Goal: Task Accomplishment & Management: Manage account settings

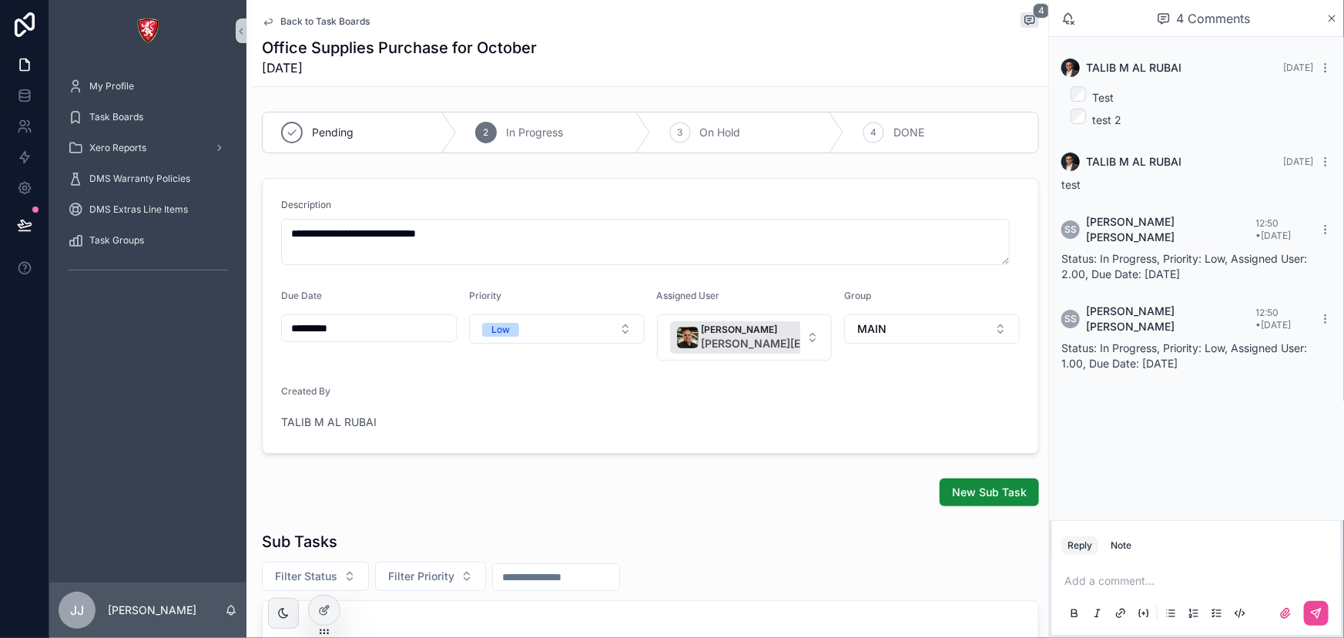
click at [300, 18] on span "Back to Task Boards" at bounding box center [324, 21] width 89 height 12
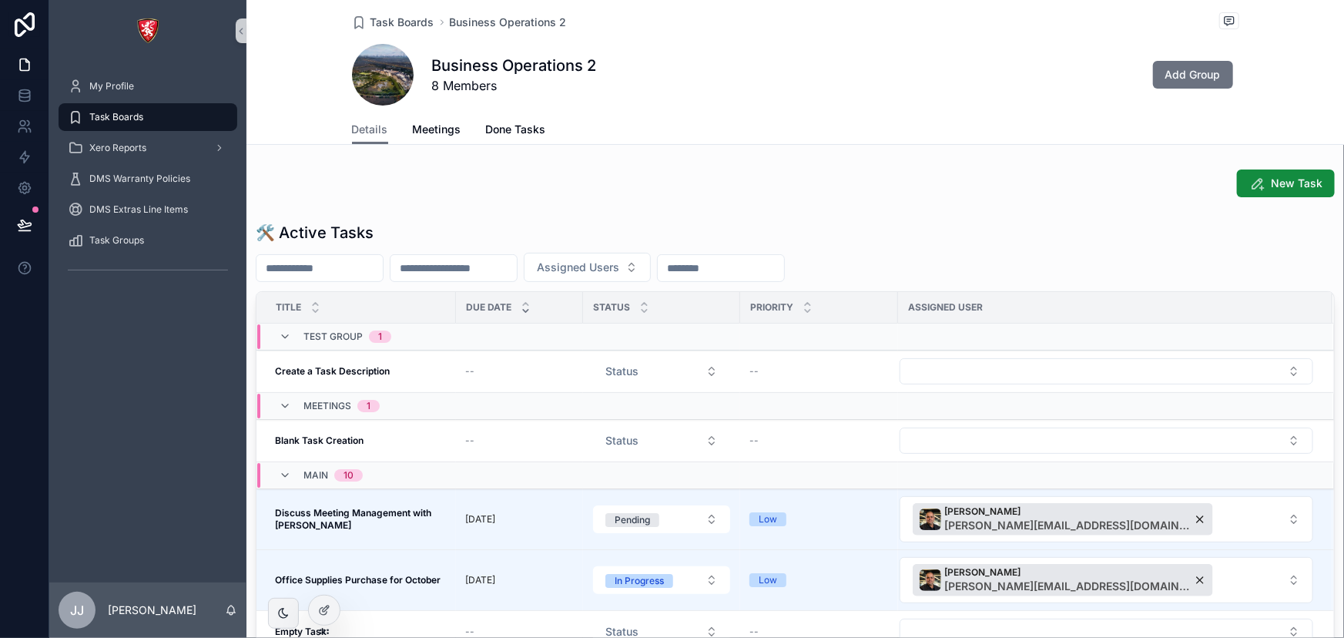
click at [516, 338] on div "Test Group 1" at bounding box center [498, 336] width 482 height 25
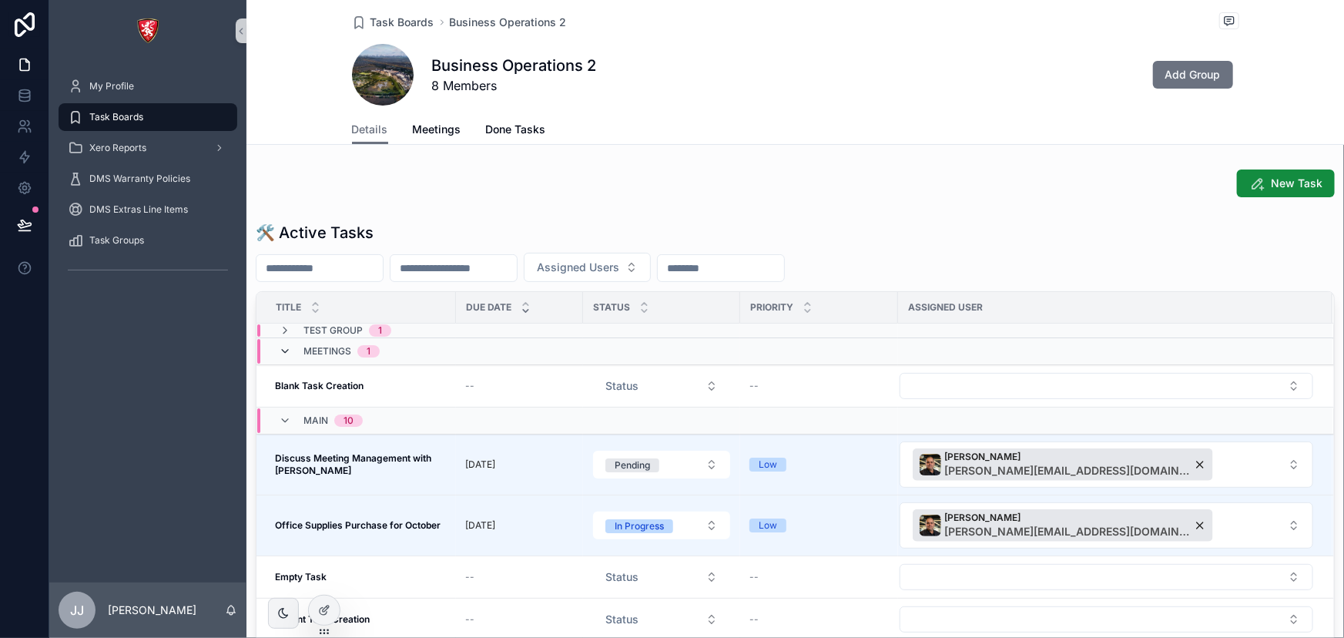
click at [284, 347] on icon "scrollable content" at bounding box center [285, 351] width 12 height 12
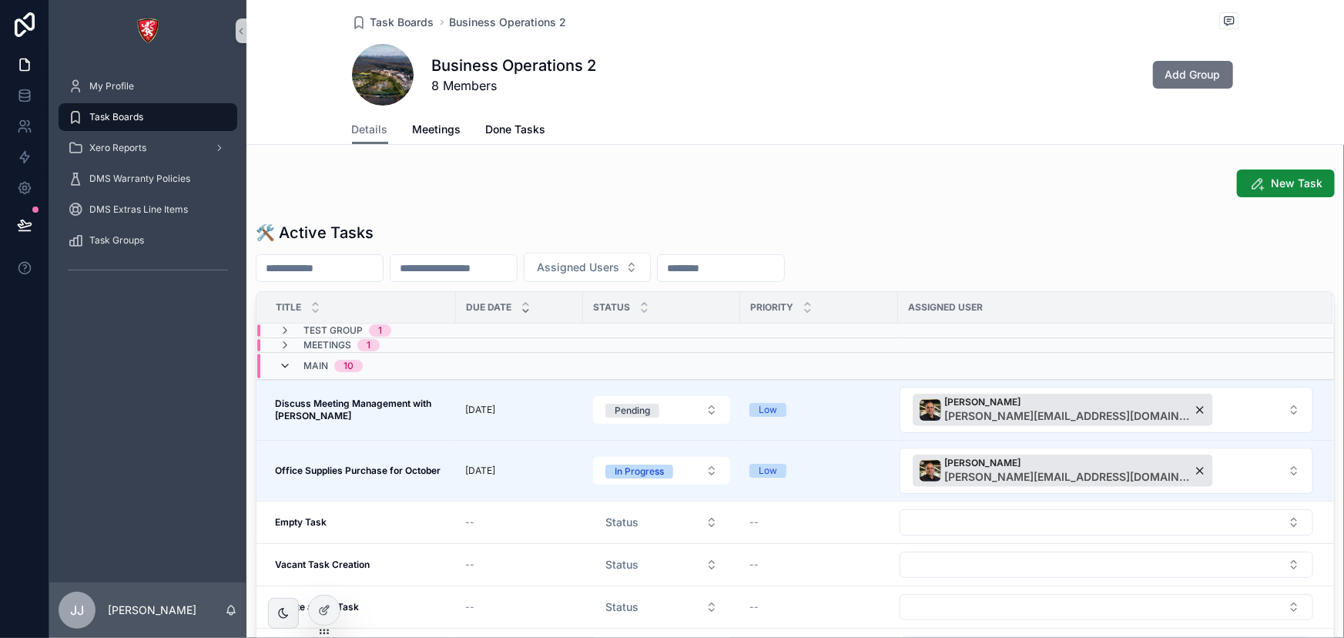
click at [284, 368] on icon "scrollable content" at bounding box center [285, 366] width 12 height 12
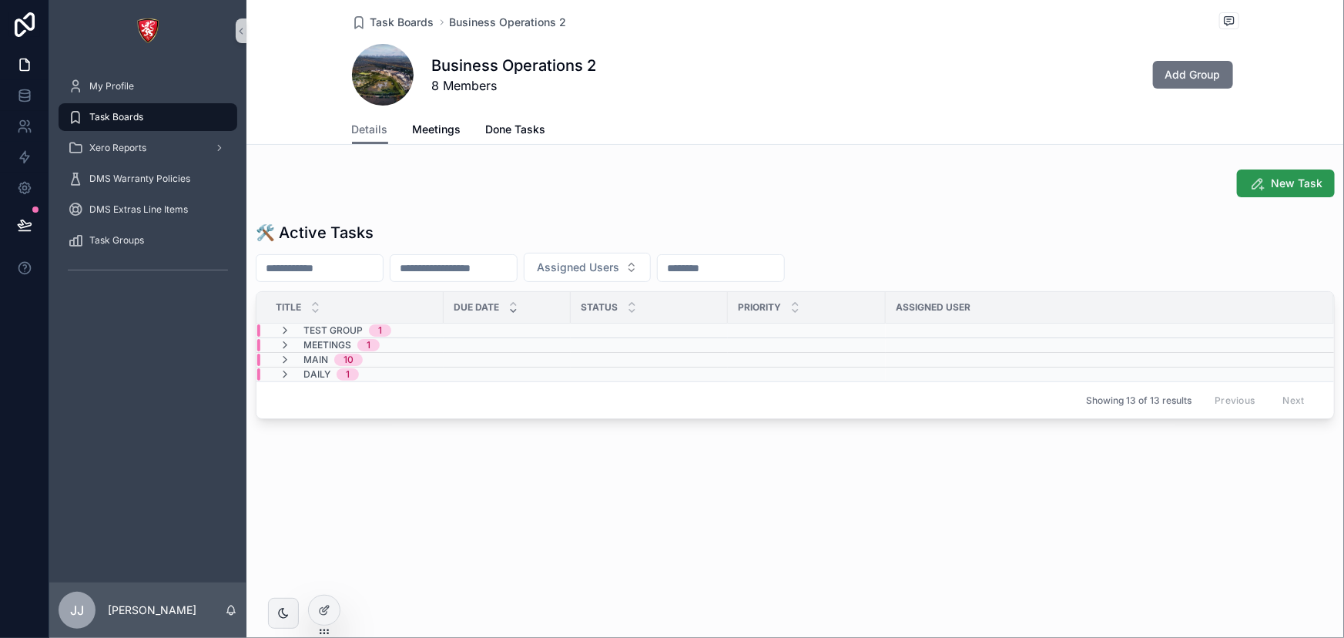
click at [1287, 191] on button "New Task" at bounding box center [1286, 184] width 98 height 28
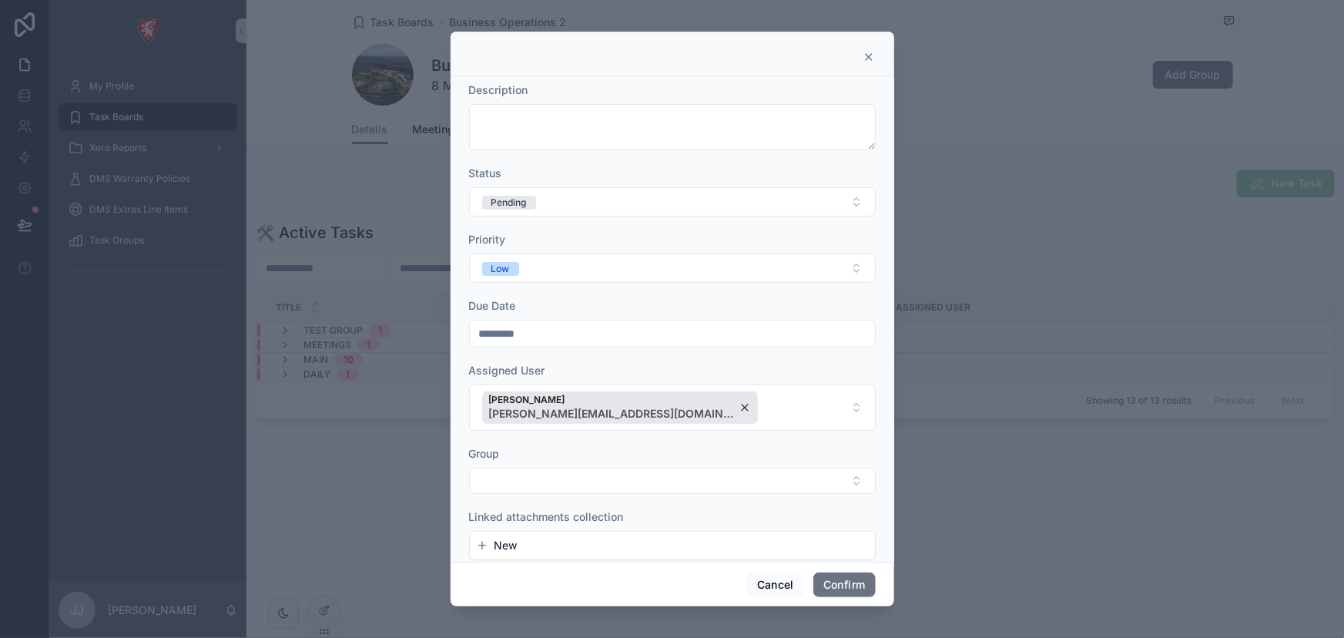
click at [871, 58] on icon at bounding box center [869, 57] width 12 height 12
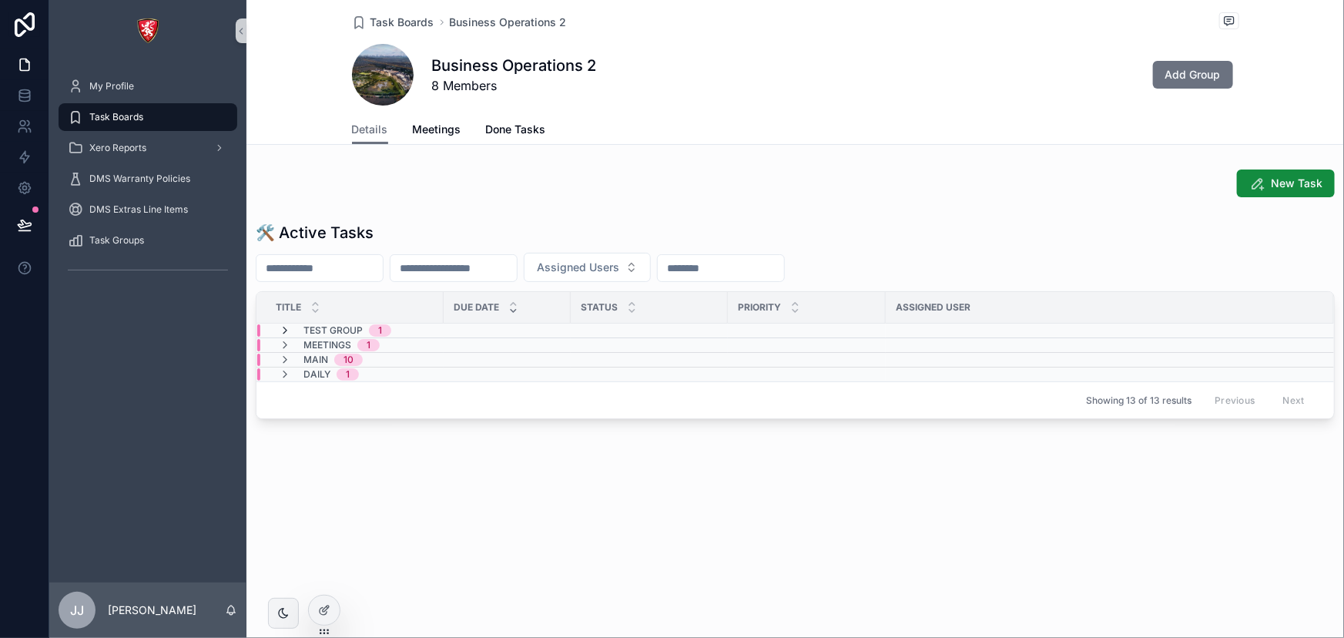
click at [281, 331] on icon "scrollable content" at bounding box center [285, 330] width 12 height 12
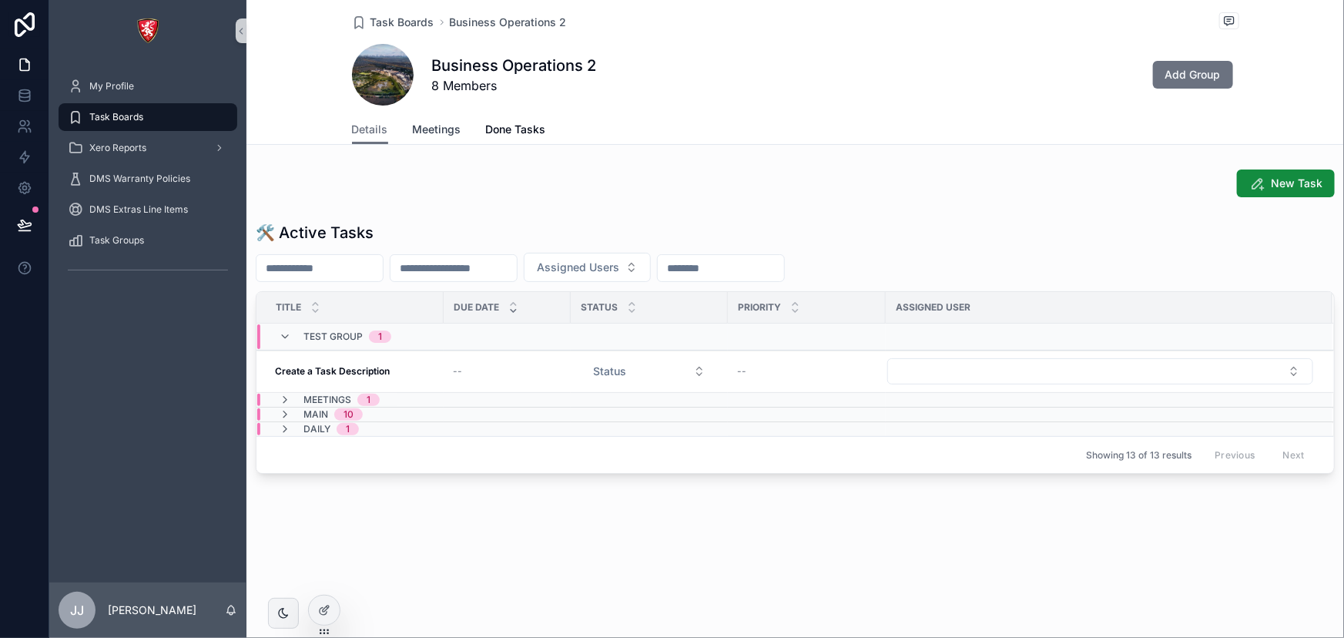
click at [439, 116] on link "Meetings" at bounding box center [437, 131] width 49 height 31
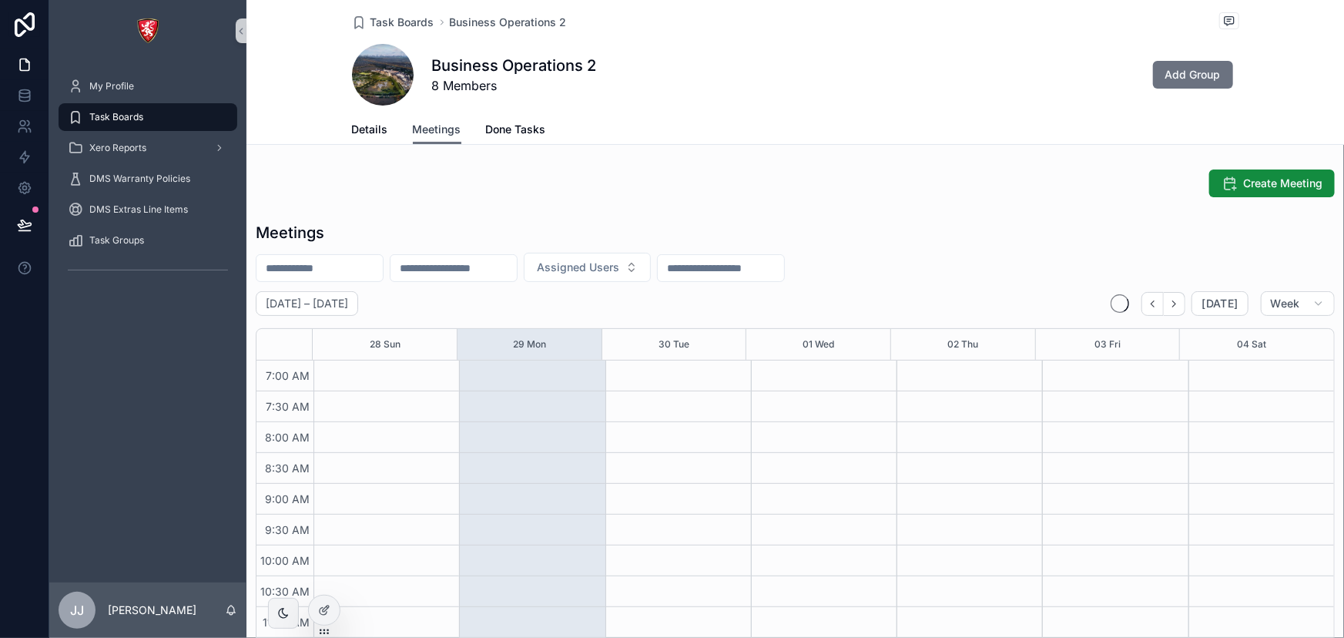
scroll to position [431, 0]
click at [492, 120] on link "Done Tasks" at bounding box center [516, 131] width 60 height 31
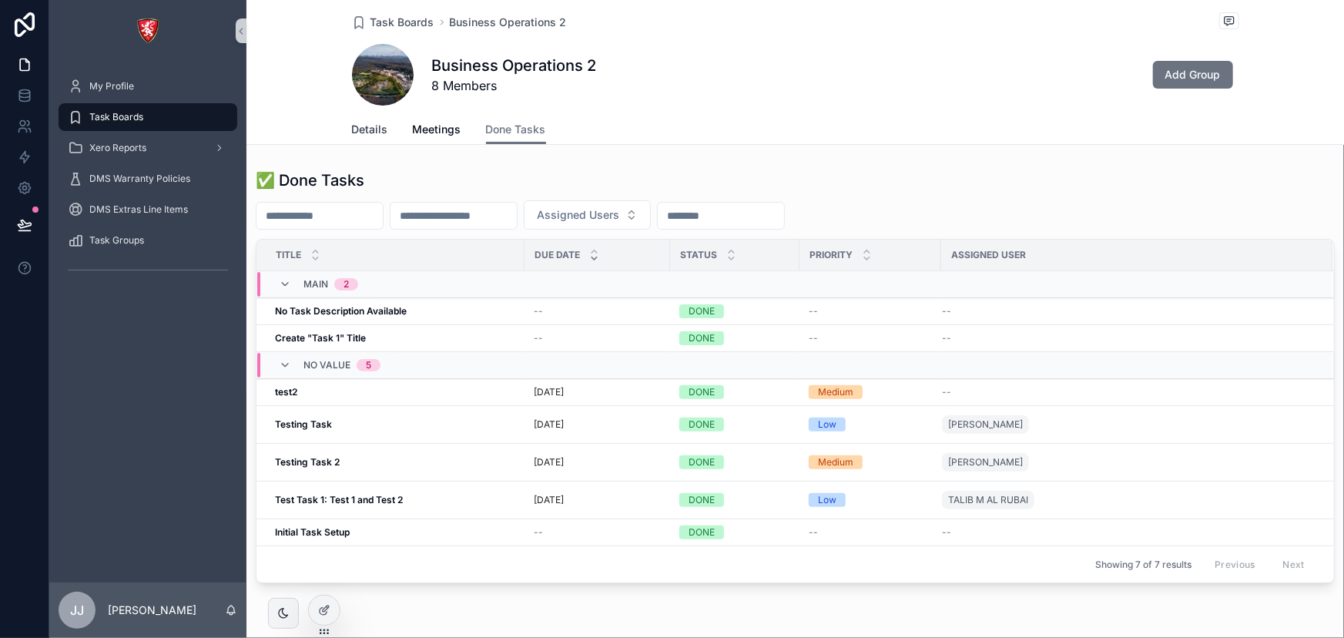
click at [367, 125] on span "Details" at bounding box center [370, 129] width 36 height 15
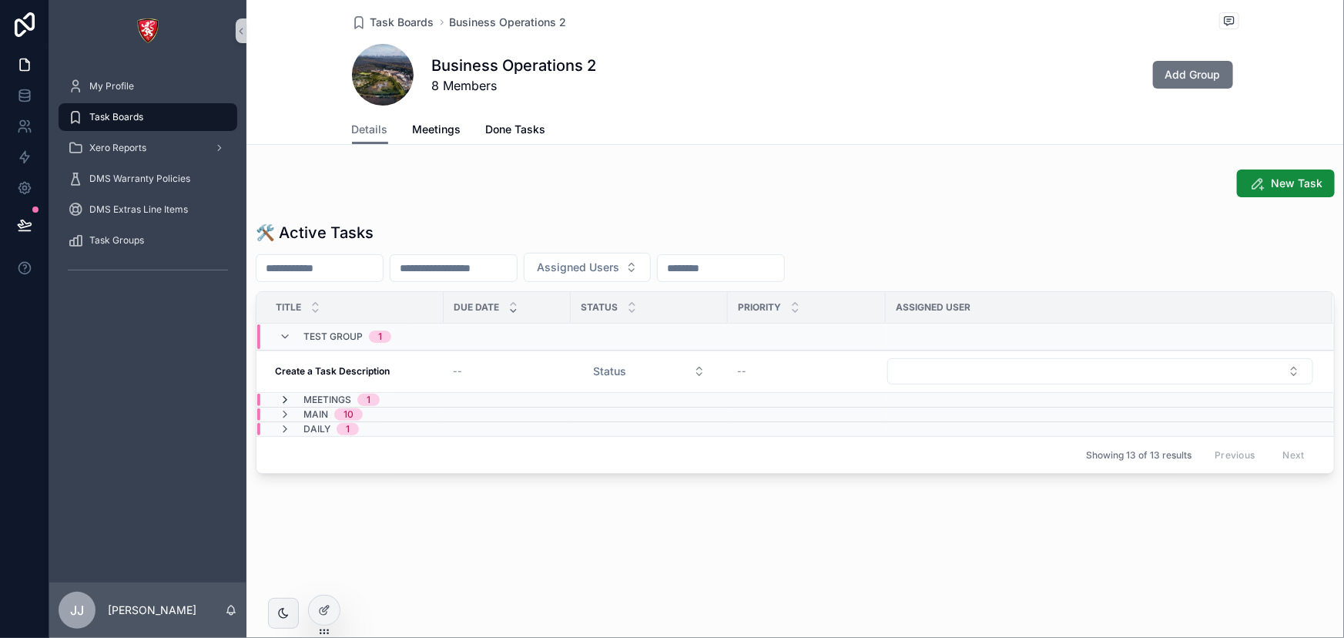
click at [280, 395] on icon "scrollable content" at bounding box center [285, 400] width 12 height 12
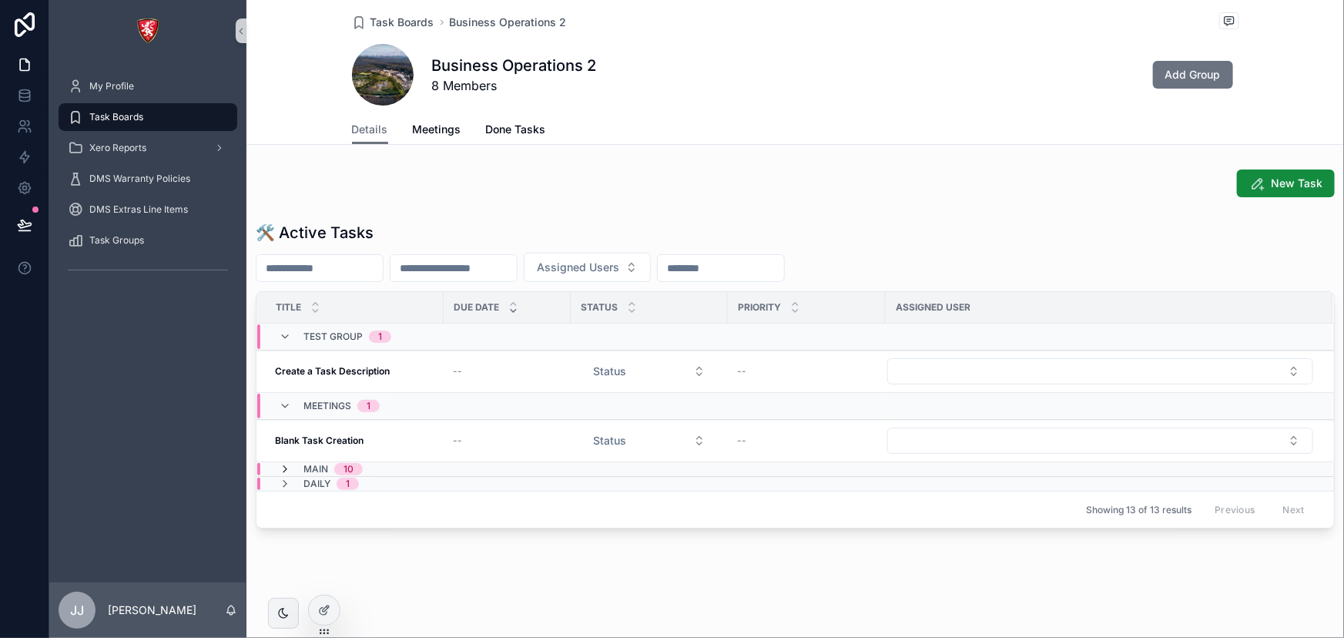
click at [282, 467] on icon "scrollable content" at bounding box center [285, 469] width 12 height 12
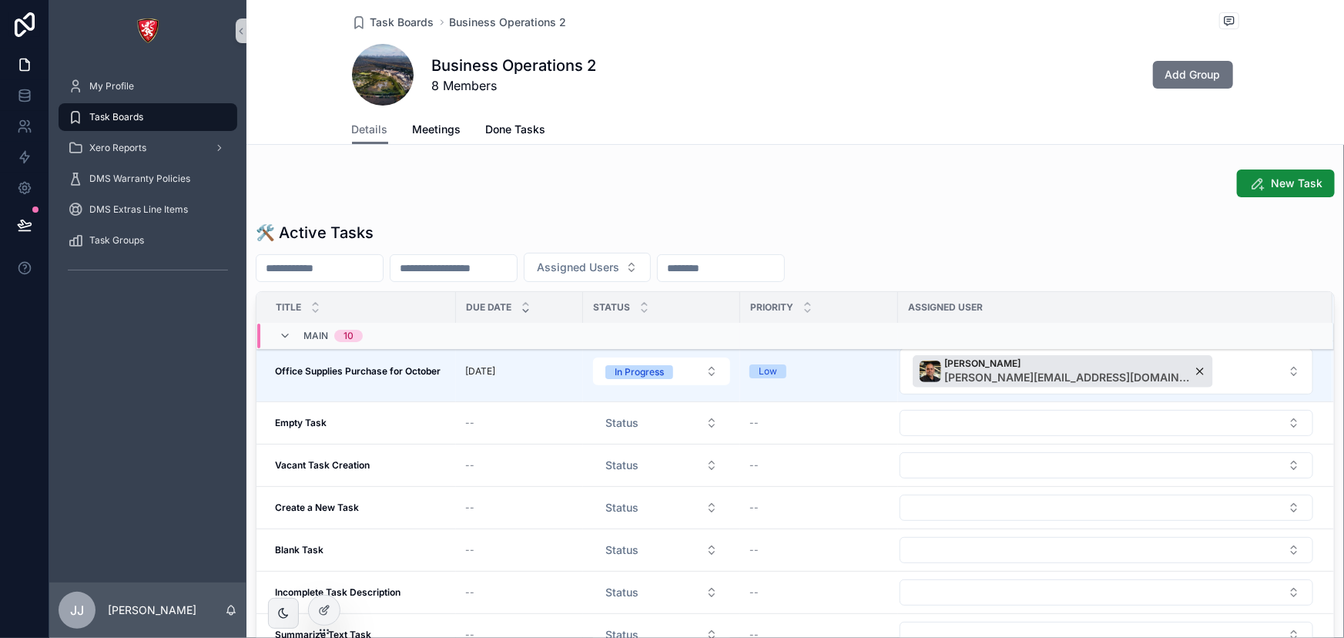
scroll to position [210, 0]
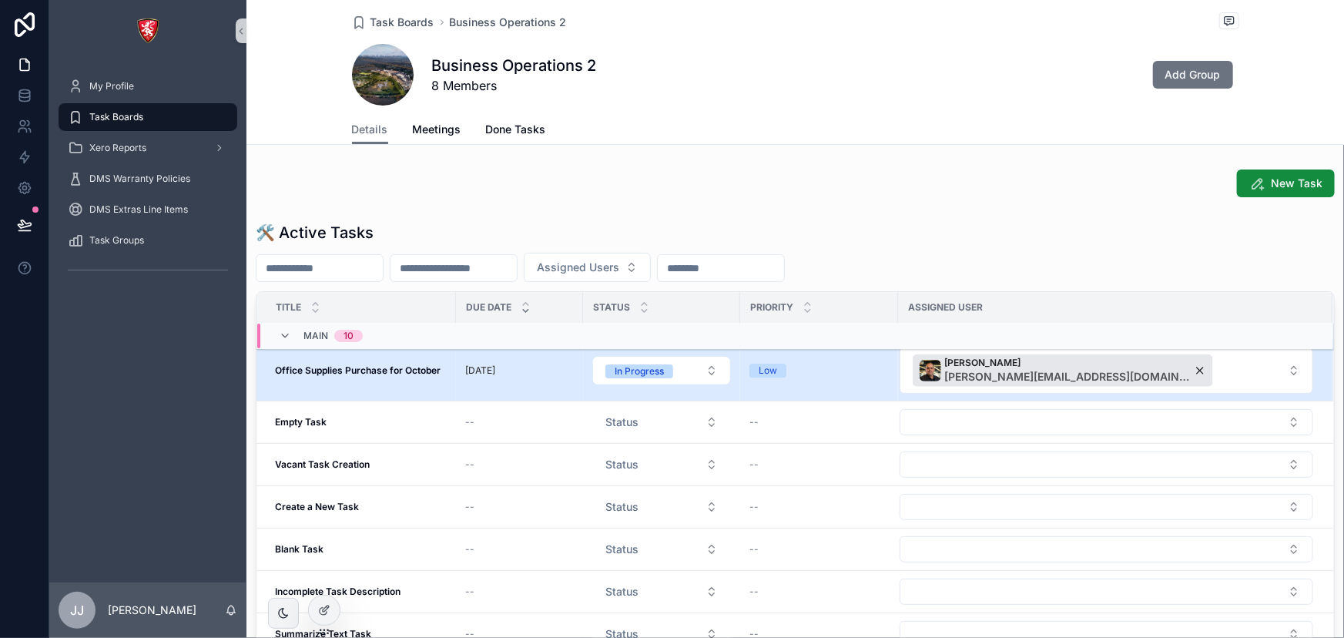
click at [353, 369] on strong "Office Supplies Purchase for October" at bounding box center [358, 370] width 166 height 12
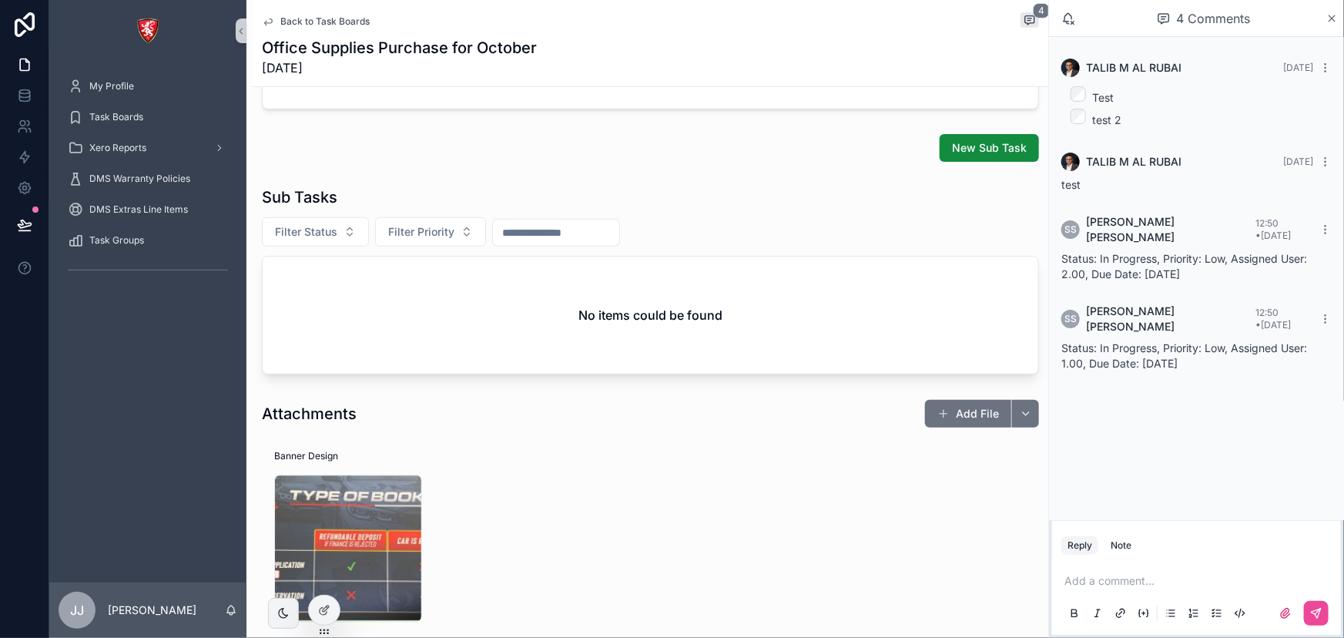
scroll to position [350, 0]
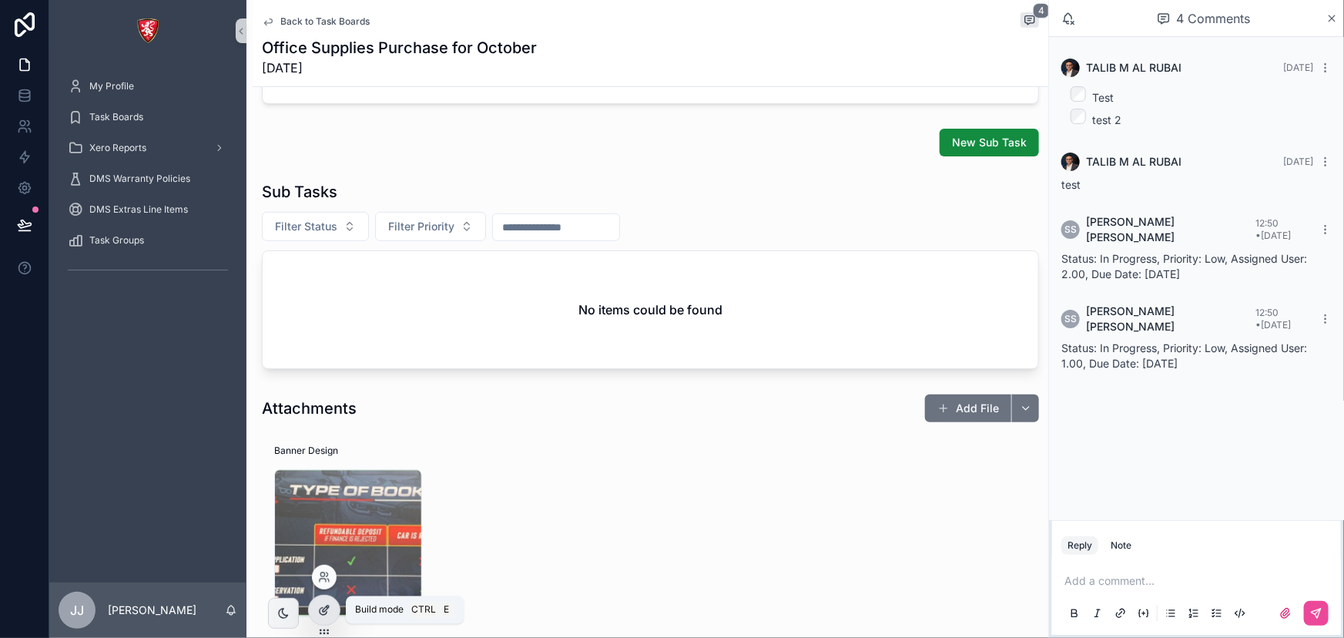
click at [320, 606] on icon at bounding box center [324, 610] width 12 height 12
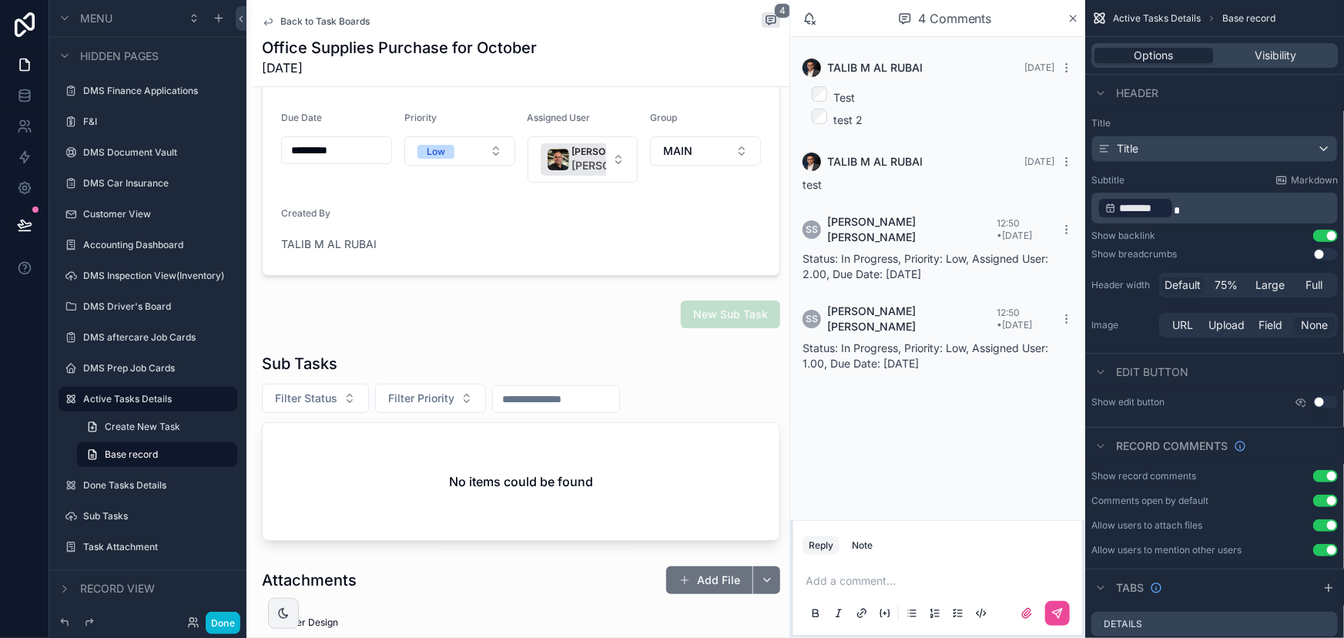
scroll to position [210, 0]
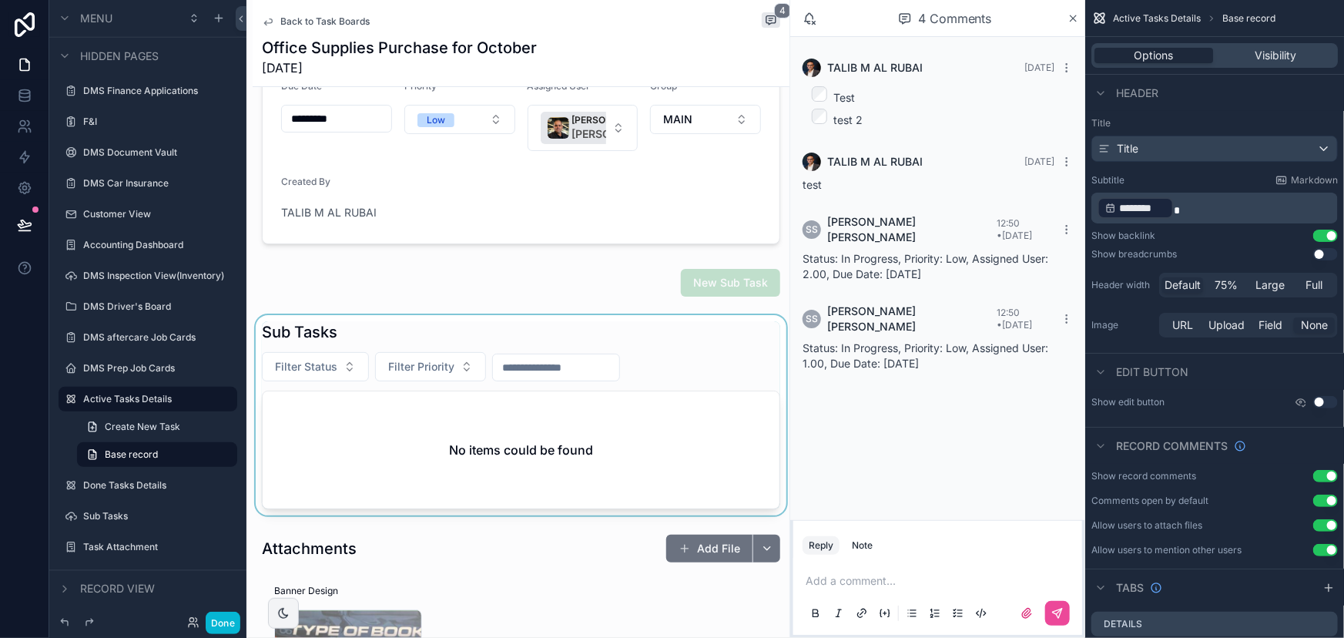
click at [469, 432] on div "scrollable content" at bounding box center [521, 415] width 537 height 200
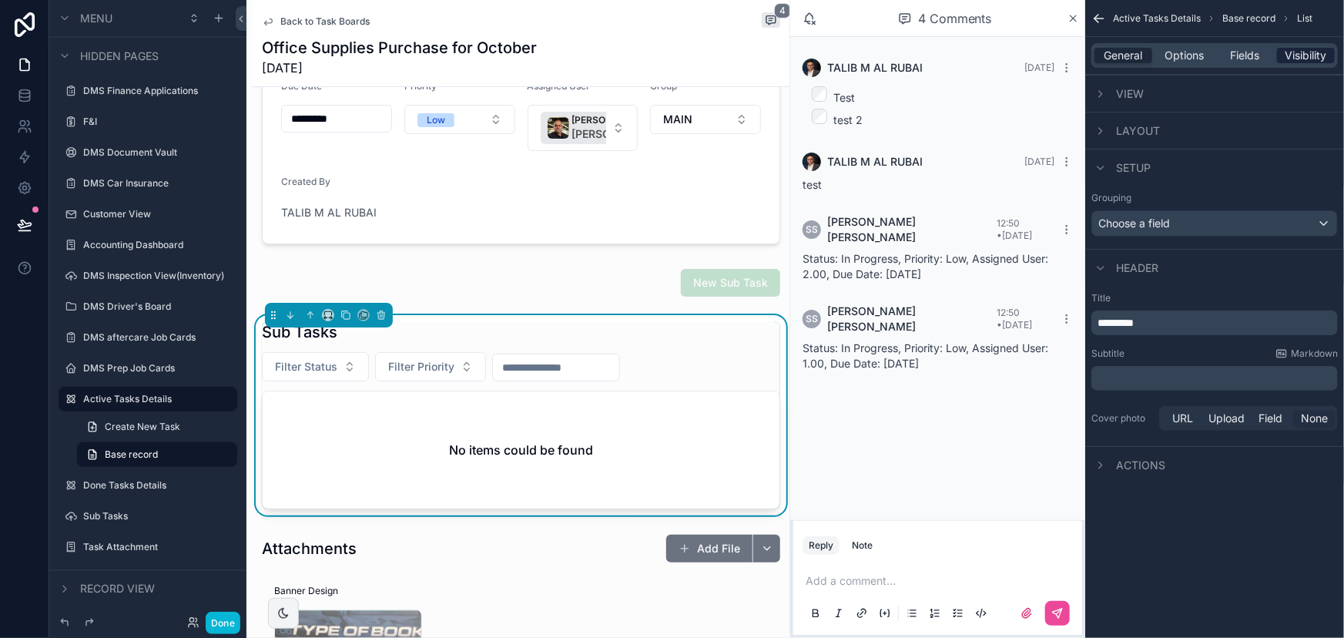
click at [1301, 48] on span "Visibility" at bounding box center [1307, 55] width 42 height 15
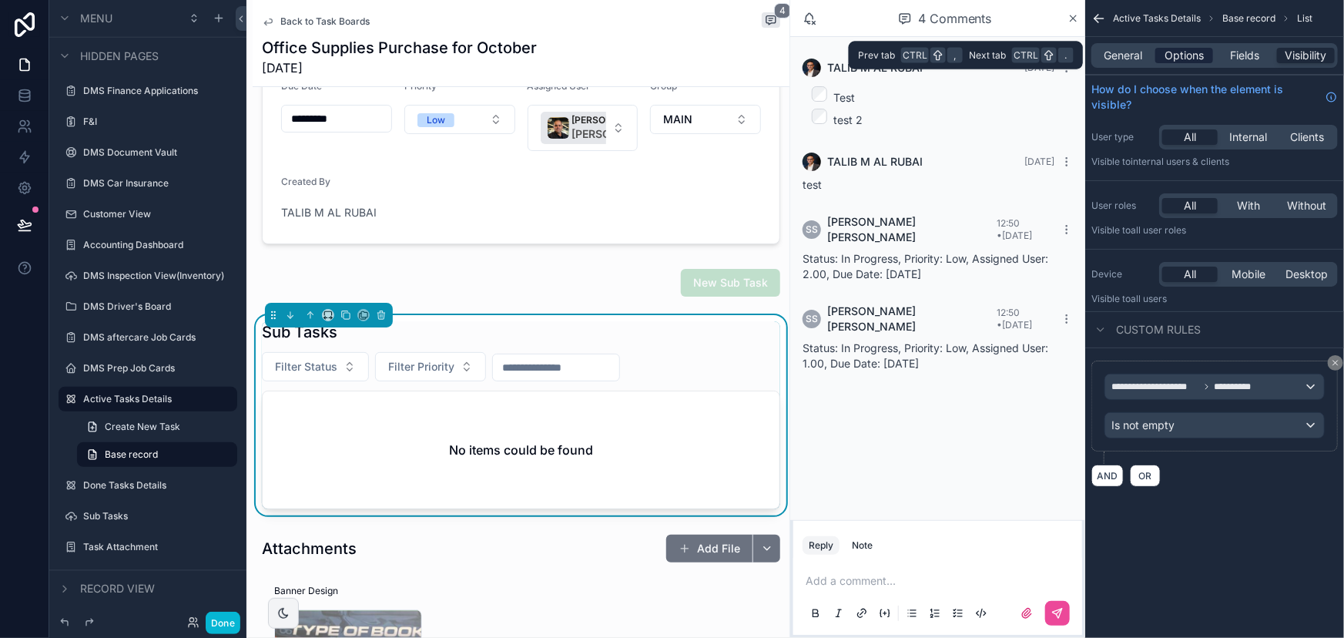
click at [1182, 55] on span "Options" at bounding box center [1184, 55] width 39 height 15
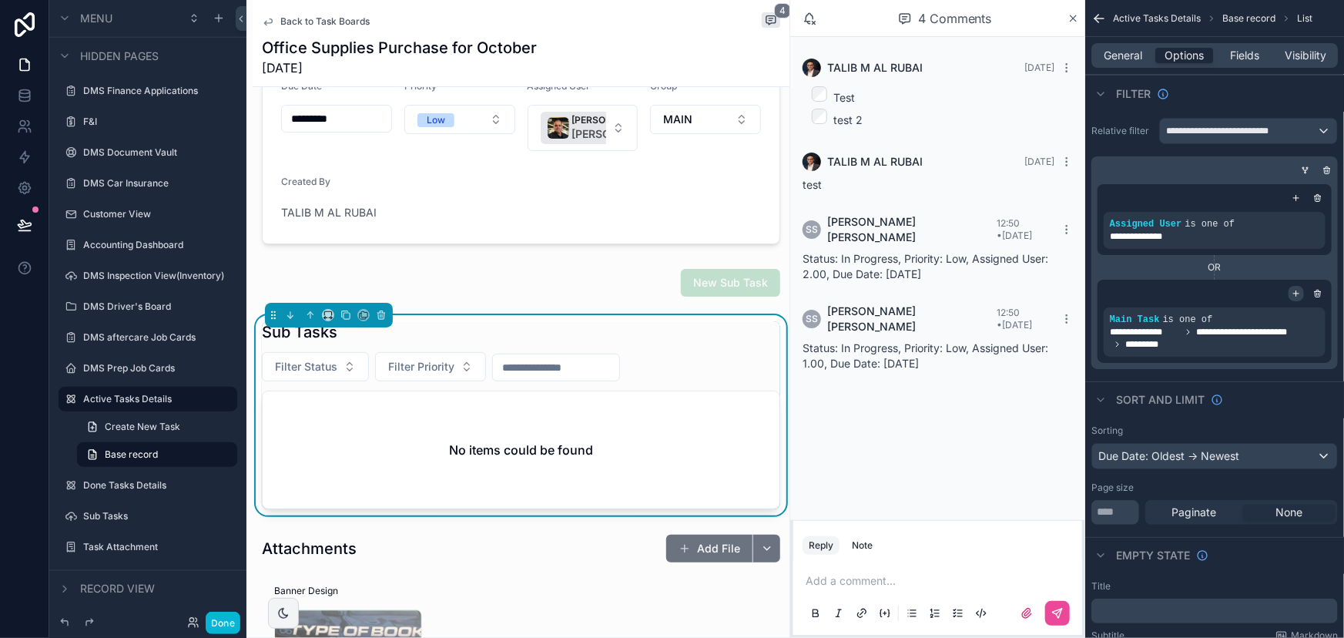
click at [1294, 296] on icon "scrollable content" at bounding box center [1296, 293] width 9 height 9
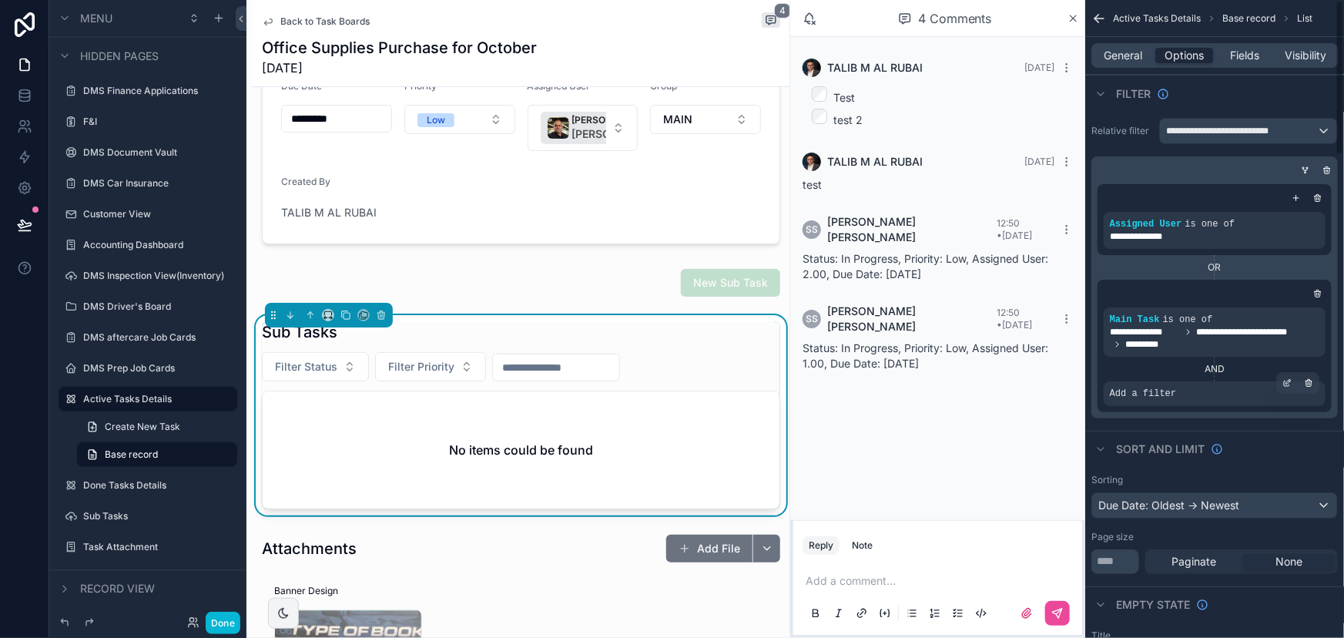
click at [1169, 401] on div "Add a filter" at bounding box center [1215, 393] width 222 height 25
click at [1163, 394] on span "Add a filter" at bounding box center [1143, 394] width 66 height 12
click at [1154, 388] on span "Add a filter" at bounding box center [1143, 394] width 66 height 12
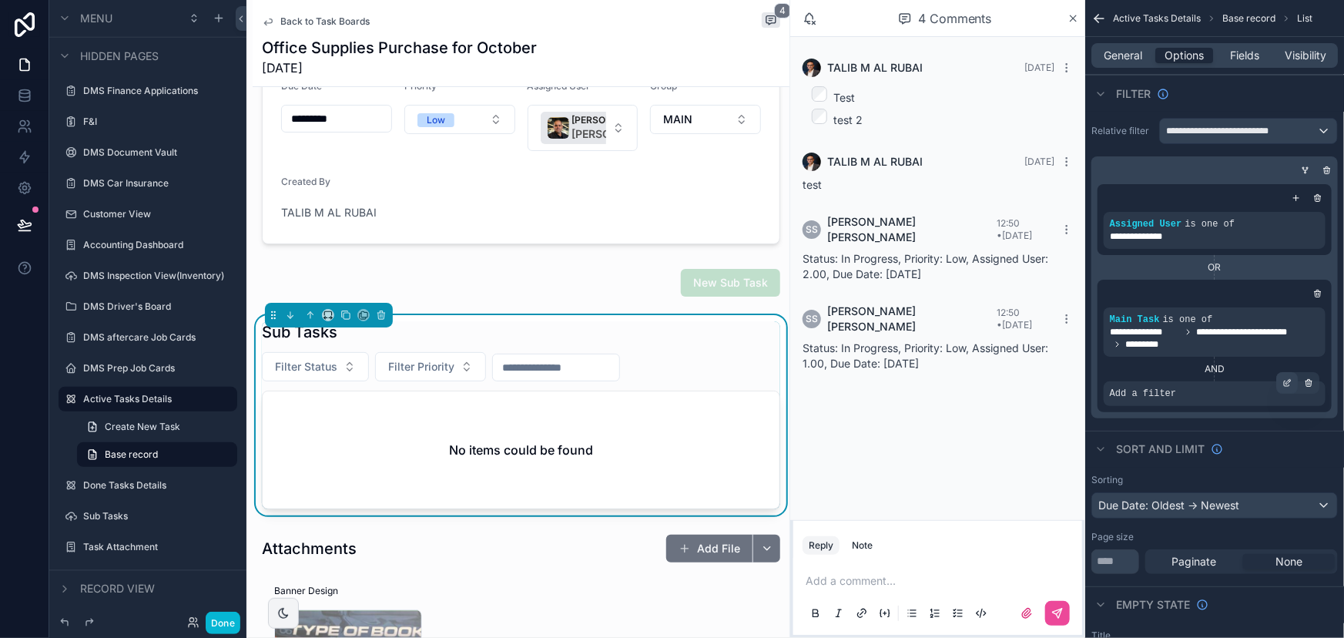
click at [1289, 380] on icon "scrollable content" at bounding box center [1290, 381] width 2 height 2
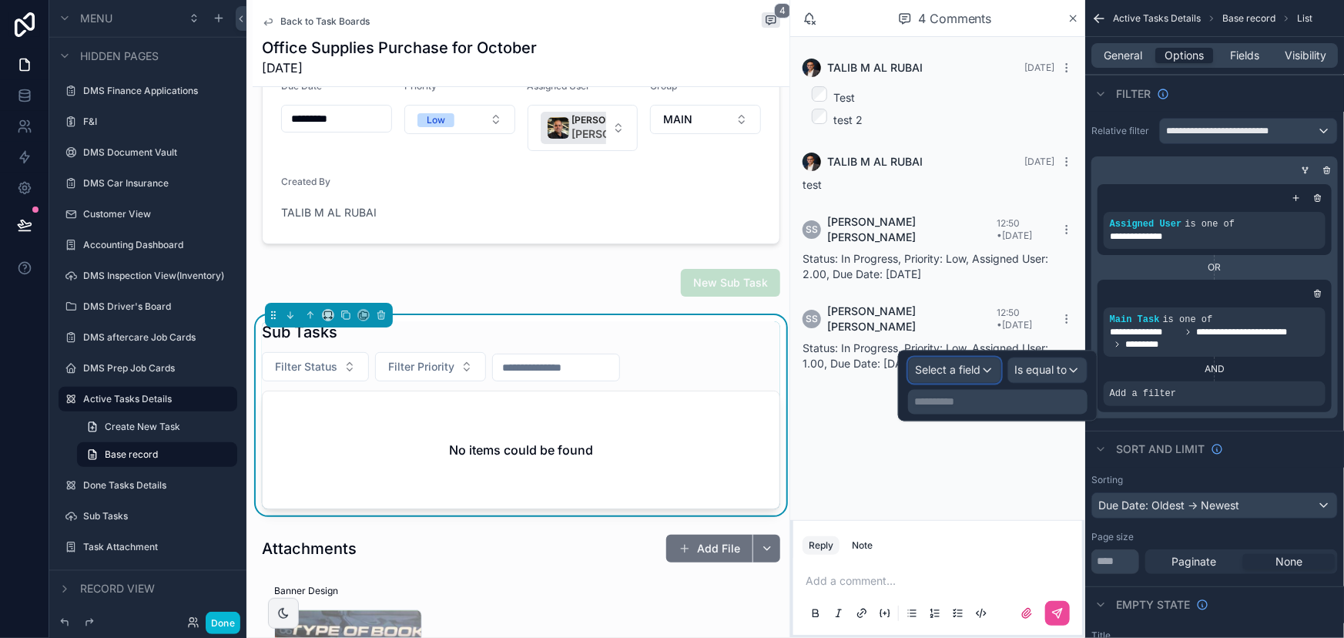
click at [984, 375] on div "Select a field" at bounding box center [955, 370] width 92 height 25
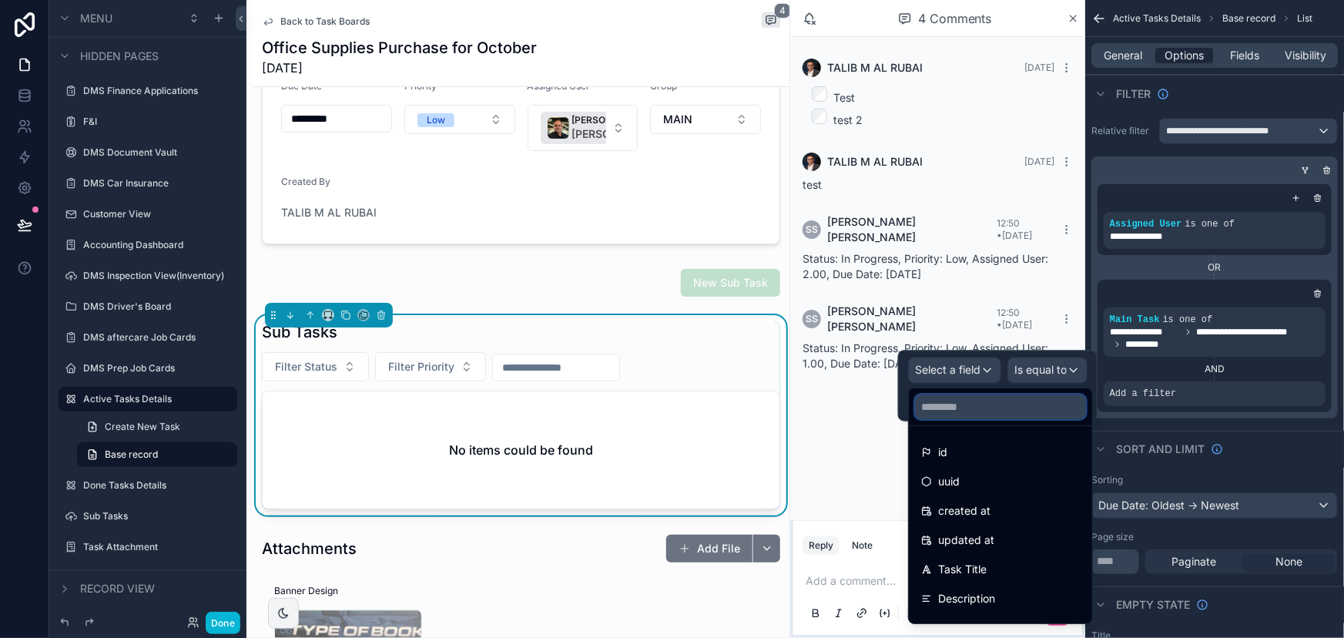
click at [957, 404] on input "text" at bounding box center [1000, 406] width 171 height 25
type input "*"
click at [1312, 384] on icon "scrollable content" at bounding box center [1308, 382] width 9 height 9
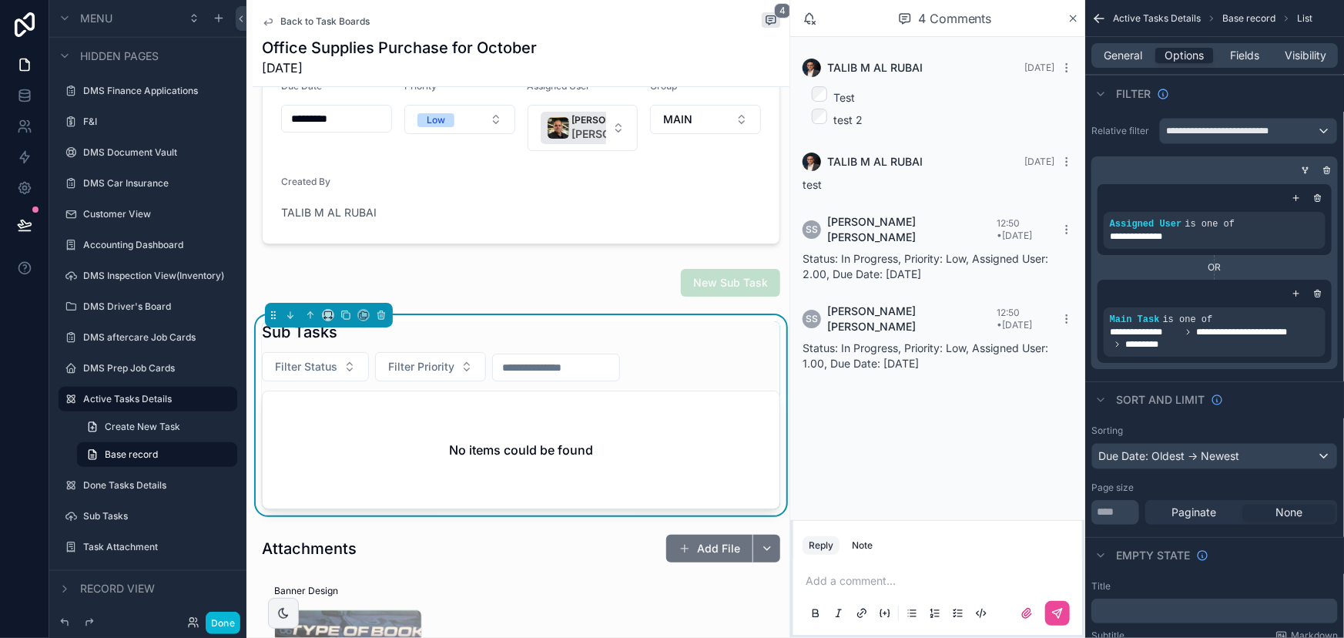
click at [1304, 170] on icon "scrollable content" at bounding box center [1305, 170] width 9 height 9
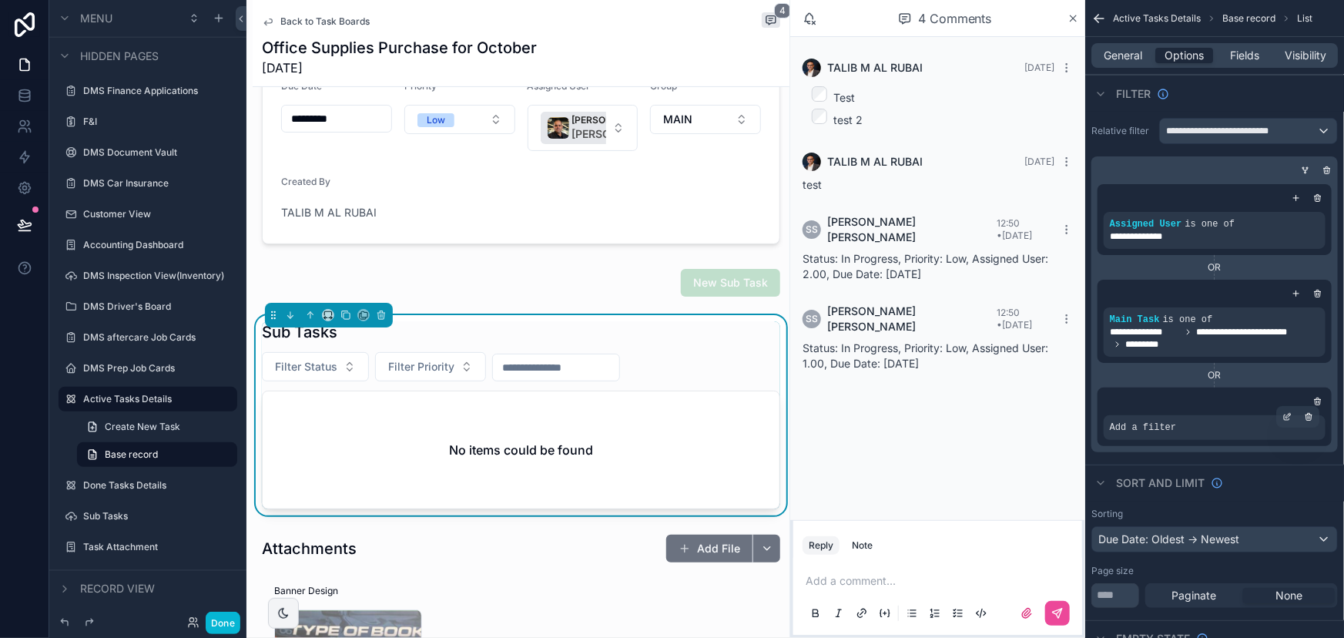
click at [1162, 424] on span "Add a filter" at bounding box center [1143, 427] width 66 height 12
click at [1286, 417] on icon "scrollable content" at bounding box center [1287, 416] width 9 height 9
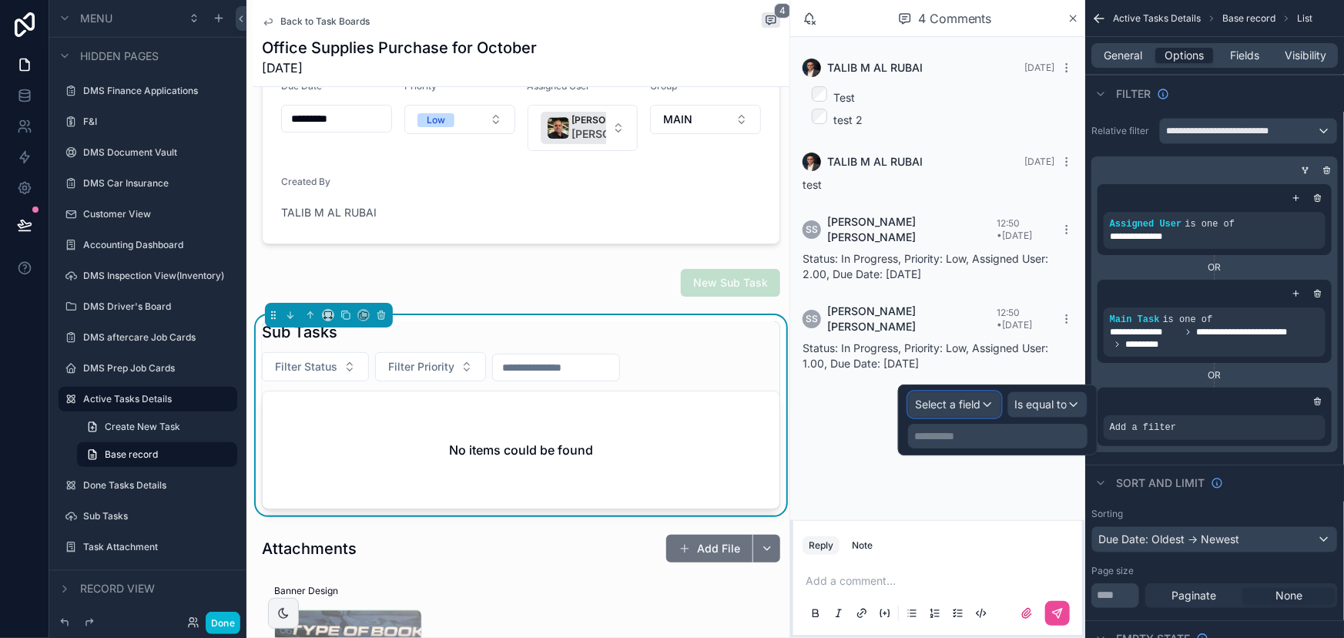
click at [955, 392] on div "Select a field" at bounding box center [955, 404] width 92 height 25
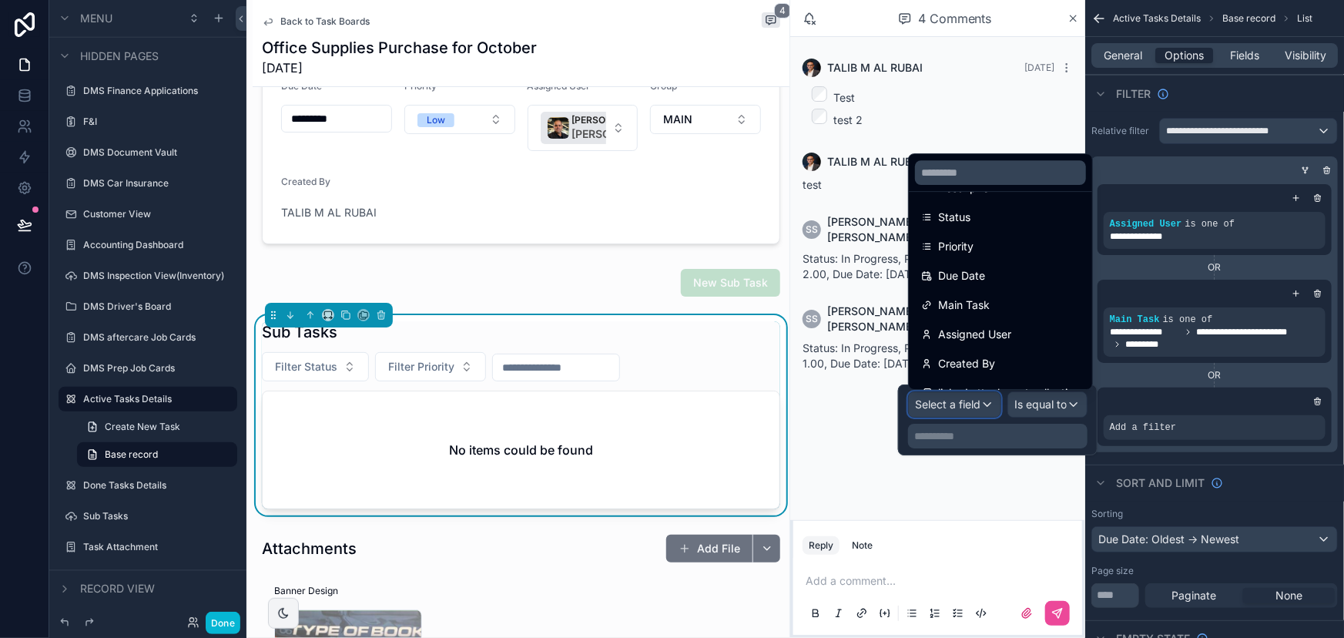
scroll to position [196, 0]
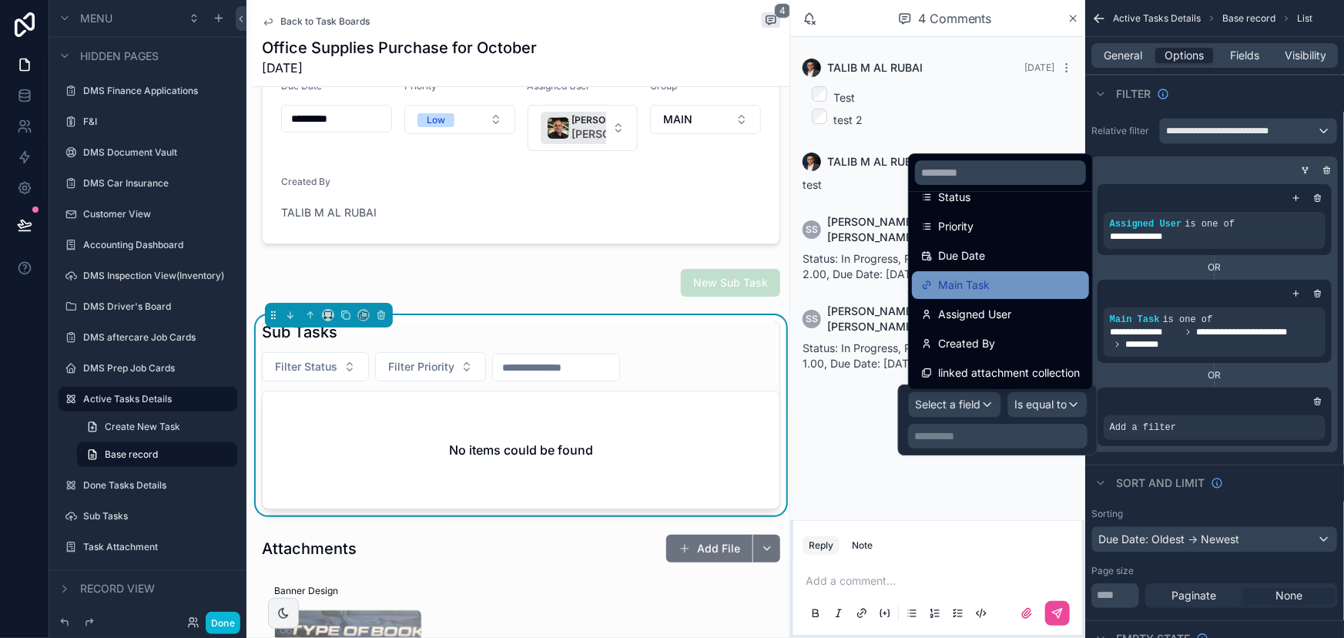
click at [963, 289] on span "Main Task" at bounding box center [964, 285] width 52 height 18
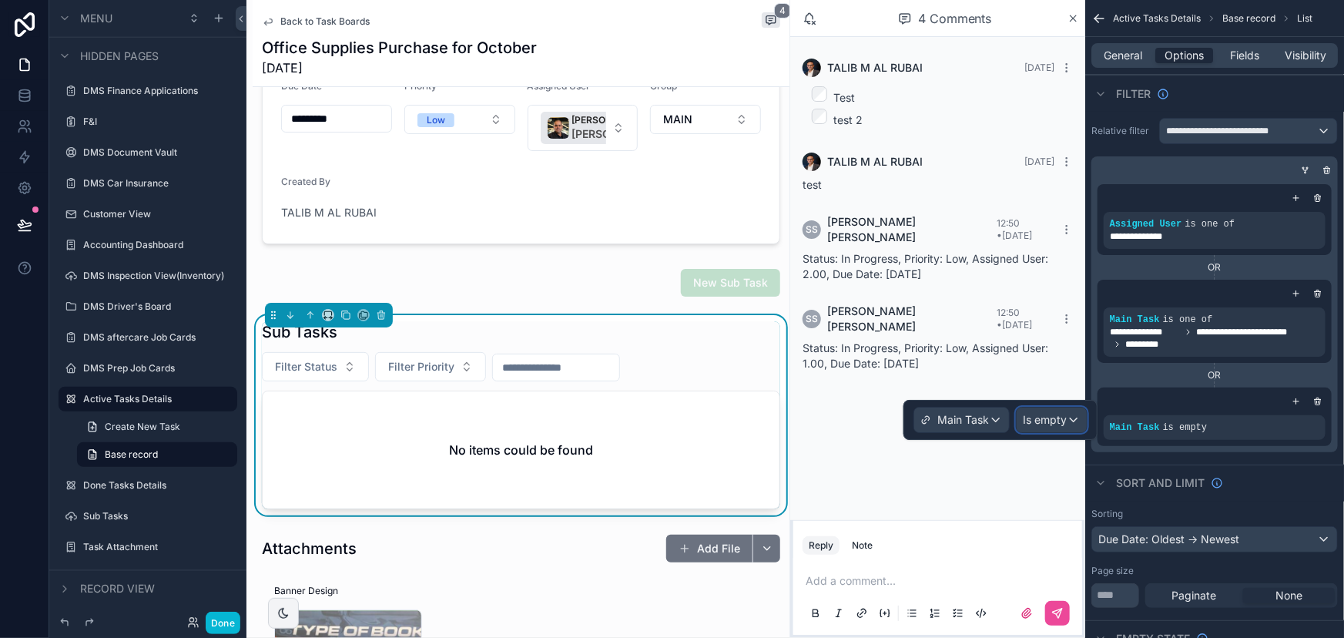
click at [1031, 420] on span "Is empty" at bounding box center [1045, 419] width 44 height 15
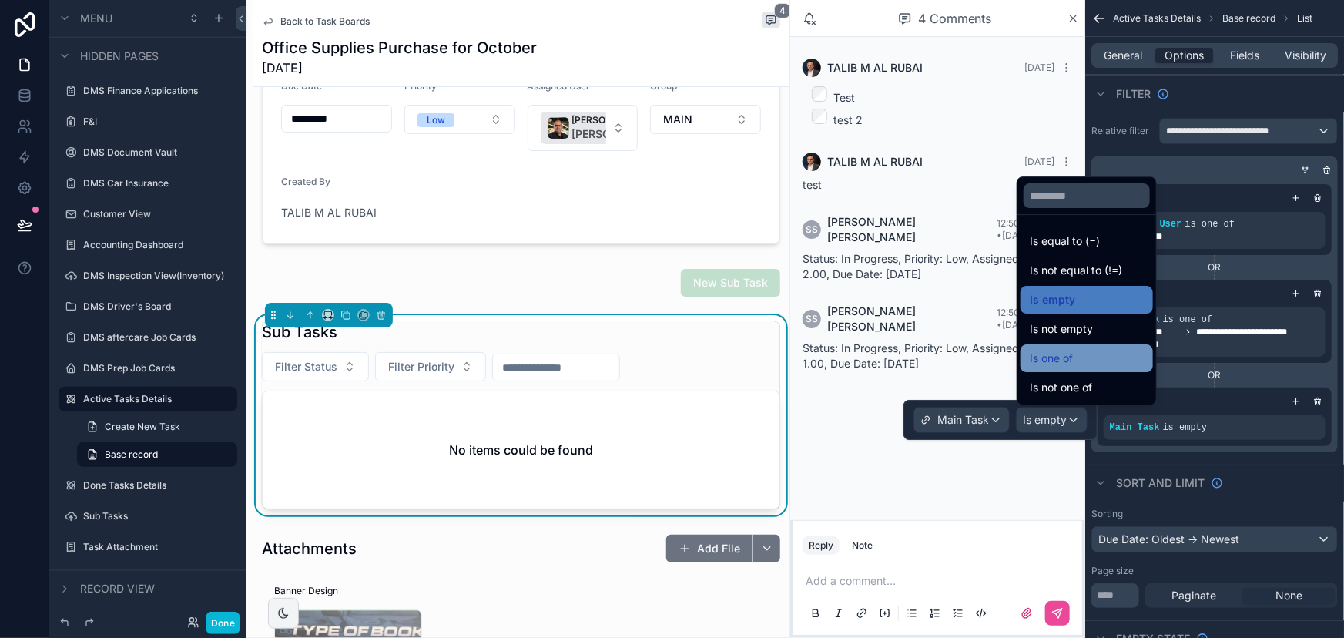
click at [1036, 365] on span "Is one of" at bounding box center [1051, 358] width 43 height 18
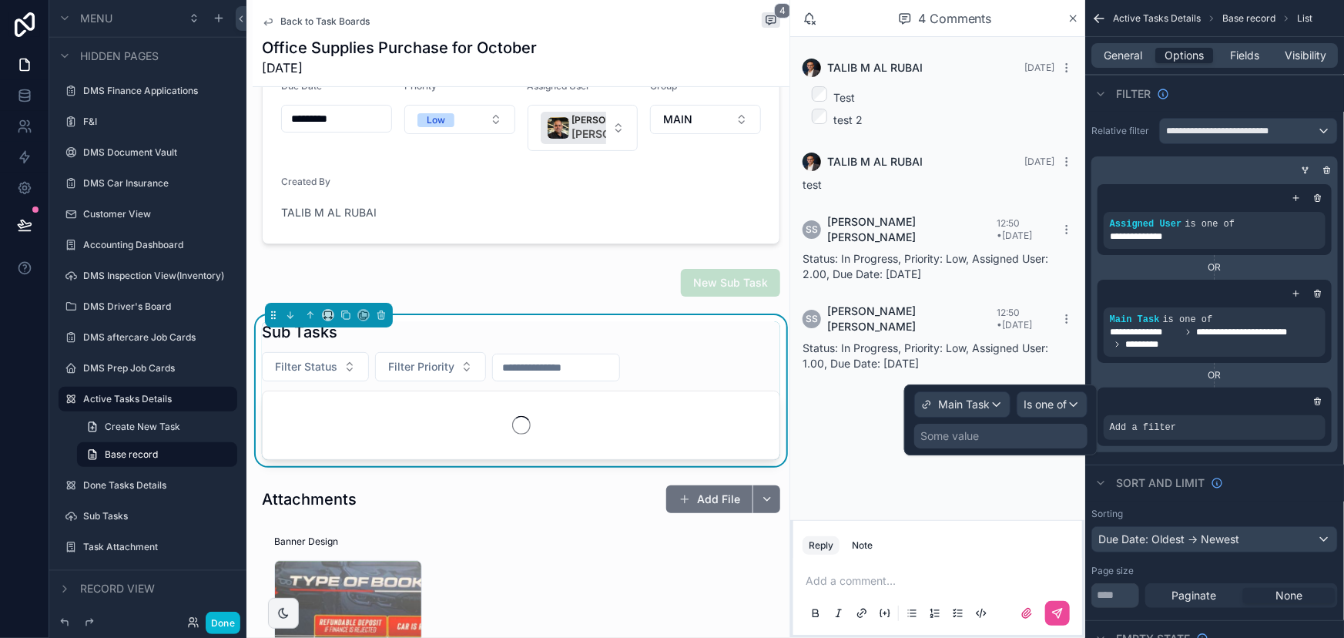
click at [1004, 435] on div "Some value" at bounding box center [1001, 436] width 173 height 25
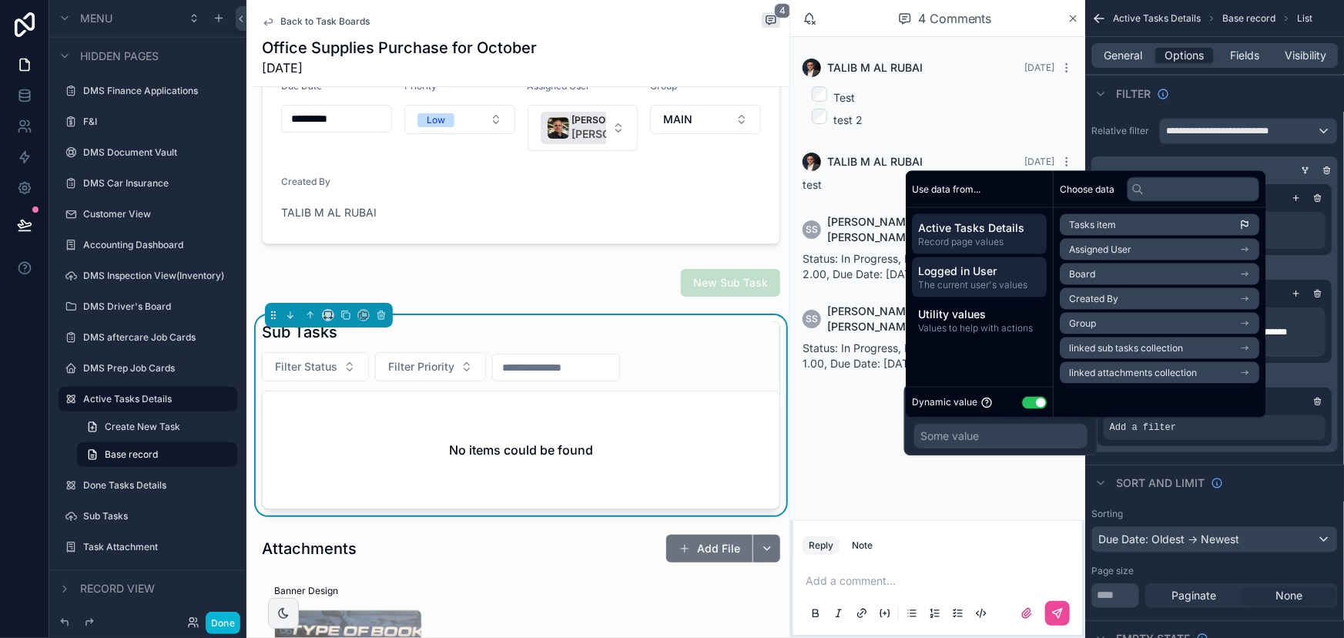
click at [982, 279] on span "The current user's values" at bounding box center [979, 285] width 123 height 12
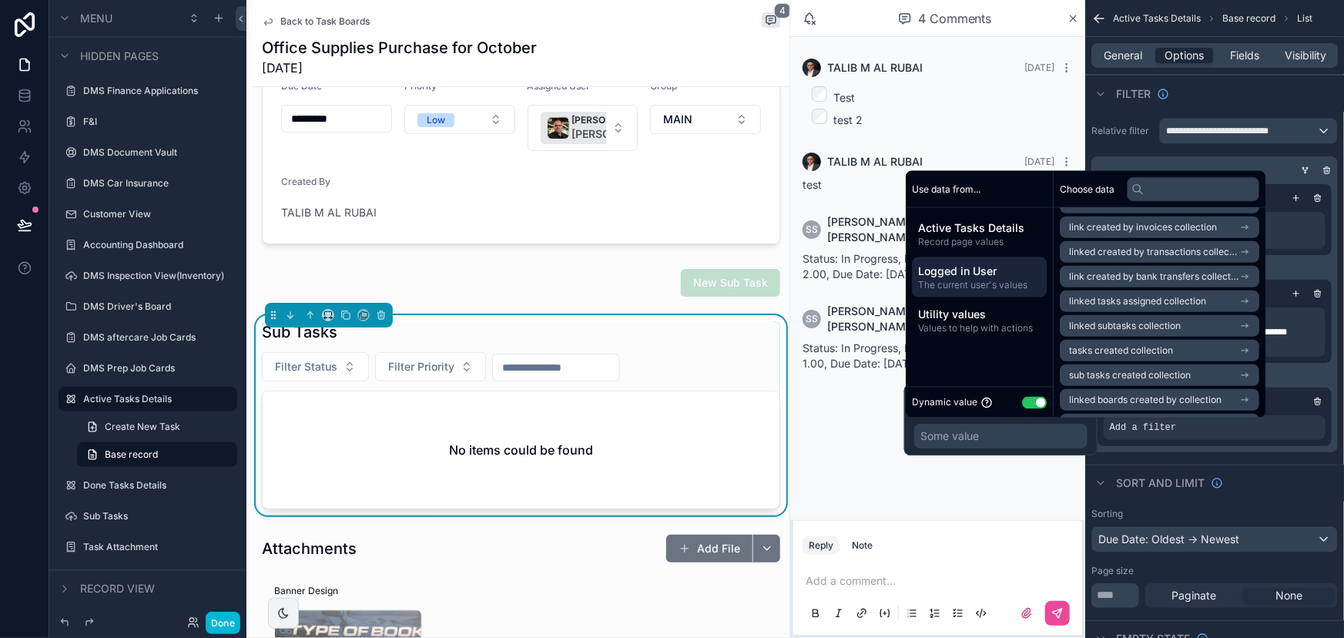
scroll to position [415, 0]
click at [1163, 395] on span "linked boards collection" at bounding box center [1120, 401] width 103 height 12
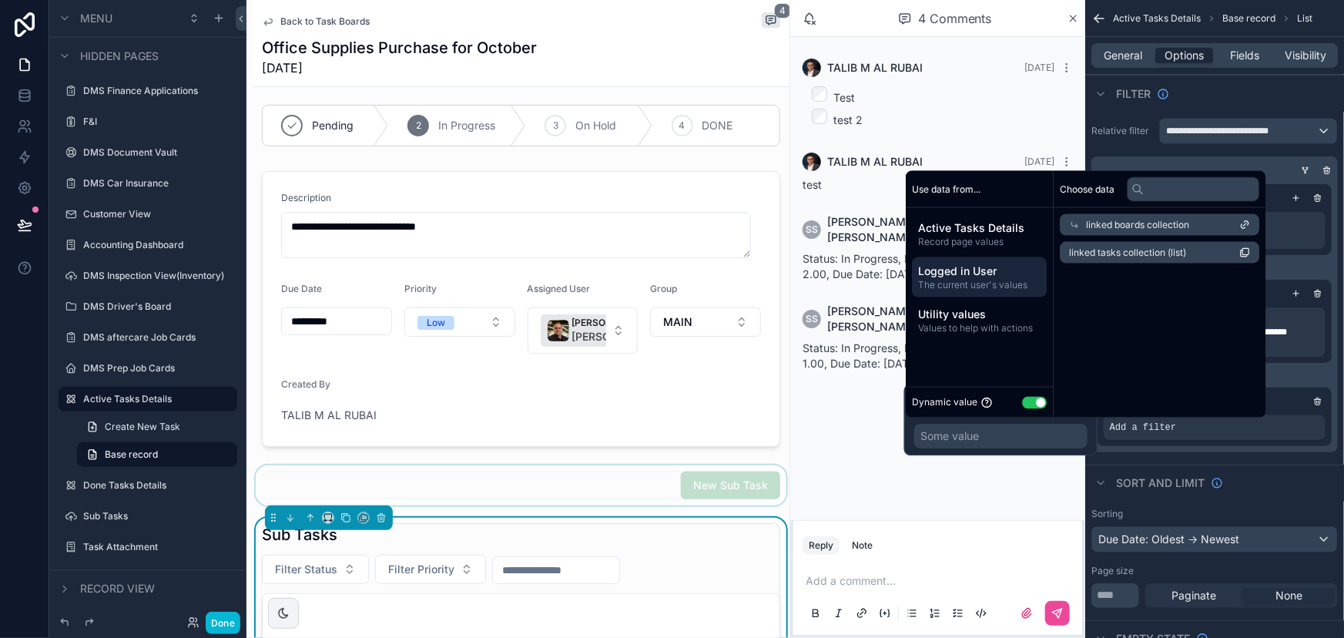
scroll to position [0, 0]
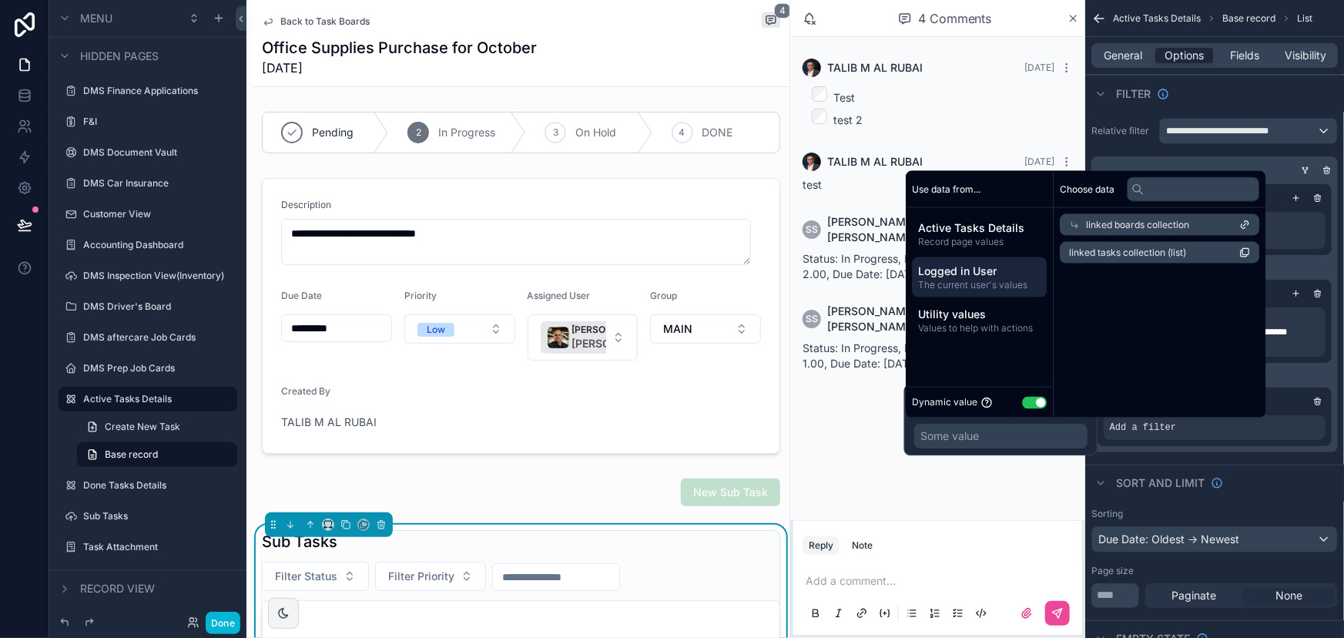
click at [1029, 403] on button "Use setting" at bounding box center [1034, 402] width 25 height 12
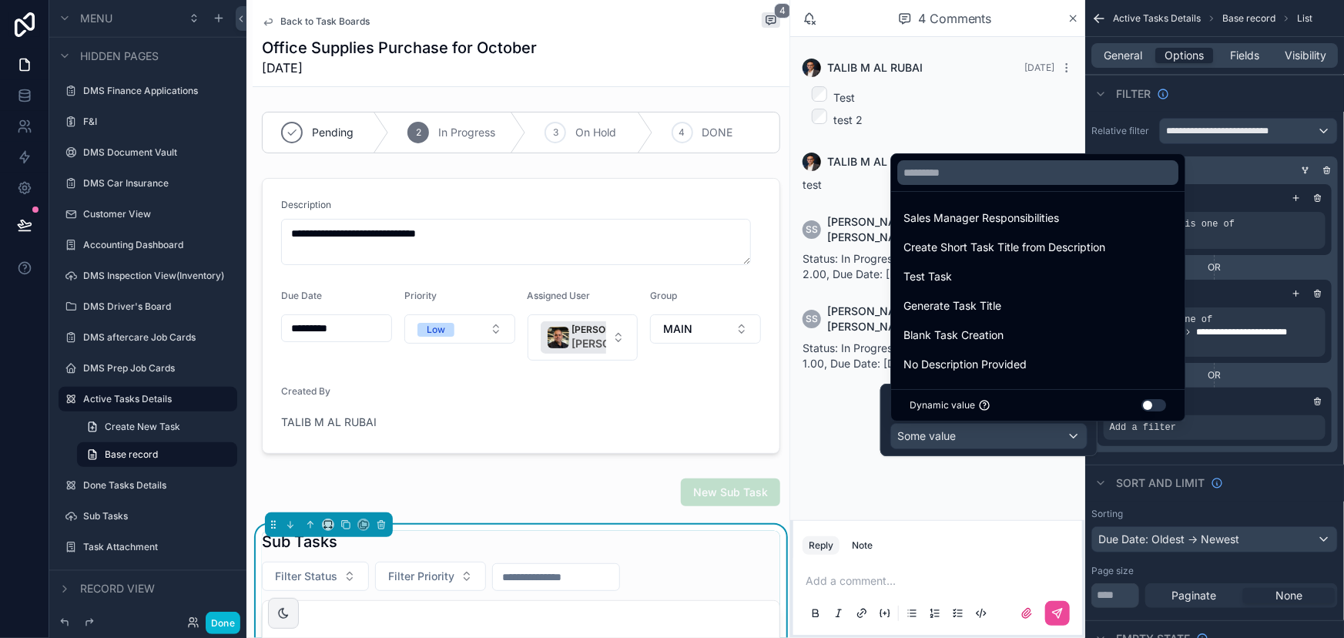
click at [1142, 404] on button "Use setting" at bounding box center [1154, 405] width 25 height 12
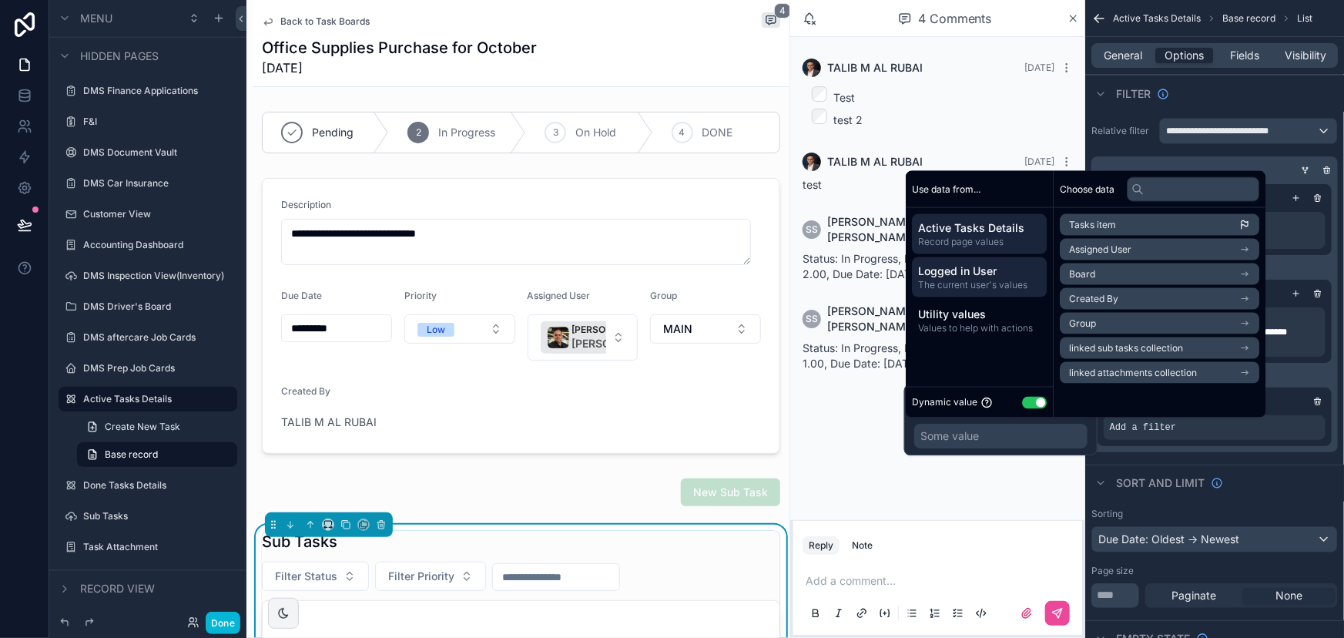
click at [986, 277] on span "Logged in User" at bounding box center [979, 270] width 123 height 15
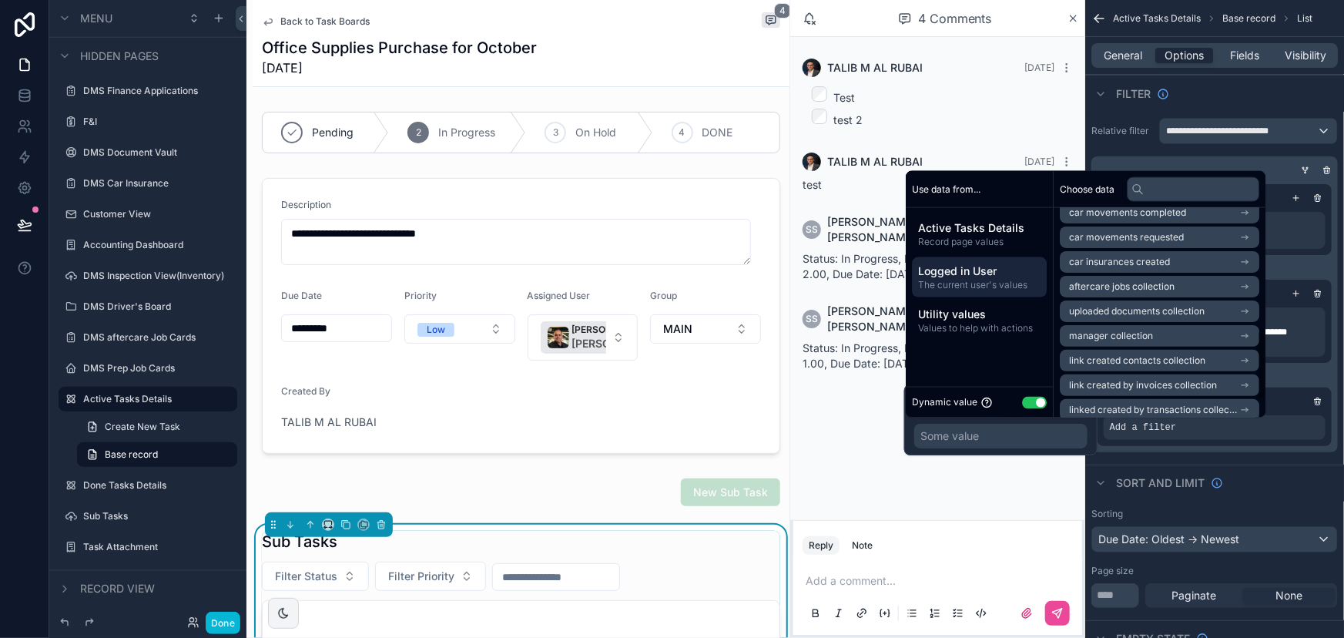
scroll to position [415, 0]
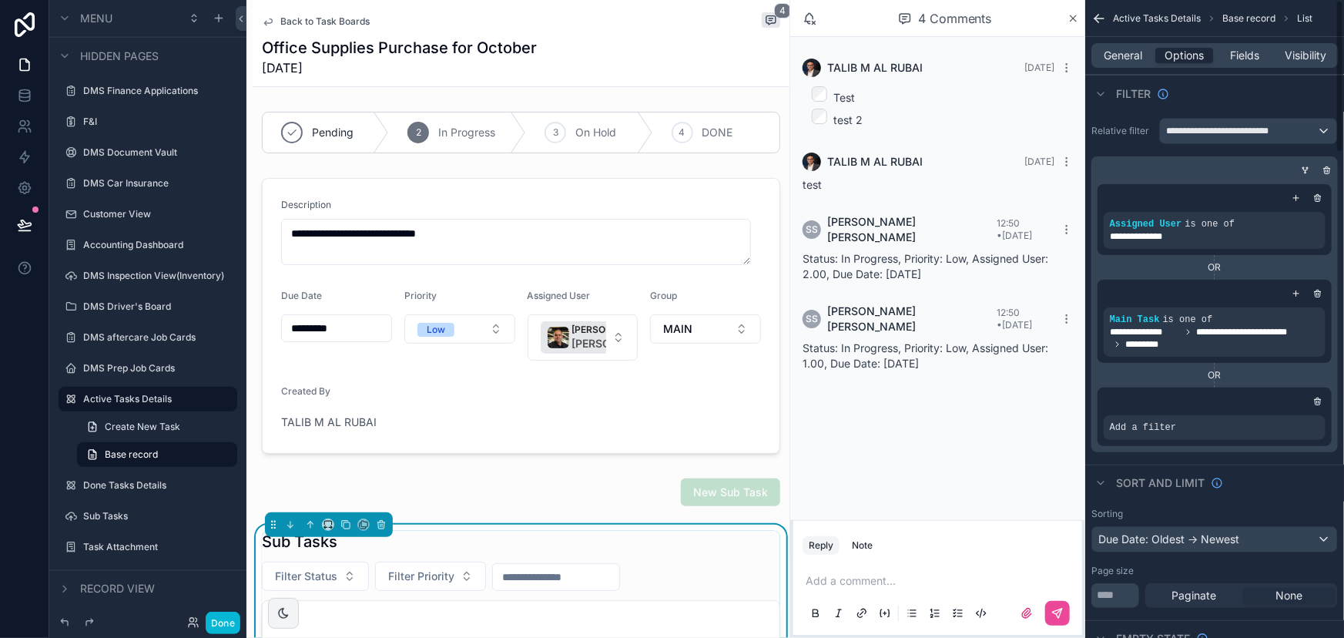
click at [1148, 338] on span "*********" at bounding box center [1148, 344] width 45 height 12
click at [1286, 311] on icon "scrollable content" at bounding box center [1286, 309] width 5 height 5
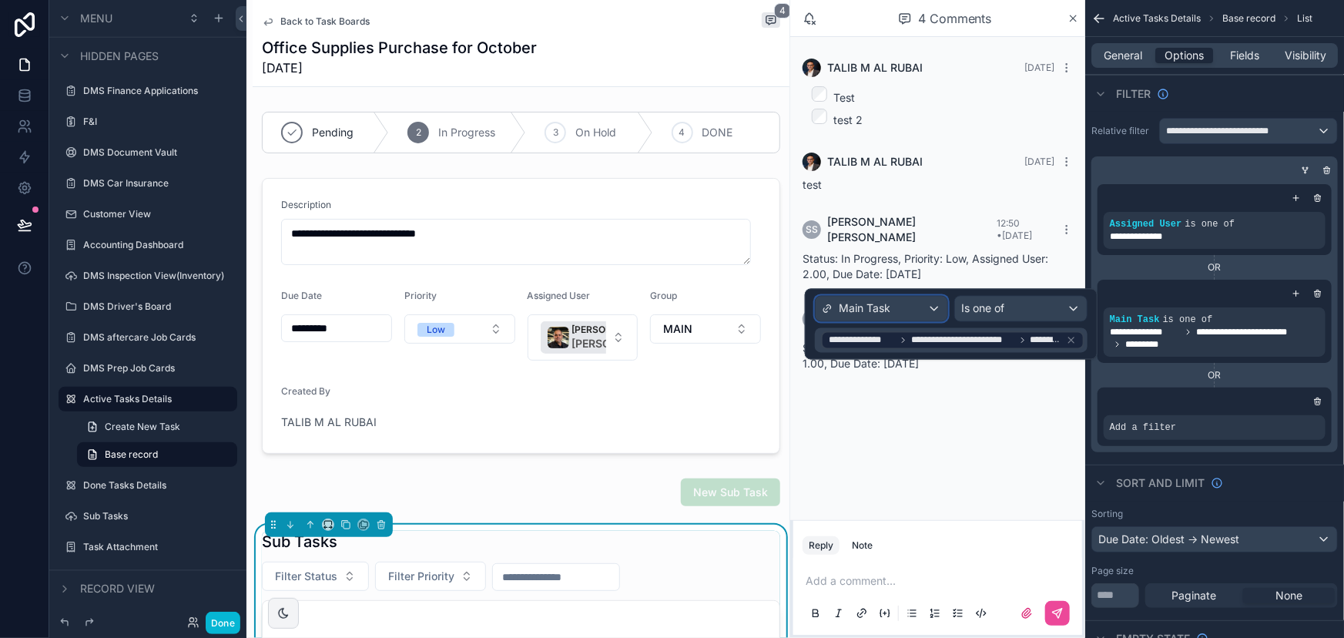
click at [905, 310] on div "Main Task" at bounding box center [882, 309] width 132 height 25
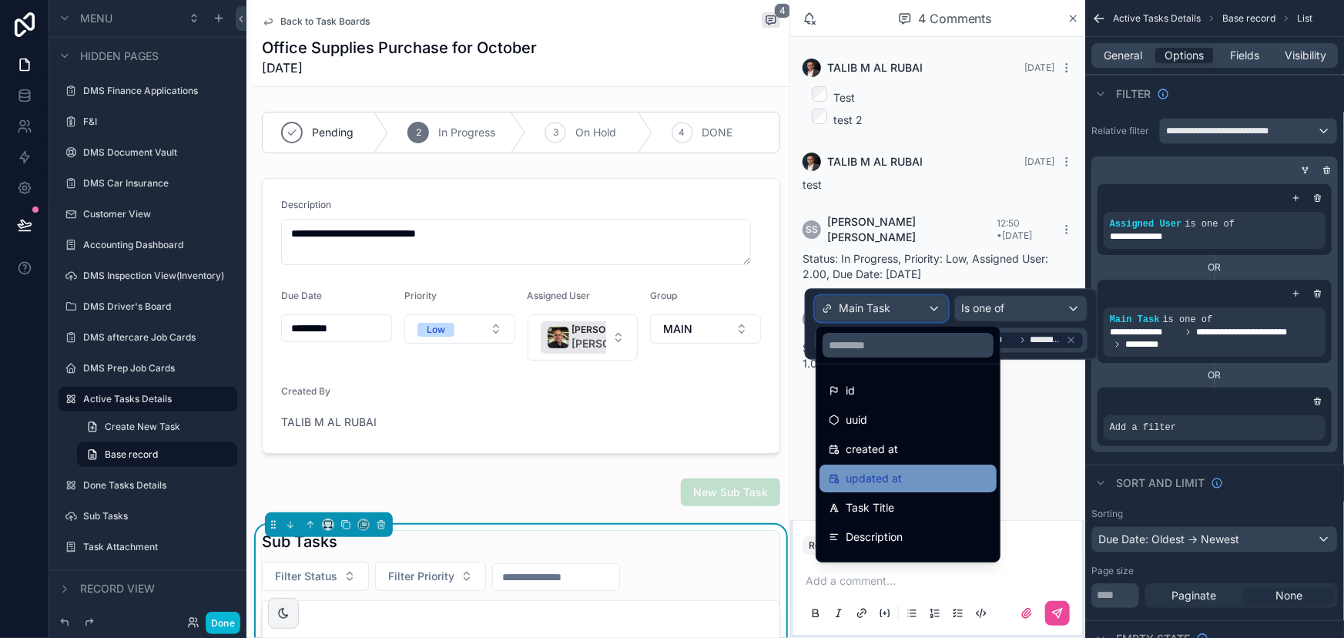
scroll to position [196, 0]
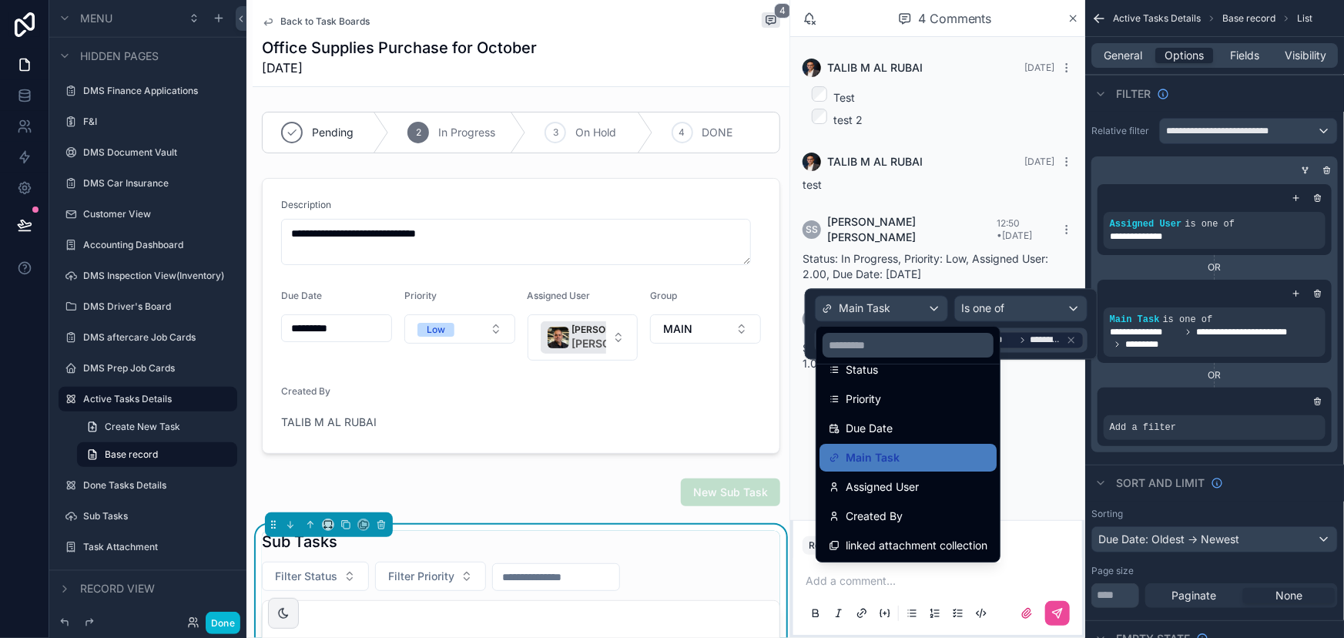
click at [1023, 308] on div at bounding box center [951, 324] width 293 height 71
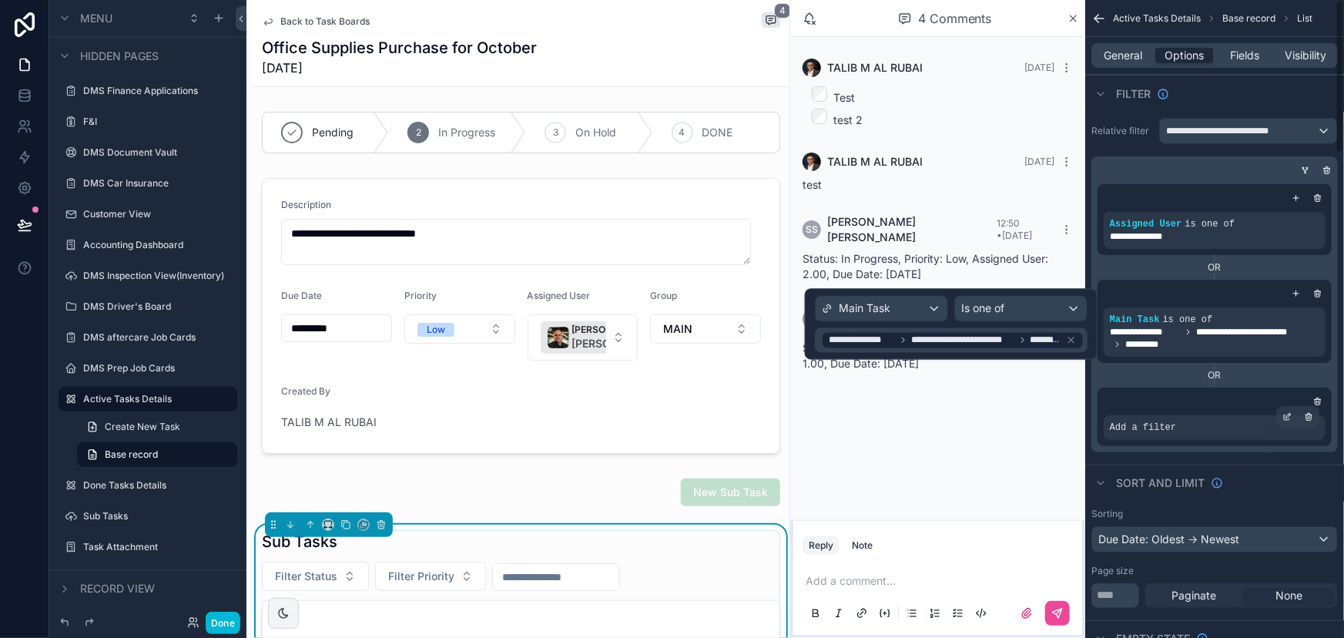
click at [1162, 423] on span "Add a filter" at bounding box center [1143, 427] width 66 height 12
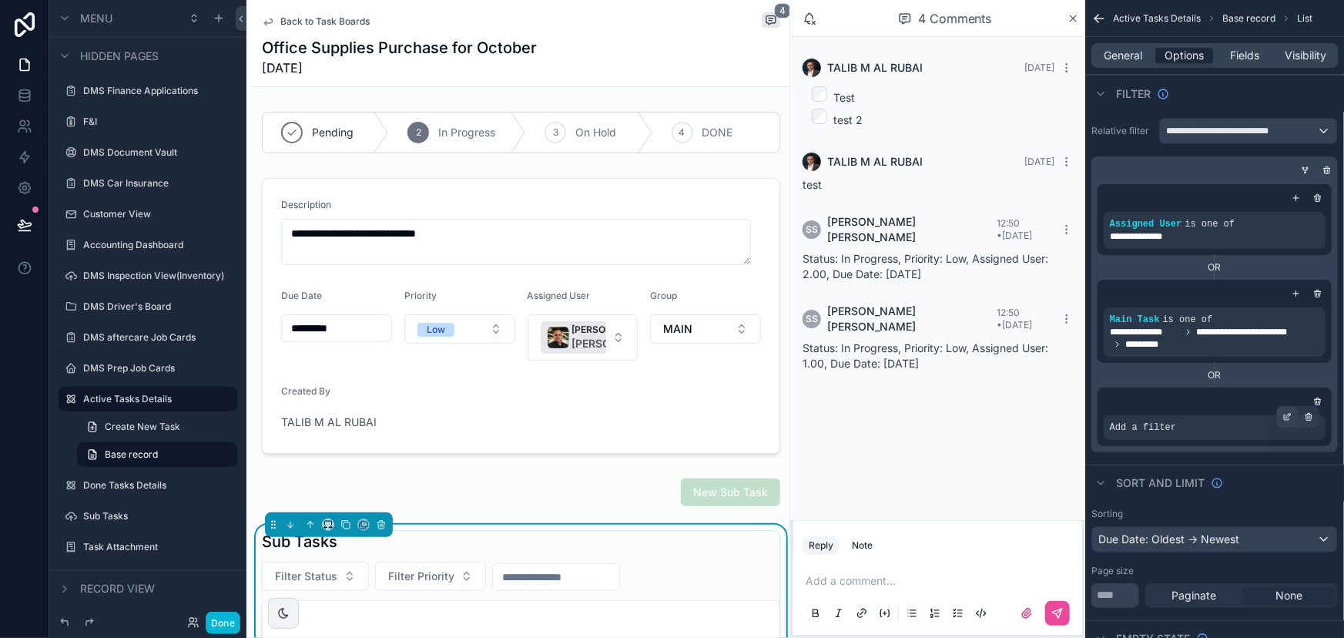
click at [1282, 417] on div "scrollable content" at bounding box center [1288, 417] width 22 height 22
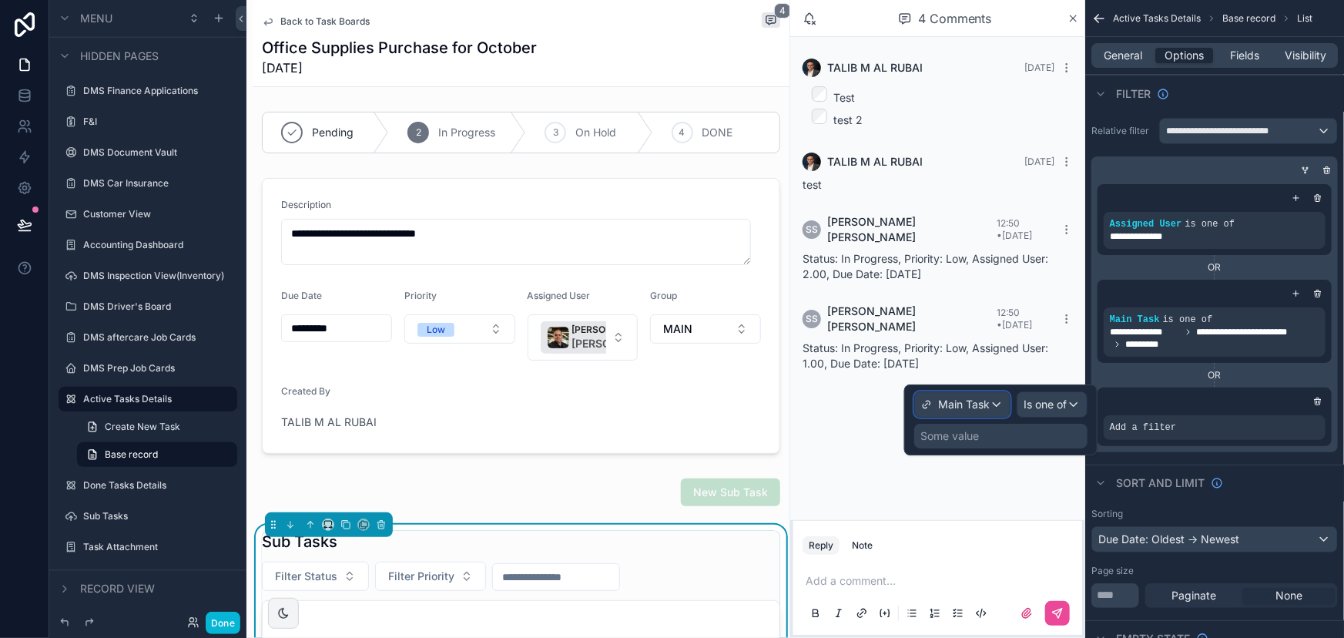
click at [951, 397] on span "Main Task" at bounding box center [964, 404] width 52 height 15
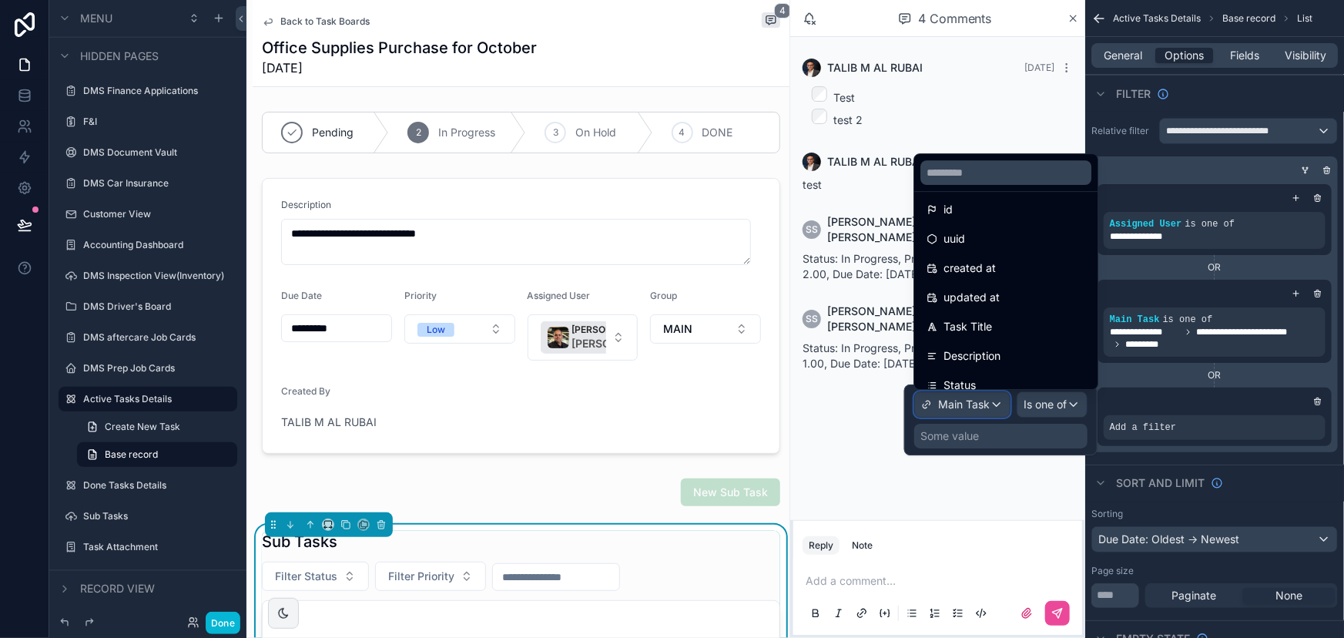
scroll to position [0, 0]
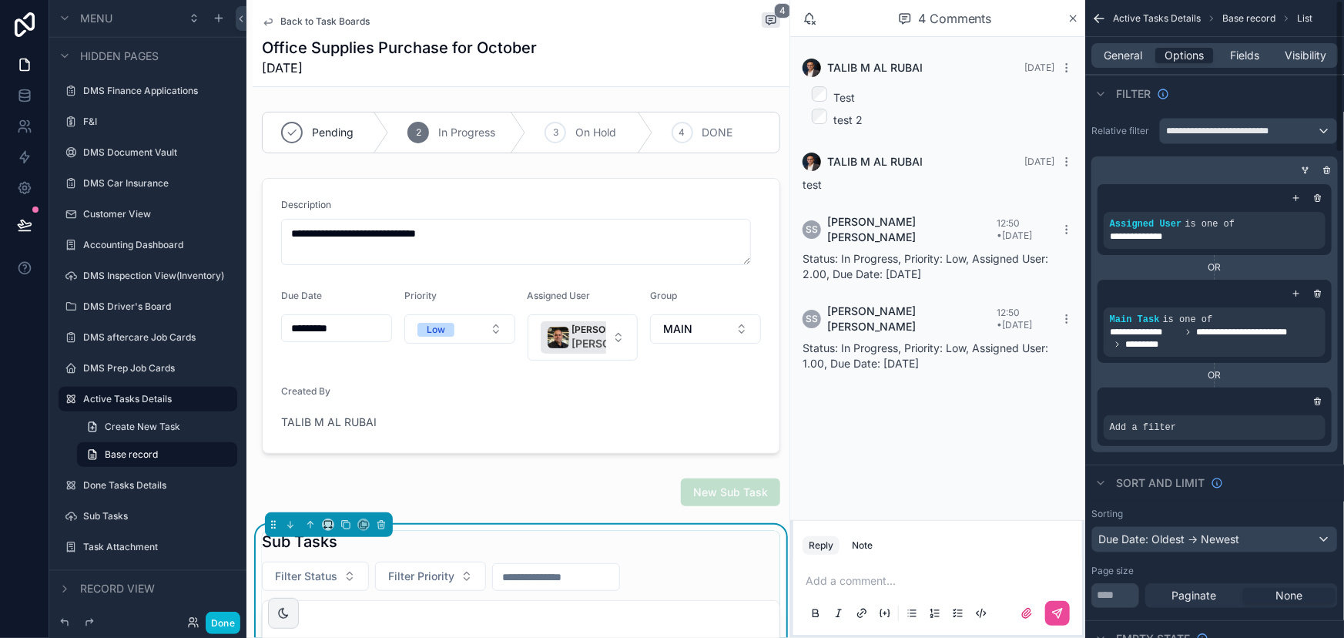
click at [1146, 324] on span "Main Task" at bounding box center [1135, 319] width 50 height 11
click at [1289, 300] on div "scrollable content" at bounding box center [1288, 309] width 22 height 22
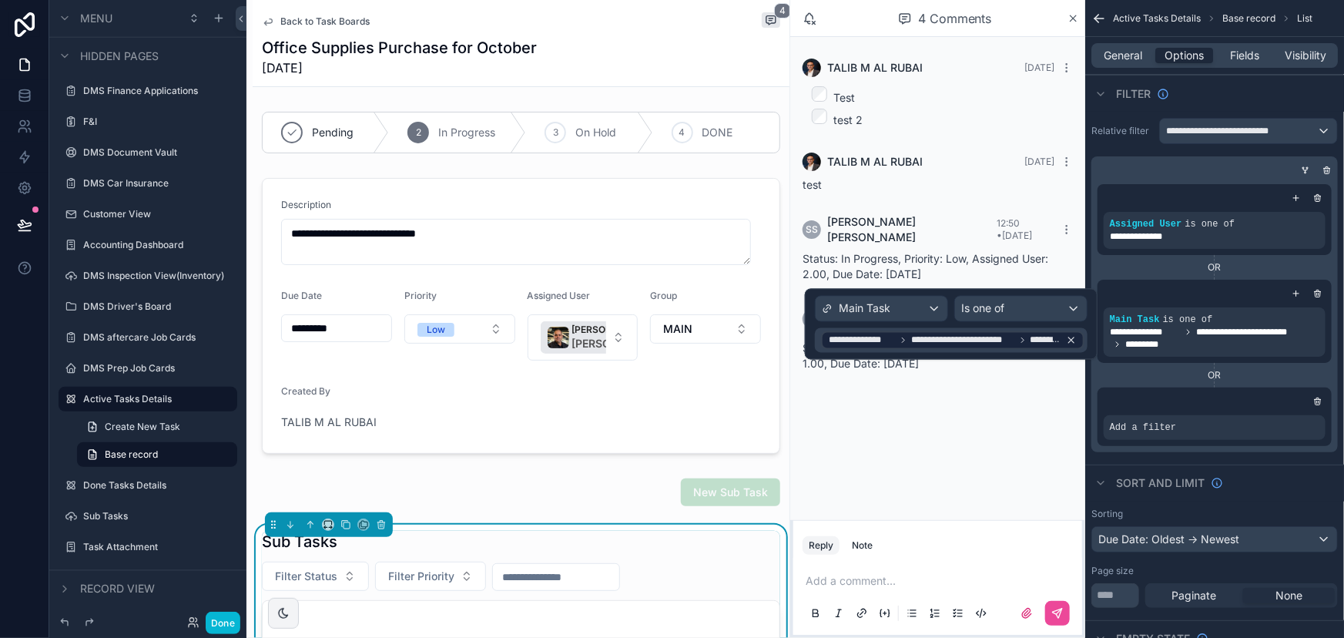
click at [928, 341] on span "**********" at bounding box center [963, 340] width 104 height 12
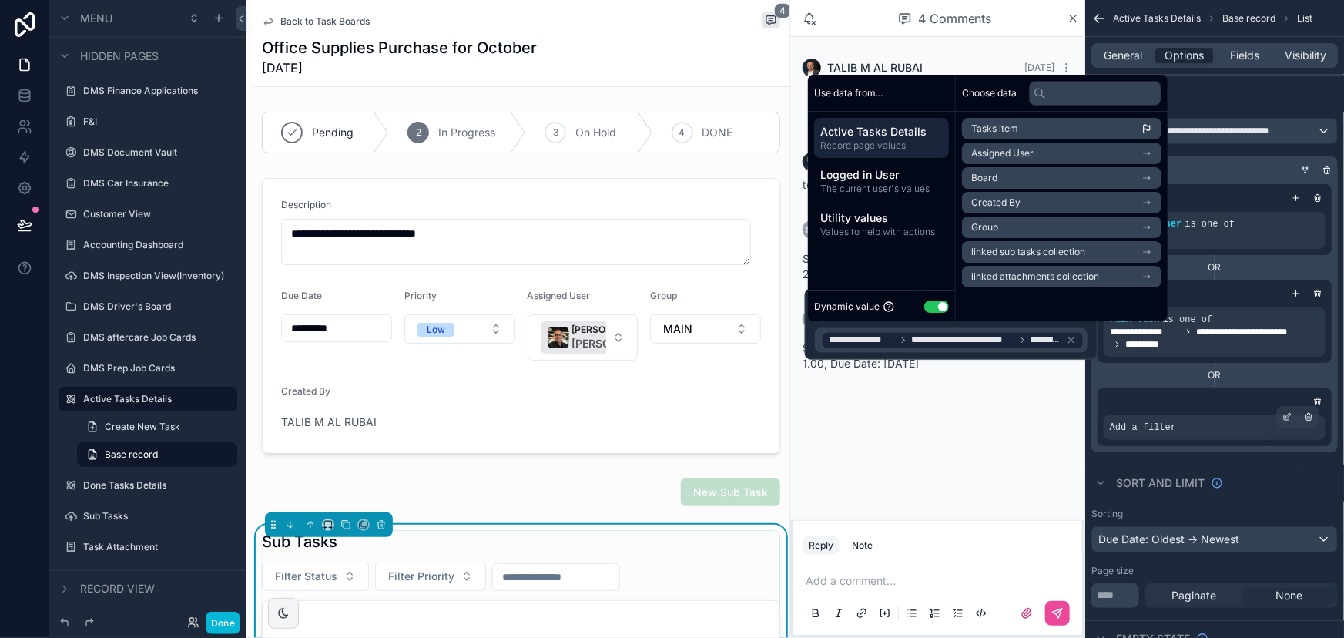
click at [1200, 431] on div "Add a filter" at bounding box center [1215, 427] width 222 height 25
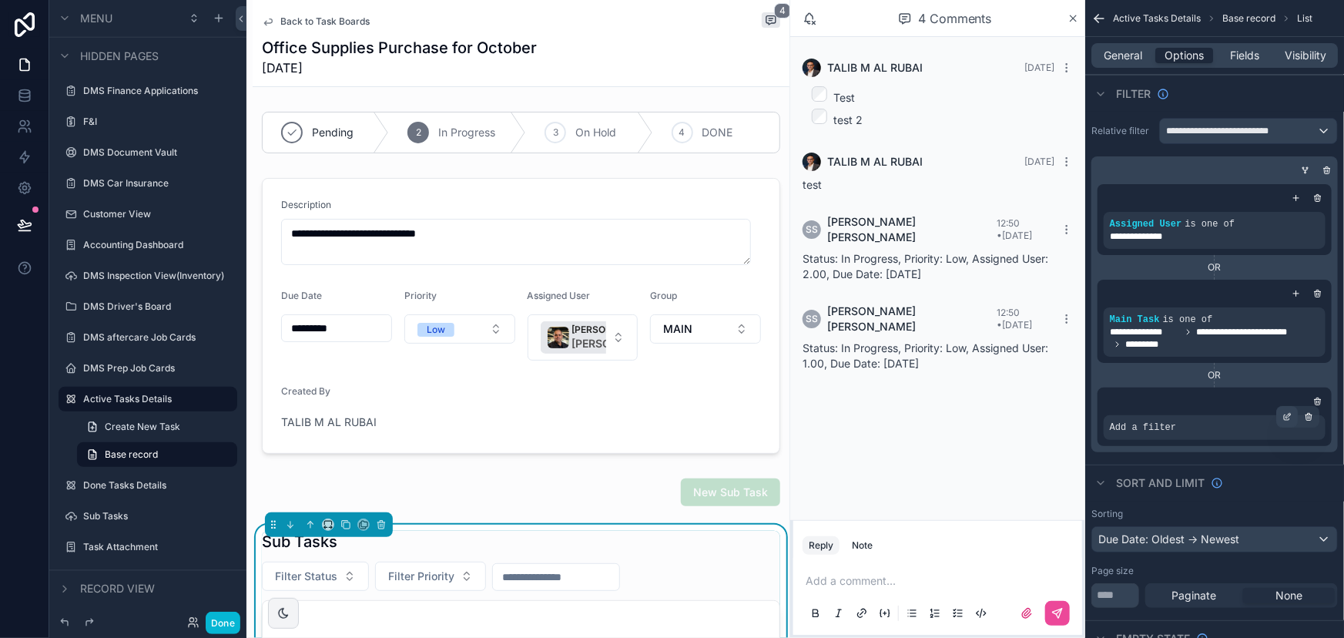
click at [1286, 416] on icon "scrollable content" at bounding box center [1287, 416] width 9 height 9
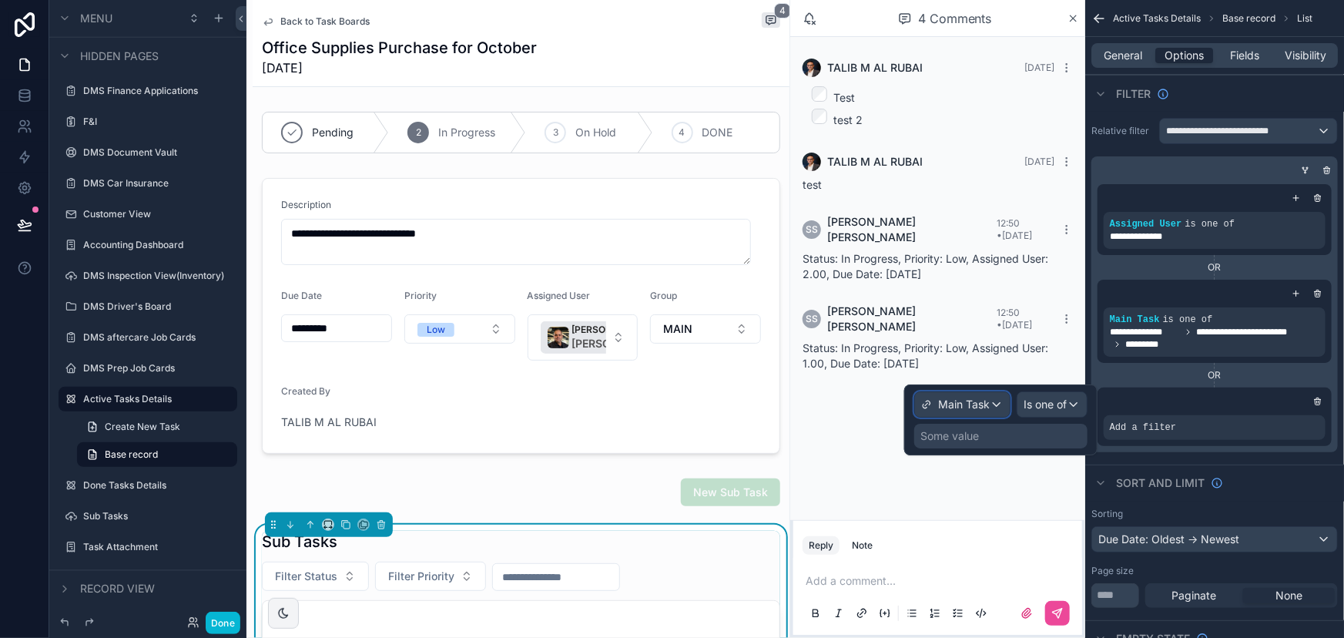
click at [981, 408] on span "Main Task" at bounding box center [964, 404] width 52 height 15
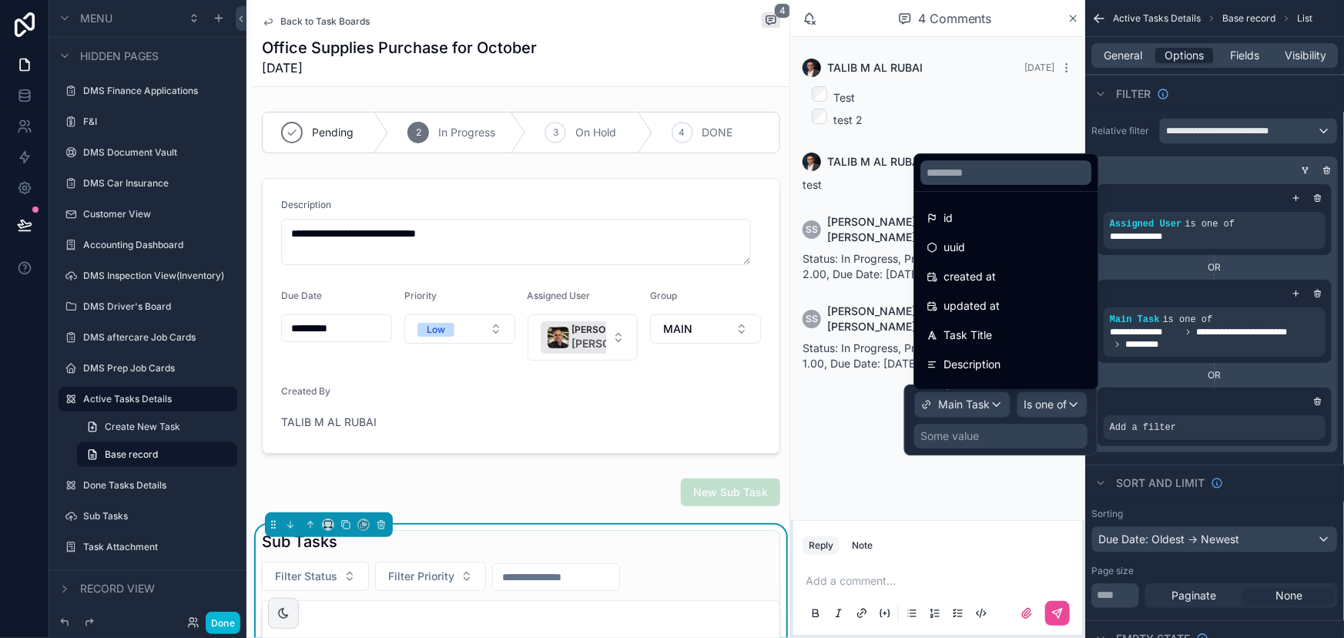
click at [972, 443] on div at bounding box center [1001, 419] width 193 height 71
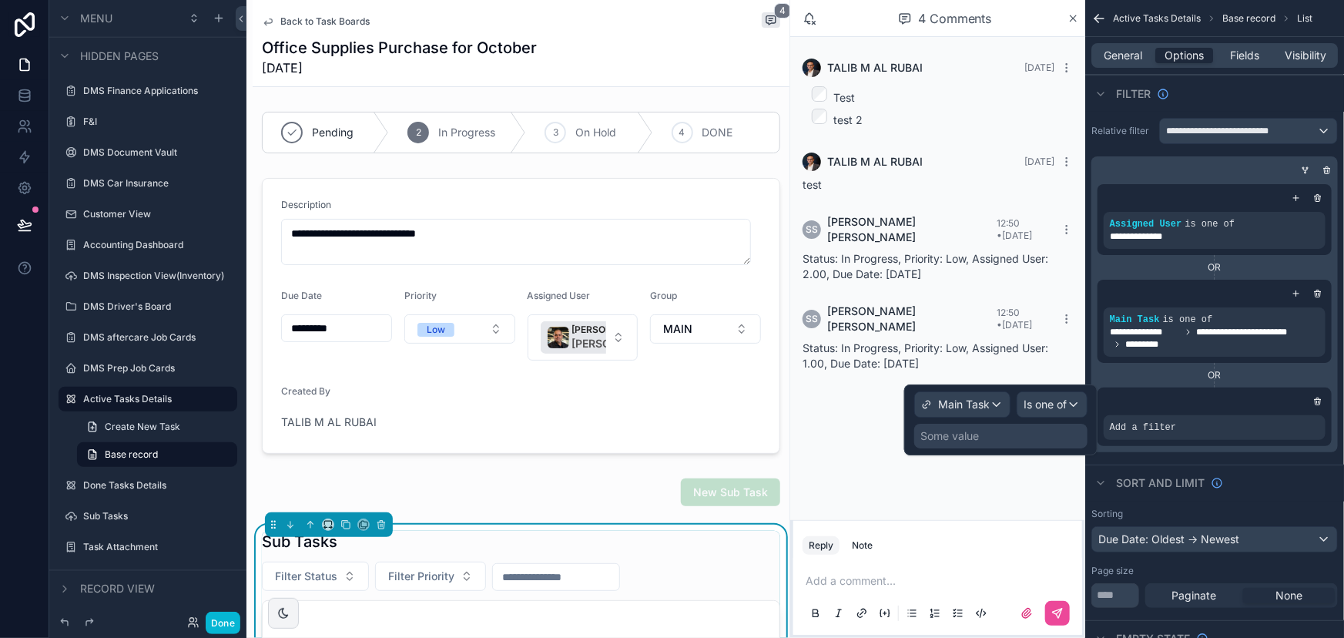
click at [971, 443] on div "Some value" at bounding box center [950, 435] width 59 height 15
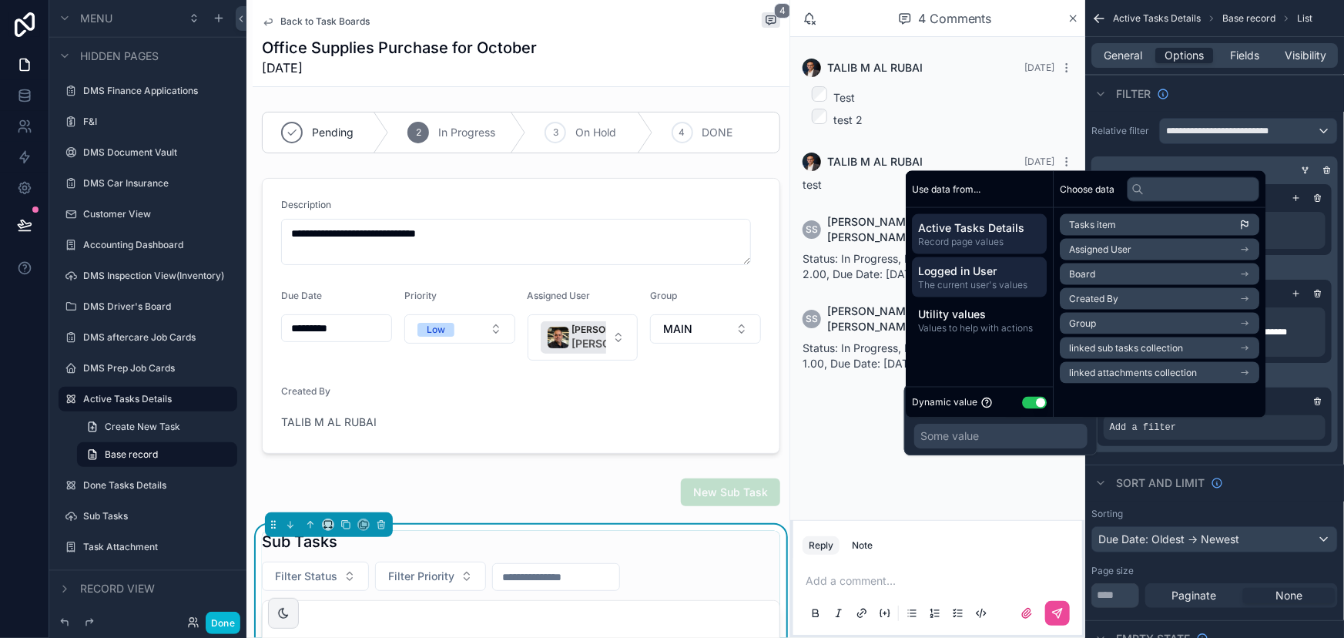
click at [970, 294] on div "Logged in User The current user's values" at bounding box center [979, 277] width 135 height 40
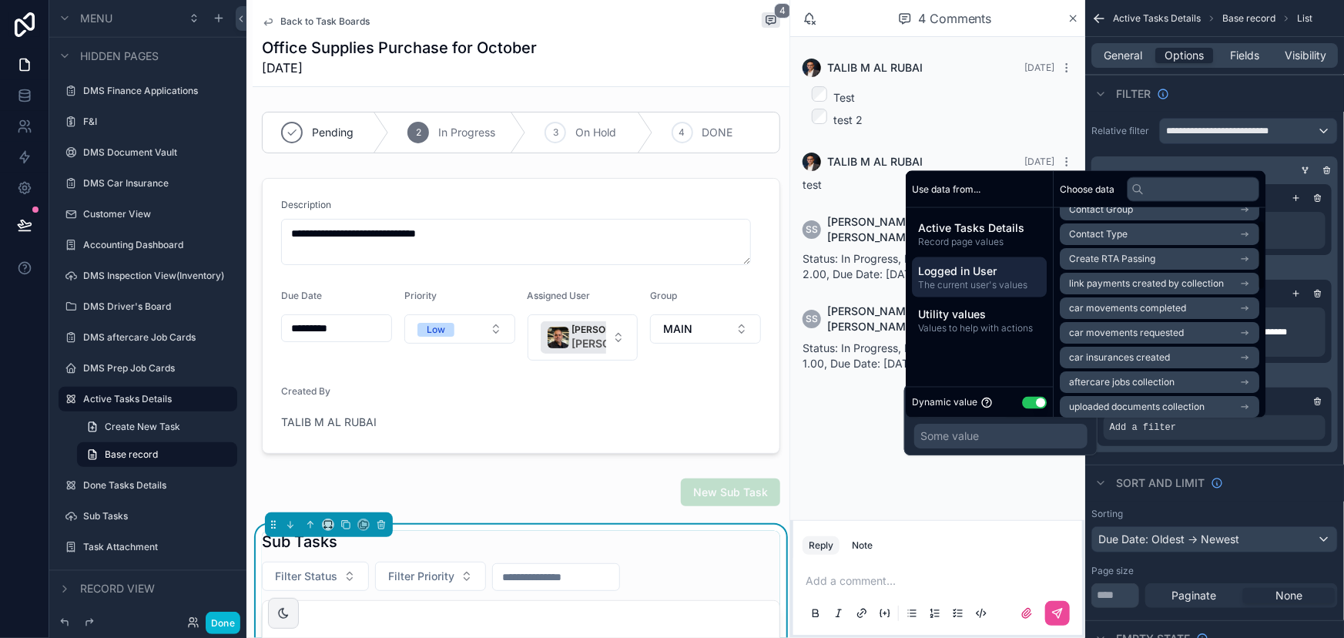
scroll to position [139, 0]
click at [1173, 196] on input "text" at bounding box center [1193, 188] width 133 height 25
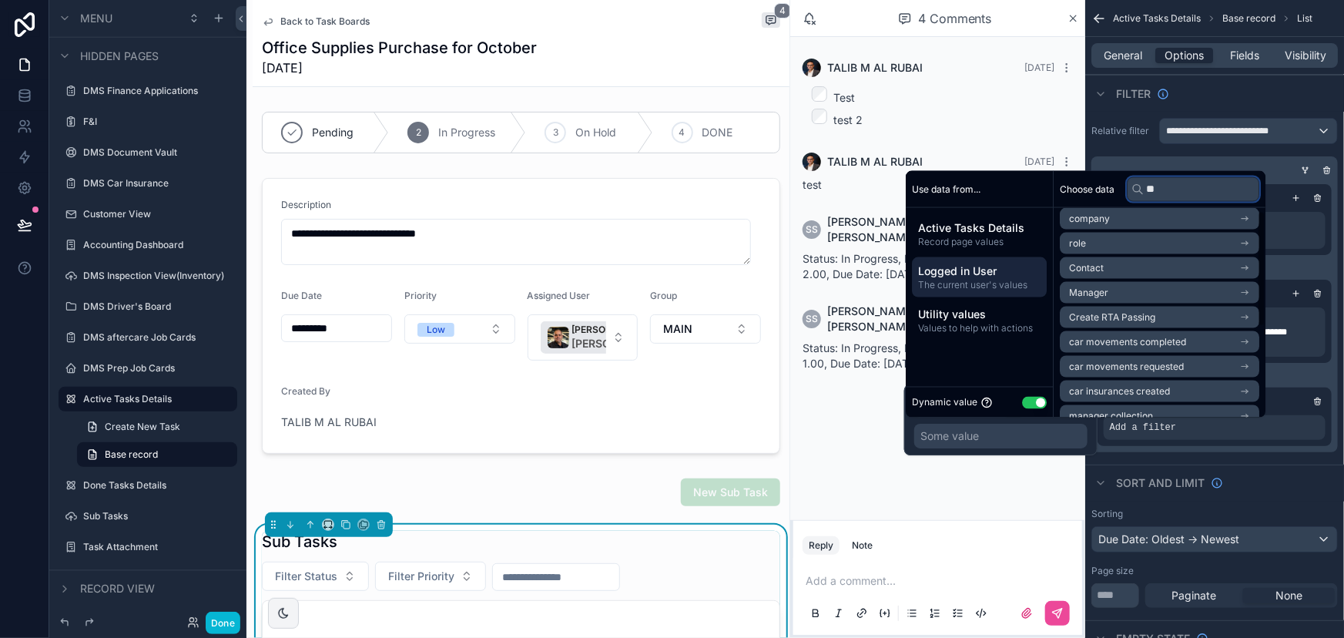
scroll to position [0, 0]
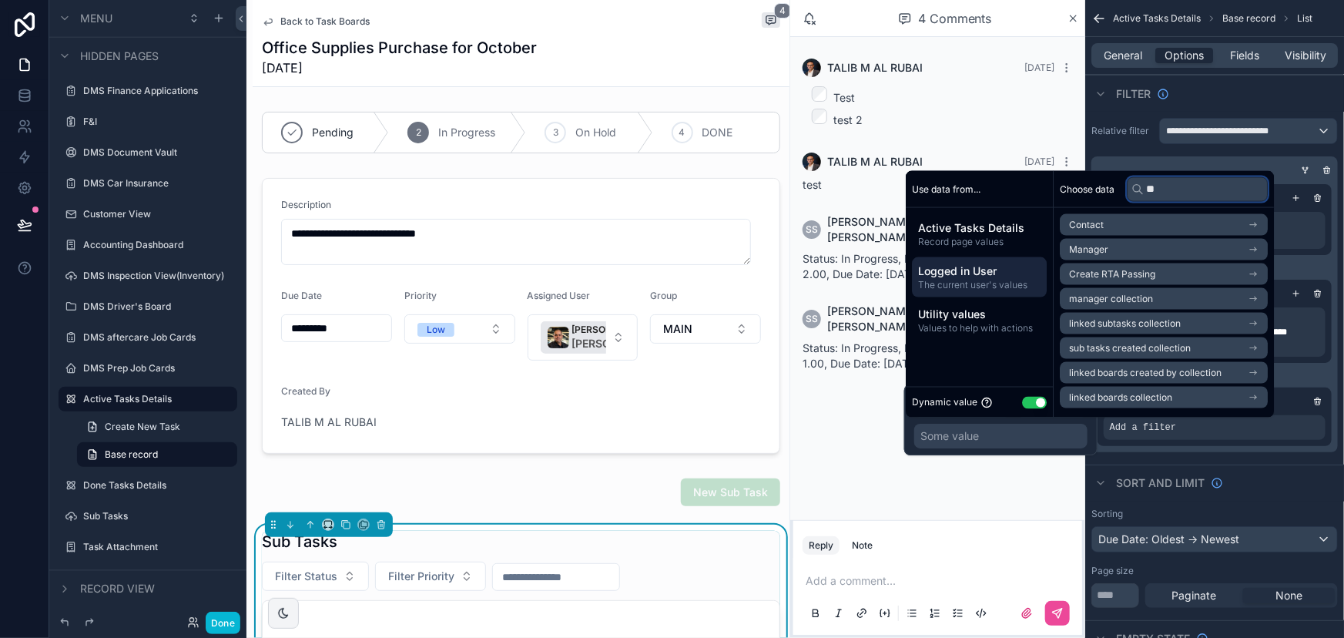
type input "*"
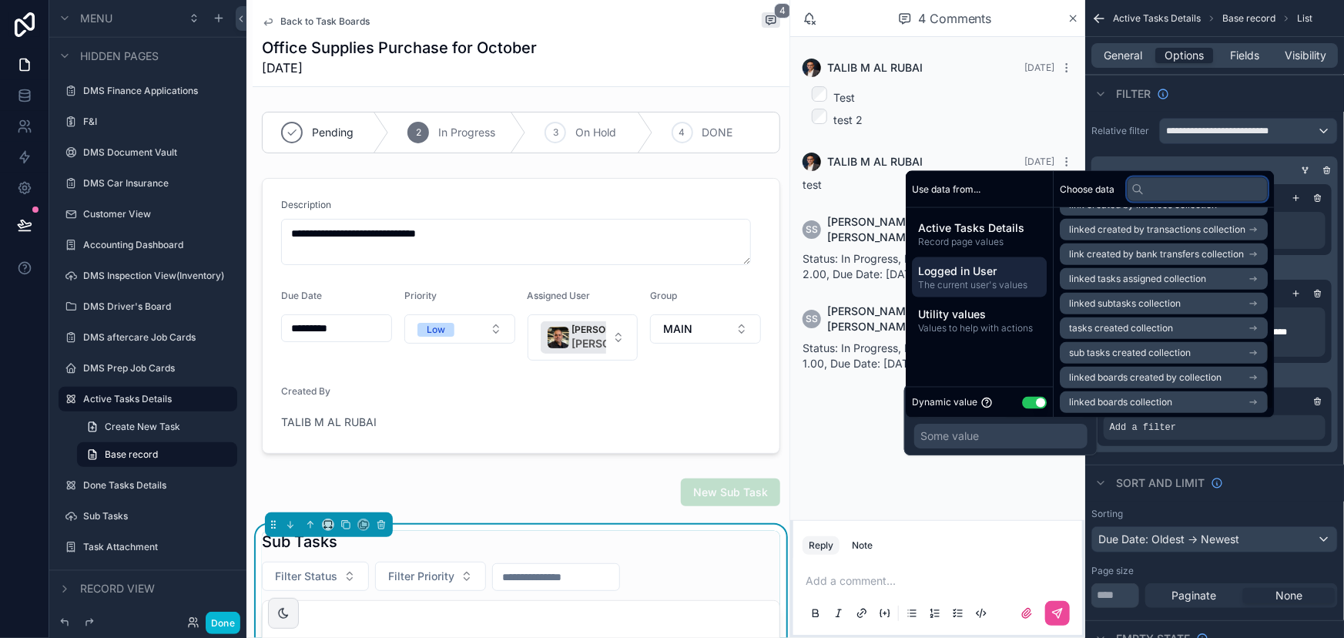
scroll to position [415, 0]
click at [1121, 278] on span "linked tasks assigned collection" at bounding box center [1137, 278] width 137 height 12
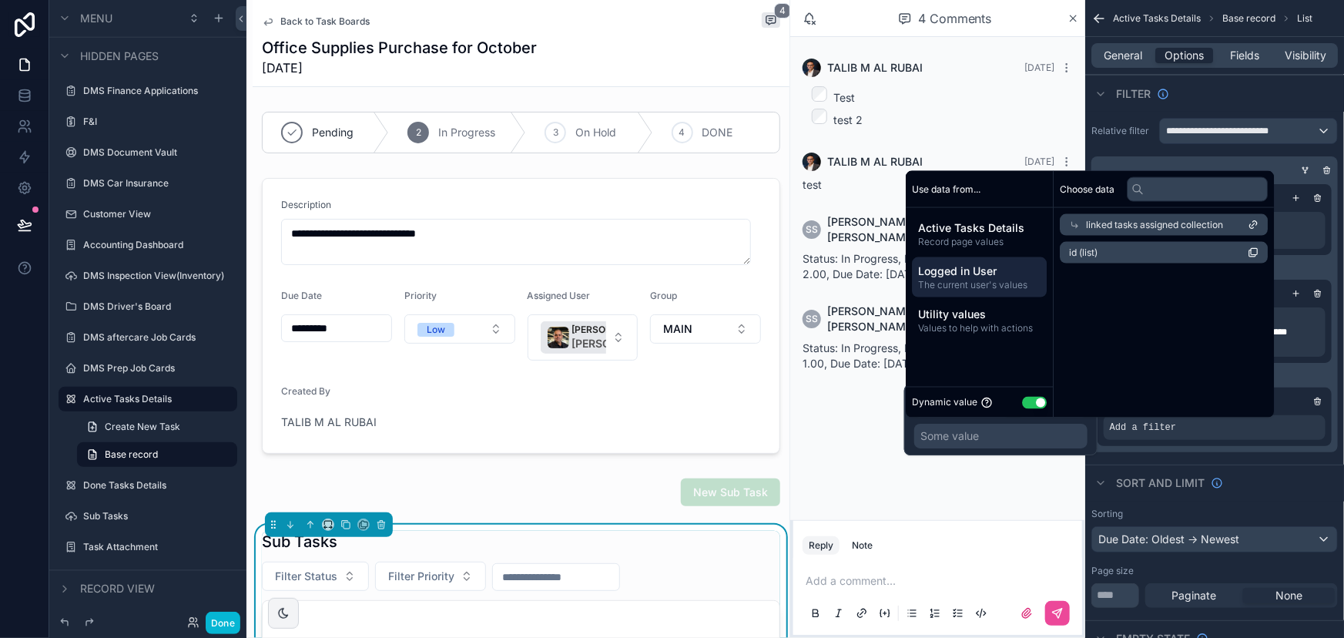
scroll to position [0, 0]
click at [1102, 255] on li "id (list)" at bounding box center [1164, 253] width 208 height 22
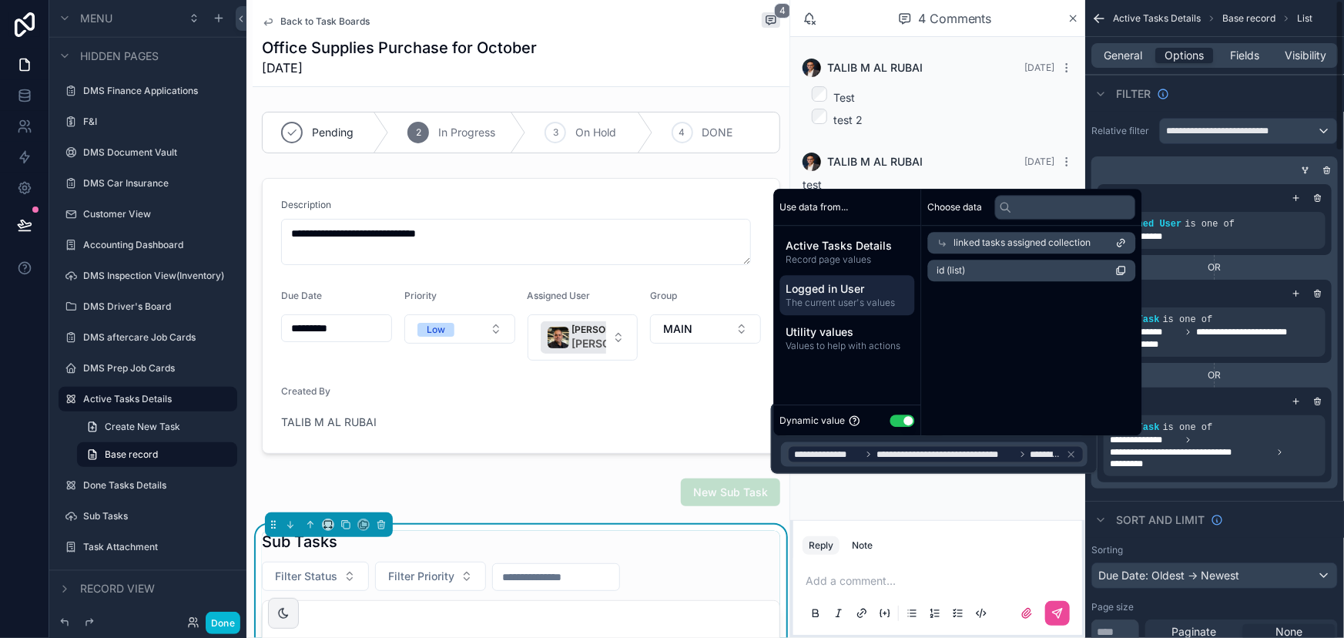
click at [1278, 501] on div "Sort And Limit" at bounding box center [1215, 519] width 259 height 37
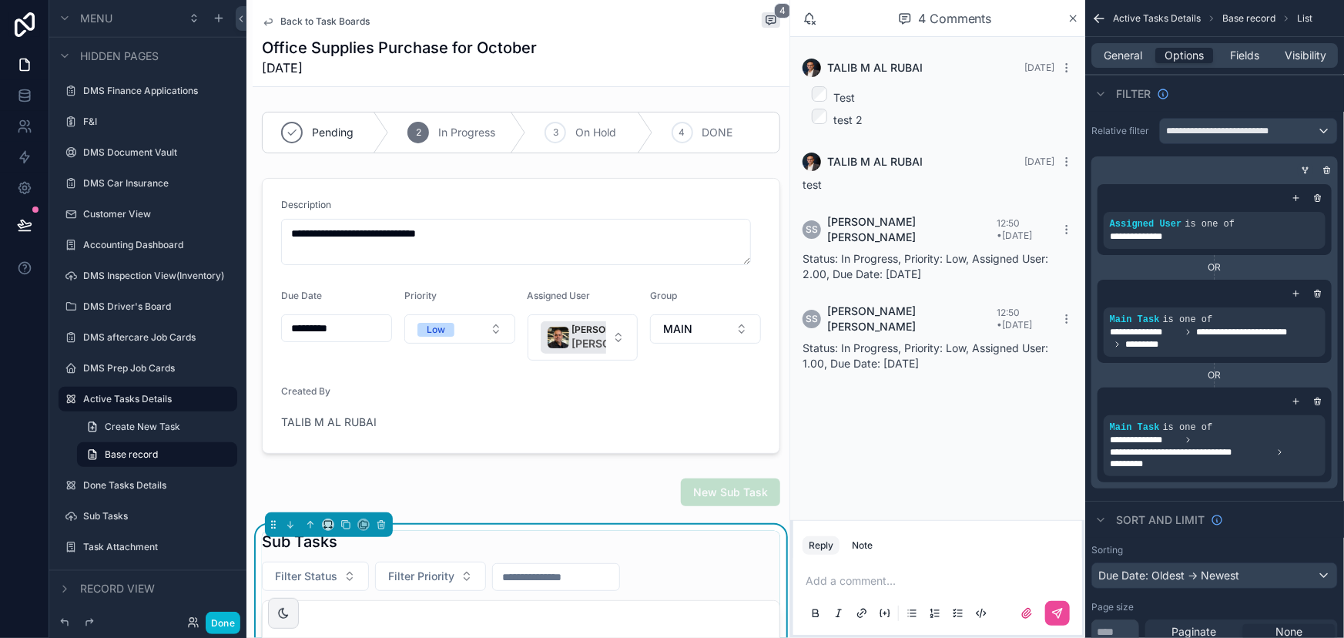
click at [1304, 167] on icon "scrollable content" at bounding box center [1305, 168] width 2 height 2
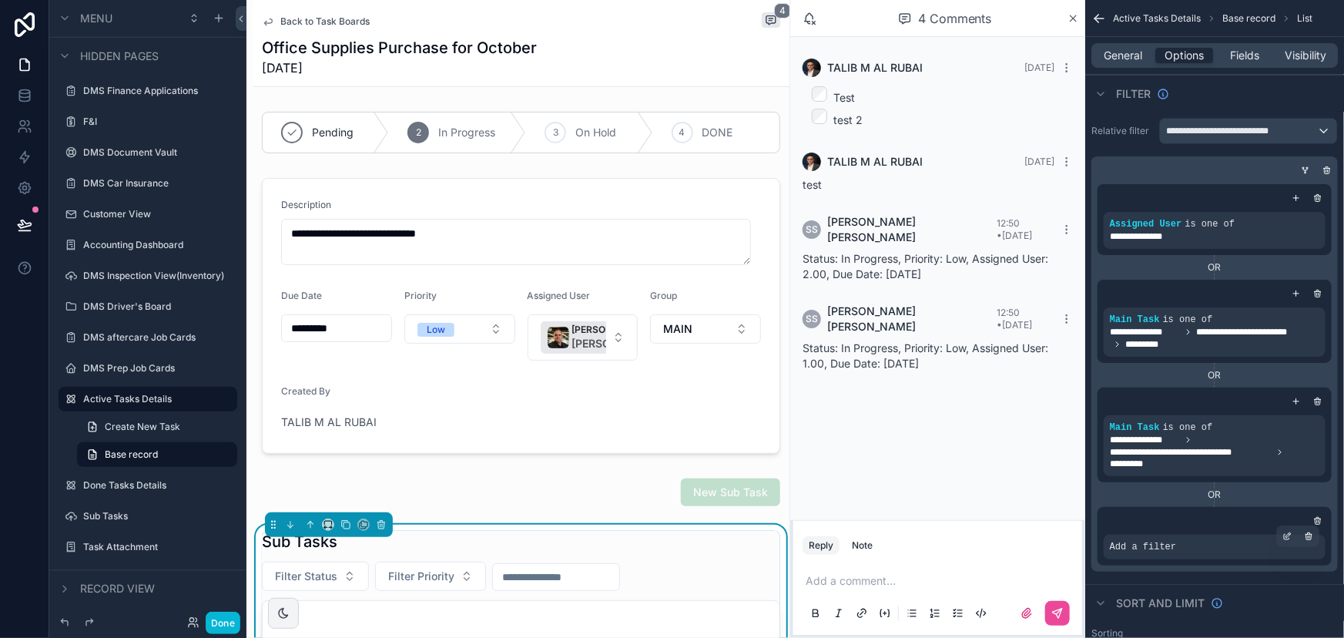
click at [1173, 547] on div "Add a filter" at bounding box center [1215, 547] width 222 height 25
click at [1287, 535] on icon "scrollable content" at bounding box center [1289, 535] width 5 height 5
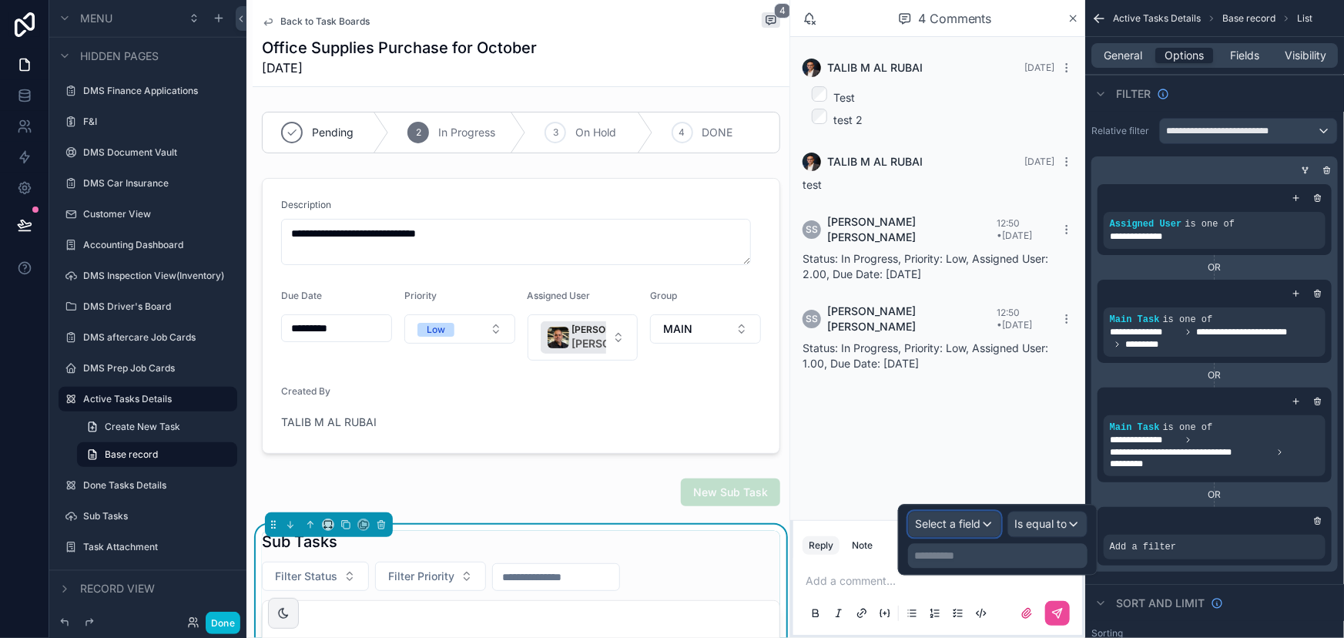
click at [967, 525] on span "Select a field" at bounding box center [947, 524] width 65 height 13
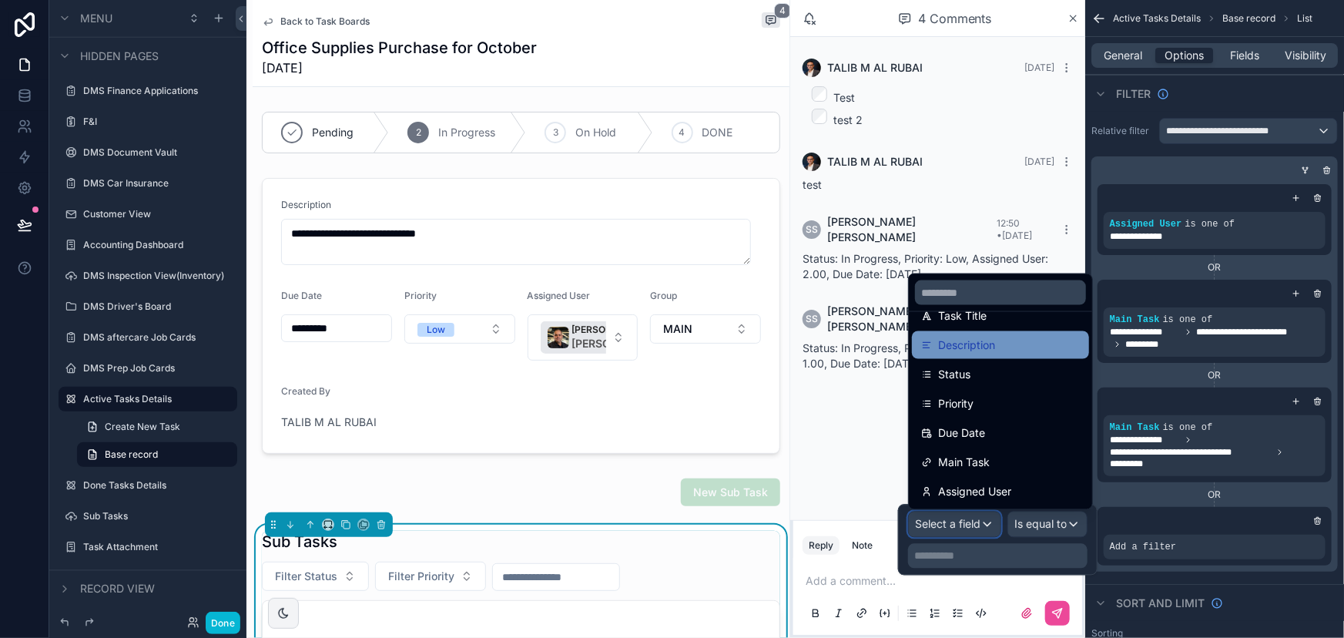
scroll to position [196, 0]
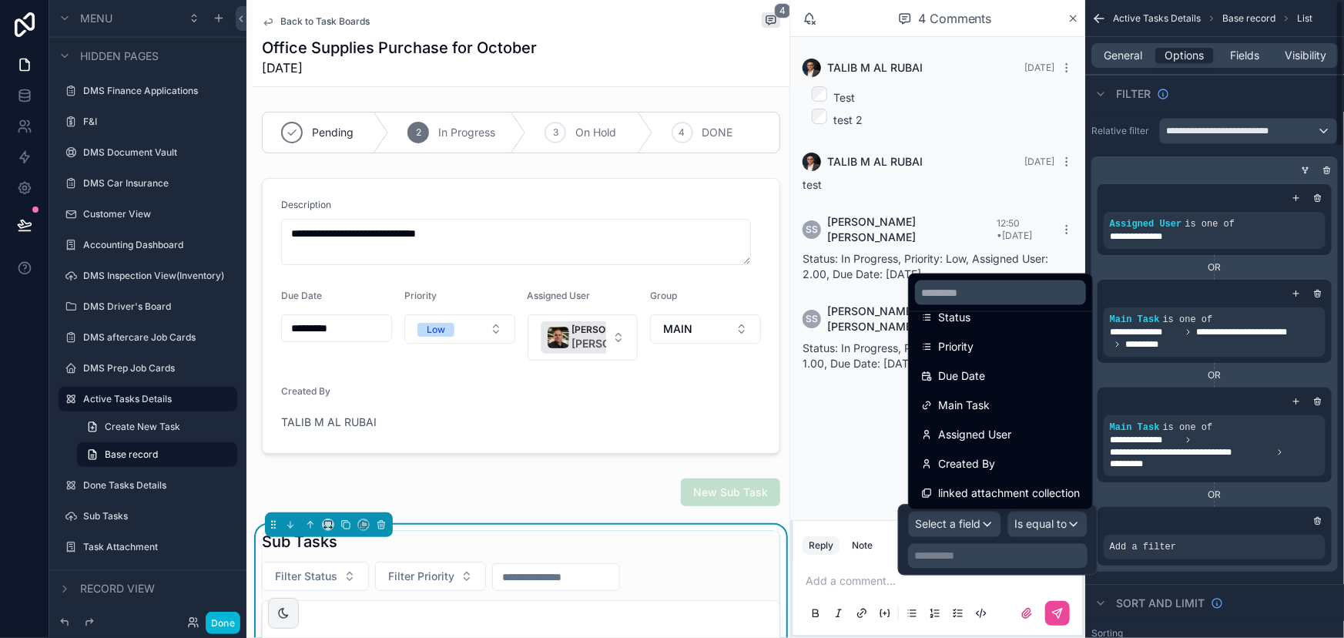
click at [1245, 576] on div "**********" at bounding box center [1215, 345] width 259 height 466
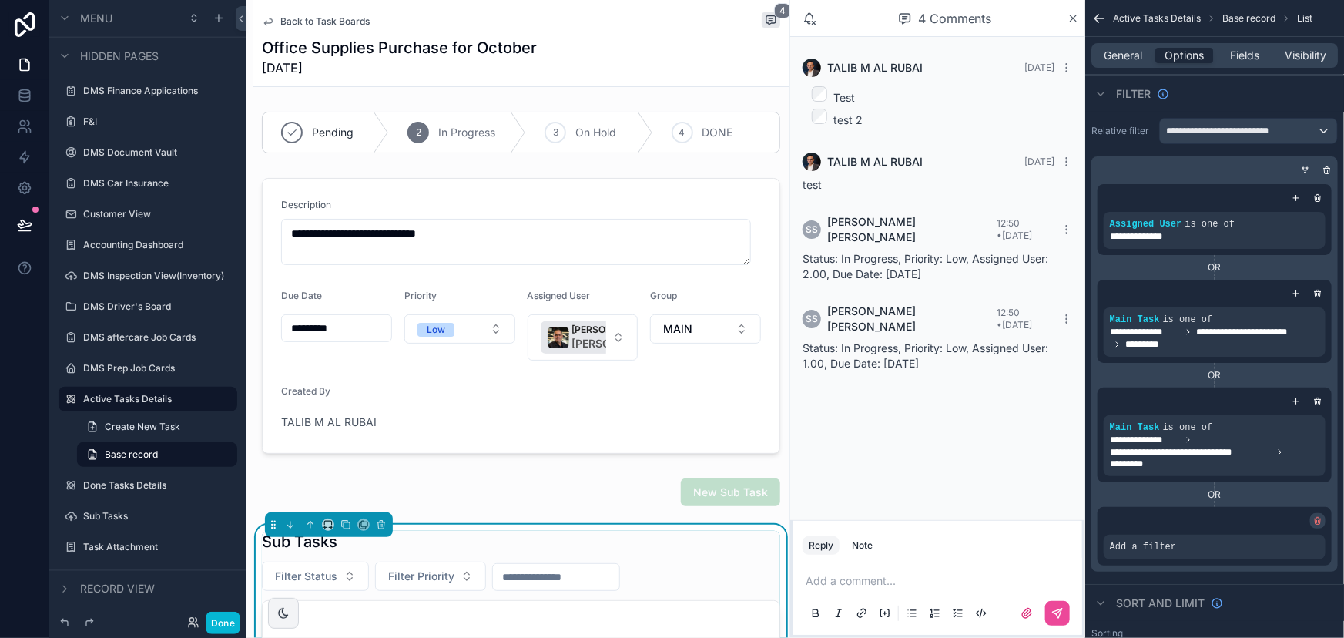
click at [1317, 519] on icon "scrollable content" at bounding box center [1318, 520] width 9 height 9
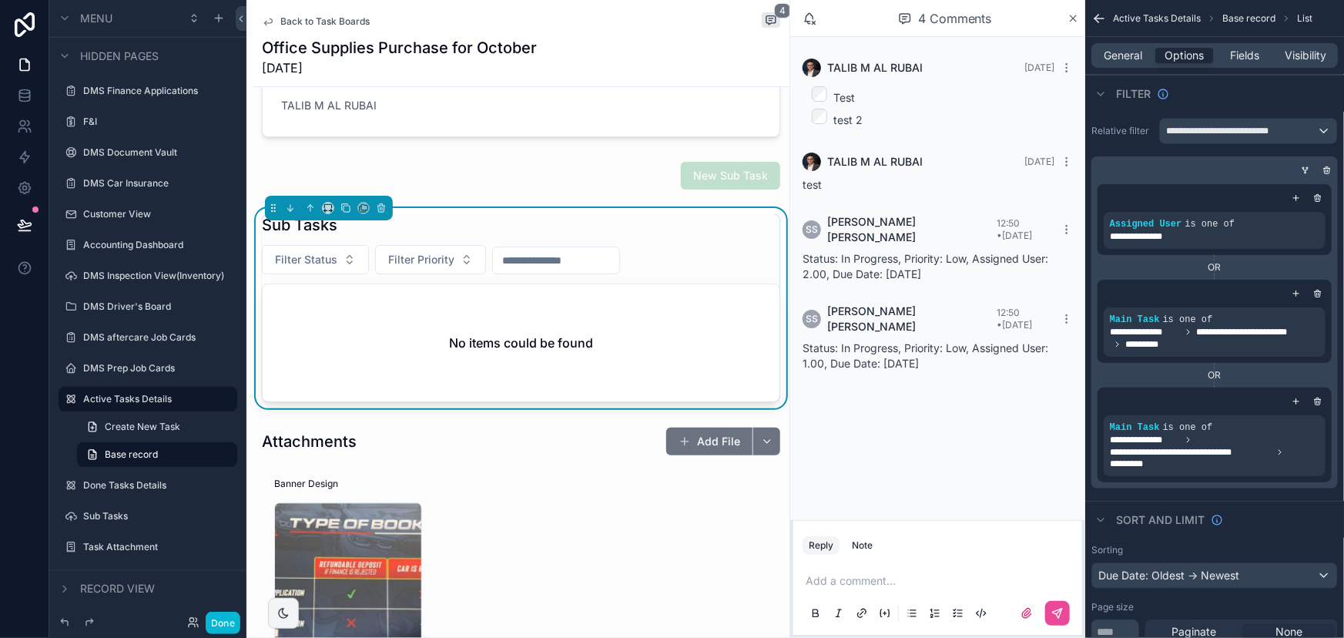
scroll to position [350, 0]
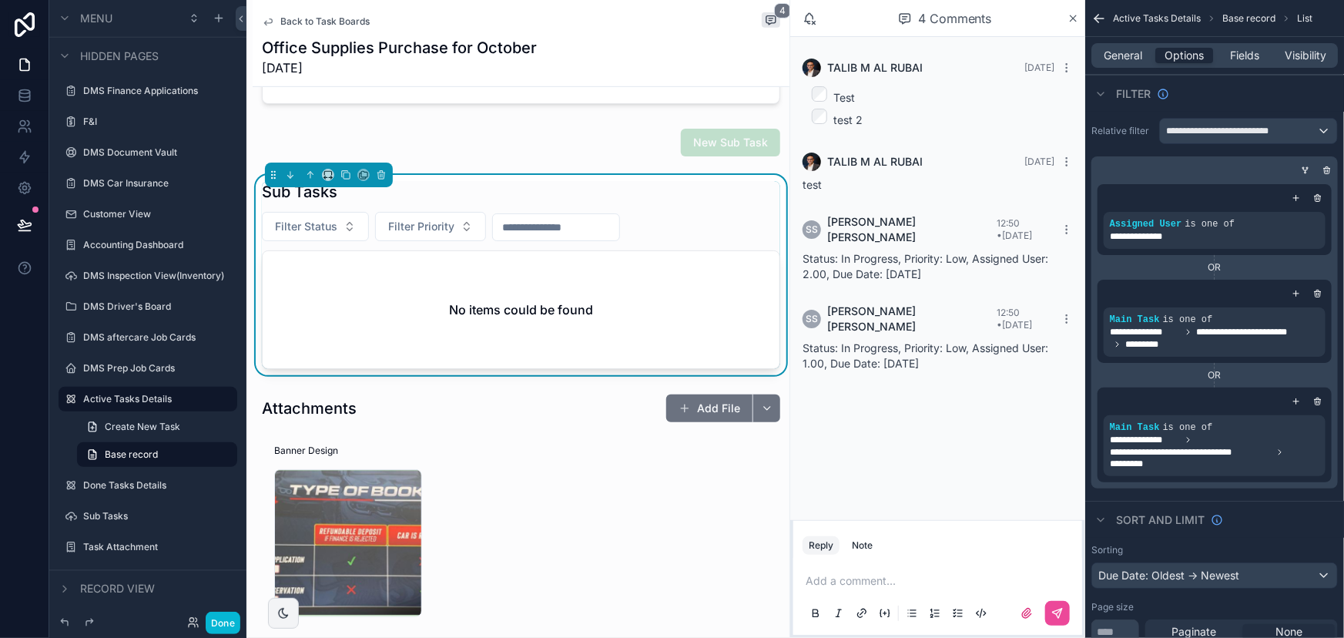
click at [669, 293] on div "No items could be found" at bounding box center [521, 309] width 517 height 117
click at [546, 315] on h2 "No items could be found" at bounding box center [521, 309] width 144 height 18
click at [690, 140] on div "scrollable content" at bounding box center [521, 143] width 537 height 40
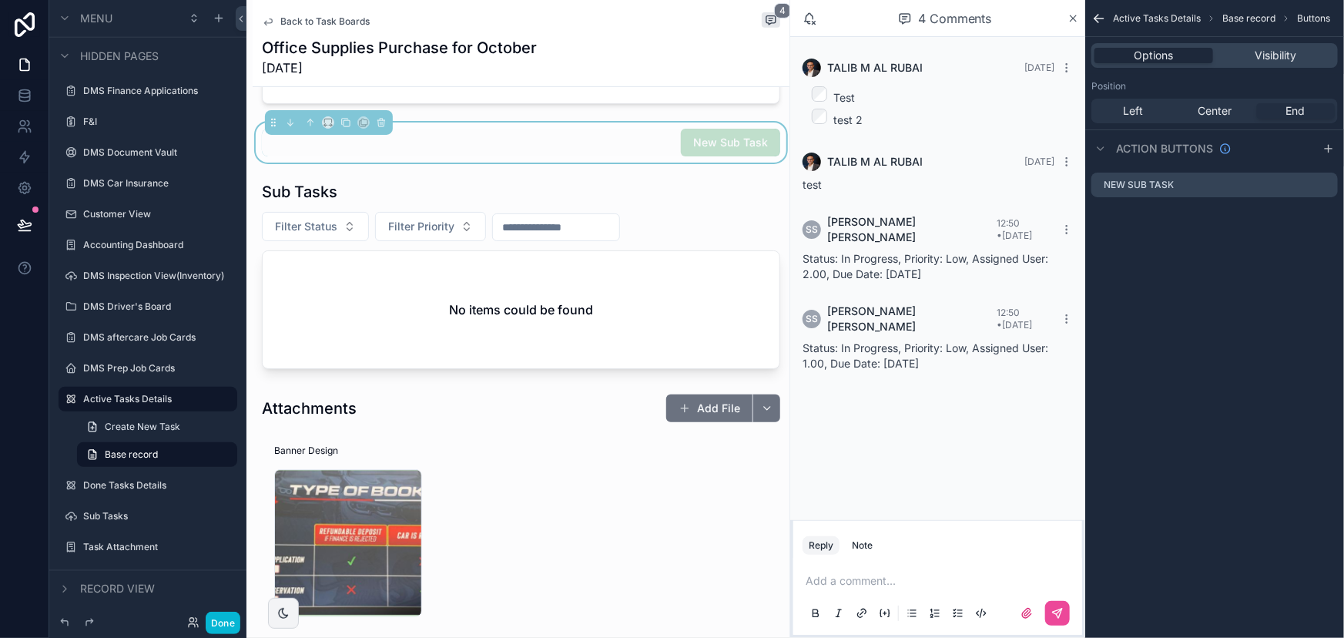
click at [690, 140] on span "New Sub Task" at bounding box center [730, 143] width 99 height 28
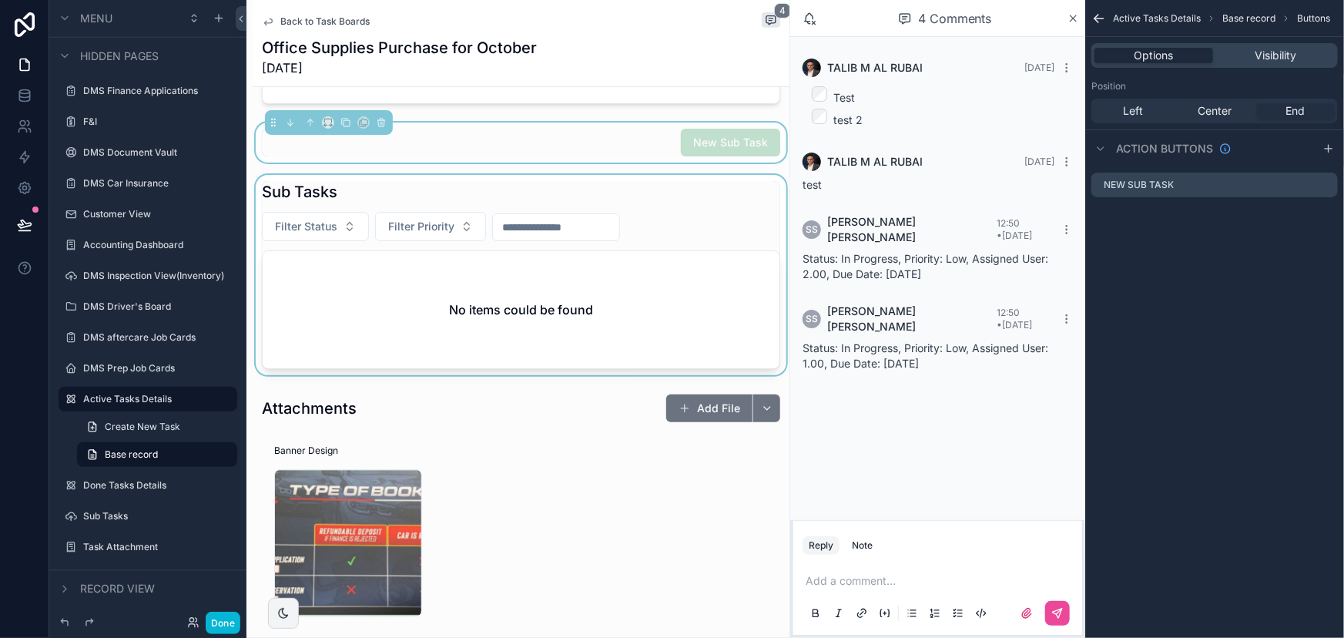
click at [669, 258] on div "scrollable content" at bounding box center [521, 275] width 537 height 200
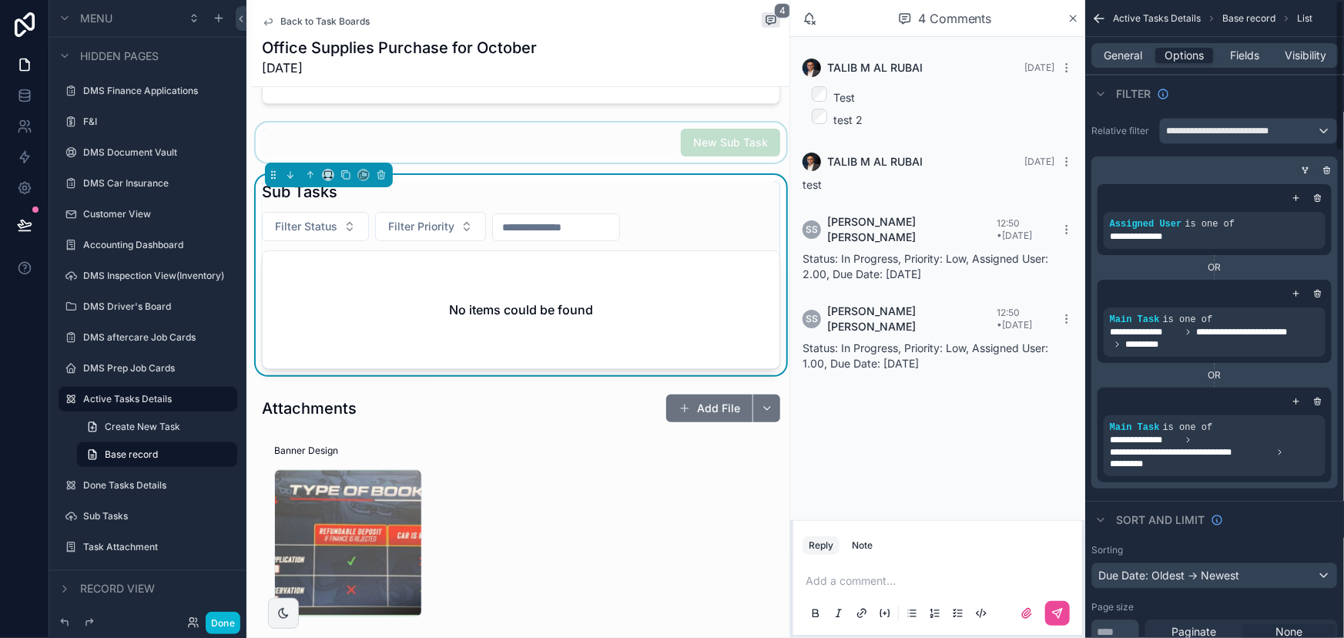
click at [1303, 169] on icon "scrollable content" at bounding box center [1305, 170] width 9 height 9
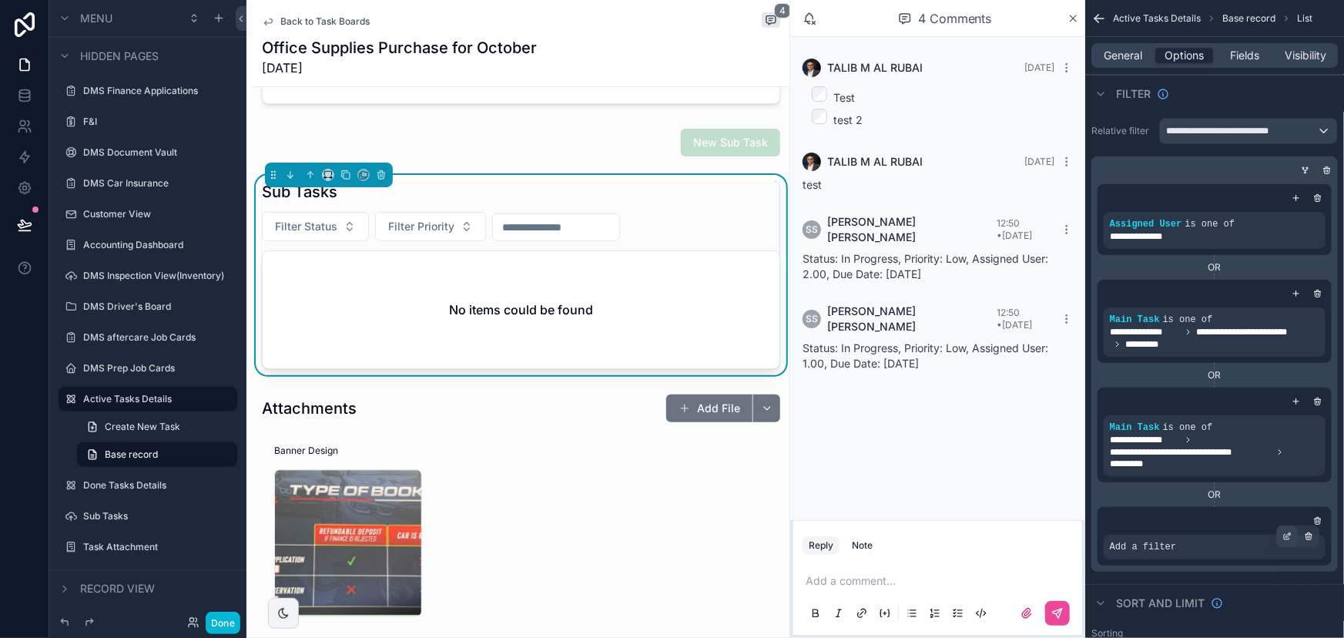
click at [1286, 536] on icon "scrollable content" at bounding box center [1287, 536] width 9 height 9
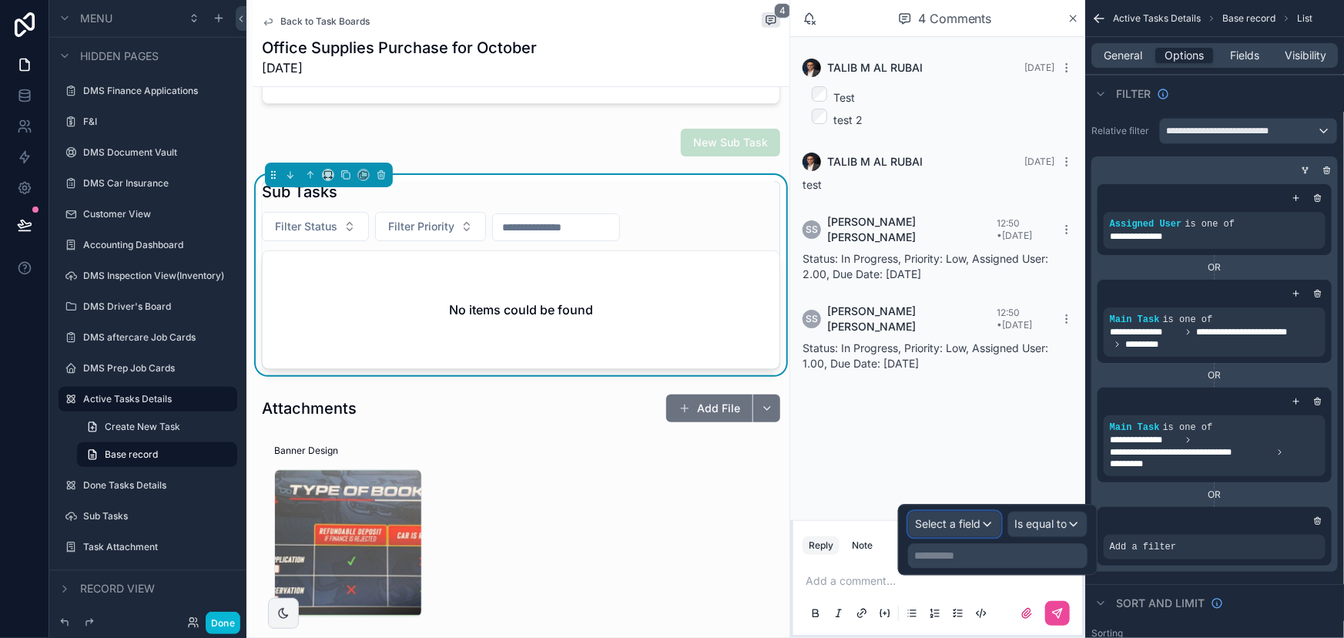
click at [959, 519] on span "Select a field" at bounding box center [947, 524] width 65 height 13
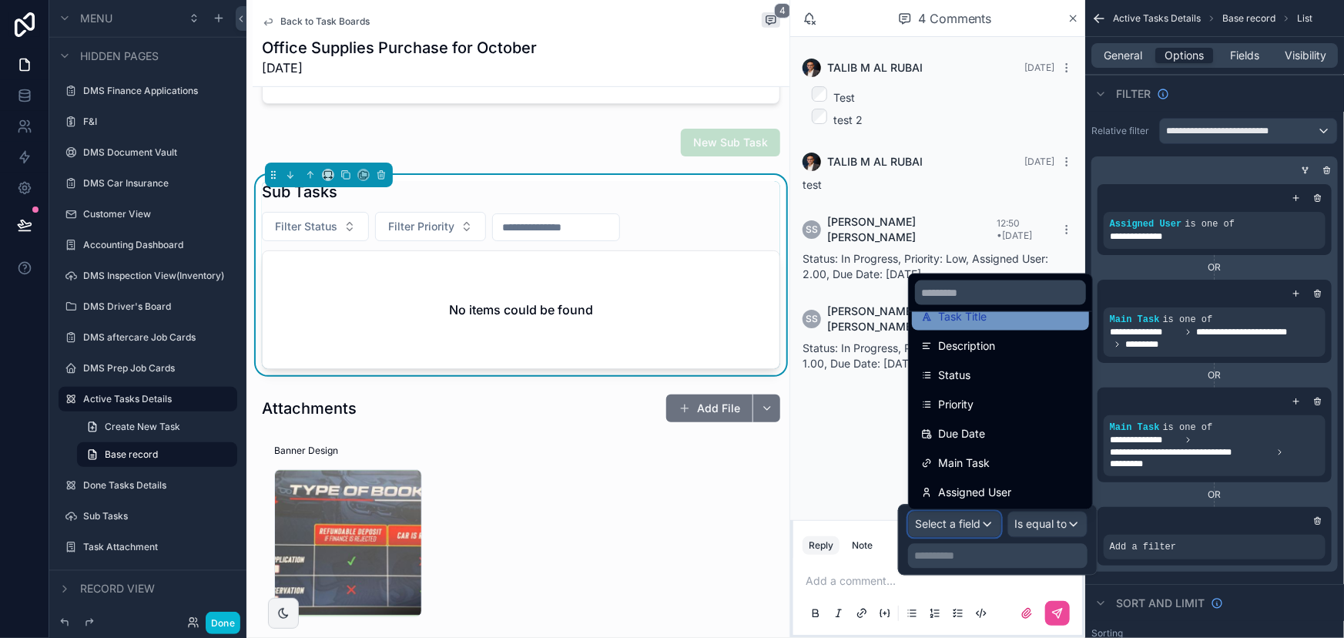
scroll to position [139, 0]
click at [979, 458] on span "Main Task" at bounding box center [964, 462] width 52 height 18
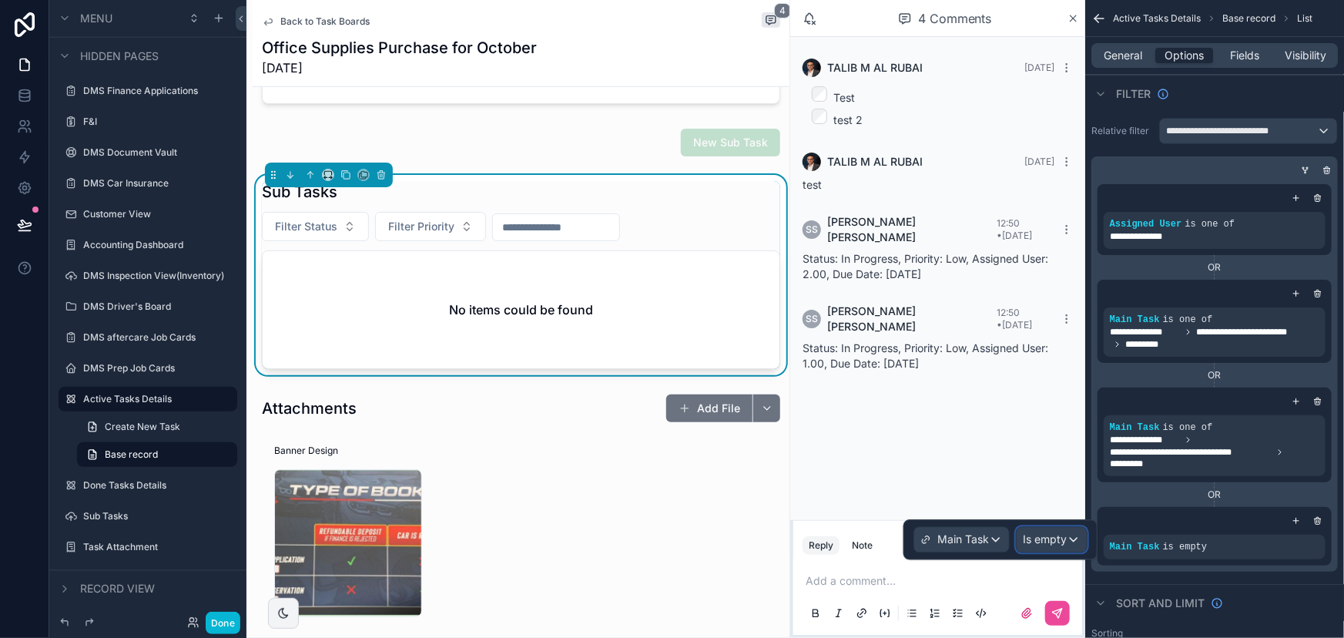
click at [1047, 543] on span "Is empty" at bounding box center [1045, 539] width 44 height 15
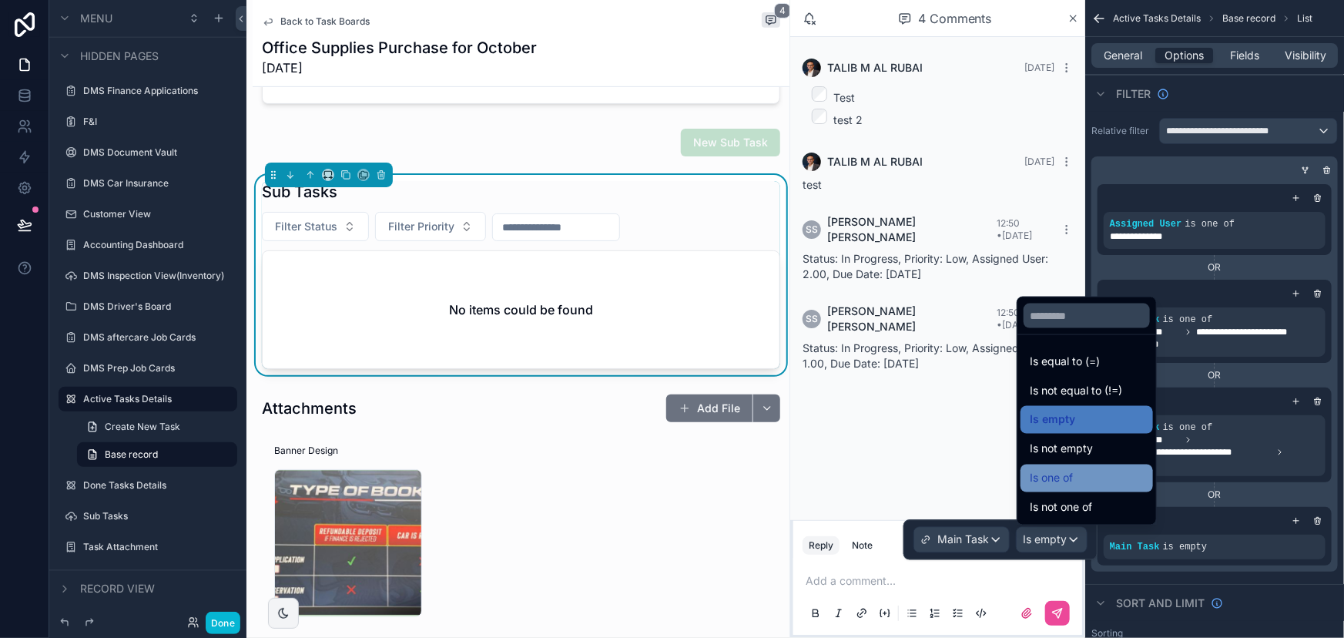
click at [1069, 479] on span "Is one of" at bounding box center [1051, 478] width 43 height 18
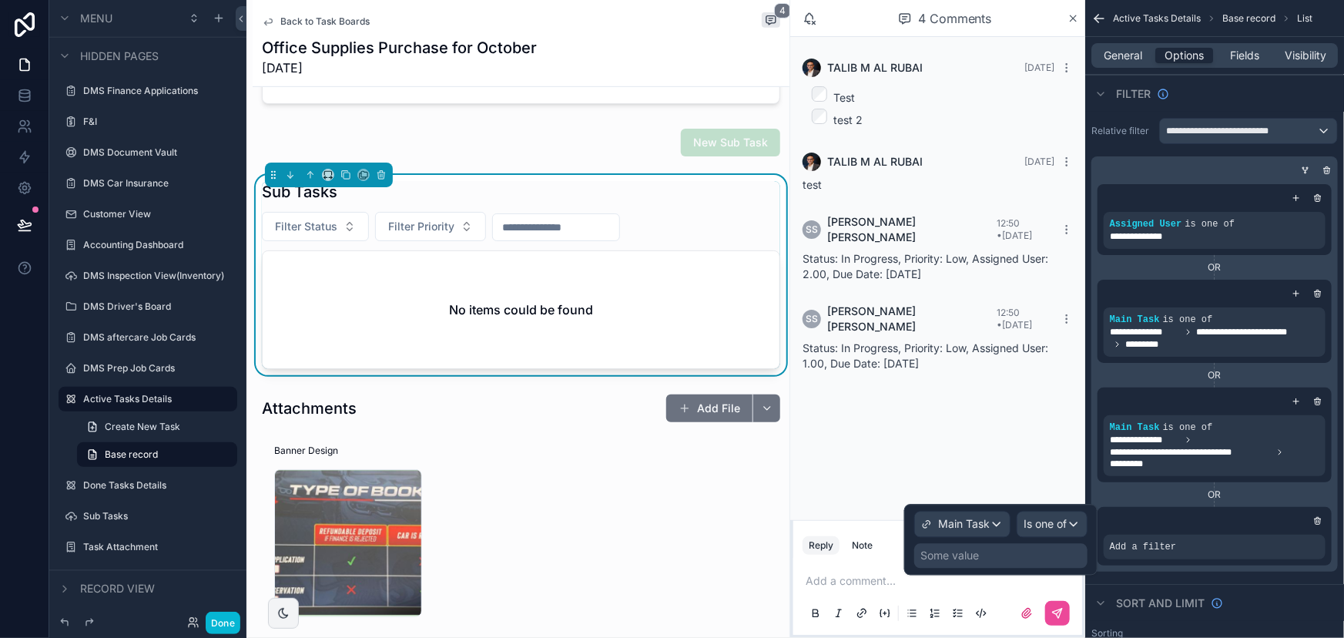
click at [1005, 562] on div "Some value" at bounding box center [1001, 556] width 173 height 25
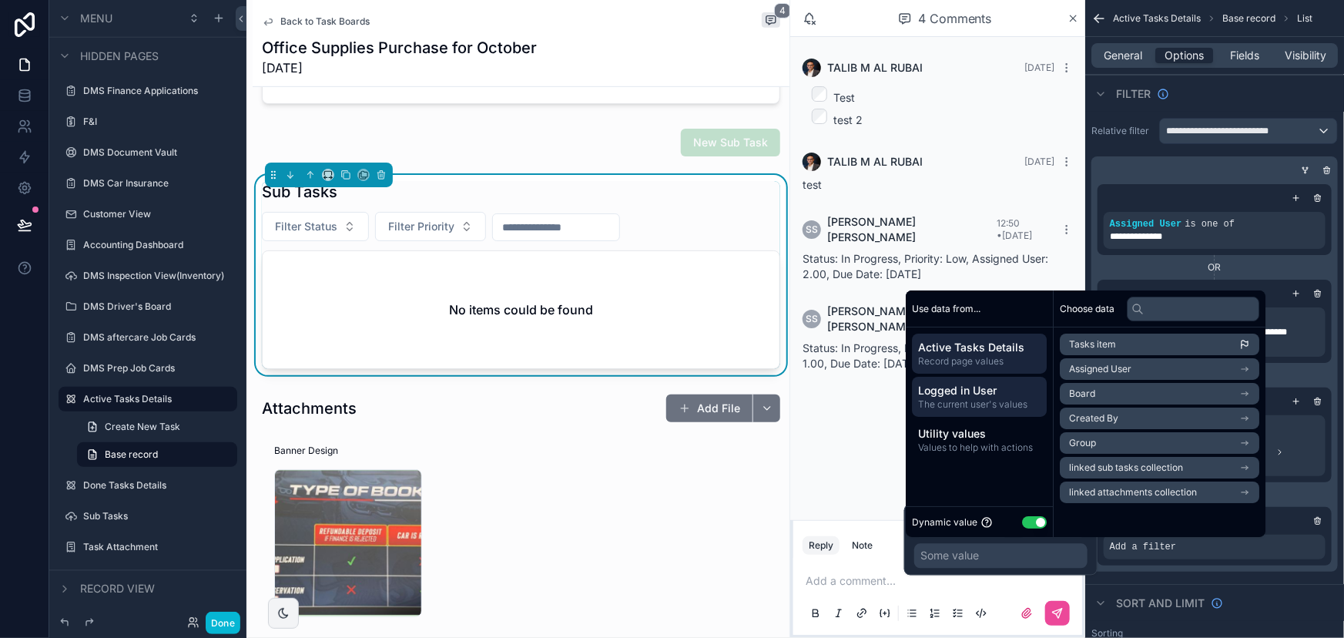
click at [1008, 397] on span "Logged in User" at bounding box center [979, 390] width 123 height 15
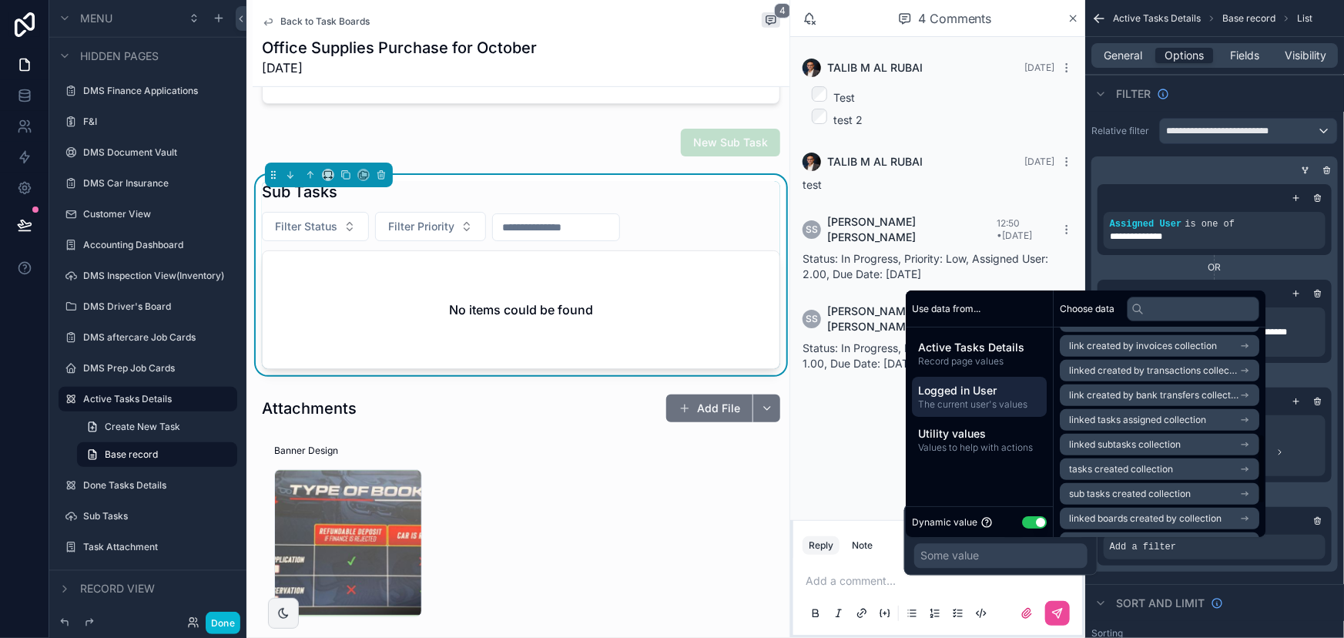
scroll to position [415, 0]
click at [1098, 517] on span "linked boards collection" at bounding box center [1120, 521] width 103 height 12
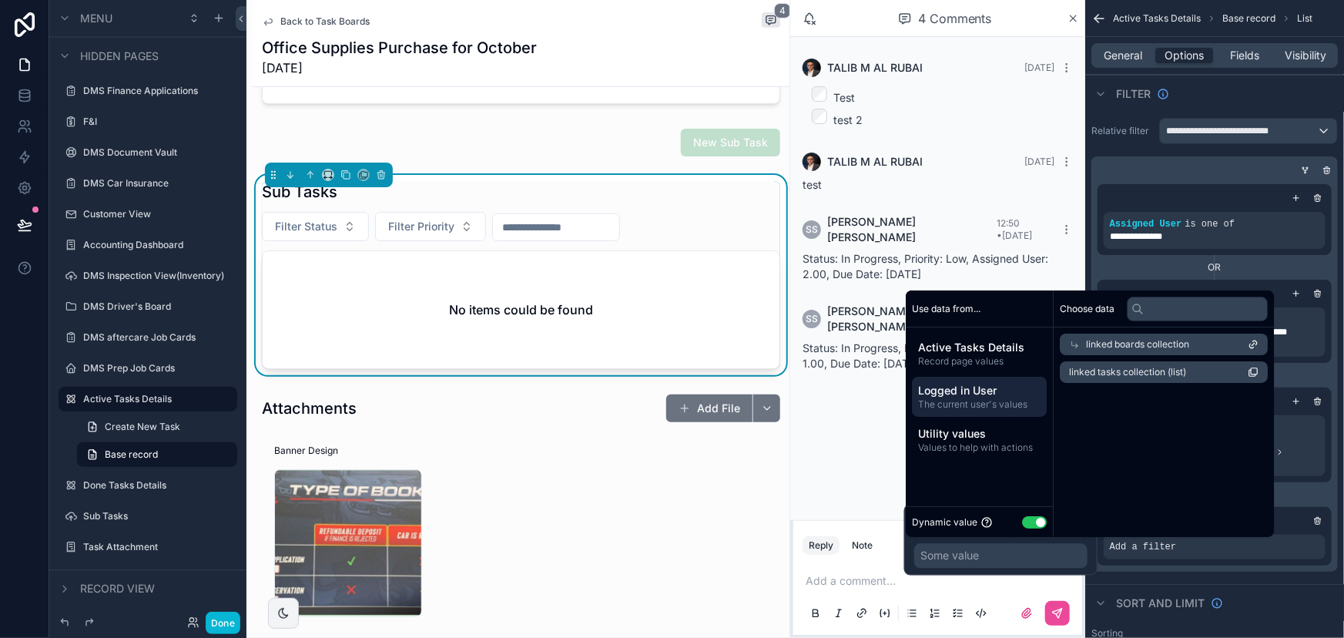
scroll to position [0, 0]
click at [1118, 377] on span "linked tasks collection (list)" at bounding box center [1127, 372] width 117 height 12
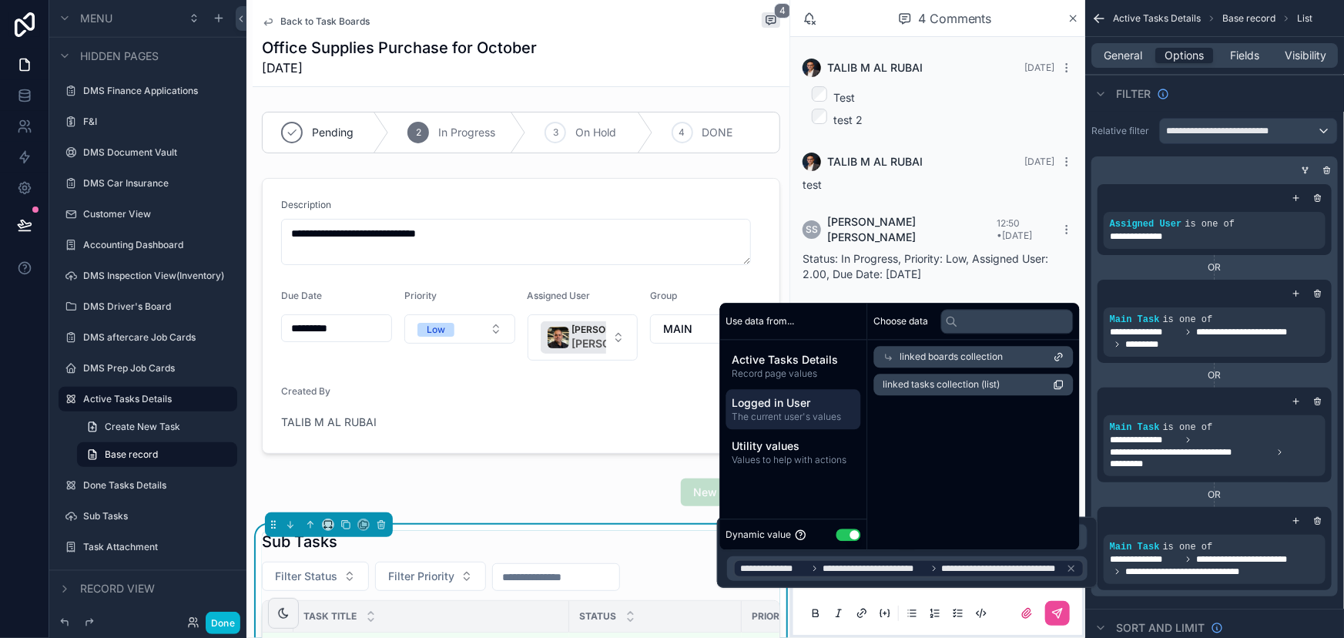
click at [1274, 591] on div "**********" at bounding box center [1215, 387] width 247 height 418
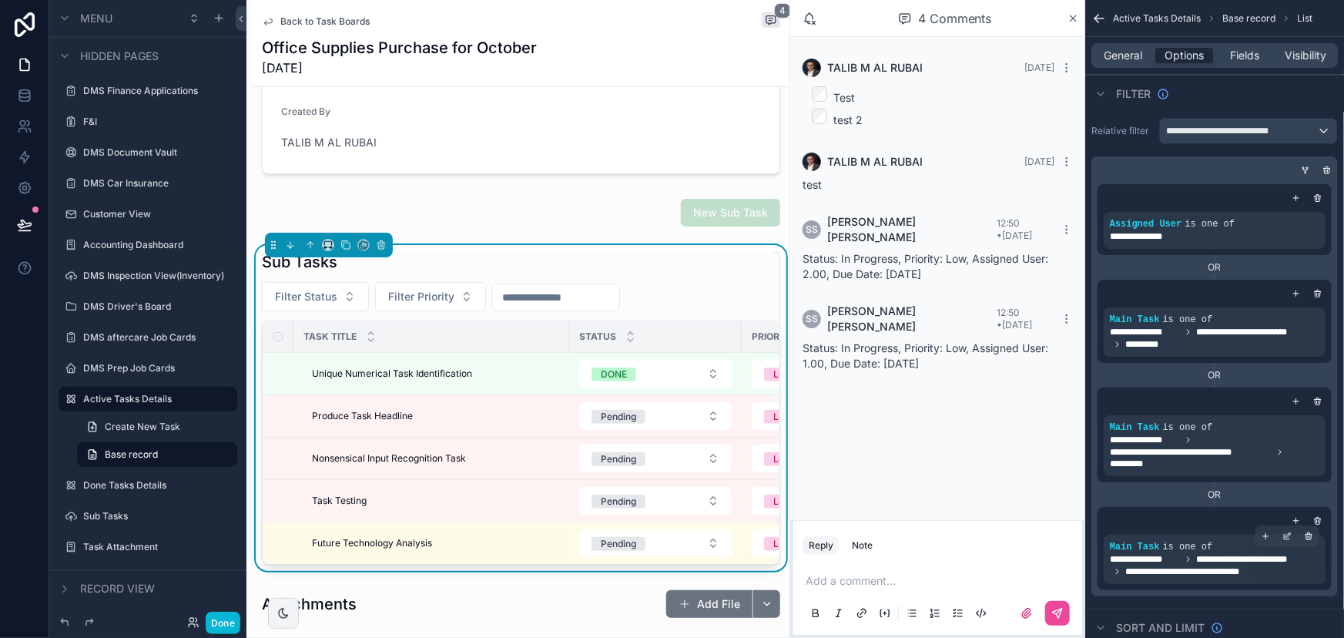
click at [1186, 566] on span "**********" at bounding box center [1202, 572] width 153 height 12
click at [1287, 533] on icon "scrollable content" at bounding box center [1287, 536] width 9 height 9
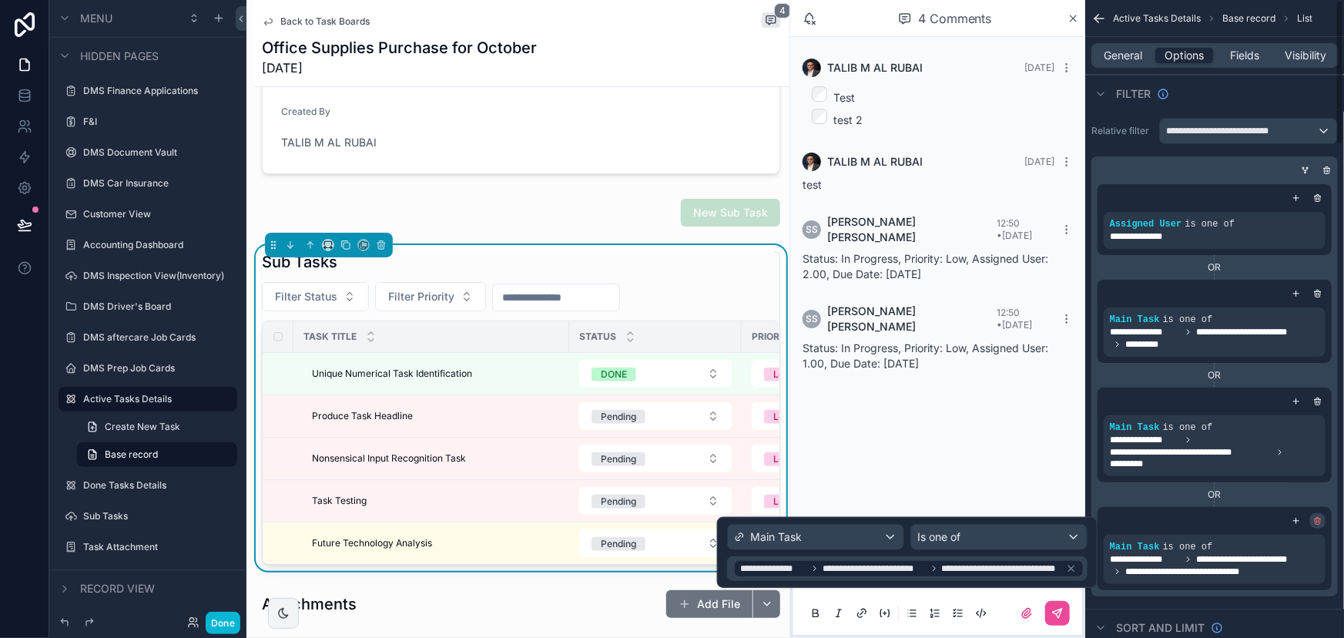
click at [1322, 519] on icon "scrollable content" at bounding box center [1318, 520] width 9 height 9
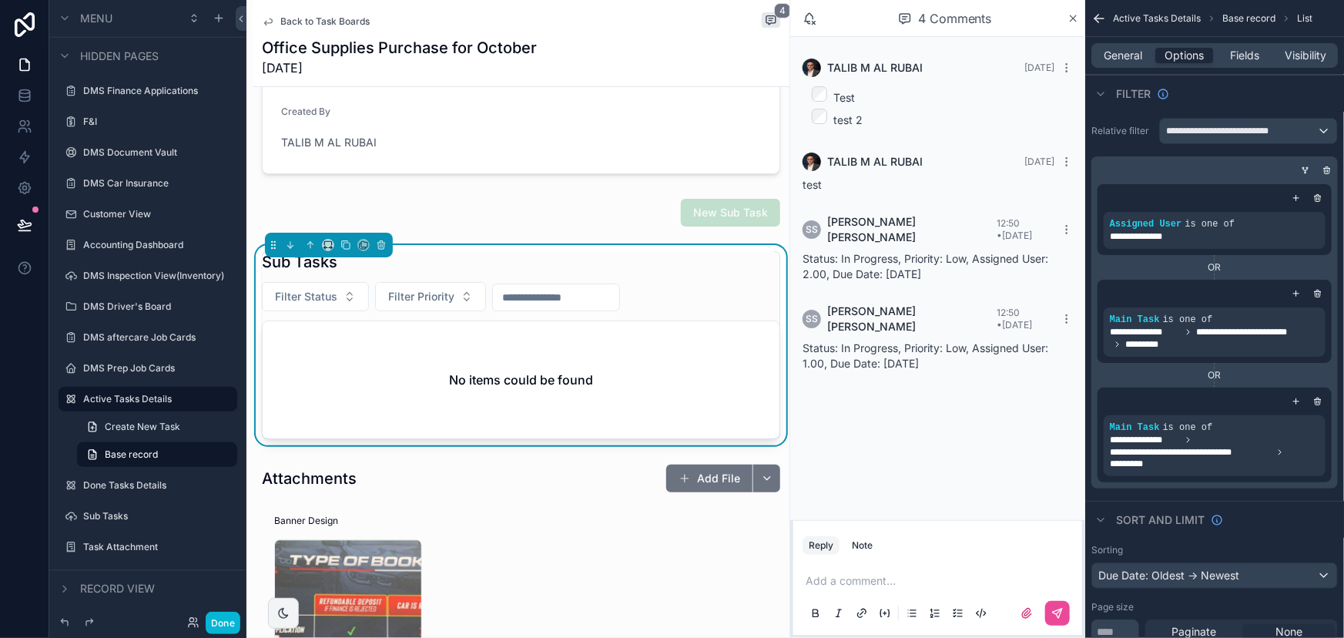
click at [1308, 167] on icon "scrollable content" at bounding box center [1308, 168] width 2 height 2
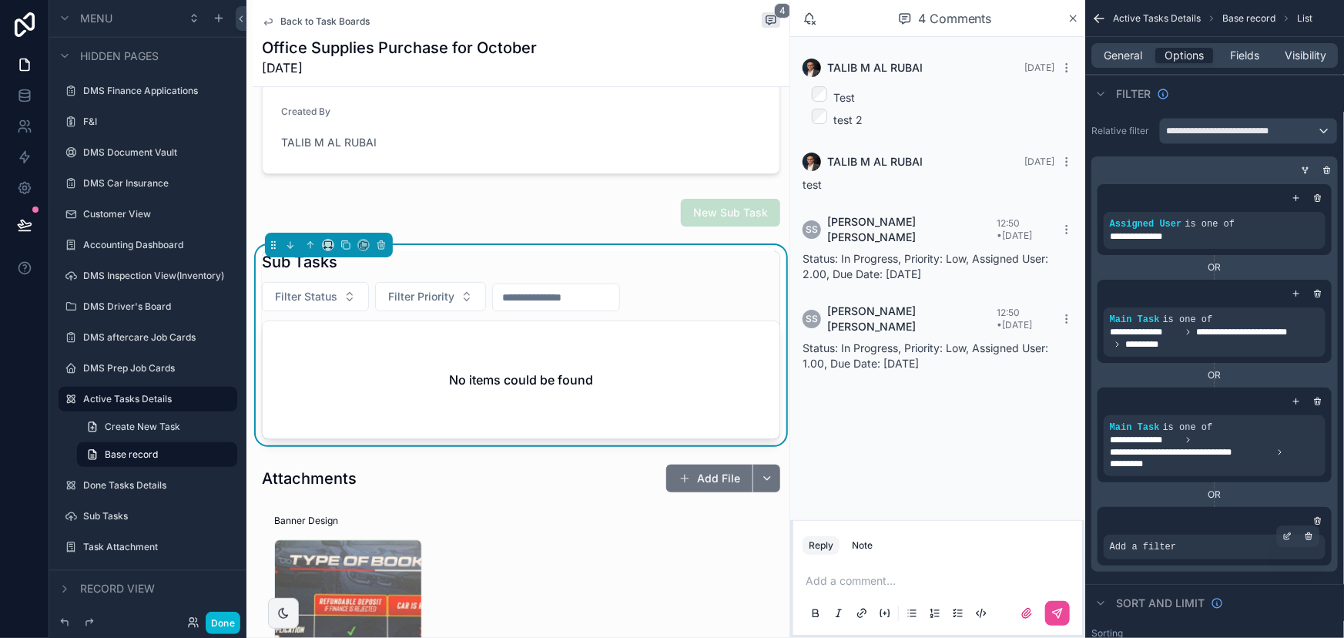
click at [1178, 548] on div "Add a filter" at bounding box center [1215, 547] width 222 height 25
click at [1321, 522] on icon "scrollable content" at bounding box center [1318, 520] width 9 height 9
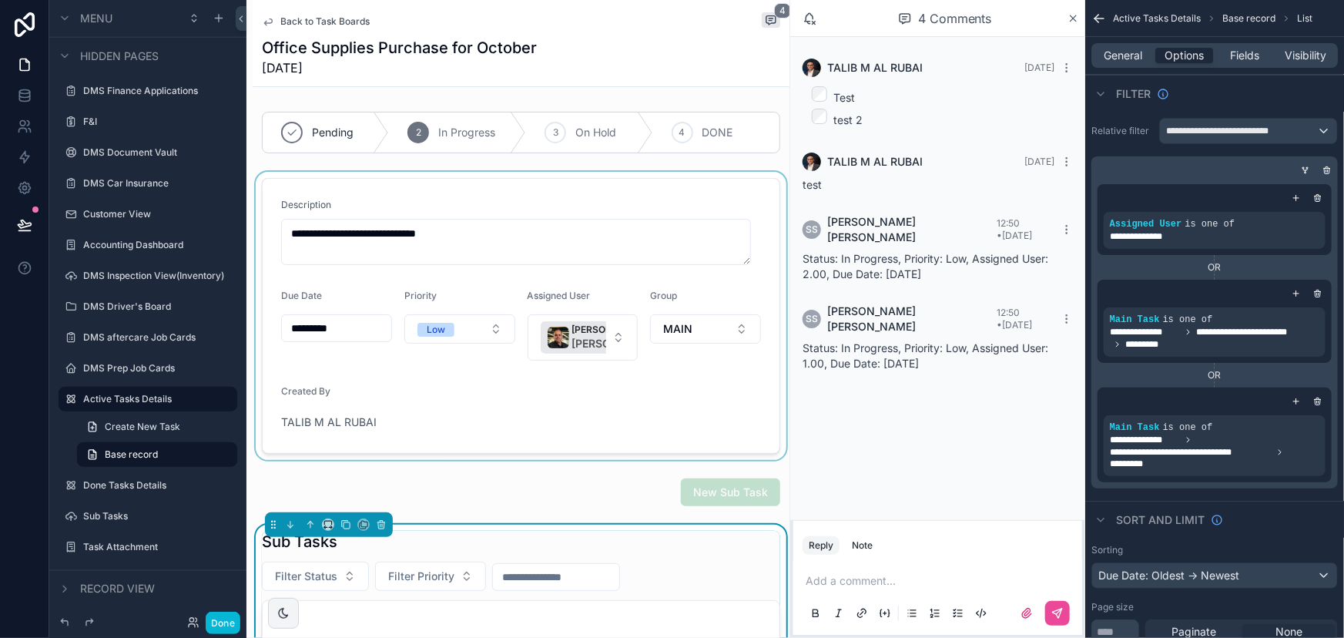
click at [608, 341] on div "scrollable content" at bounding box center [521, 316] width 537 height 288
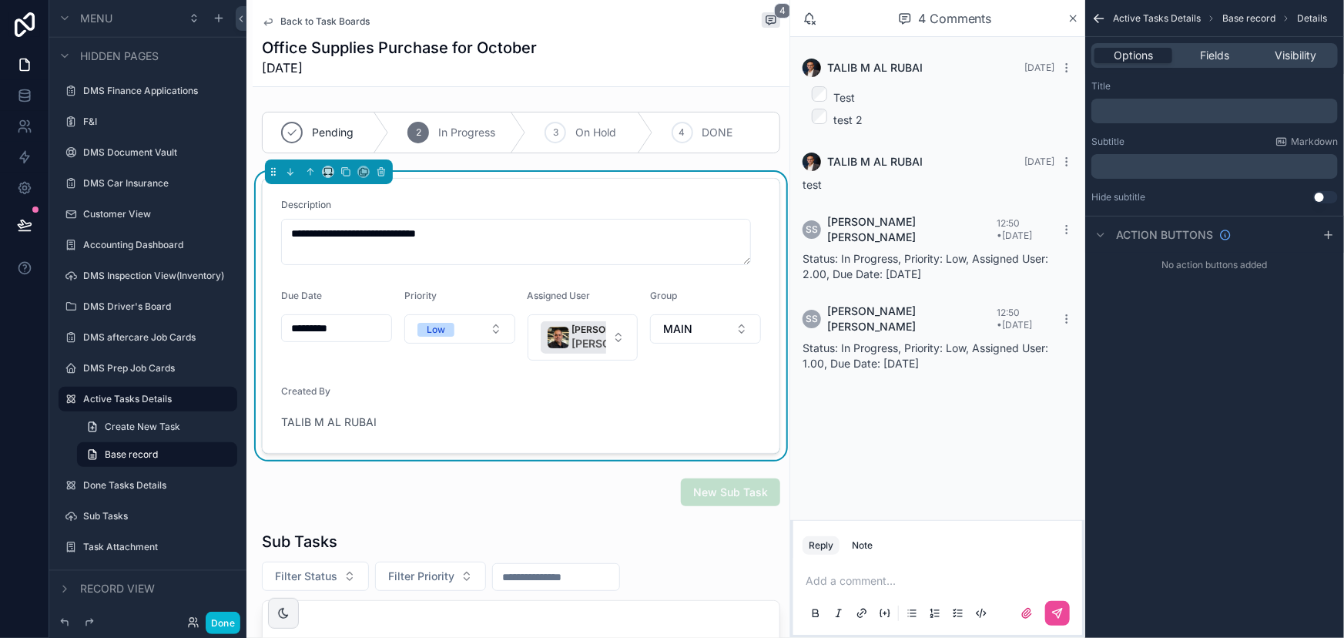
click at [608, 341] on button "[PERSON_NAME] [PERSON_NAME][EMAIL_ADDRESS][DOMAIN_NAME]" at bounding box center [583, 337] width 111 height 46
type input "**"
click at [596, 415] on div "[PERSON_NAME] [PERSON_NAME][EMAIL_ADDRESS][DOMAIN_NAME]" at bounding box center [576, 416] width 185 height 40
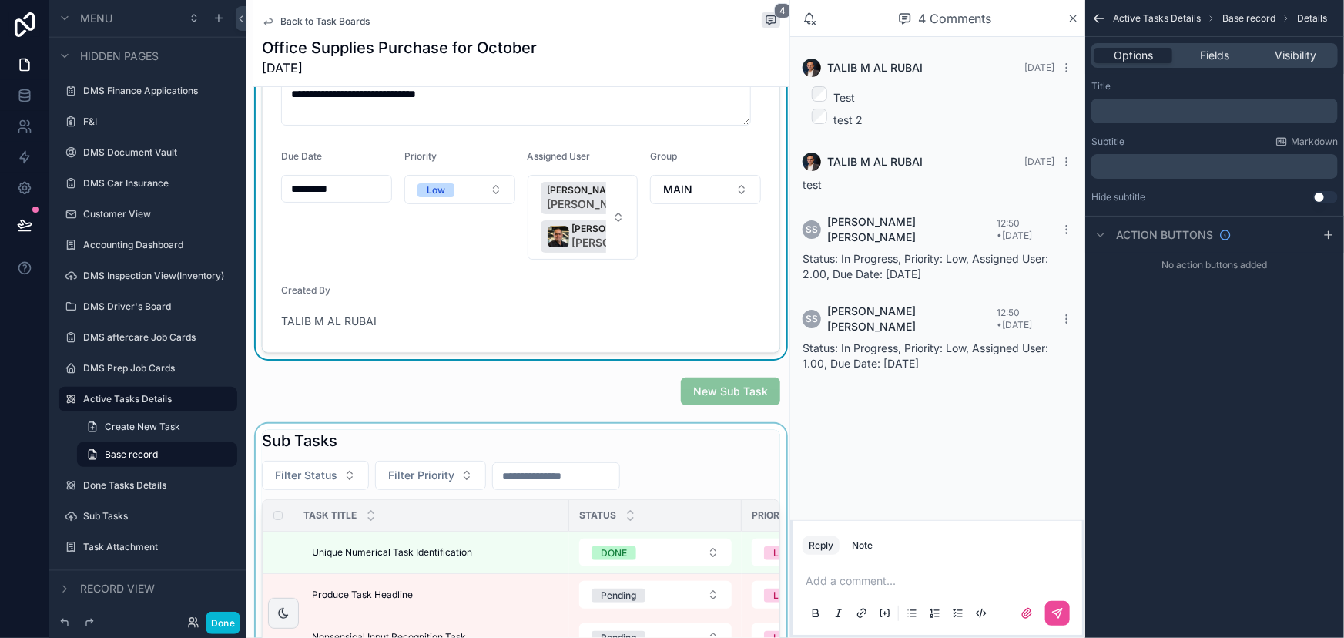
scroll to position [69, 0]
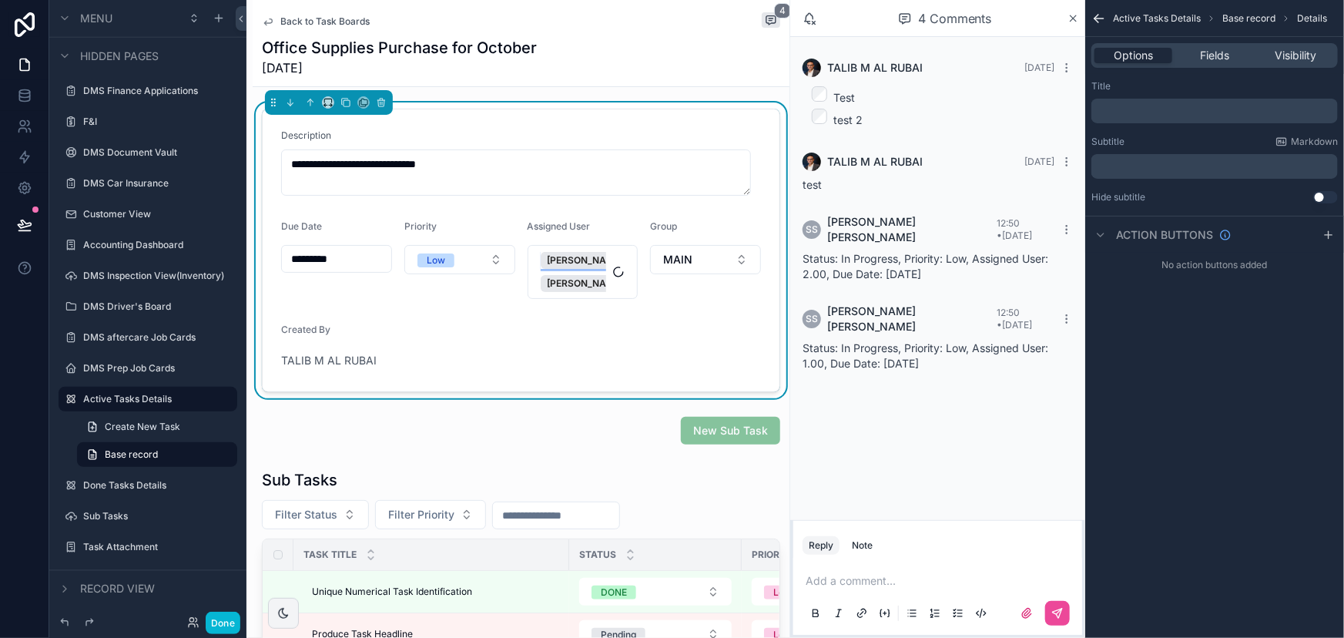
click at [596, 262] on div "[PERSON_NAME]" at bounding box center [594, 260] width 106 height 17
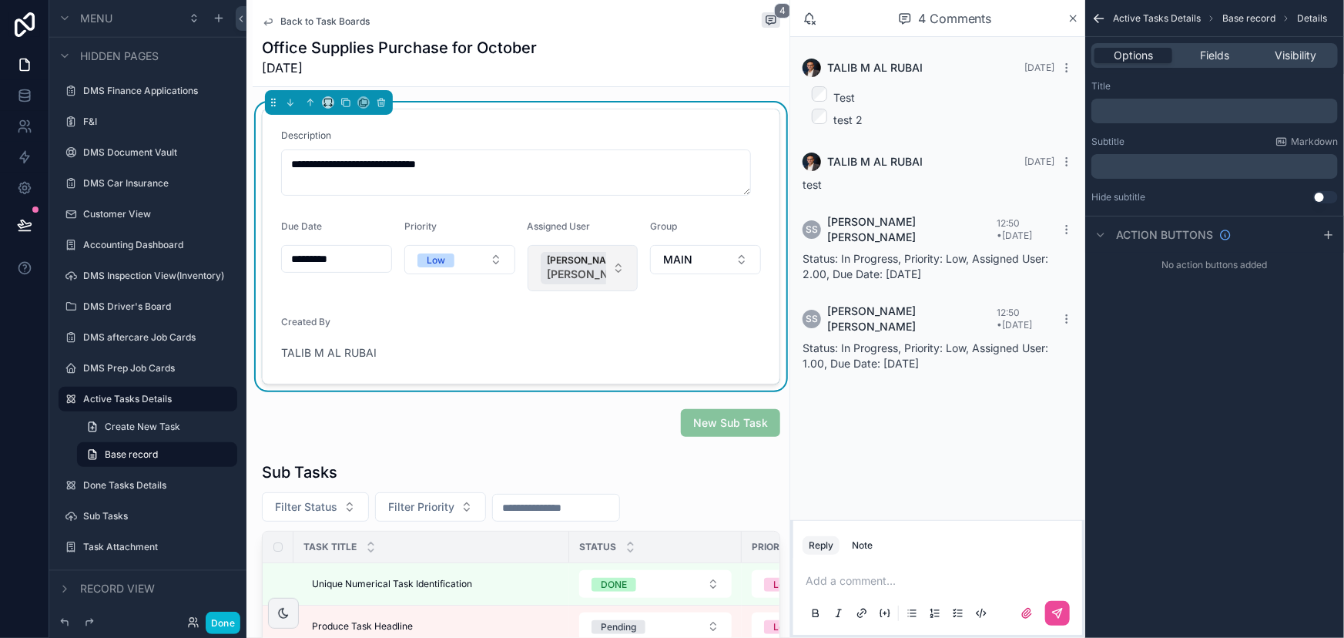
click at [599, 266] on button "[PERSON_NAME] [PERSON_NAME][EMAIL_ADDRESS][DOMAIN_NAME]" at bounding box center [583, 268] width 111 height 46
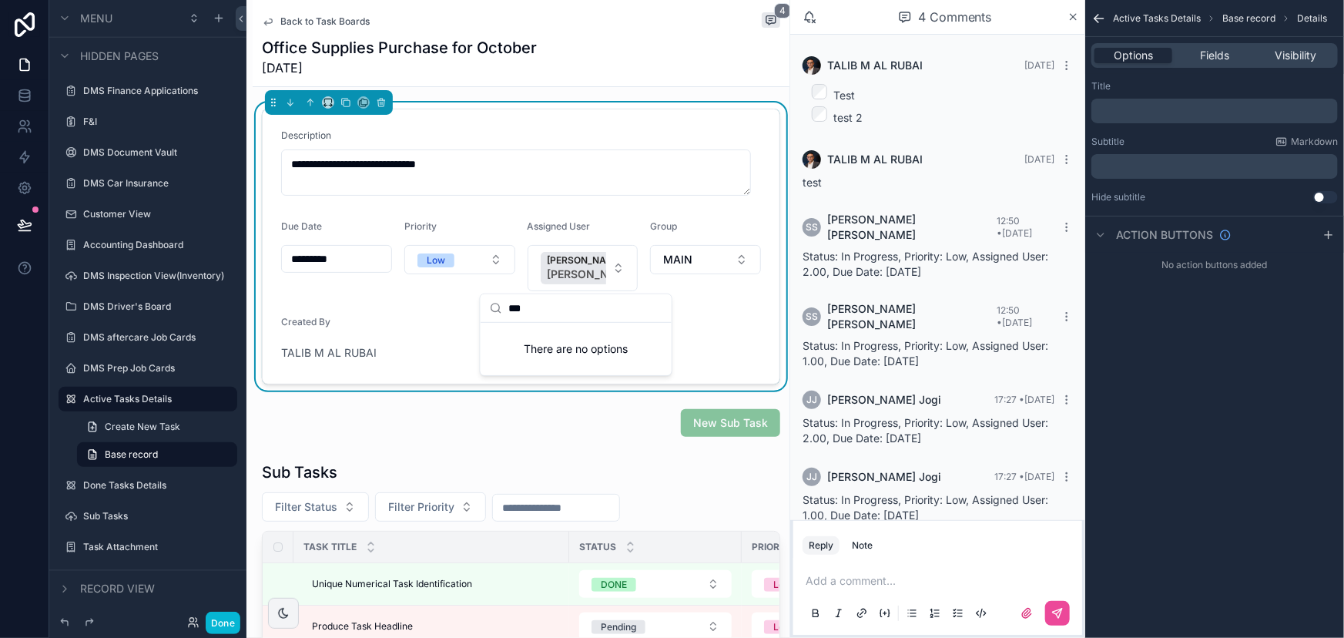
scroll to position [2, 0]
type input "***"
click at [607, 267] on button "[PERSON_NAME] [PERSON_NAME][EMAIL_ADDRESS][DOMAIN_NAME]" at bounding box center [583, 268] width 111 height 46
click at [612, 267] on button "[PERSON_NAME] [PERSON_NAME][EMAIL_ADDRESS][DOMAIN_NAME]" at bounding box center [583, 268] width 111 height 46
click at [398, 312] on form "**********" at bounding box center [521, 246] width 517 height 274
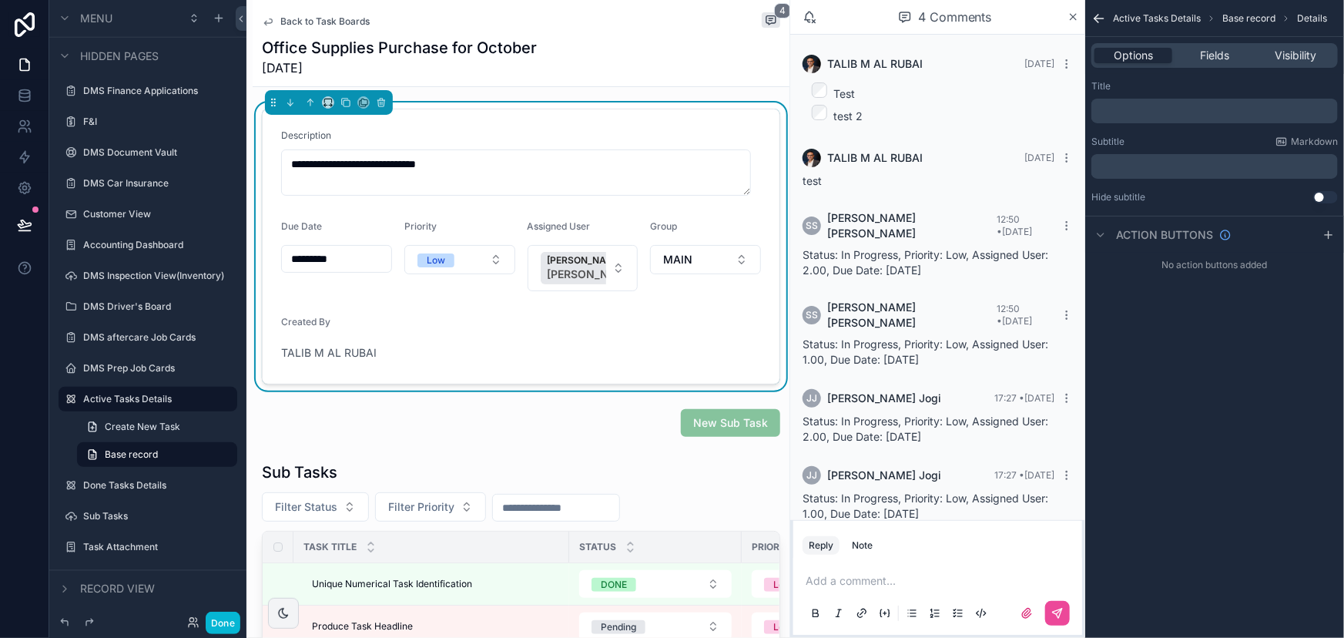
click at [305, 18] on span "Back to Task Boards" at bounding box center [324, 21] width 89 height 12
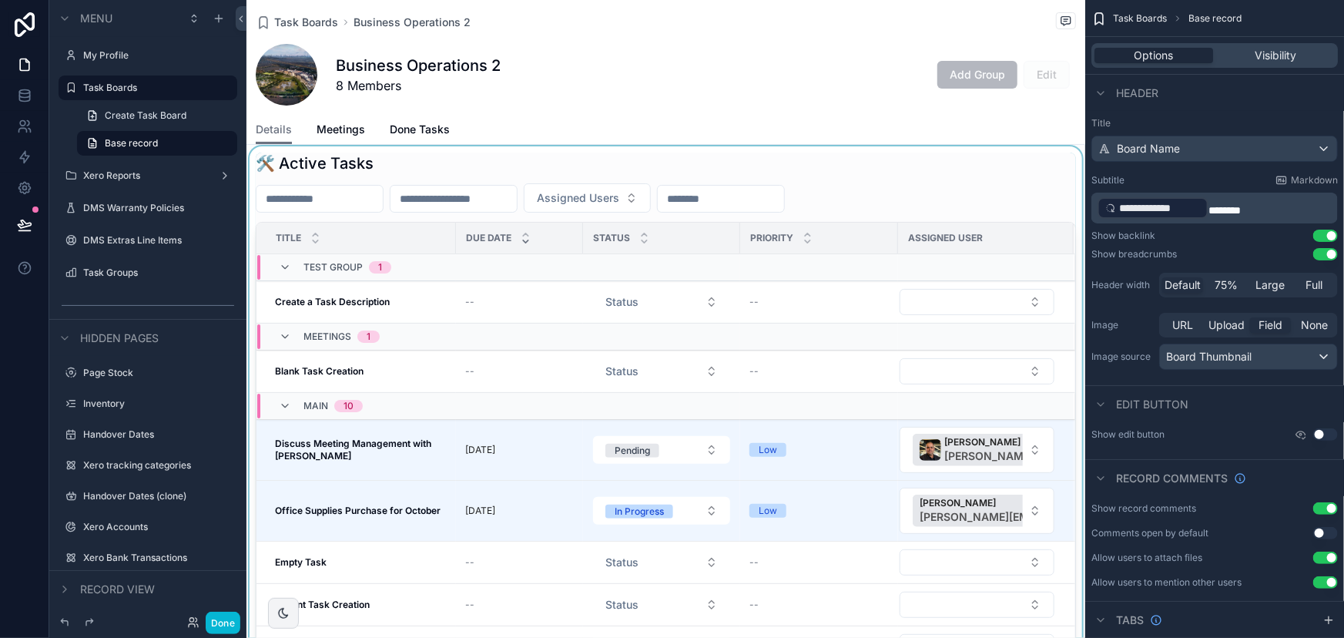
click at [1009, 509] on div "scrollable content" at bounding box center [666, 427] width 839 height 562
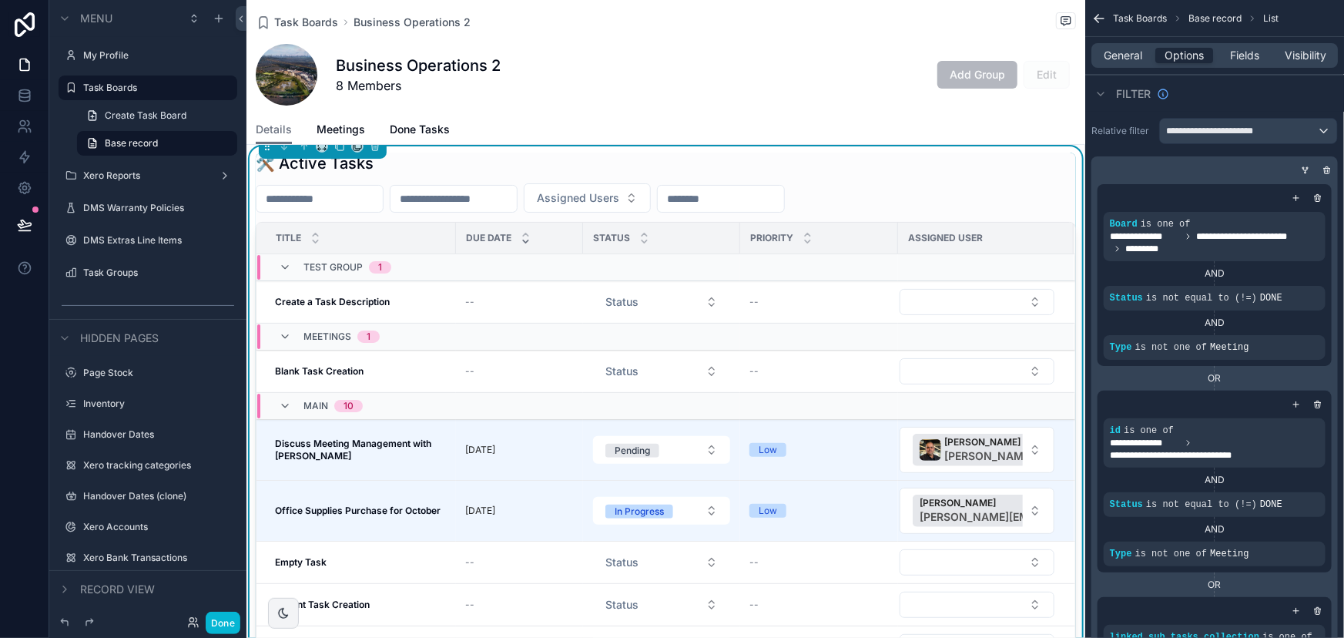
click at [1009, 509] on button "[PERSON_NAME] [PERSON_NAME][EMAIL_ADDRESS][DOMAIN_NAME]" at bounding box center [977, 511] width 155 height 46
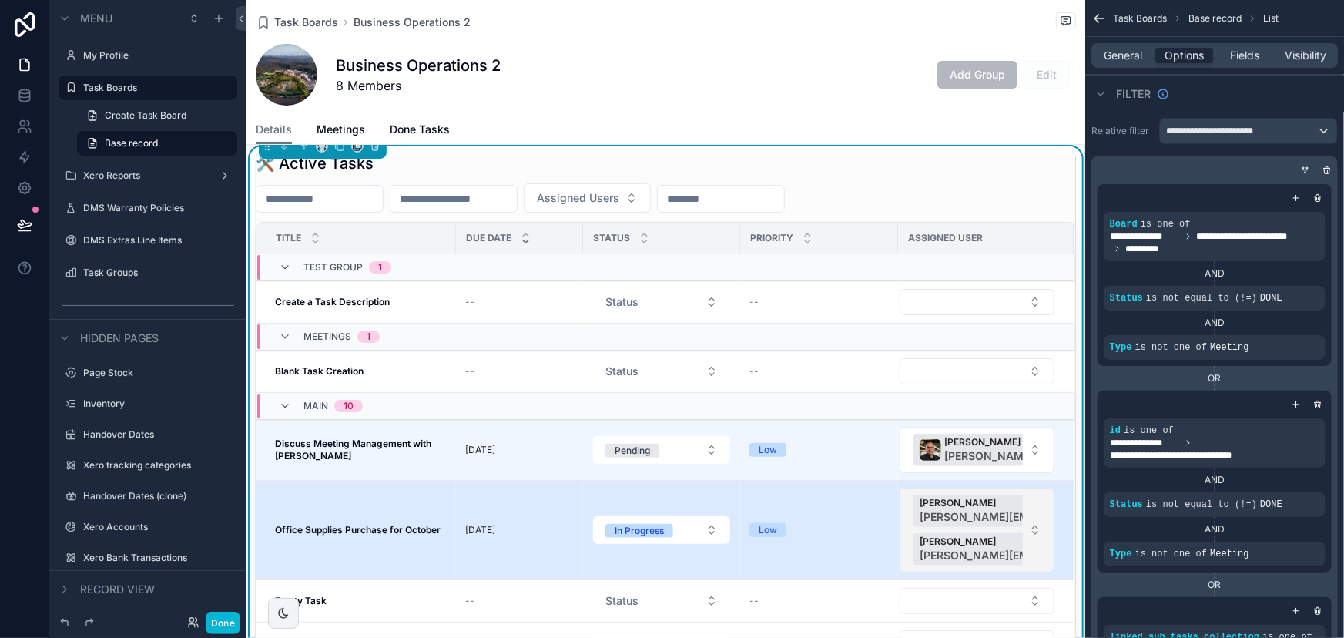
click at [1017, 516] on button "[PERSON_NAME] Dhawal [EMAIL_ADDRESS][PERSON_NAME][DOMAIN_NAME] Juby Jogi [EMAIL…" at bounding box center [977, 530] width 155 height 85
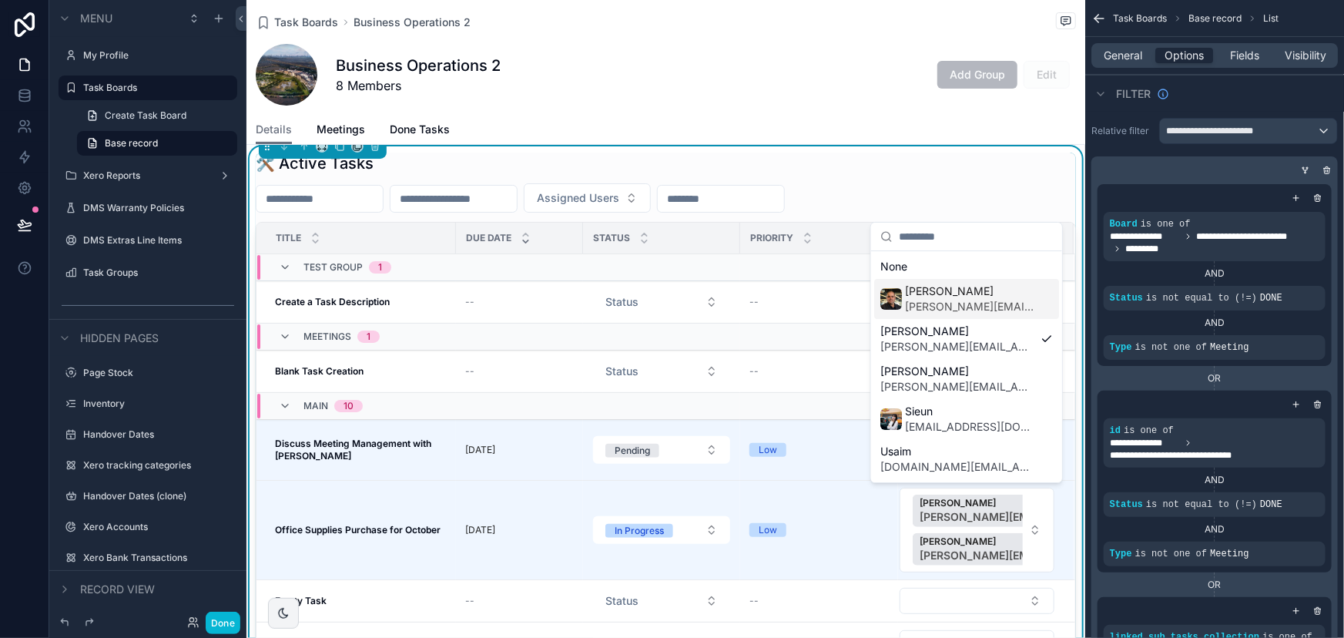
click at [941, 291] on span "[PERSON_NAME]" at bounding box center [969, 291] width 129 height 15
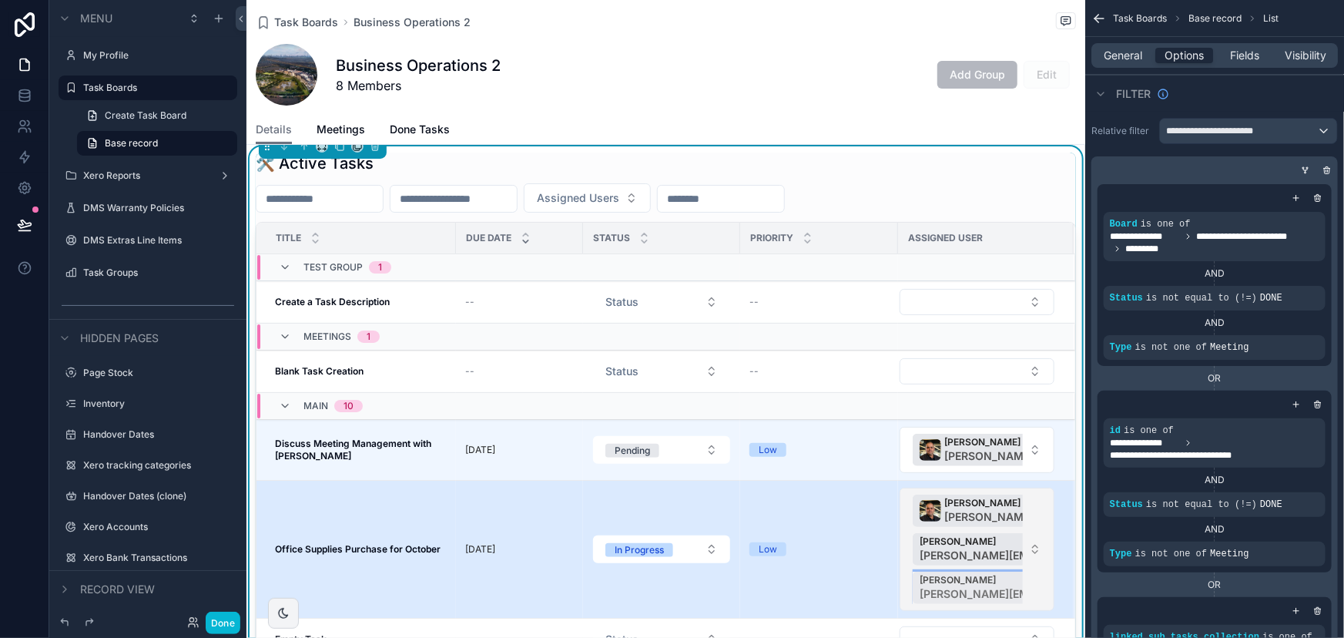
click at [981, 586] on span "[PERSON_NAME][EMAIL_ADDRESS][DOMAIN_NAME]" at bounding box center [1043, 593] width 247 height 15
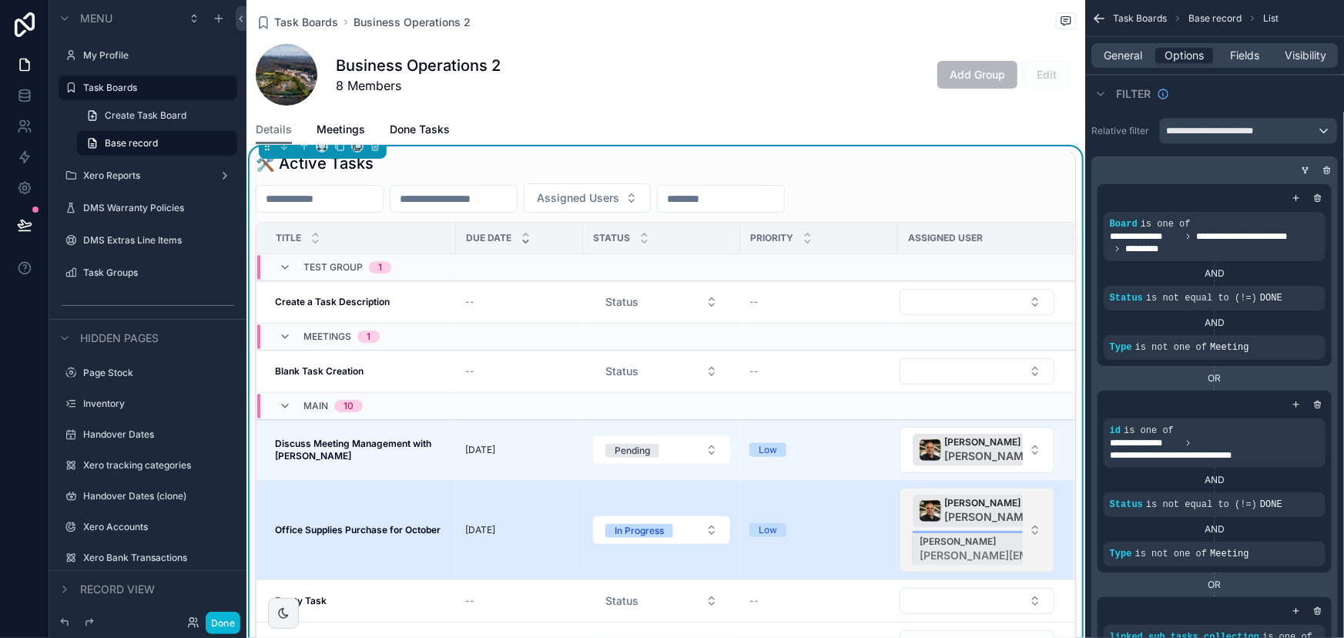
click at [996, 538] on span "[PERSON_NAME]" at bounding box center [1043, 541] width 247 height 12
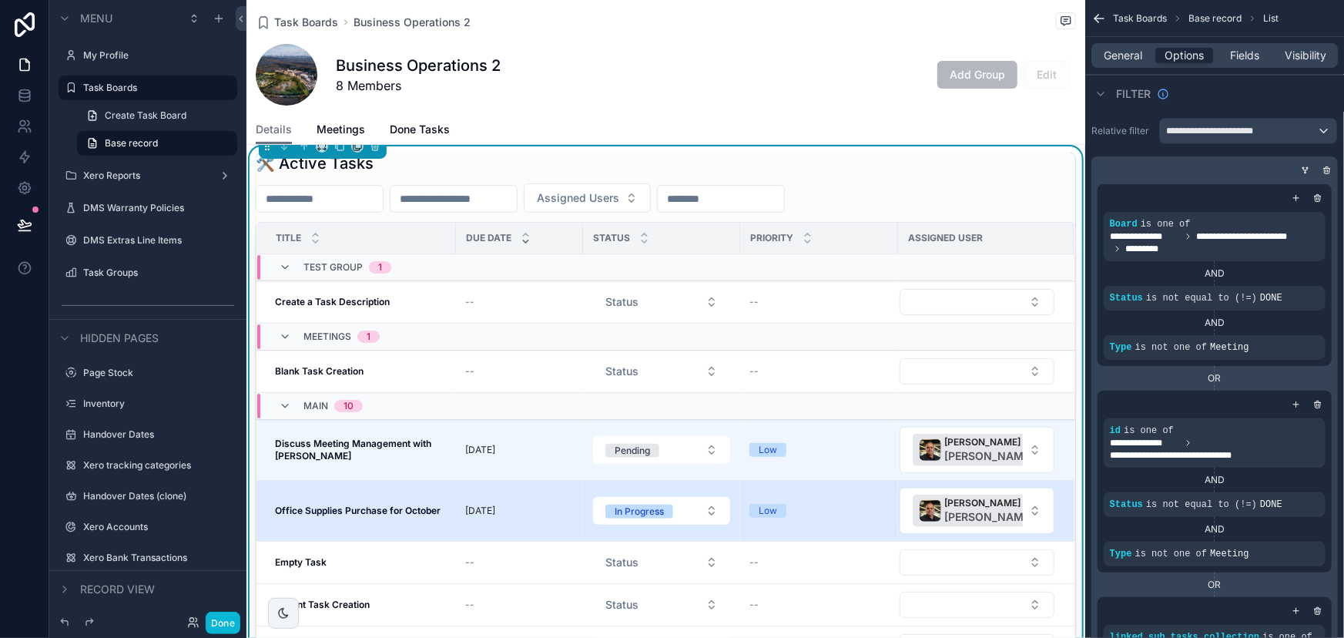
click at [329, 512] on strong "Office Supplies Purchase for October" at bounding box center [358, 511] width 166 height 12
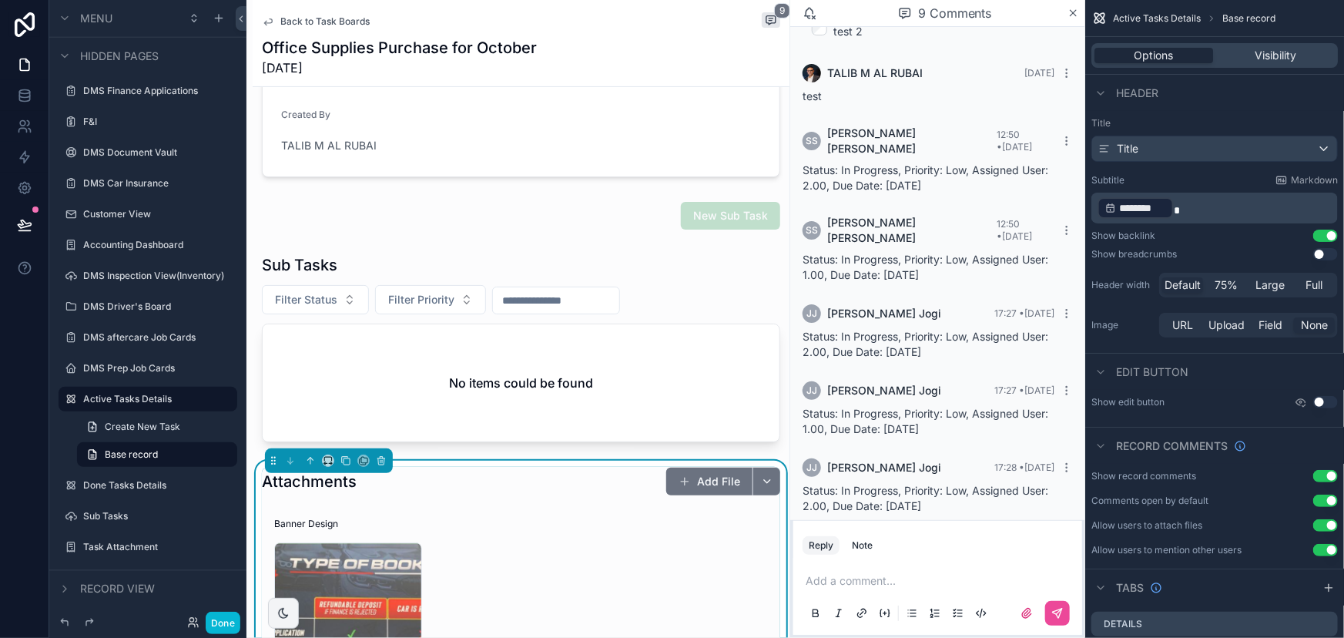
scroll to position [210, 0]
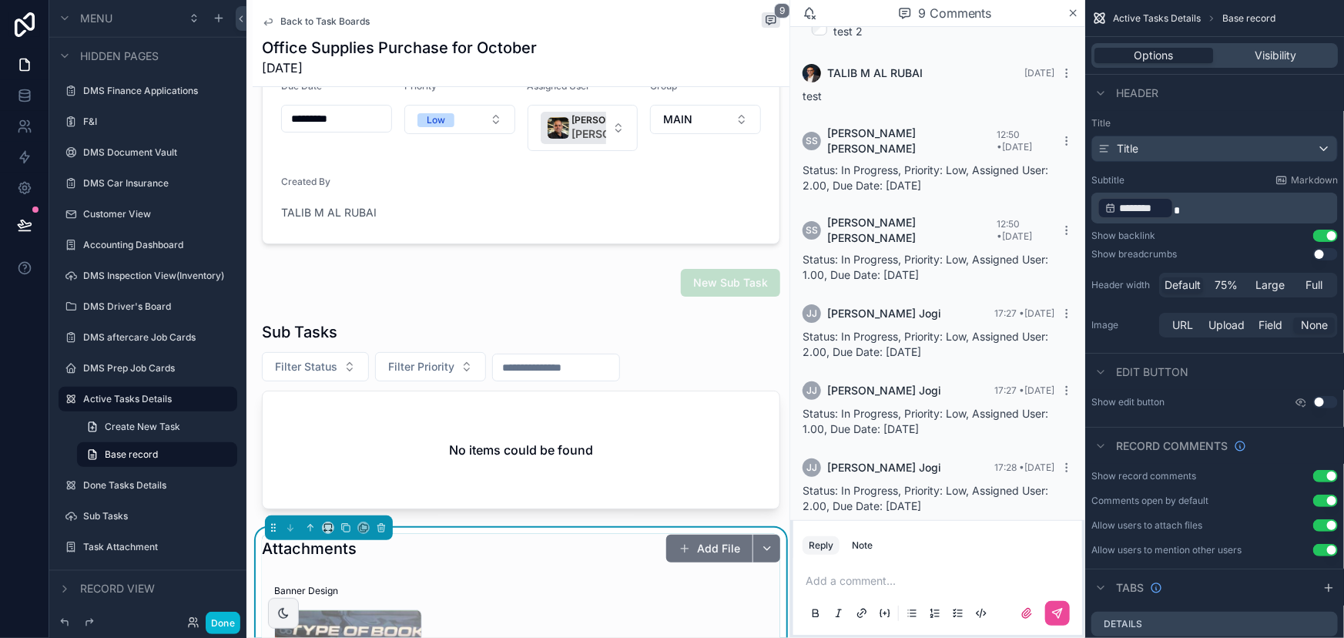
click at [523, 451] on div "scrollable content" at bounding box center [521, 415] width 537 height 200
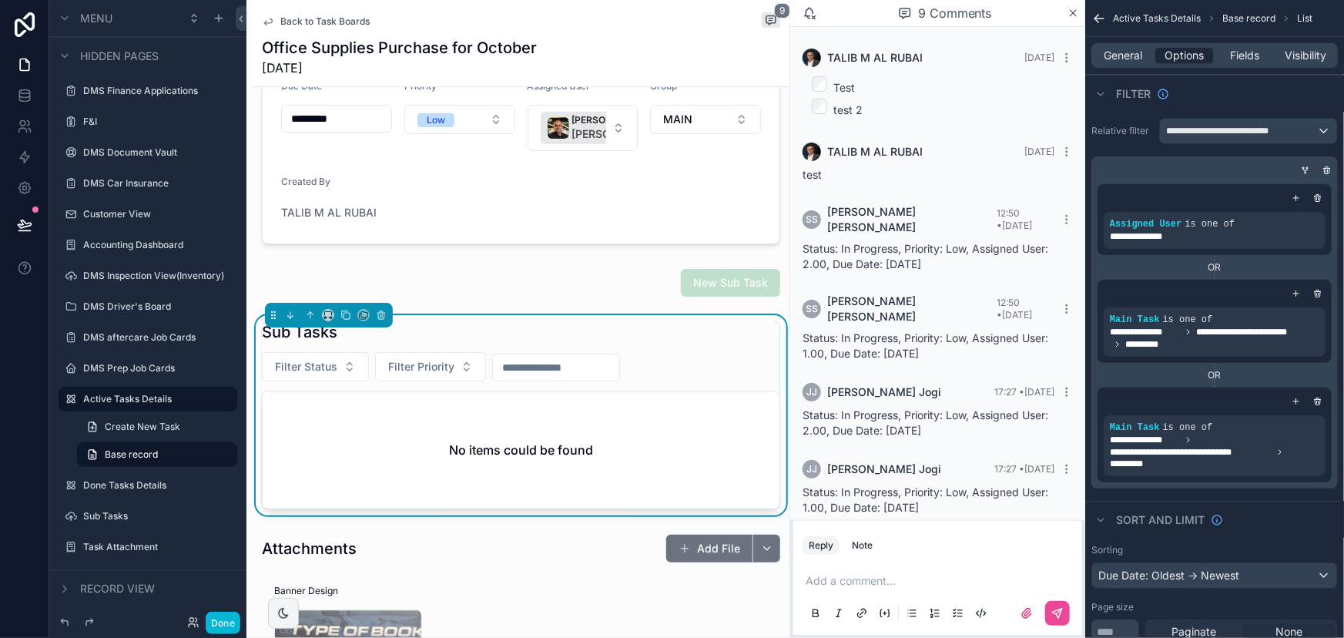
scroll to position [300, 0]
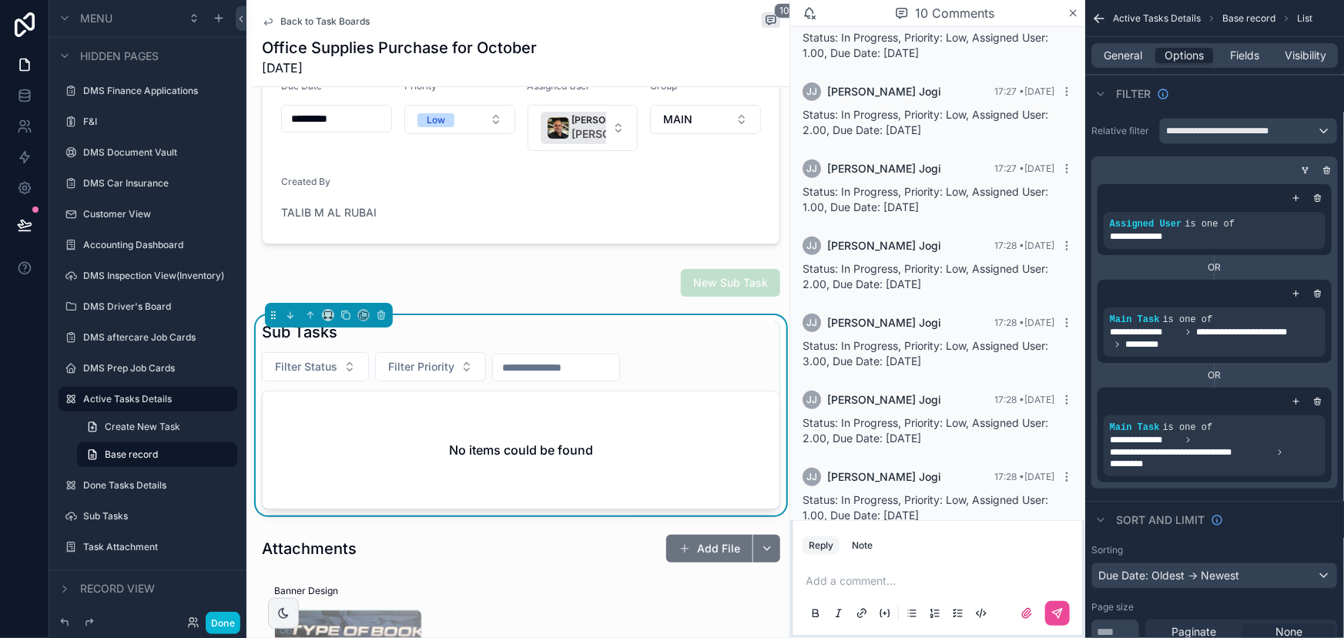
click at [1304, 169] on icon "scrollable content" at bounding box center [1305, 170] width 9 height 9
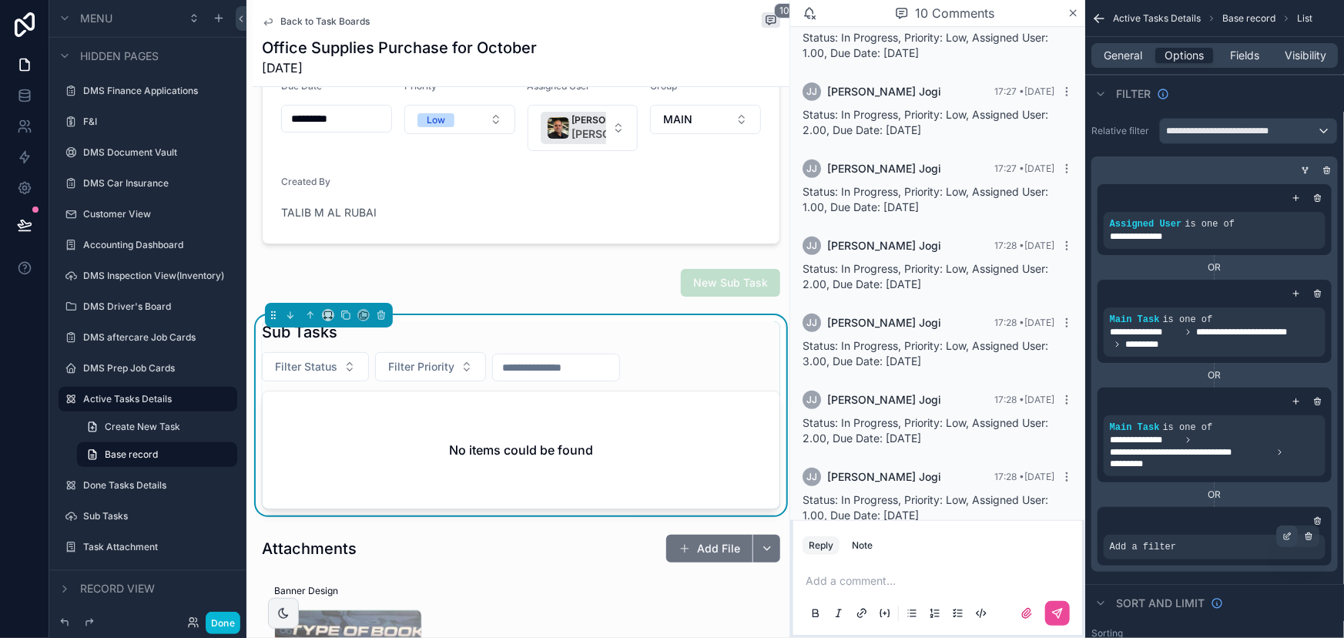
click at [1283, 536] on icon "scrollable content" at bounding box center [1287, 536] width 9 height 9
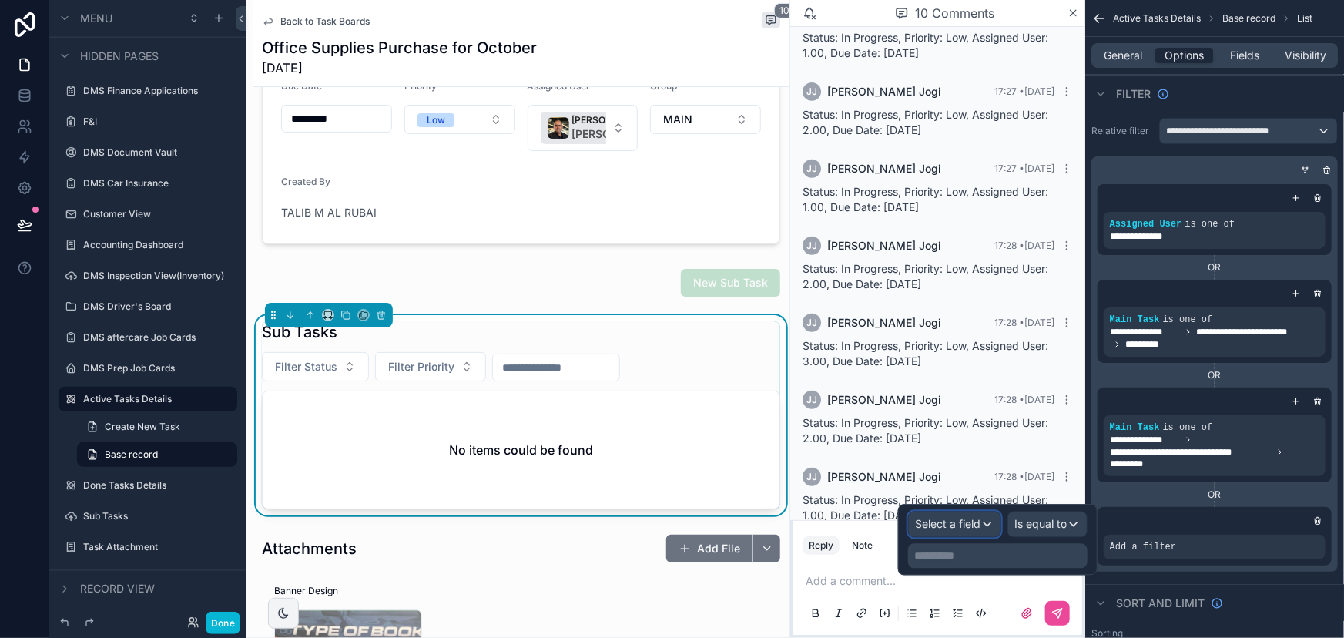
click at [947, 519] on span "Select a field" at bounding box center [947, 524] width 65 height 13
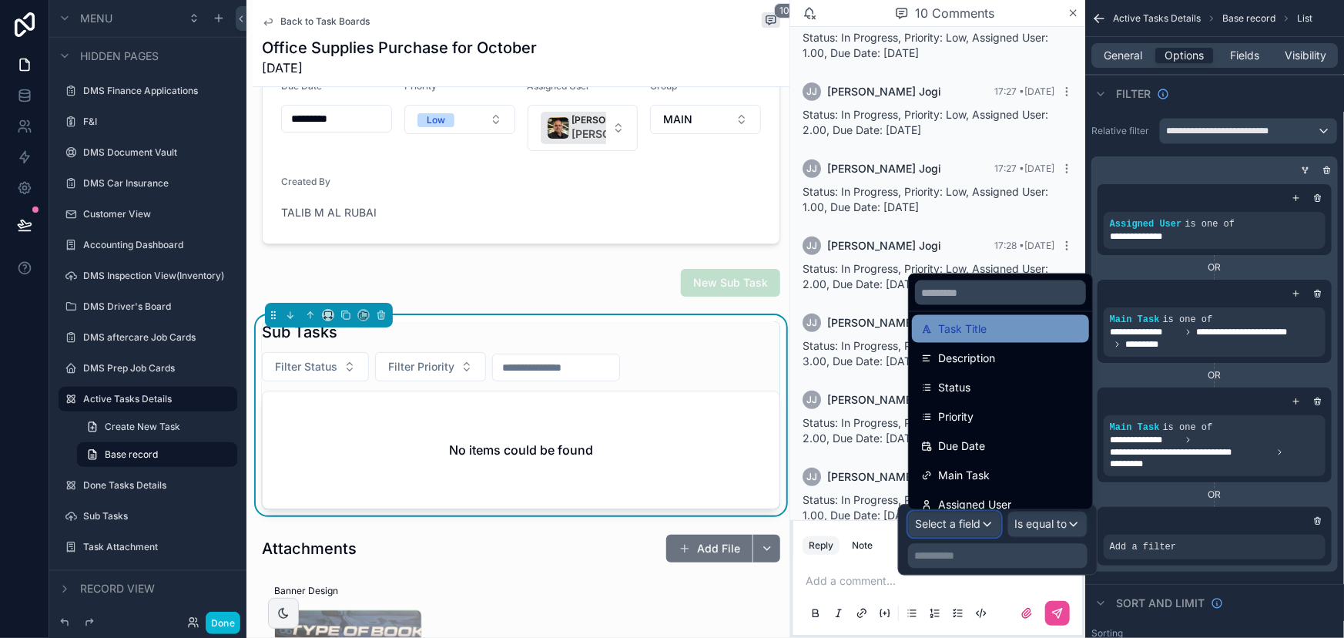
scroll to position [196, 0]
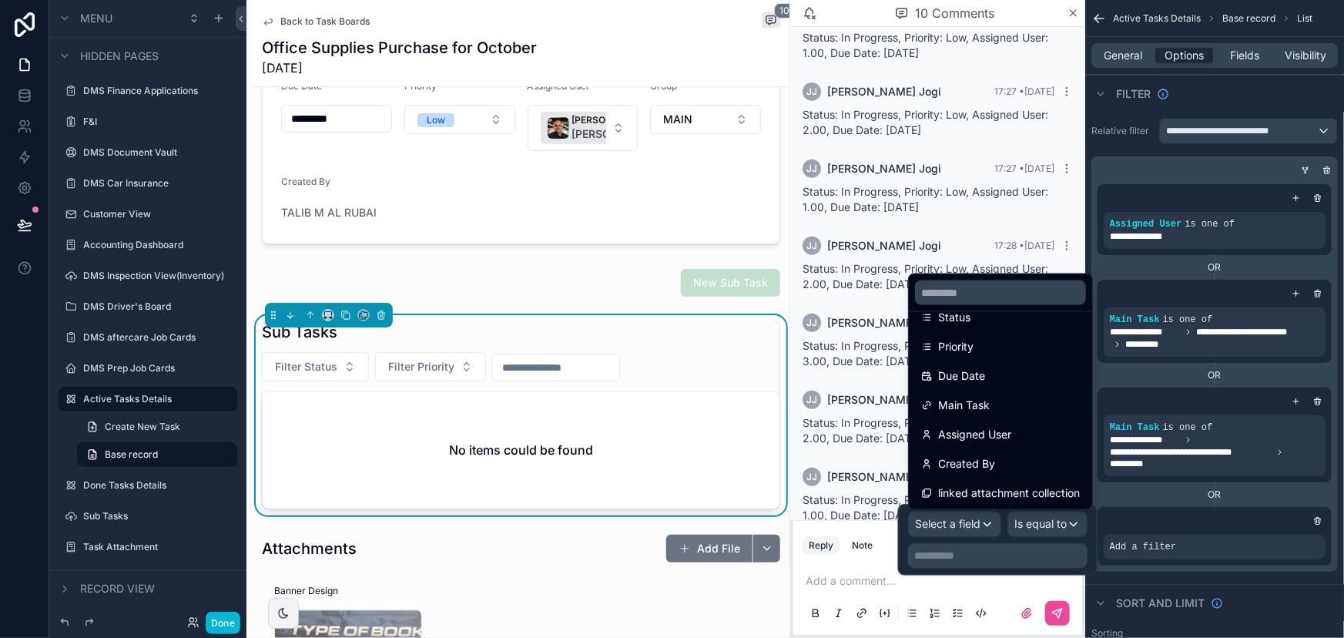
click at [973, 409] on span "Main Task" at bounding box center [964, 405] width 52 height 18
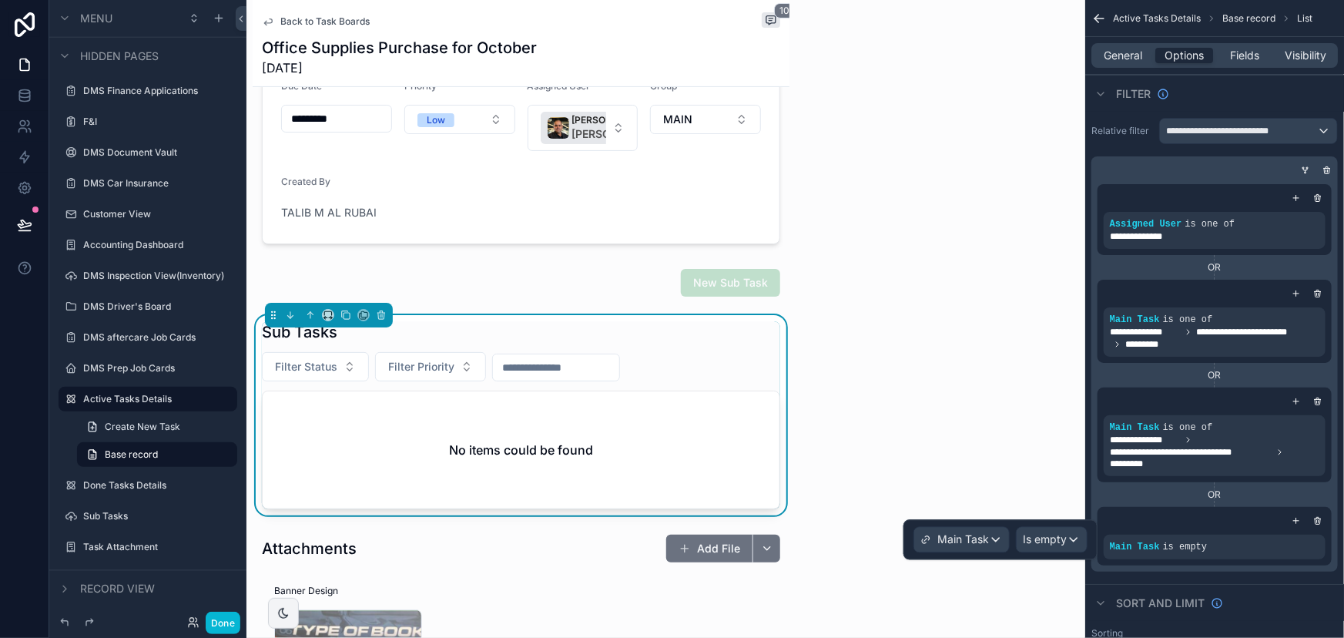
scroll to position [300, 0]
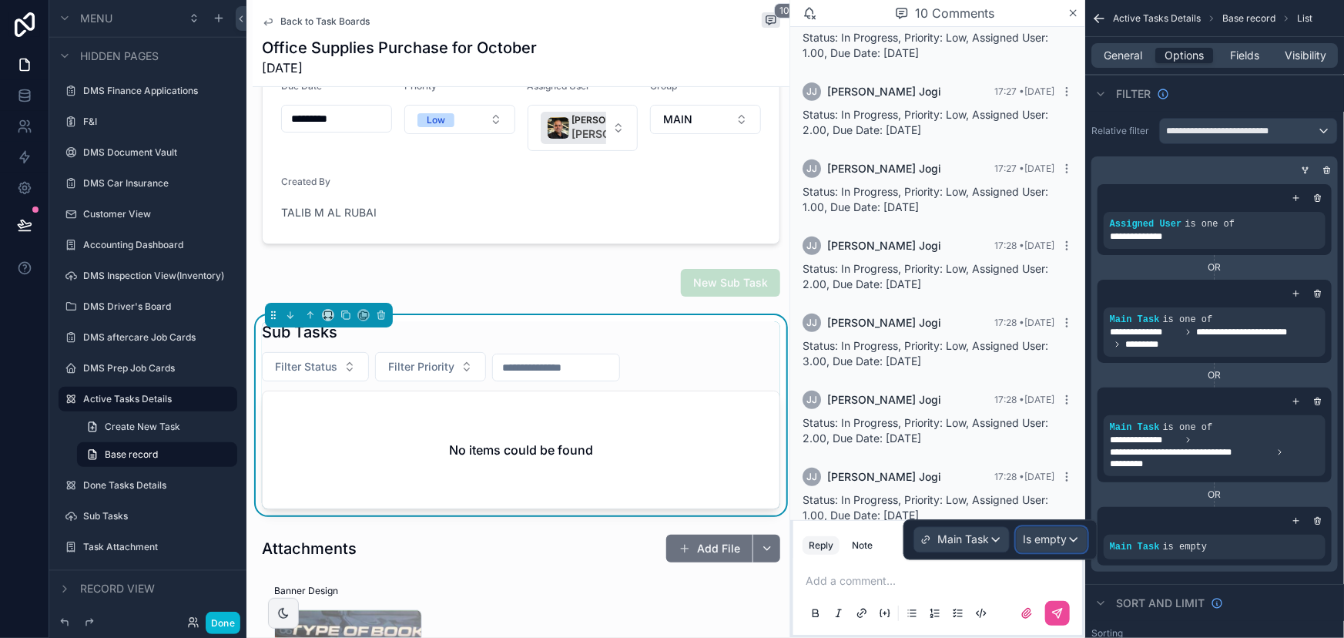
click at [1030, 538] on span "Is empty" at bounding box center [1045, 539] width 44 height 15
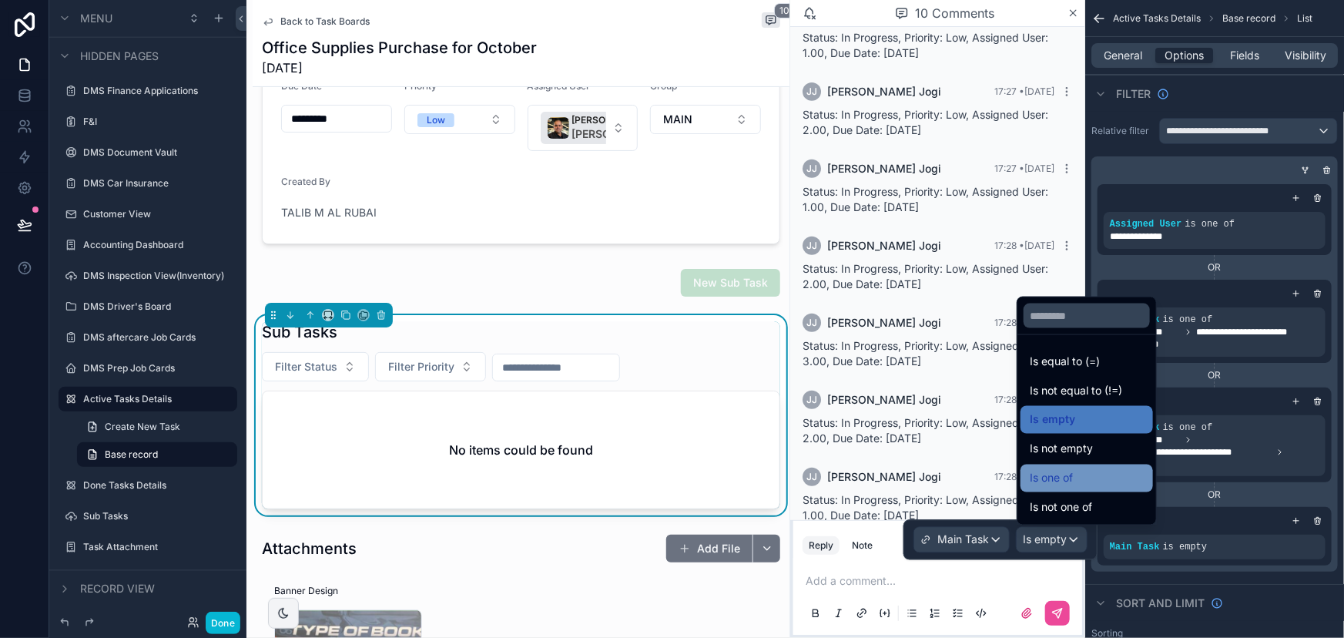
click at [1069, 485] on span "Is one of" at bounding box center [1051, 478] width 43 height 18
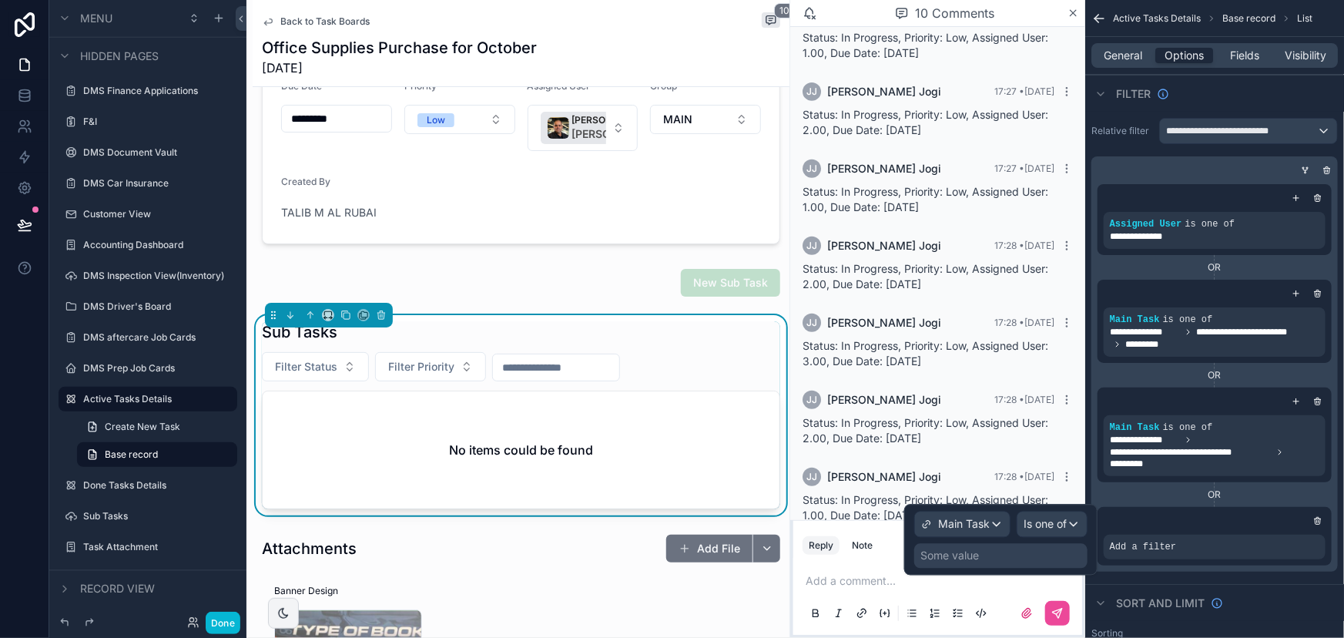
click at [974, 550] on div "Some value" at bounding box center [950, 556] width 59 height 15
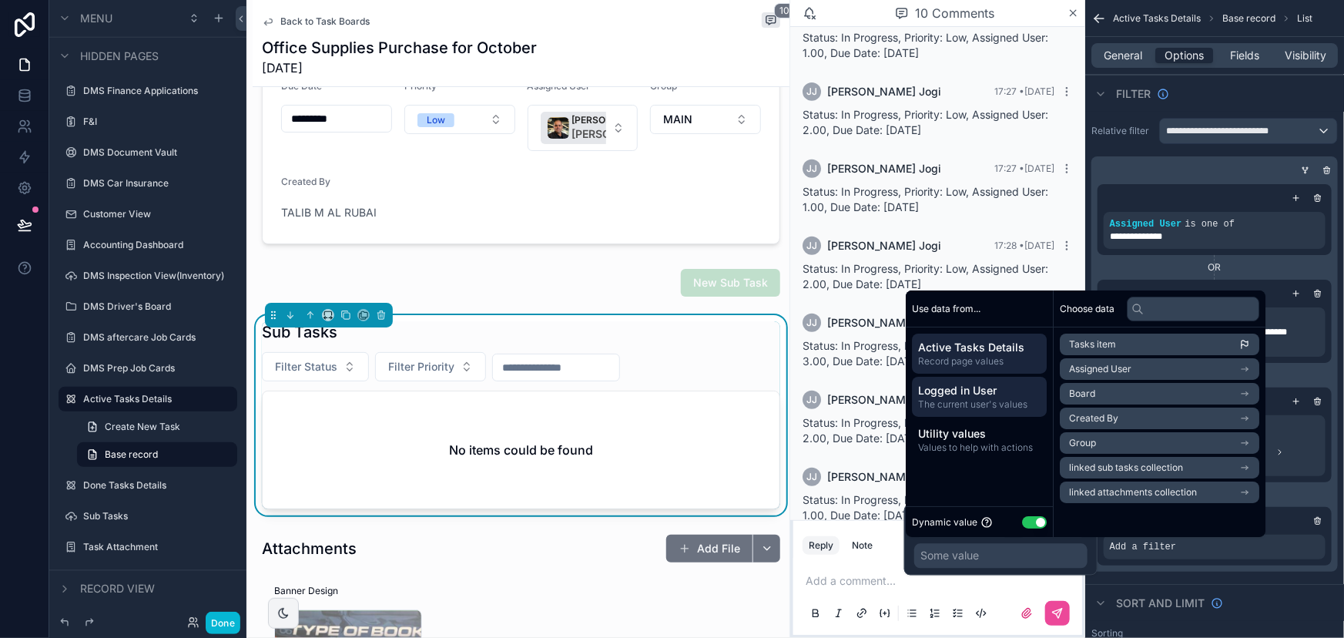
click at [950, 384] on span "Logged in User" at bounding box center [979, 390] width 123 height 15
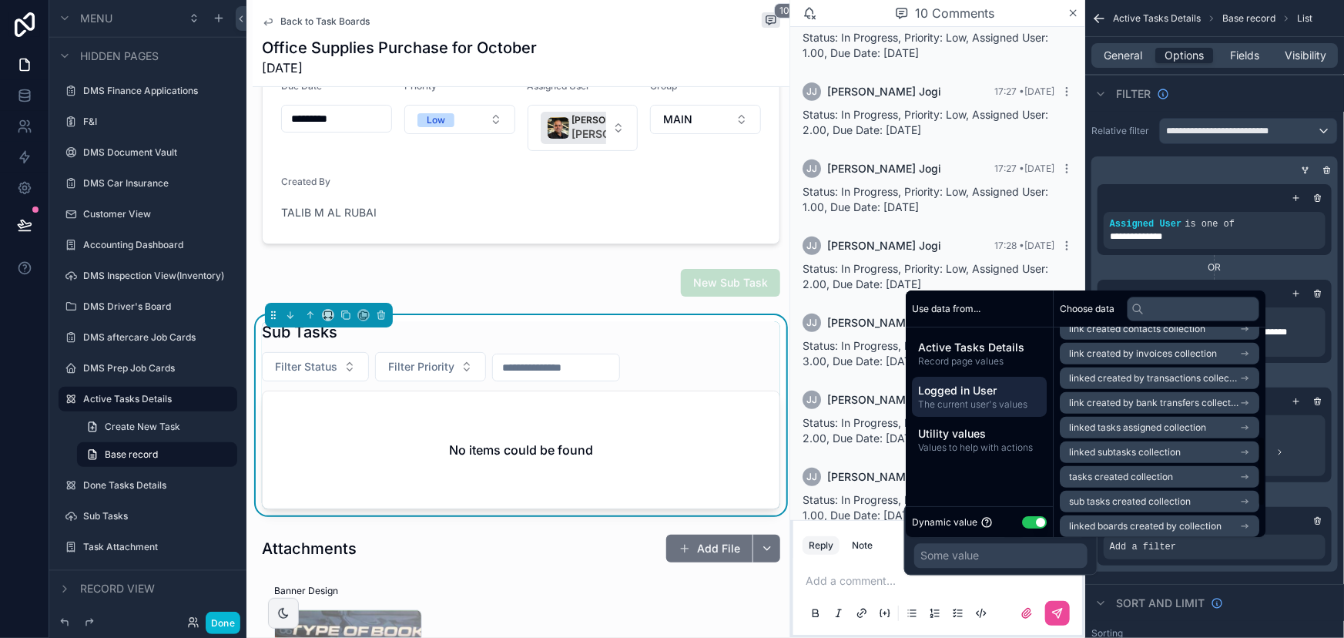
scroll to position [415, 0]
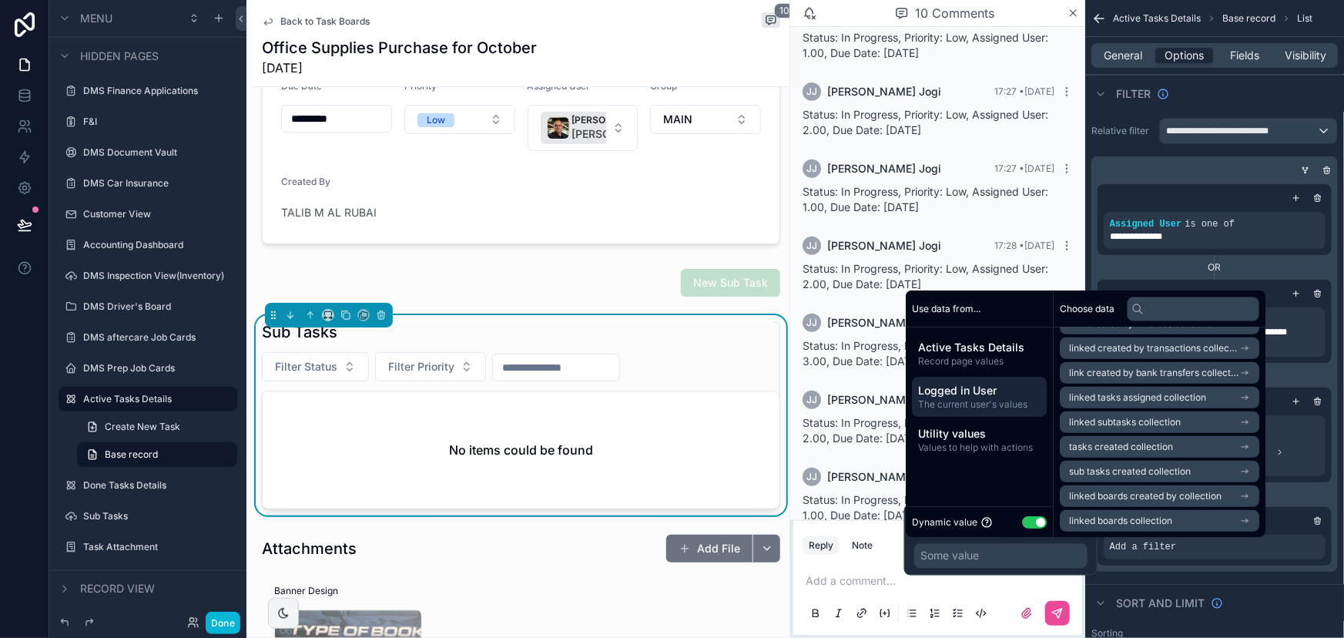
click at [1121, 498] on span "linked boards created by collection" at bounding box center [1145, 496] width 153 height 12
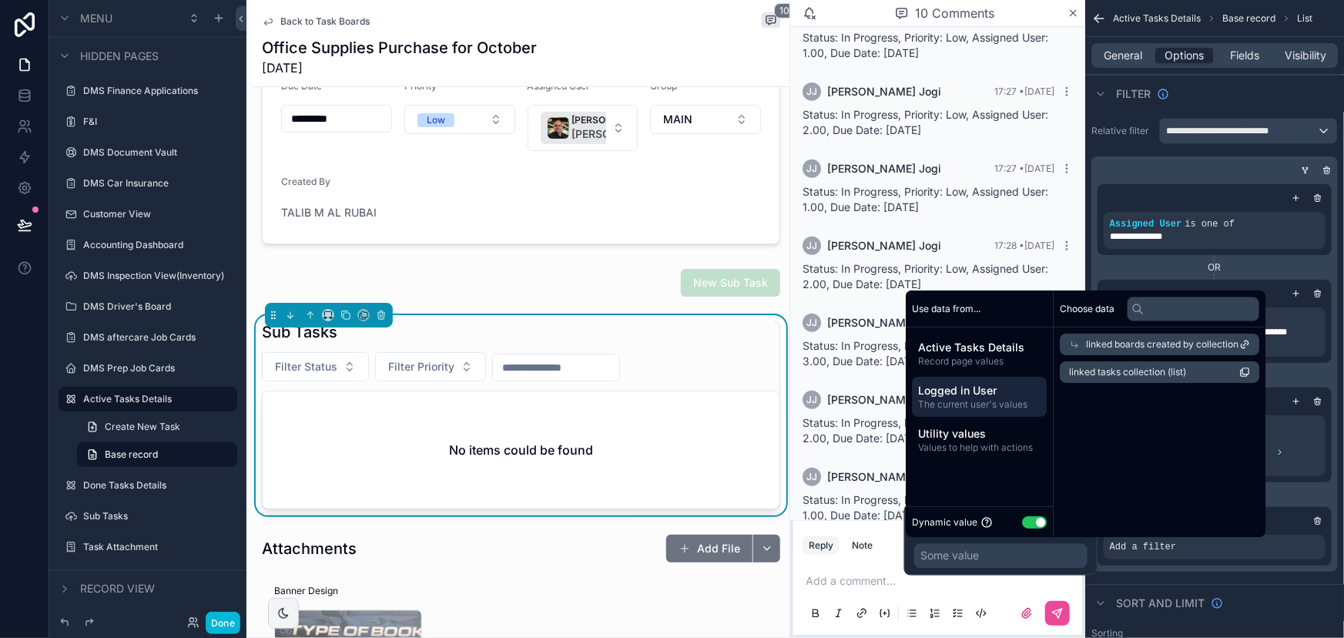
click at [1154, 351] on div "linked boards created by collection" at bounding box center [1160, 345] width 200 height 22
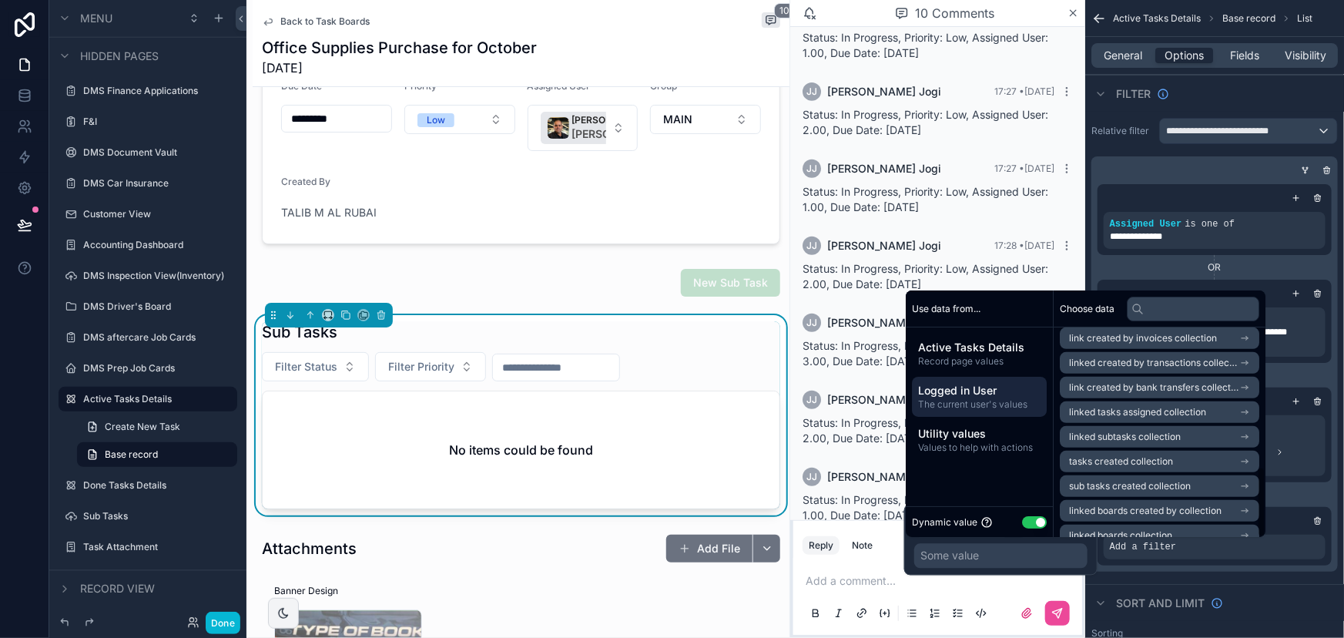
scroll to position [415, 0]
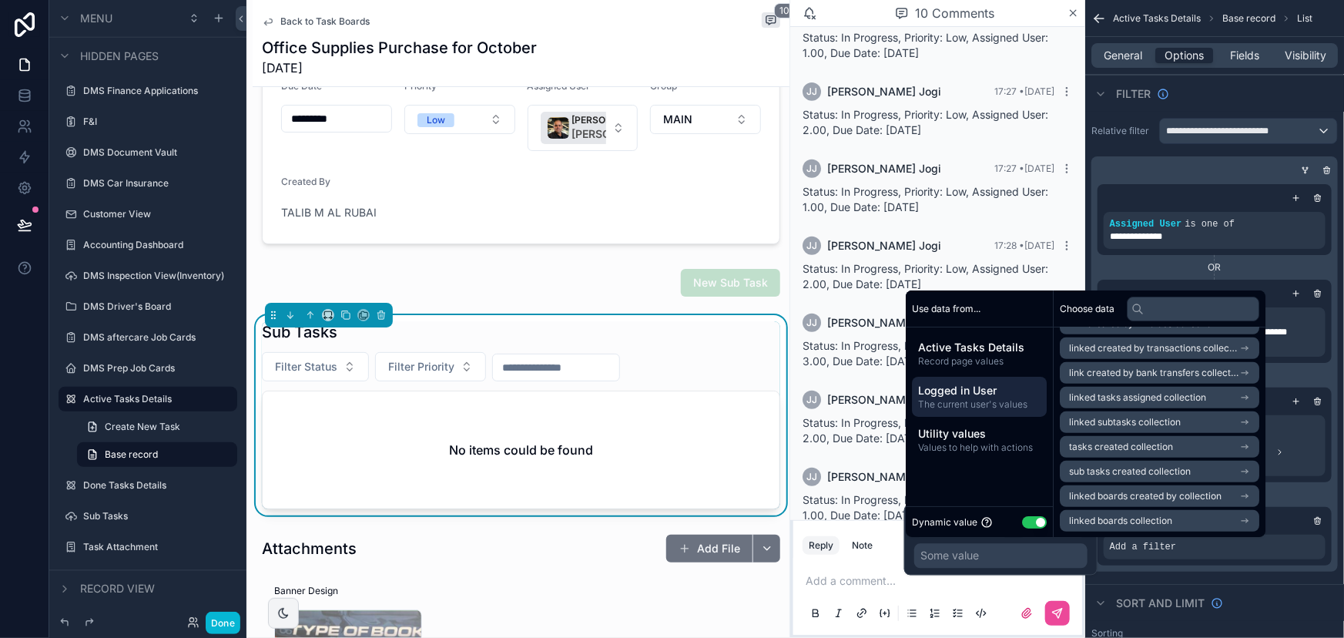
click at [1117, 515] on span "linked boards collection" at bounding box center [1120, 521] width 103 height 12
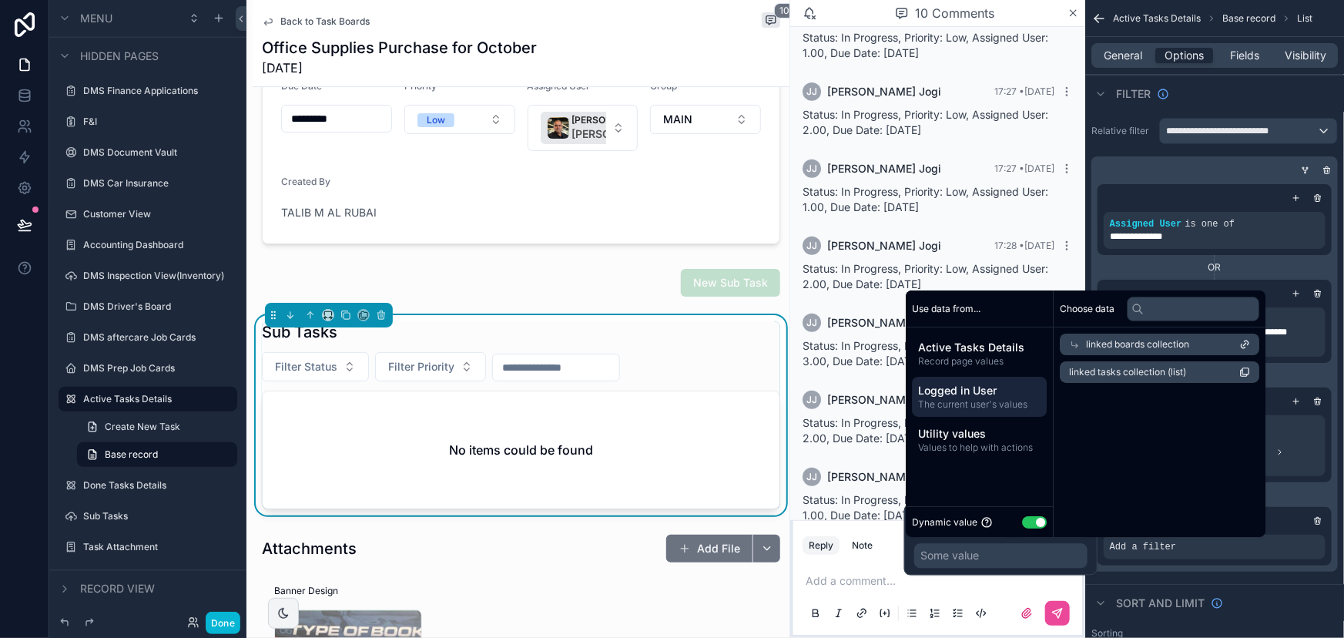
click at [1155, 369] on span "linked tasks collection (list)" at bounding box center [1127, 372] width 117 height 12
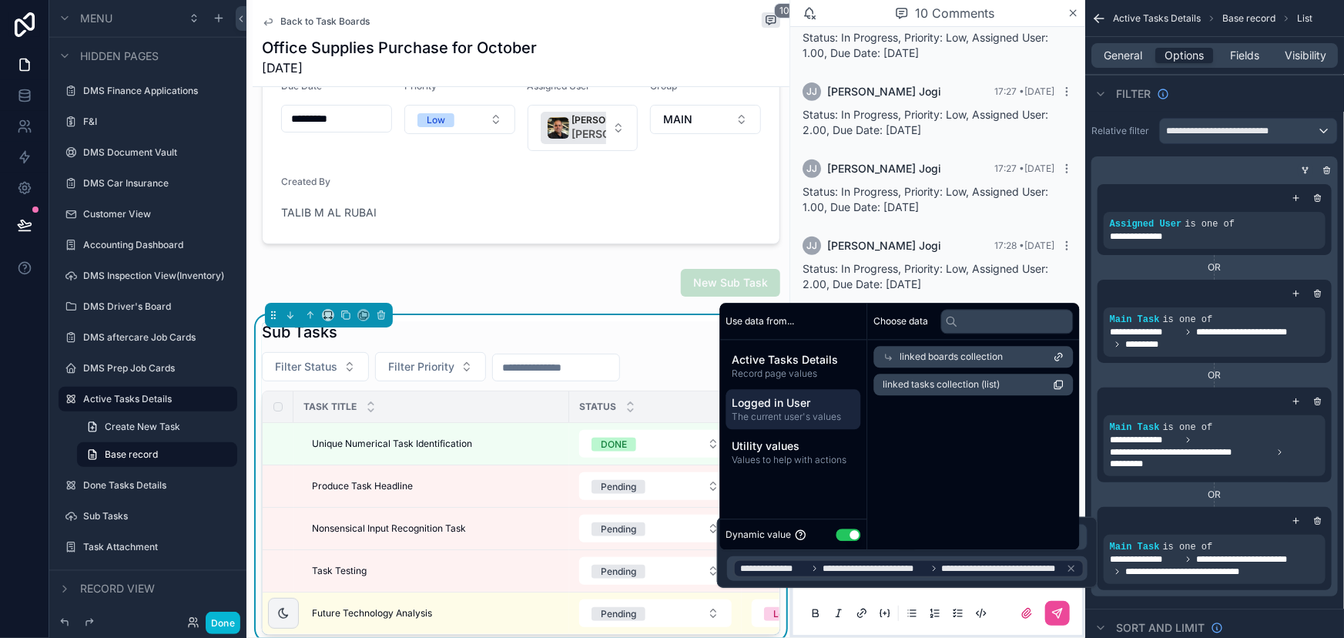
click at [1307, 169] on icon "scrollable content" at bounding box center [1305, 170] width 9 height 9
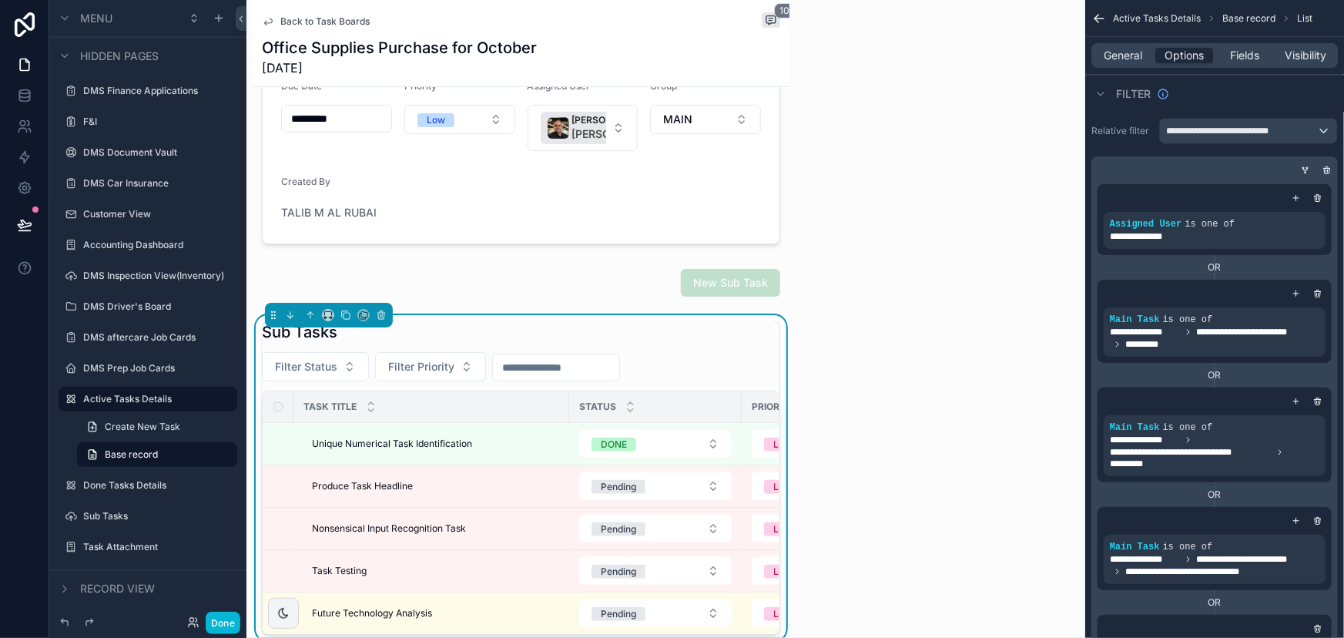
scroll to position [300, 0]
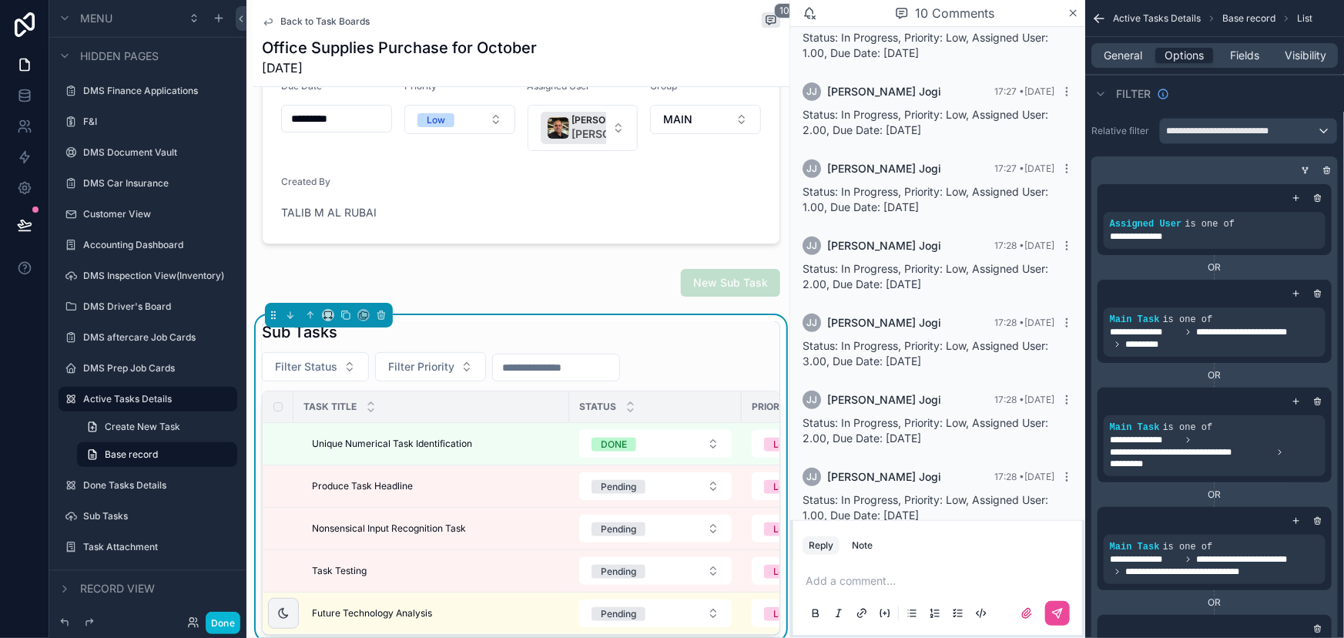
click at [1307, 169] on icon "scrollable content" at bounding box center [1305, 170] width 9 height 9
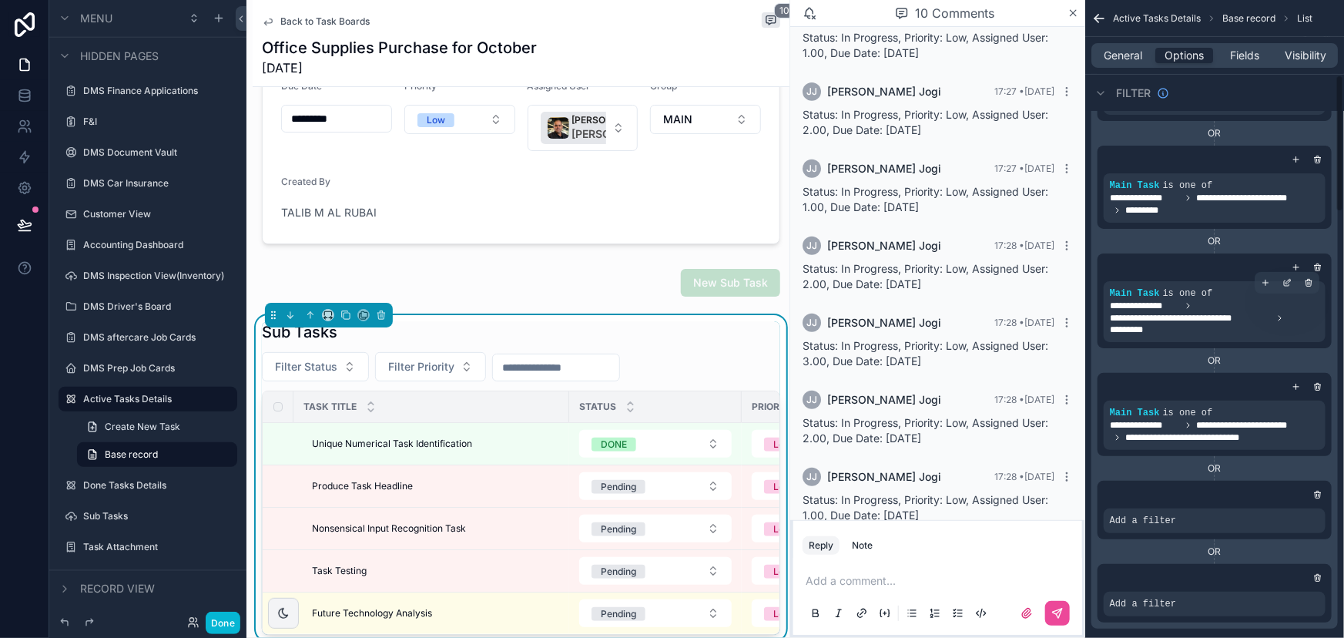
scroll to position [350, 0]
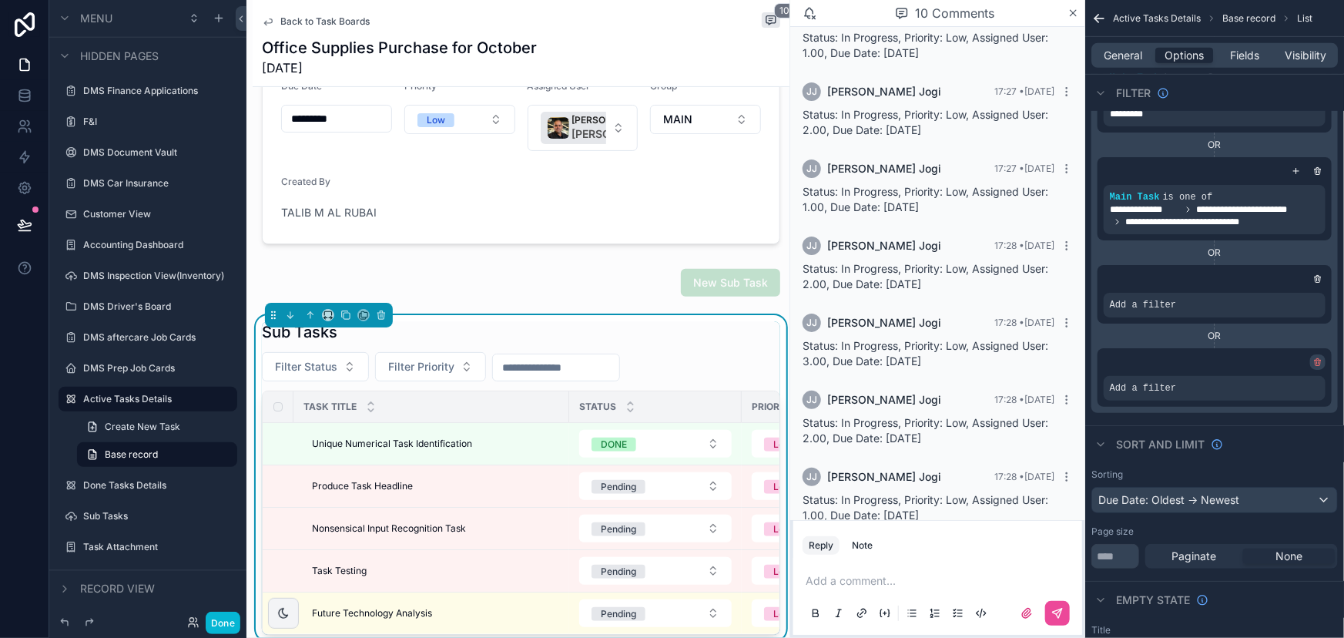
click at [1316, 361] on icon "scrollable content" at bounding box center [1318, 363] width 5 height 5
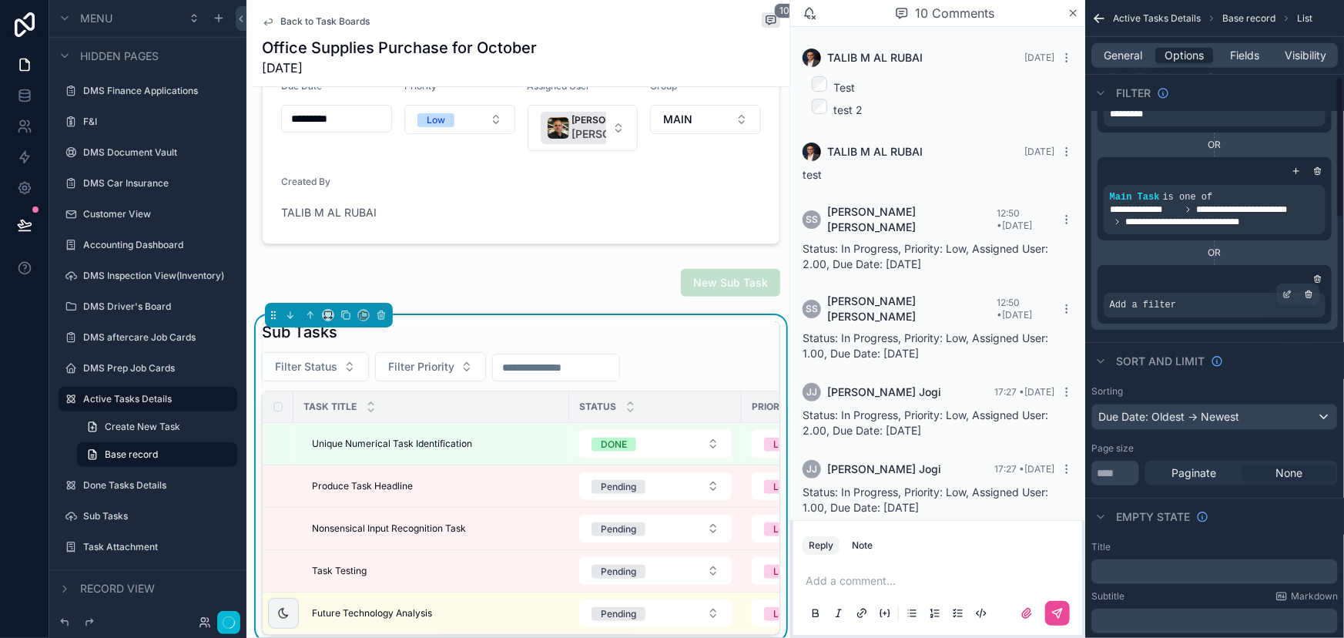
scroll to position [300, 0]
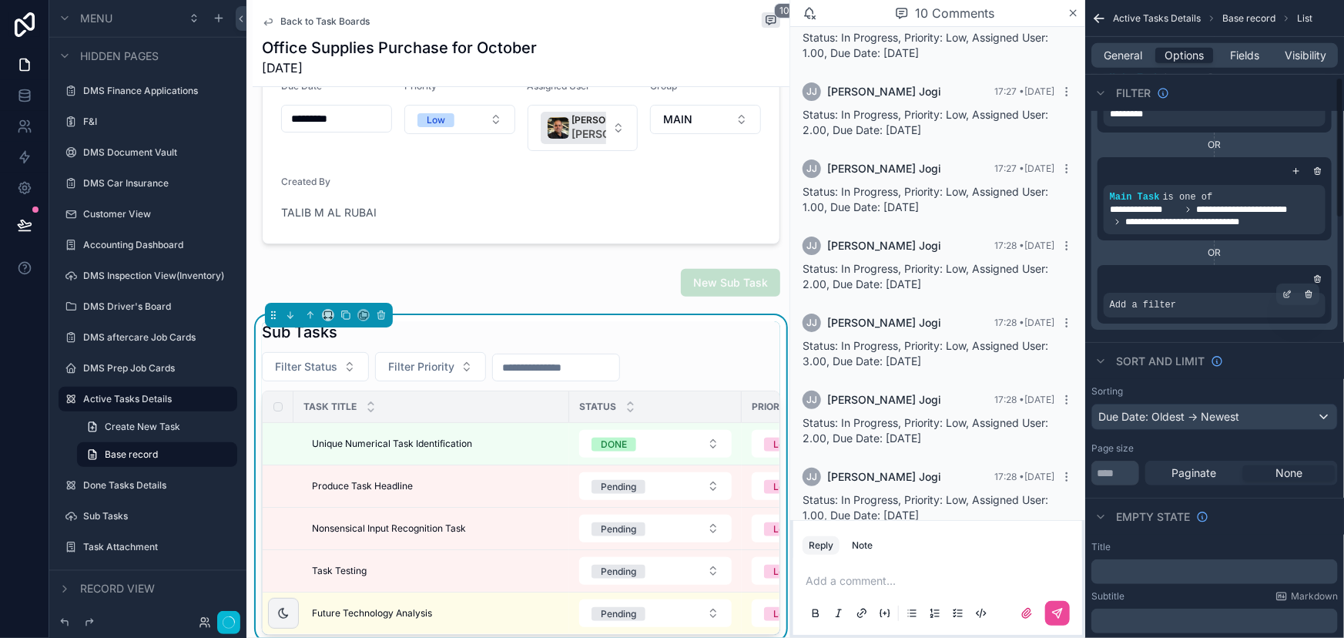
click at [1183, 305] on div "Add a filter" at bounding box center [1215, 305] width 222 height 25
click at [1286, 293] on icon "scrollable content" at bounding box center [1287, 294] width 9 height 9
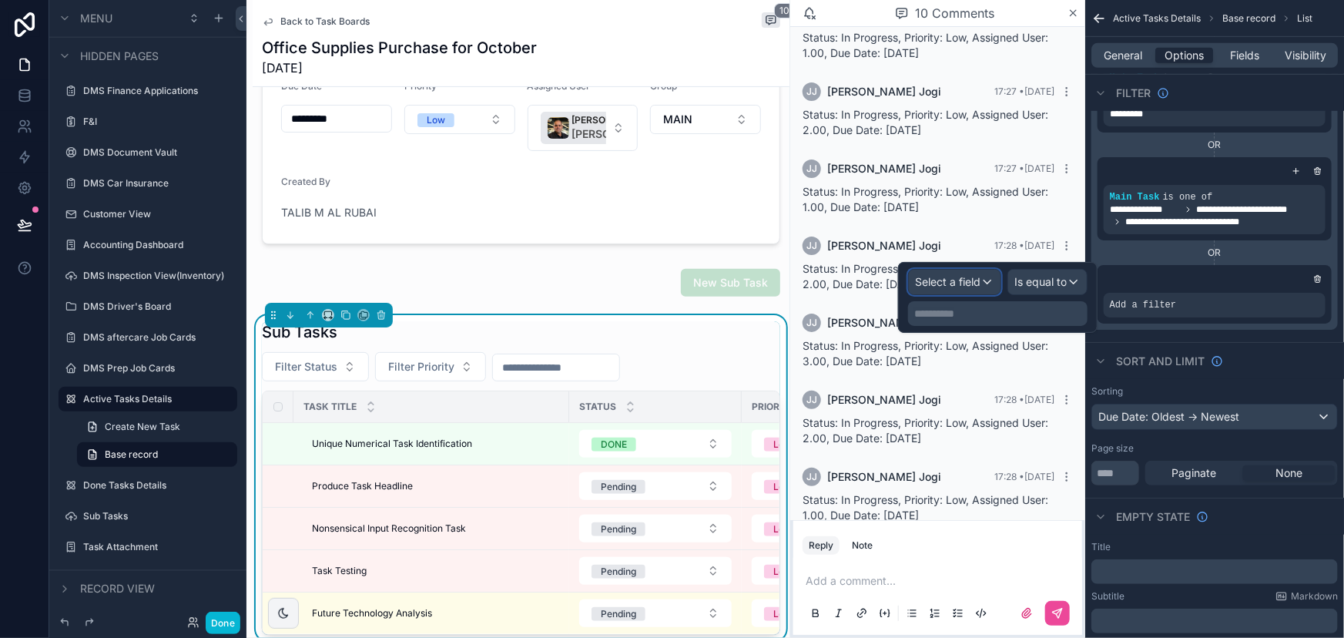
click at [949, 278] on span "Select a field" at bounding box center [947, 281] width 65 height 13
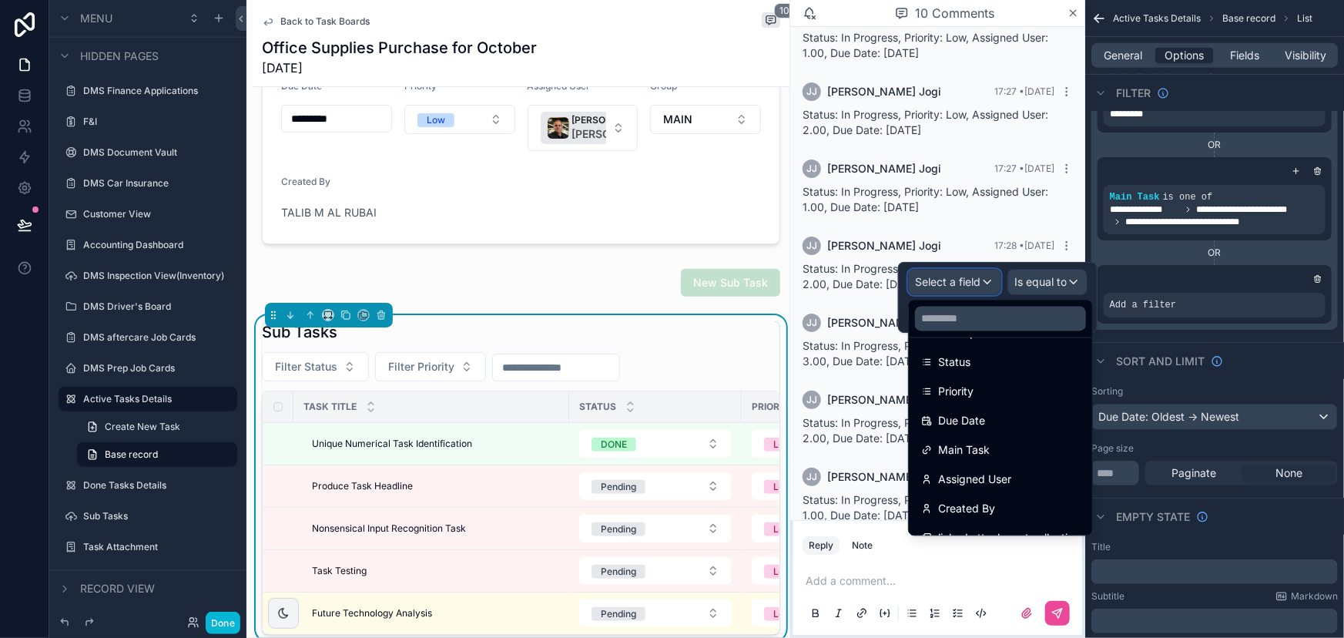
scroll to position [196, 0]
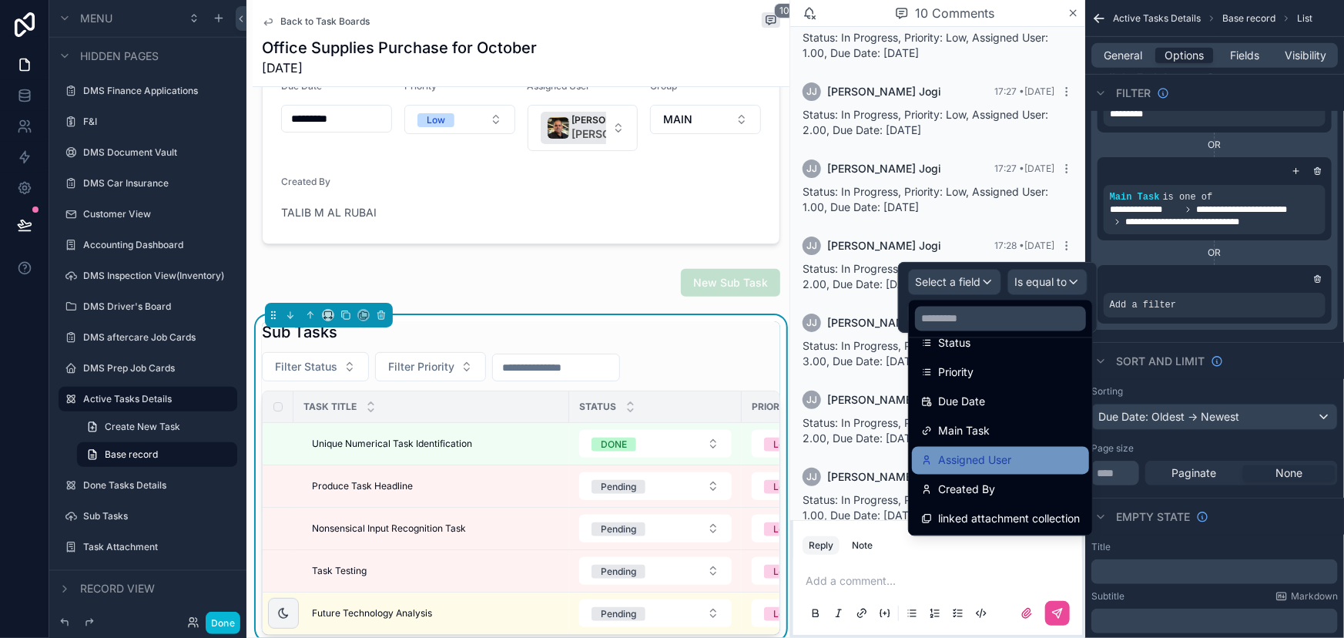
click at [986, 447] on div "Assigned User" at bounding box center [1000, 461] width 177 height 28
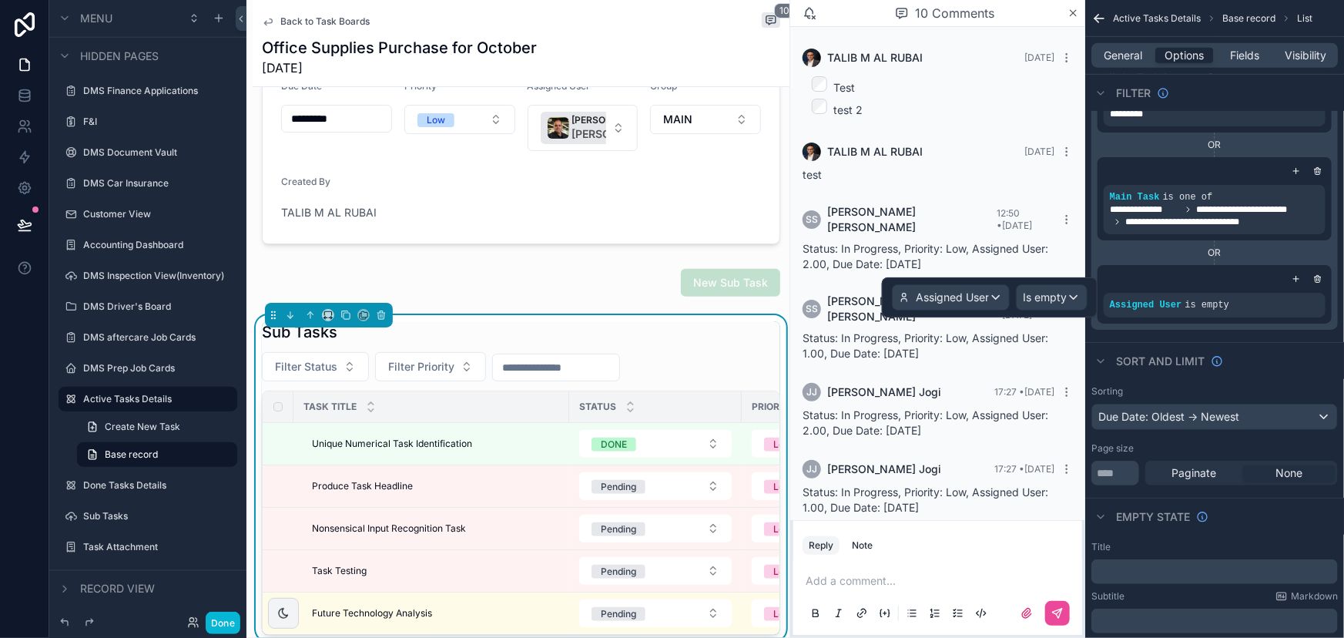
scroll to position [300, 0]
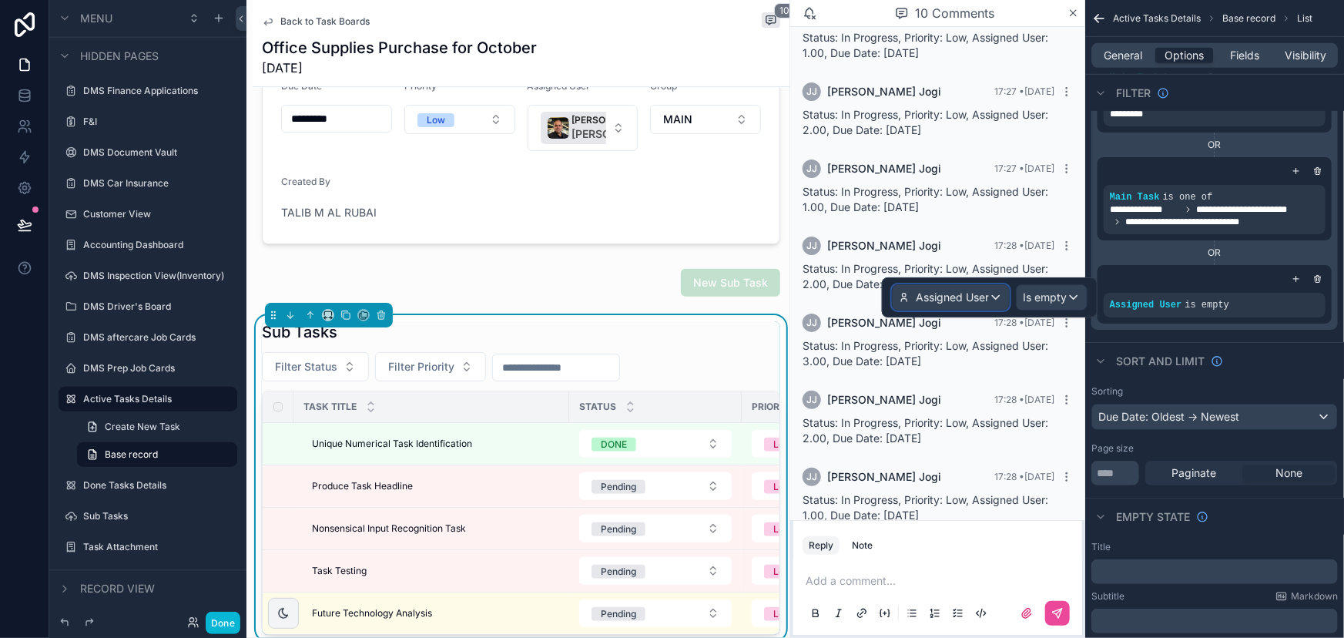
click at [978, 297] on span "Assigned User" at bounding box center [952, 297] width 73 height 15
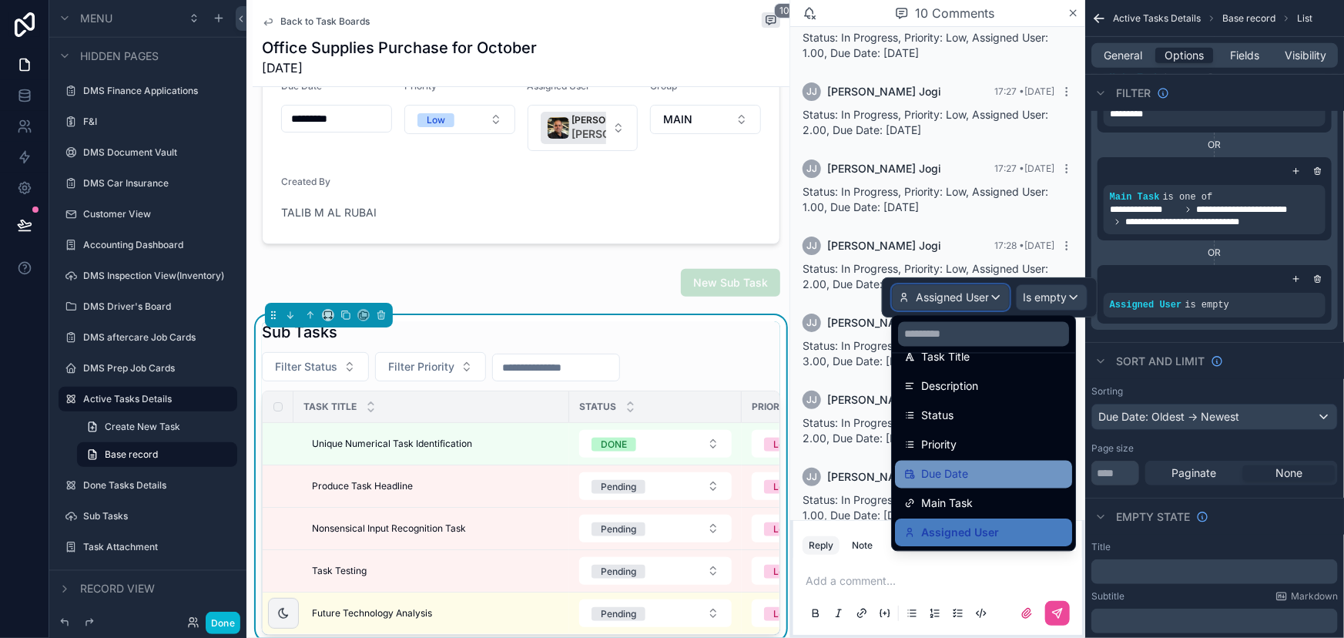
scroll to position [196, 0]
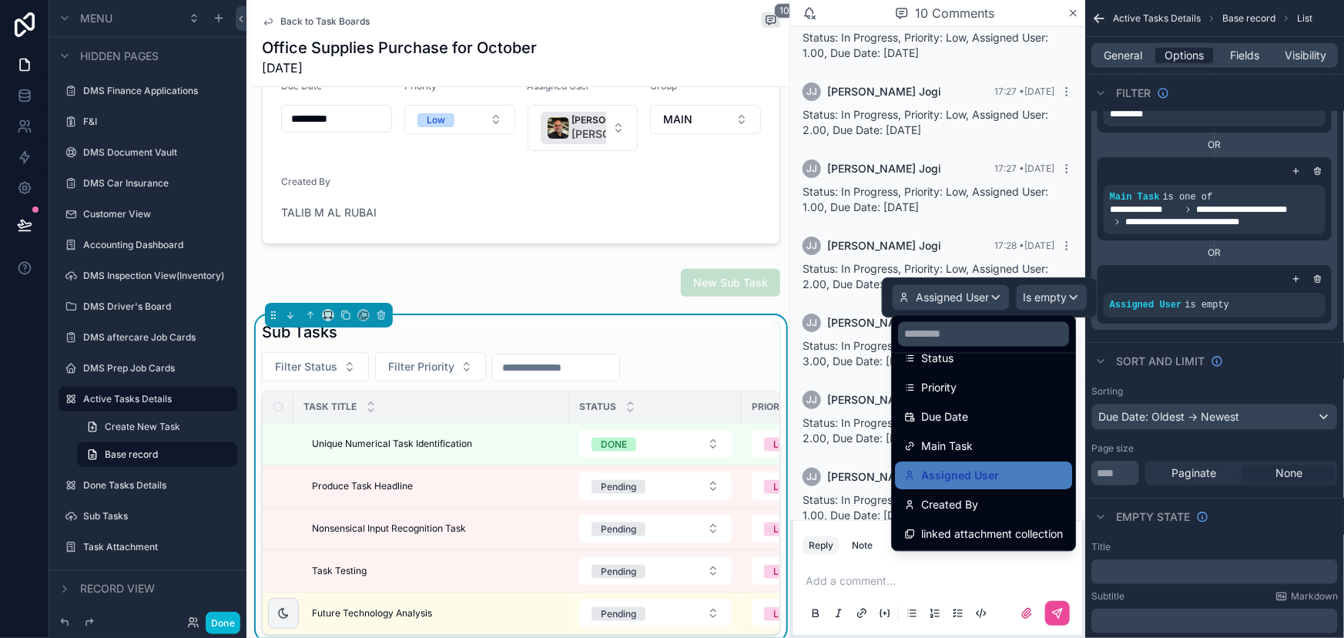
click at [978, 444] on div "Main Task" at bounding box center [984, 447] width 159 height 18
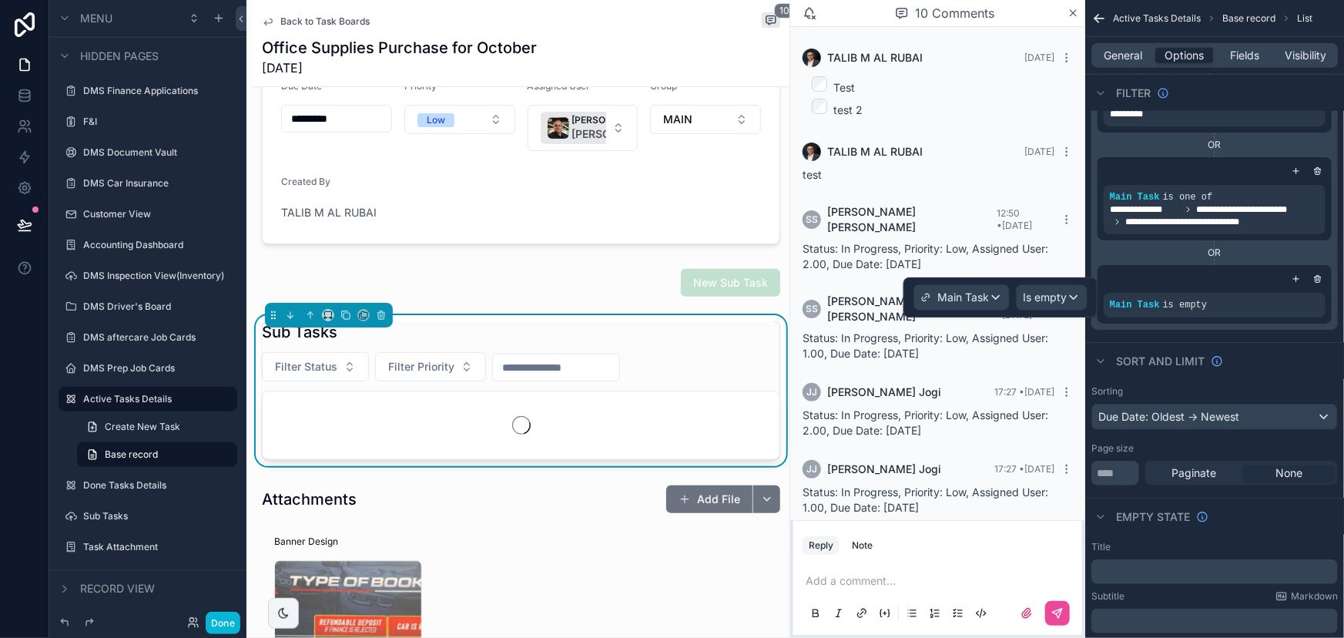
scroll to position [300, 0]
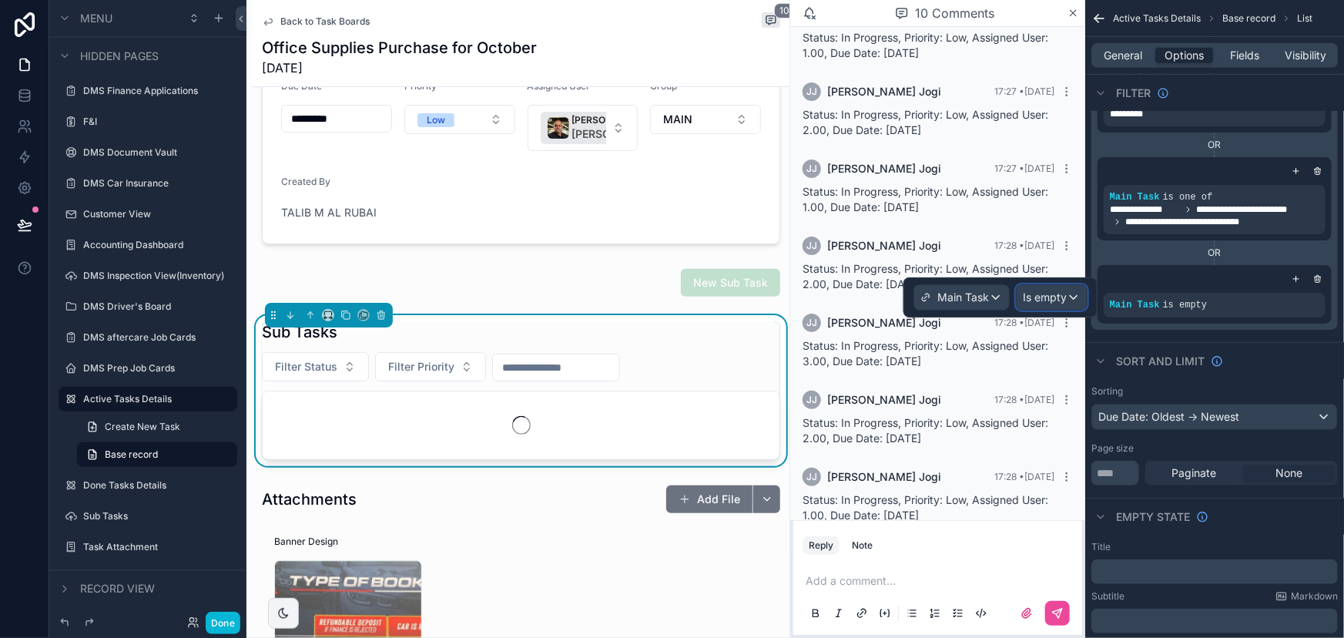
click at [1049, 299] on span "Is empty" at bounding box center [1045, 297] width 44 height 15
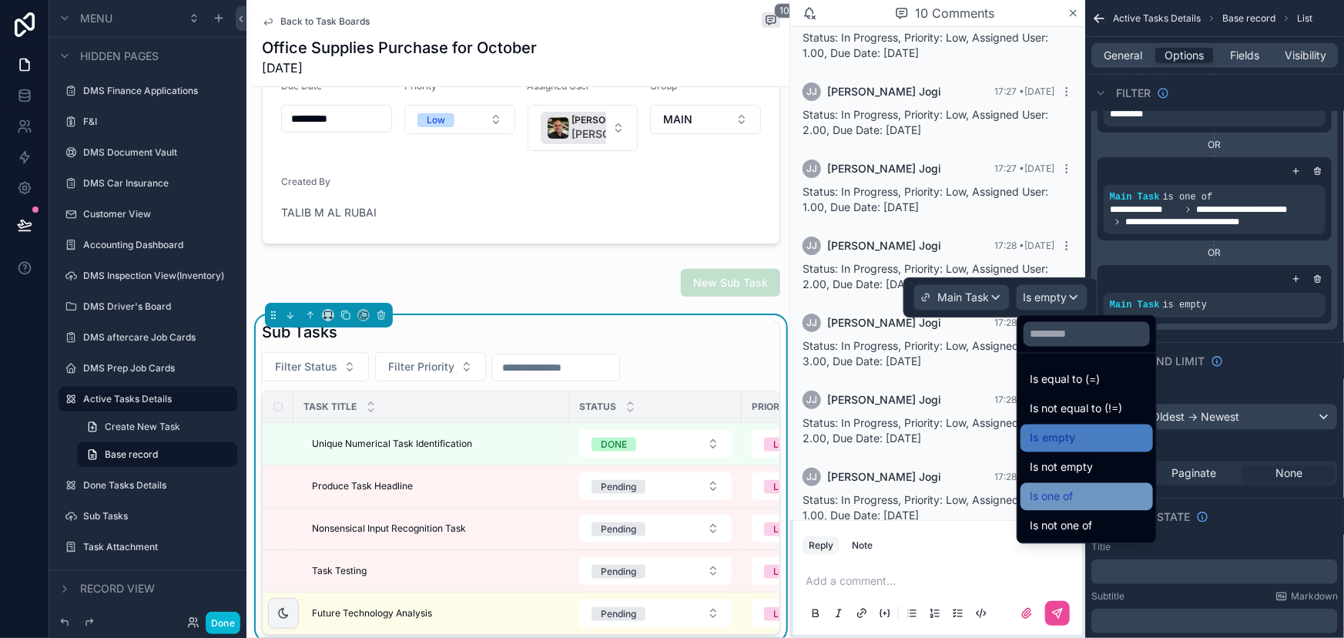
click at [1072, 505] on div "Is one of" at bounding box center [1087, 497] width 133 height 28
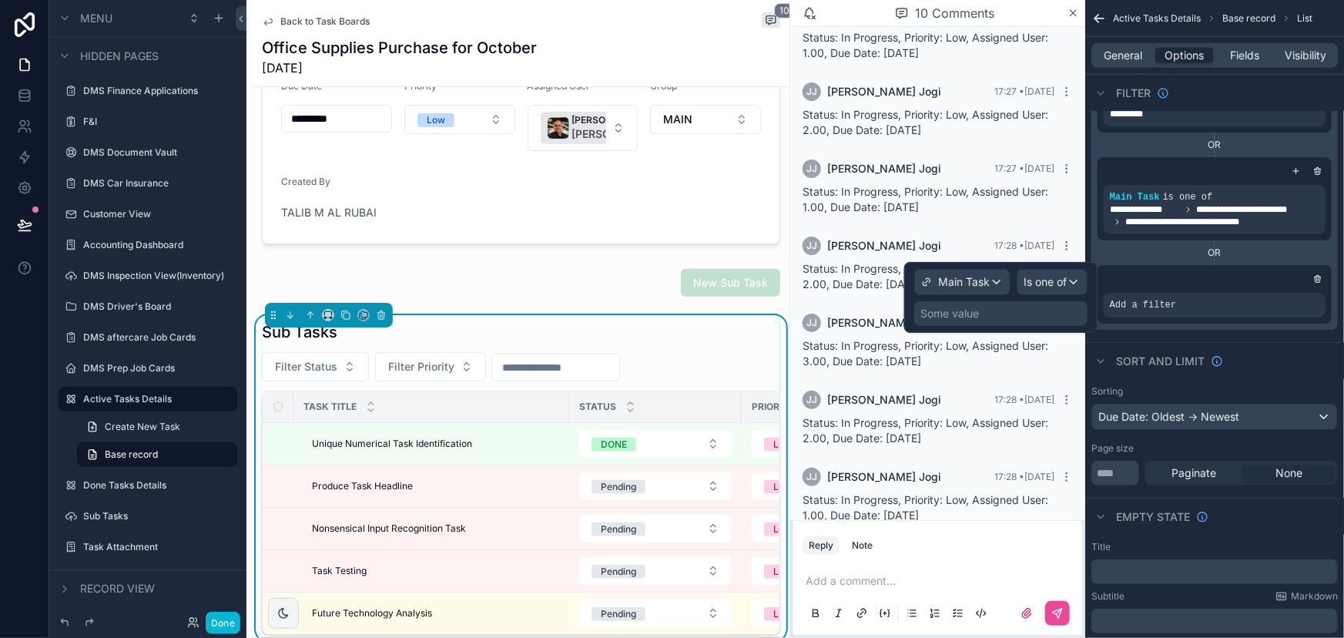
click at [955, 314] on div "Some value" at bounding box center [950, 313] width 59 height 15
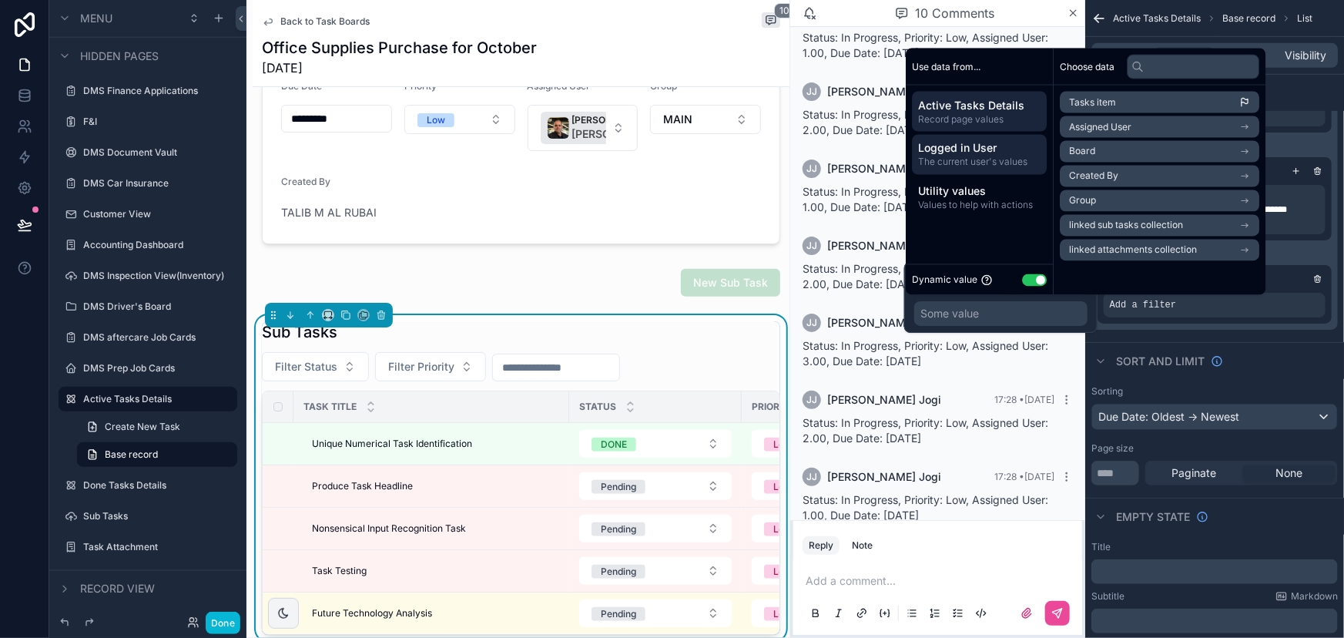
click at [959, 153] on span "Logged in User" at bounding box center [979, 148] width 123 height 15
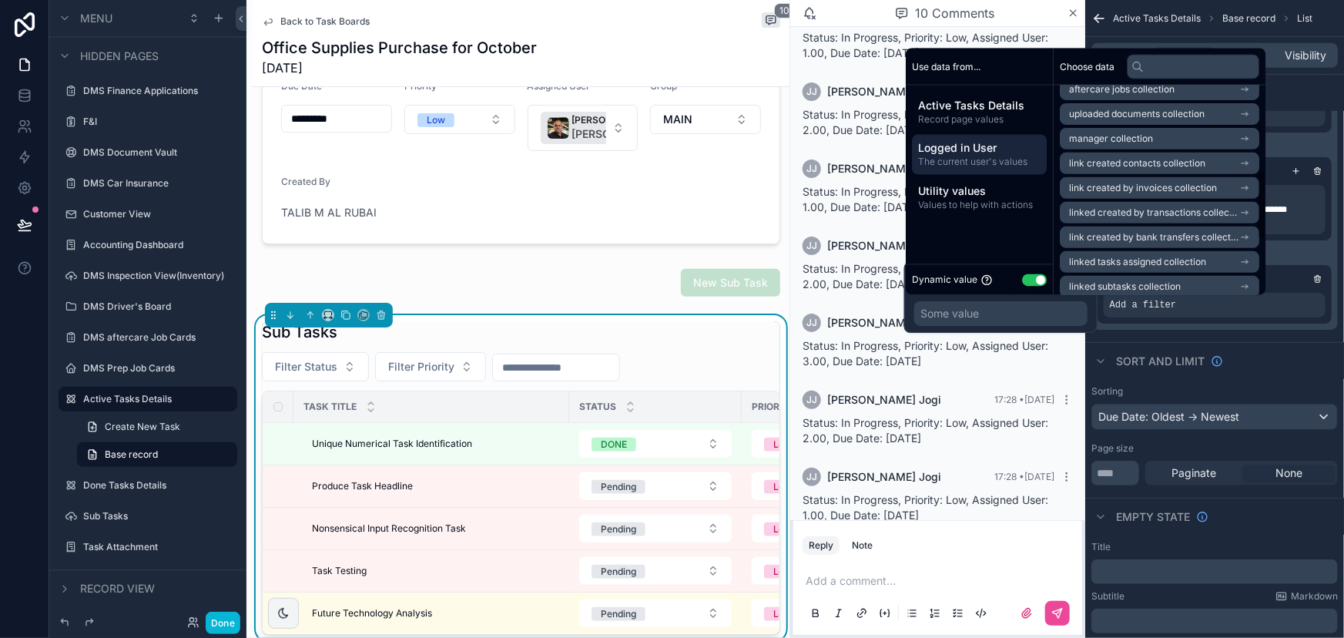
scroll to position [415, 0]
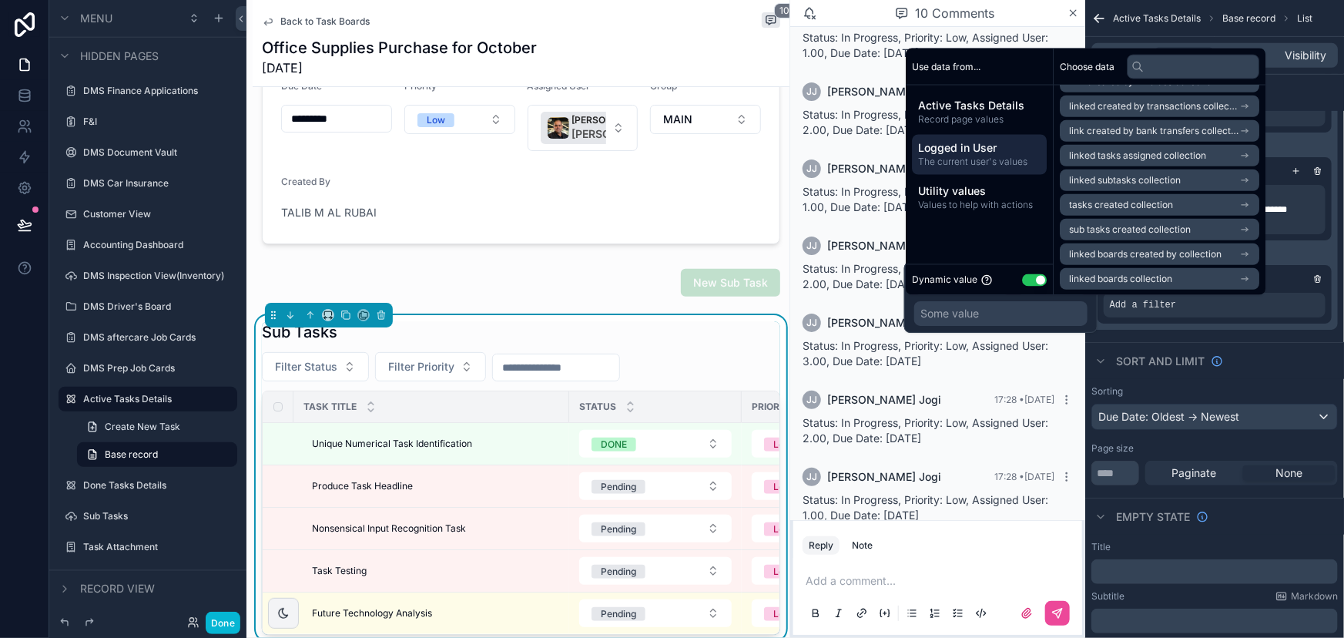
click at [1177, 254] on span "linked boards created by collection" at bounding box center [1145, 254] width 153 height 12
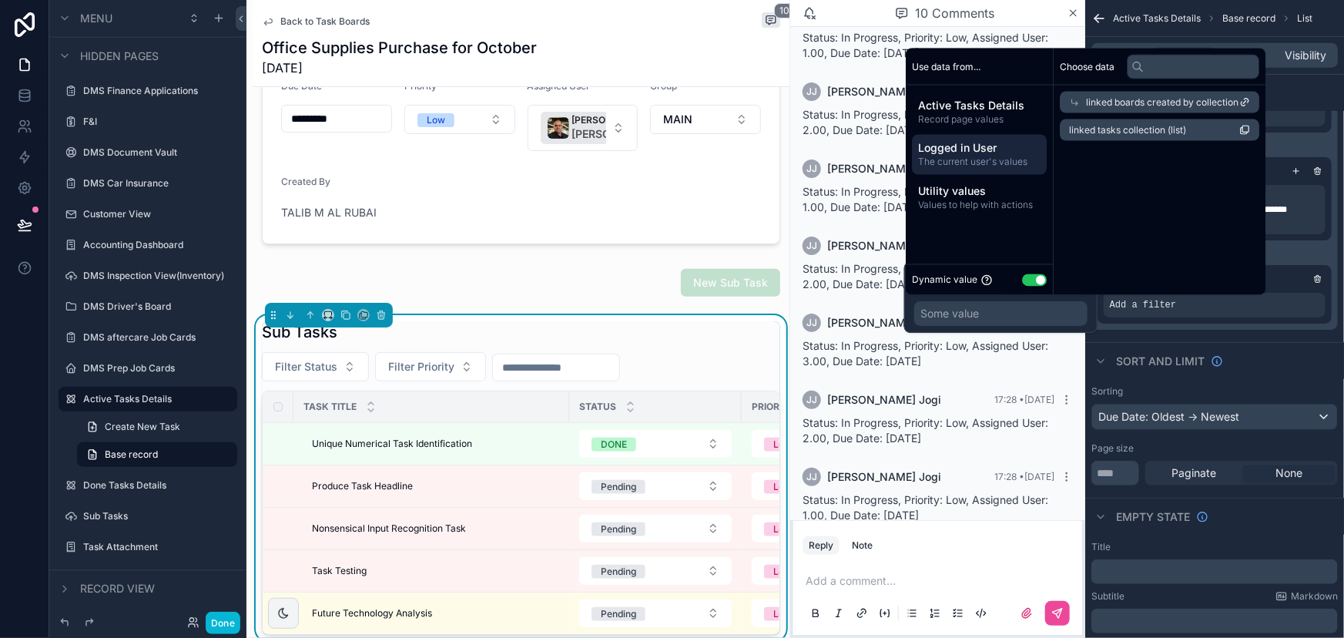
scroll to position [0, 0]
click at [1144, 133] on span "linked tasks collection (list)" at bounding box center [1127, 130] width 117 height 12
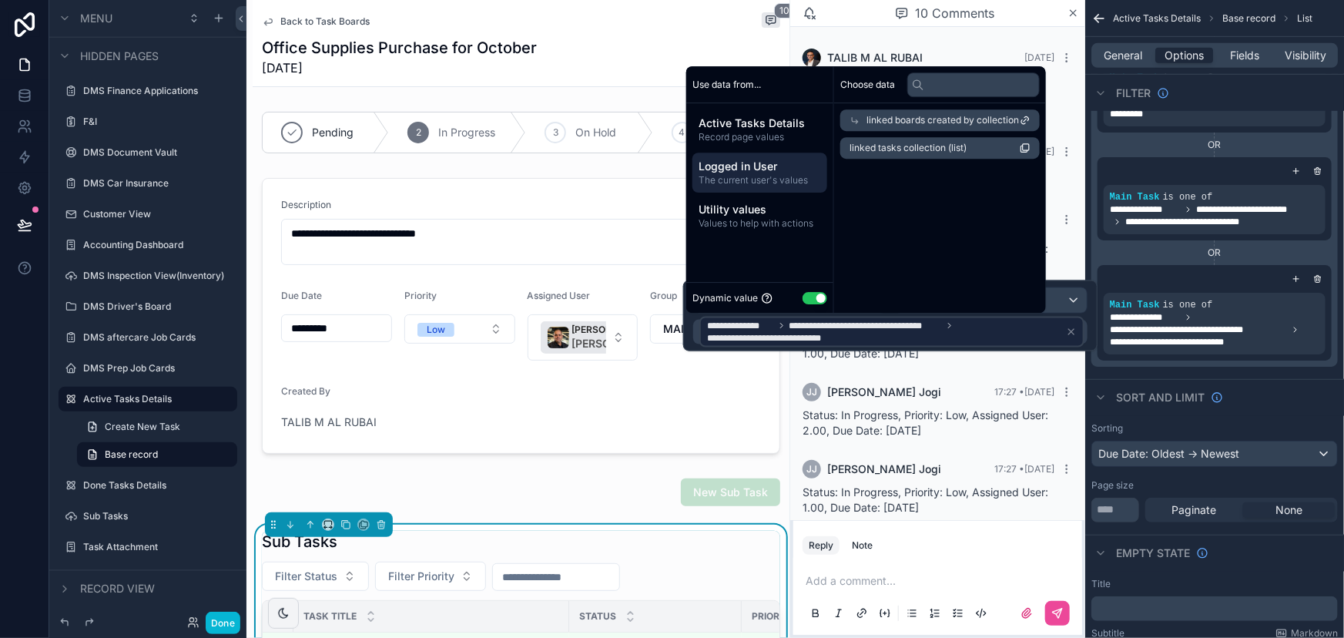
scroll to position [300, 0]
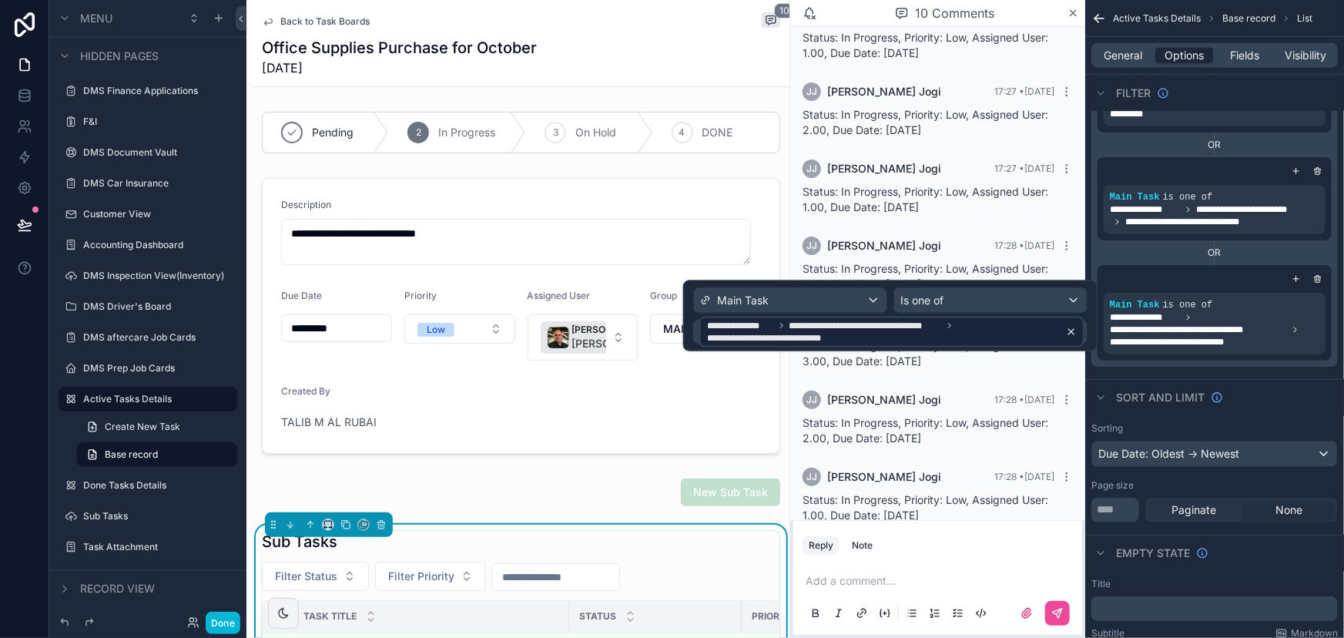
click at [1073, 331] on icon at bounding box center [1071, 332] width 11 height 11
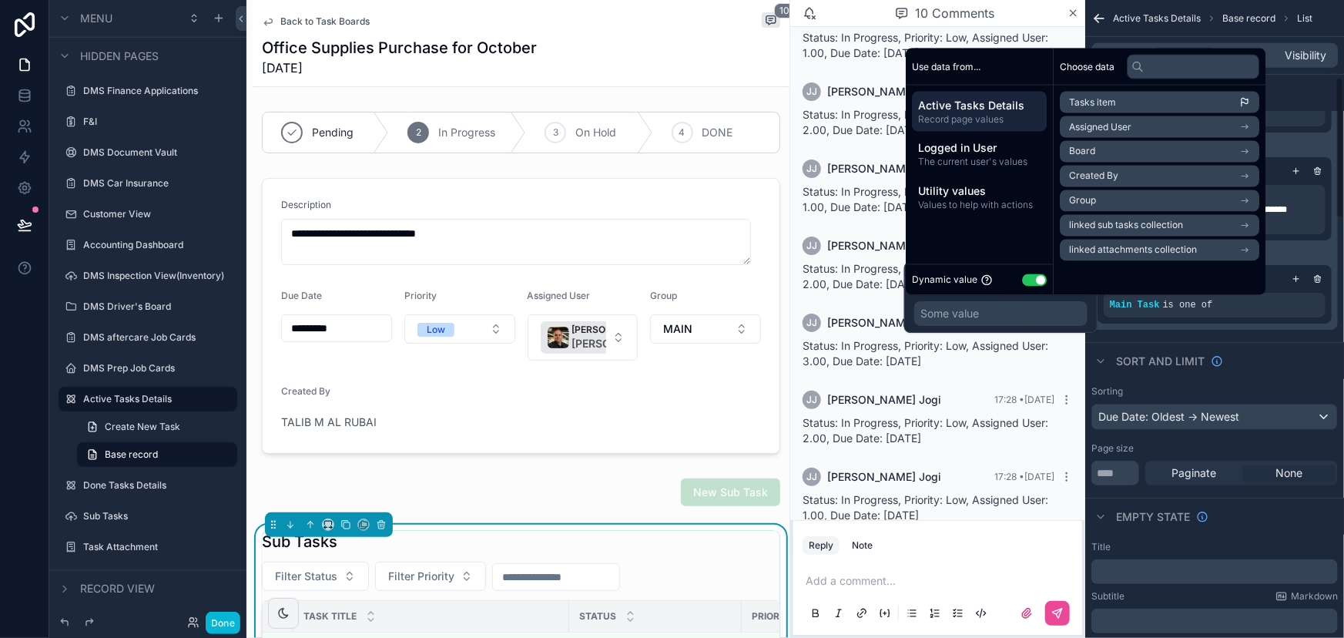
click at [1288, 357] on div "Sort And Limit" at bounding box center [1215, 360] width 259 height 37
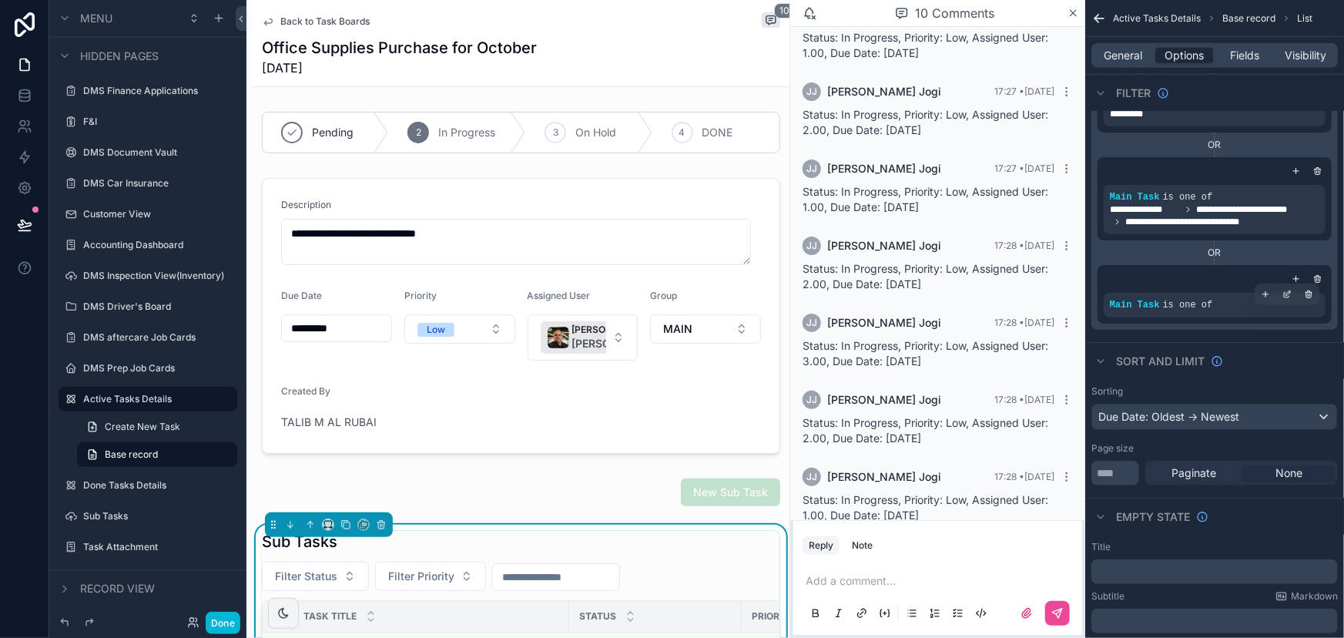
click at [1234, 312] on div "Main Task is one of" at bounding box center [1215, 305] width 222 height 25
click at [1288, 294] on icon "scrollable content" at bounding box center [1289, 293] width 5 height 5
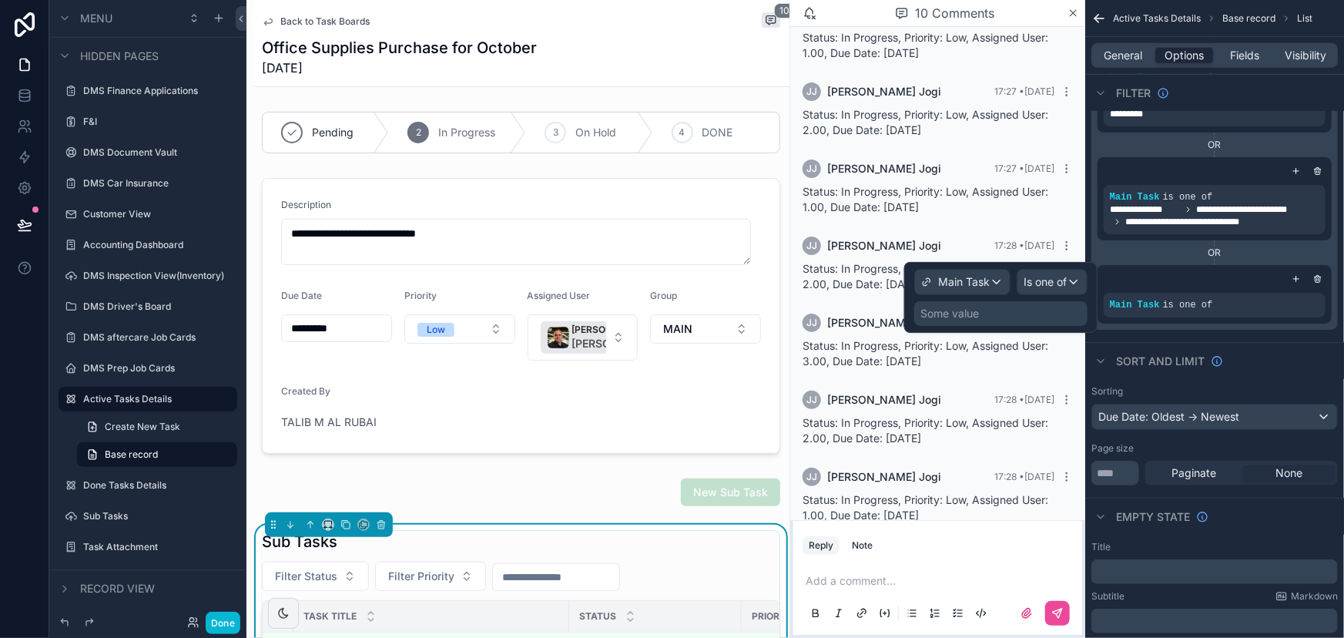
click at [1002, 303] on div "Some value" at bounding box center [1001, 313] width 173 height 25
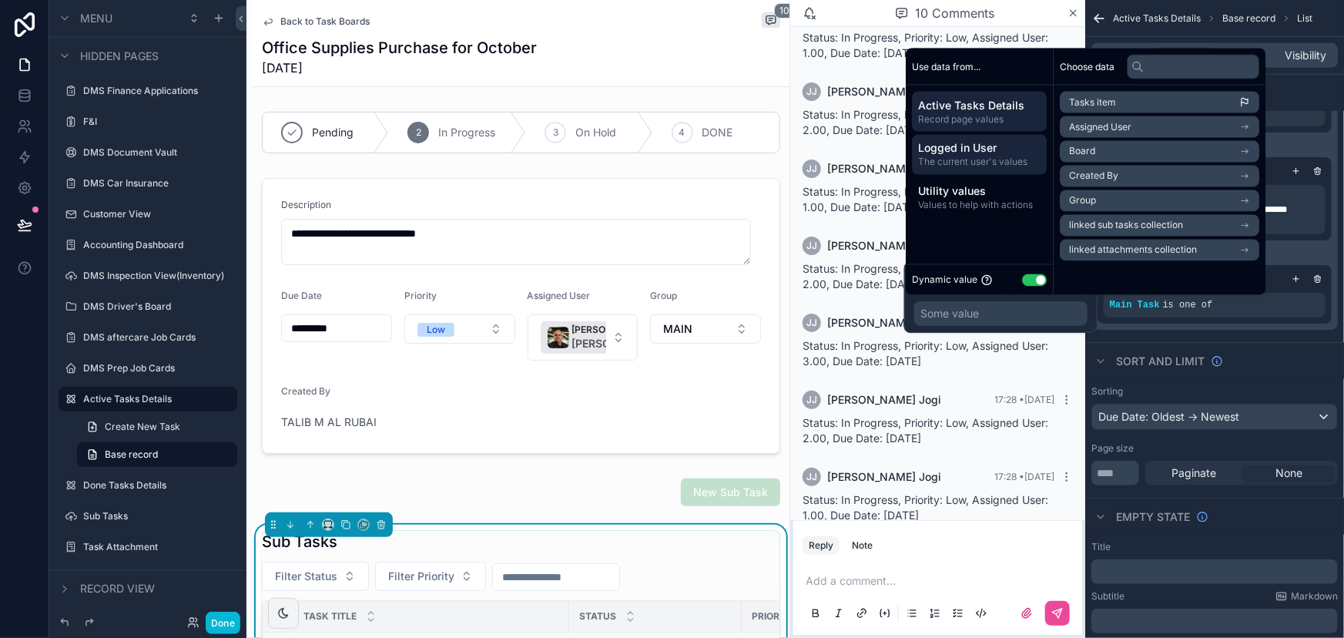
click at [970, 149] on span "Logged in User" at bounding box center [979, 148] width 123 height 15
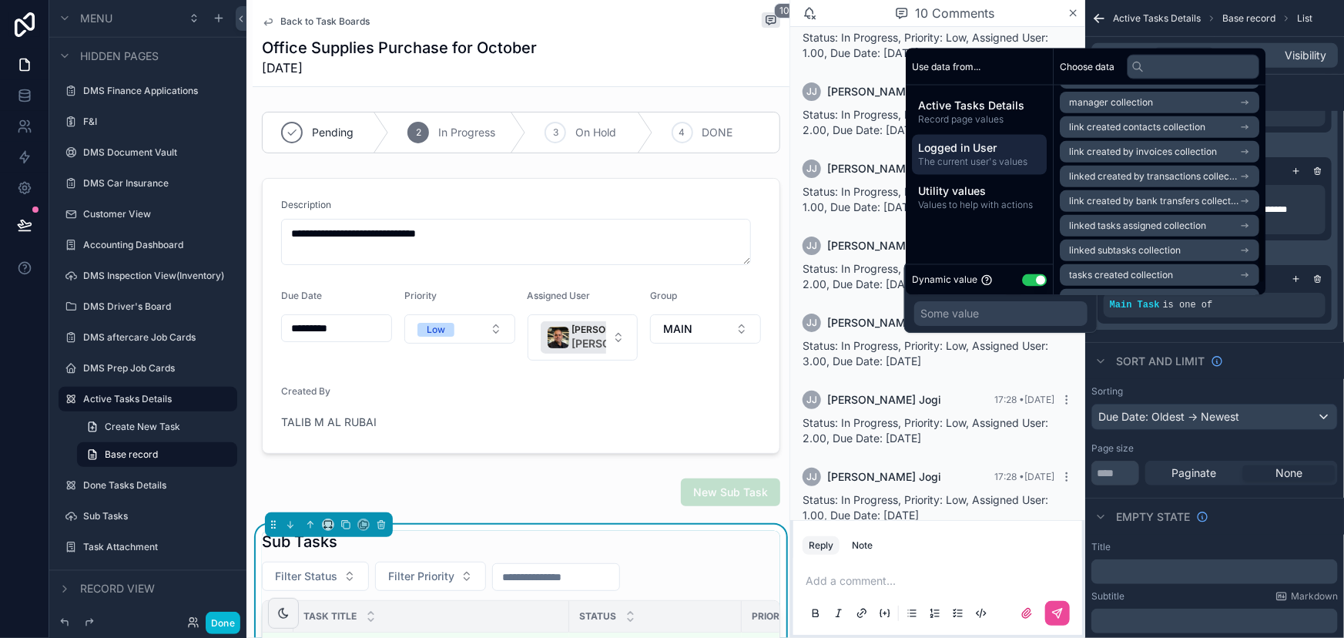
scroll to position [415, 0]
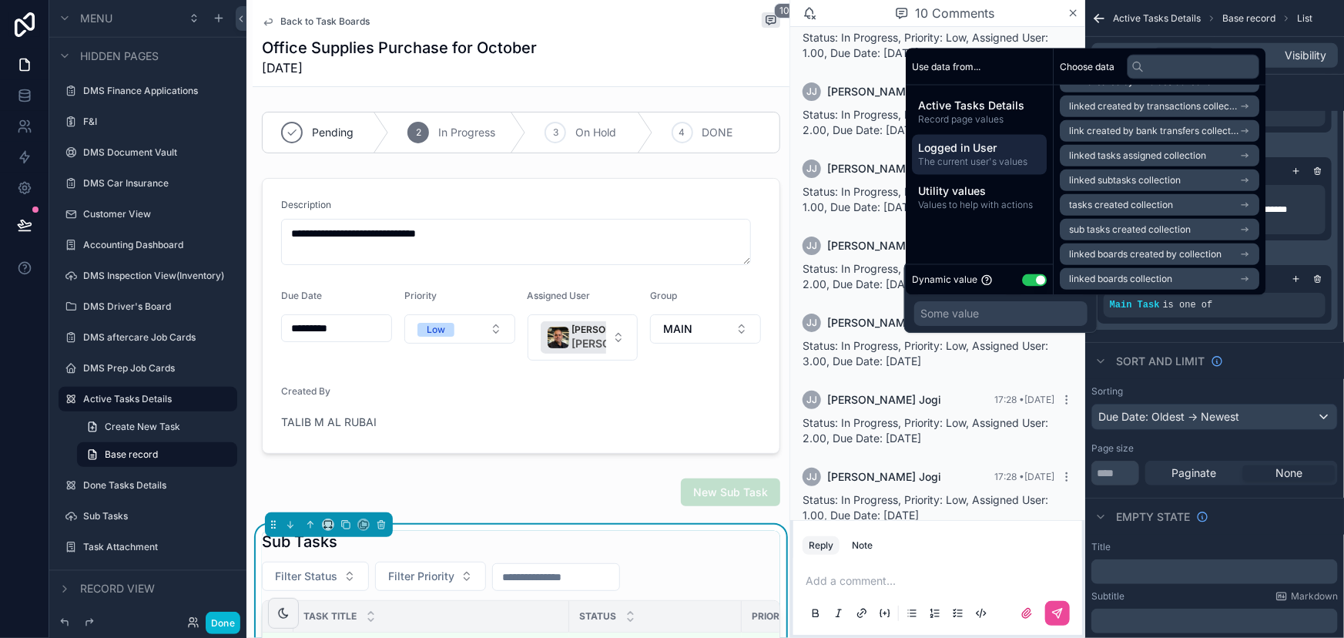
click at [1115, 257] on span "linked boards created by collection" at bounding box center [1145, 254] width 153 height 12
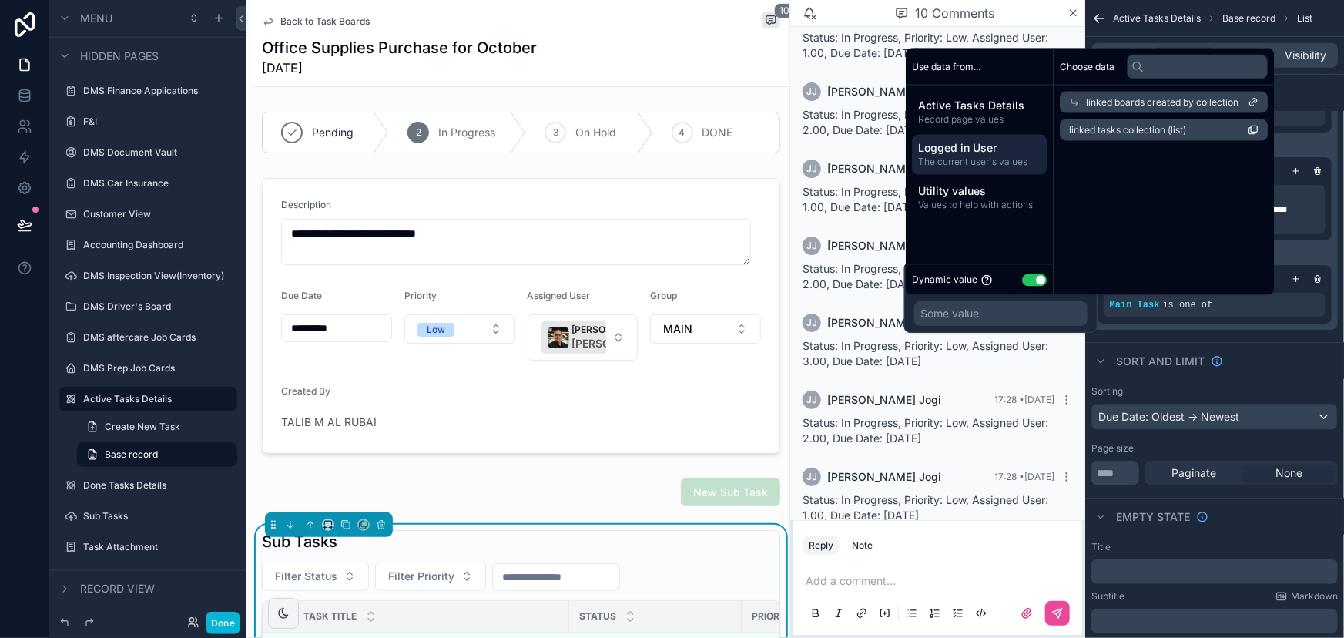
scroll to position [0, 0]
click at [1127, 136] on span "linked tasks collection (list)" at bounding box center [1127, 130] width 117 height 12
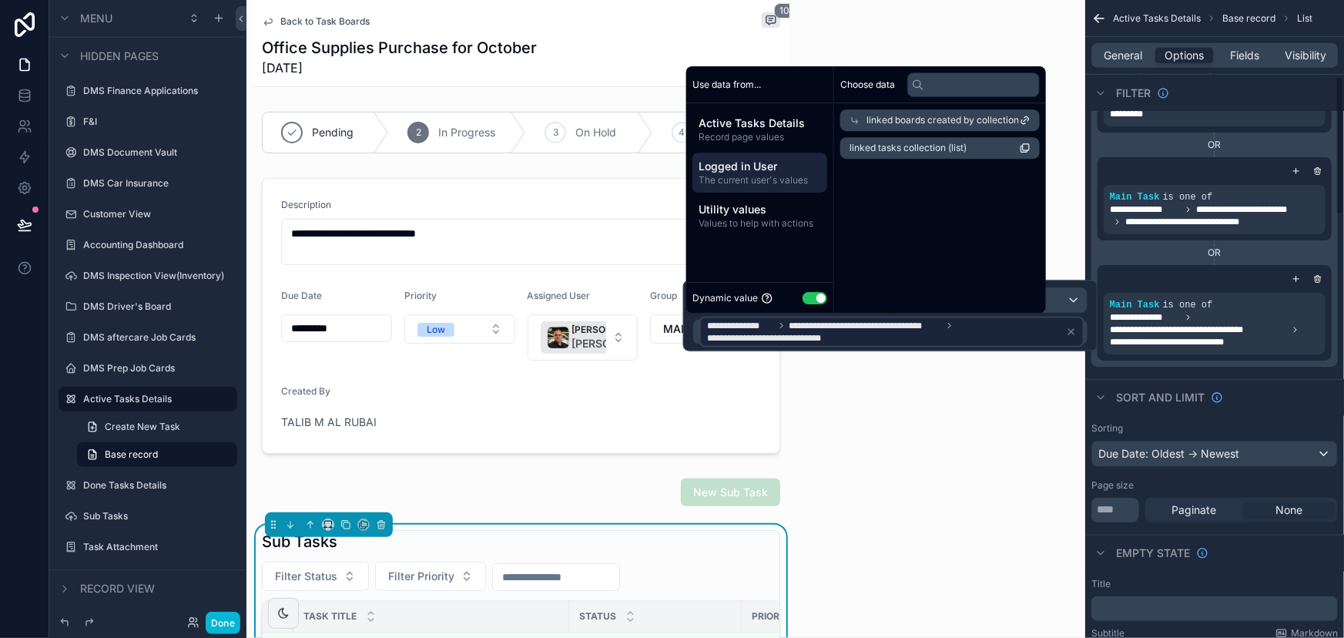
scroll to position [300, 0]
click at [1267, 398] on div "Sort And Limit" at bounding box center [1215, 397] width 259 height 37
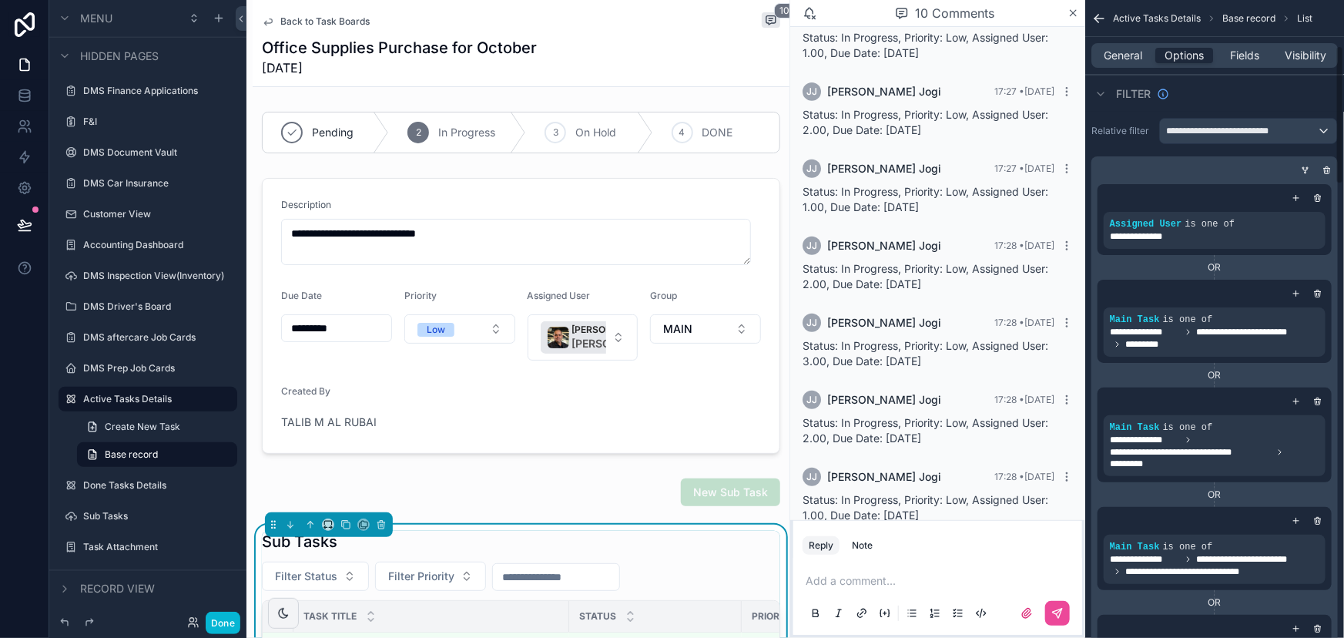
scroll to position [0, 0]
click at [1305, 166] on icon "scrollable content" at bounding box center [1305, 170] width 9 height 9
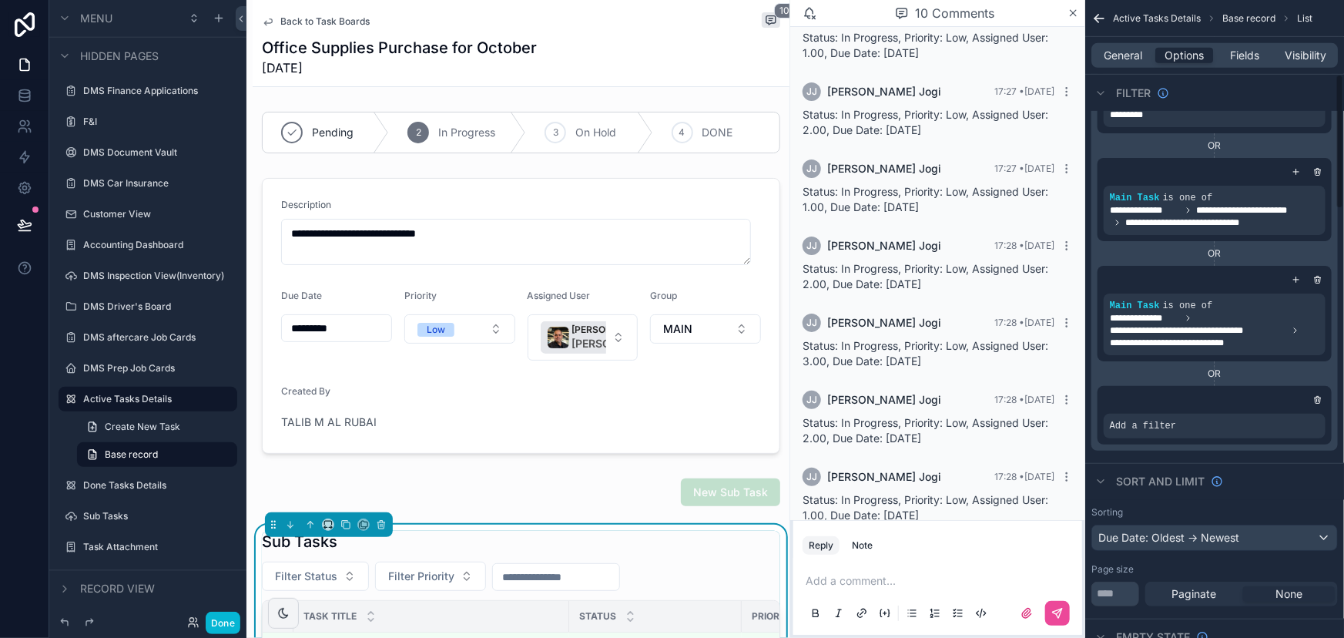
scroll to position [350, 0]
click at [1206, 418] on div "Add a filter" at bounding box center [1215, 425] width 222 height 25
click at [1286, 414] on icon "scrollable content" at bounding box center [1287, 414] width 9 height 9
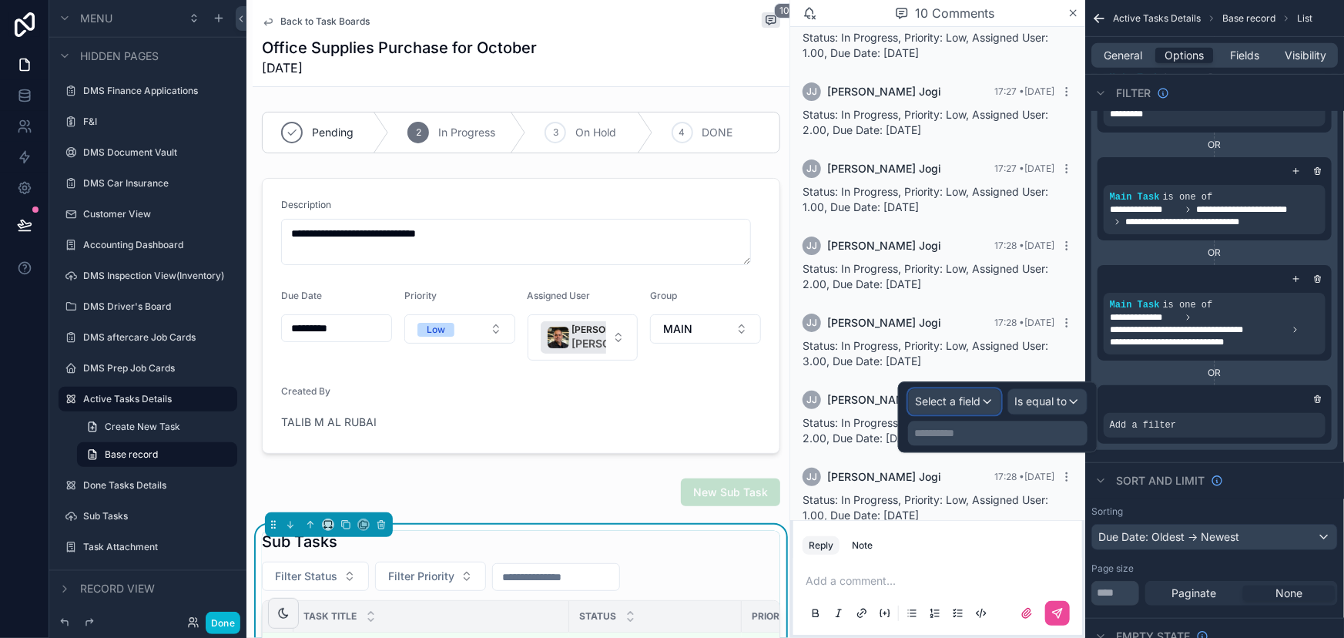
click at [970, 401] on span "Select a field" at bounding box center [947, 400] width 65 height 13
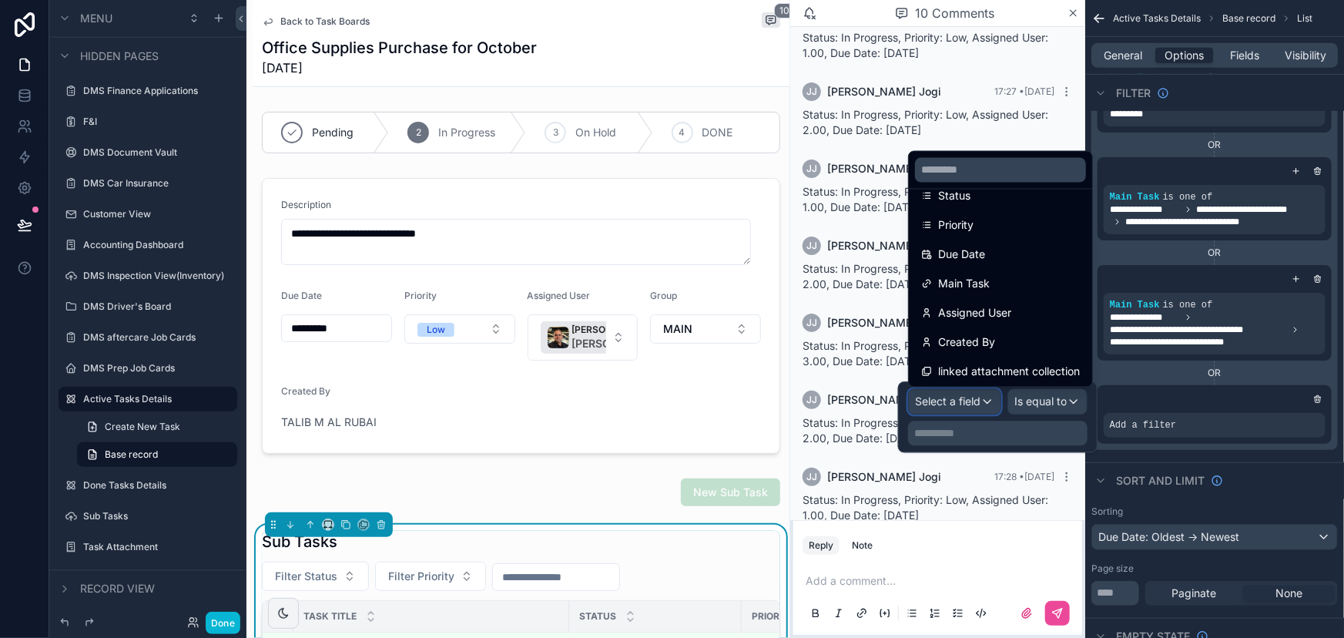
scroll to position [196, 0]
click at [972, 351] on div "Created By" at bounding box center [1000, 341] width 177 height 28
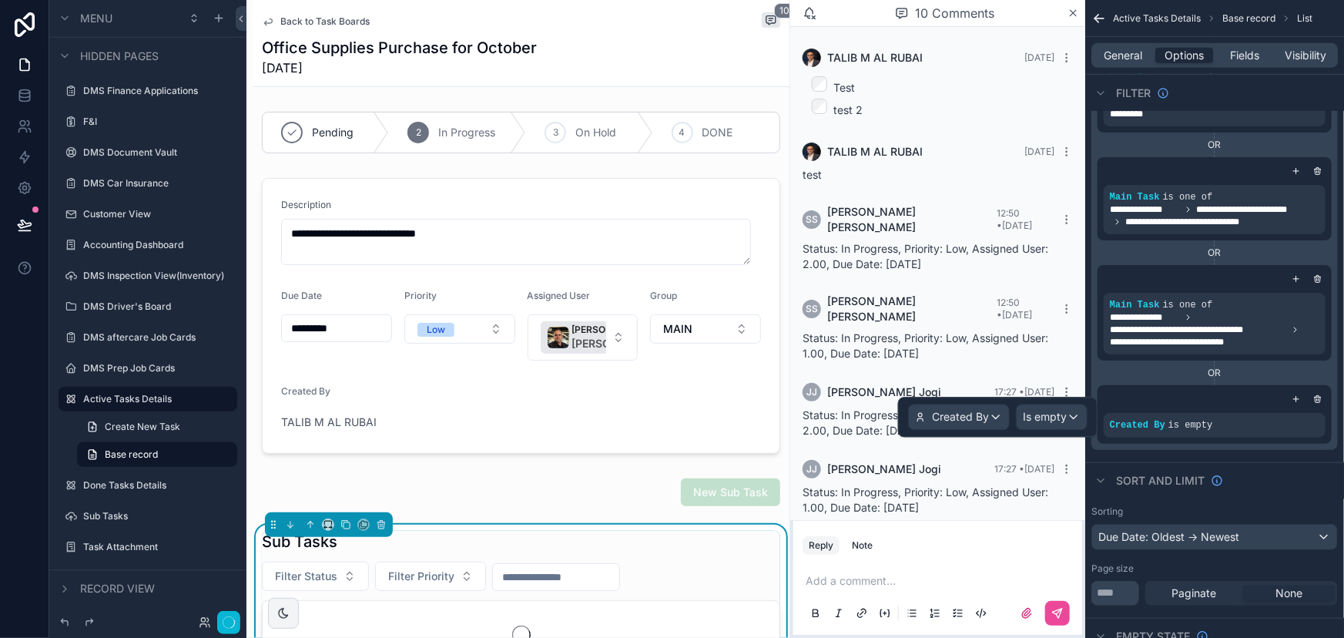
scroll to position [300, 0]
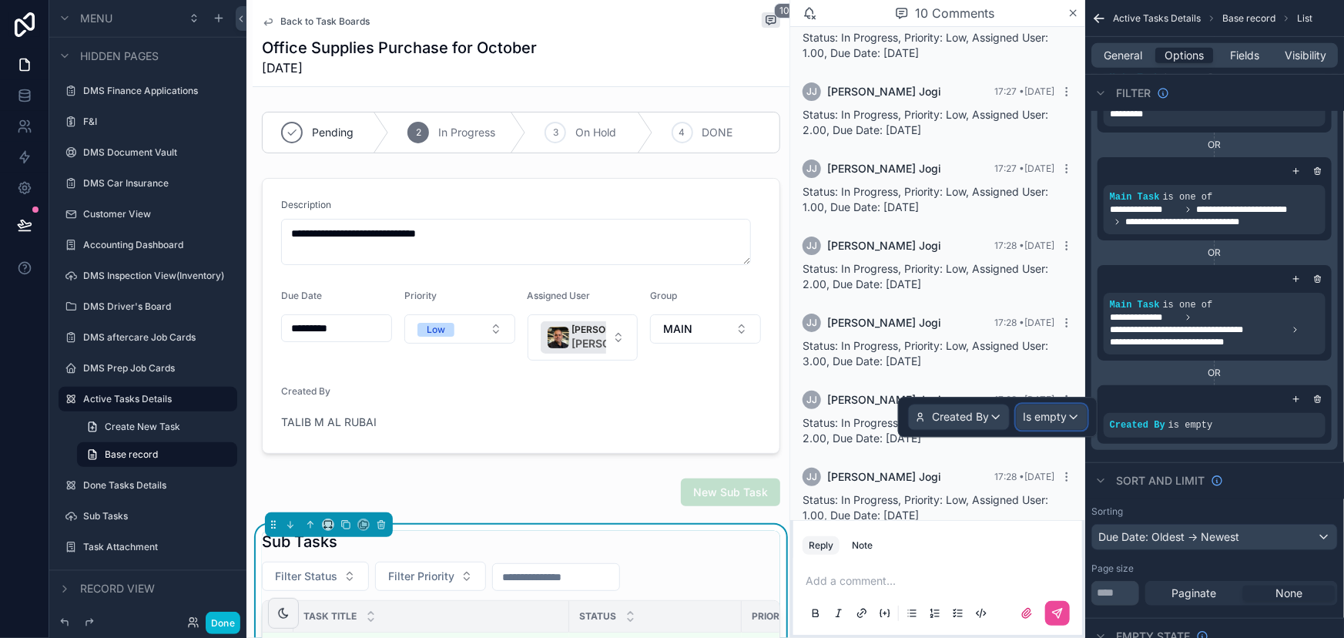
click at [1028, 416] on span "Is empty" at bounding box center [1045, 416] width 44 height 15
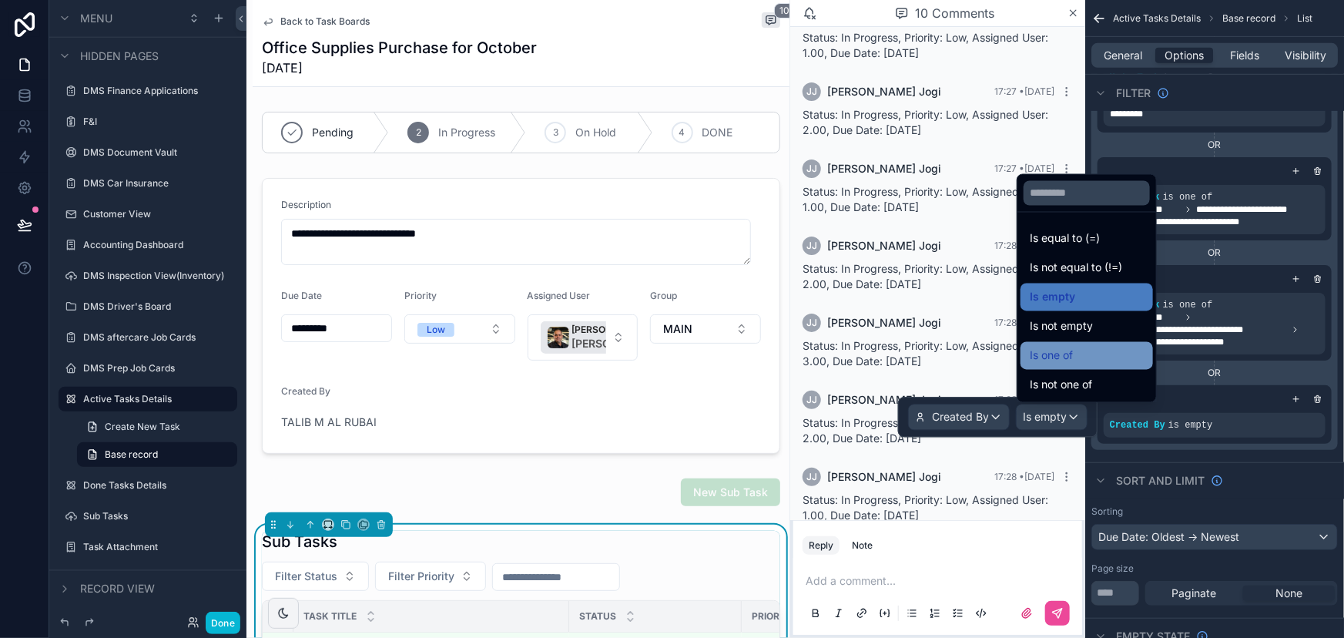
click at [1054, 361] on span "Is one of" at bounding box center [1051, 356] width 43 height 18
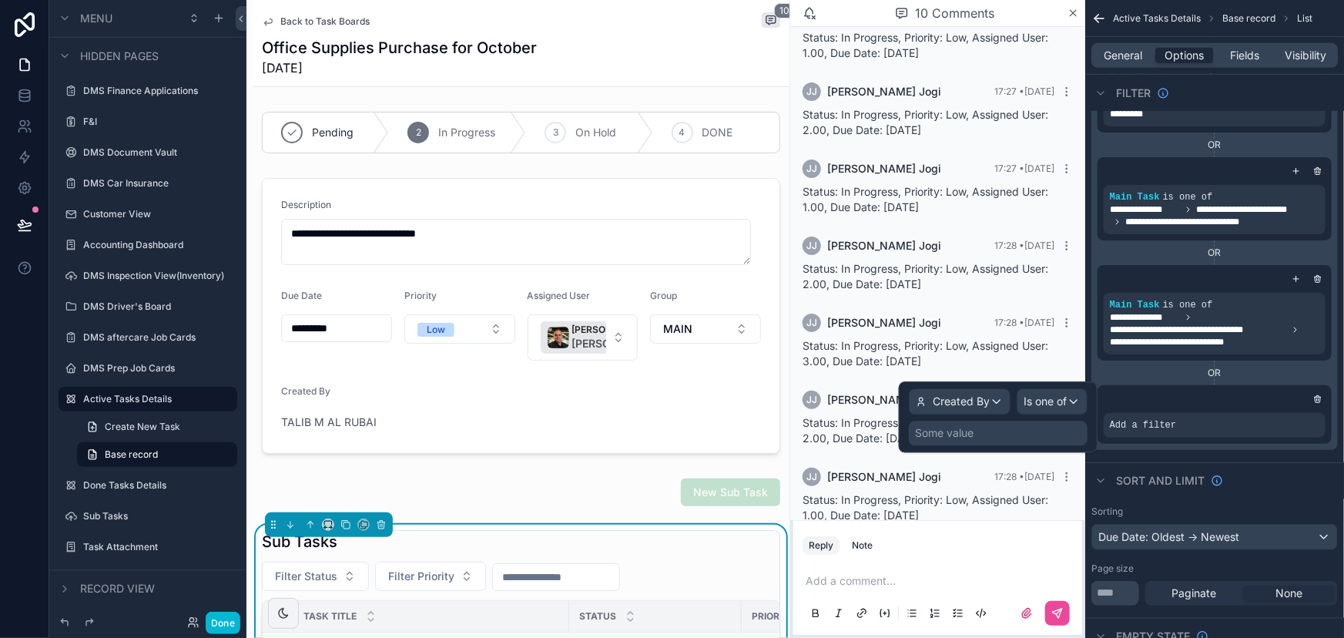
click at [975, 431] on div "Some value" at bounding box center [998, 433] width 179 height 25
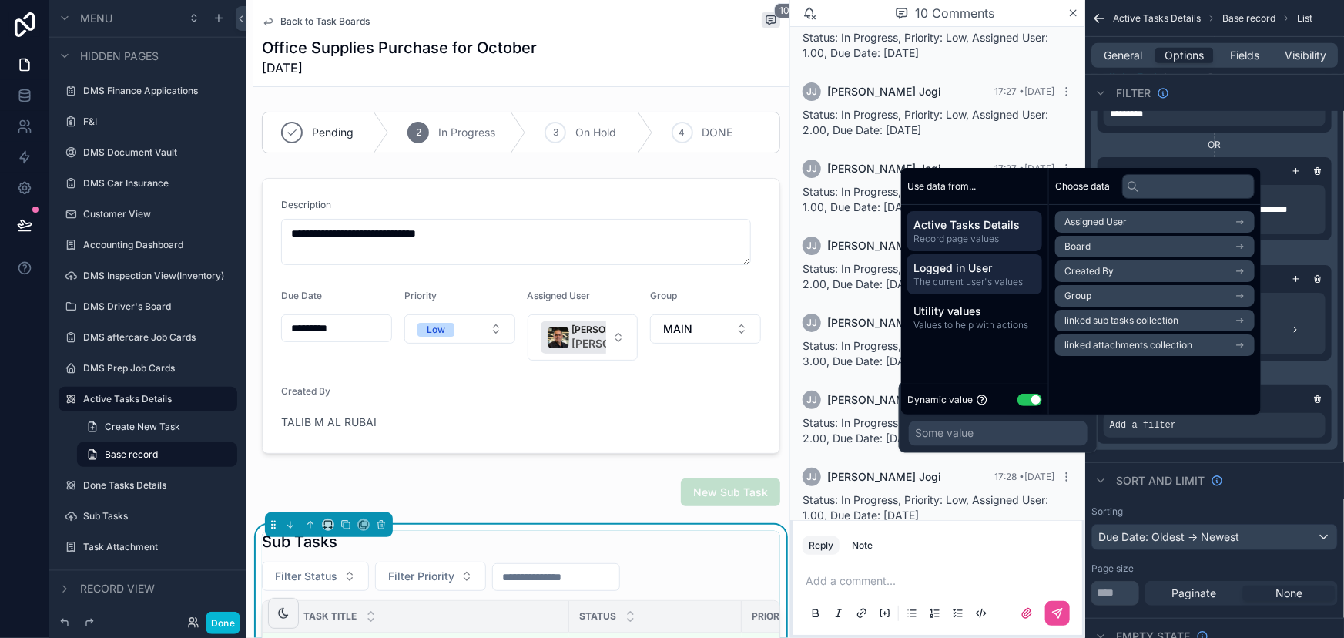
click at [966, 270] on span "Logged in User" at bounding box center [975, 267] width 123 height 15
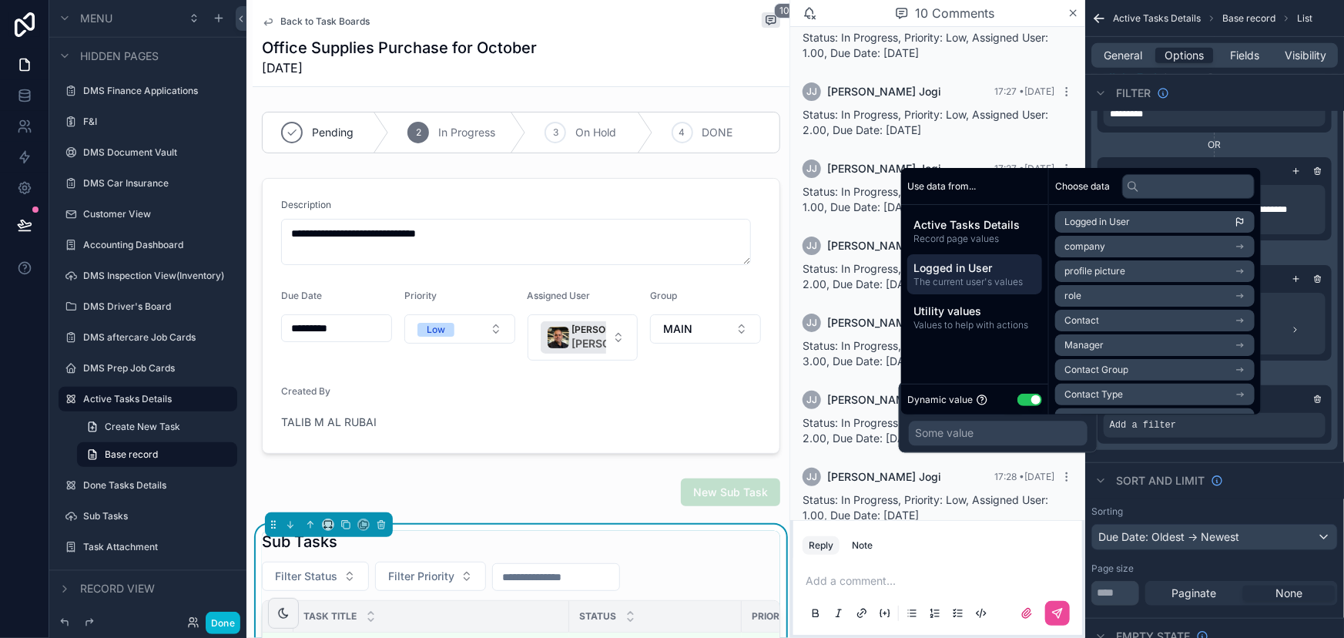
click at [1113, 223] on span "Logged in User" at bounding box center [1097, 222] width 65 height 12
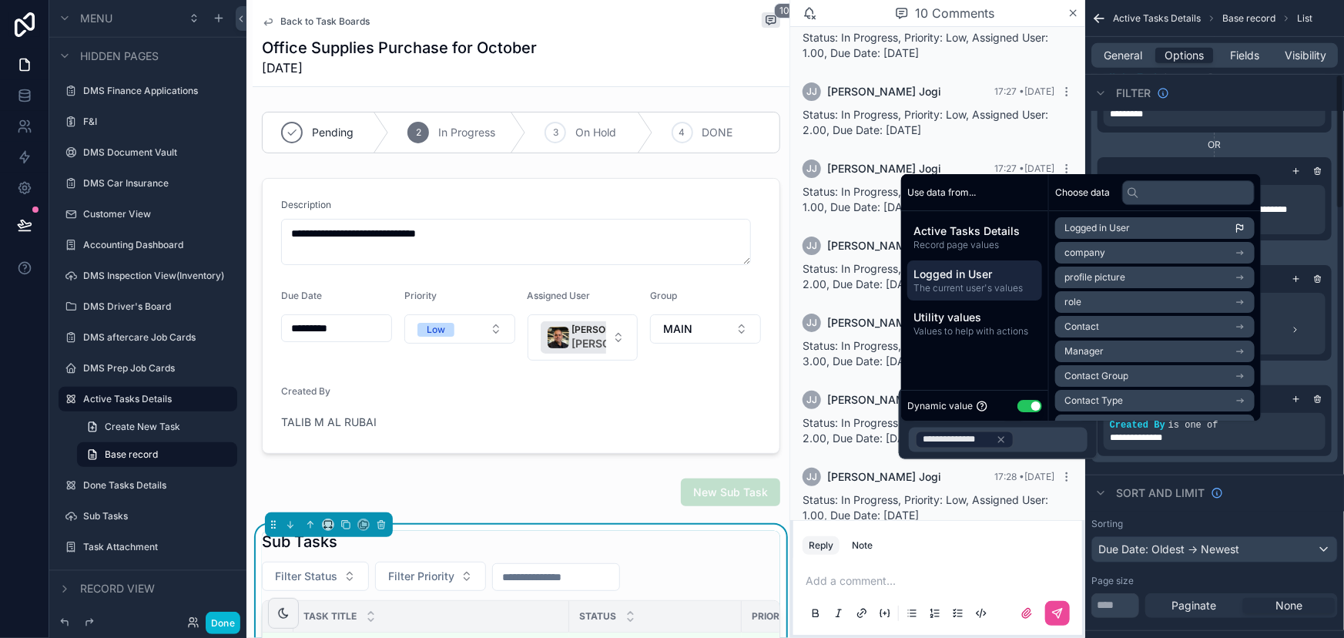
click at [1281, 467] on div "**********" at bounding box center [1215, 115] width 259 height 707
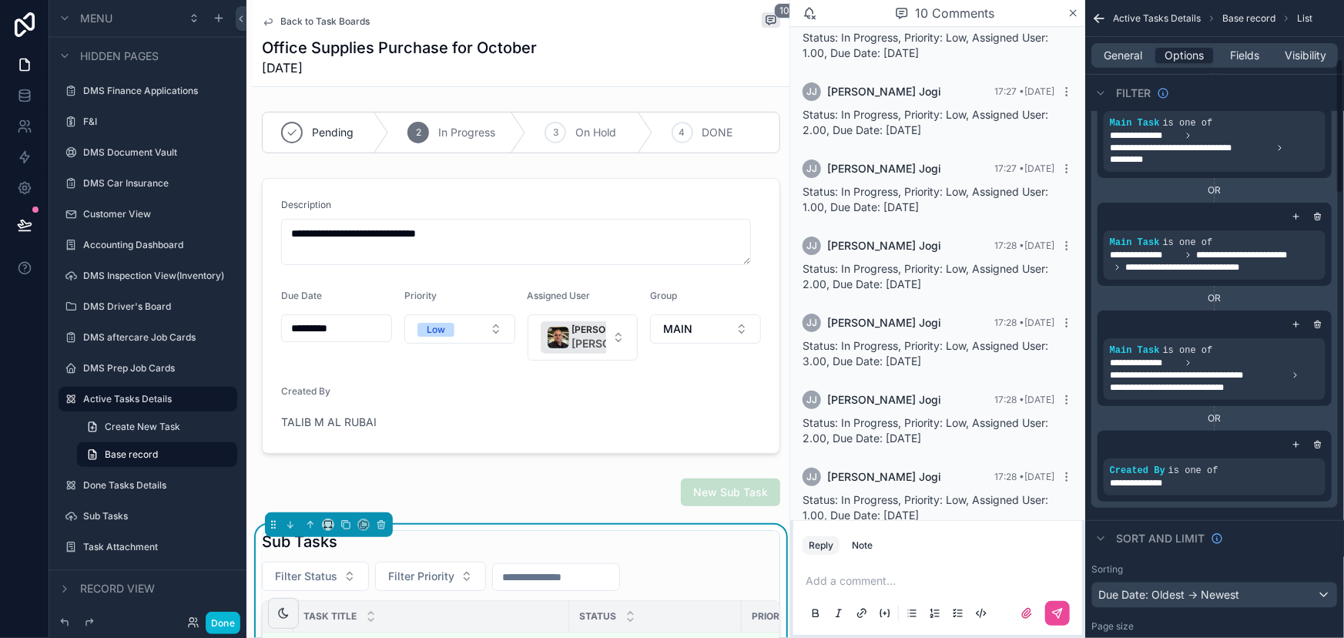
scroll to position [280, 0]
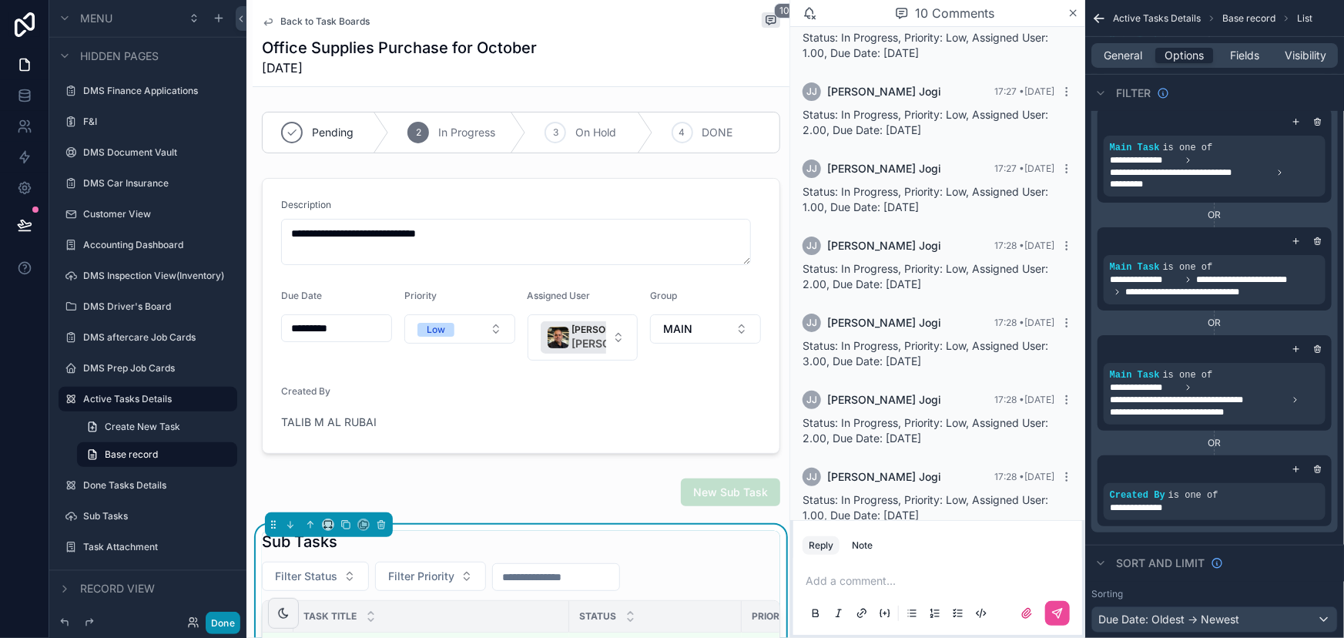
click at [228, 624] on button "Done" at bounding box center [223, 623] width 35 height 22
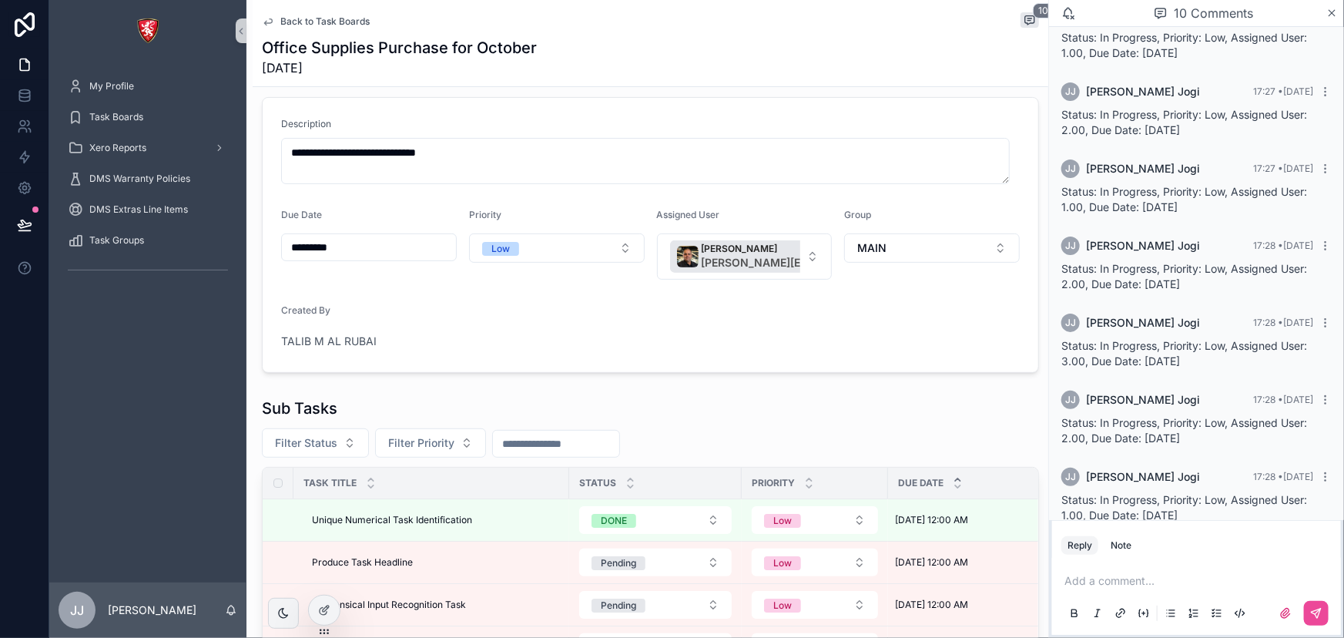
scroll to position [0, 0]
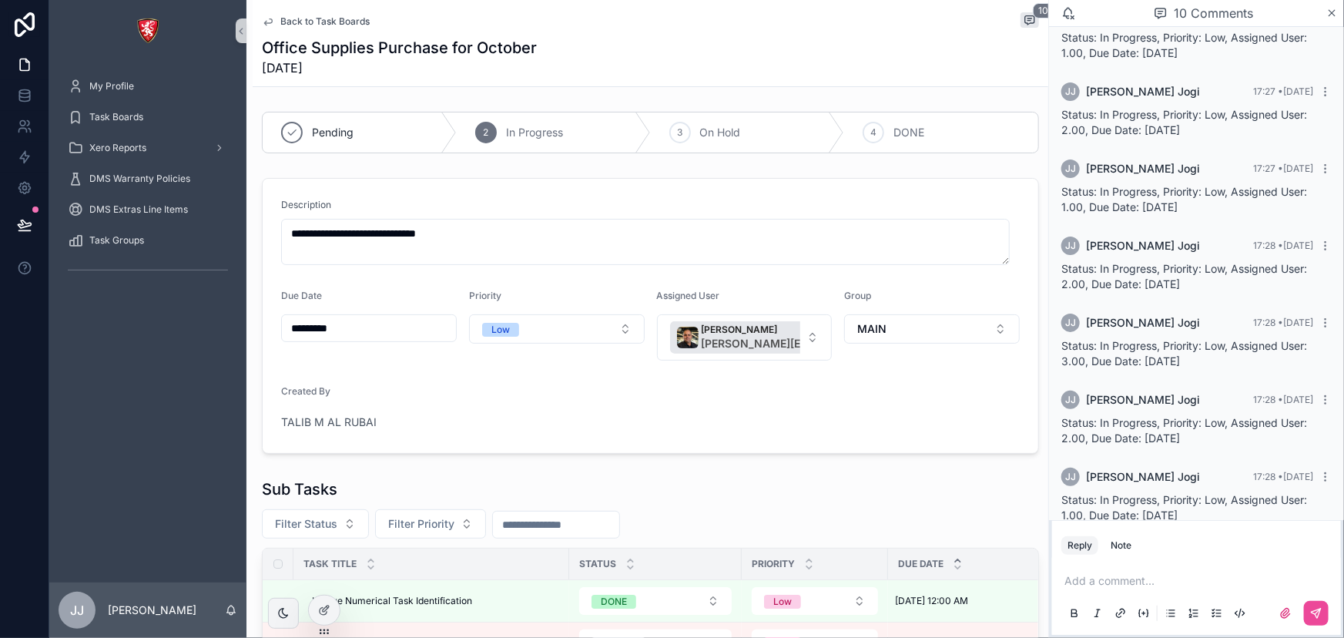
click at [282, 18] on span "Back to Task Boards" at bounding box center [324, 21] width 89 height 12
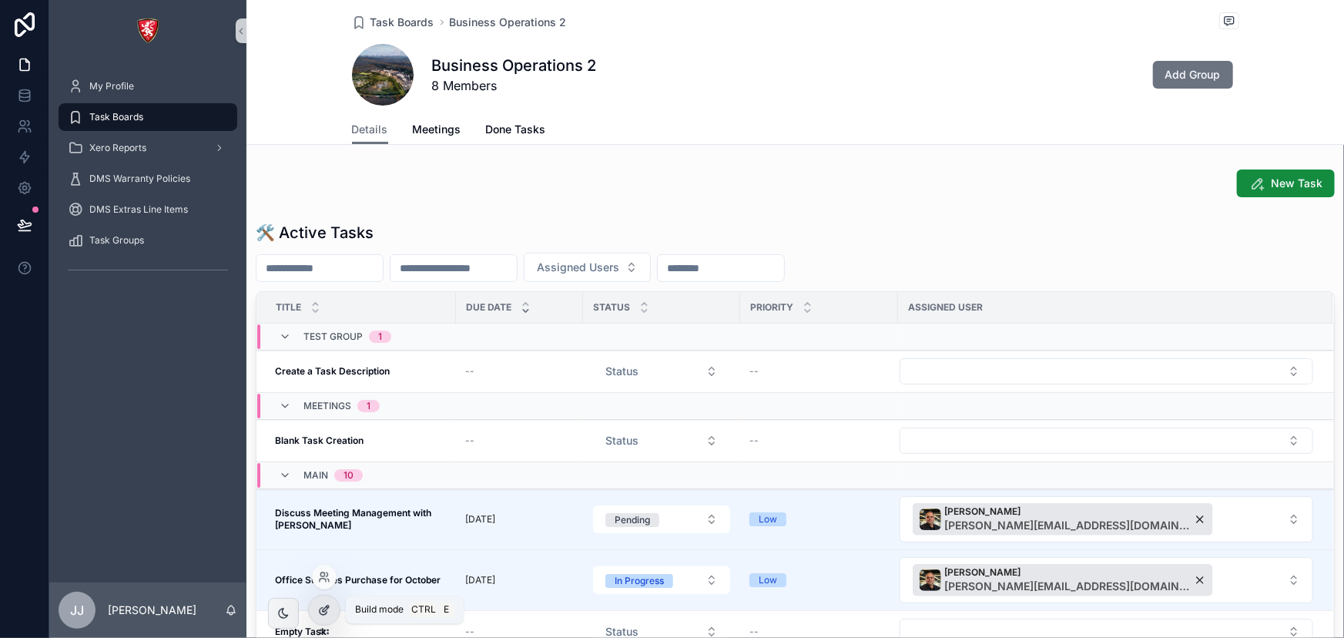
click at [327, 609] on icon at bounding box center [326, 609] width 6 height 6
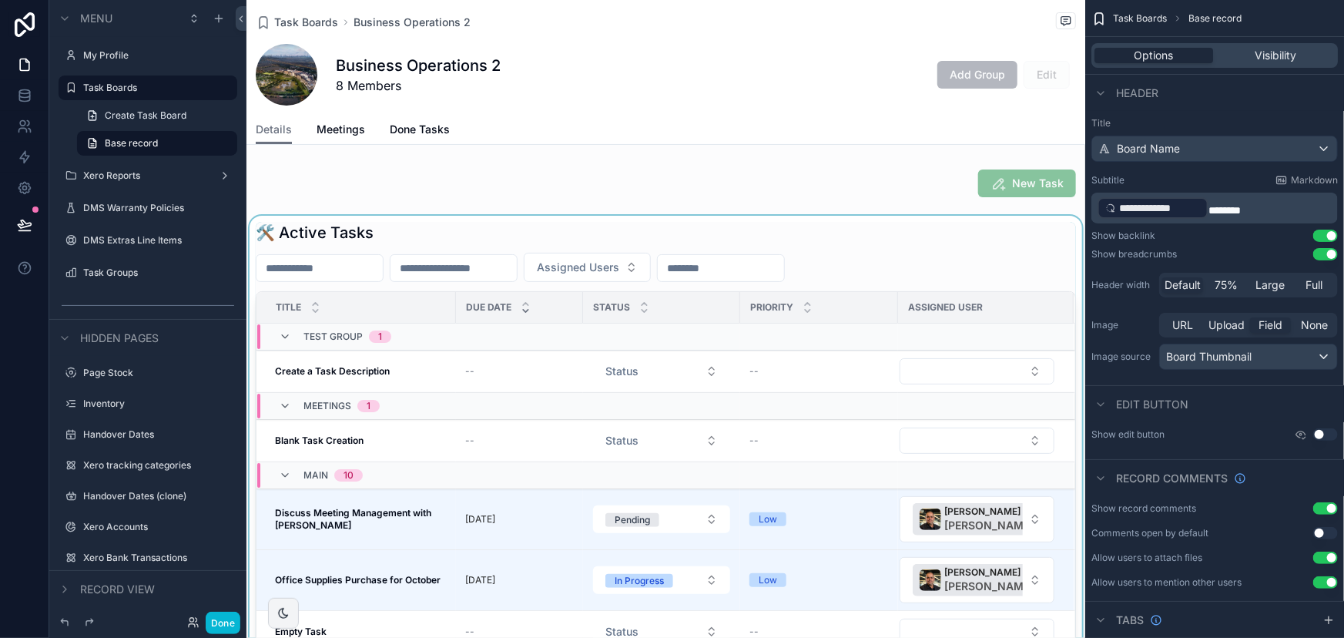
click at [1009, 231] on div "scrollable content" at bounding box center [666, 497] width 839 height 562
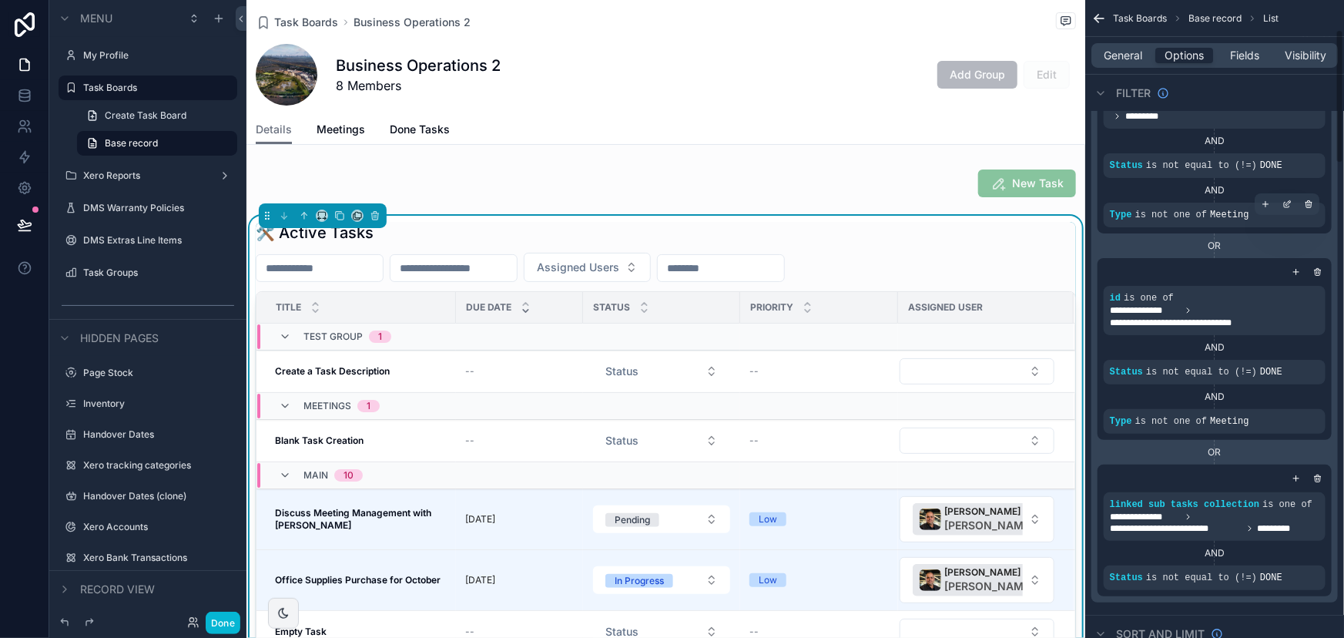
scroll to position [139, 0]
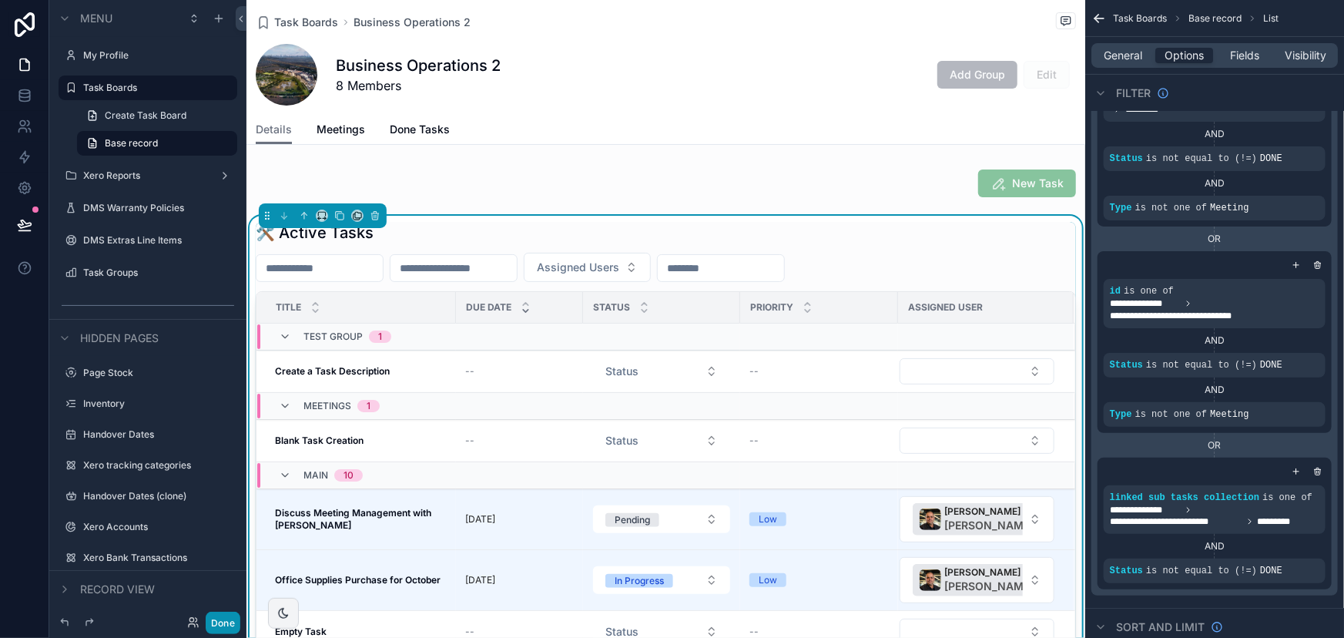
click at [228, 621] on button "Done" at bounding box center [223, 623] width 35 height 22
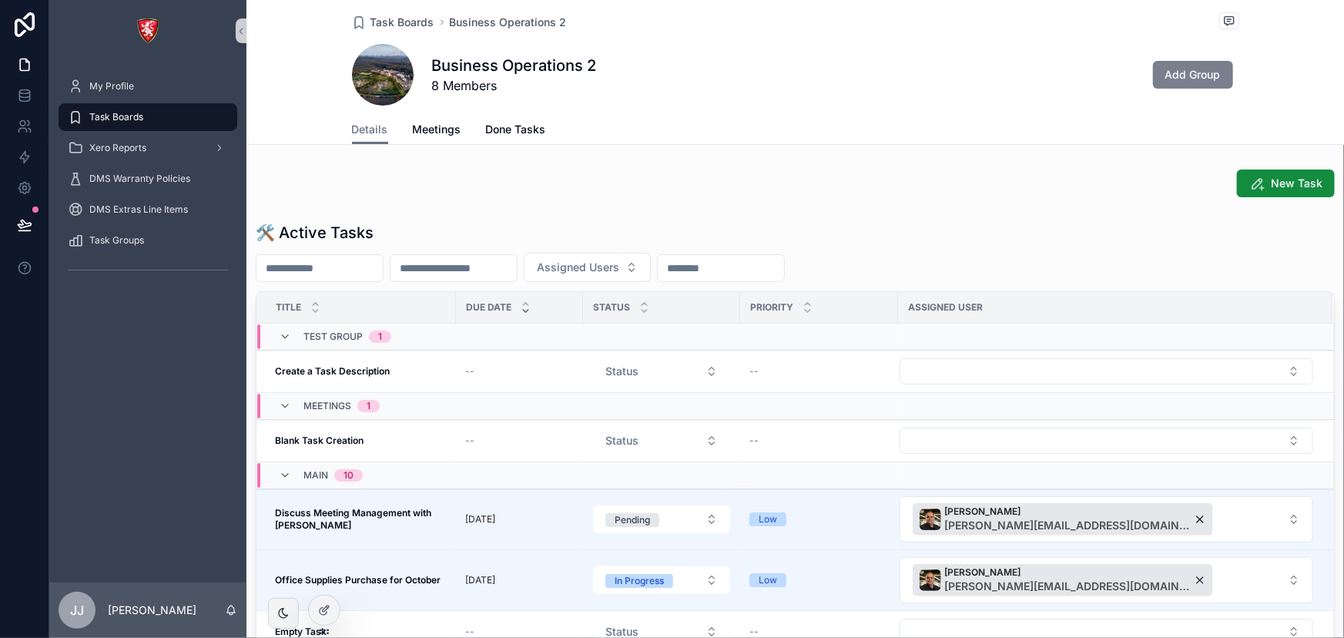
click at [1171, 69] on span "Add Group" at bounding box center [1193, 74] width 55 height 15
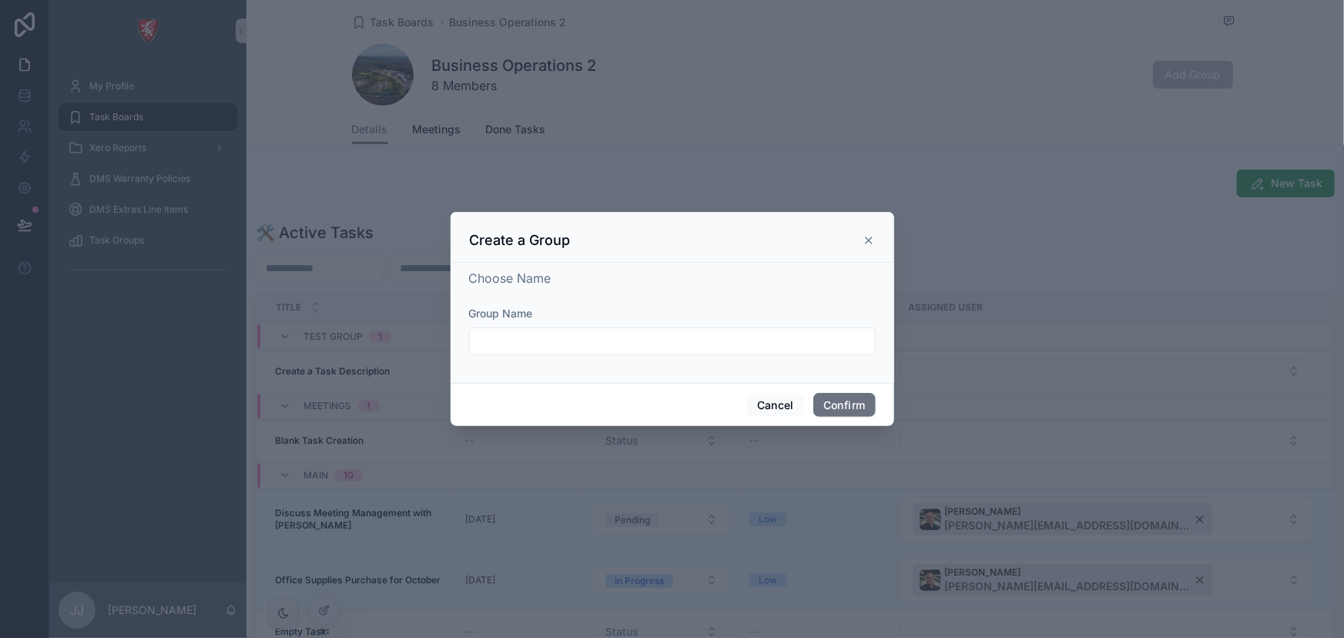
click at [518, 344] on input "text" at bounding box center [672, 342] width 405 height 22
click at [872, 232] on div "Create a Group" at bounding box center [672, 240] width 405 height 18
click at [865, 236] on icon at bounding box center [869, 240] width 12 height 12
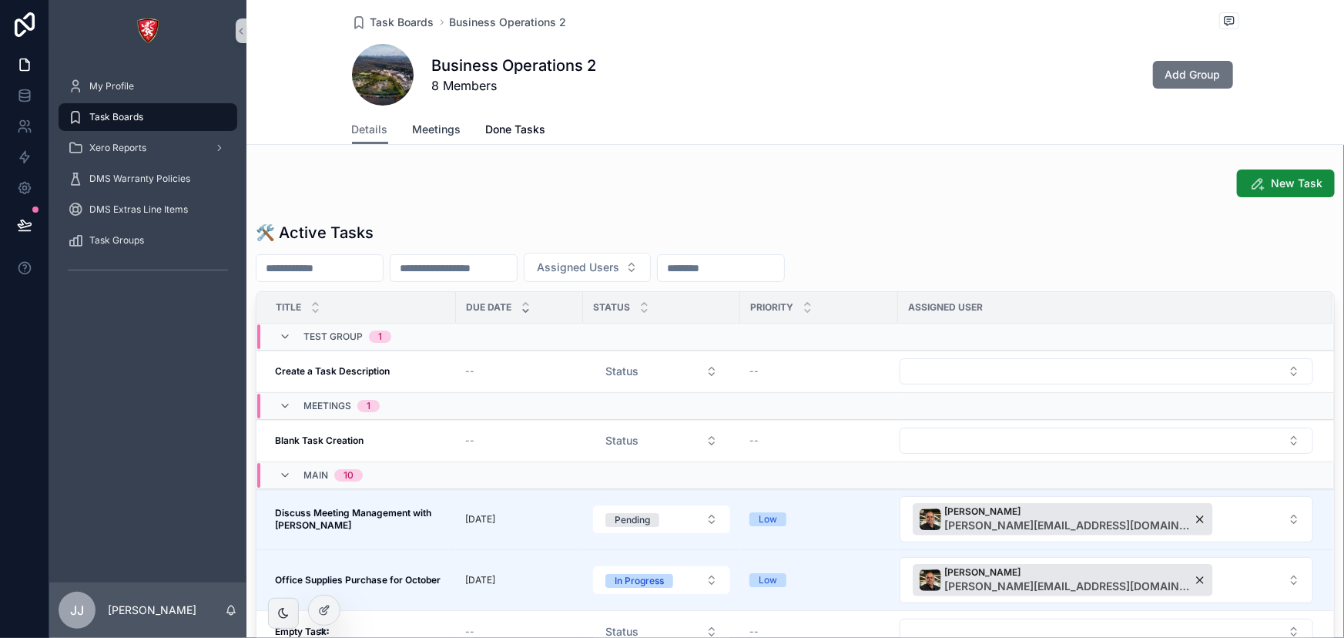
click at [441, 141] on link "Meetings" at bounding box center [437, 131] width 49 height 31
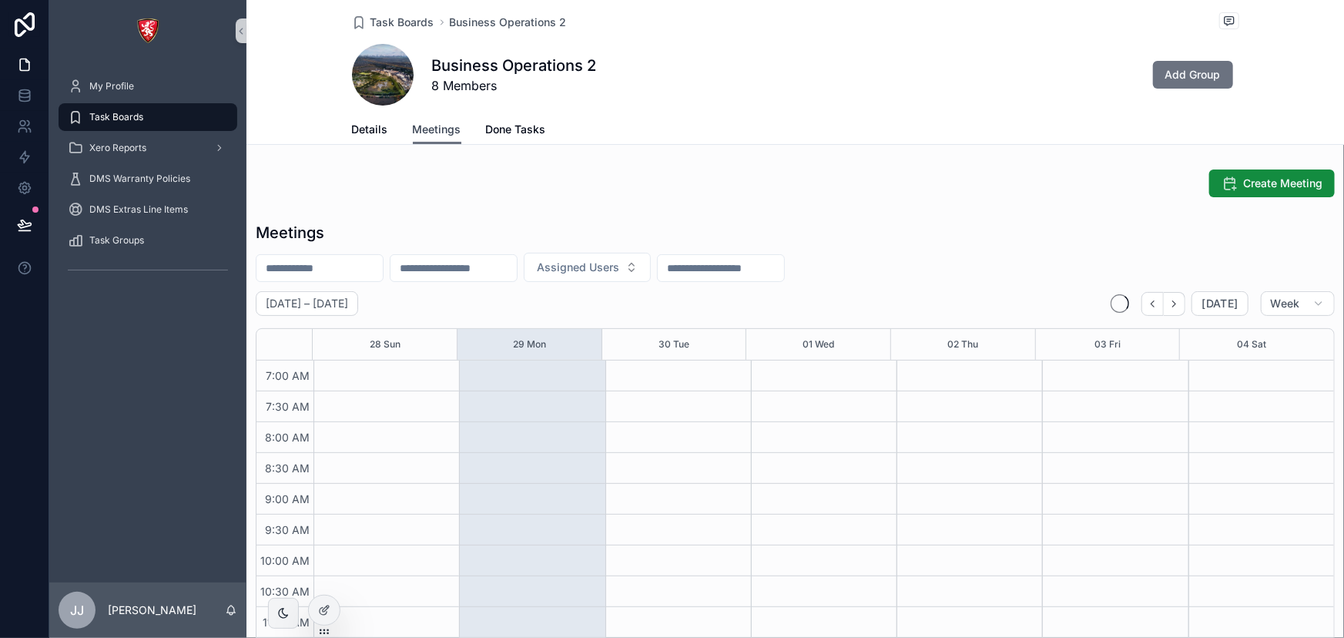
scroll to position [431, 0]
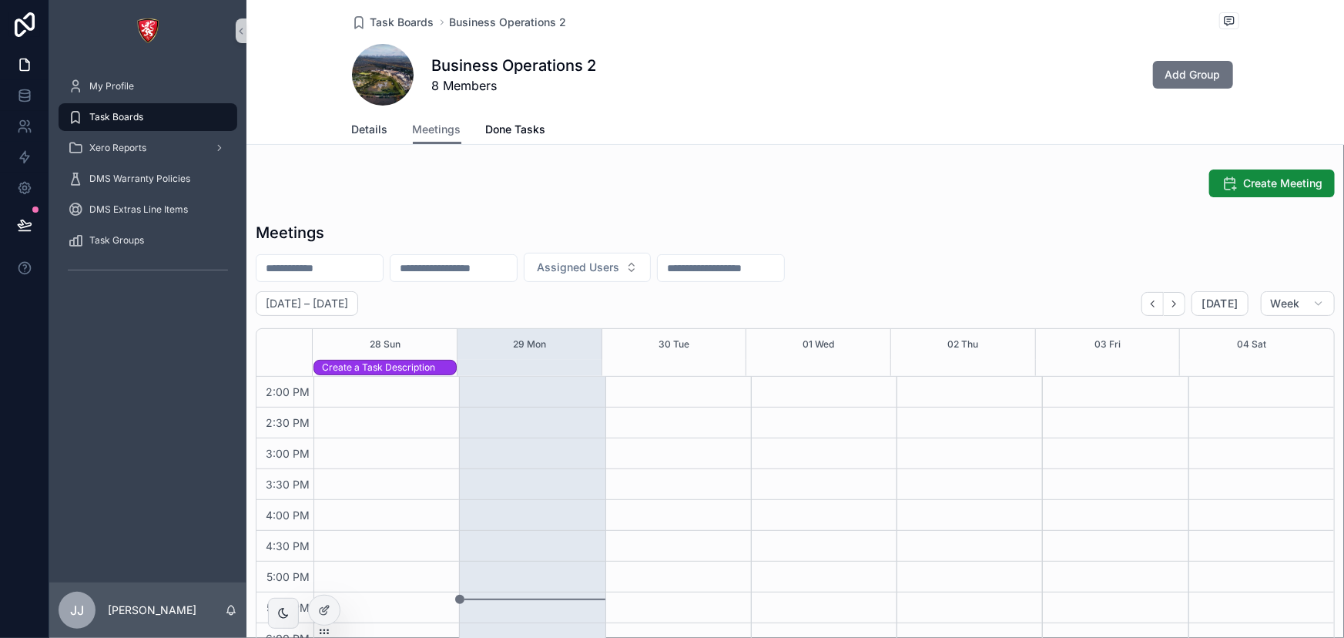
click at [354, 129] on span "Details" at bounding box center [370, 129] width 36 height 15
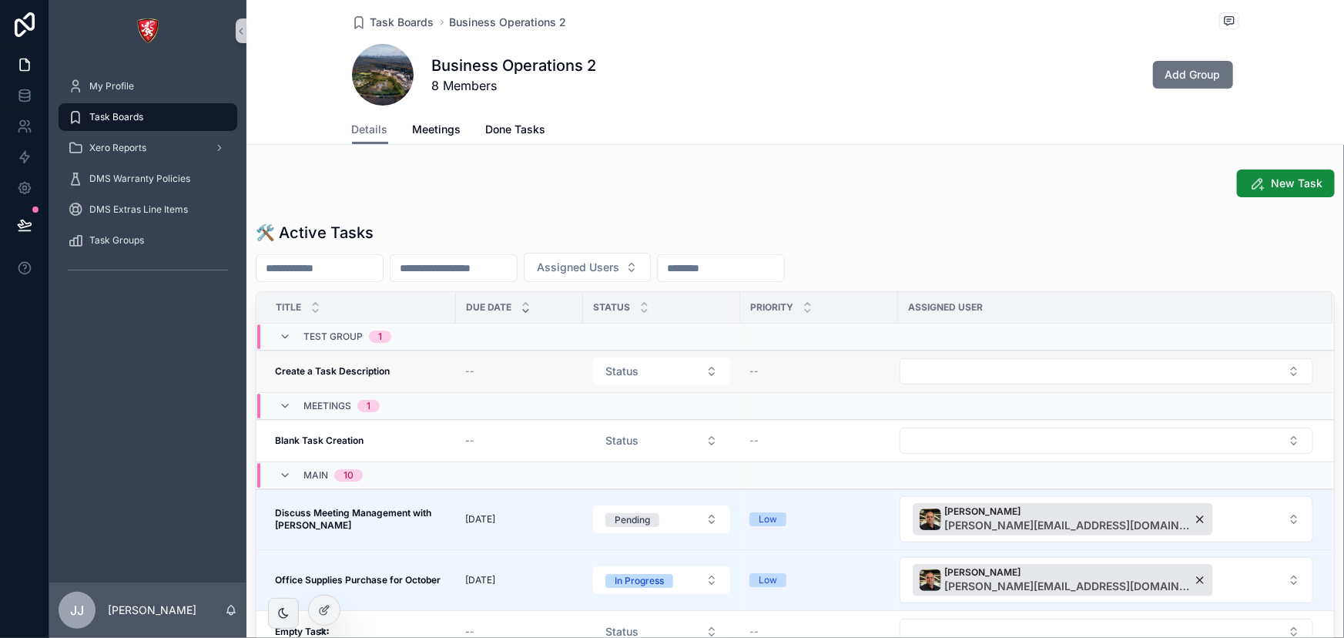
click at [342, 368] on strong "Create a Task Description" at bounding box center [332, 371] width 115 height 12
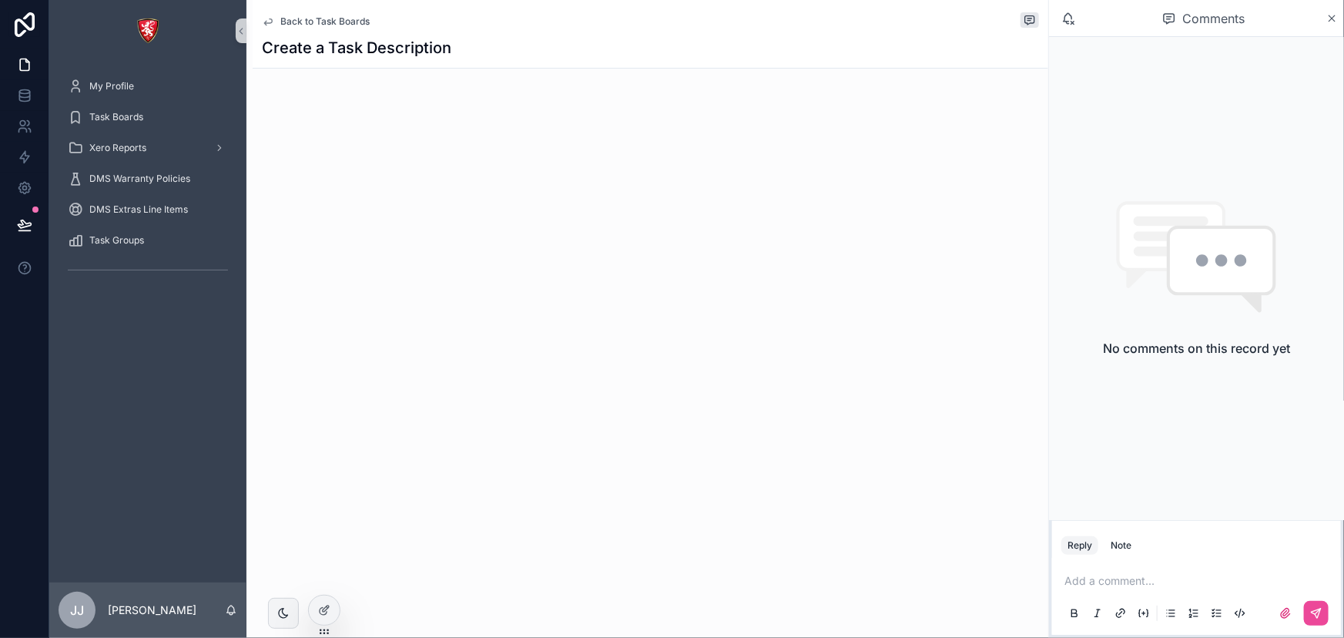
click at [300, 15] on span "Back to Task Boards" at bounding box center [324, 21] width 89 height 12
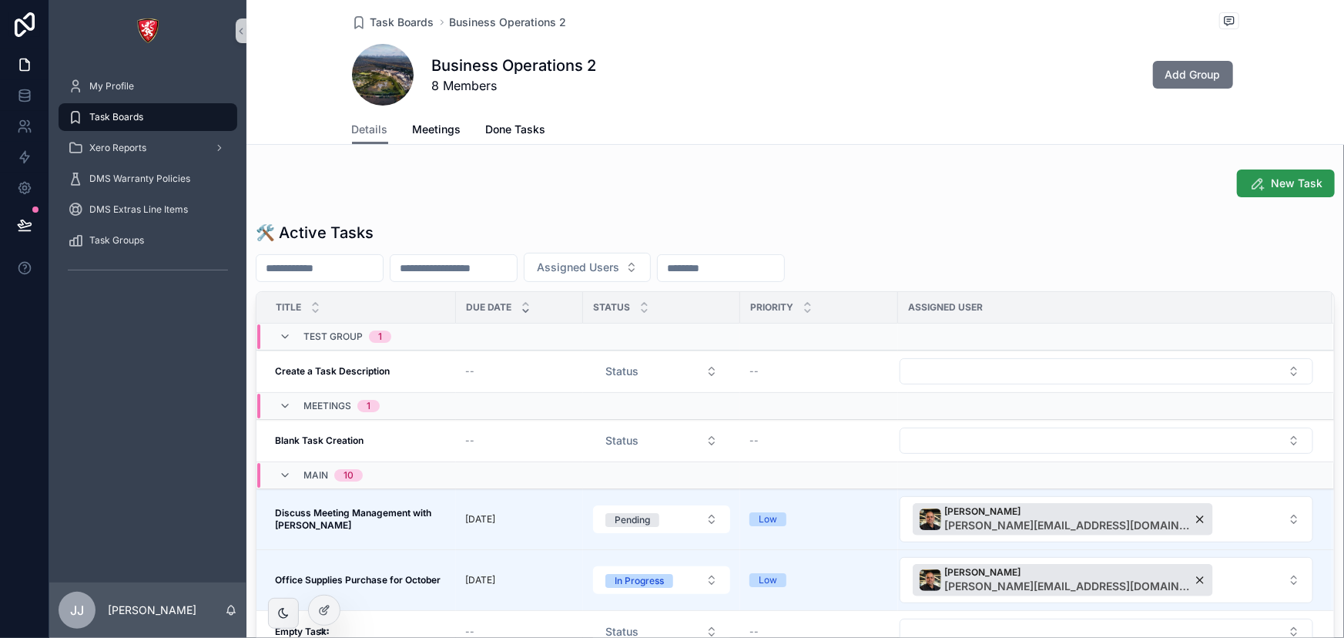
click at [1272, 181] on span "New Task" at bounding box center [1297, 183] width 52 height 15
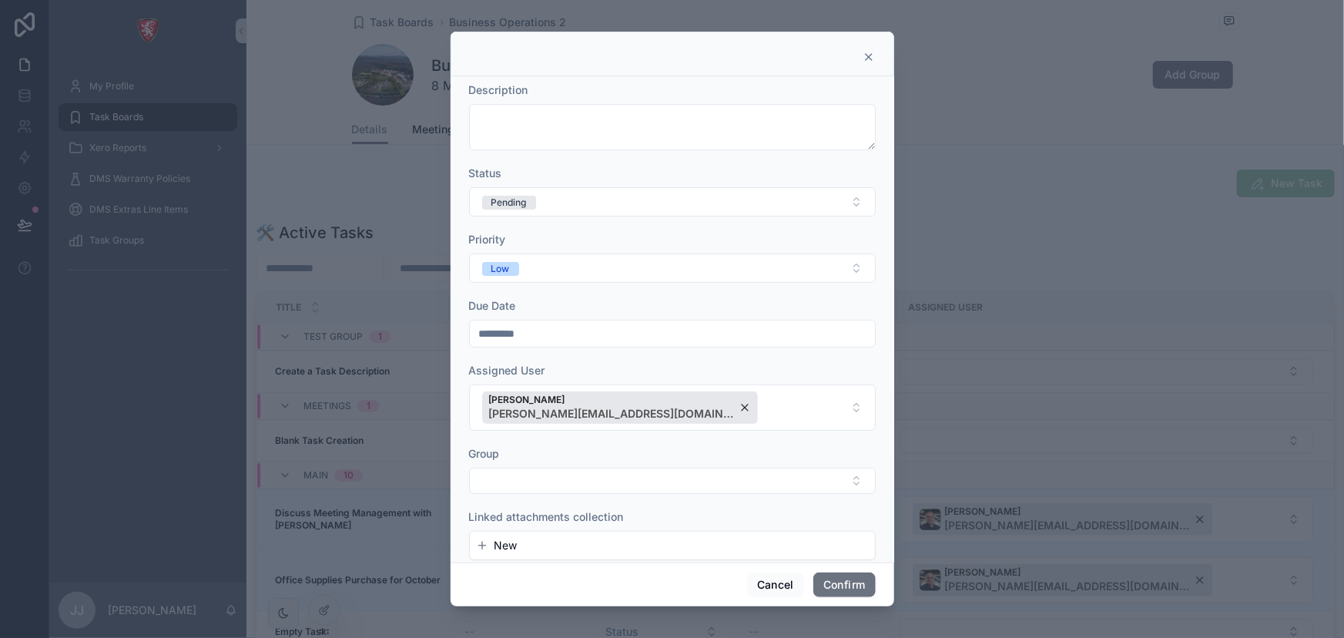
scroll to position [23, 0]
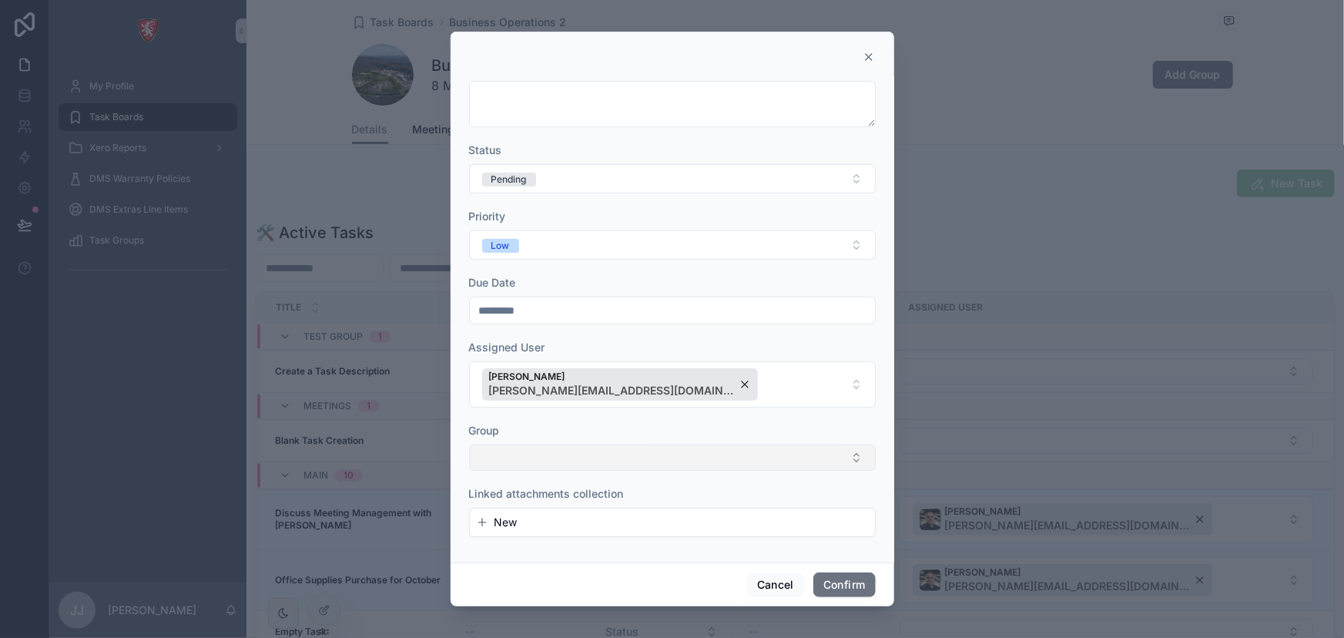
click at [707, 455] on button "Select Button" at bounding box center [672, 458] width 407 height 26
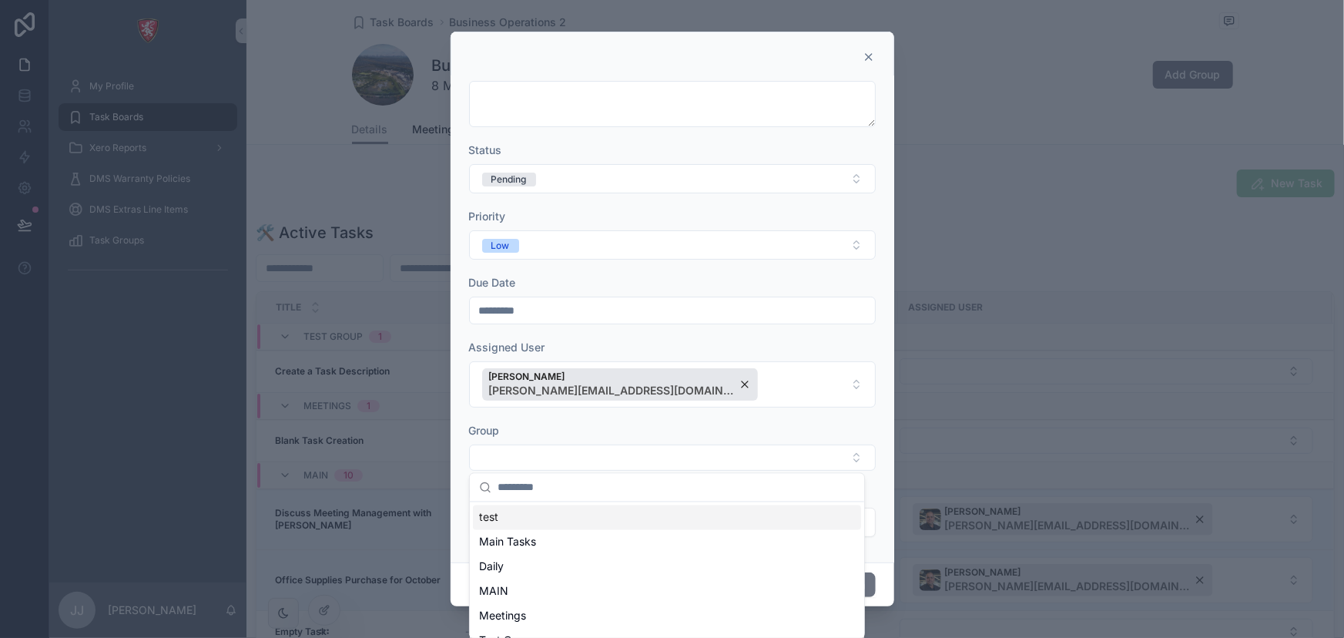
click at [866, 54] on icon at bounding box center [869, 57] width 12 height 12
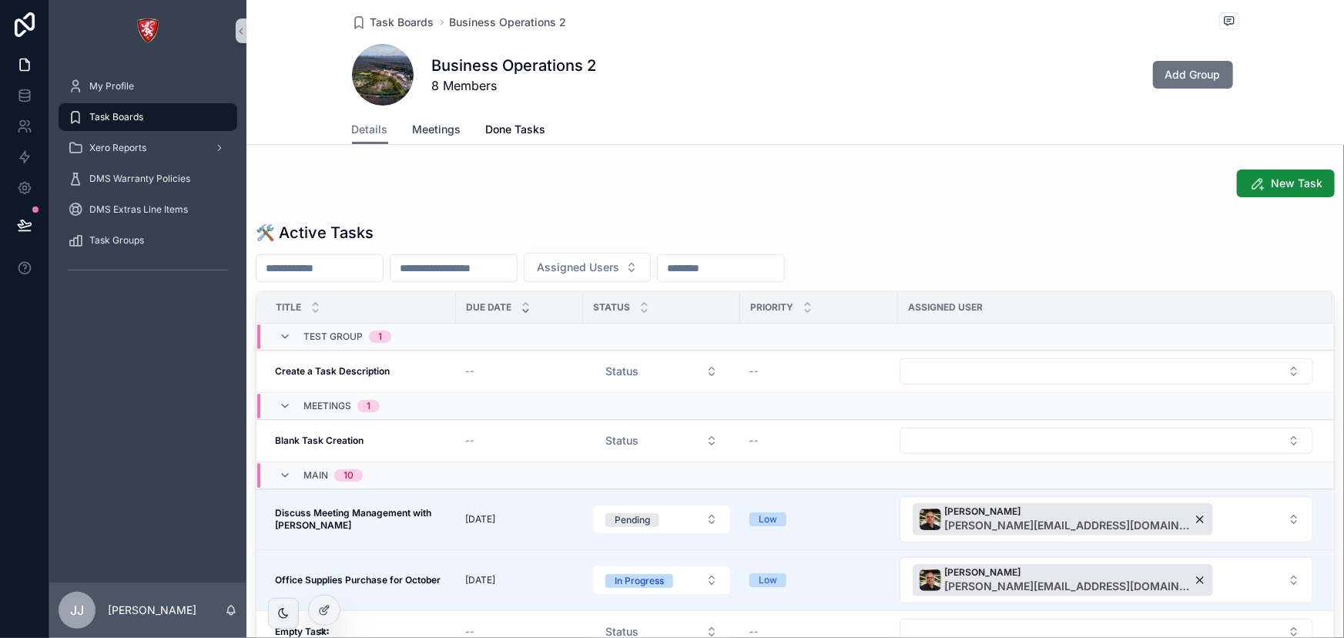
click at [442, 130] on span "Meetings" at bounding box center [437, 129] width 49 height 15
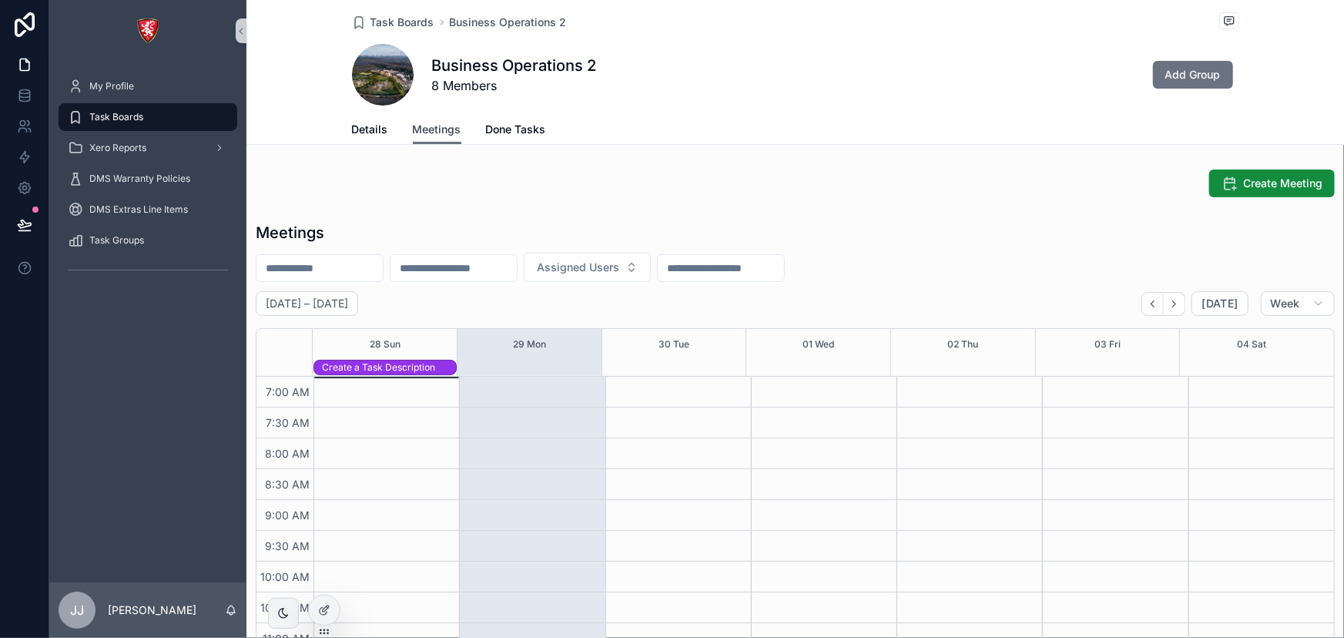
scroll to position [431, 0]
click at [1294, 185] on span "Create Meeting" at bounding box center [1283, 183] width 79 height 15
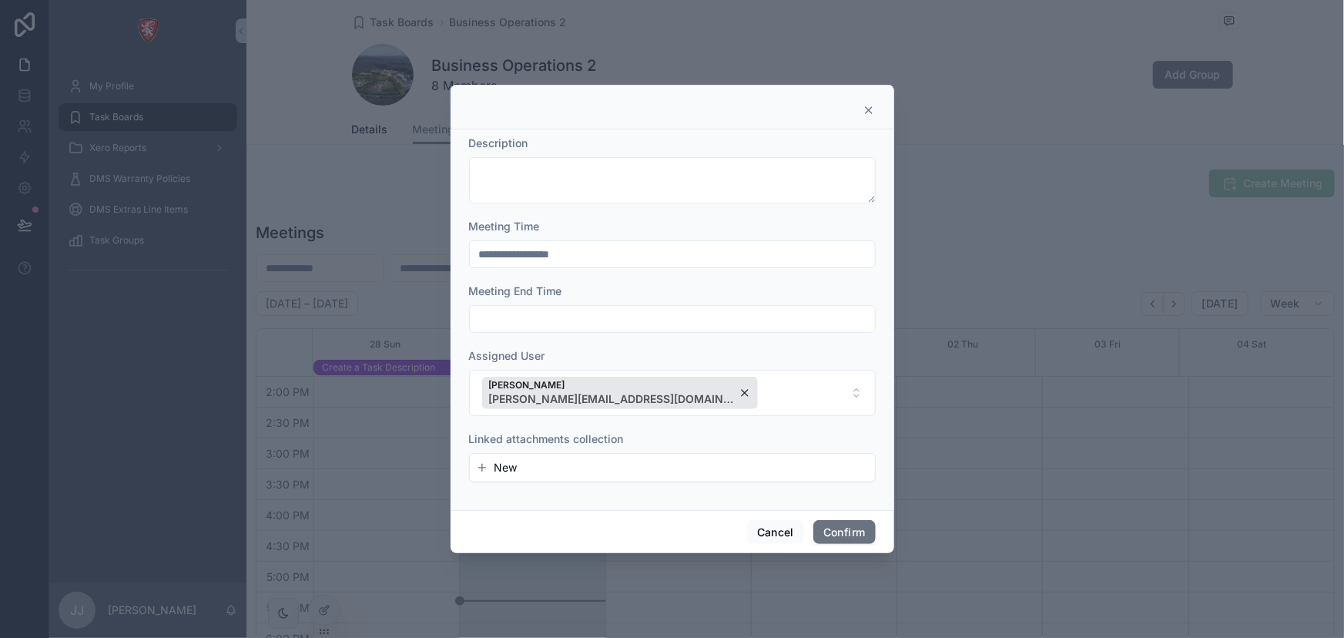
click at [871, 111] on icon at bounding box center [869, 110] width 12 height 12
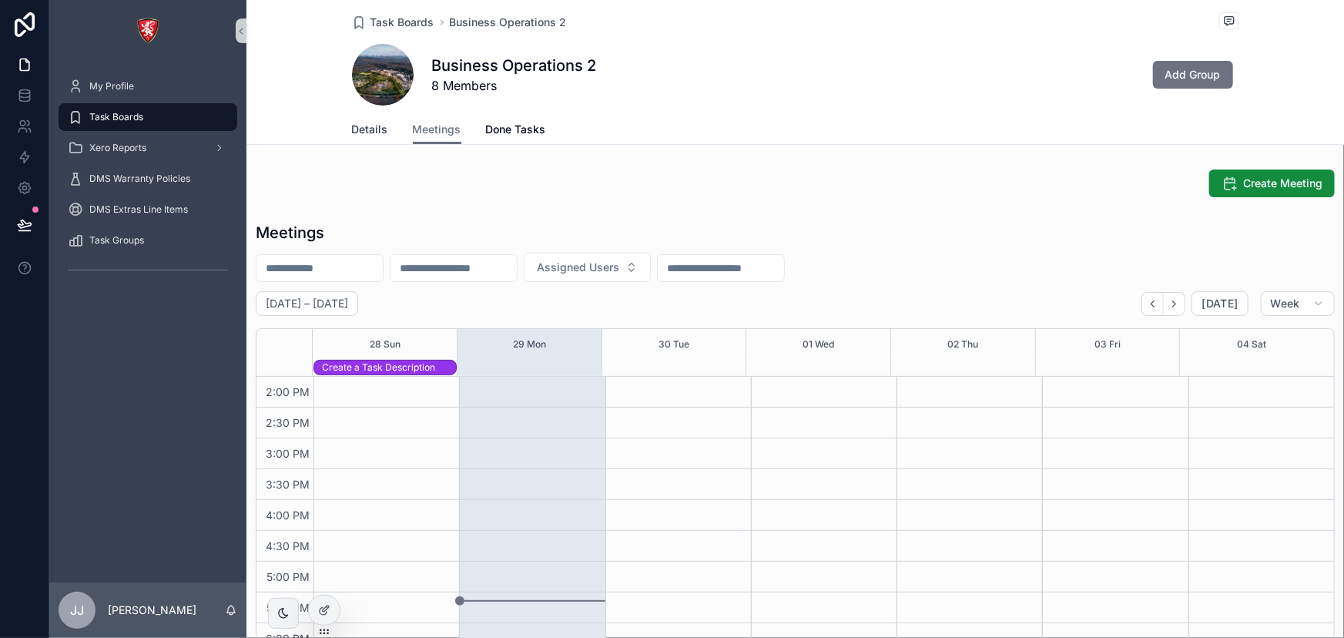
click at [376, 126] on span "Details" at bounding box center [370, 129] width 36 height 15
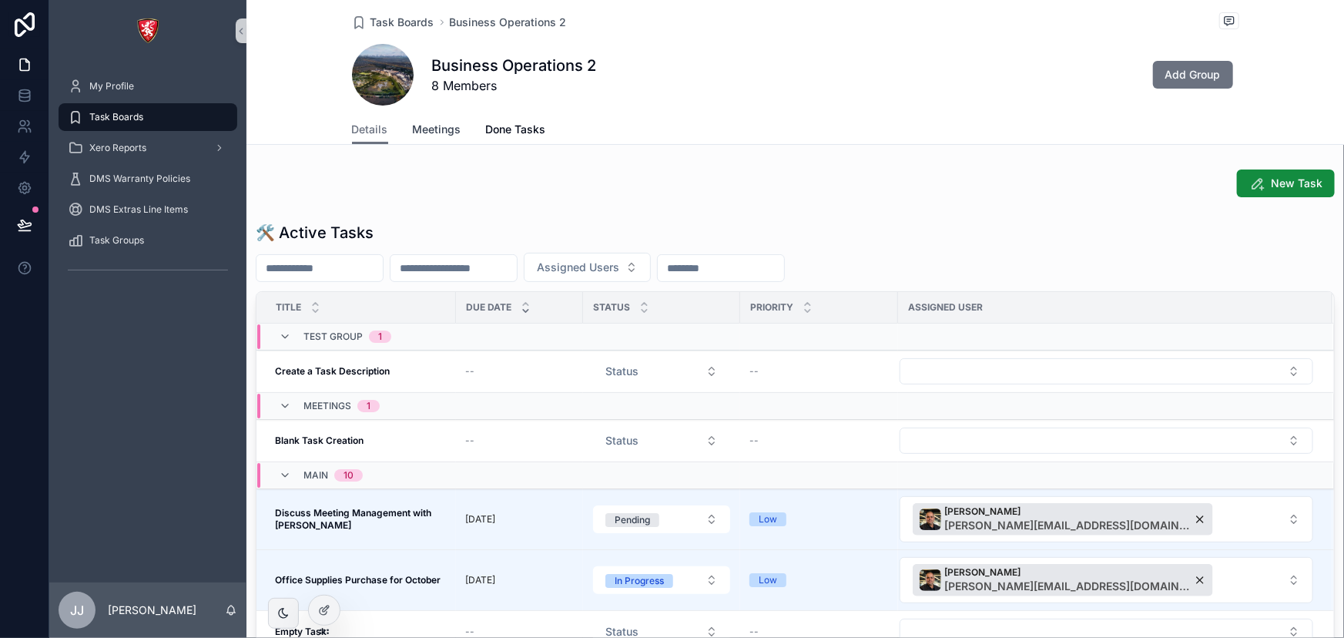
click at [421, 127] on span "Meetings" at bounding box center [437, 129] width 49 height 15
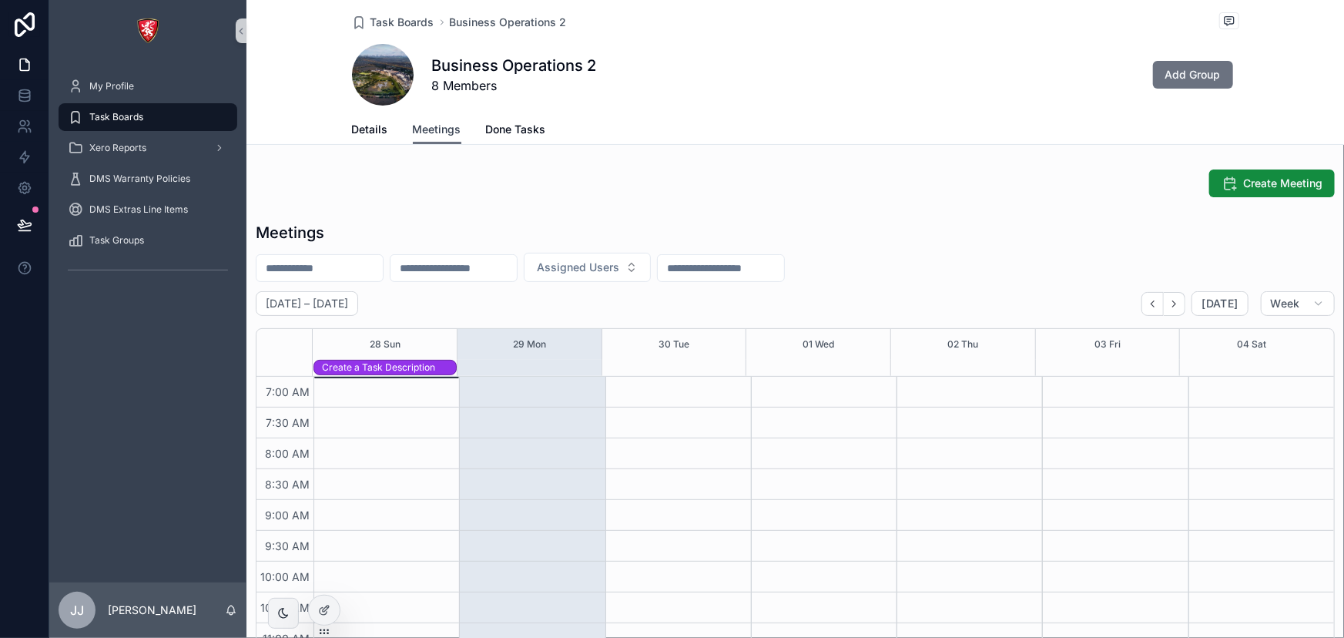
scroll to position [431, 0]
click at [357, 126] on span "Details" at bounding box center [370, 129] width 36 height 15
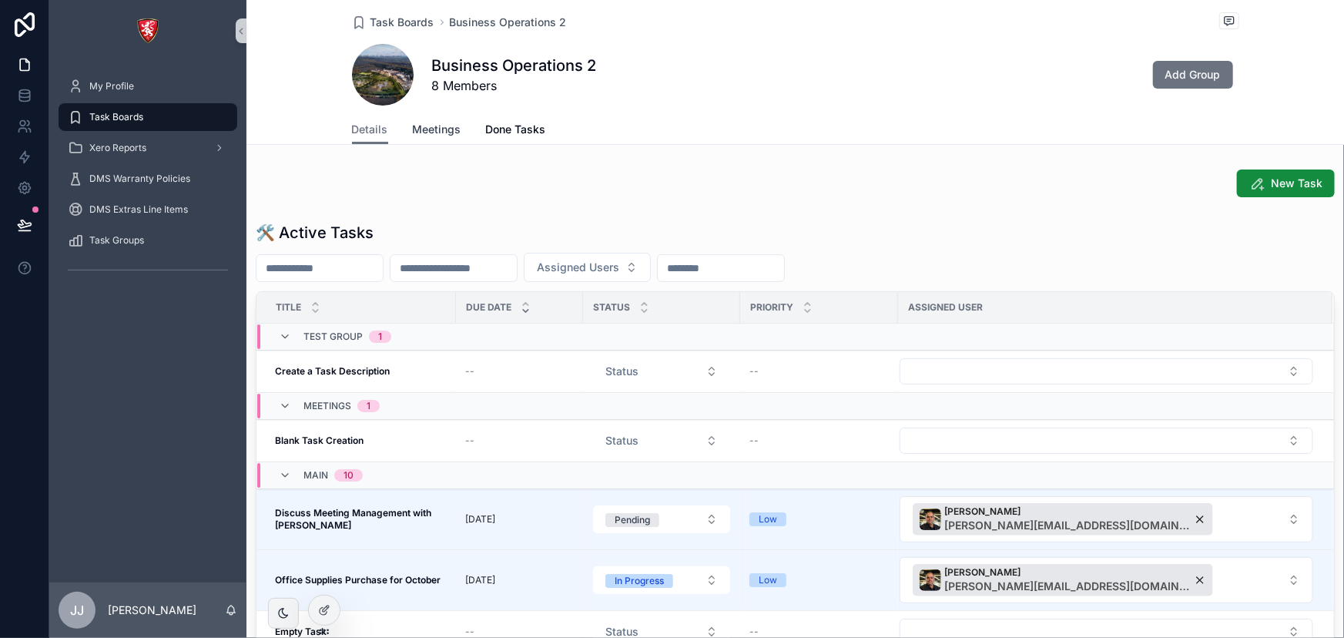
click at [418, 121] on link "Meetings" at bounding box center [437, 131] width 49 height 31
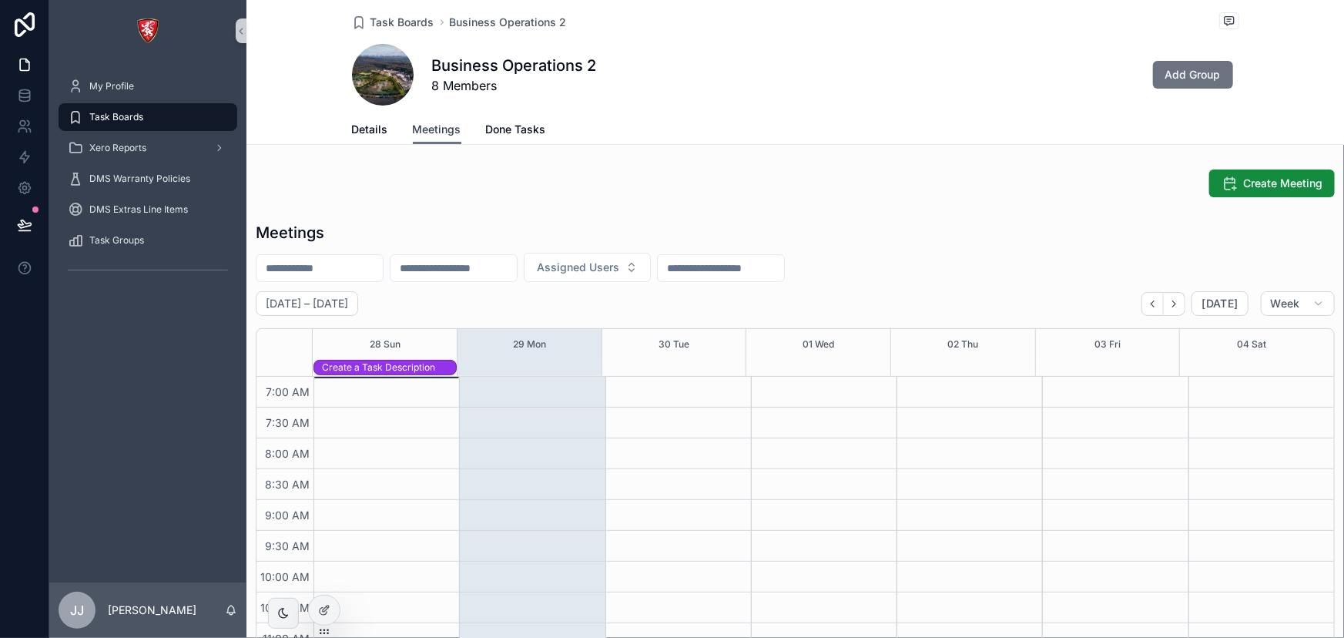
scroll to position [431, 0]
click at [359, 136] on span "Details" at bounding box center [370, 129] width 36 height 15
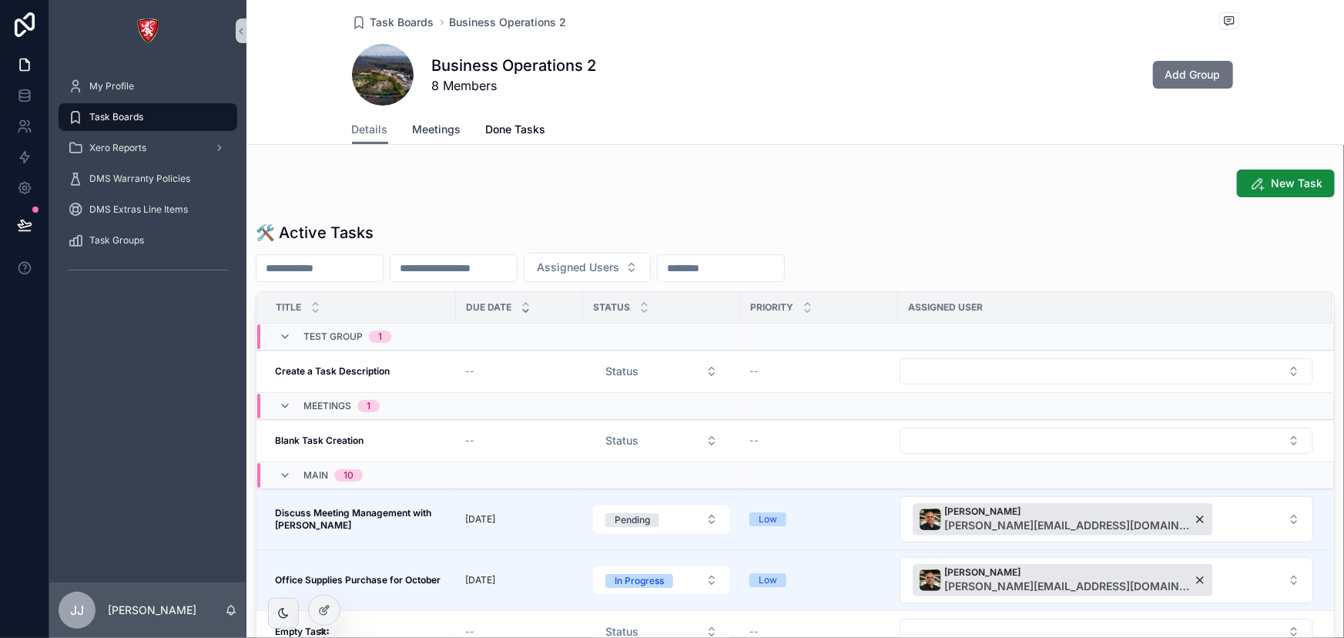
click at [452, 126] on span "Meetings" at bounding box center [437, 129] width 49 height 15
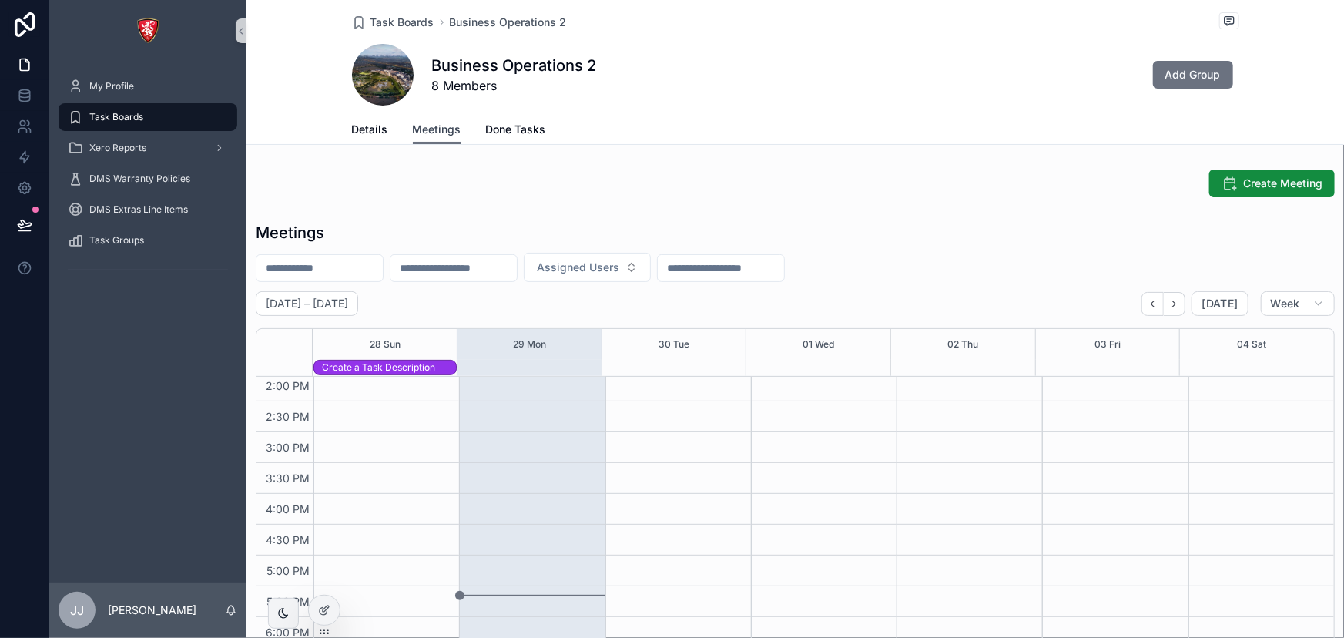
scroll to position [382, 0]
click at [357, 136] on span "Details" at bounding box center [370, 129] width 36 height 15
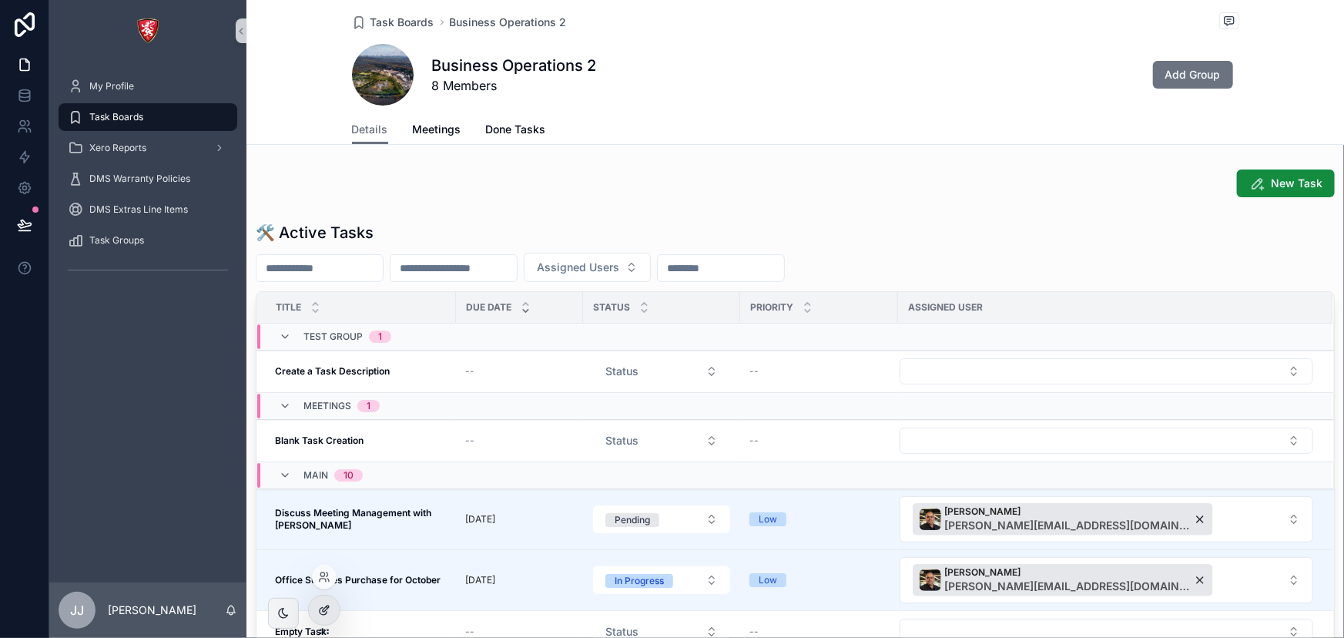
click at [327, 606] on icon at bounding box center [328, 607] width 2 height 2
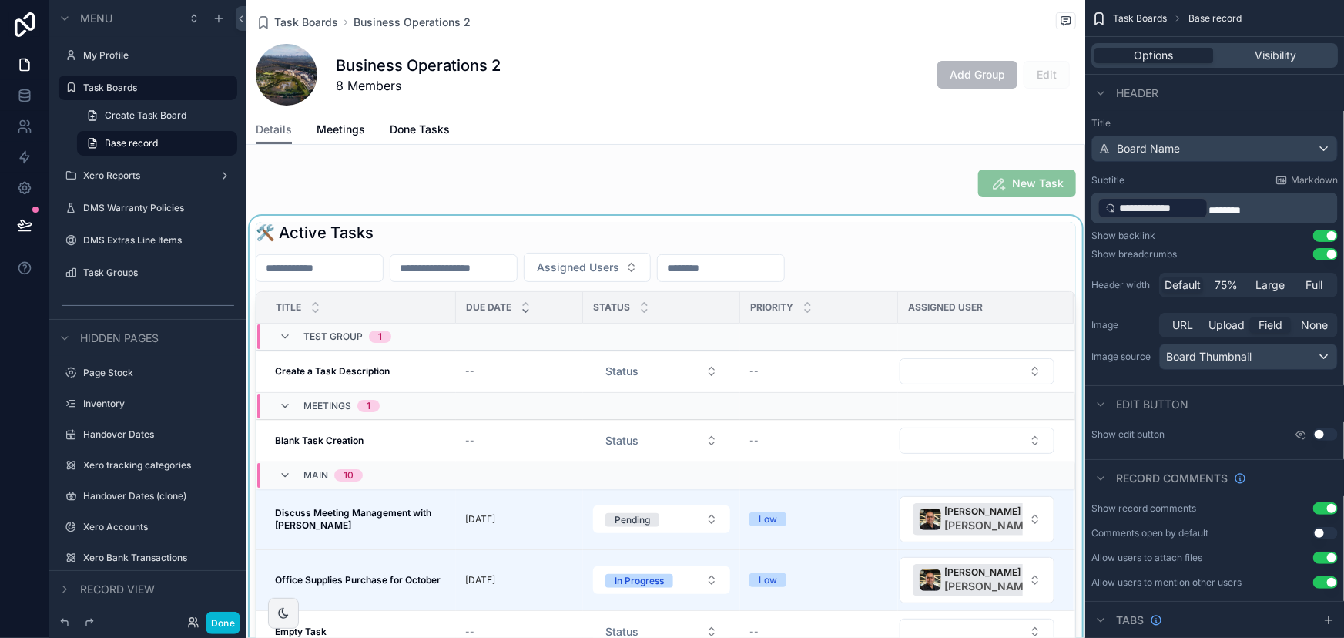
click at [592, 236] on div "scrollable content" at bounding box center [666, 497] width 839 height 562
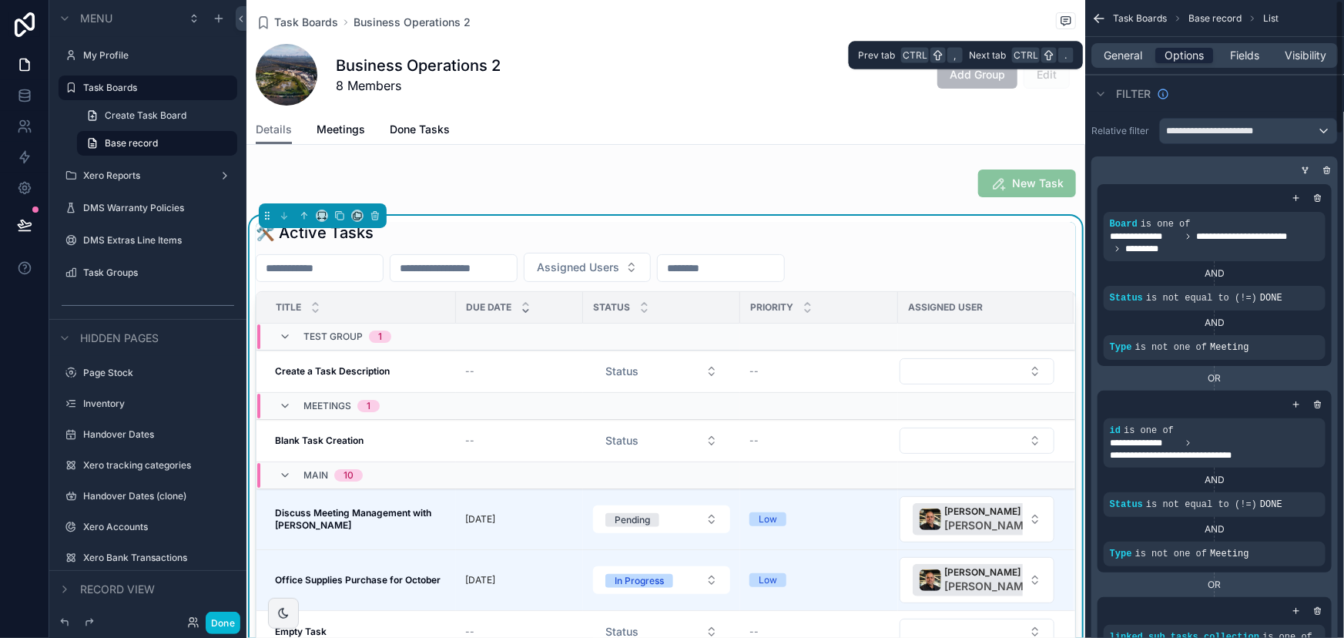
click at [1190, 52] on span "Options" at bounding box center [1184, 55] width 39 height 15
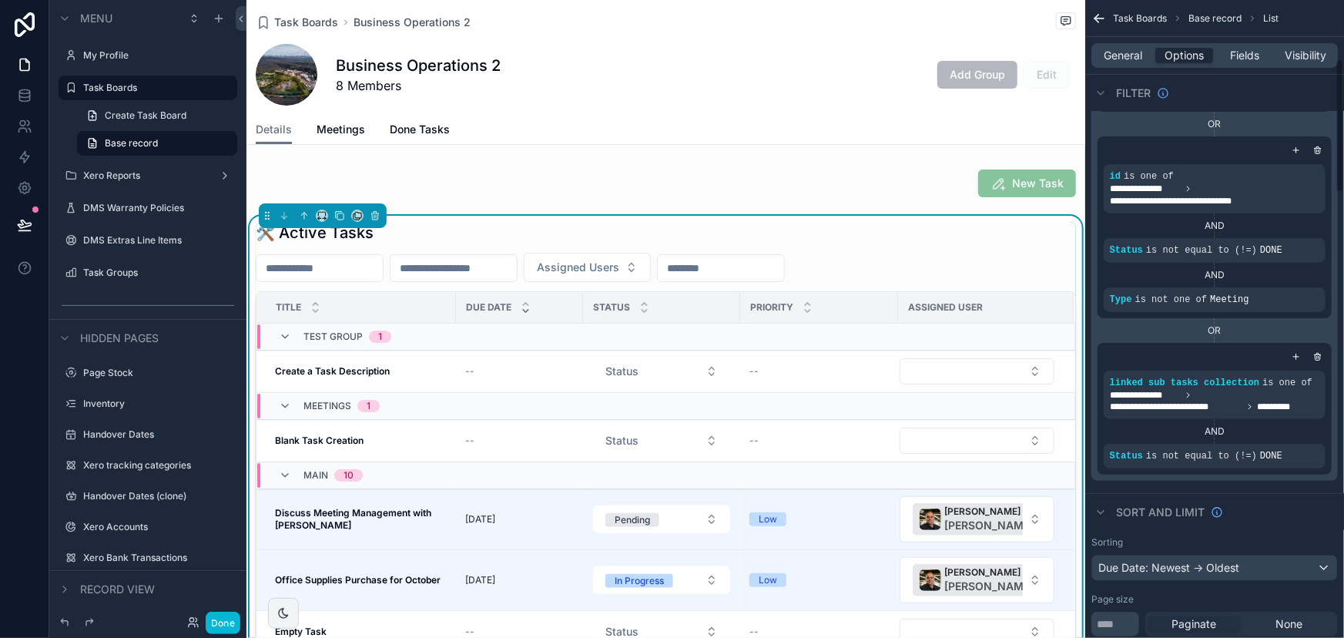
scroll to position [280, 0]
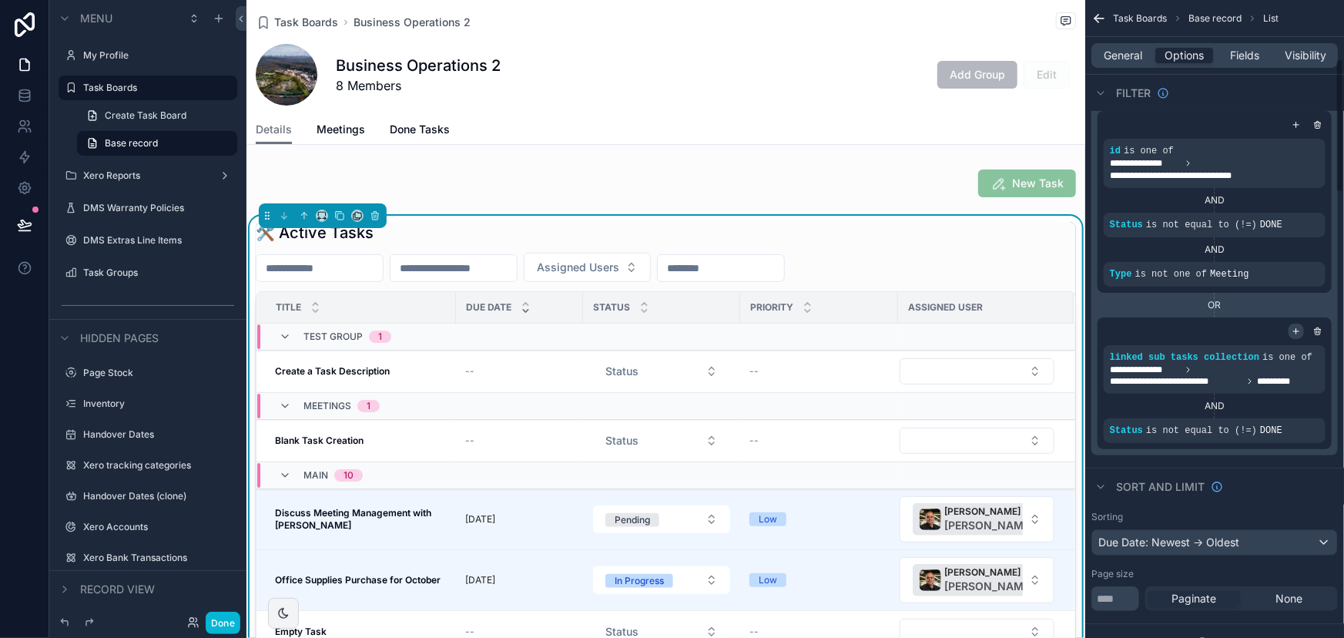
click at [1297, 331] on icon "scrollable content" at bounding box center [1297, 330] width 0 height 5
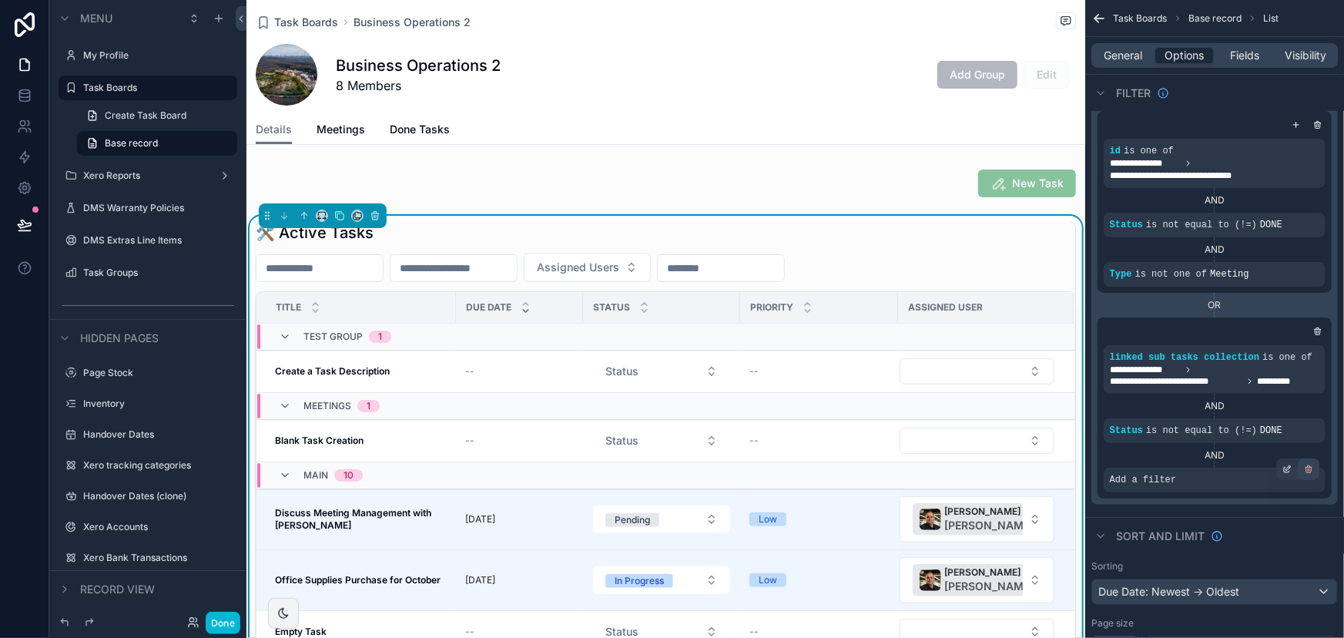
click at [1310, 470] on icon "scrollable content" at bounding box center [1310, 470] width 0 height 2
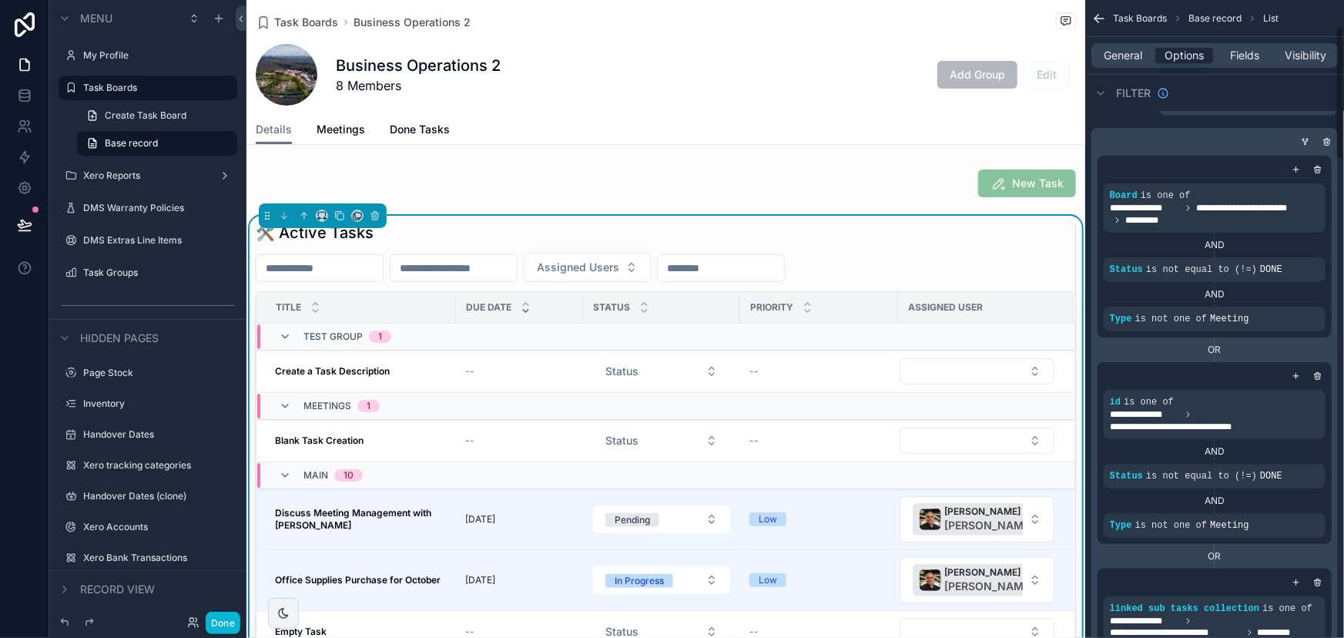
scroll to position [0, 0]
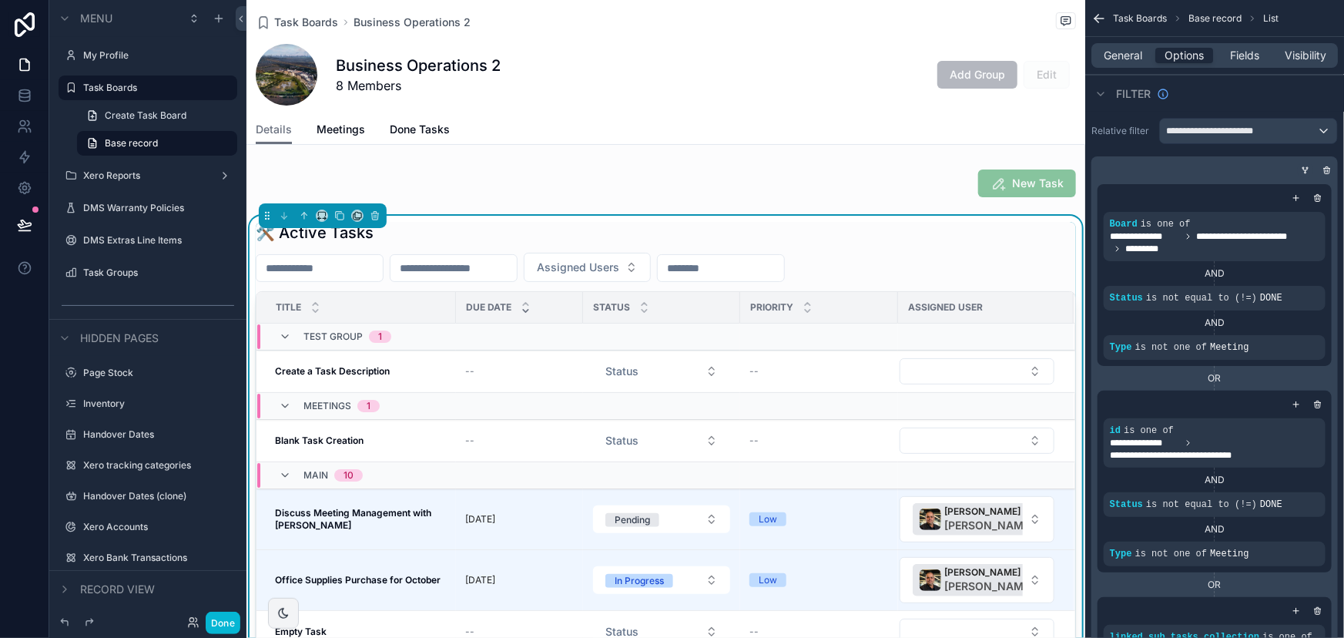
click at [1302, 170] on icon "scrollable content" at bounding box center [1305, 170] width 9 height 9
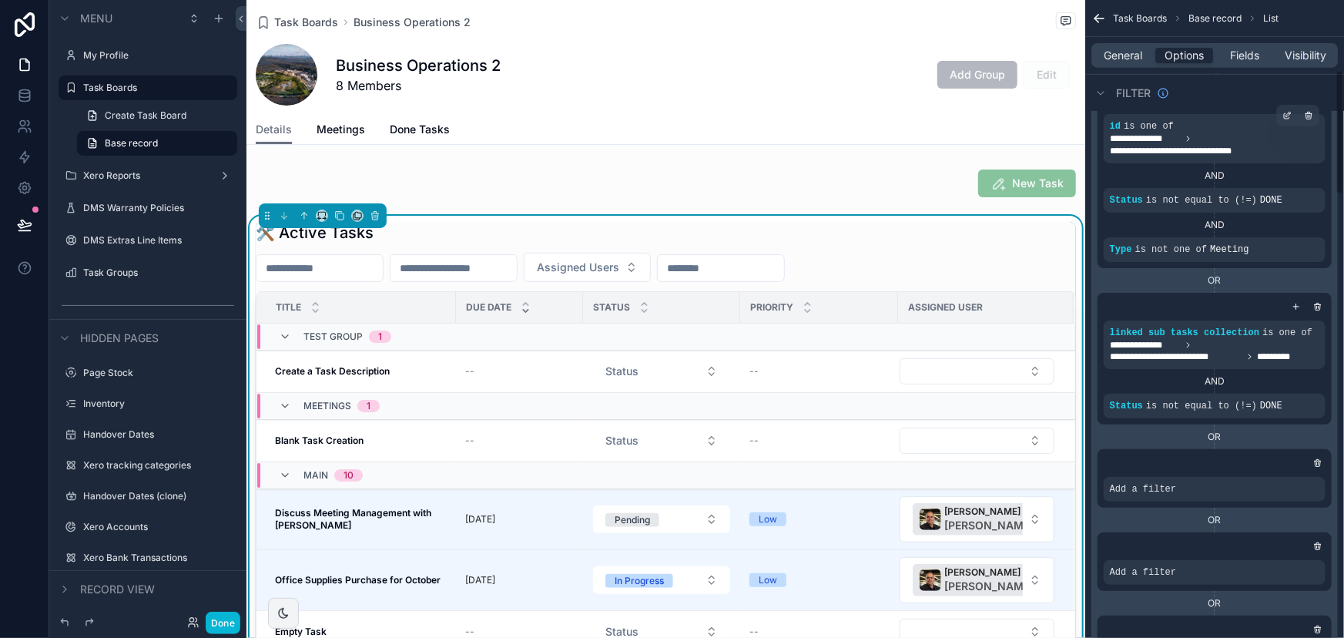
scroll to position [420, 0]
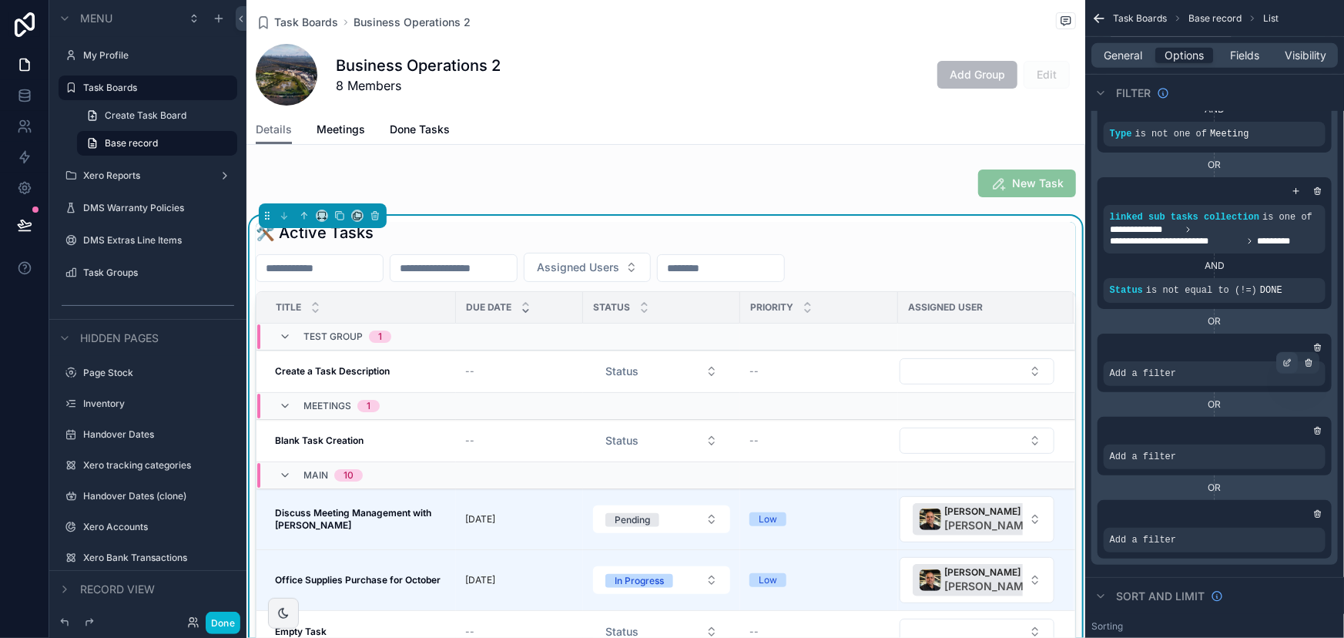
click at [1287, 362] on icon "scrollable content" at bounding box center [1289, 362] width 5 height 5
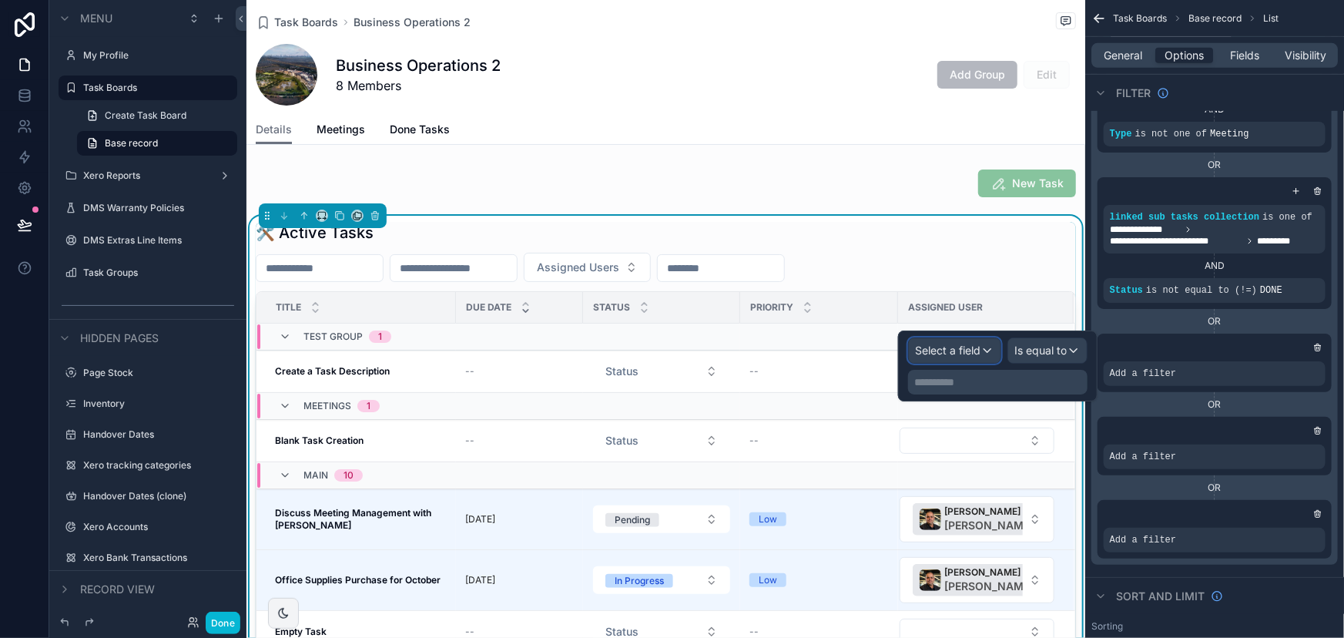
click at [965, 353] on span "Select a field" at bounding box center [947, 350] width 65 height 13
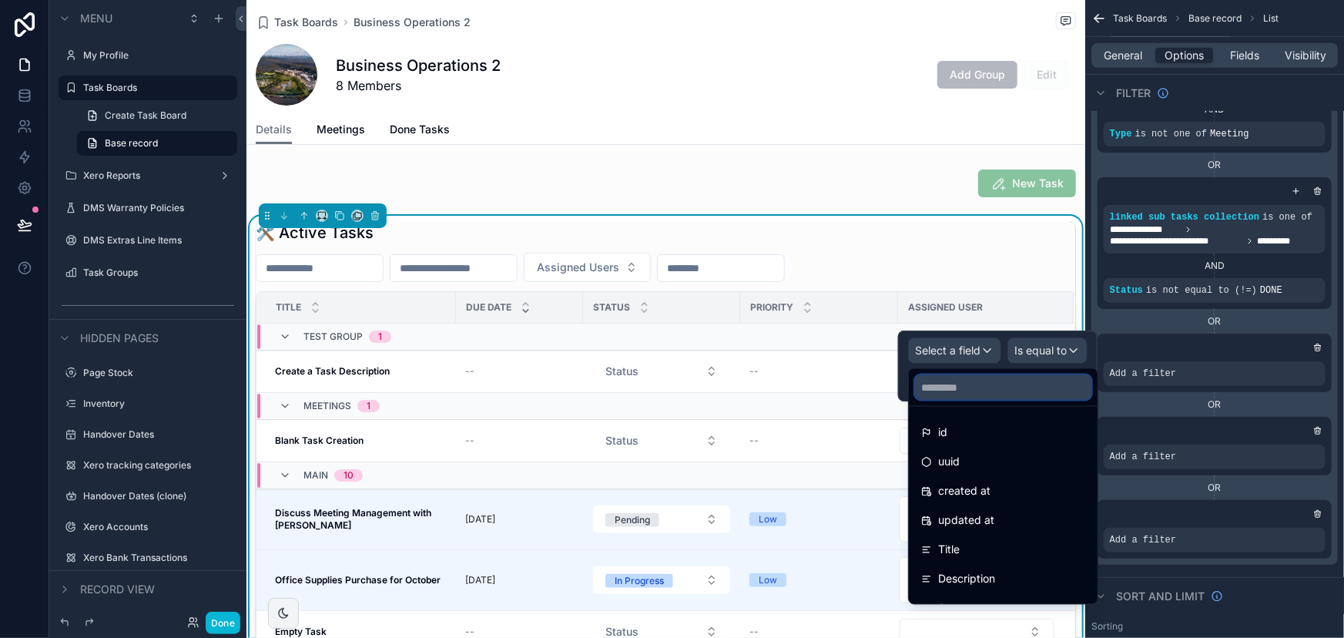
click at [955, 395] on input "text" at bounding box center [1003, 387] width 176 height 25
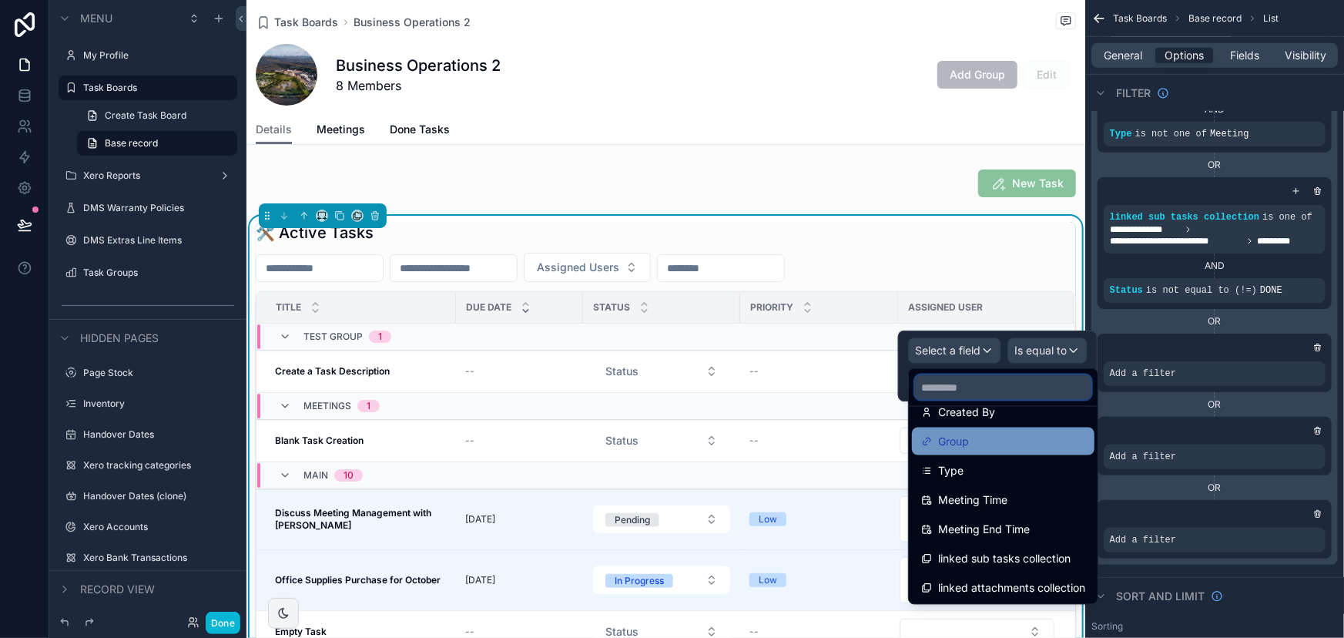
scroll to position [273, 0]
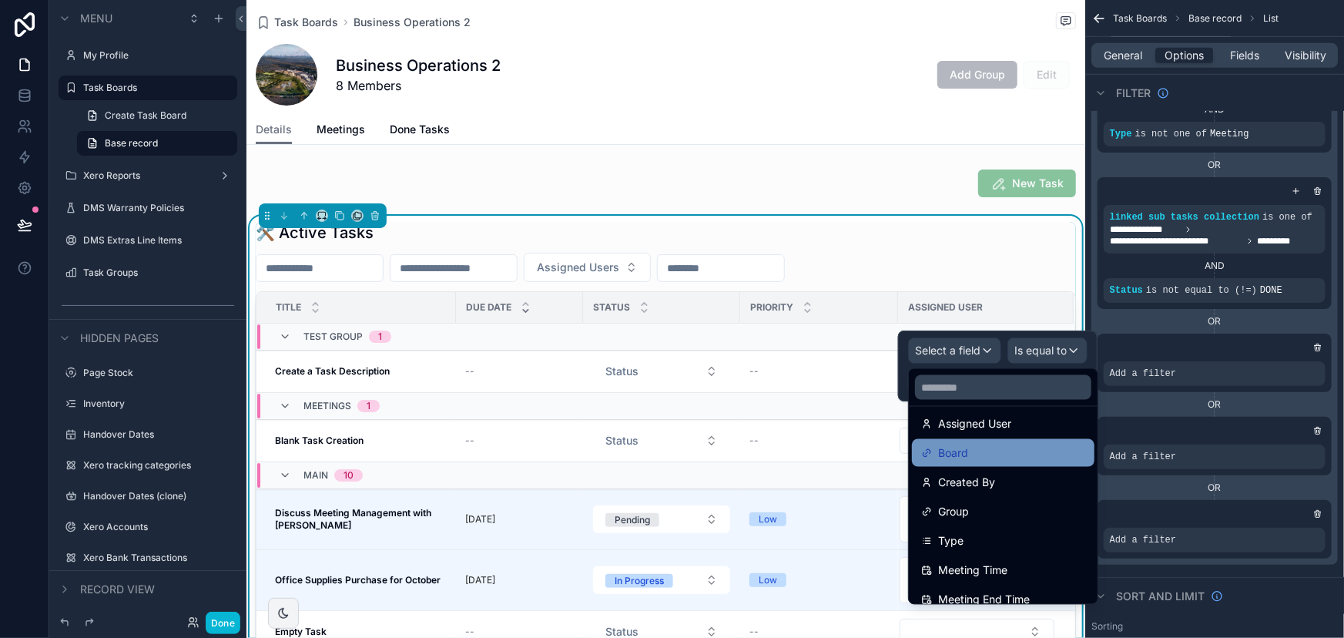
click at [968, 454] on span "Board" at bounding box center [953, 453] width 30 height 18
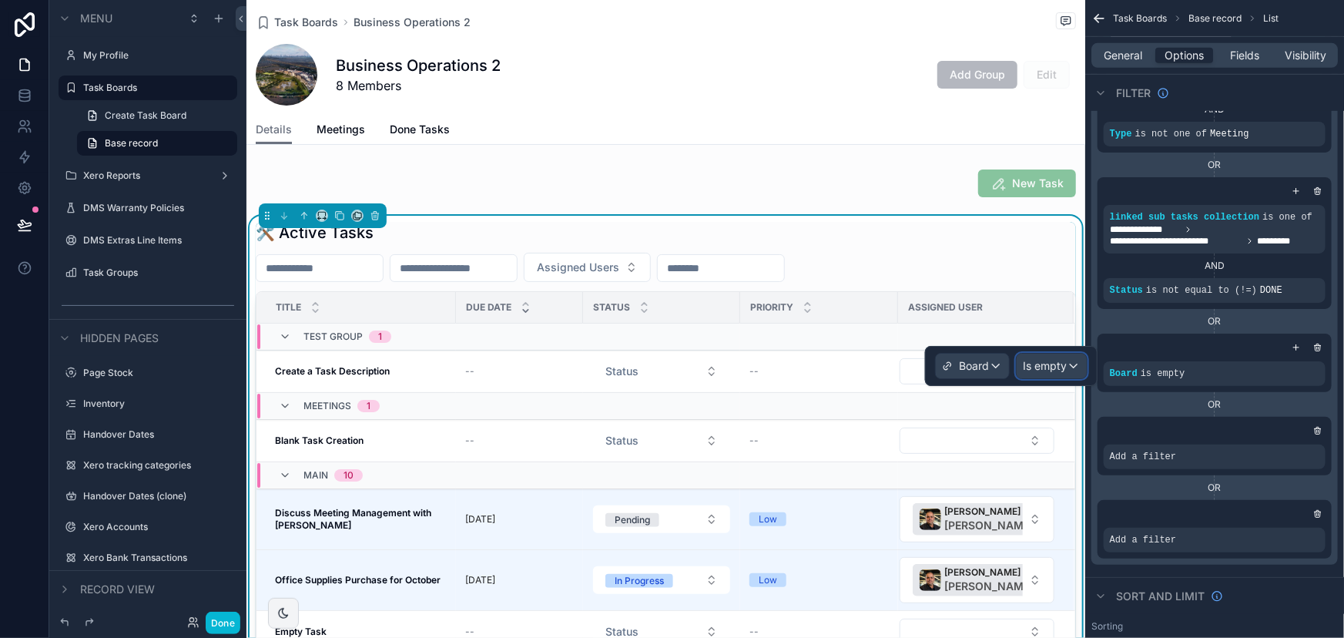
click at [1052, 361] on span "Is empty" at bounding box center [1045, 365] width 44 height 15
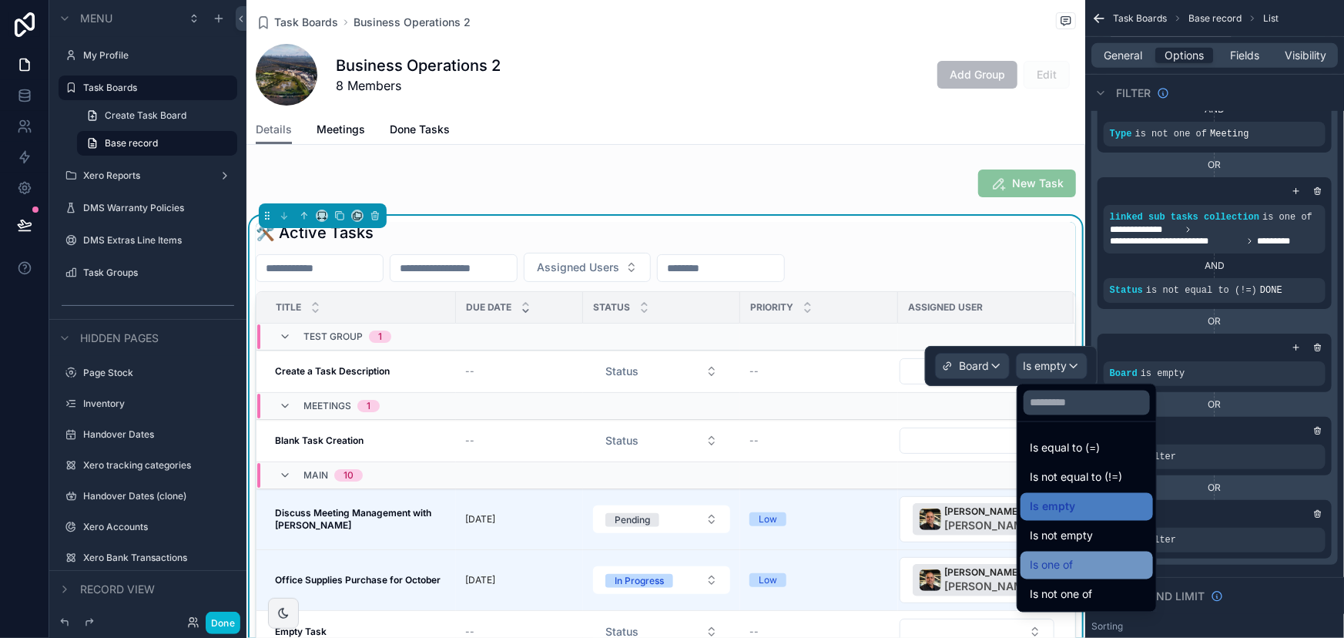
click at [1066, 569] on span "Is one of" at bounding box center [1051, 565] width 43 height 18
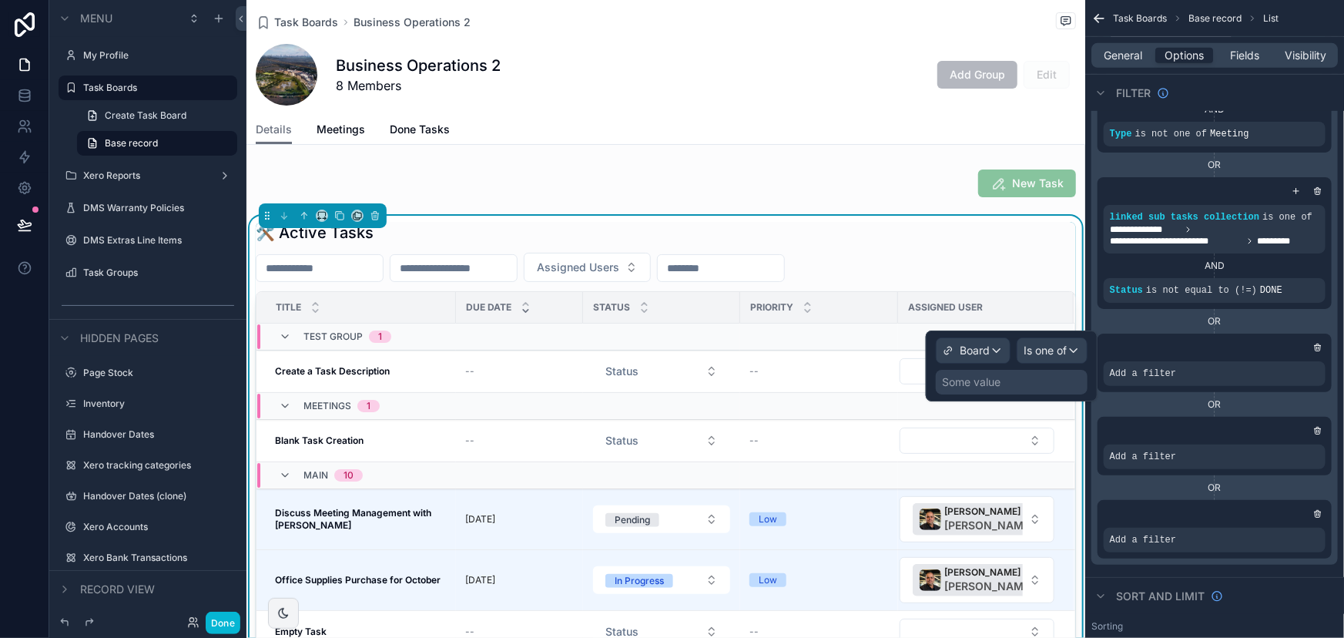
click at [1016, 377] on div "Some value" at bounding box center [1012, 382] width 152 height 25
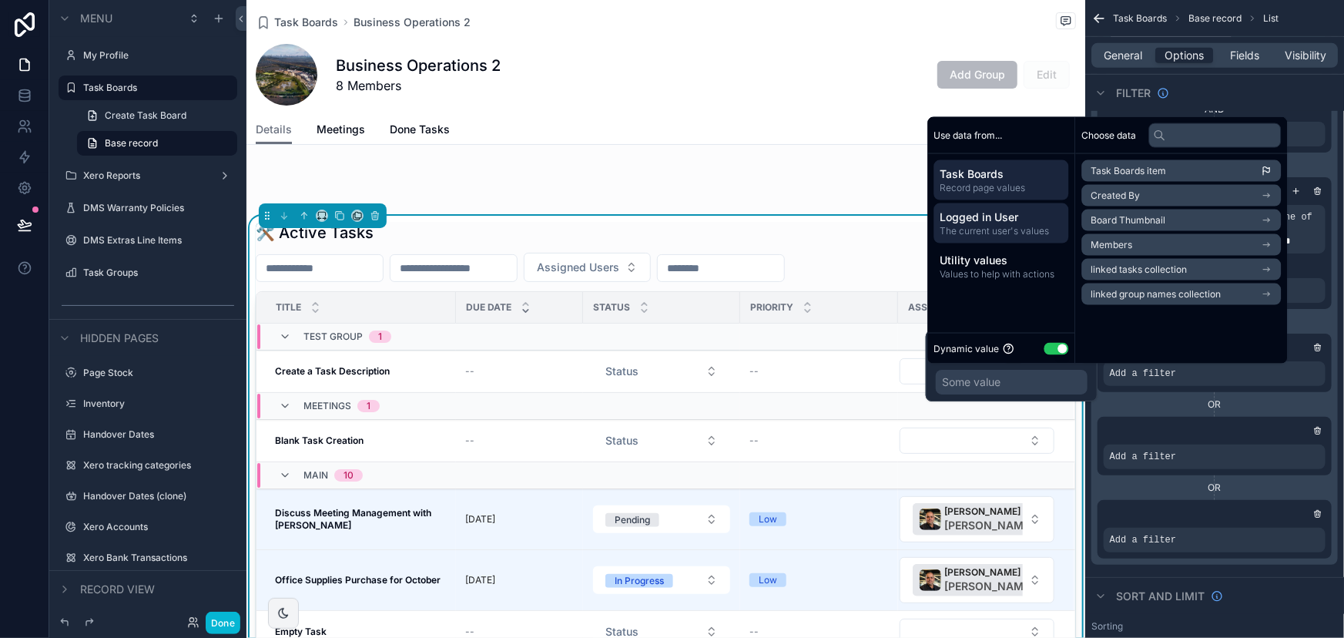
click at [984, 225] on span "The current user's values" at bounding box center [1002, 231] width 123 height 12
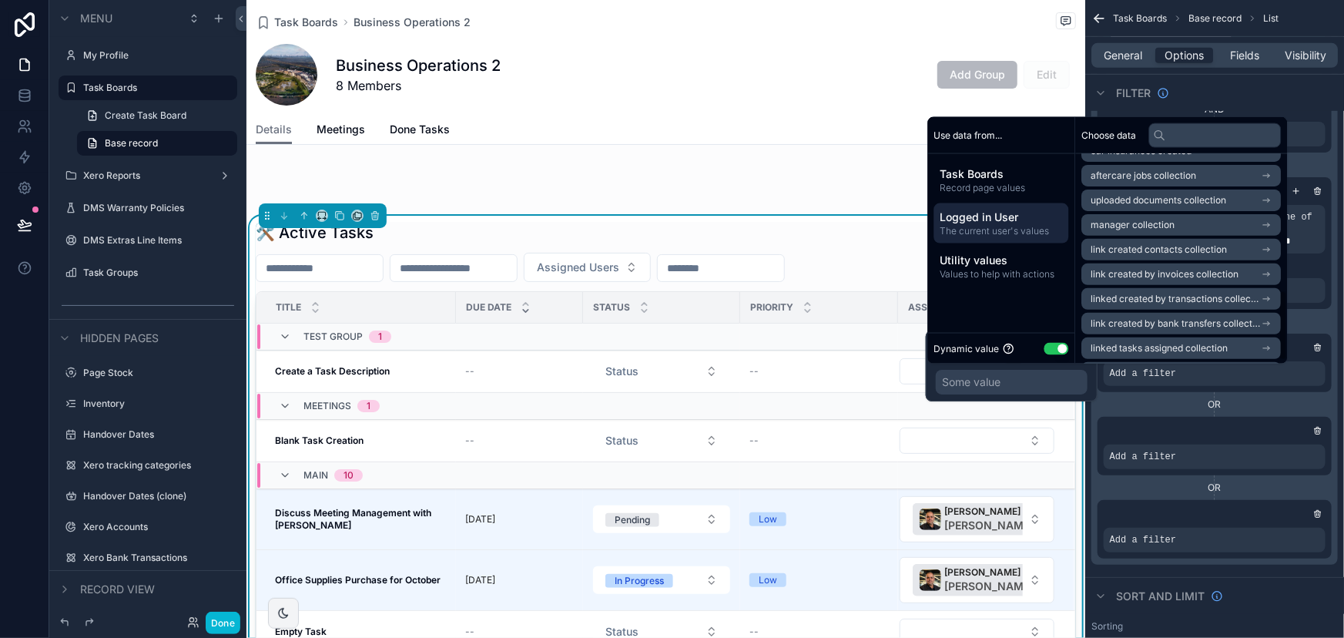
scroll to position [415, 0]
click at [1140, 324] on span "linked boards created by collection" at bounding box center [1168, 323] width 153 height 12
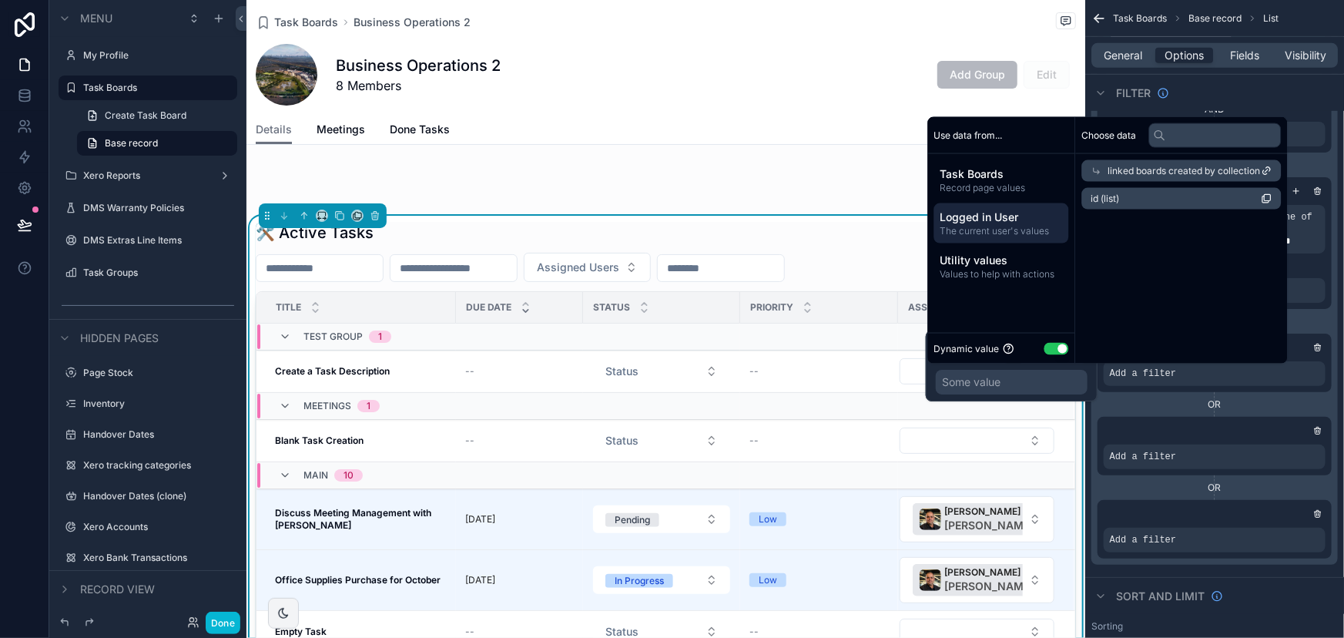
click at [1087, 200] on li "id (list)" at bounding box center [1183, 199] width 200 height 22
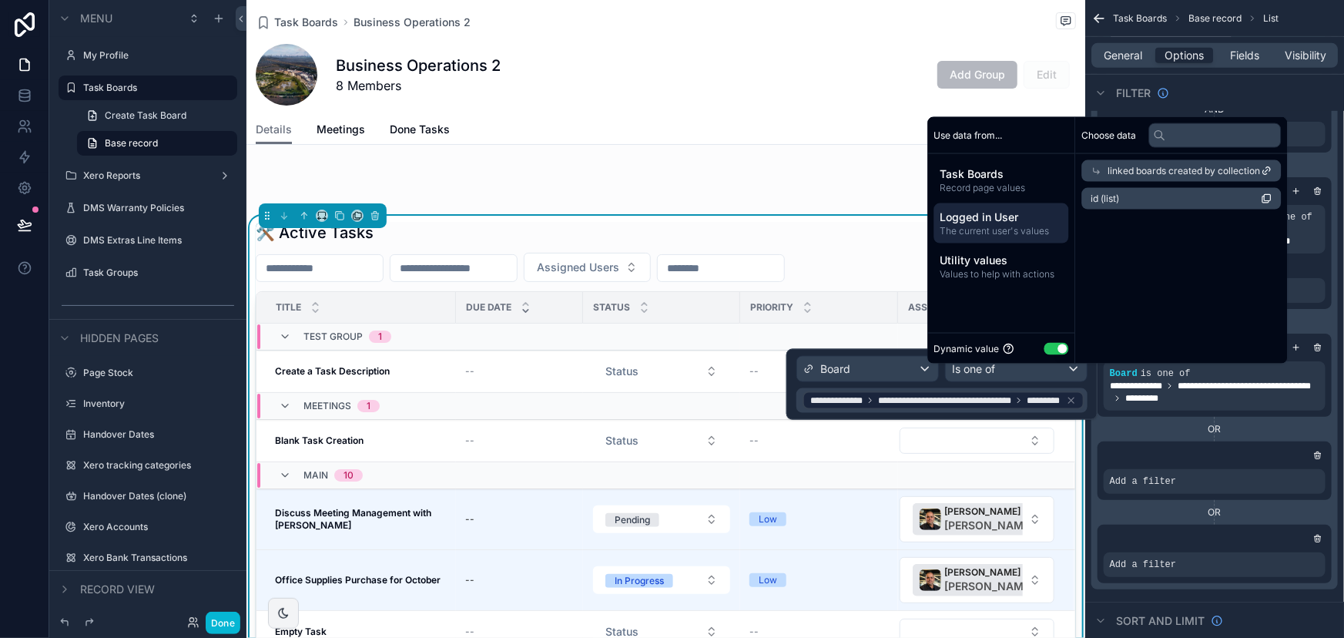
click at [1104, 199] on span "id (list)" at bounding box center [1106, 199] width 29 height 12
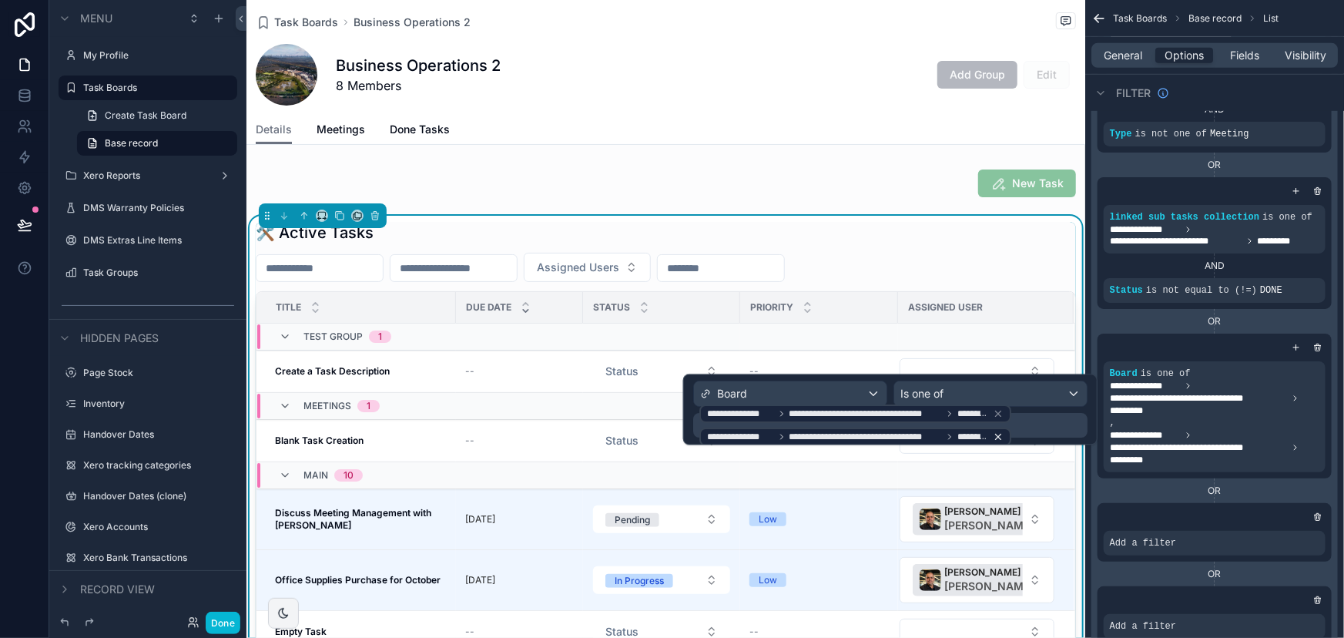
click at [993, 436] on icon at bounding box center [998, 436] width 11 height 11
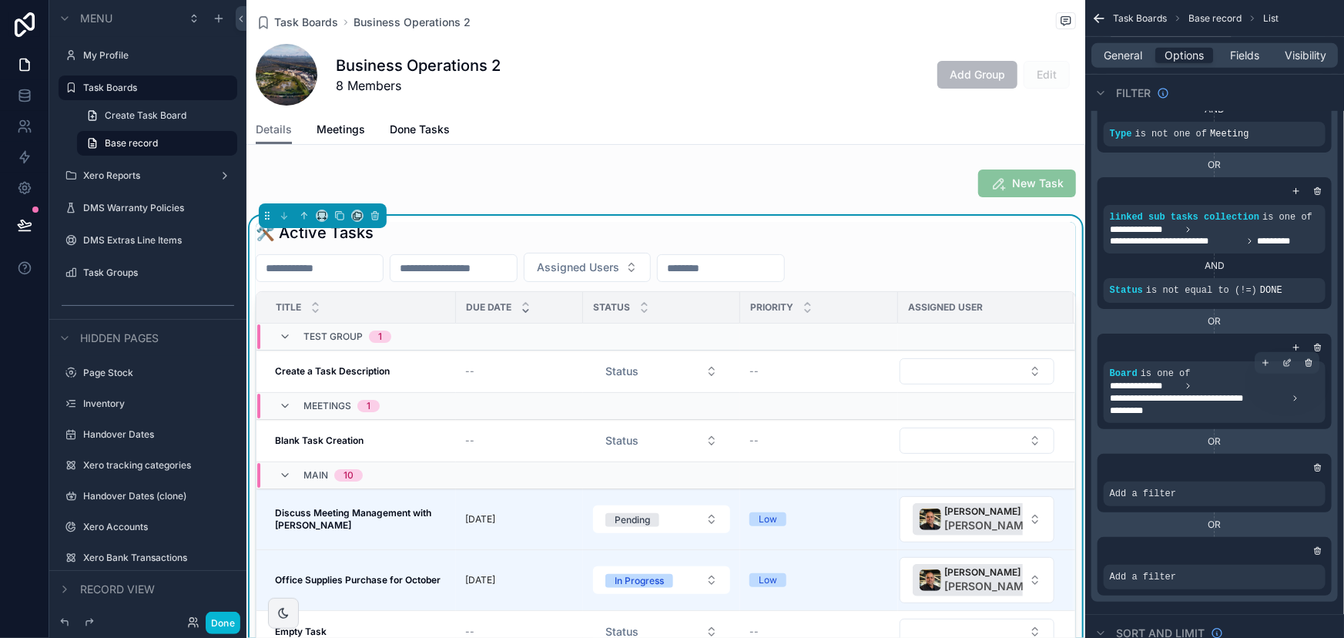
click at [1248, 401] on span "**********" at bounding box center [1199, 398] width 178 height 12
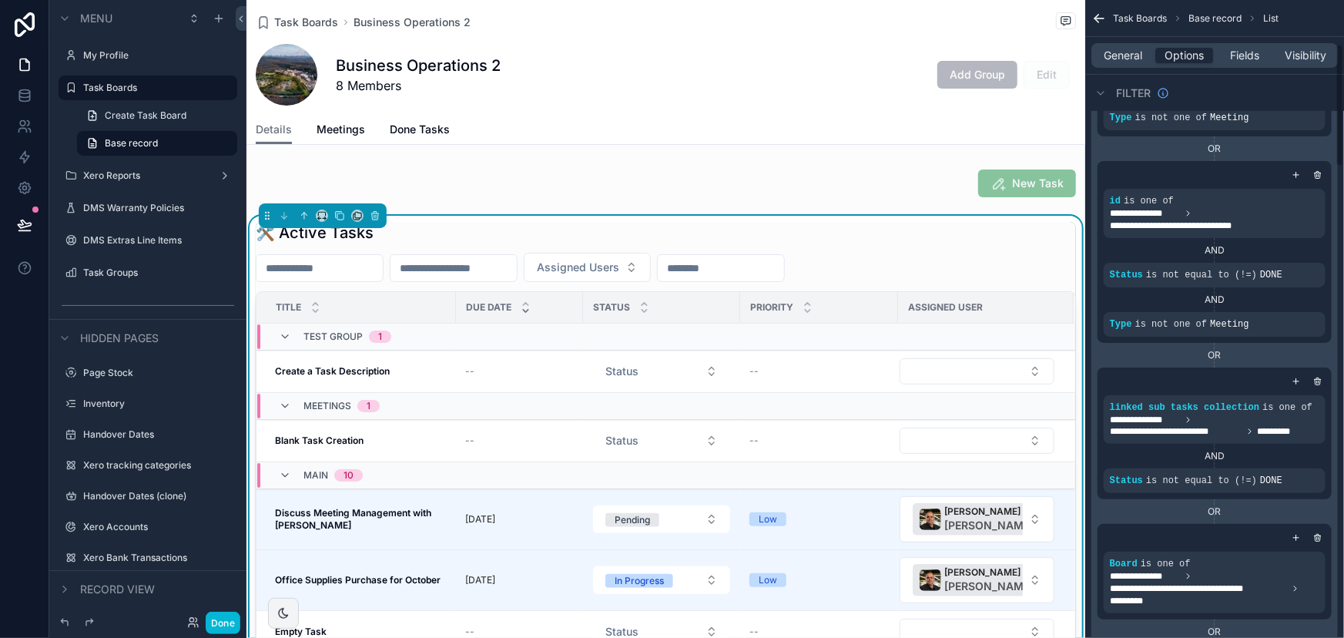
scroll to position [350, 0]
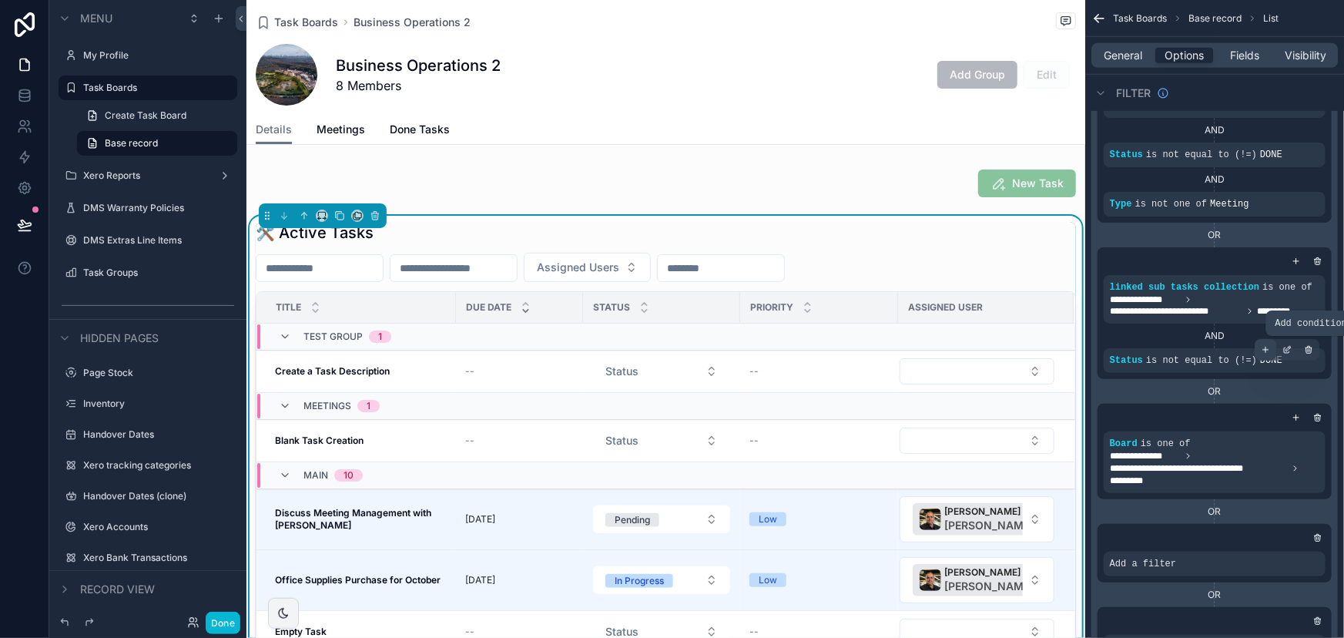
click at [1263, 347] on icon "scrollable content" at bounding box center [1265, 349] width 9 height 9
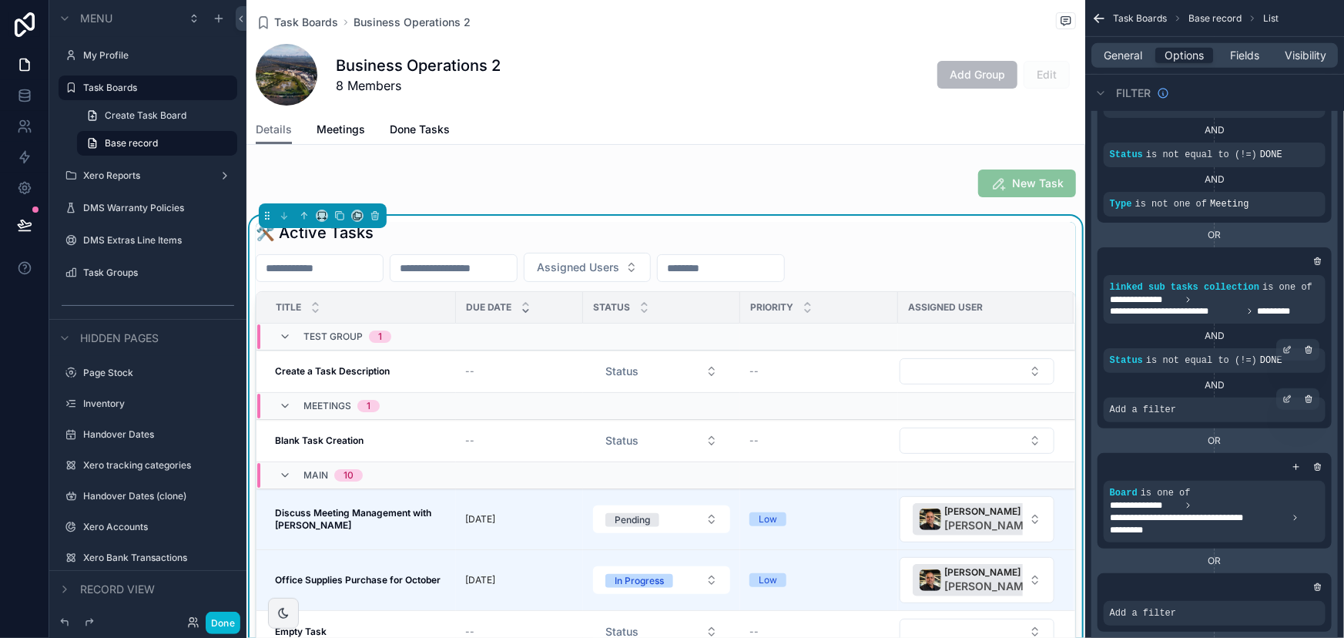
click at [1163, 412] on span "Add a filter" at bounding box center [1143, 410] width 66 height 12
click at [1310, 399] on icon "scrollable content" at bounding box center [1310, 400] width 0 height 2
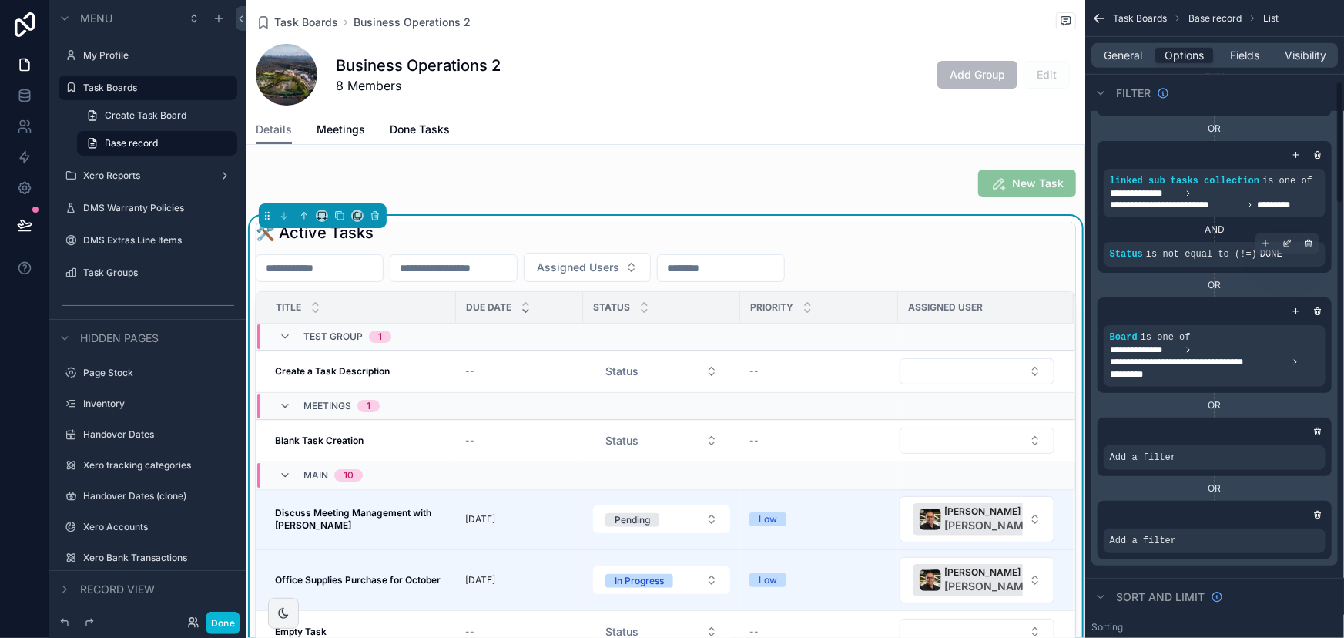
scroll to position [420, 0]
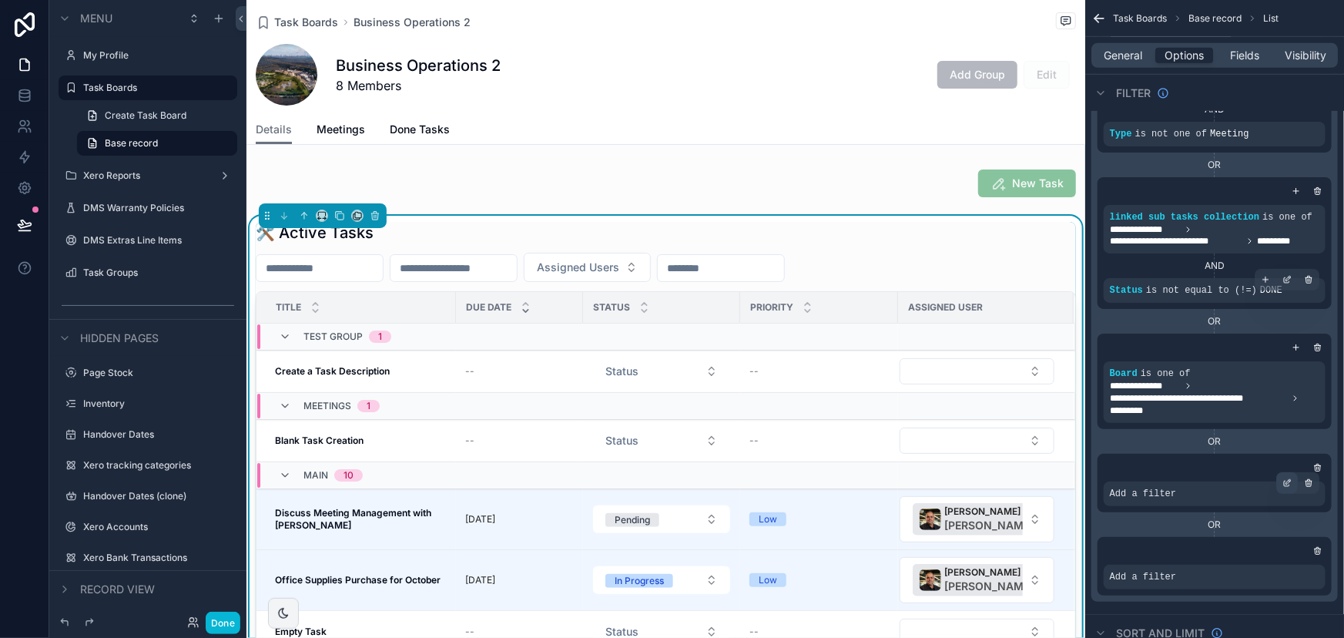
click at [1289, 486] on icon "scrollable content" at bounding box center [1287, 482] width 9 height 9
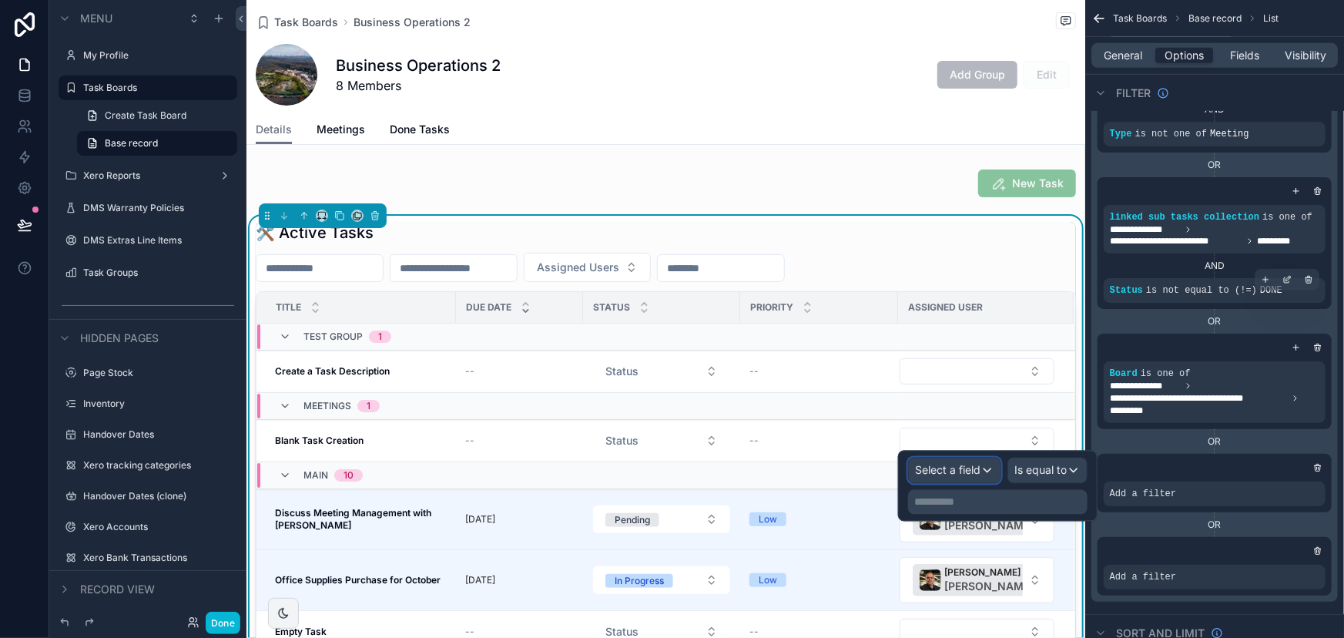
click at [980, 465] on span "Select a field" at bounding box center [947, 470] width 65 height 13
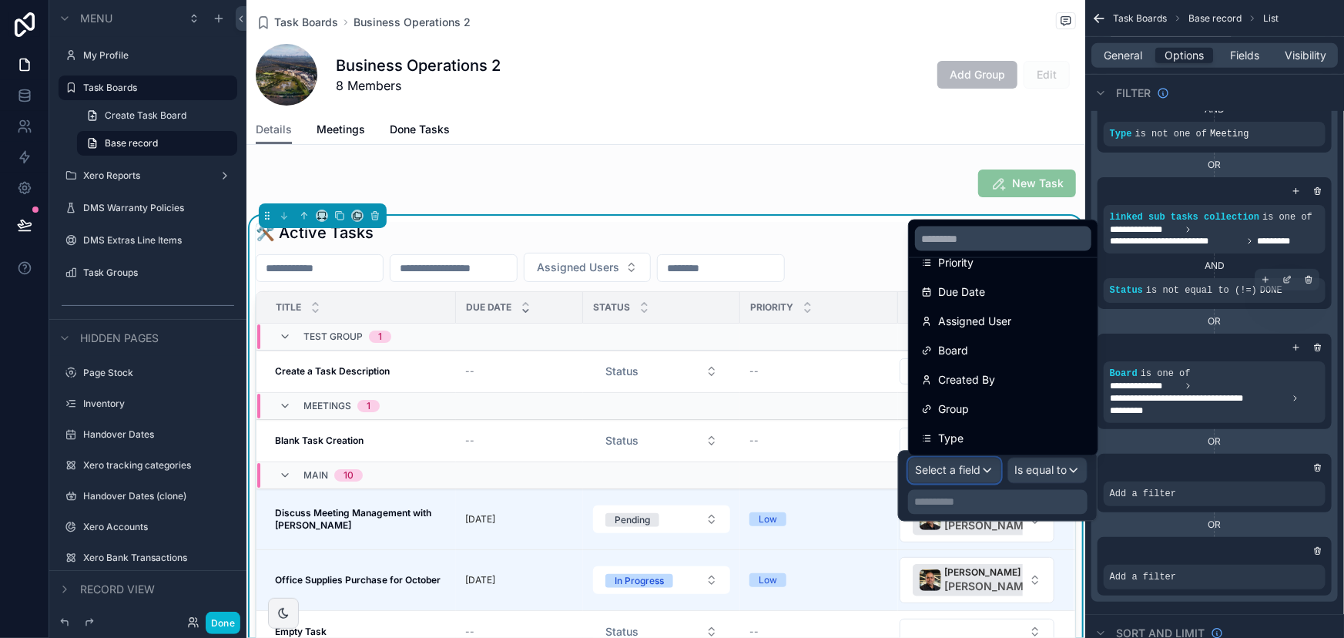
scroll to position [343, 0]
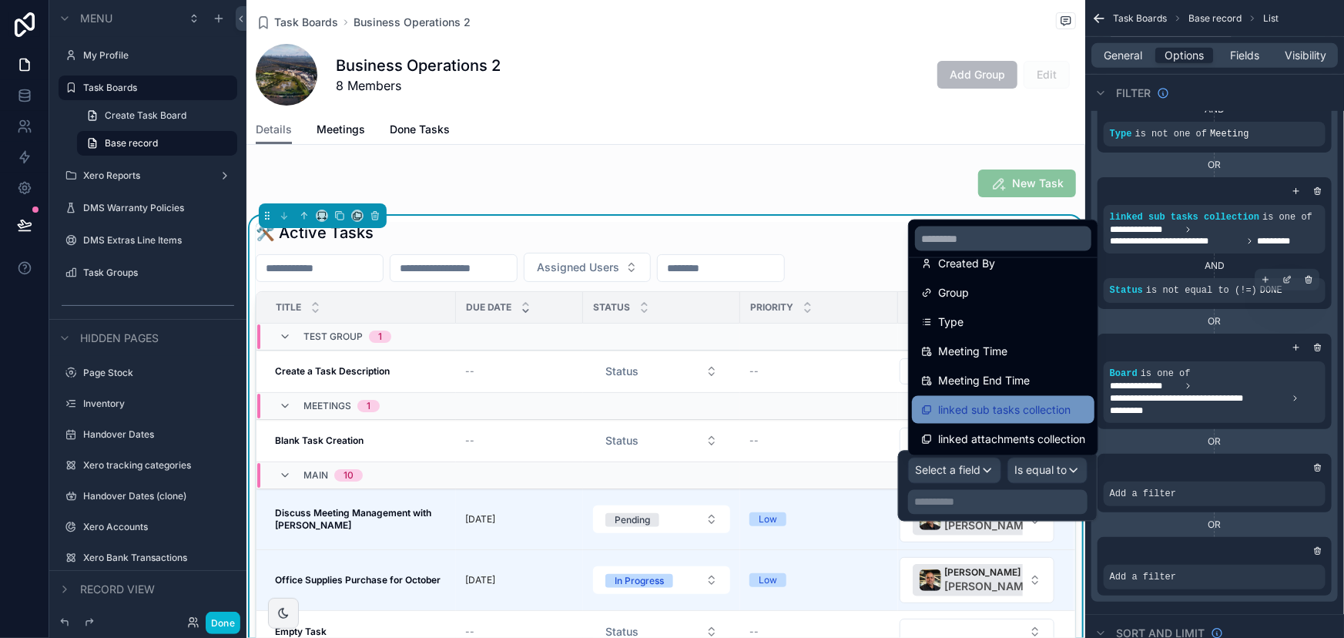
click at [1002, 418] on span "linked sub tasks collection" at bounding box center [1004, 410] width 133 height 18
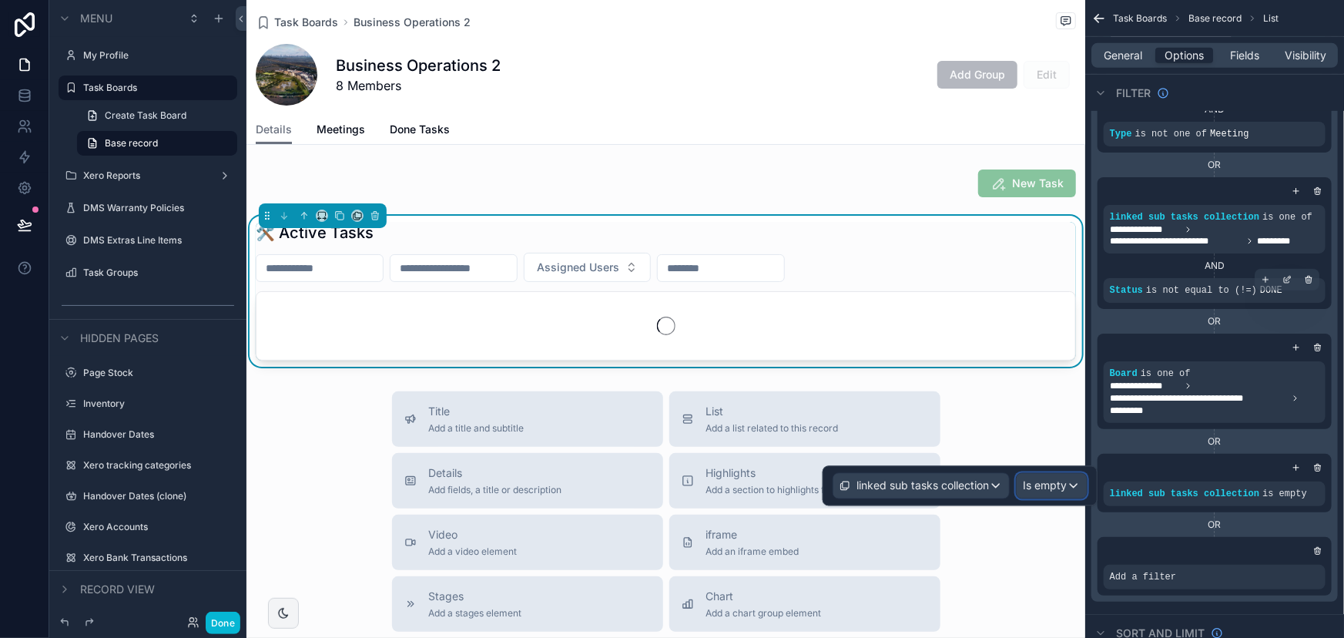
click at [1040, 488] on span "Is empty" at bounding box center [1045, 485] width 44 height 15
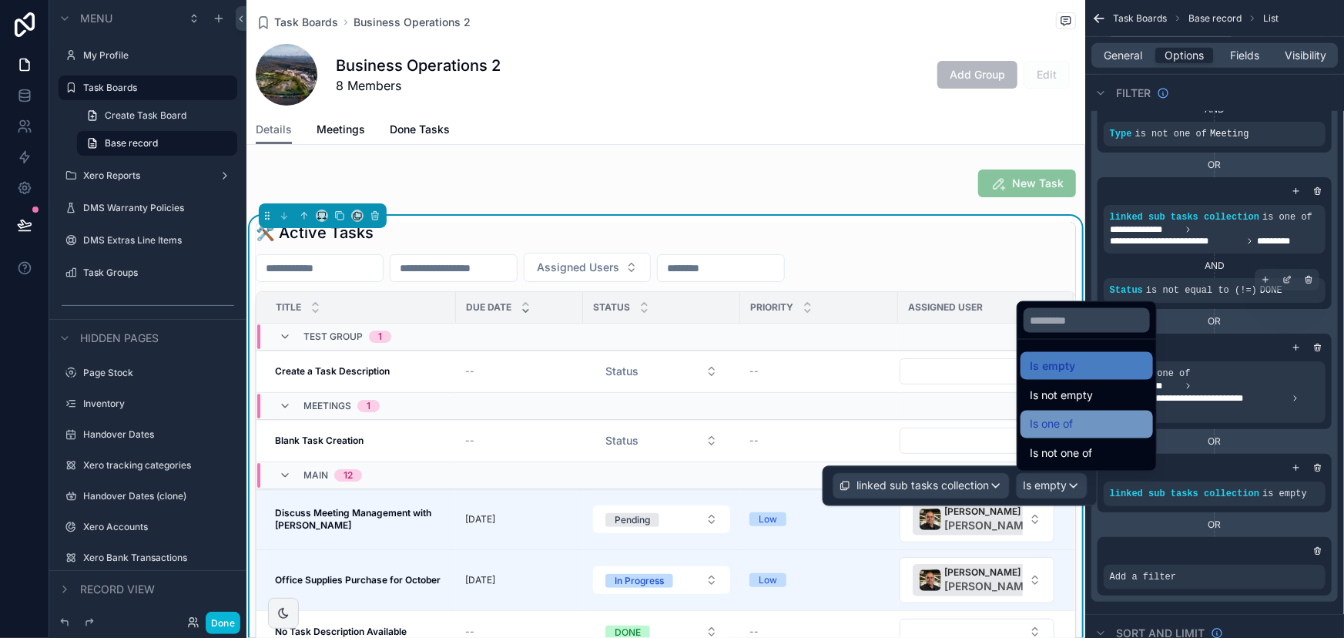
click at [1076, 424] on div "Is one of" at bounding box center [1087, 424] width 114 height 18
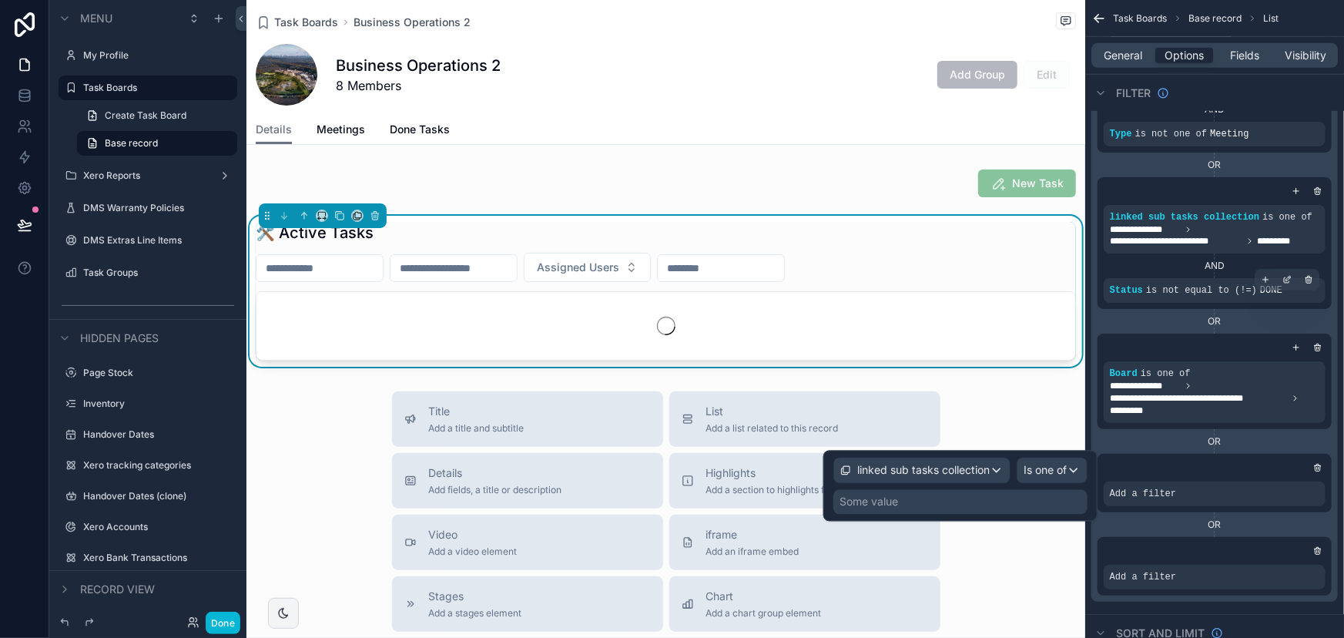
click at [1012, 500] on div "Some value" at bounding box center [961, 502] width 254 height 25
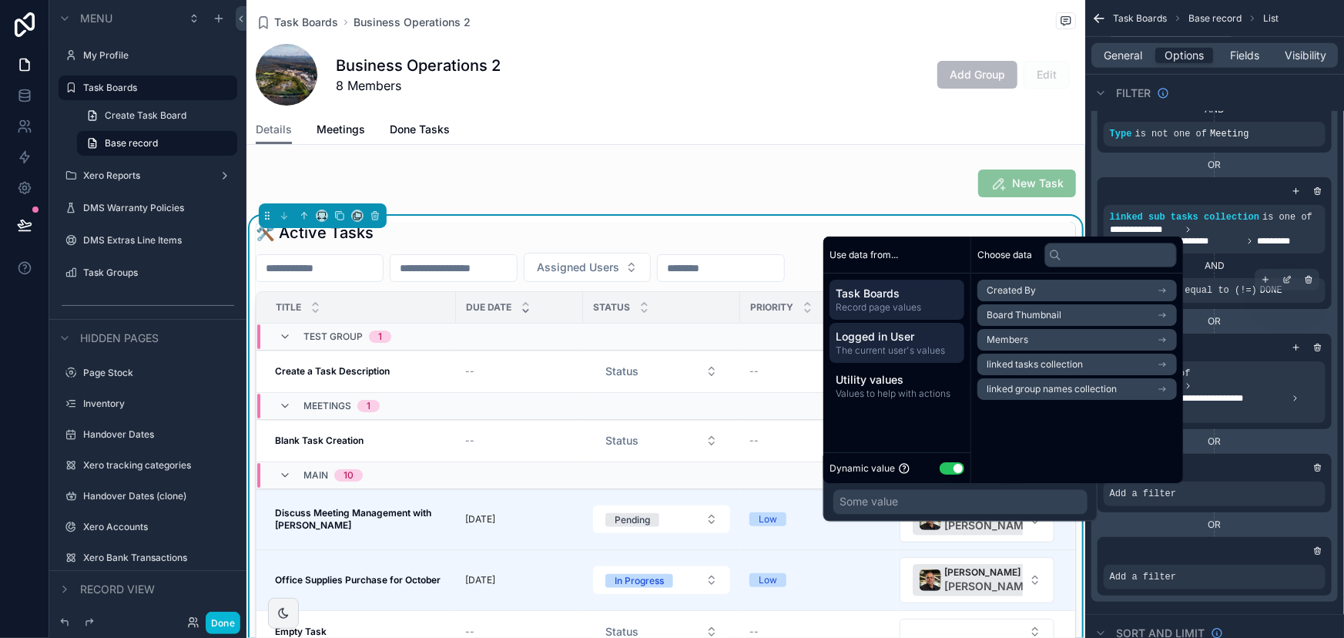
click at [904, 327] on div "Logged in User The current user's values" at bounding box center [897, 343] width 135 height 40
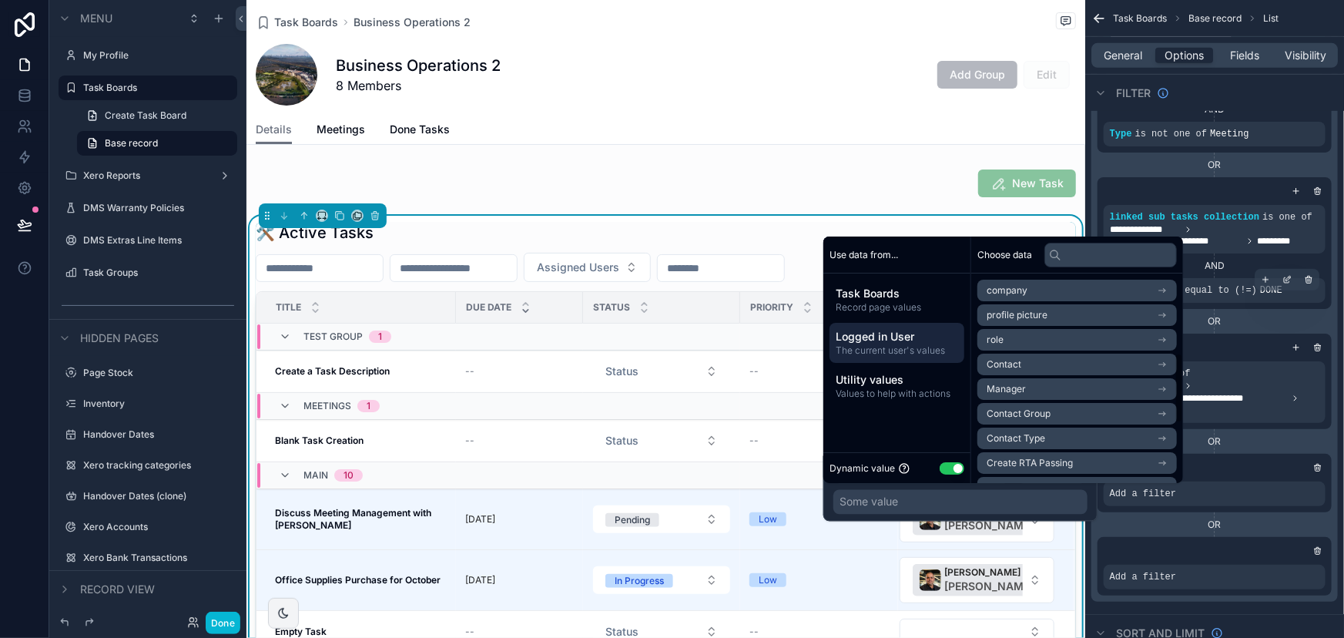
scroll to position [415, 0]
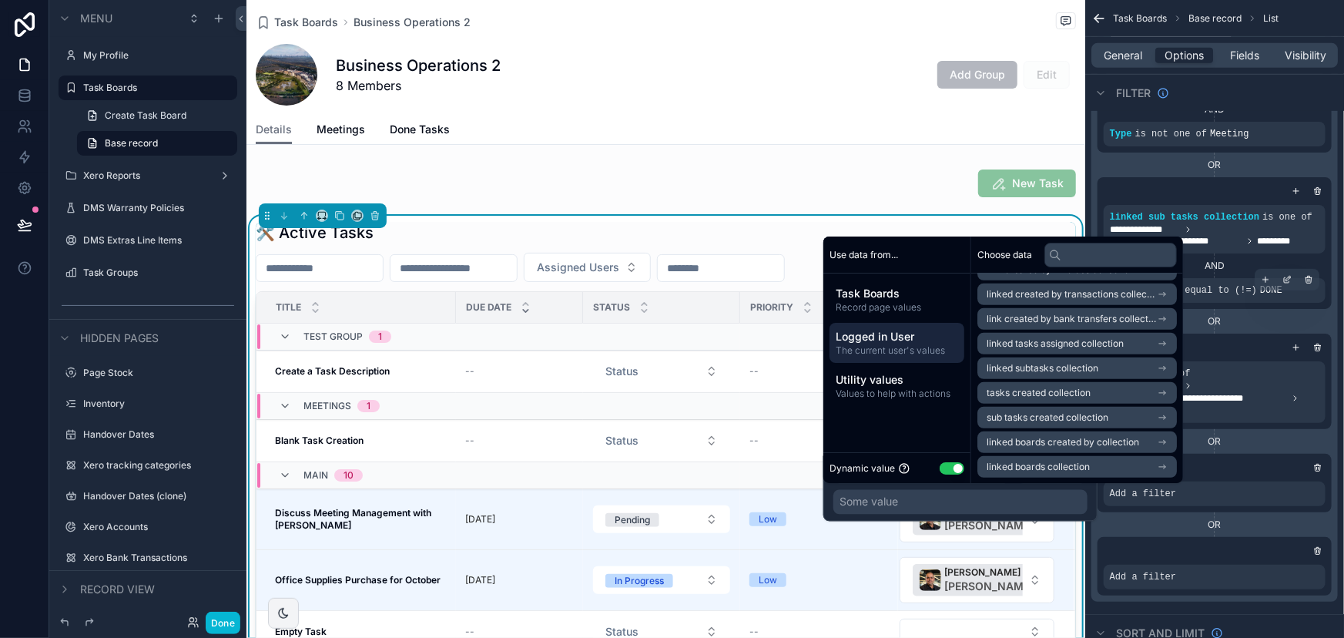
click at [1052, 418] on span "sub tasks created collection" at bounding box center [1048, 417] width 122 height 12
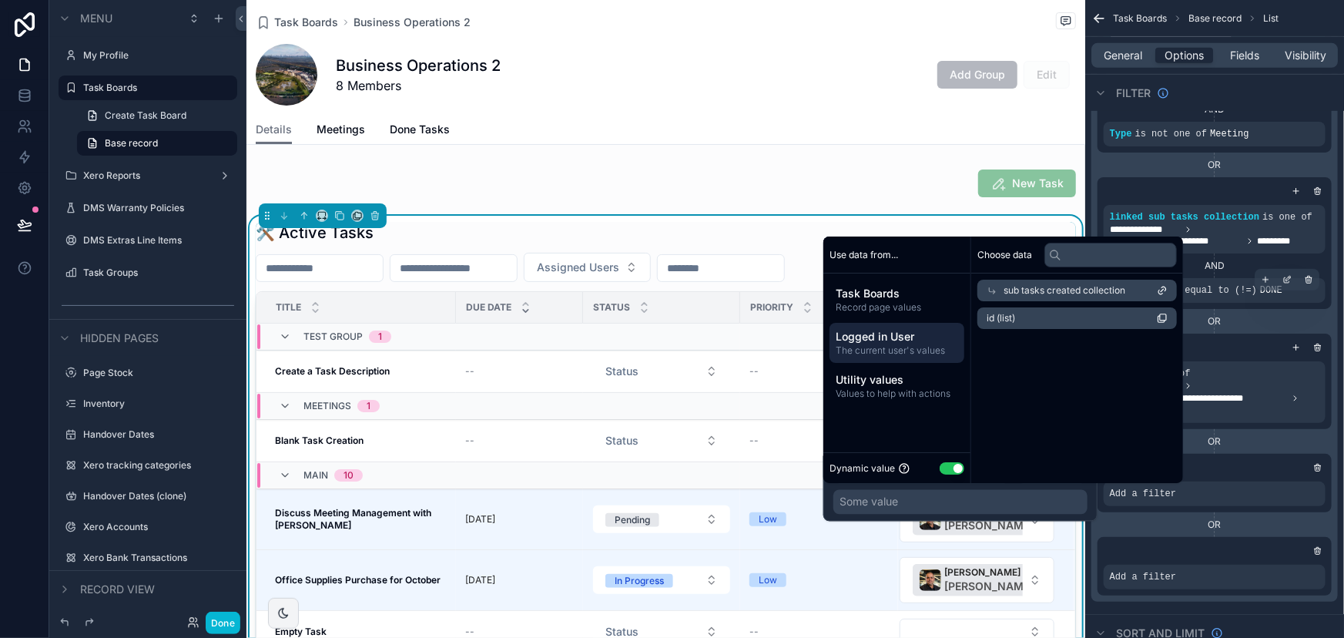
click at [1032, 314] on li "id (list)" at bounding box center [1078, 318] width 200 height 22
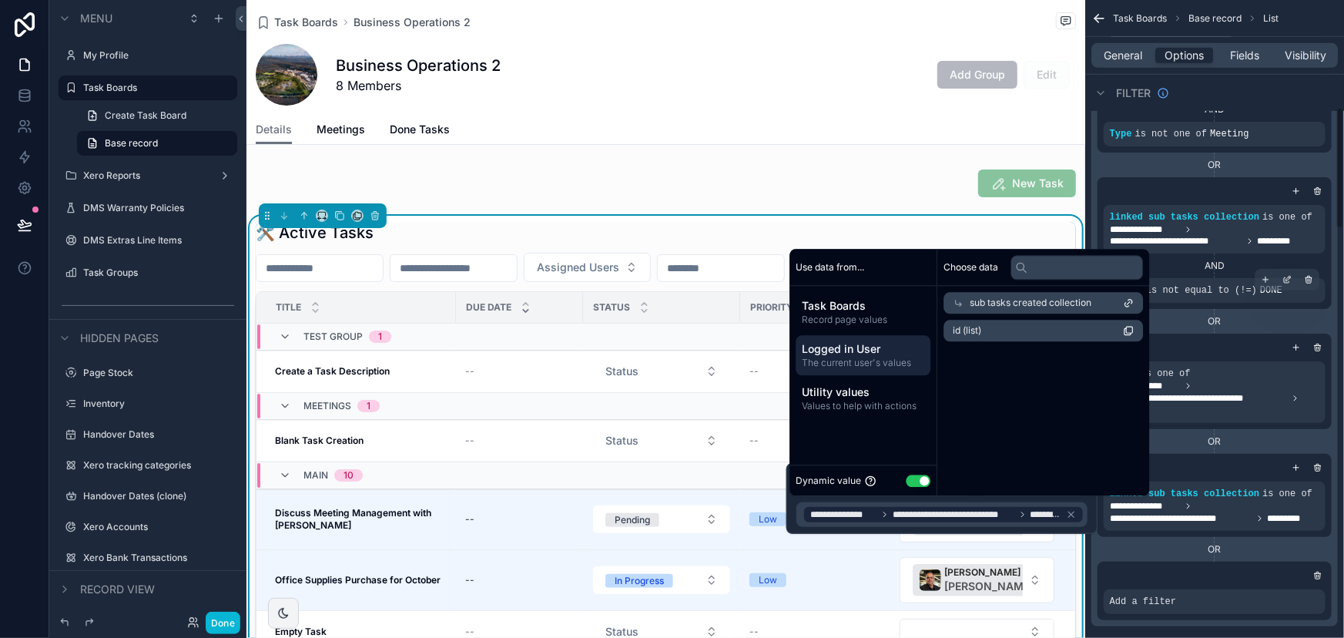
scroll to position [560, 0]
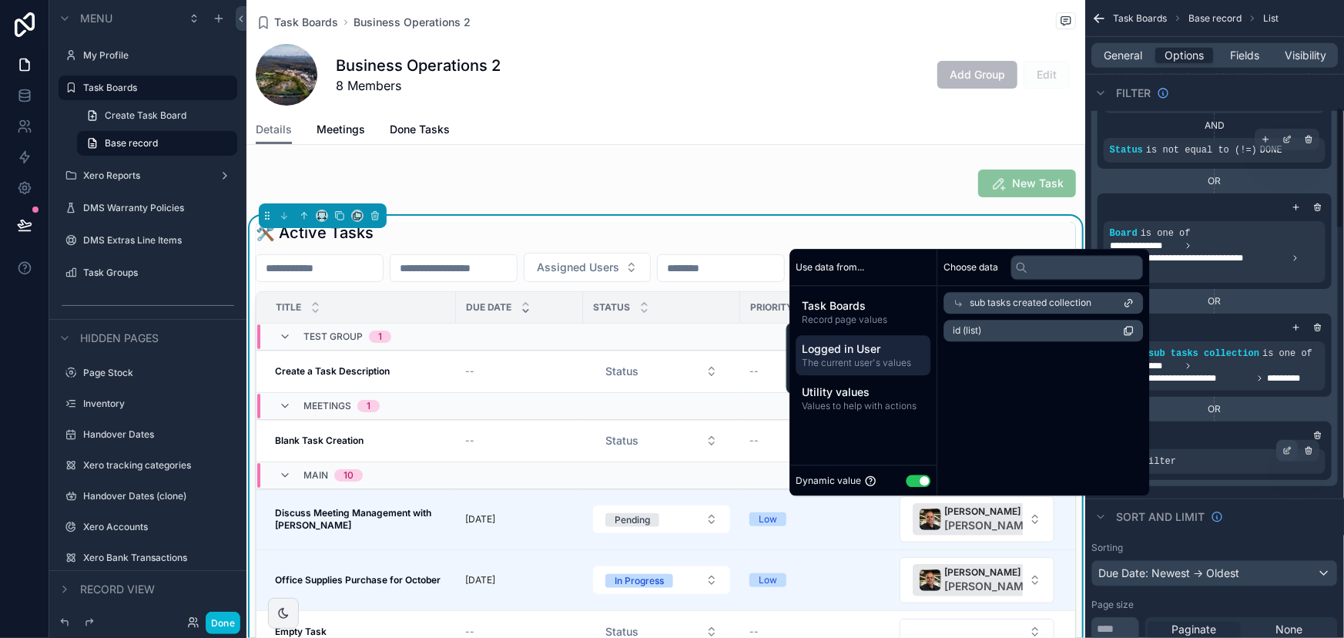
click at [1281, 451] on div "scrollable content" at bounding box center [1288, 451] width 22 height 22
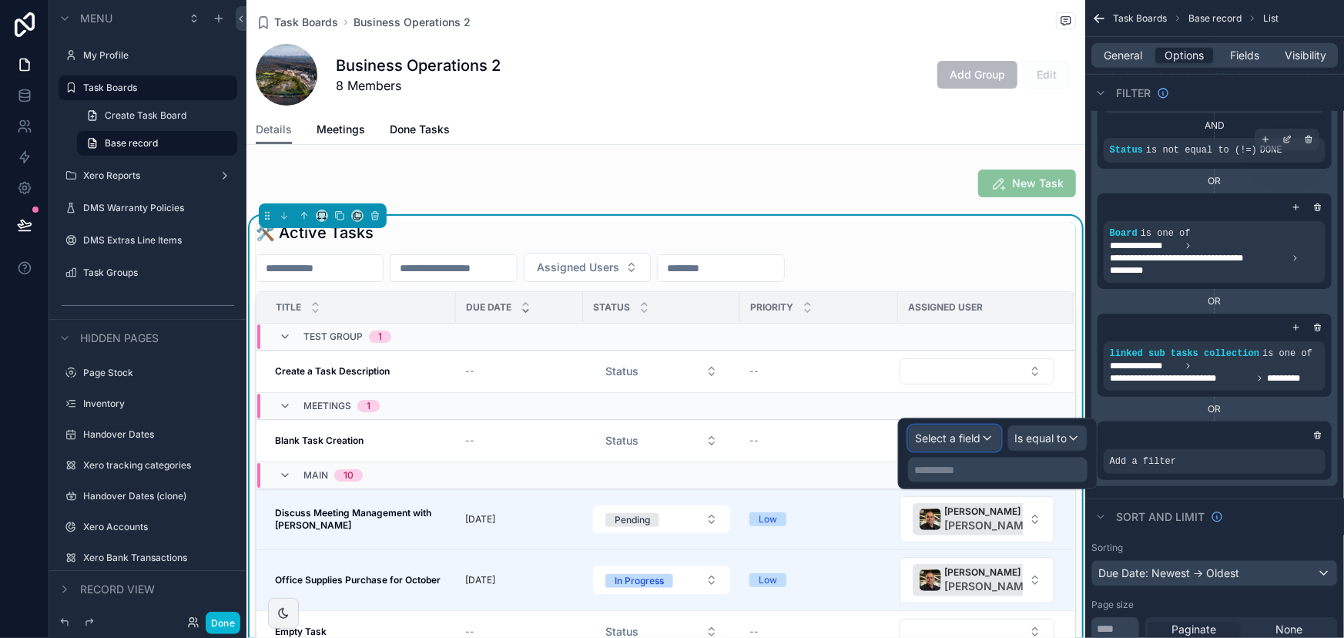
click at [987, 441] on div "Select a field" at bounding box center [955, 438] width 92 height 25
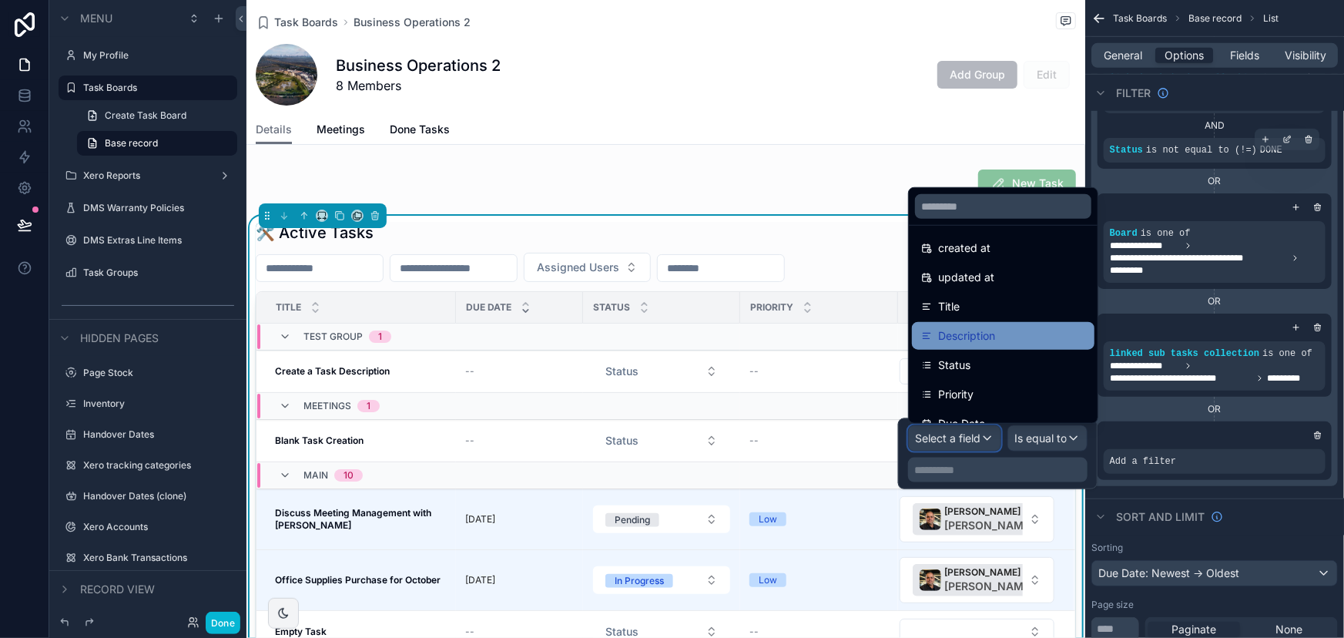
scroll to position [0, 0]
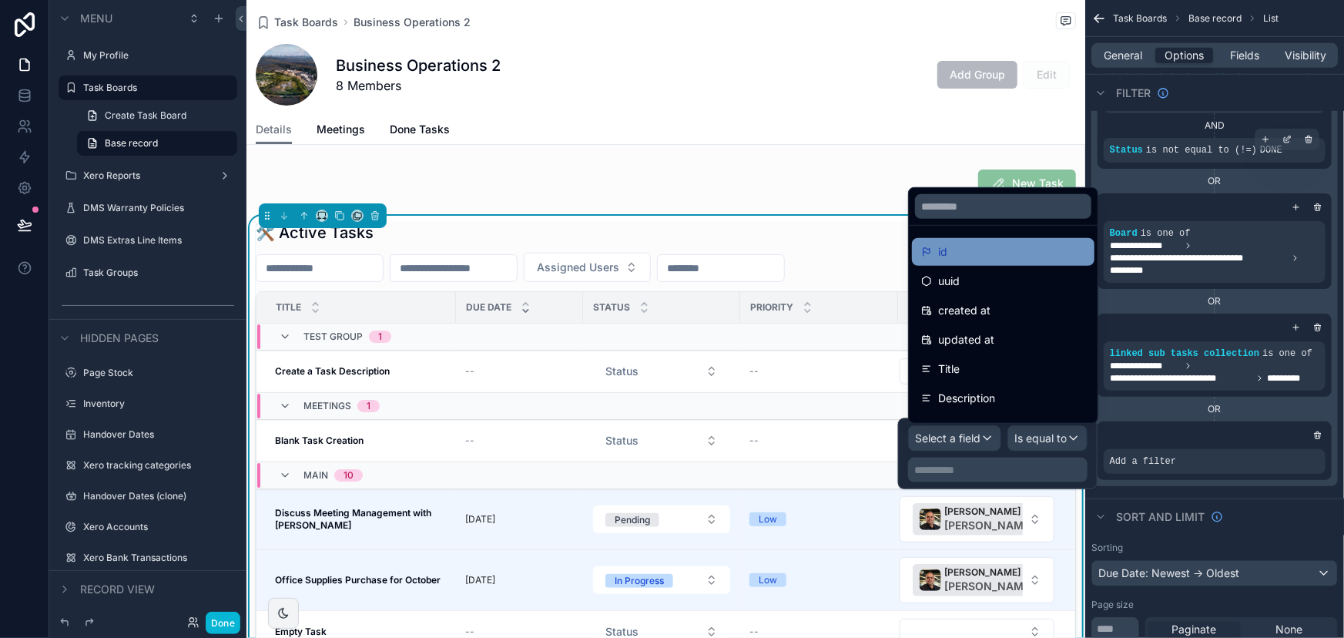
click at [1021, 258] on div "id" at bounding box center [1003, 252] width 164 height 18
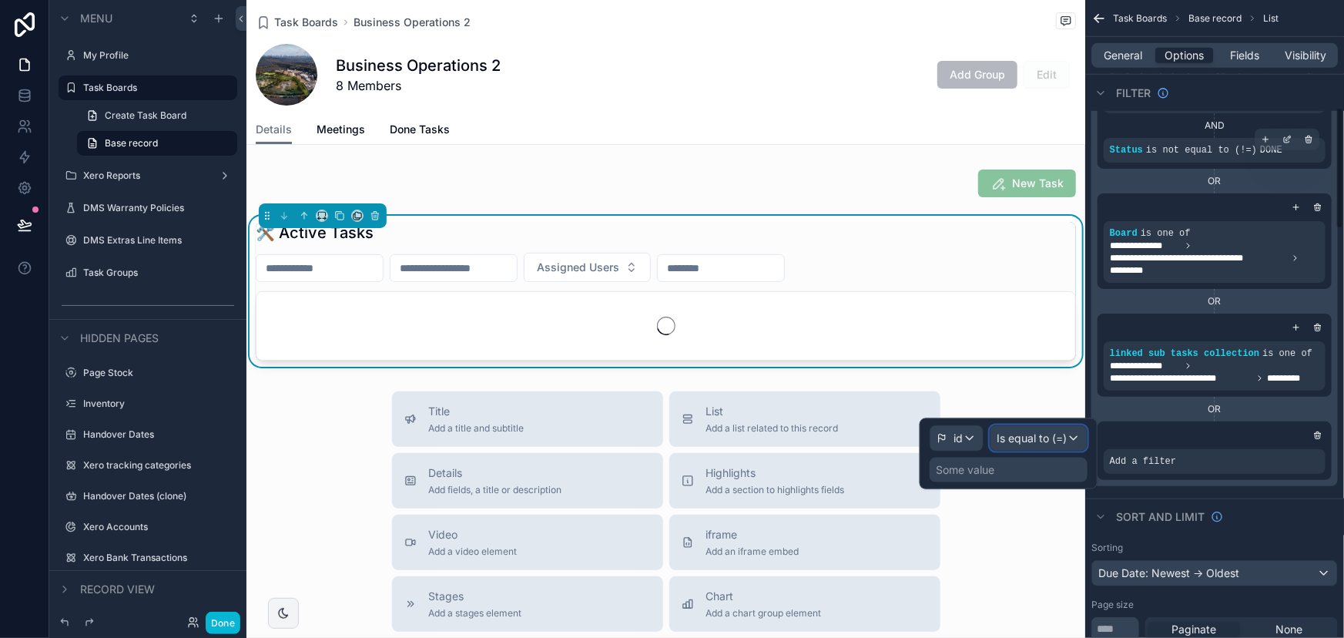
click at [1052, 441] on span "Is equal to (=)" at bounding box center [1032, 438] width 70 height 15
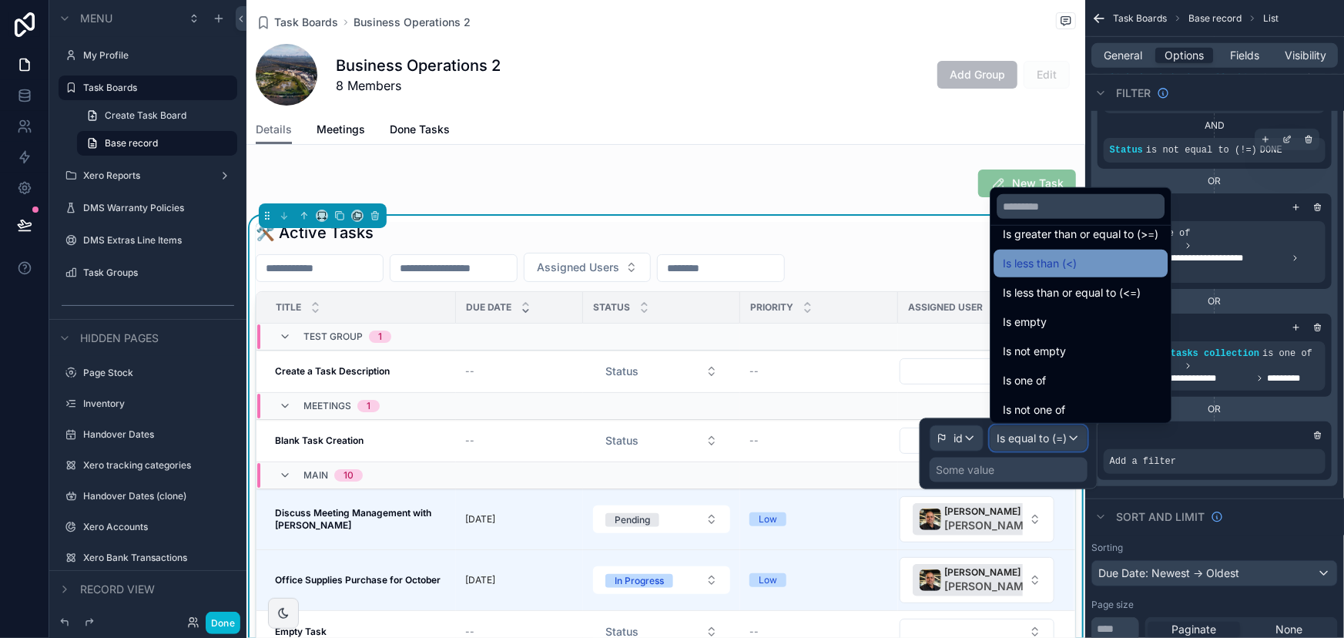
scroll to position [109, 0]
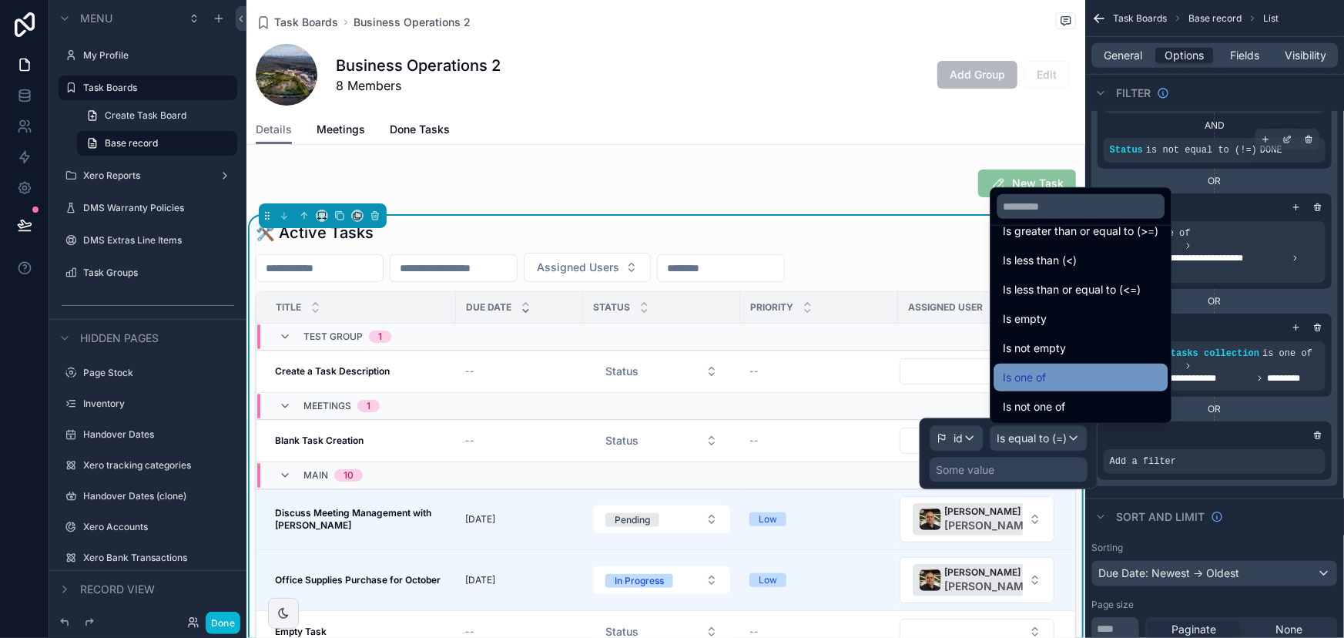
click at [1056, 377] on div "Is one of" at bounding box center [1081, 377] width 156 height 18
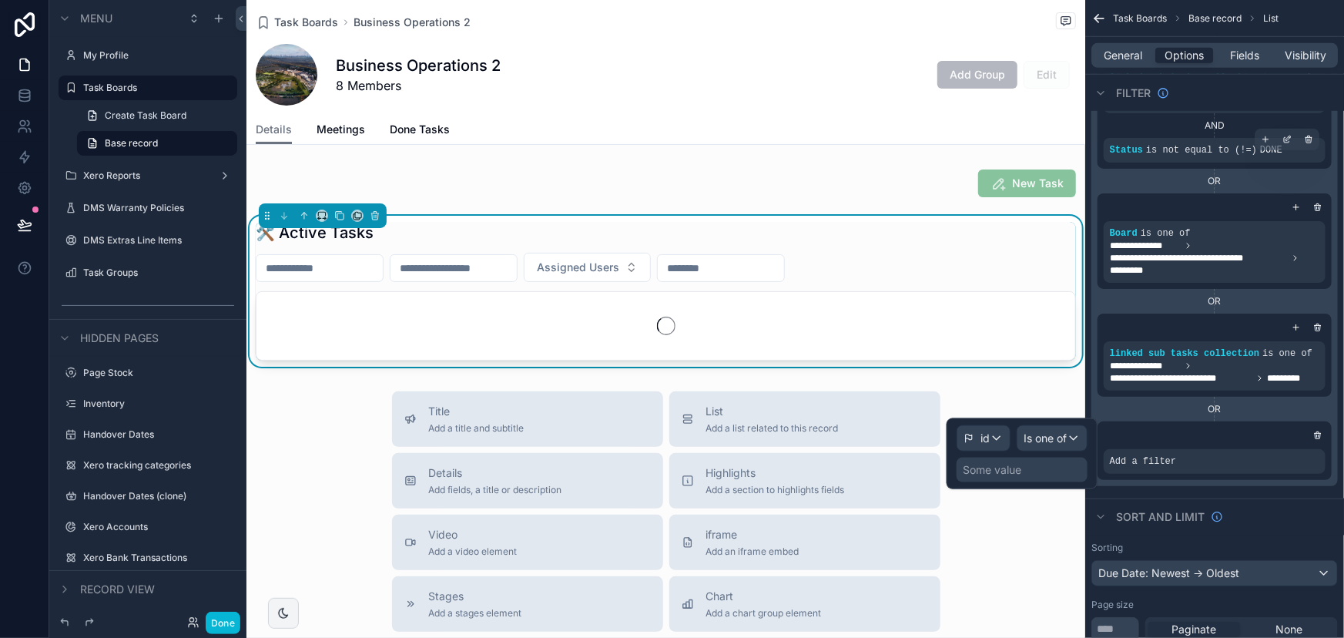
click at [1058, 470] on div "Some value" at bounding box center [1022, 470] width 131 height 25
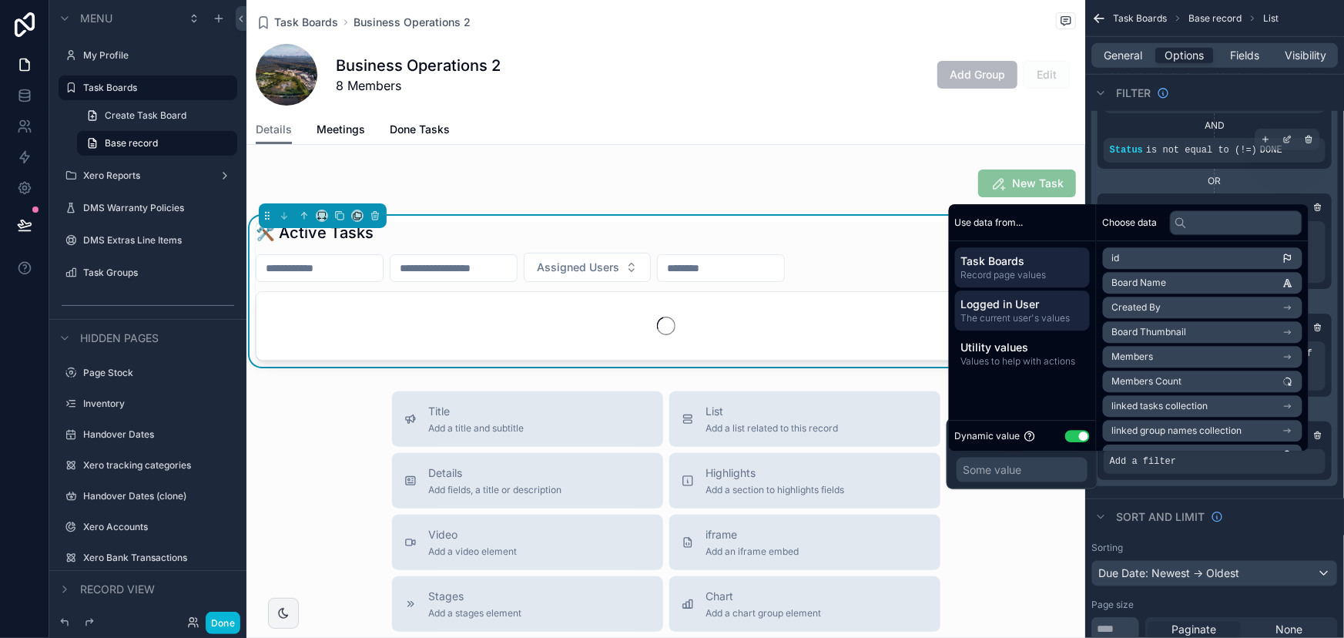
click at [1009, 294] on div "Logged in User The current user's values" at bounding box center [1022, 310] width 135 height 40
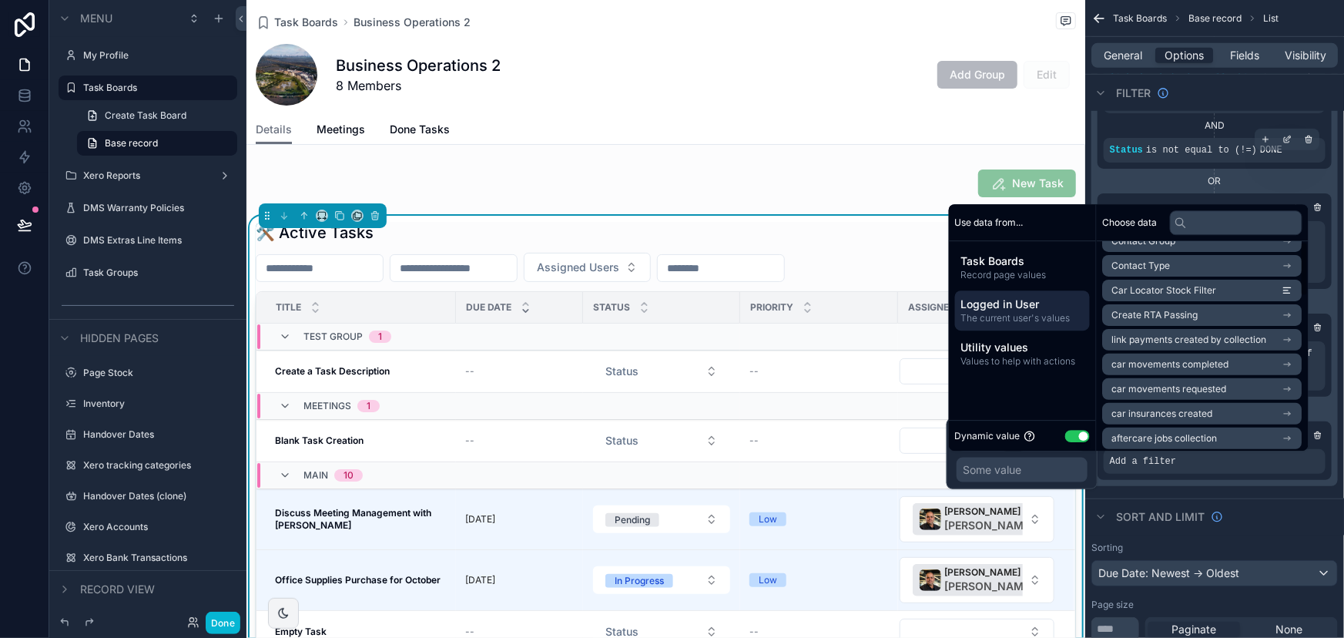
scroll to position [588, 0]
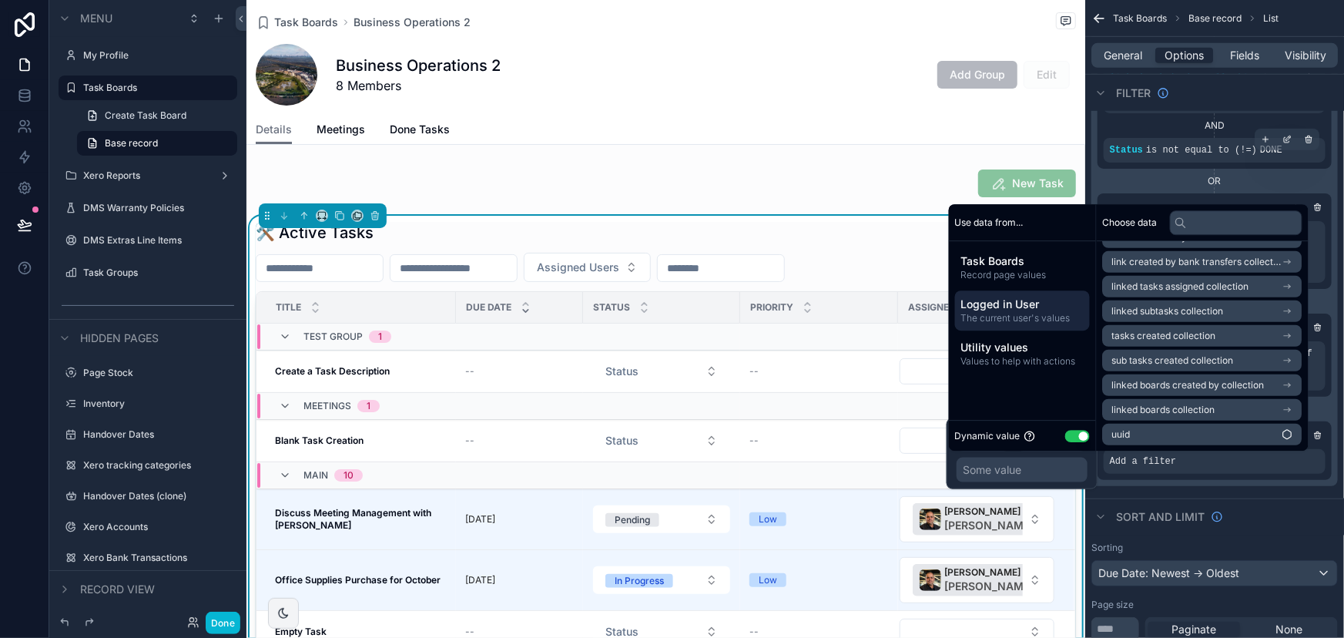
click at [1177, 335] on span "tasks created collection" at bounding box center [1165, 336] width 104 height 12
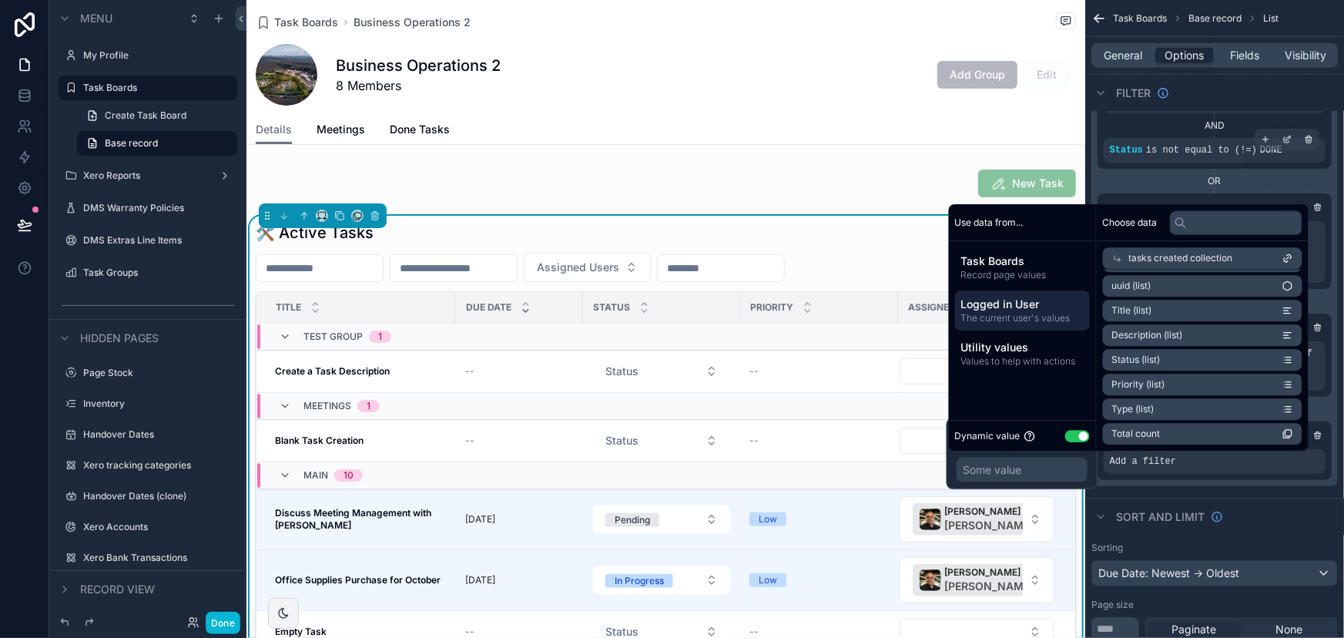
scroll to position [24, 0]
click at [1154, 254] on span "tasks created collection" at bounding box center [1182, 258] width 104 height 12
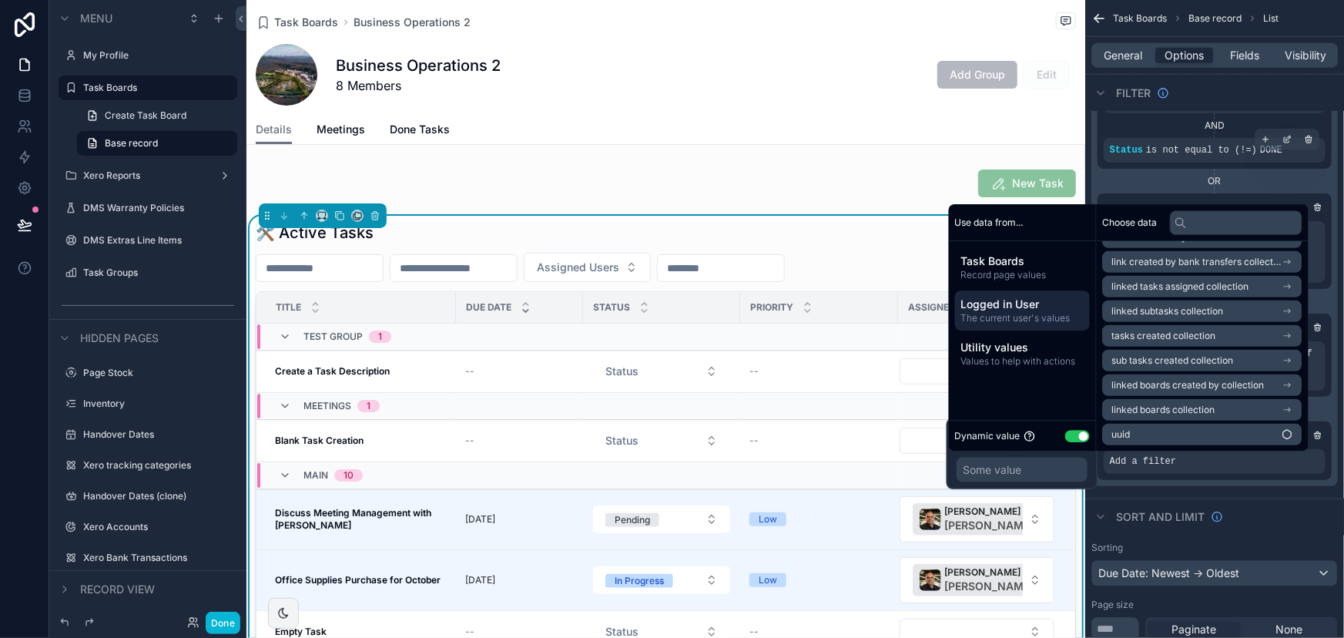
click at [1169, 334] on span "tasks created collection" at bounding box center [1165, 336] width 104 height 12
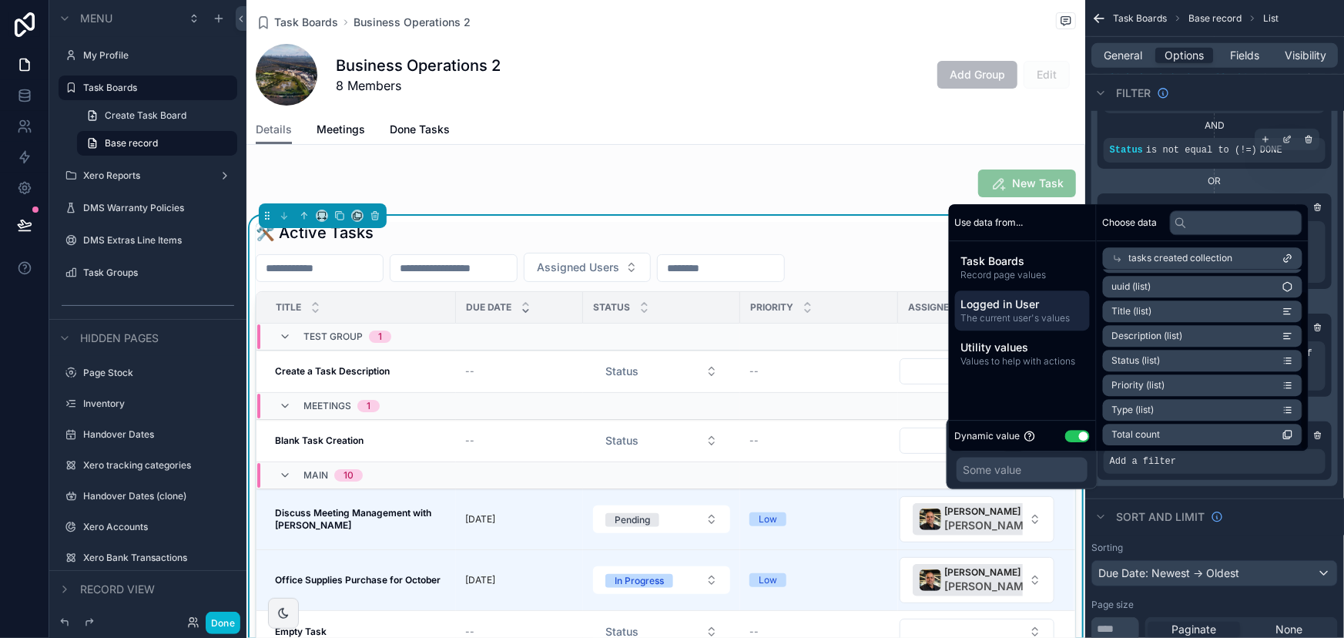
click at [1156, 285] on li "uuid (list)" at bounding box center [1203, 287] width 200 height 22
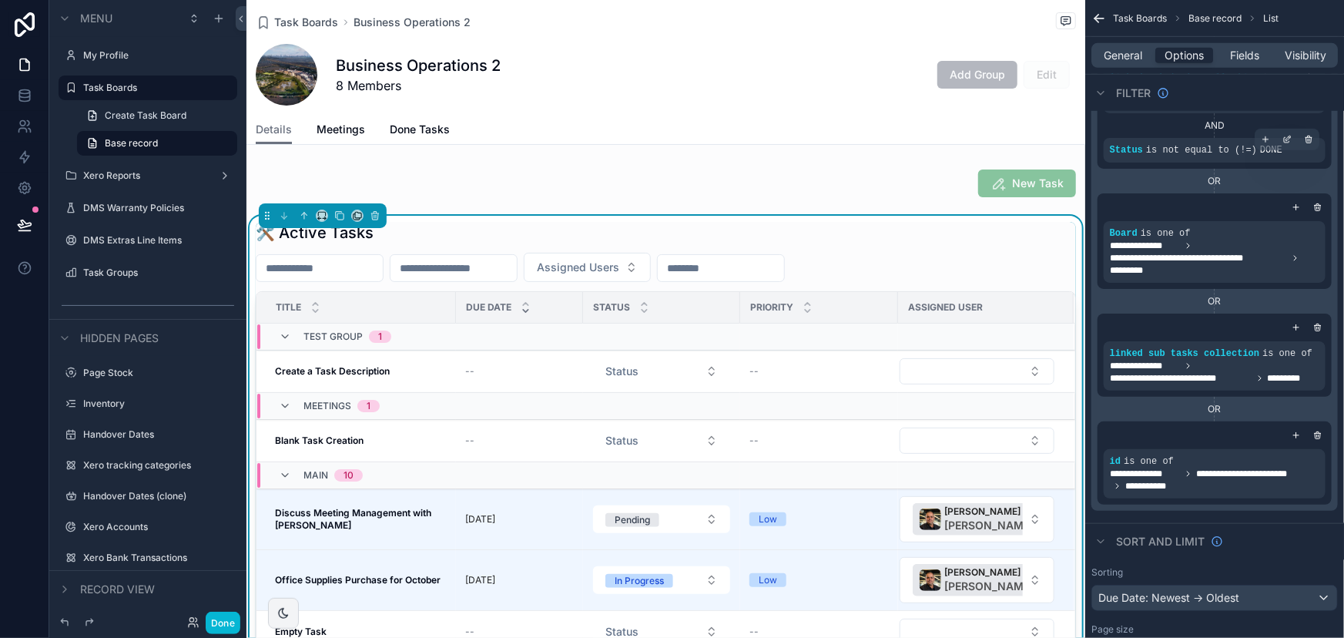
click at [1226, 428] on div "scrollable content" at bounding box center [1215, 435] width 222 height 15
click at [1270, 218] on icon "scrollable content" at bounding box center [1265, 222] width 9 height 9
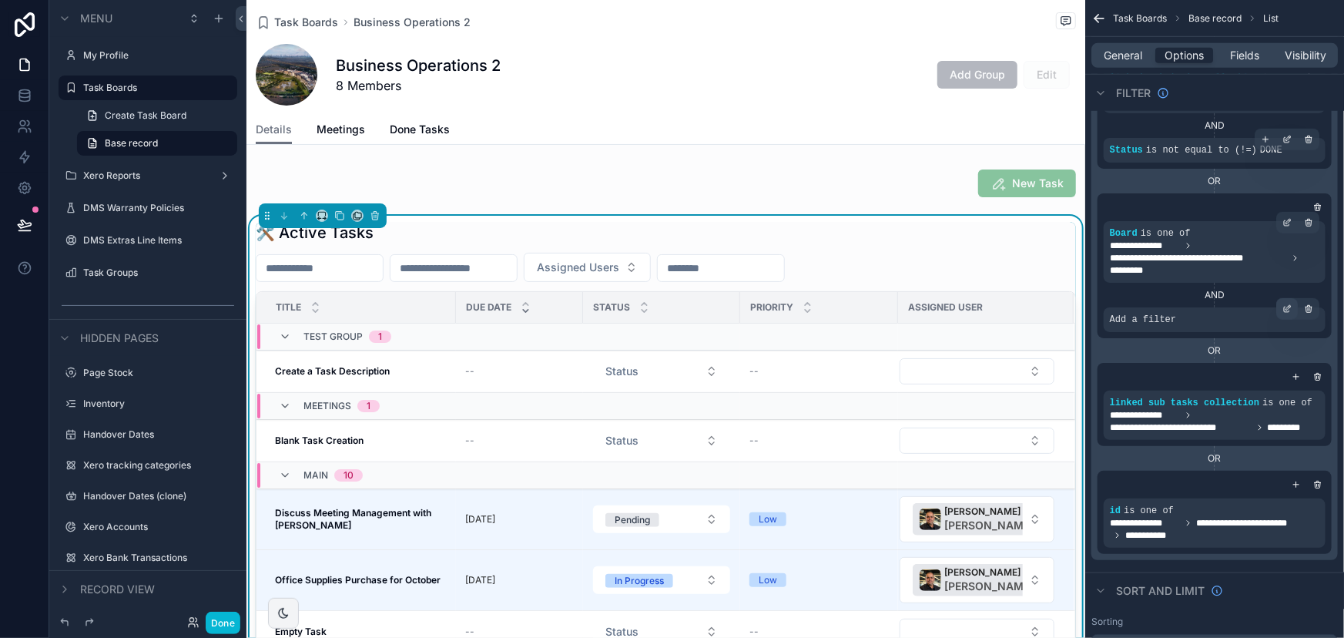
click at [1287, 310] on icon "scrollable content" at bounding box center [1289, 308] width 5 height 5
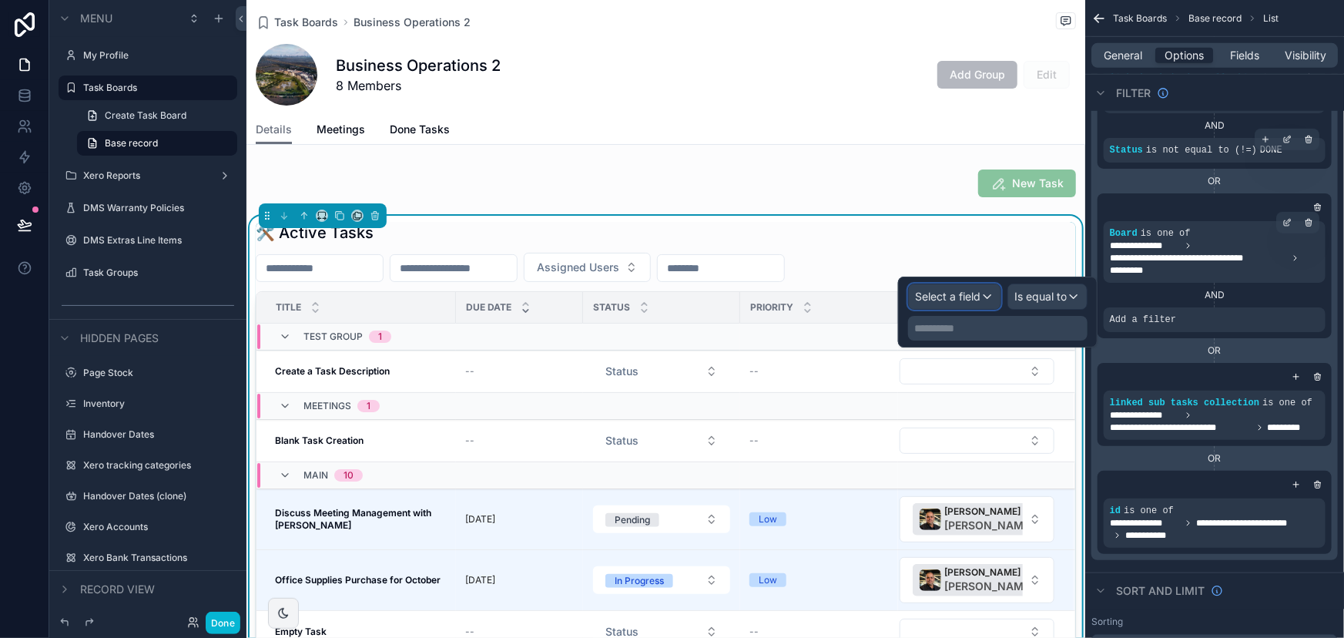
click at [987, 300] on div "Select a field" at bounding box center [955, 296] width 92 height 25
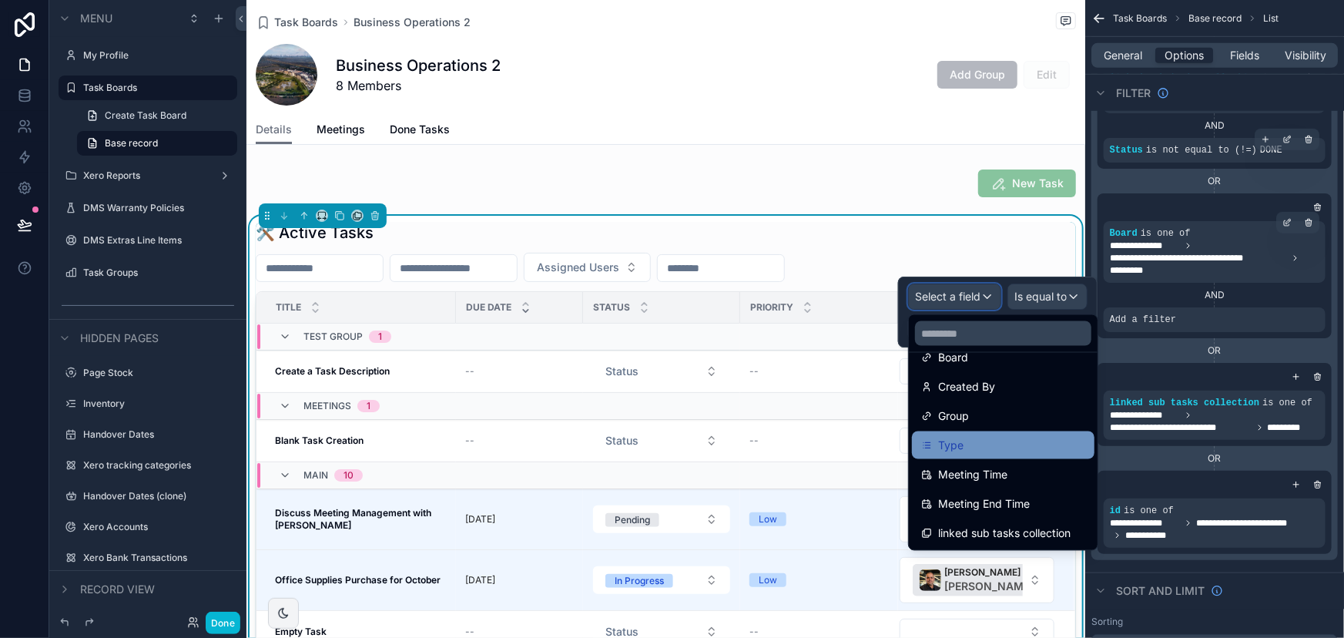
scroll to position [343, 0]
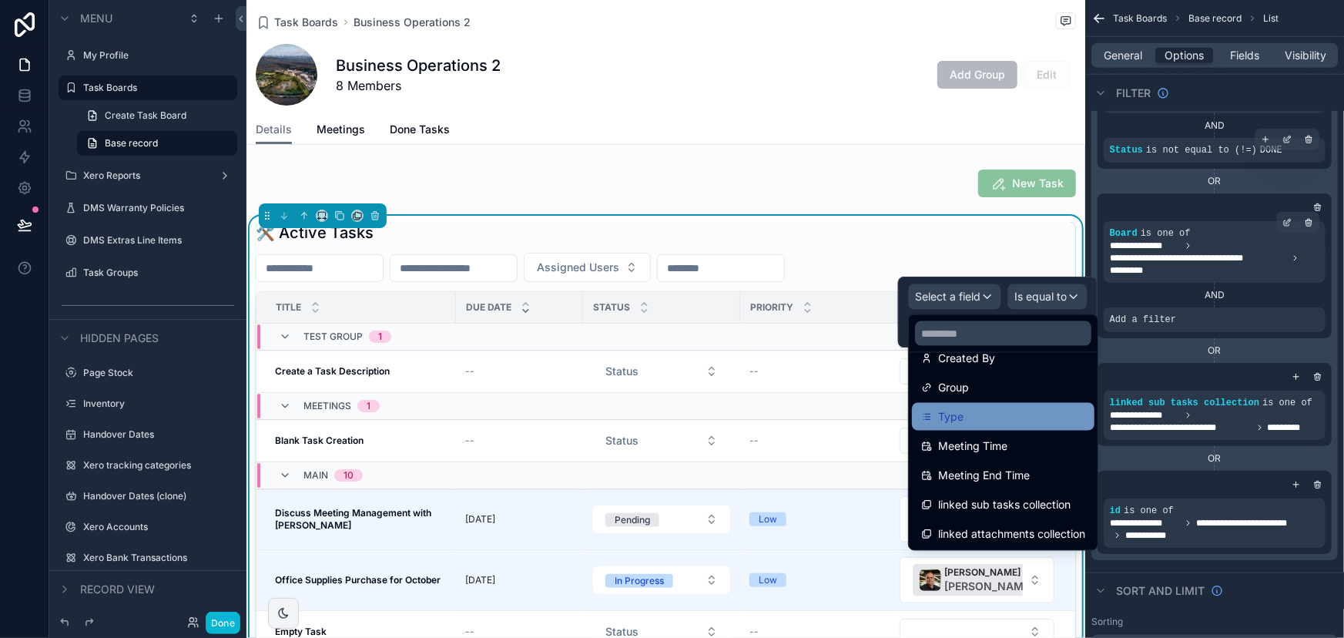
click at [1013, 404] on div "Type" at bounding box center [1003, 417] width 183 height 28
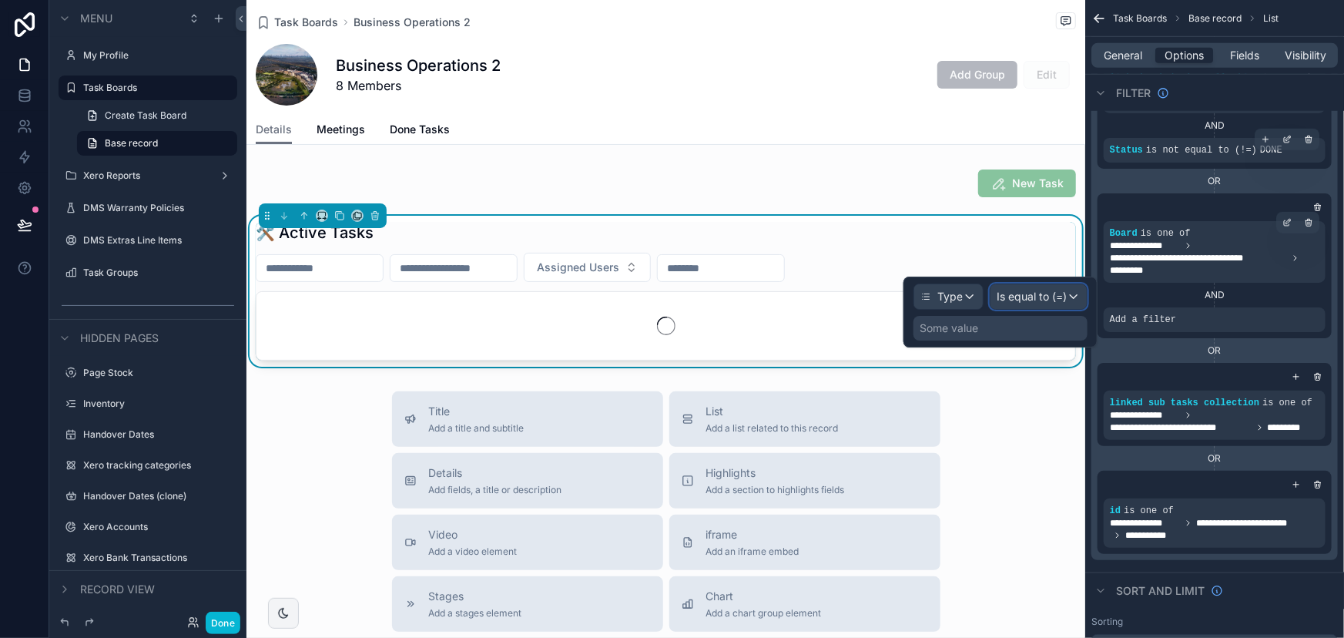
click at [1039, 304] on span "Is equal to (=)" at bounding box center [1032, 296] width 70 height 15
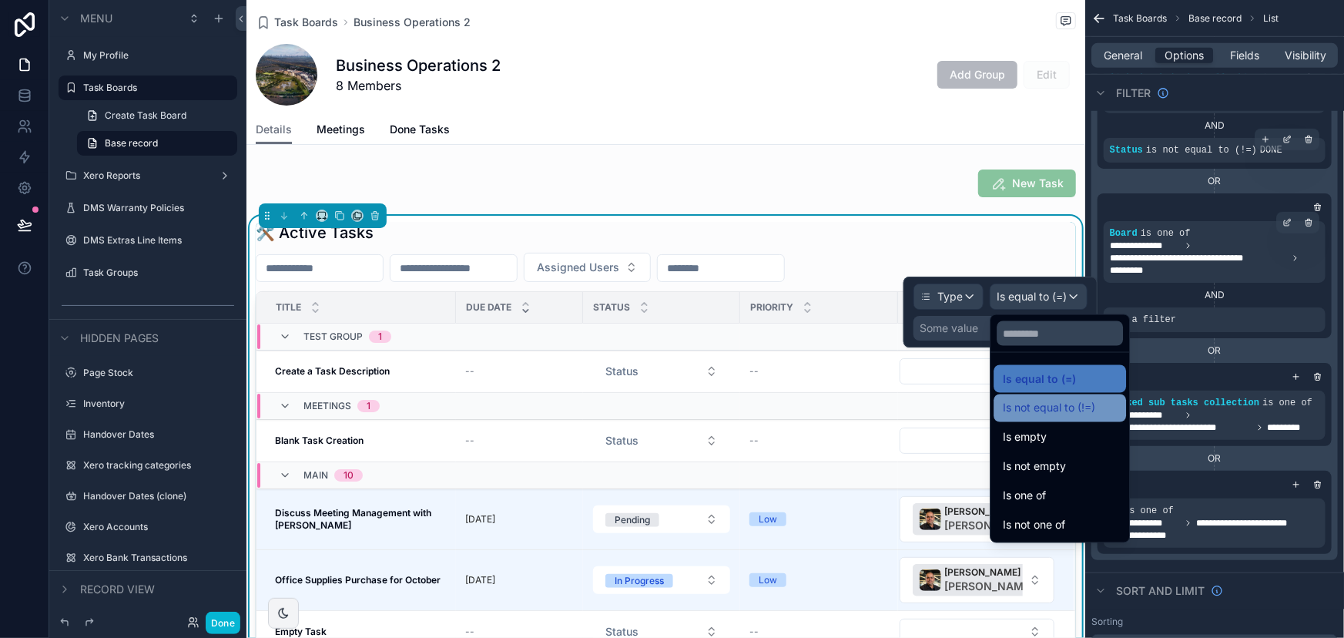
click at [1063, 415] on span "Is not equal to (!=)" at bounding box center [1049, 408] width 92 height 18
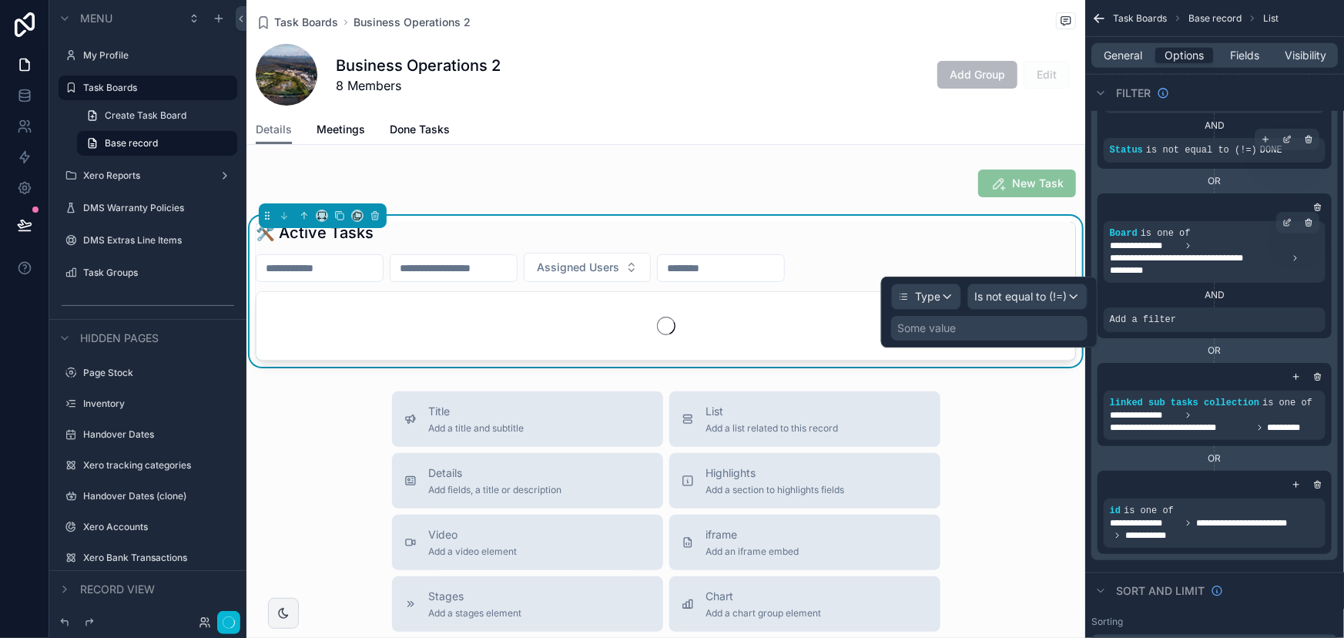
click at [1047, 325] on div "Some value" at bounding box center [989, 328] width 196 height 25
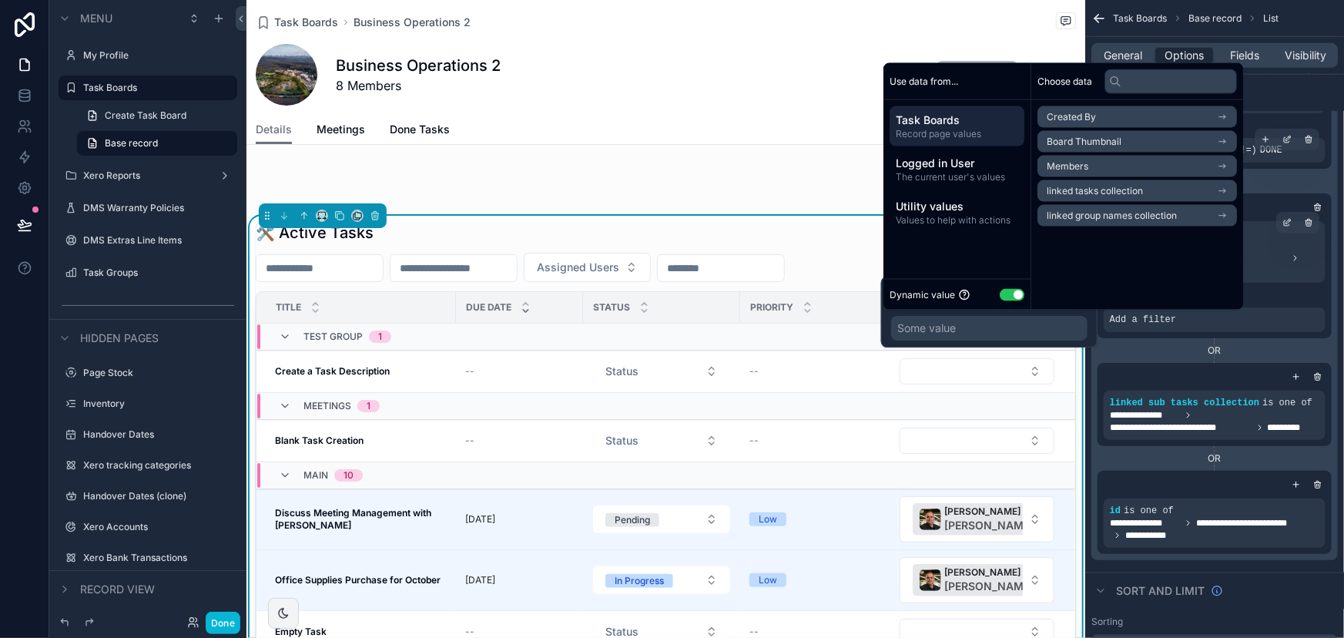
click at [1014, 294] on button "Use setting" at bounding box center [1012, 294] width 25 height 12
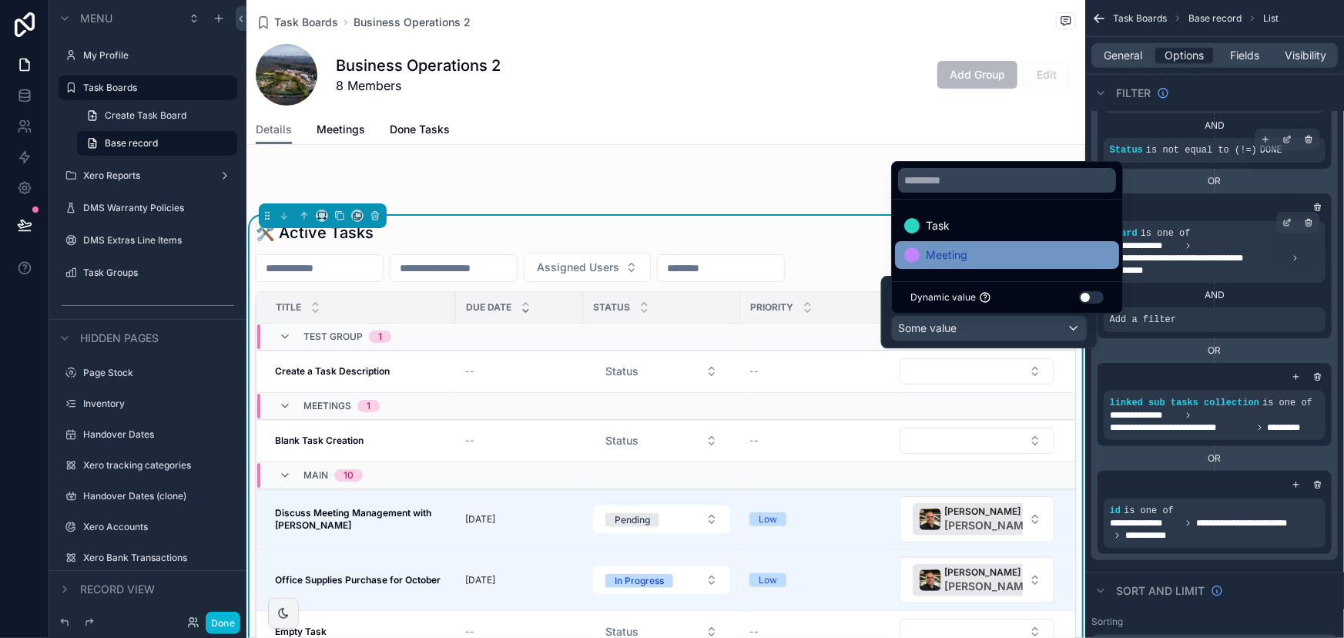
click at [1046, 250] on div "Meeting" at bounding box center [1008, 255] width 206 height 18
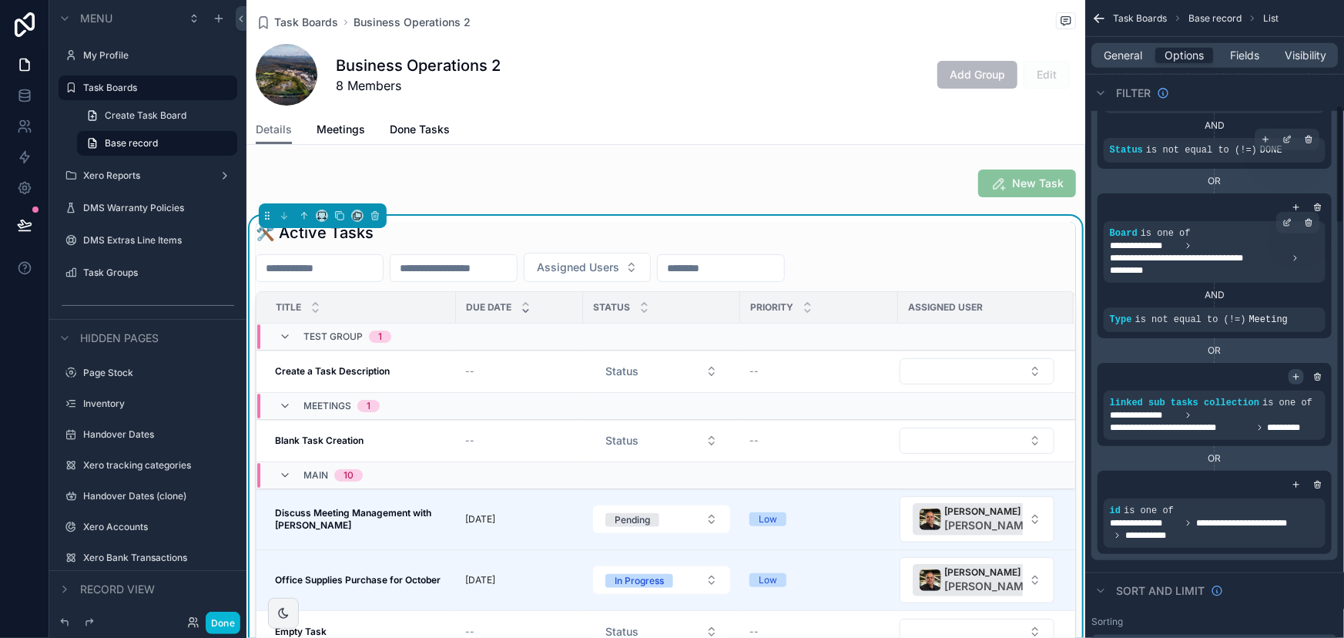
click at [1301, 374] on icon "scrollable content" at bounding box center [1296, 376] width 9 height 9
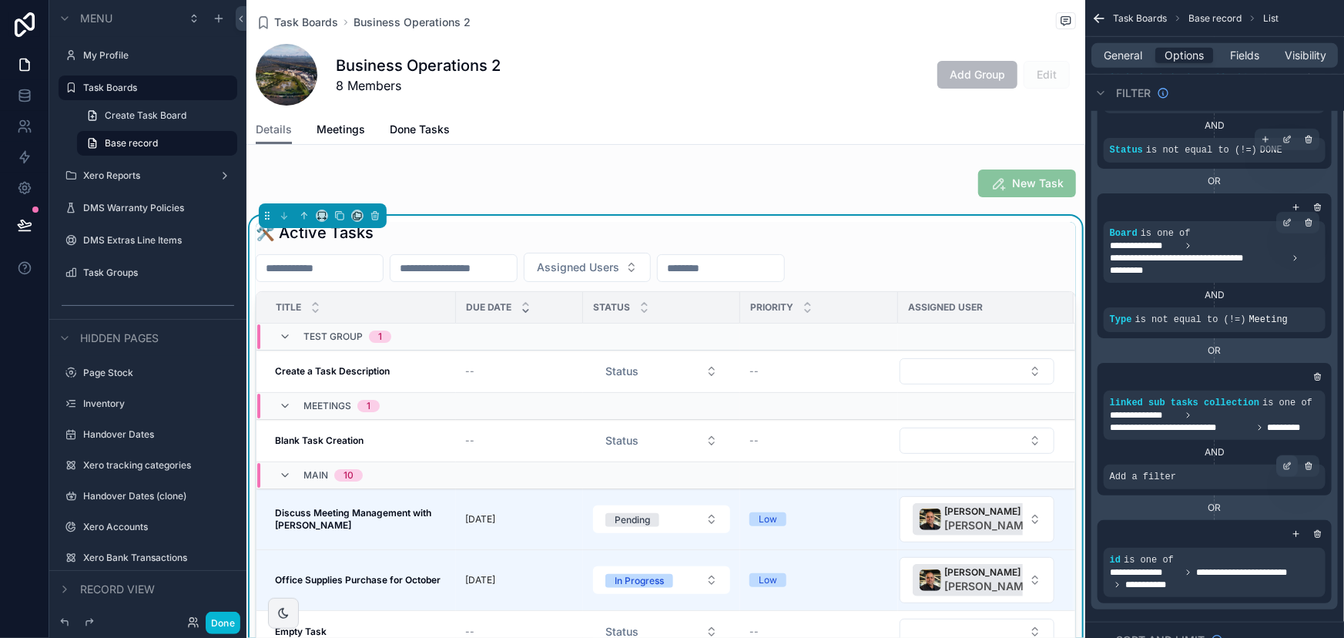
click at [1287, 466] on icon "scrollable content" at bounding box center [1289, 464] width 5 height 5
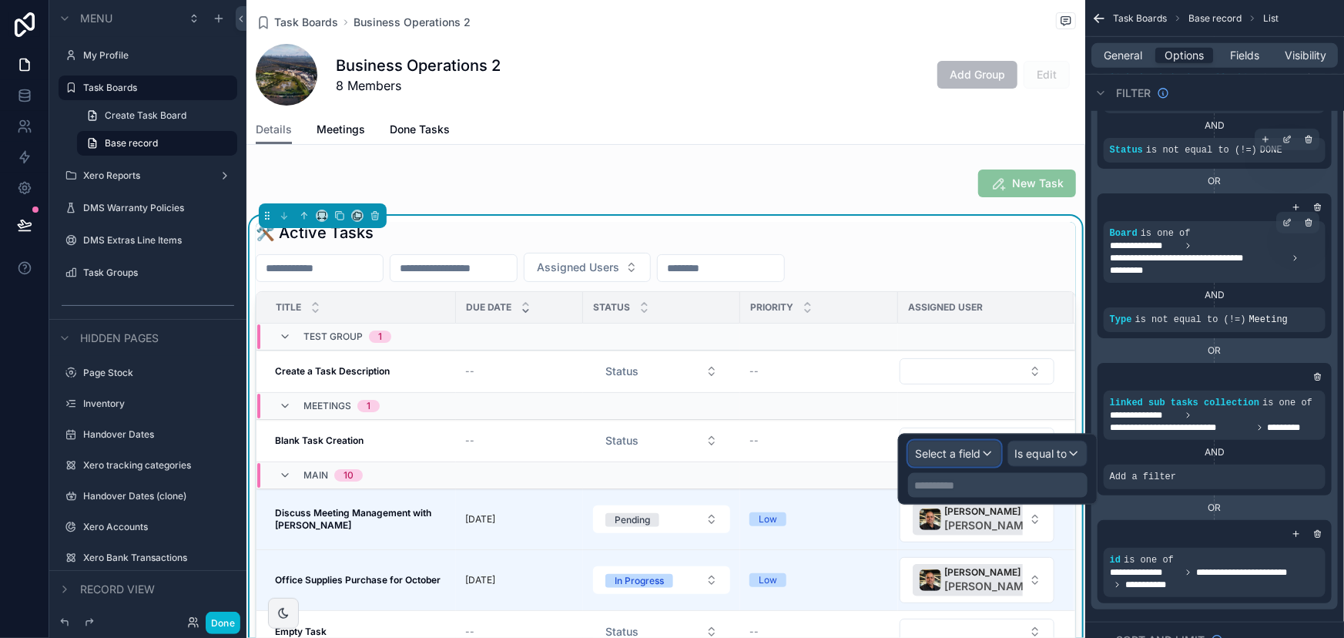
click at [960, 449] on span "Select a field" at bounding box center [947, 453] width 65 height 13
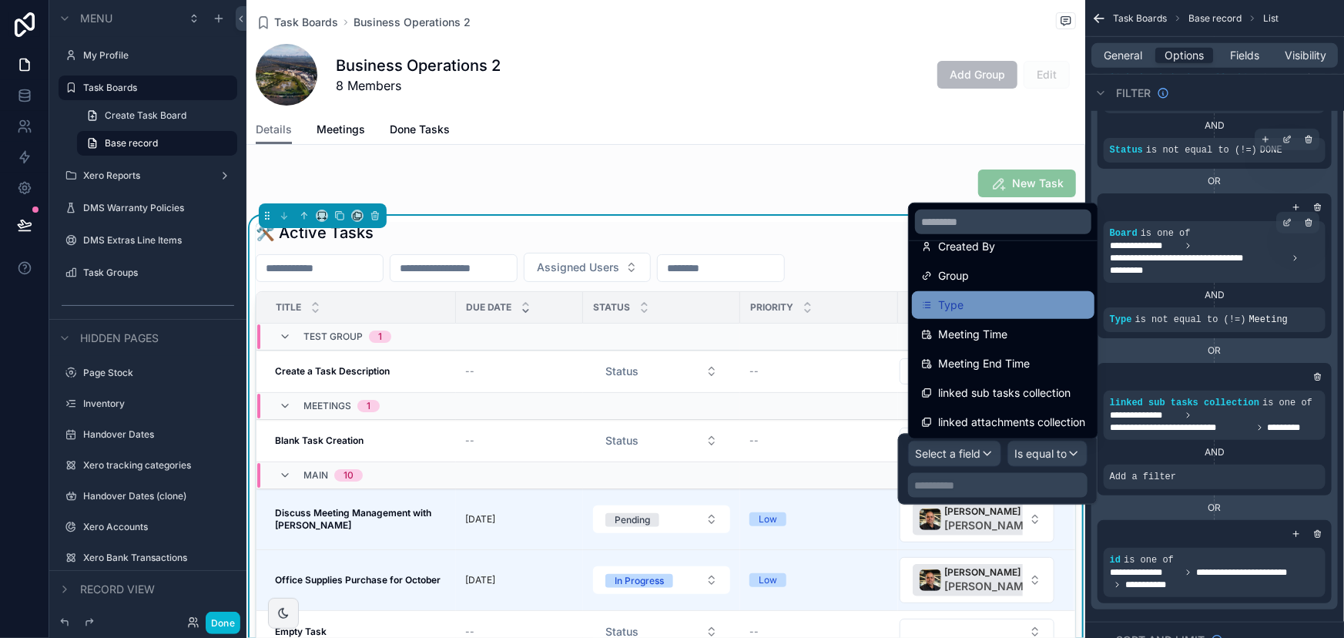
click at [982, 312] on div "Type" at bounding box center [1003, 305] width 164 height 18
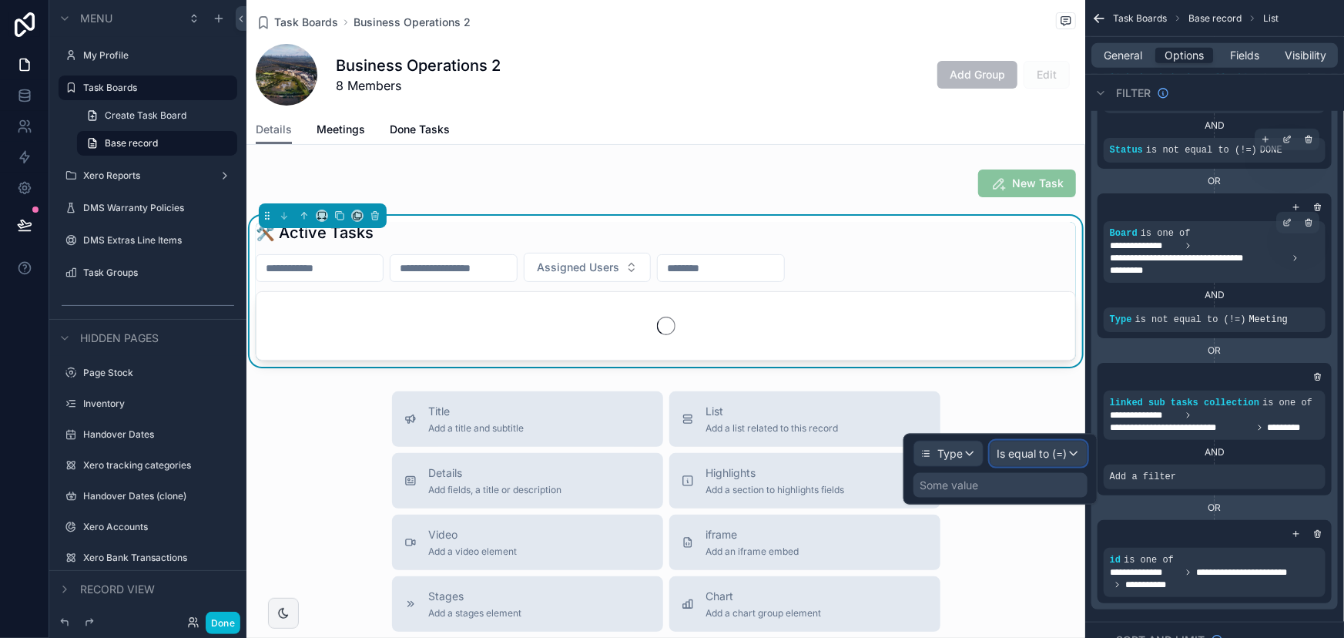
click at [1041, 459] on span "Is equal to (=)" at bounding box center [1032, 453] width 70 height 15
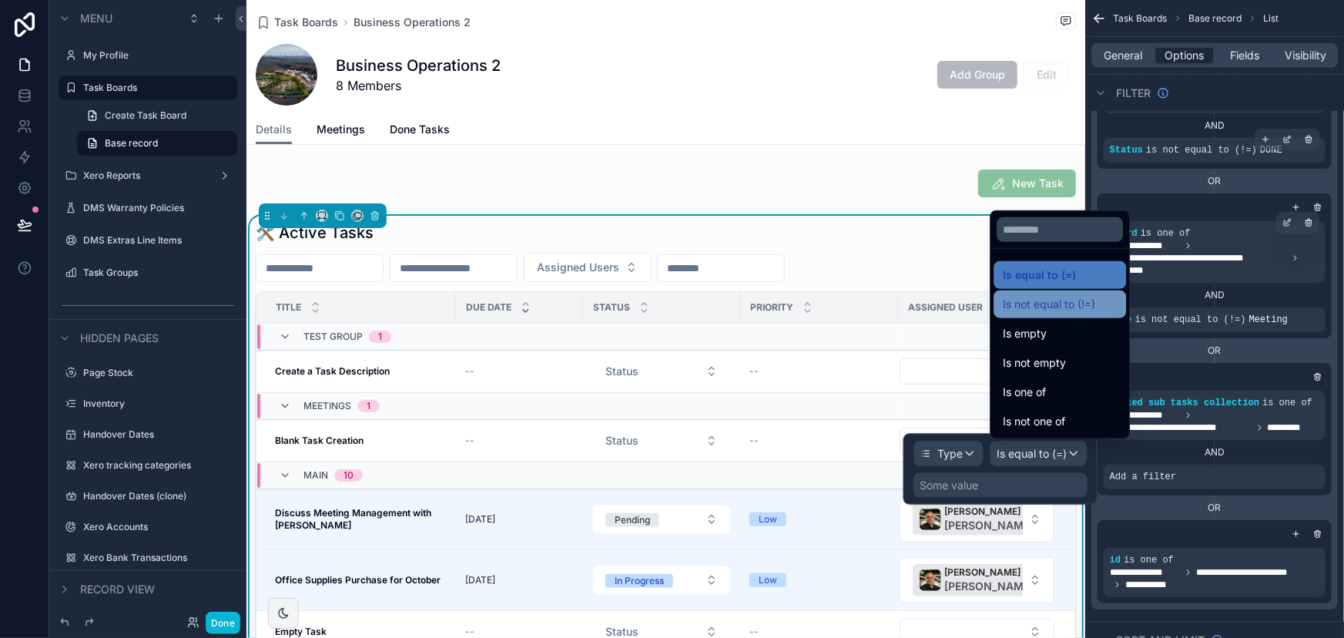
click at [1046, 314] on div "Is not equal to (!=)" at bounding box center [1060, 304] width 133 height 28
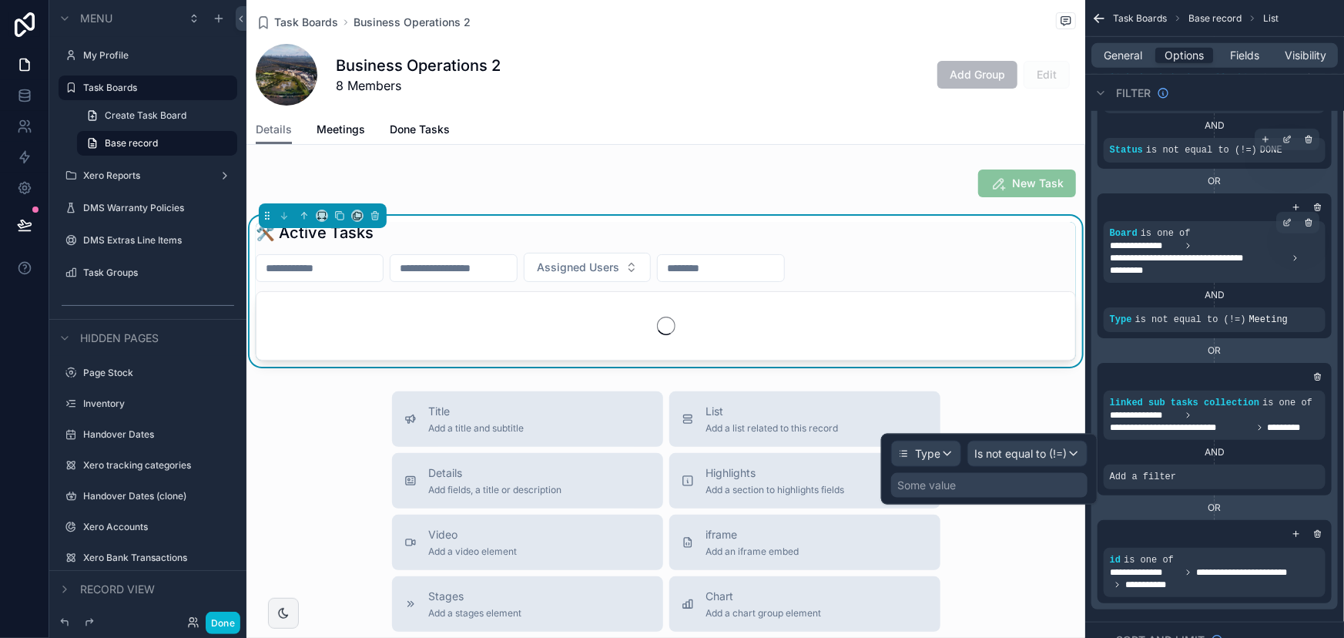
click at [1048, 478] on div "Some value" at bounding box center [989, 485] width 196 height 25
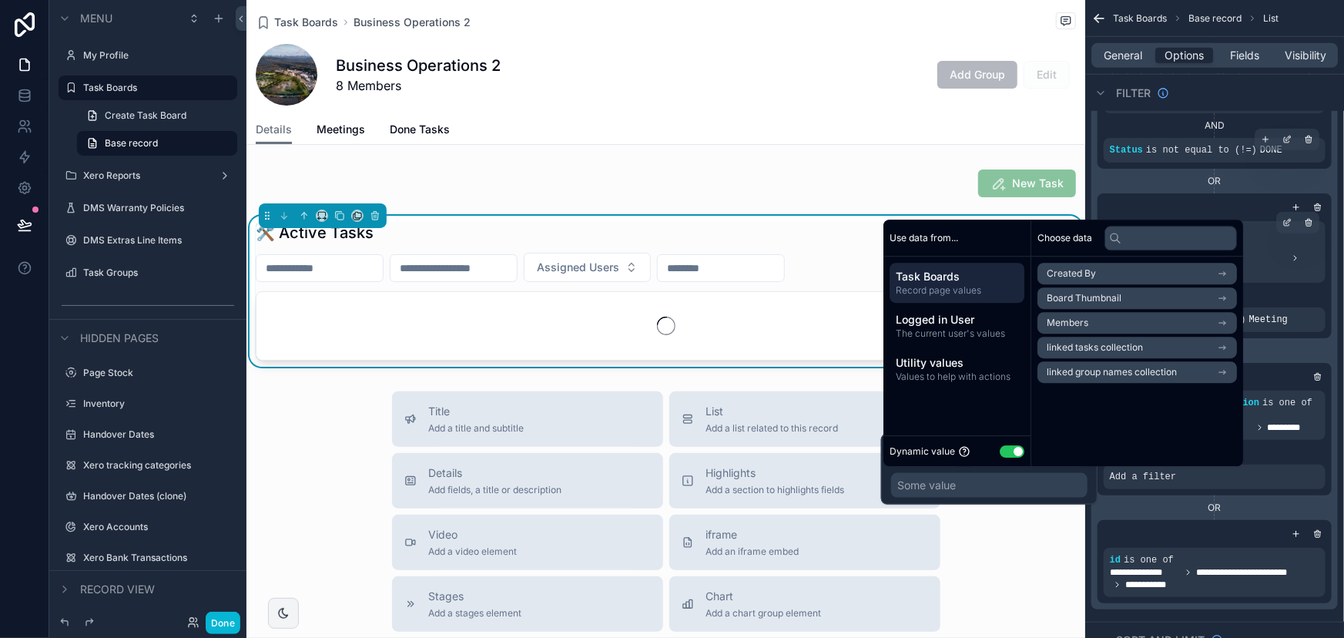
click at [1011, 444] on div "Dynamic value Use setting" at bounding box center [957, 451] width 135 height 18
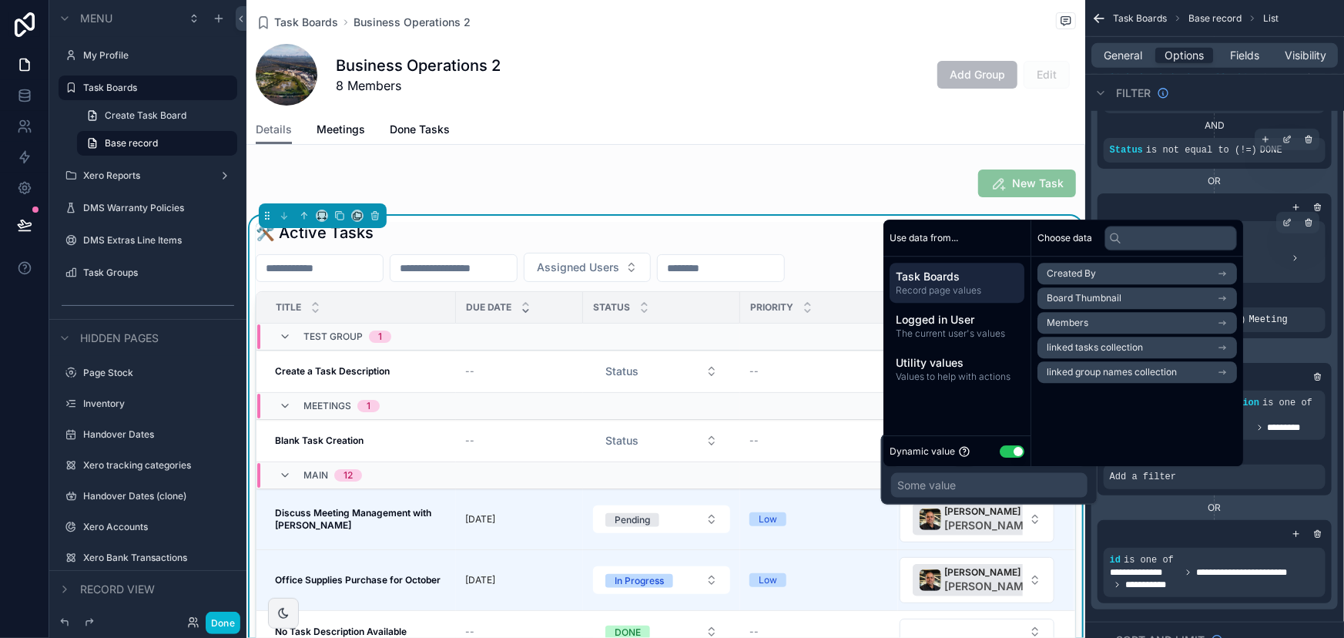
click at [1012, 450] on button "Use setting" at bounding box center [1012, 451] width 25 height 12
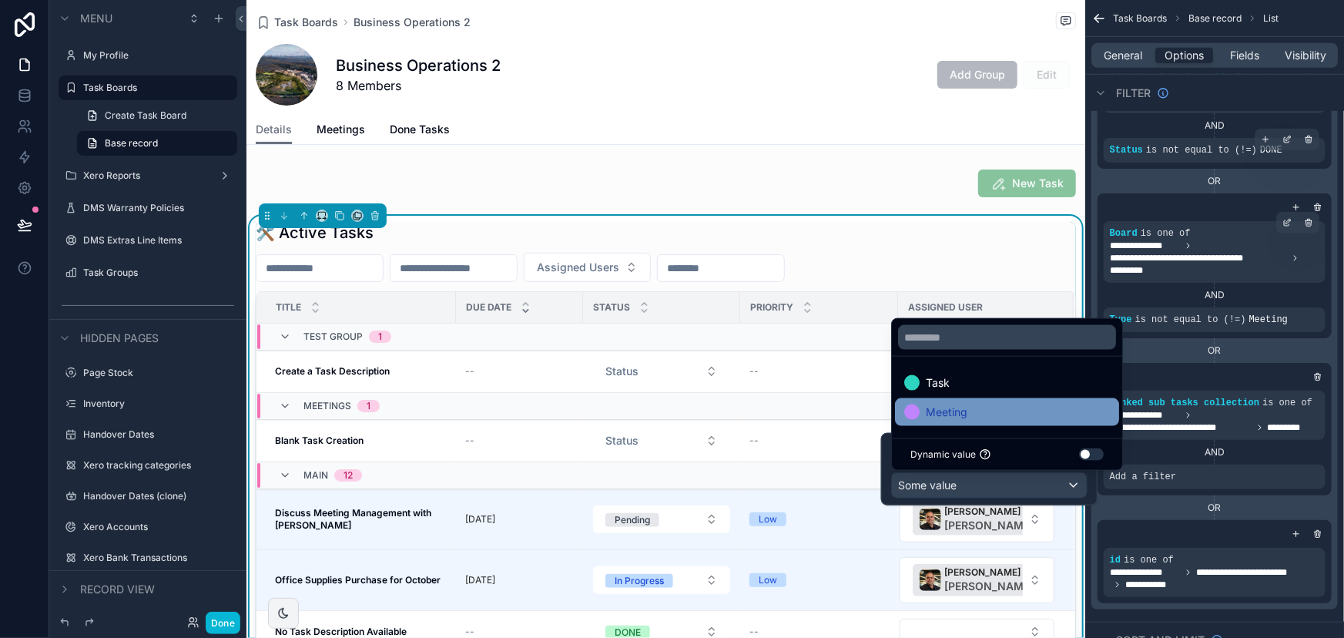
click at [1028, 410] on div "Meeting" at bounding box center [1008, 412] width 206 height 18
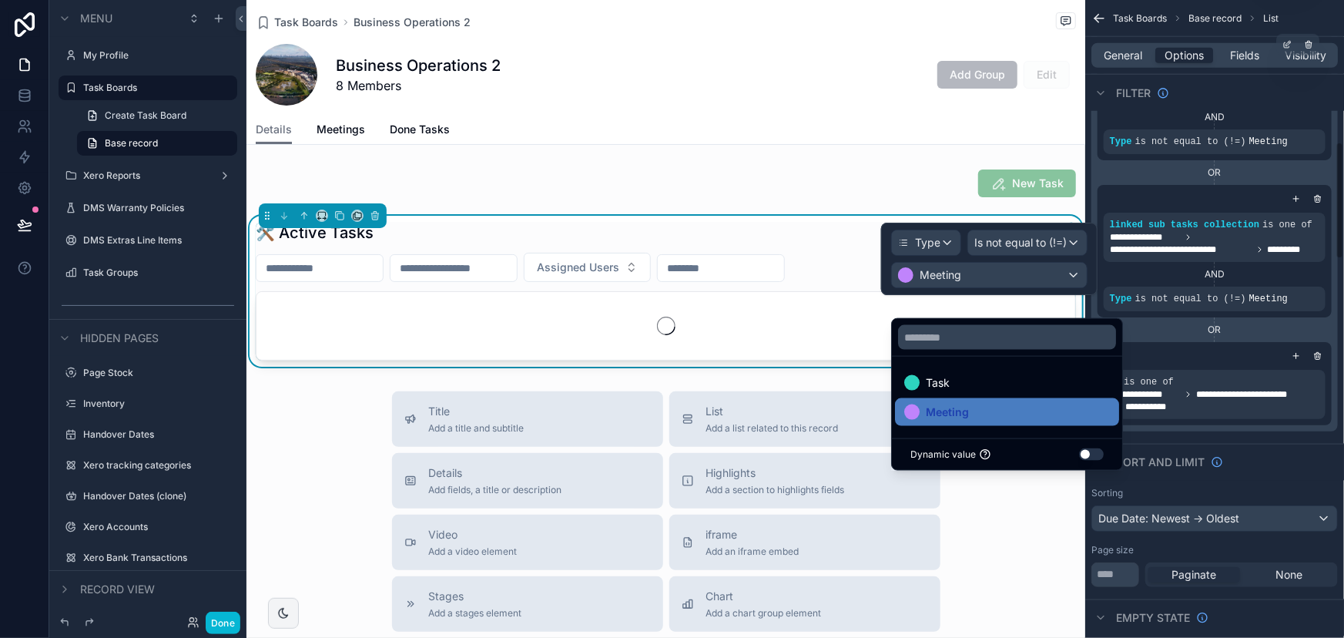
scroll to position [770, 0]
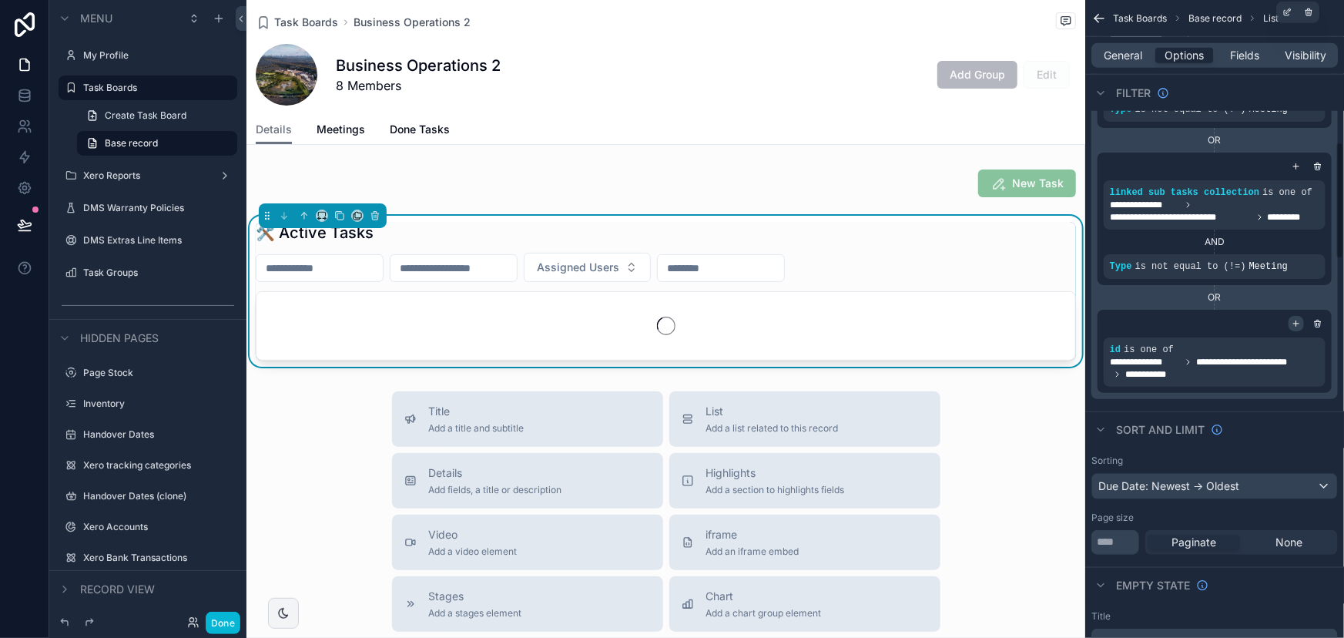
click at [1294, 322] on icon "scrollable content" at bounding box center [1296, 323] width 9 height 9
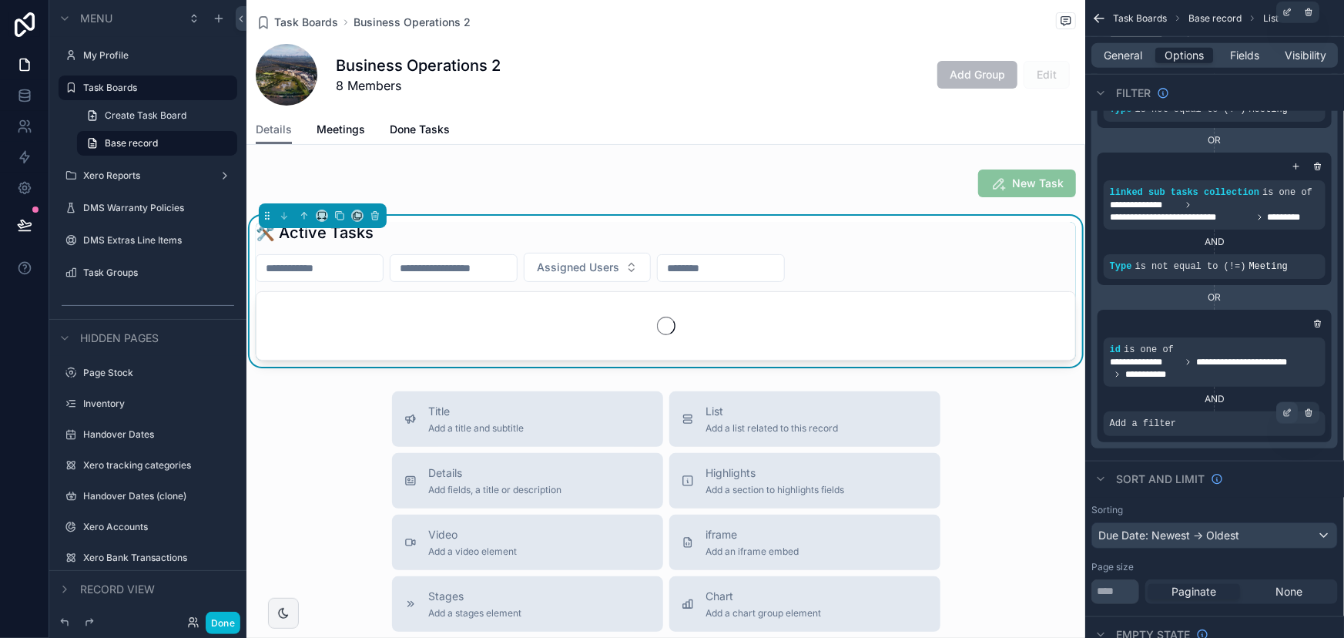
click at [1281, 411] on div "scrollable content" at bounding box center [1288, 413] width 22 height 22
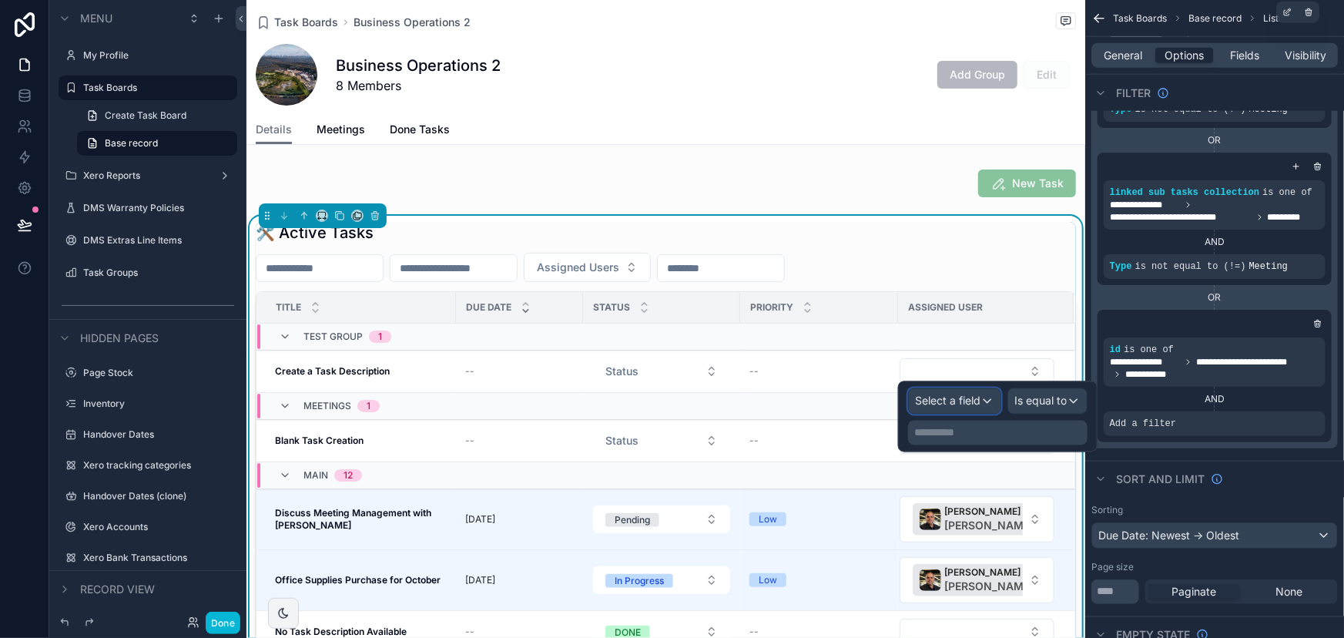
click at [980, 398] on span "Select a field" at bounding box center [947, 400] width 65 height 13
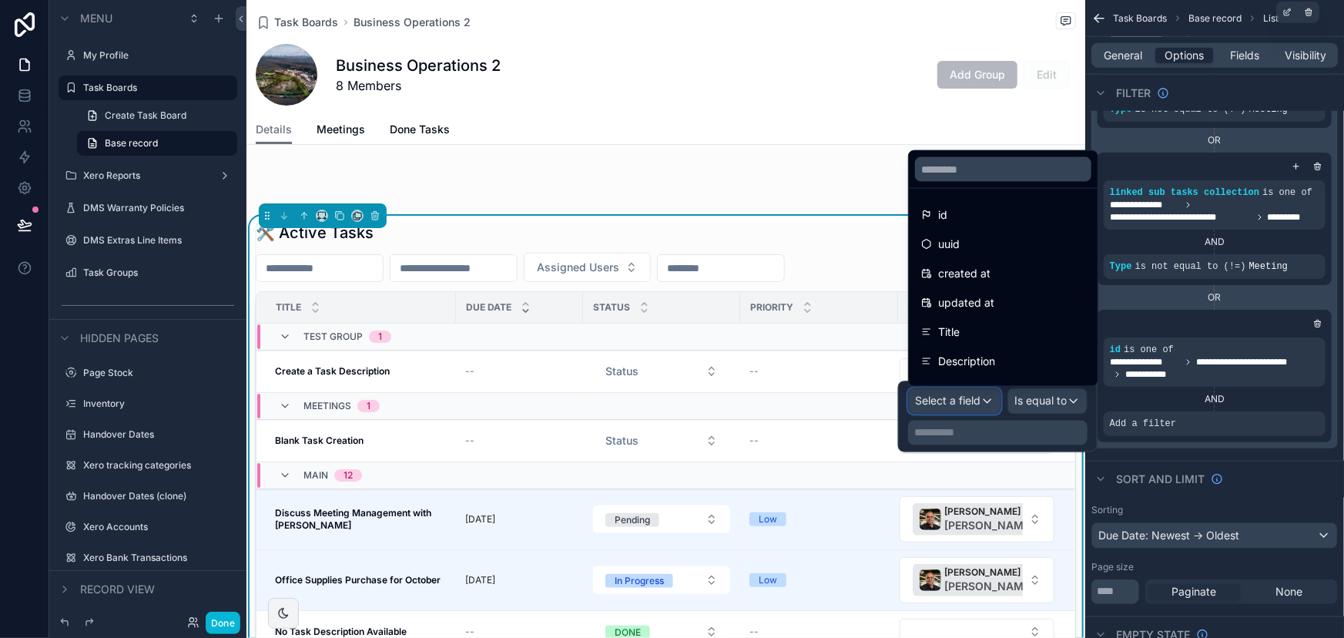
scroll to position [343, 0]
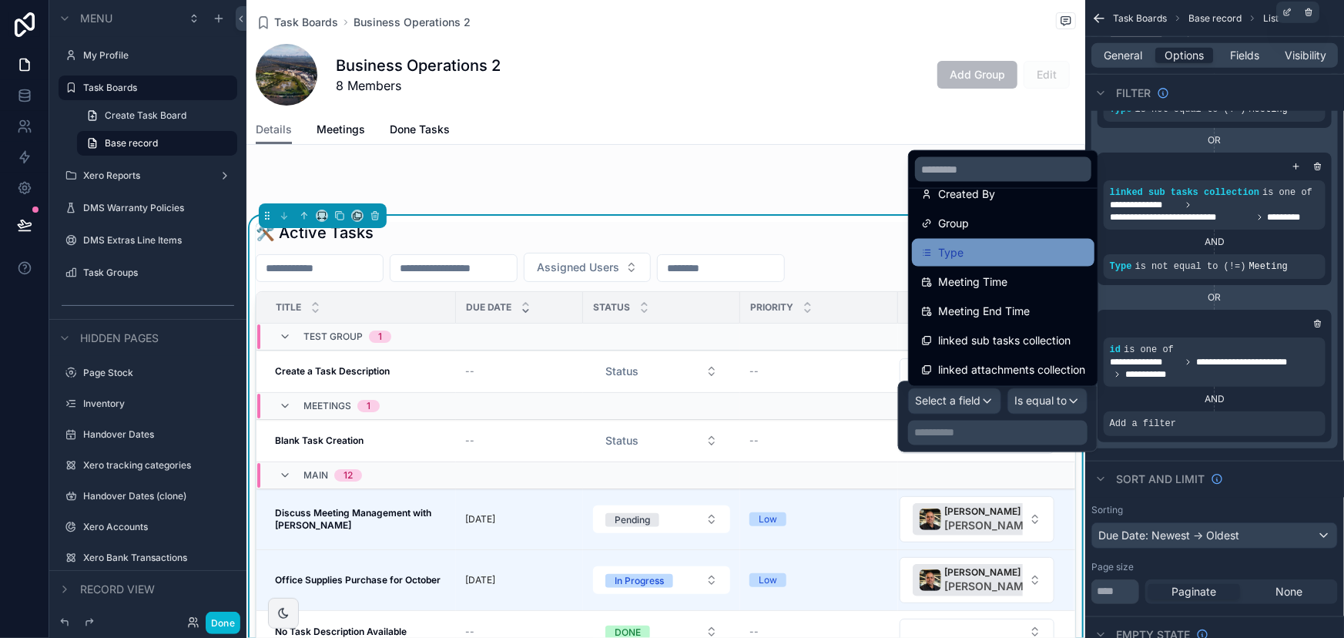
click at [987, 247] on div "Type" at bounding box center [1003, 252] width 164 height 18
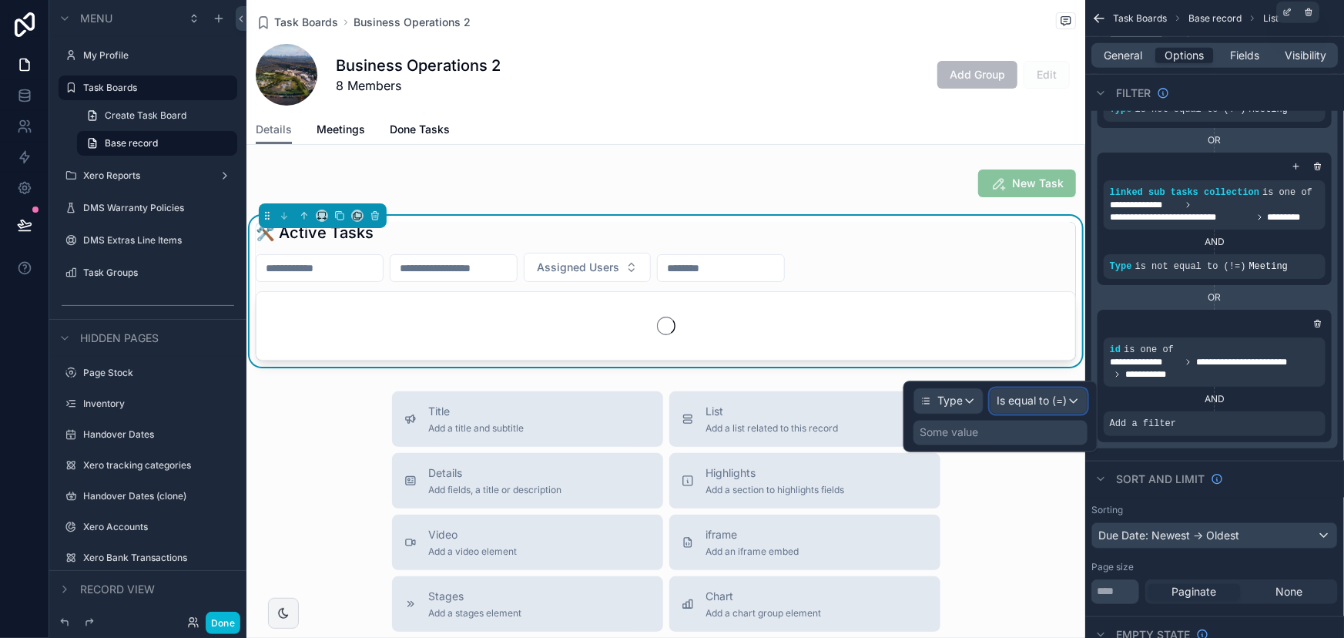
click at [1025, 406] on span "Is equal to (=)" at bounding box center [1032, 401] width 70 height 15
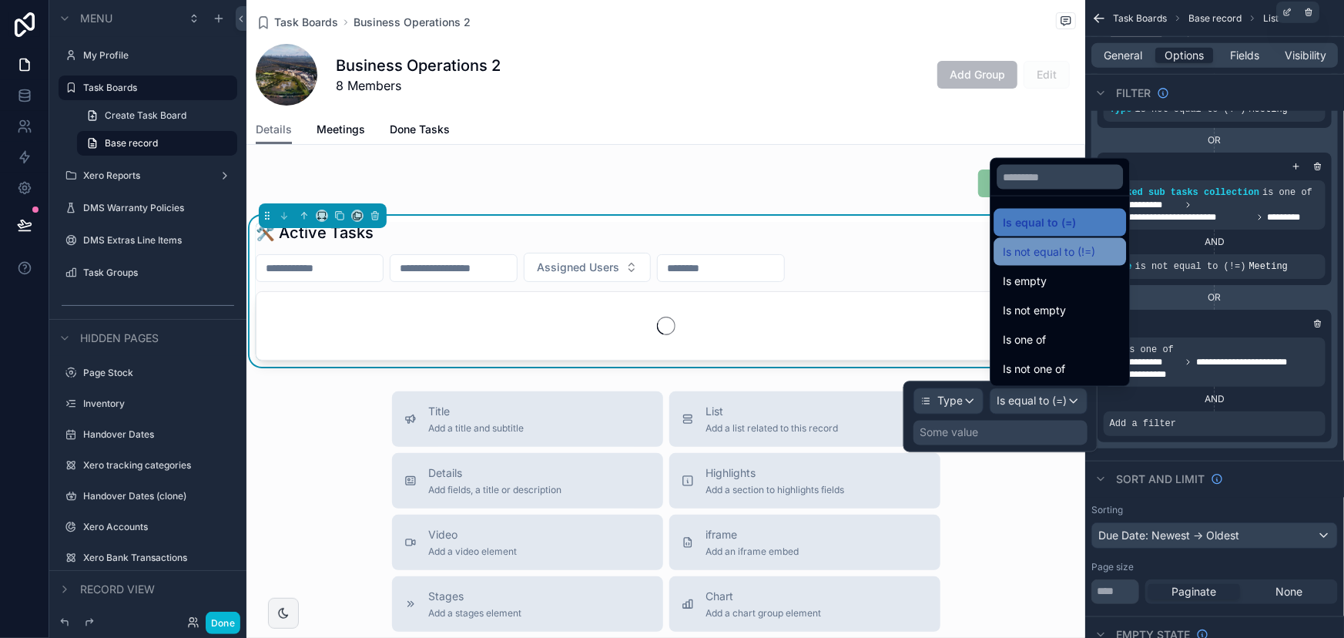
click at [1063, 258] on span "Is not equal to (!=)" at bounding box center [1049, 252] width 92 height 18
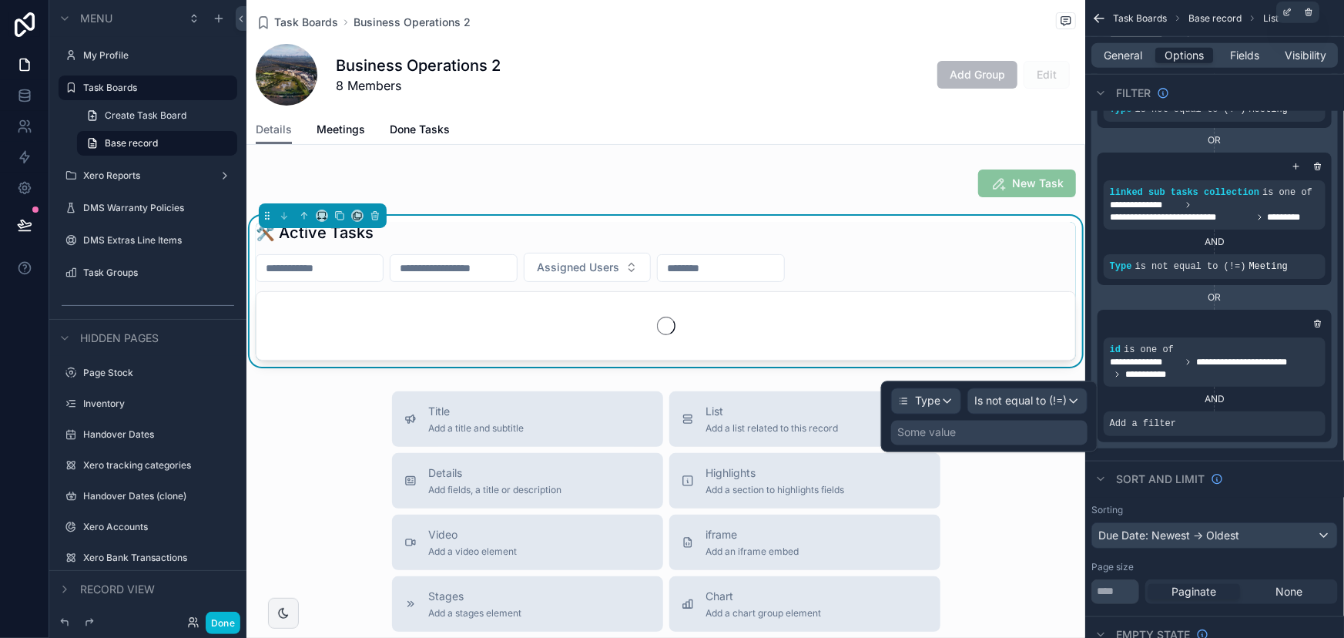
click at [1044, 430] on div "Some value" at bounding box center [989, 433] width 196 height 25
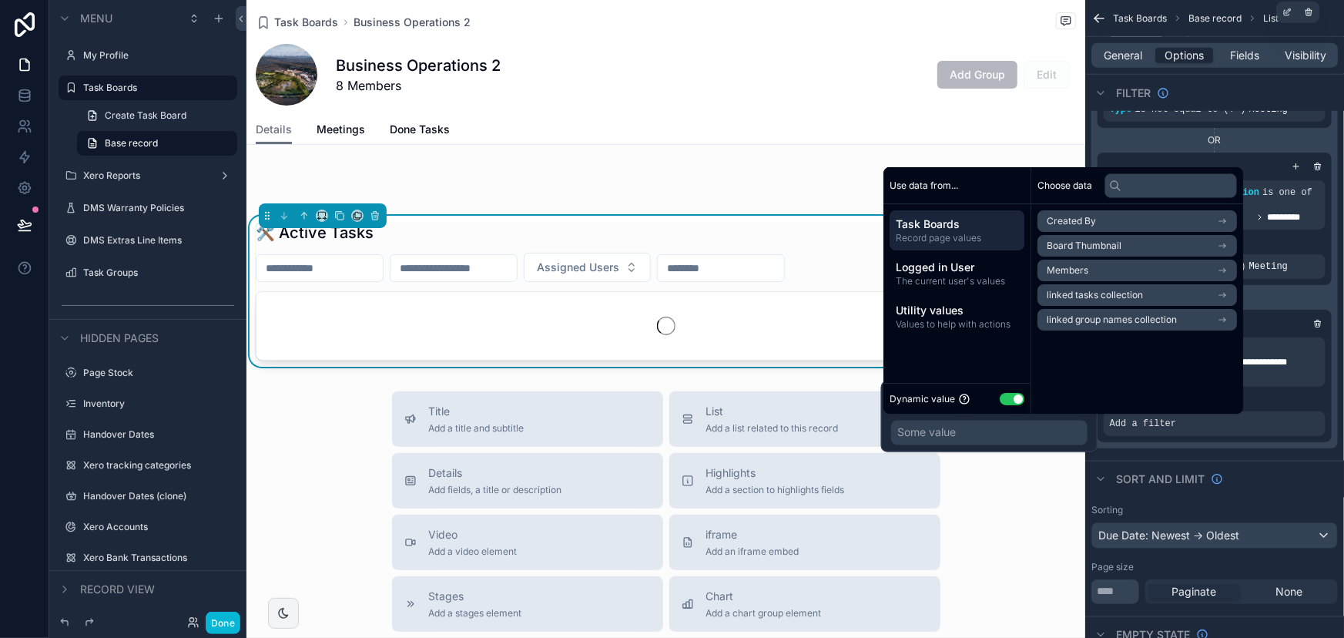
click at [1017, 401] on button "Use setting" at bounding box center [1012, 399] width 25 height 12
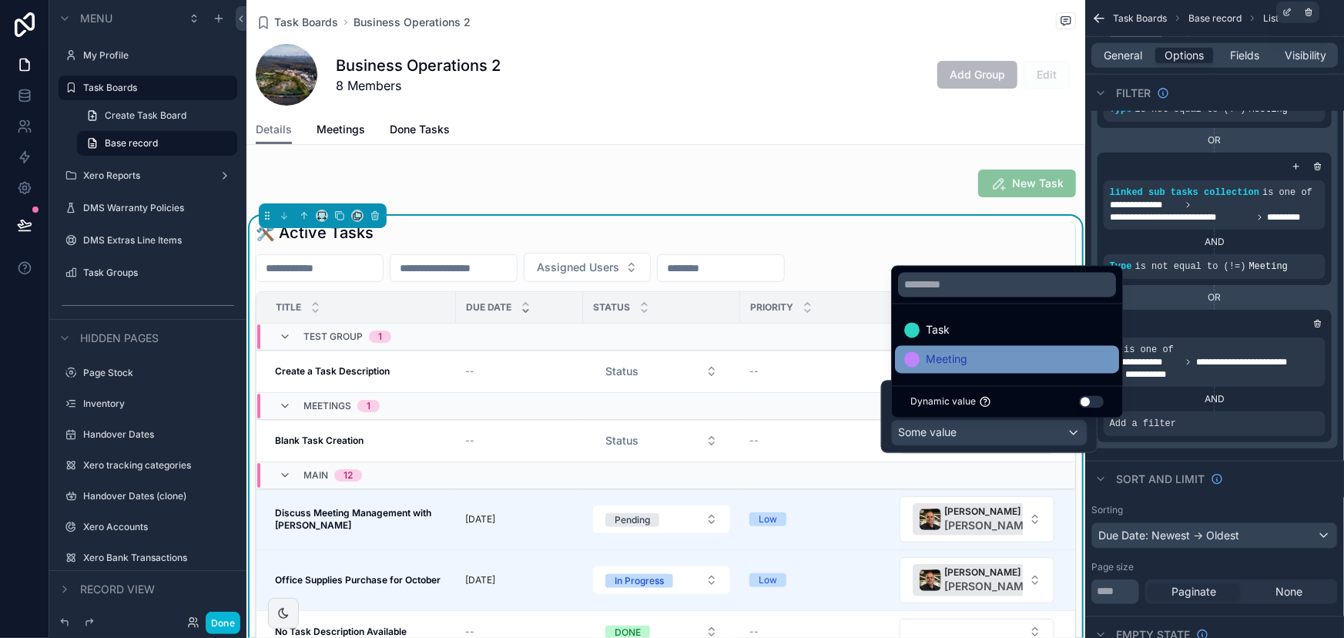
click at [1043, 352] on div "Meeting" at bounding box center [1008, 360] width 206 height 18
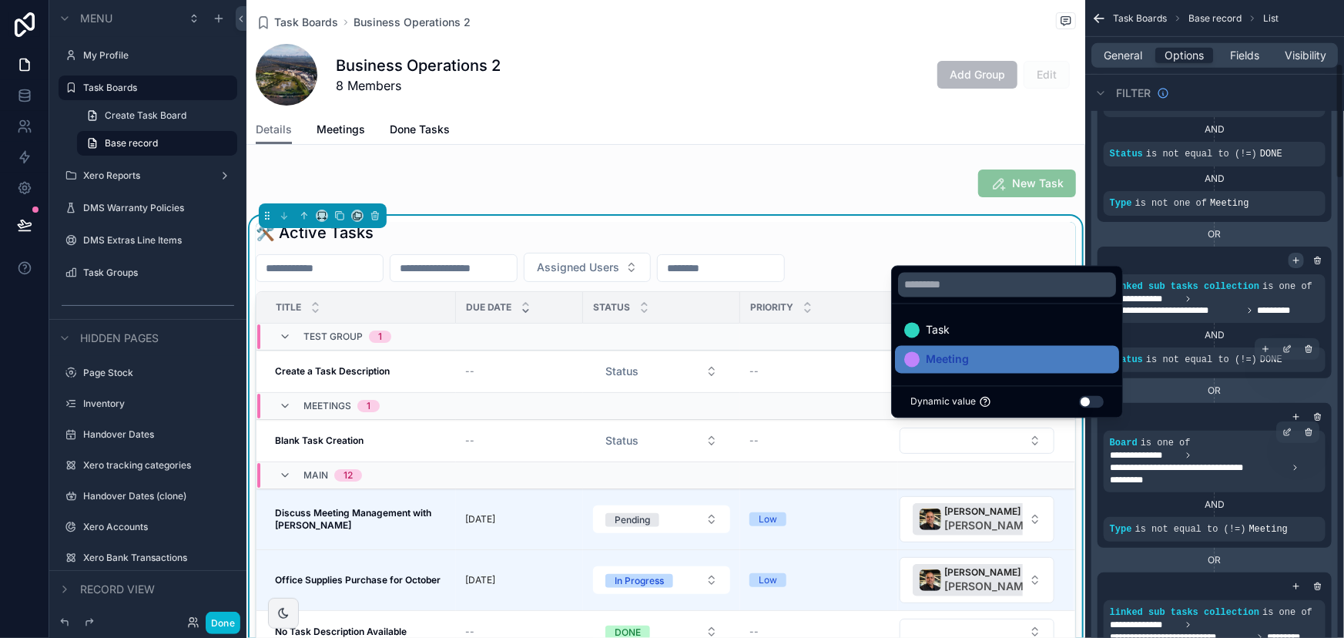
scroll to position [350, 0]
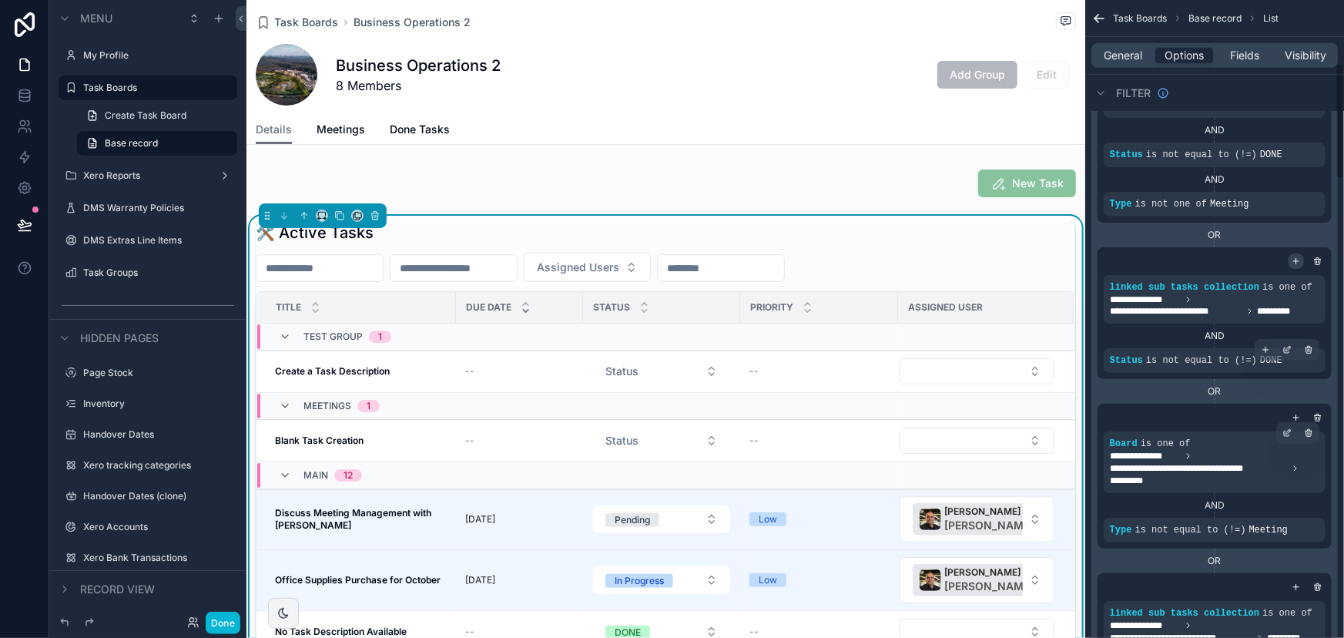
click at [1293, 259] on icon "scrollable content" at bounding box center [1296, 261] width 9 height 9
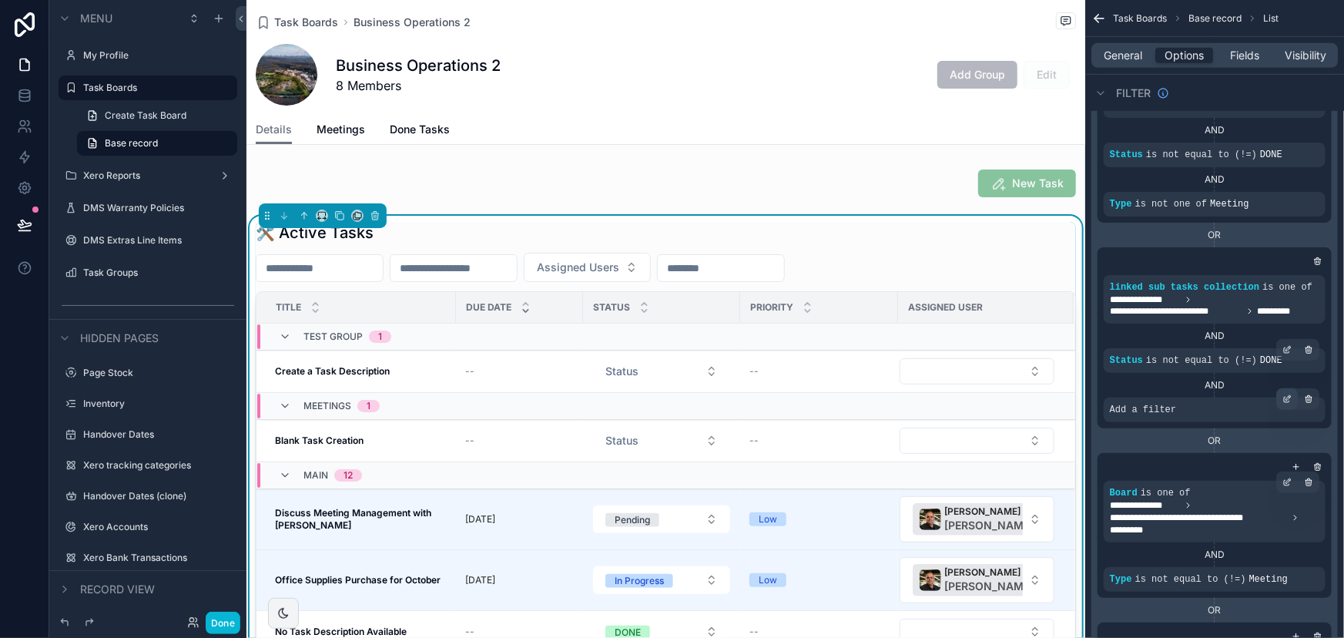
click at [1291, 390] on div "scrollable content" at bounding box center [1288, 399] width 22 height 22
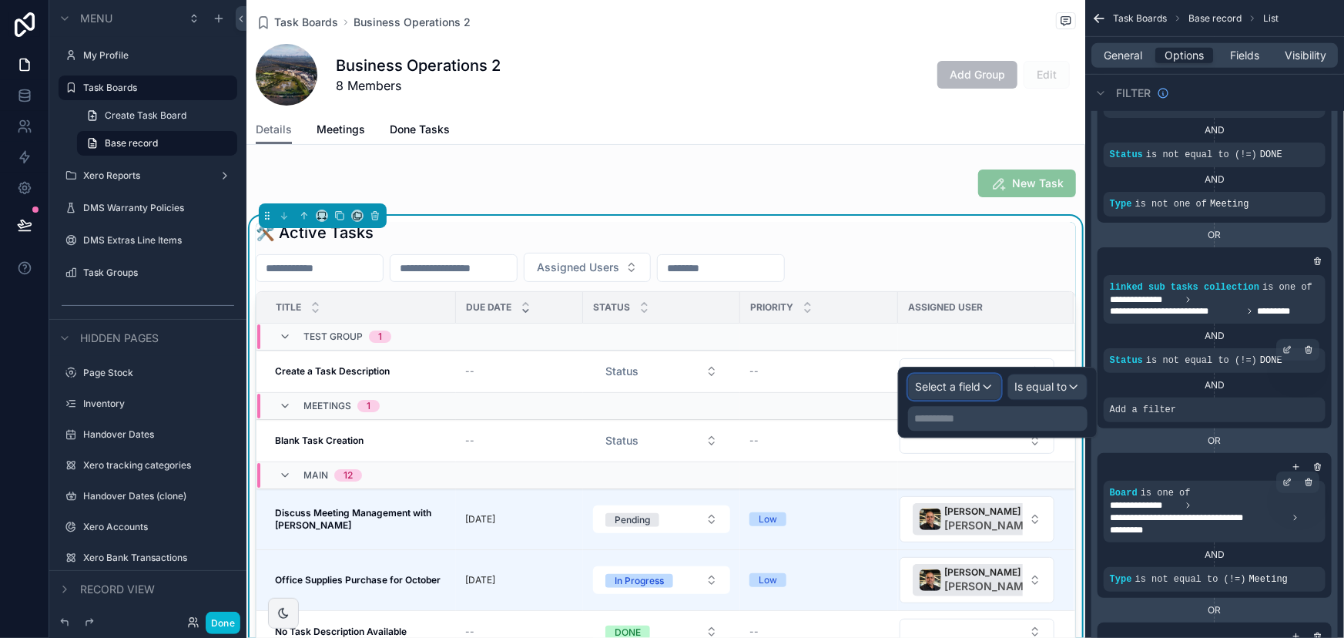
click at [985, 389] on div "Select a field" at bounding box center [955, 386] width 92 height 25
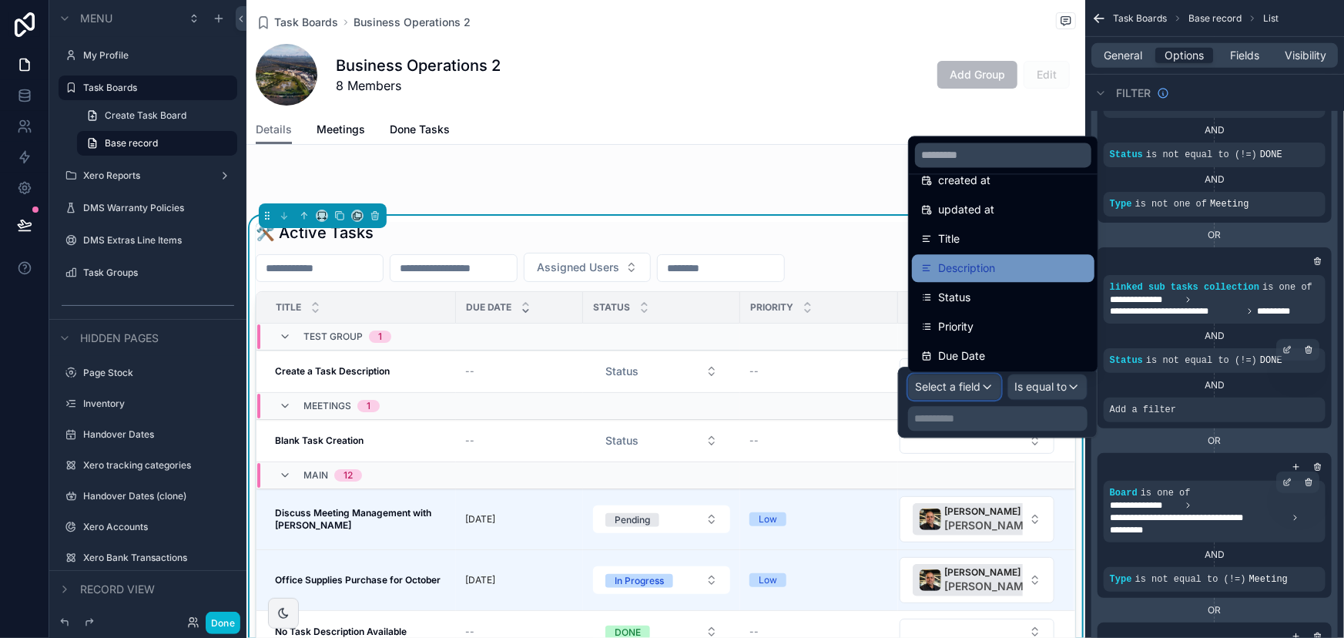
scroll to position [343, 0]
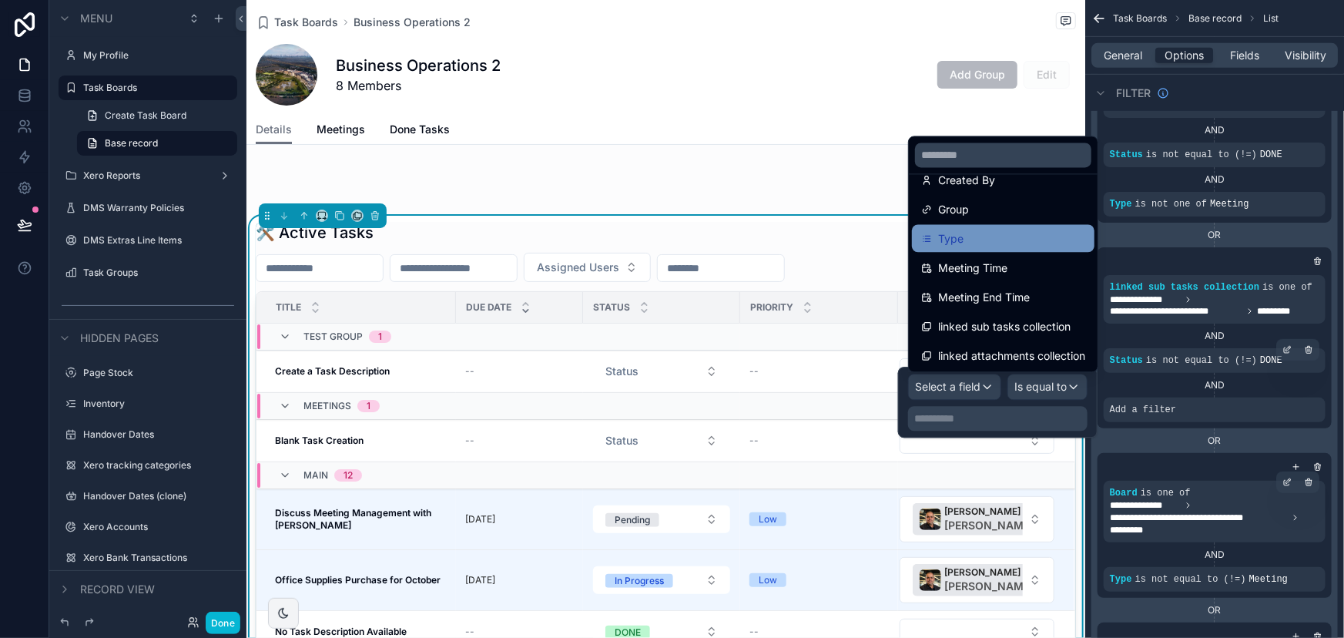
click at [995, 233] on div "Type" at bounding box center [1003, 238] width 164 height 18
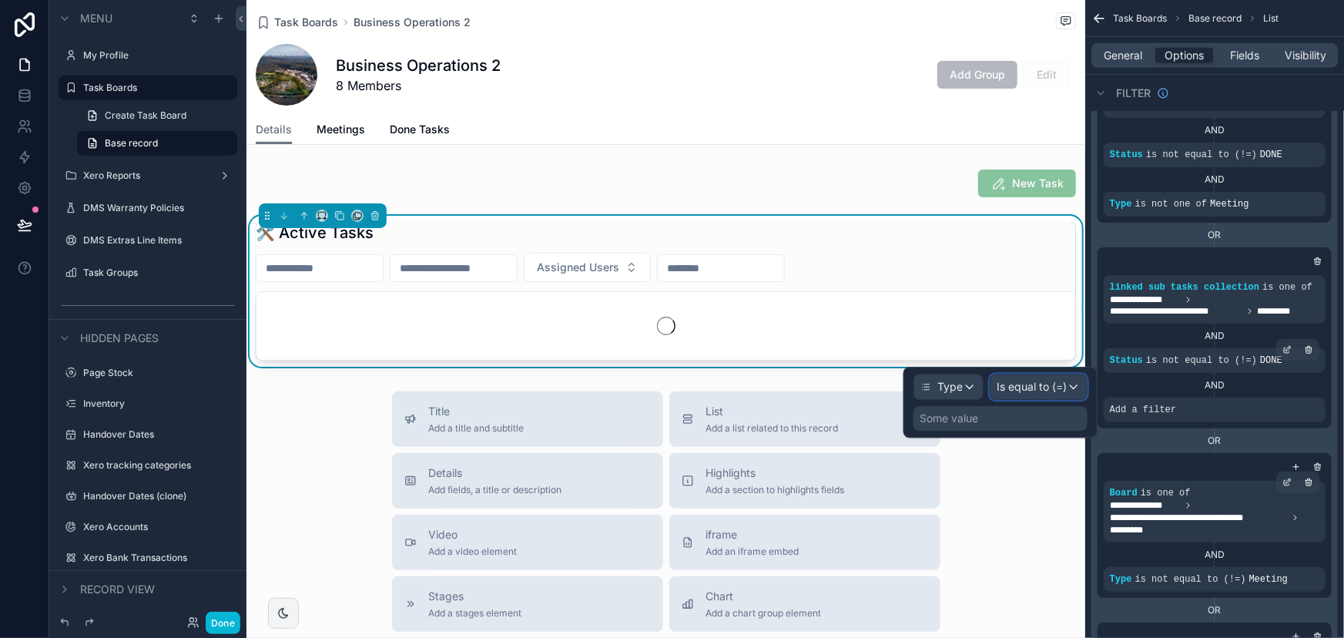
click at [1032, 391] on span "Is equal to (=)" at bounding box center [1032, 386] width 70 height 15
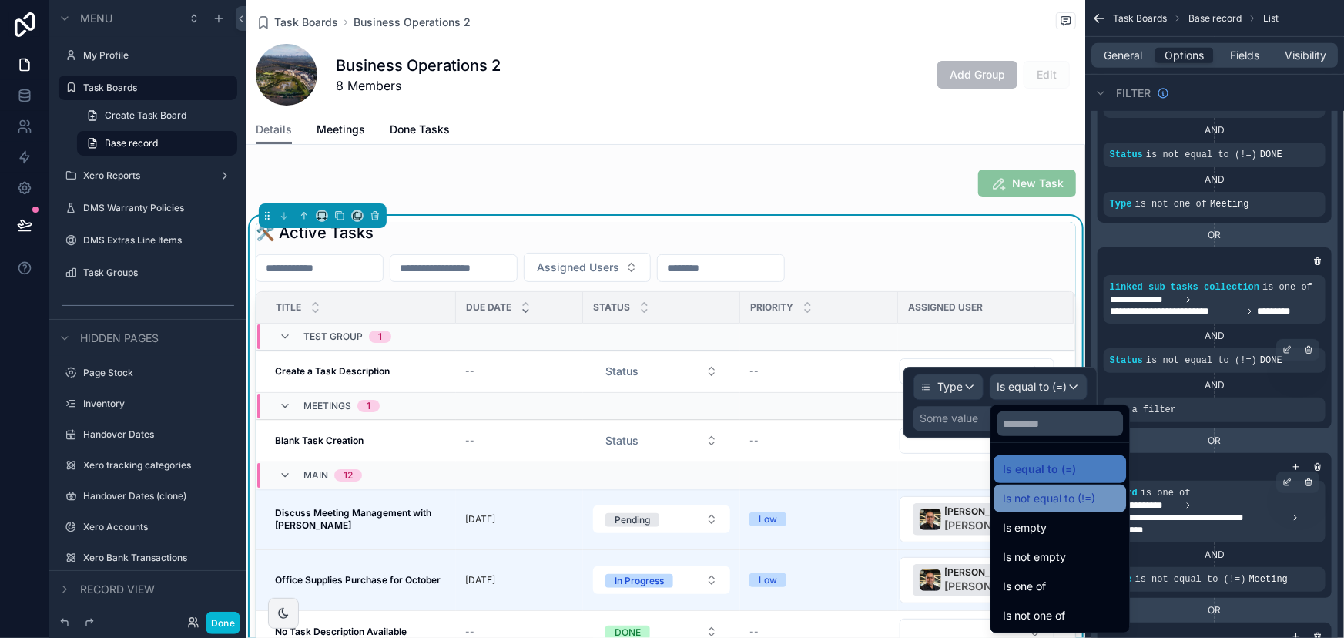
click at [1057, 500] on span "Is not equal to (!=)" at bounding box center [1049, 498] width 92 height 18
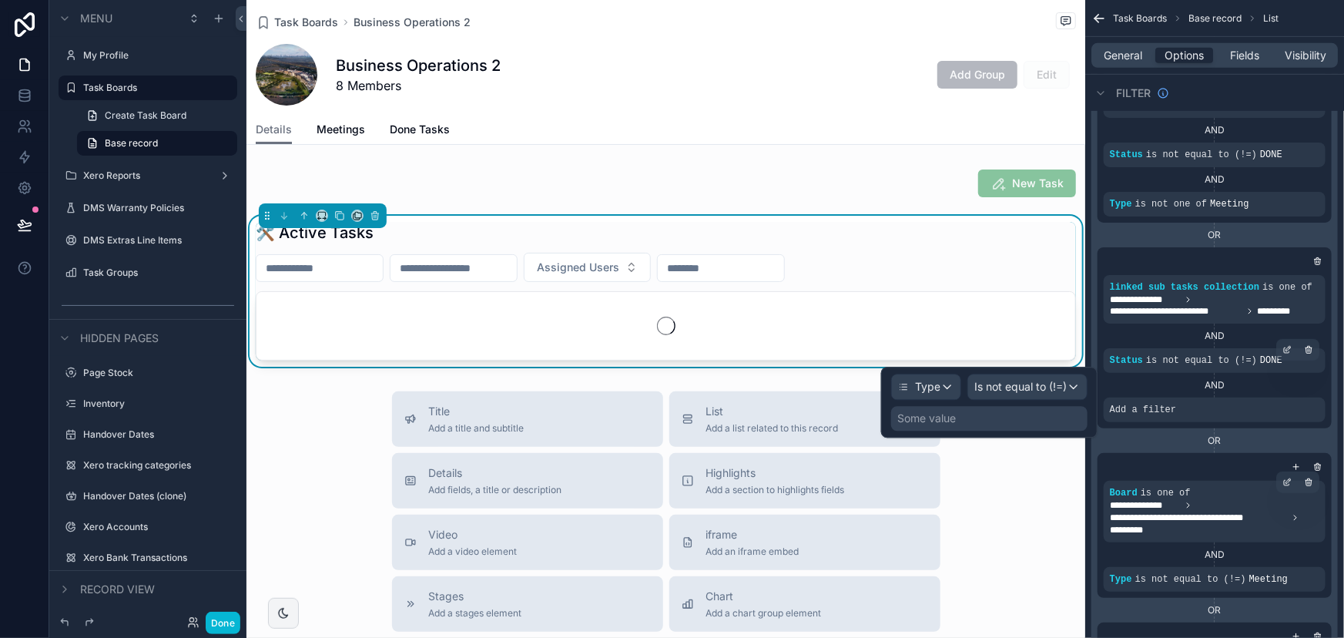
click at [1026, 423] on div "Some value" at bounding box center [989, 418] width 196 height 25
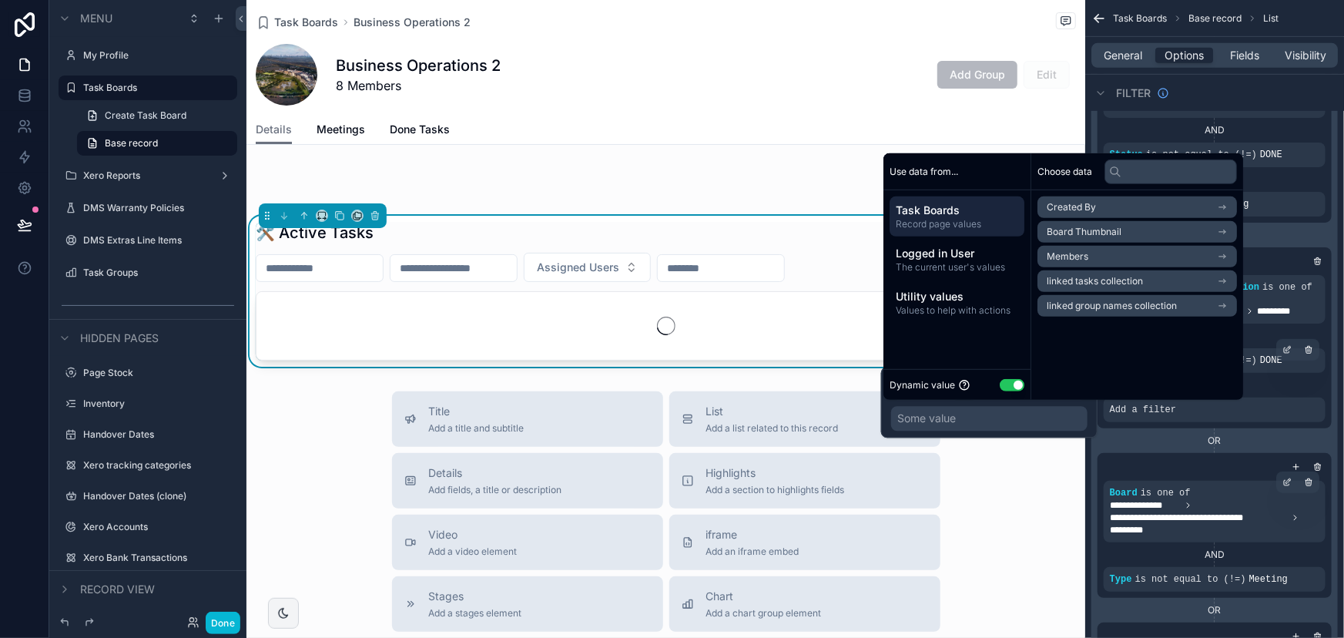
click at [1002, 384] on button "Use setting" at bounding box center [1012, 384] width 25 height 12
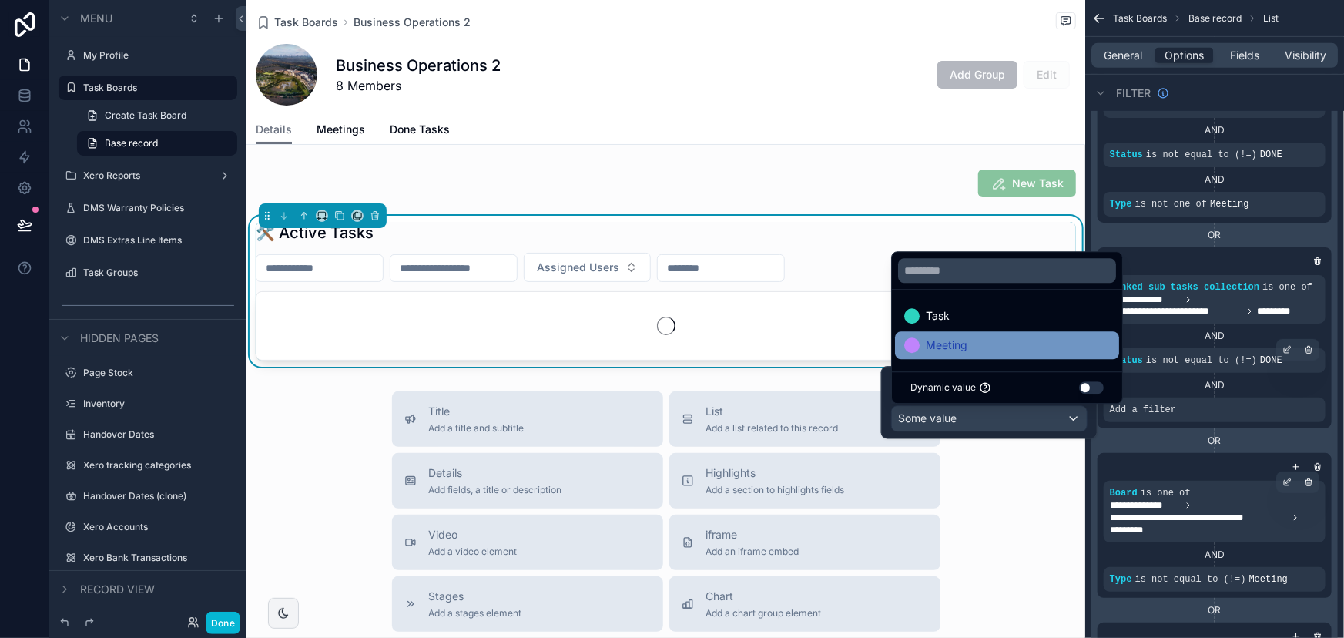
click at [1009, 347] on div "Meeting" at bounding box center [1008, 345] width 206 height 18
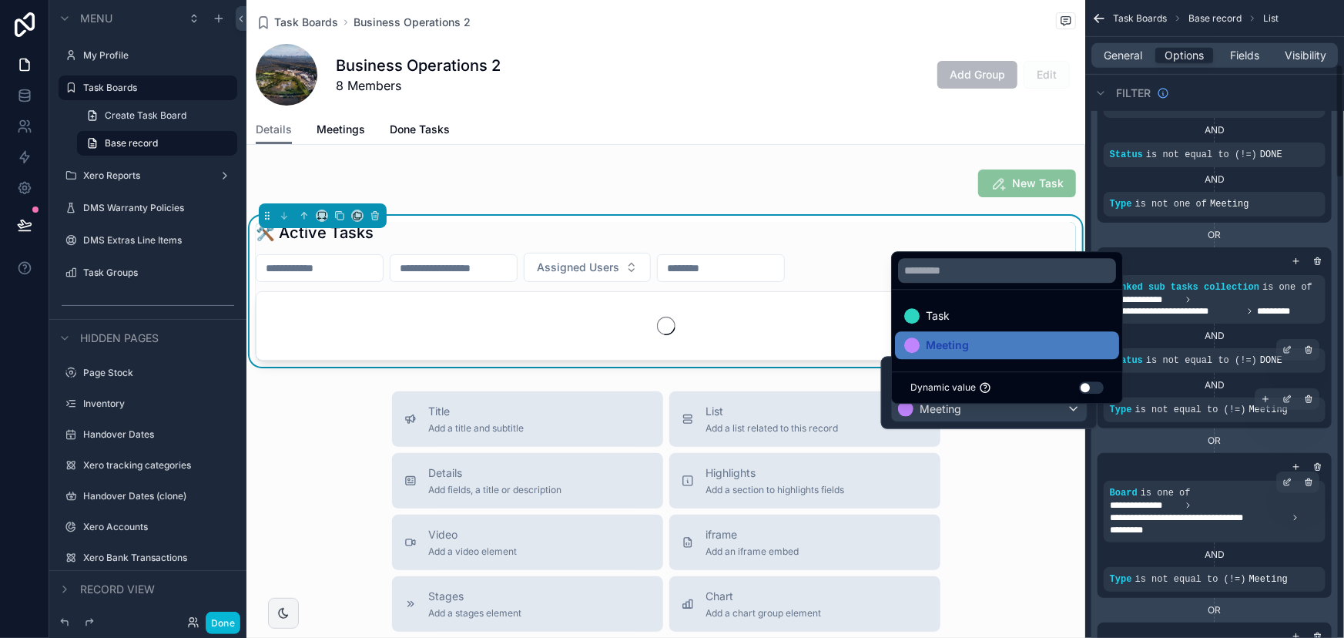
scroll to position [560, 0]
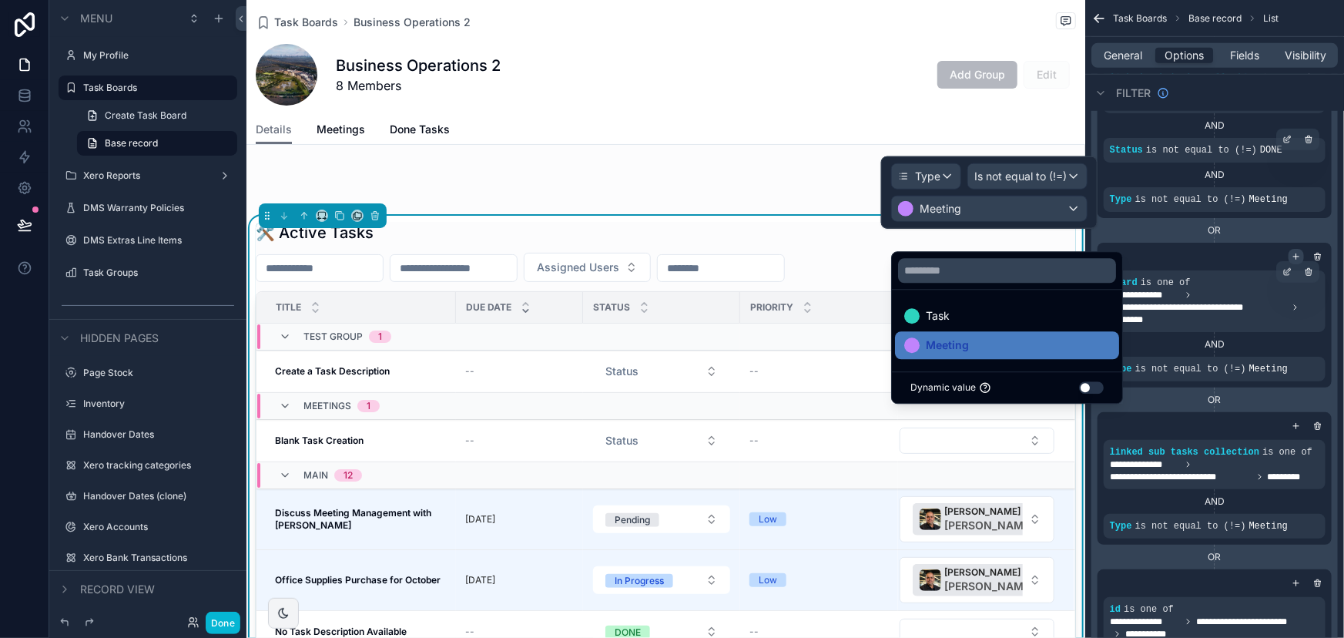
click at [1294, 249] on div "scrollable content" at bounding box center [1296, 256] width 15 height 15
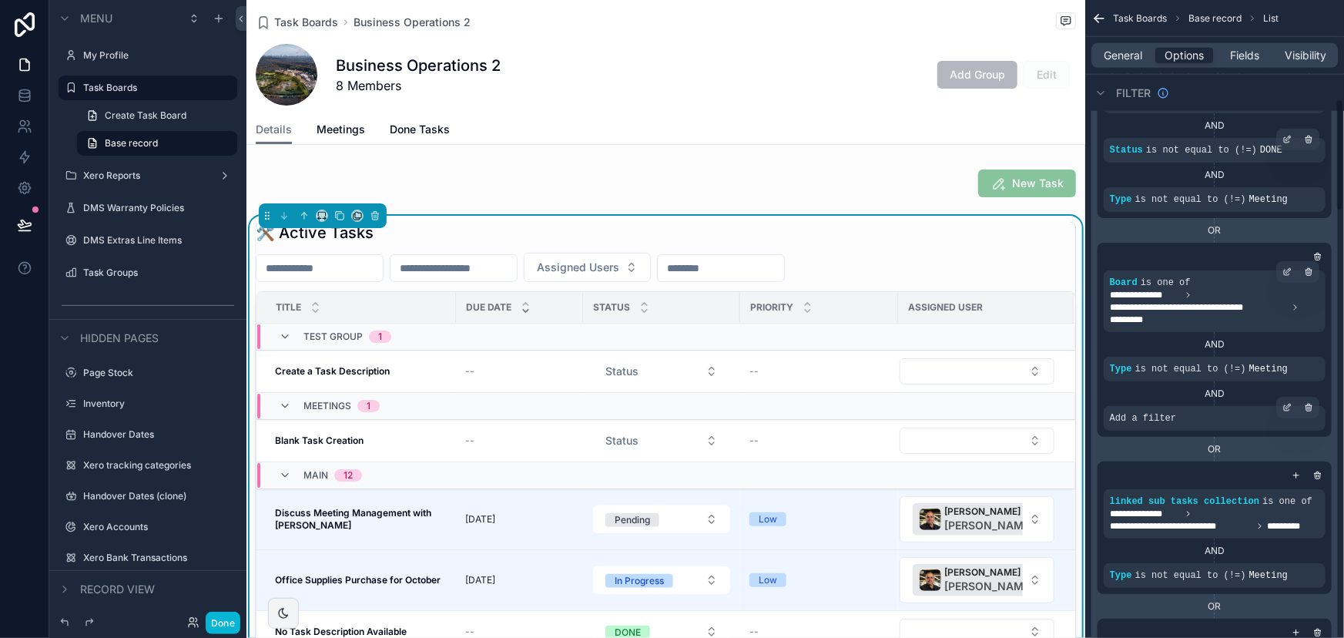
click at [1197, 427] on div "Add a filter" at bounding box center [1215, 418] width 222 height 25
click at [1285, 403] on icon "scrollable content" at bounding box center [1287, 407] width 9 height 9
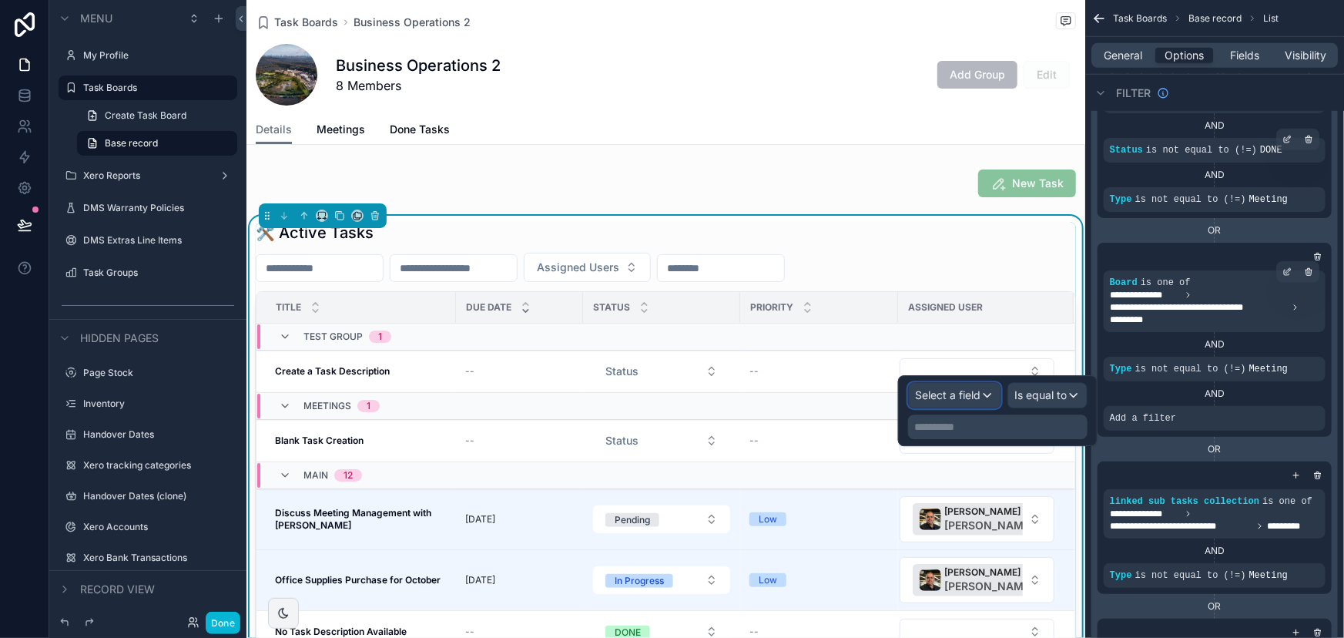
click at [989, 396] on div "Select a field" at bounding box center [955, 395] width 92 height 25
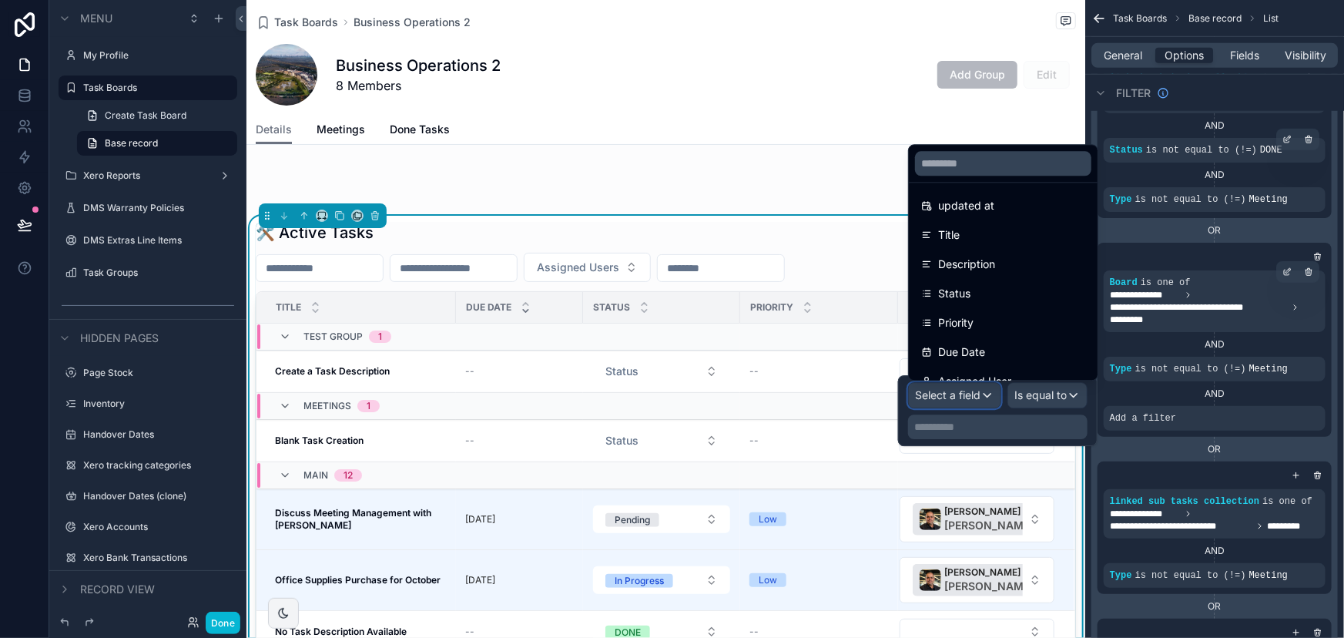
scroll to position [69, 0]
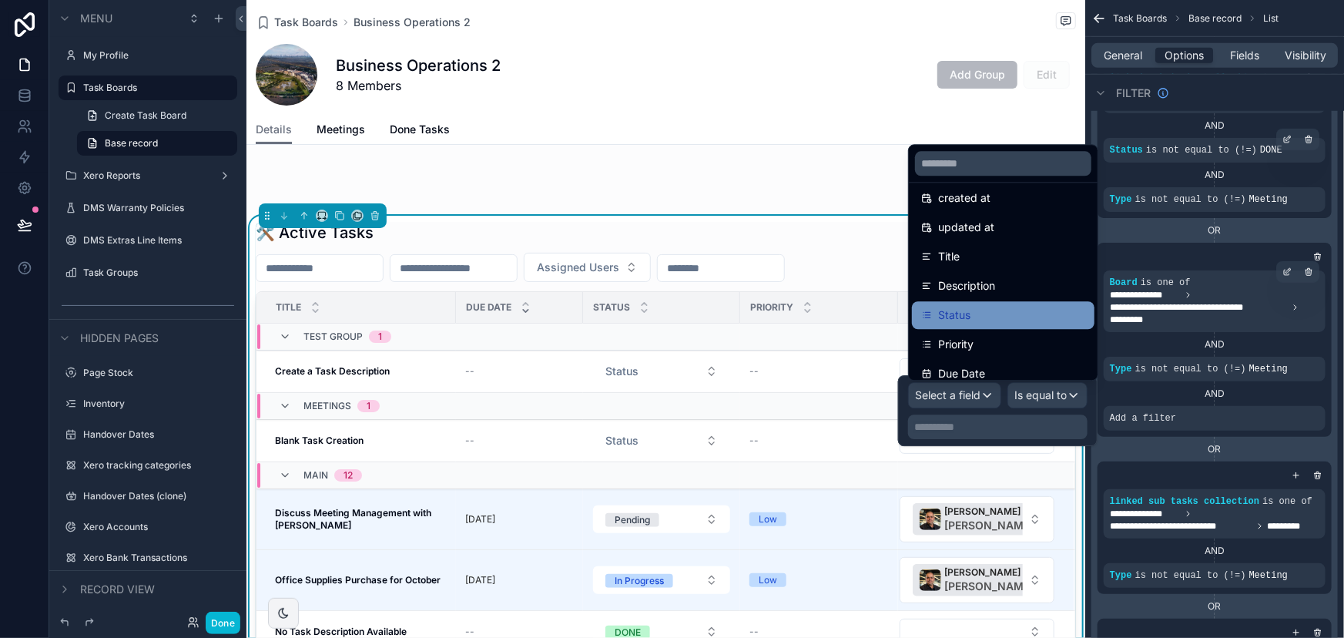
click at [1022, 312] on div "Status" at bounding box center [1003, 315] width 164 height 18
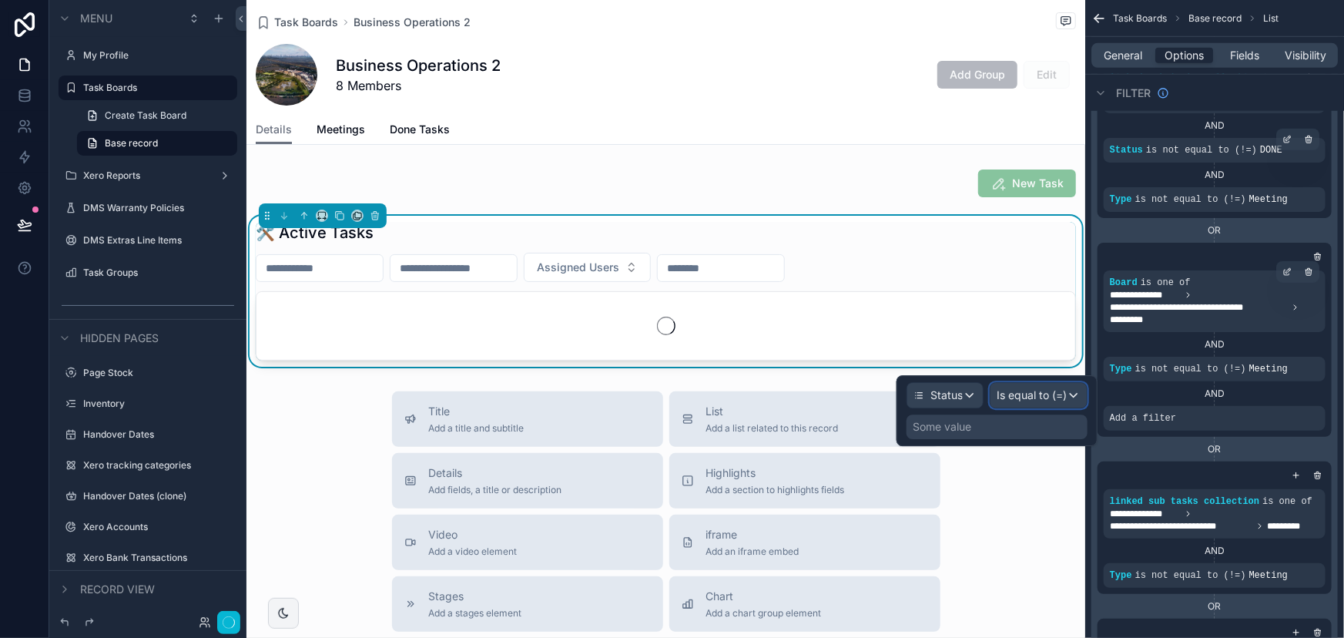
click at [1036, 391] on span "Is equal to (=)" at bounding box center [1032, 395] width 70 height 15
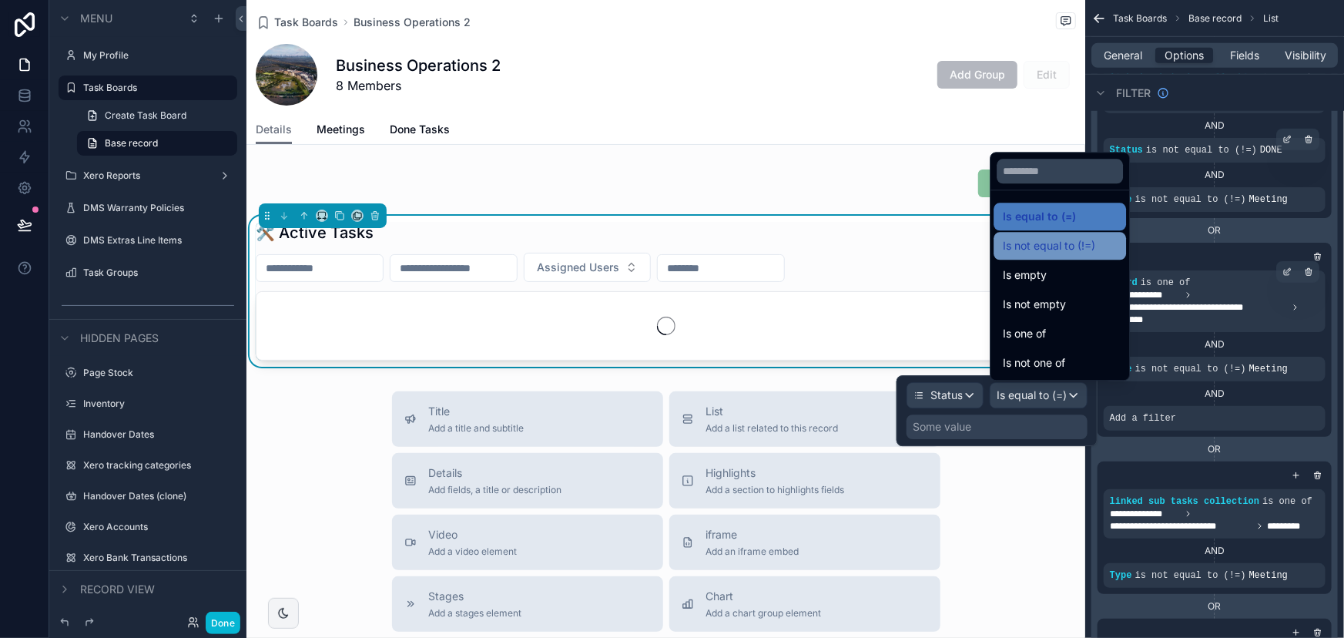
click at [1046, 247] on span "Is not equal to (!=)" at bounding box center [1049, 246] width 92 height 18
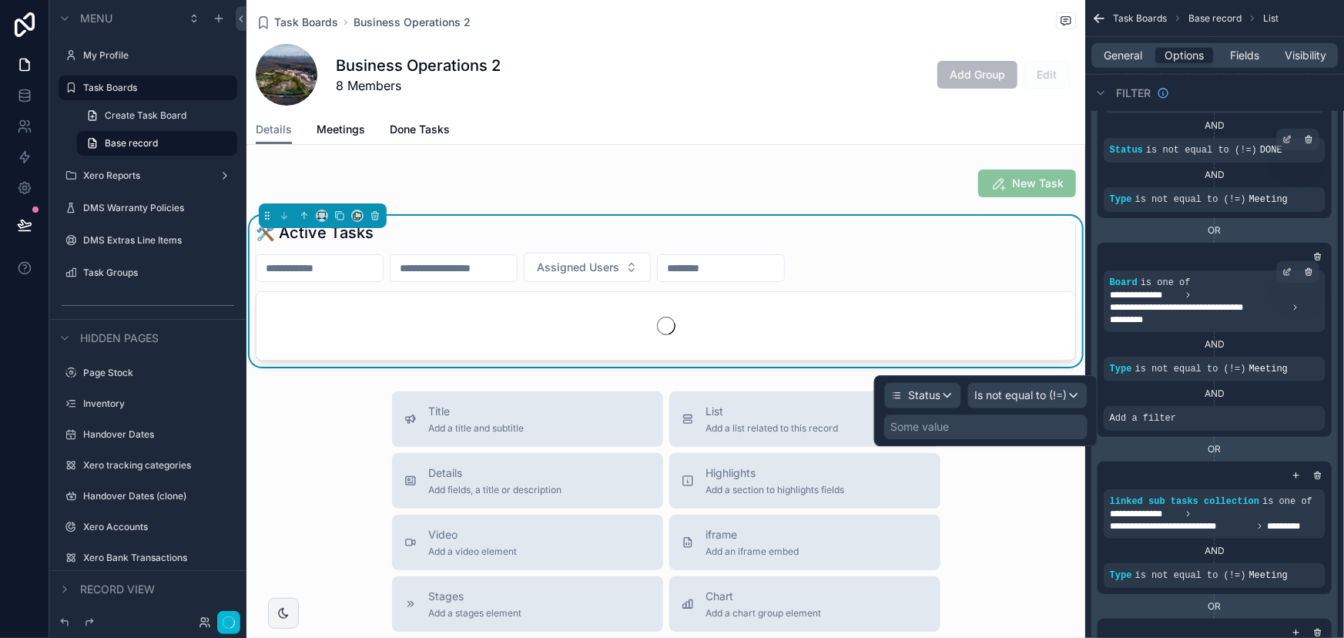
click at [1008, 425] on div "Some value" at bounding box center [985, 427] width 203 height 25
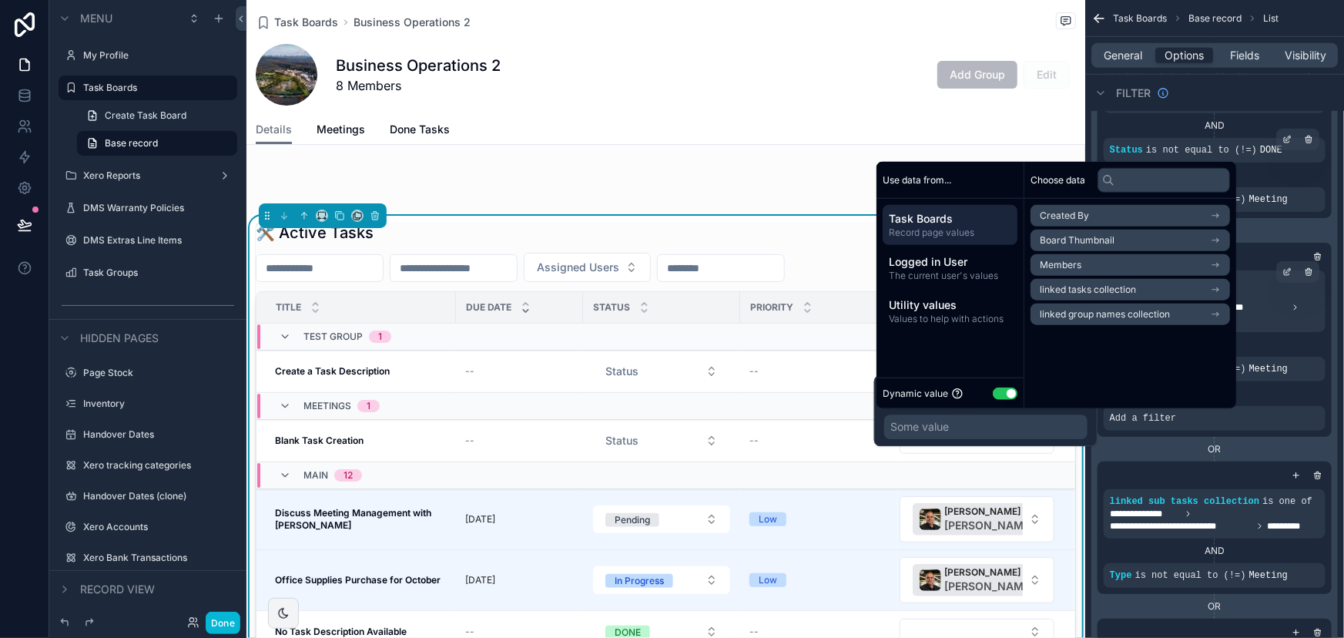
click at [996, 396] on button "Use setting" at bounding box center [1005, 393] width 25 height 12
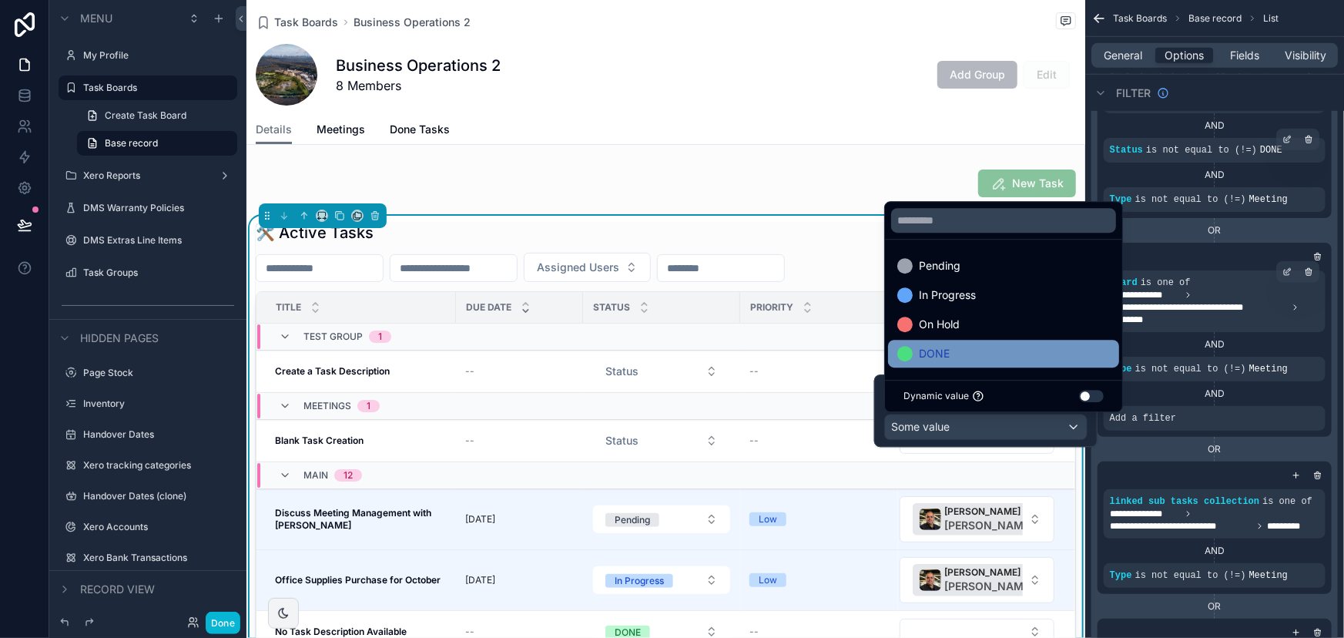
click at [1036, 355] on div "DONE" at bounding box center [1004, 353] width 213 height 18
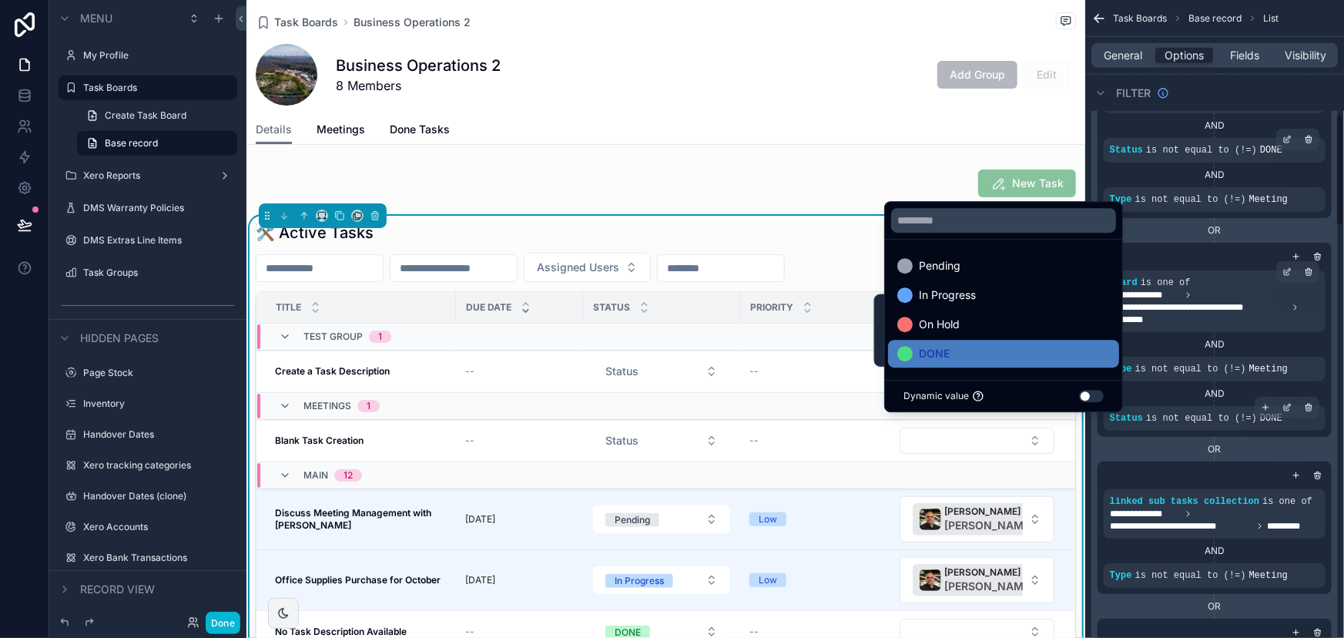
scroll to position [700, 0]
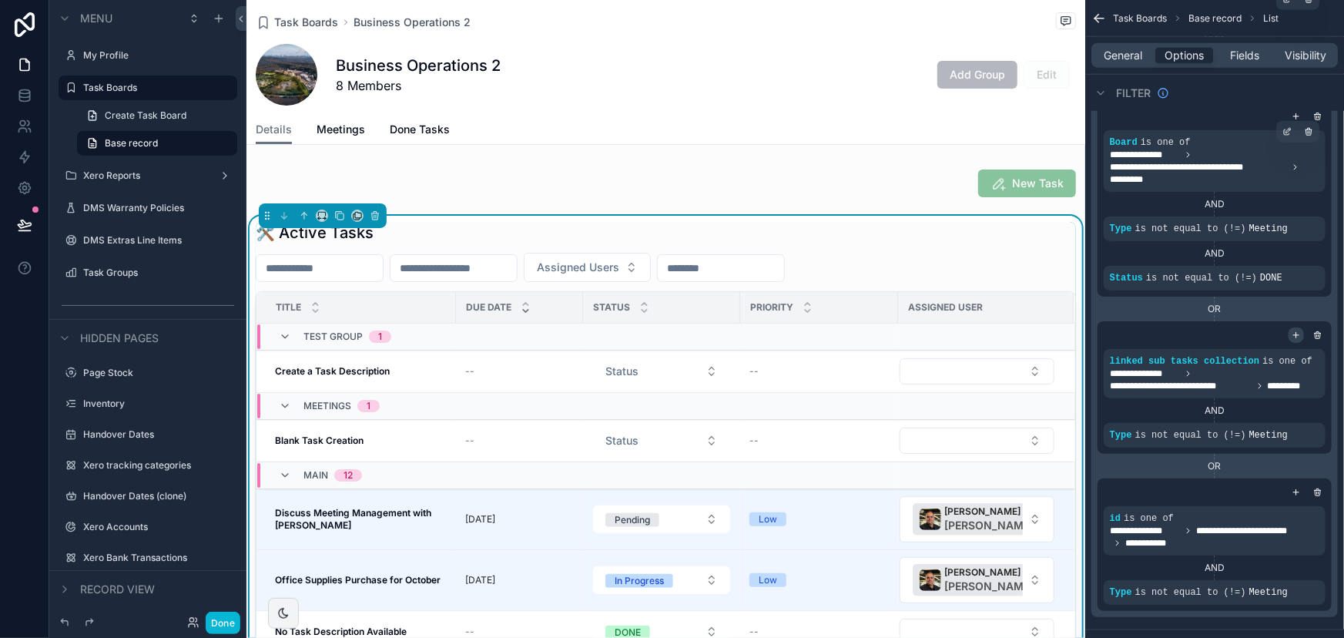
click at [1293, 334] on icon "scrollable content" at bounding box center [1296, 335] width 9 height 9
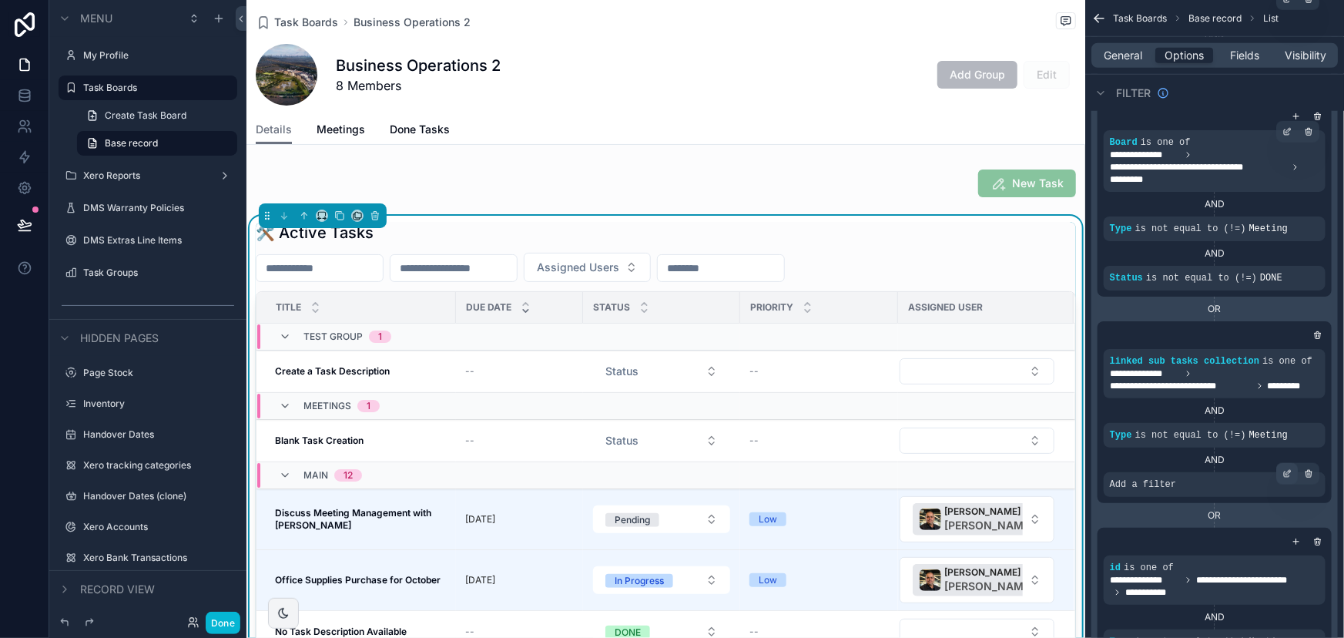
click at [1287, 466] on div "scrollable content" at bounding box center [1288, 474] width 22 height 22
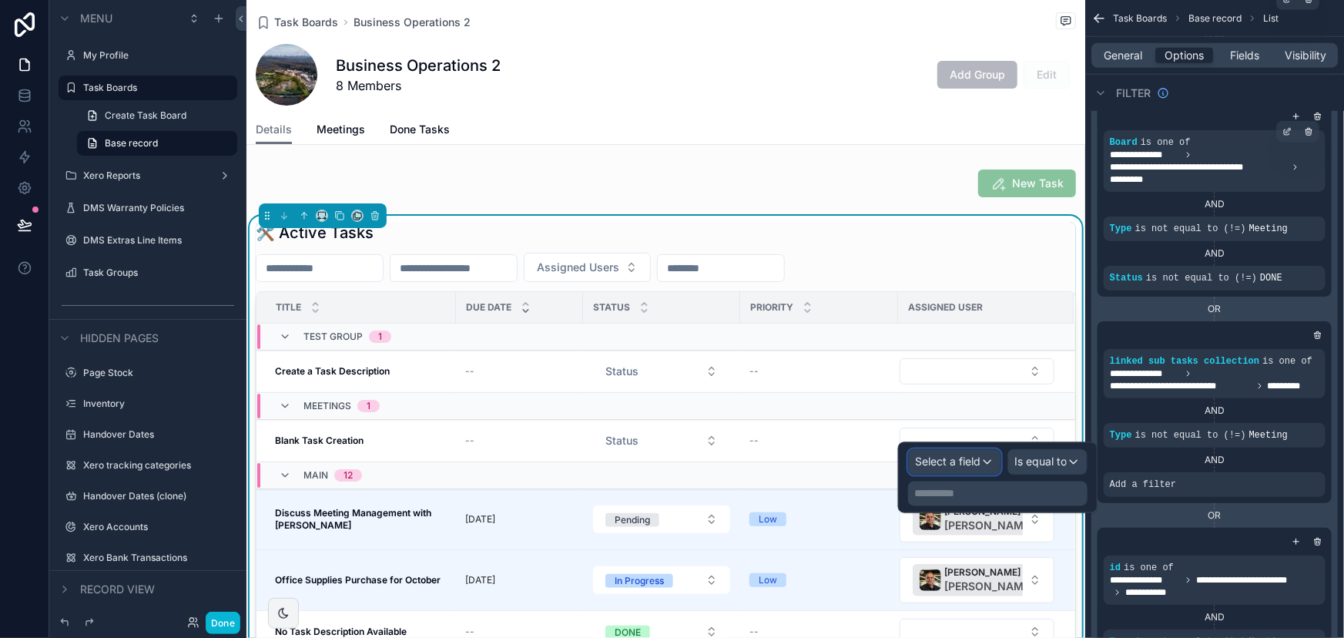
click at [942, 466] on span "Select a field" at bounding box center [947, 461] width 65 height 13
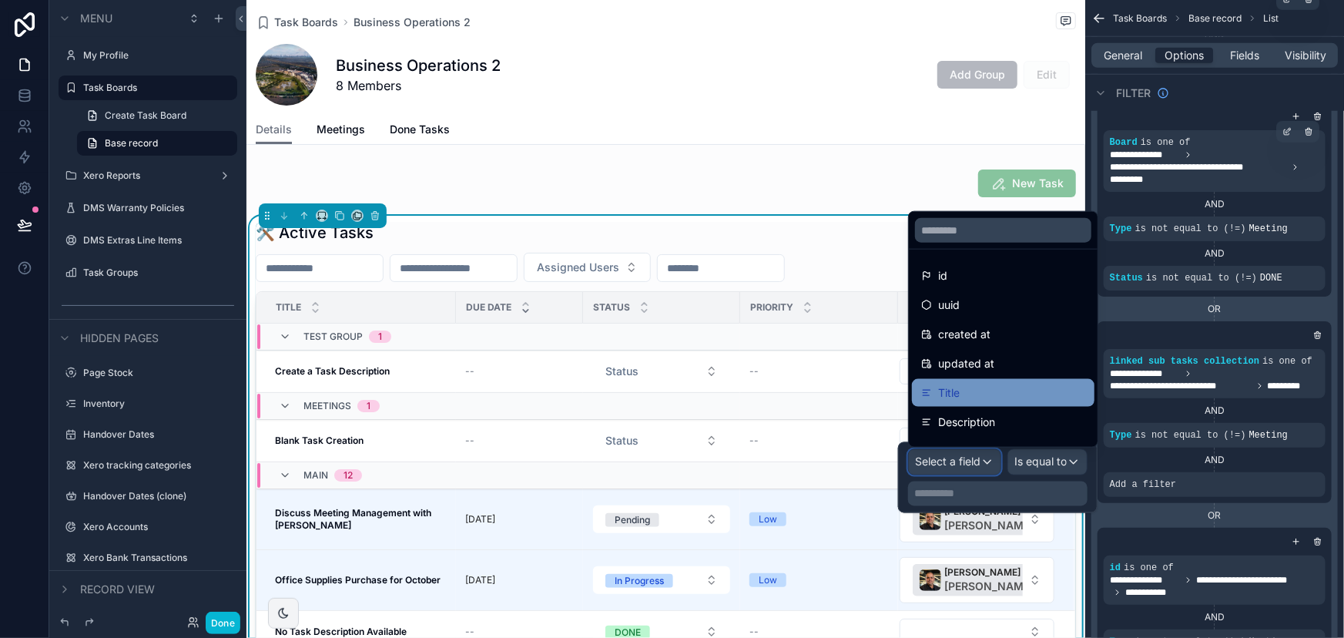
scroll to position [69, 0]
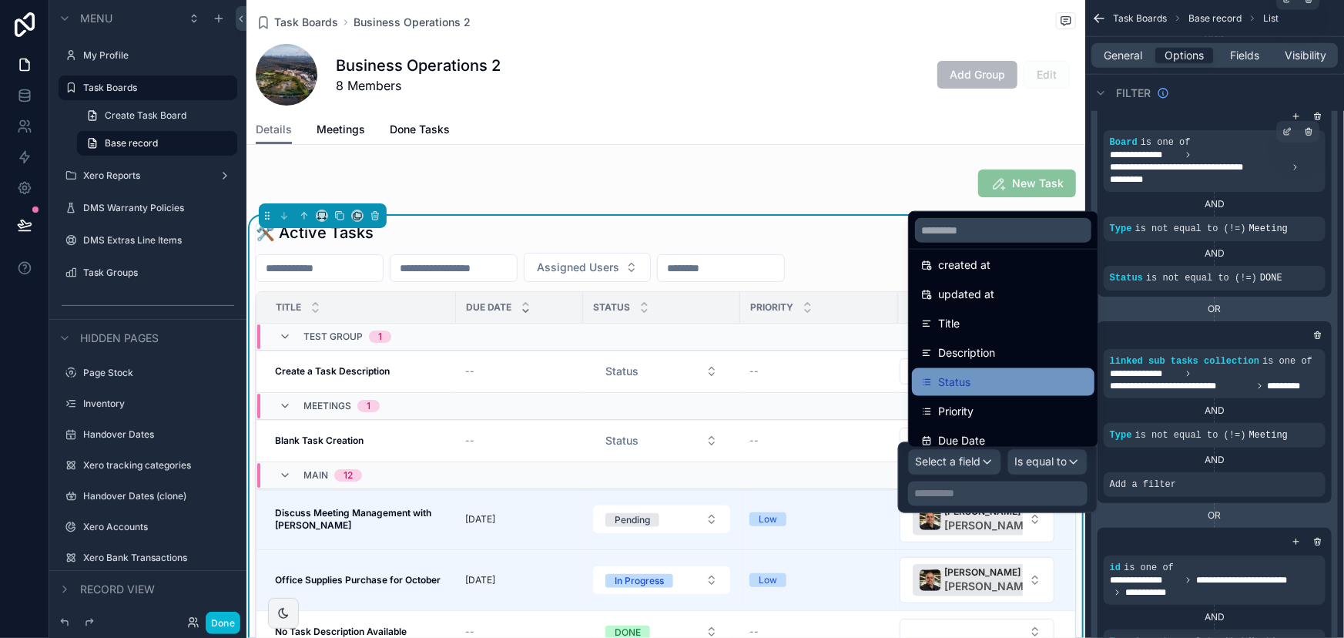
click at [970, 386] on span "Status" at bounding box center [954, 382] width 32 height 18
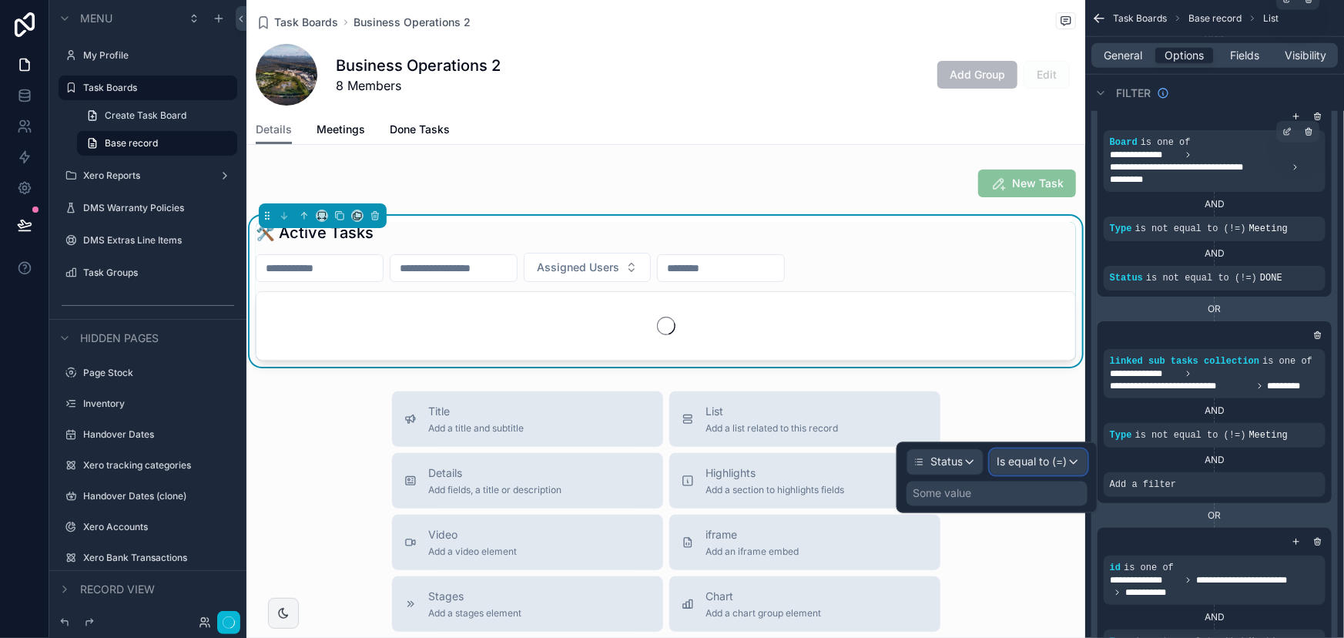
click at [1002, 464] on span "Is equal to (=)" at bounding box center [1032, 462] width 70 height 15
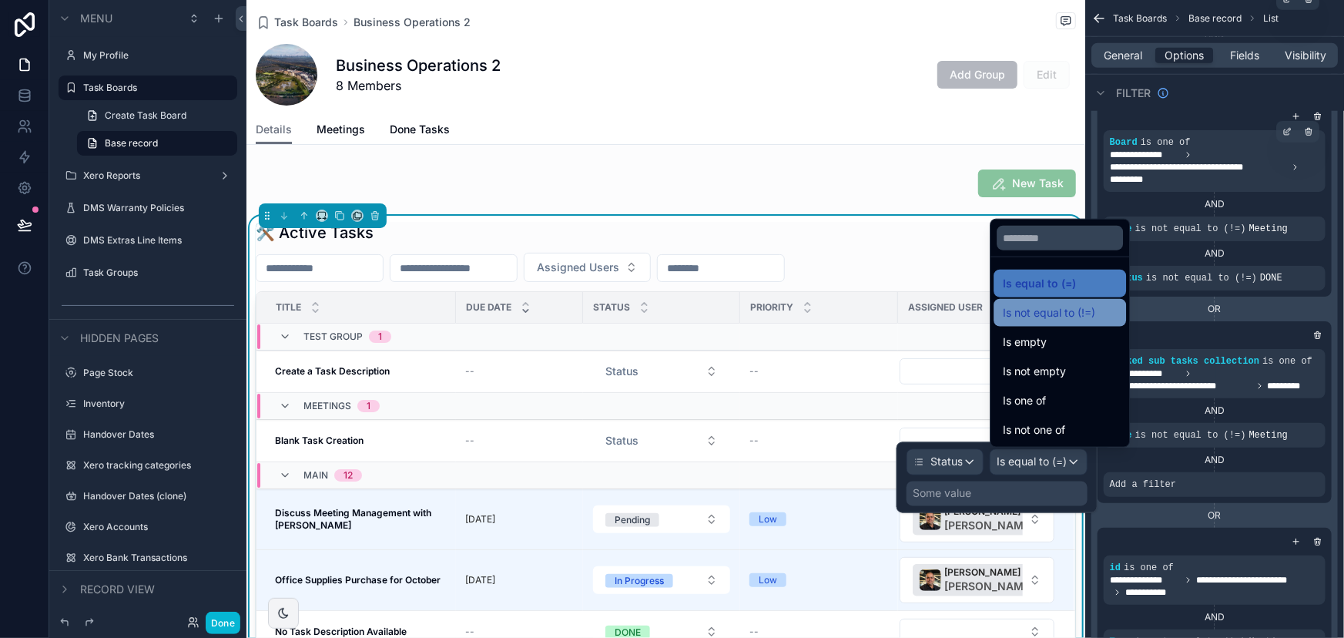
click at [1056, 314] on span "Is not equal to (!=)" at bounding box center [1049, 313] width 92 height 18
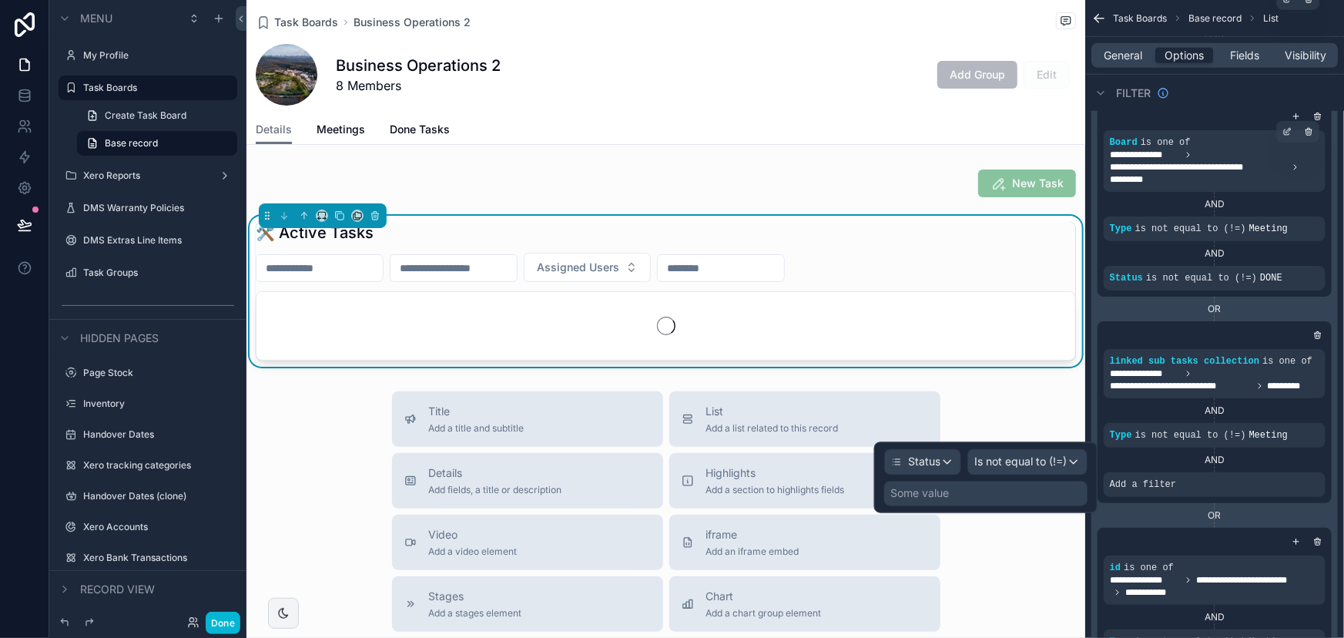
click at [1037, 488] on div "Some value" at bounding box center [985, 494] width 203 height 25
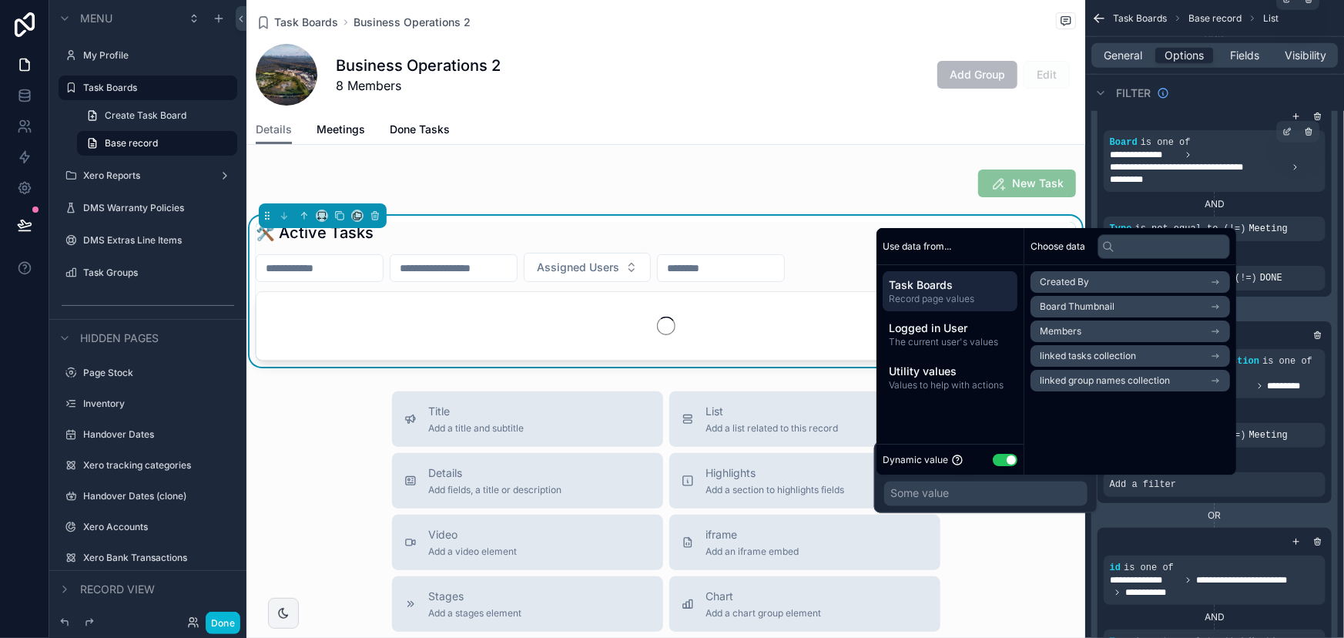
click at [1014, 452] on div "Dynamic value Use setting" at bounding box center [950, 460] width 135 height 18
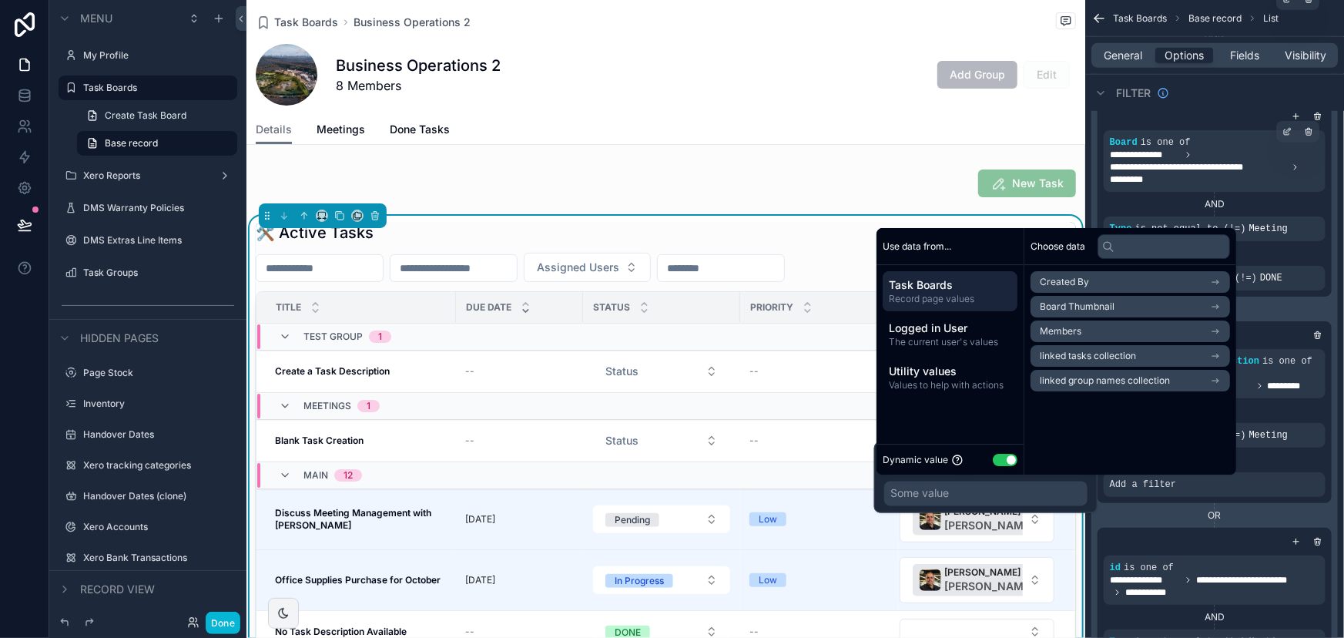
click at [1006, 457] on button "Use setting" at bounding box center [1005, 460] width 25 height 12
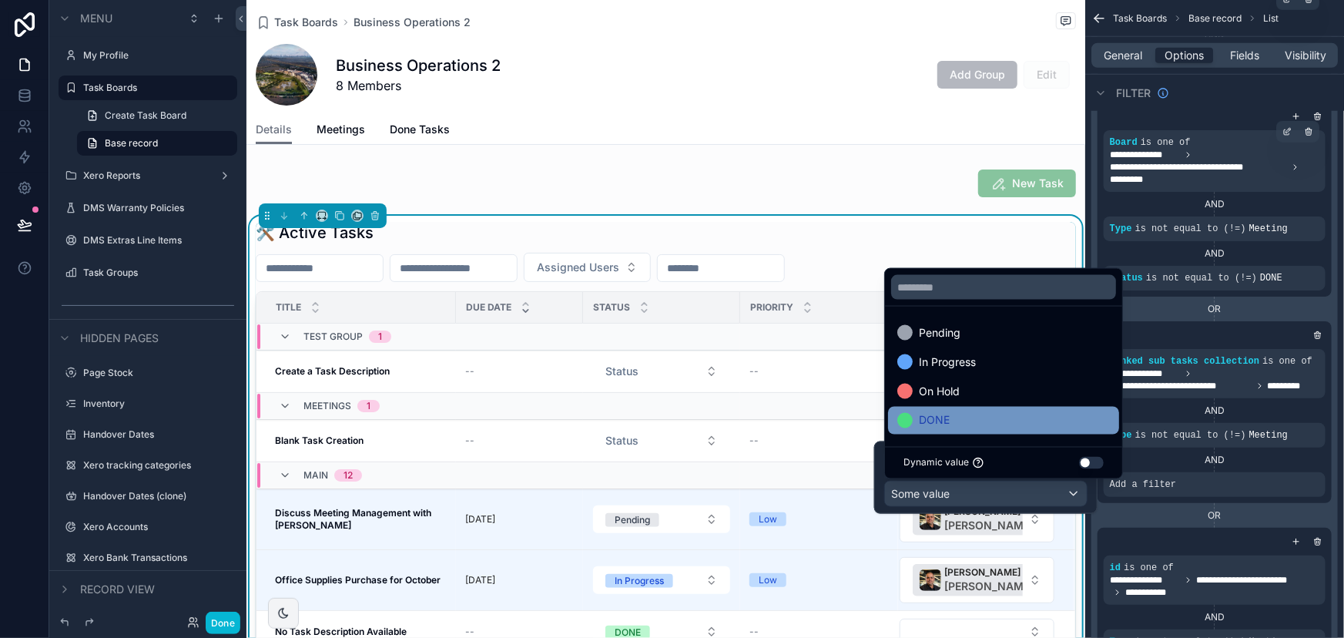
click at [1031, 433] on div "DONE" at bounding box center [1003, 421] width 231 height 28
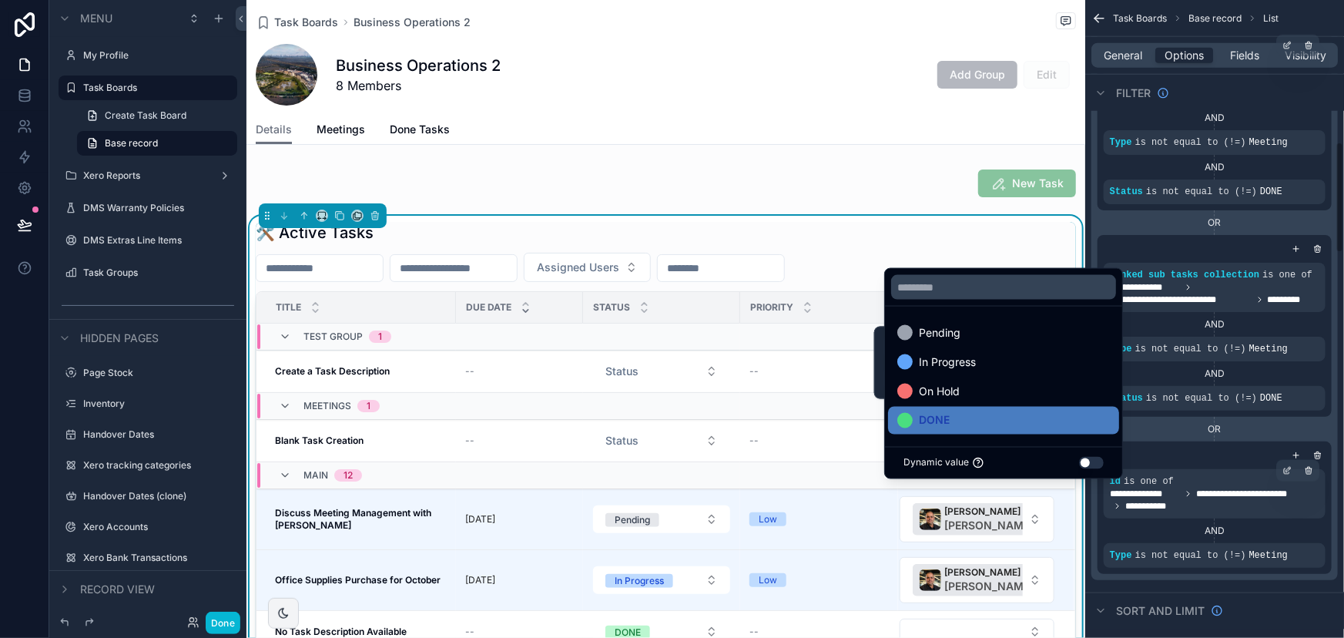
scroll to position [910, 0]
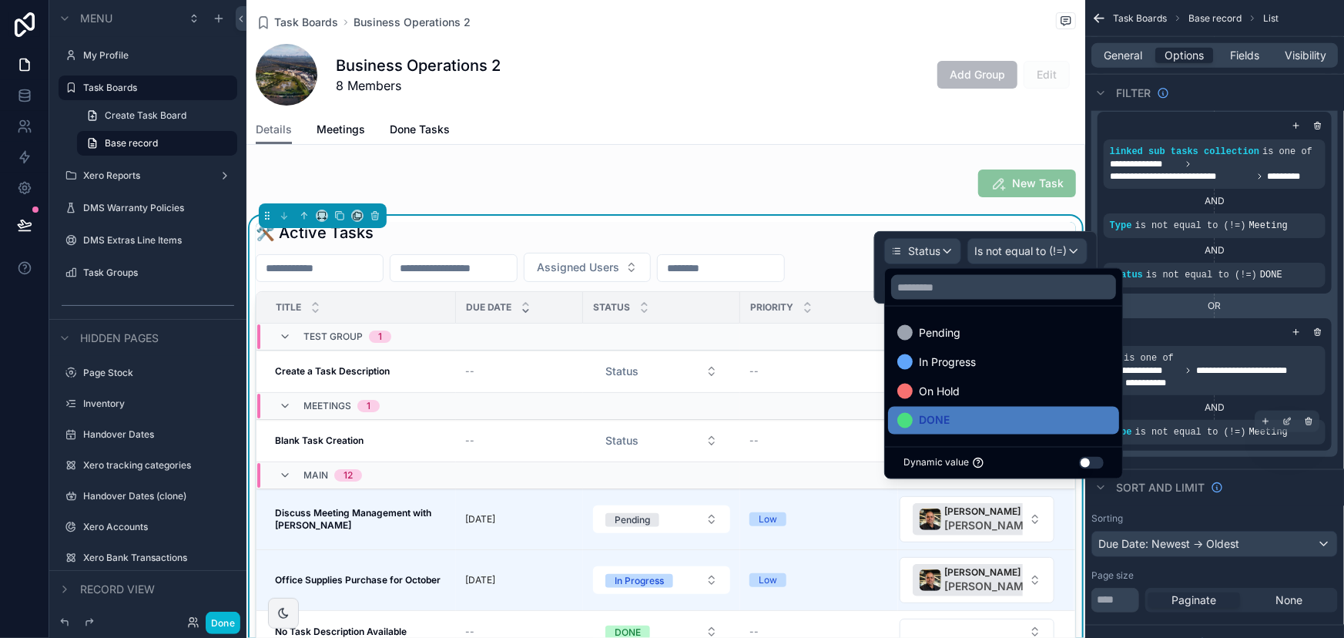
click at [1294, 327] on icon "scrollable content" at bounding box center [1296, 331] width 9 height 9
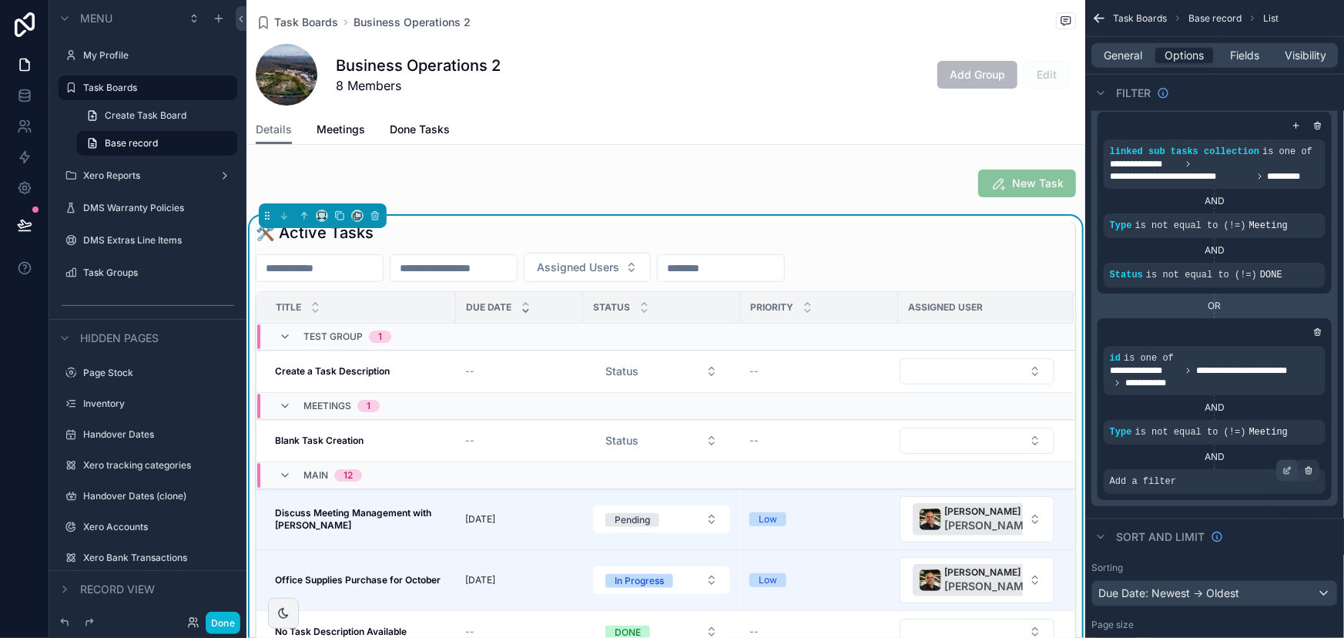
click at [1295, 467] on div "scrollable content" at bounding box center [1288, 471] width 22 height 22
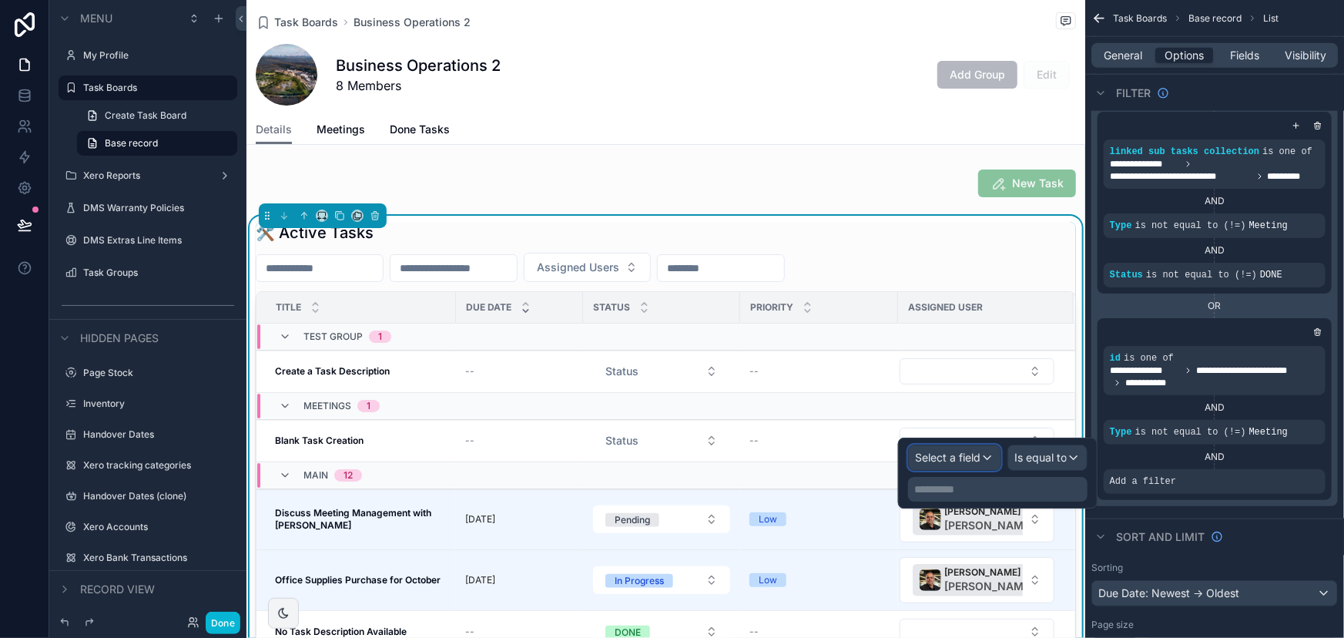
click at [988, 455] on div "Select a field" at bounding box center [955, 457] width 92 height 25
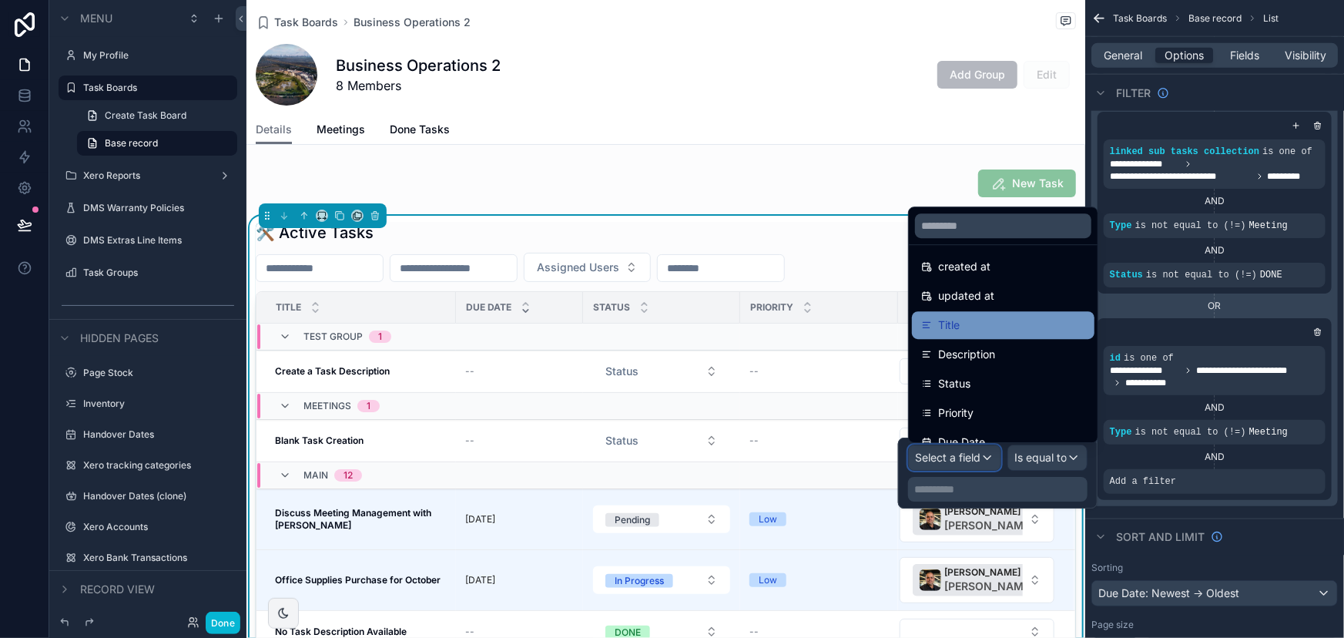
scroll to position [62, 0]
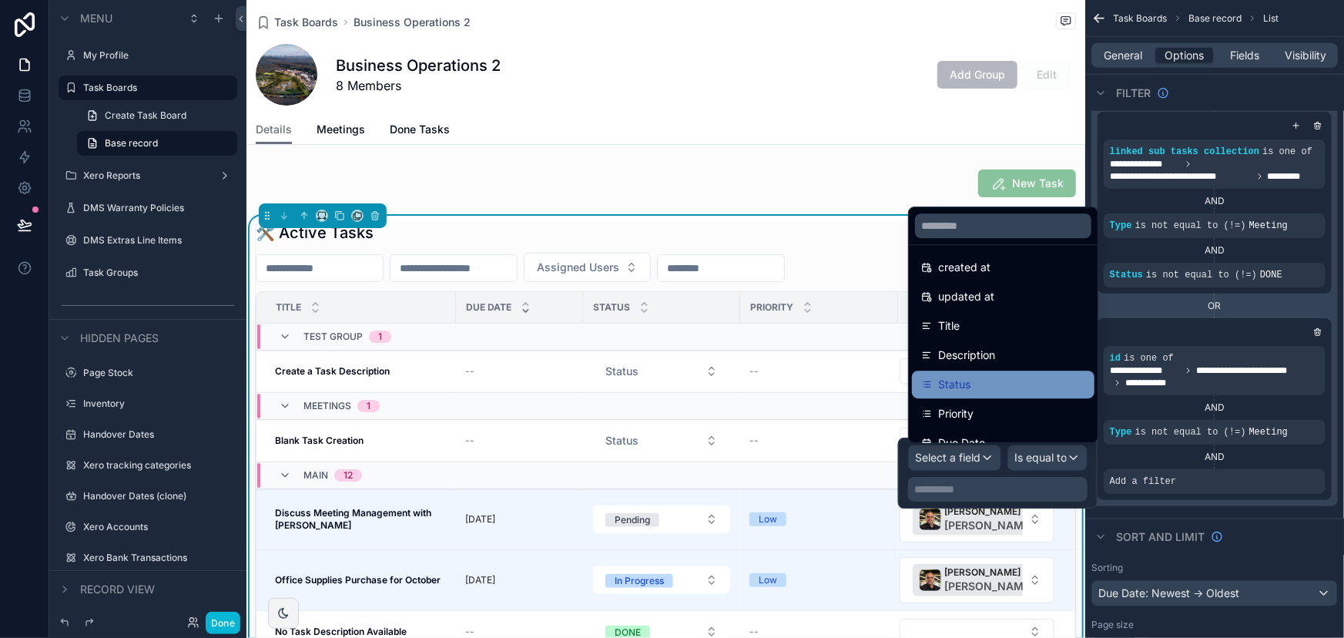
click at [1013, 375] on div "Status" at bounding box center [1003, 384] width 164 height 18
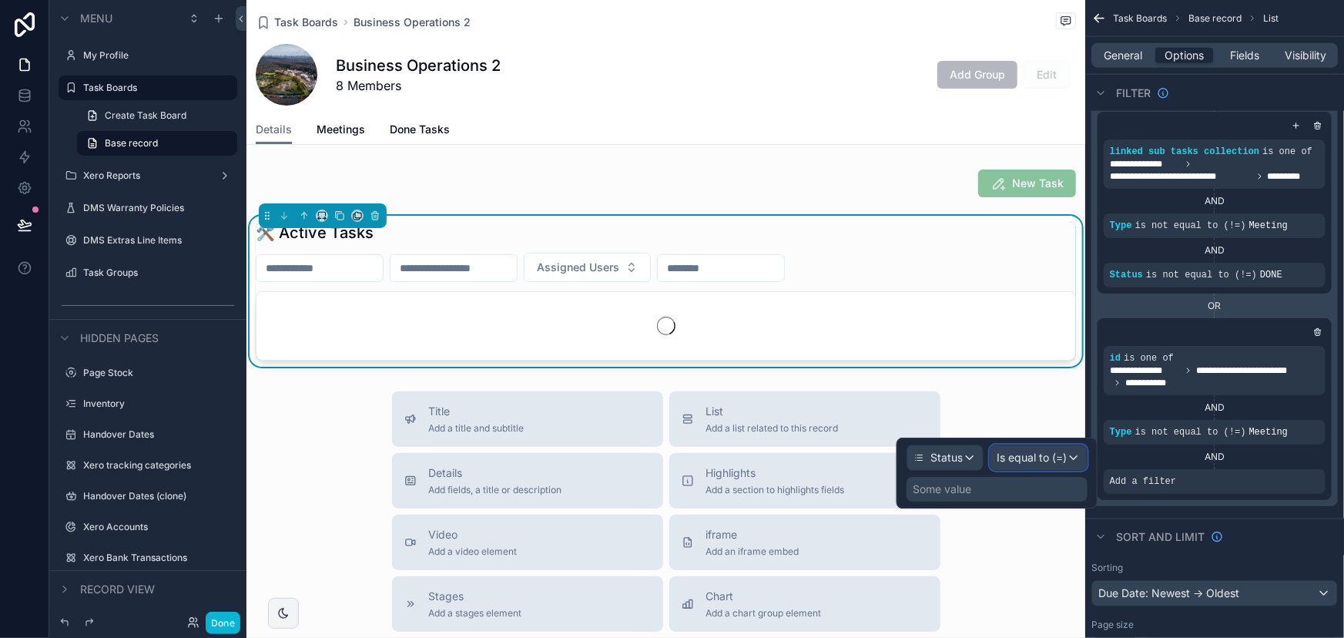
click at [1018, 462] on span "Is equal to (=)" at bounding box center [1032, 457] width 70 height 15
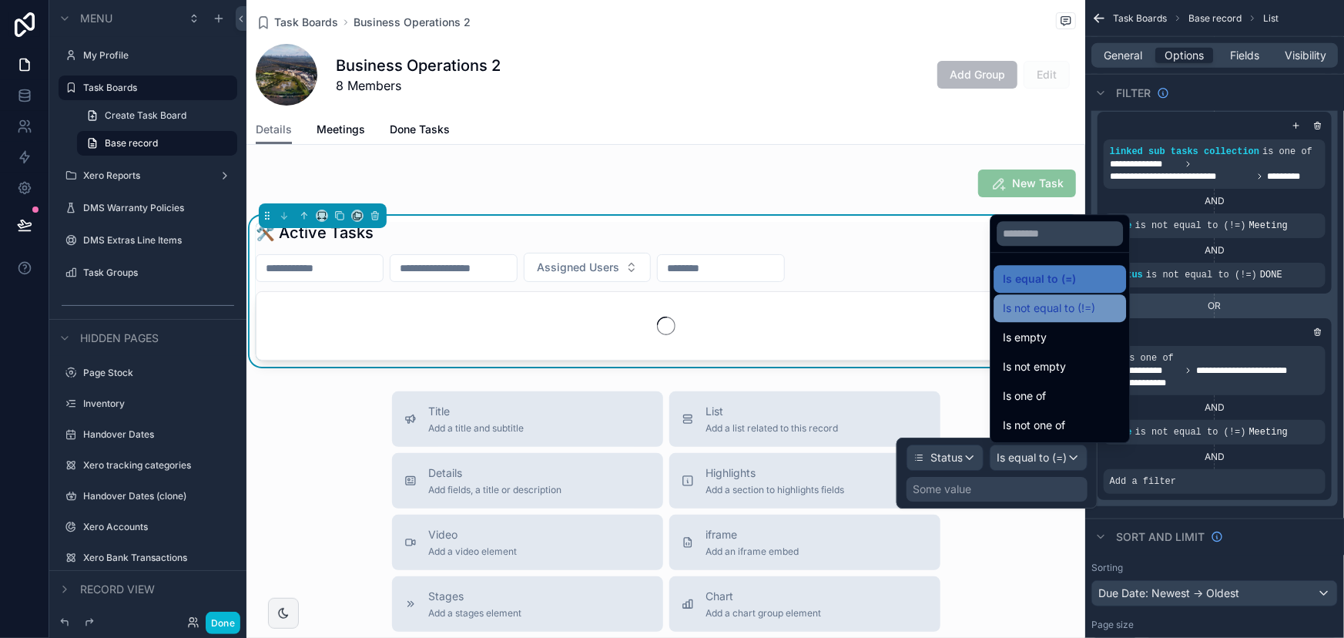
click at [1042, 320] on div "Is not equal to (!=)" at bounding box center [1060, 308] width 133 height 28
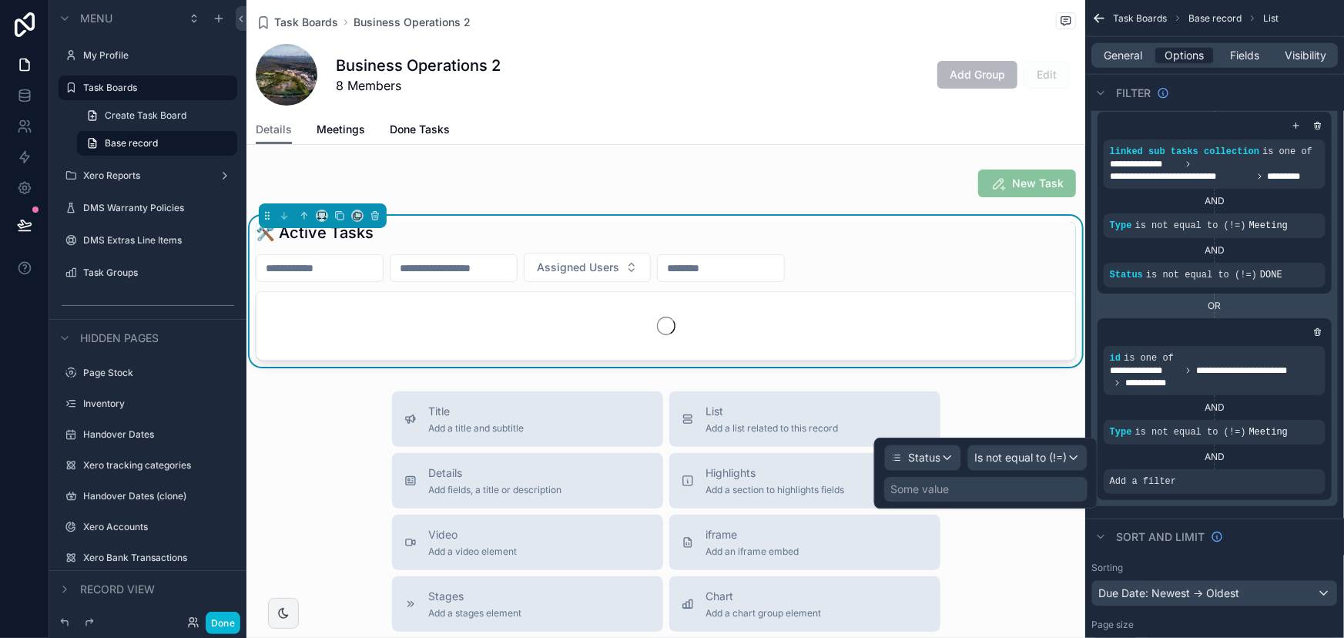
click at [1015, 478] on div "Some value" at bounding box center [985, 489] width 203 height 25
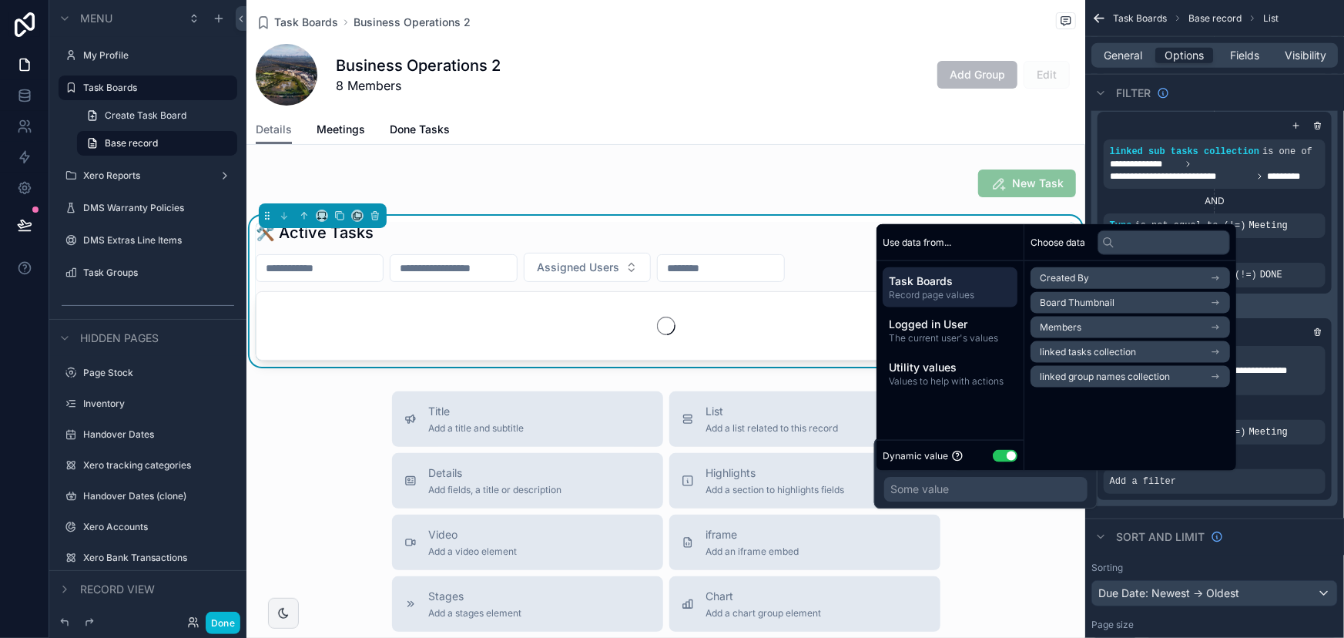
click at [1007, 455] on button "Use setting" at bounding box center [1005, 455] width 25 height 12
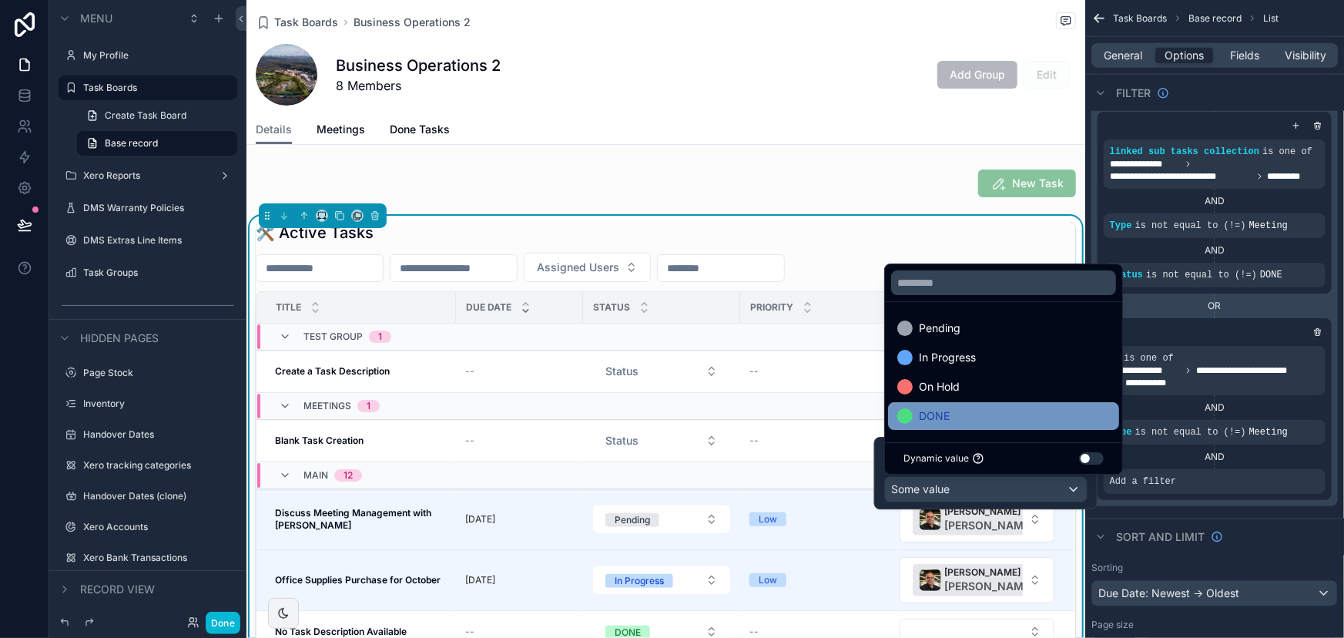
click at [990, 411] on div "DONE" at bounding box center [1004, 416] width 213 height 18
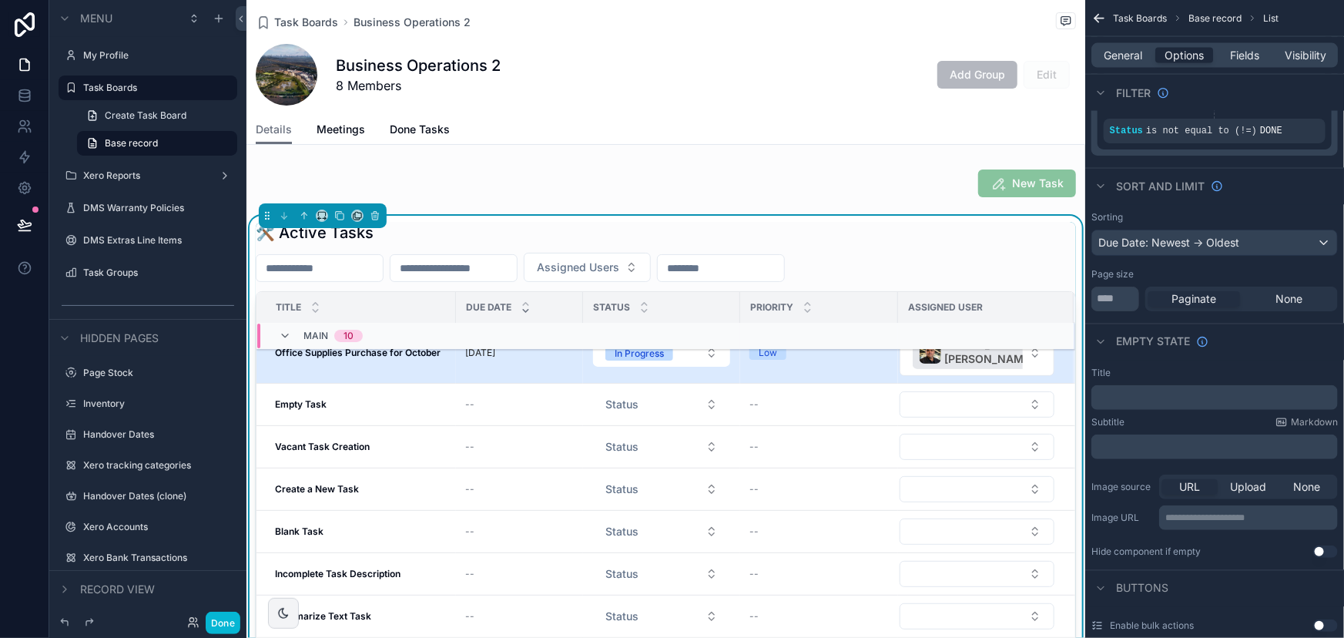
scroll to position [0, 0]
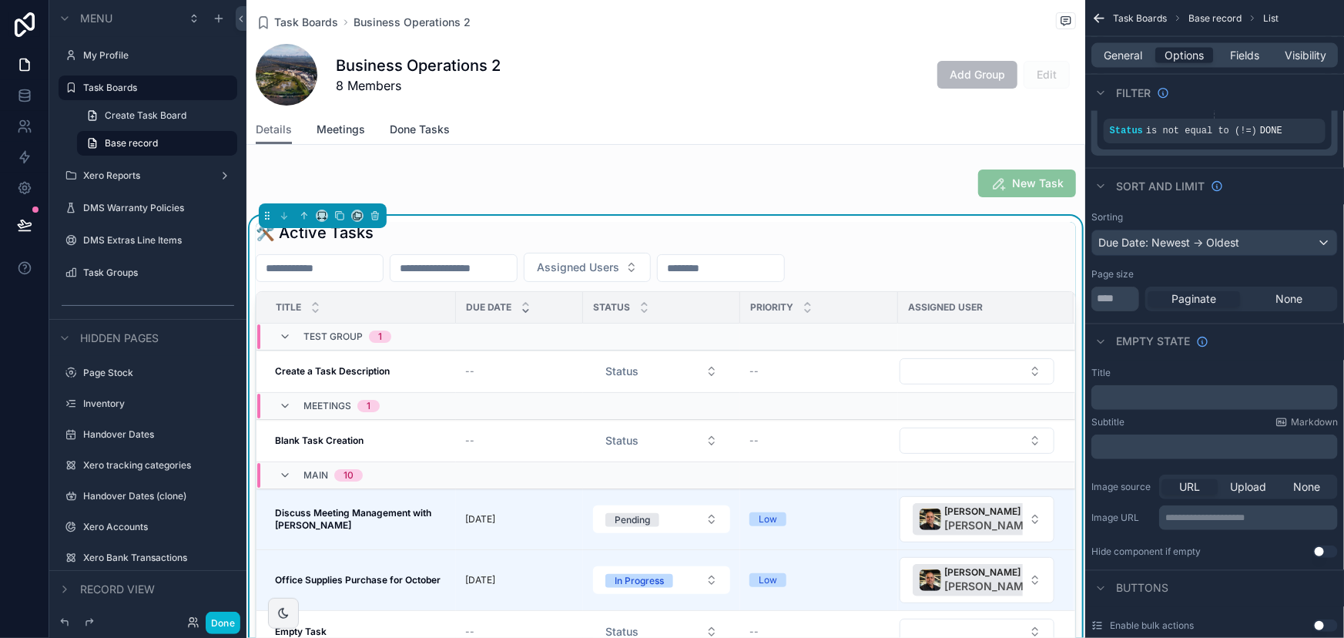
drag, startPoint x: 343, startPoint y: 123, endPoint x: 416, endPoint y: 127, distance: 73.3
click at [343, 123] on span "Meetings" at bounding box center [341, 129] width 49 height 15
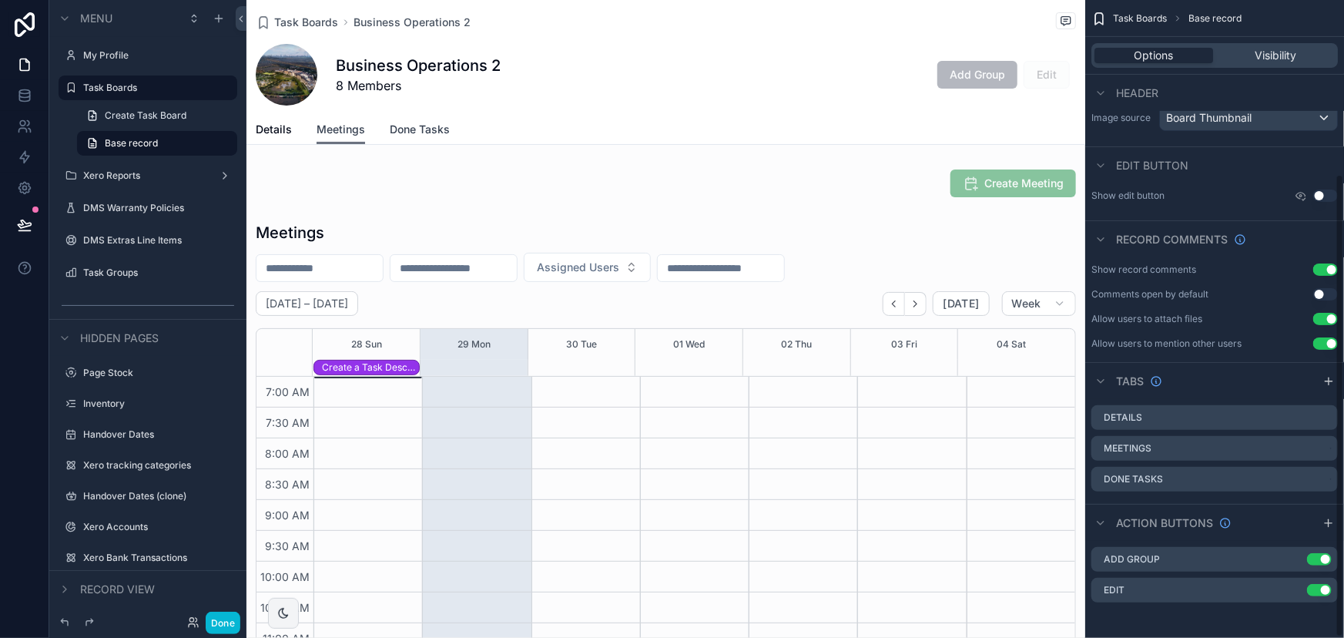
scroll to position [431, 0]
click at [426, 128] on span "Done Tasks" at bounding box center [420, 129] width 60 height 15
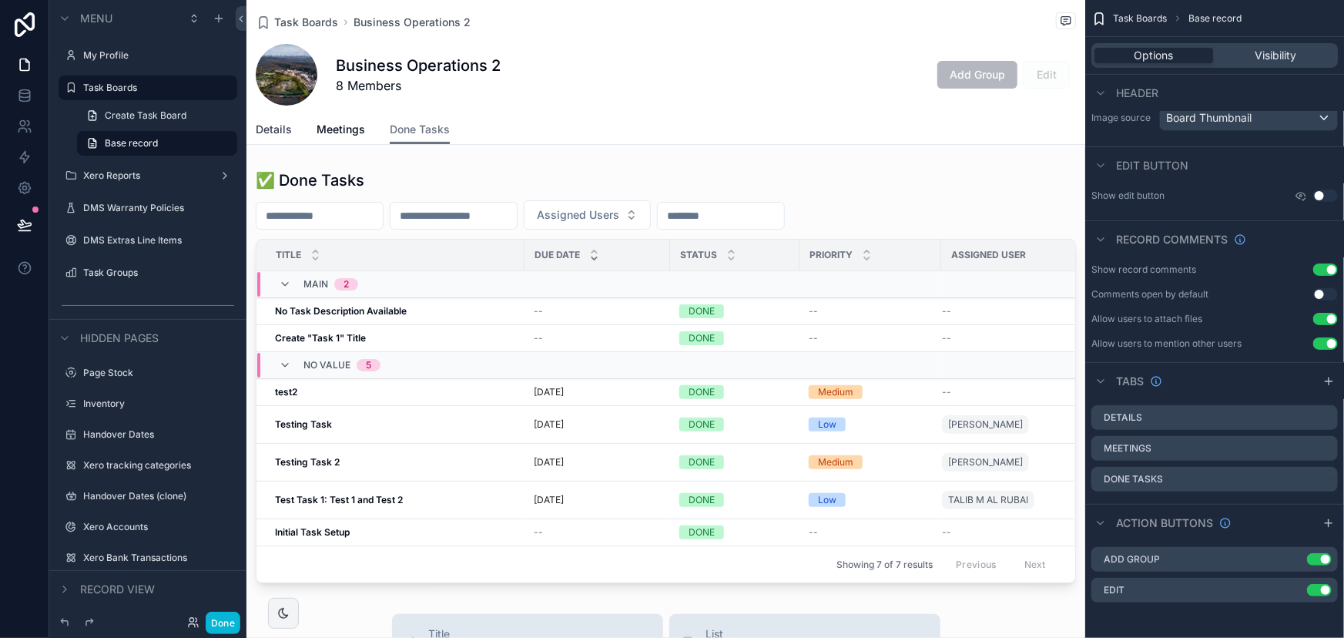
click at [262, 125] on span "Details" at bounding box center [274, 129] width 36 height 15
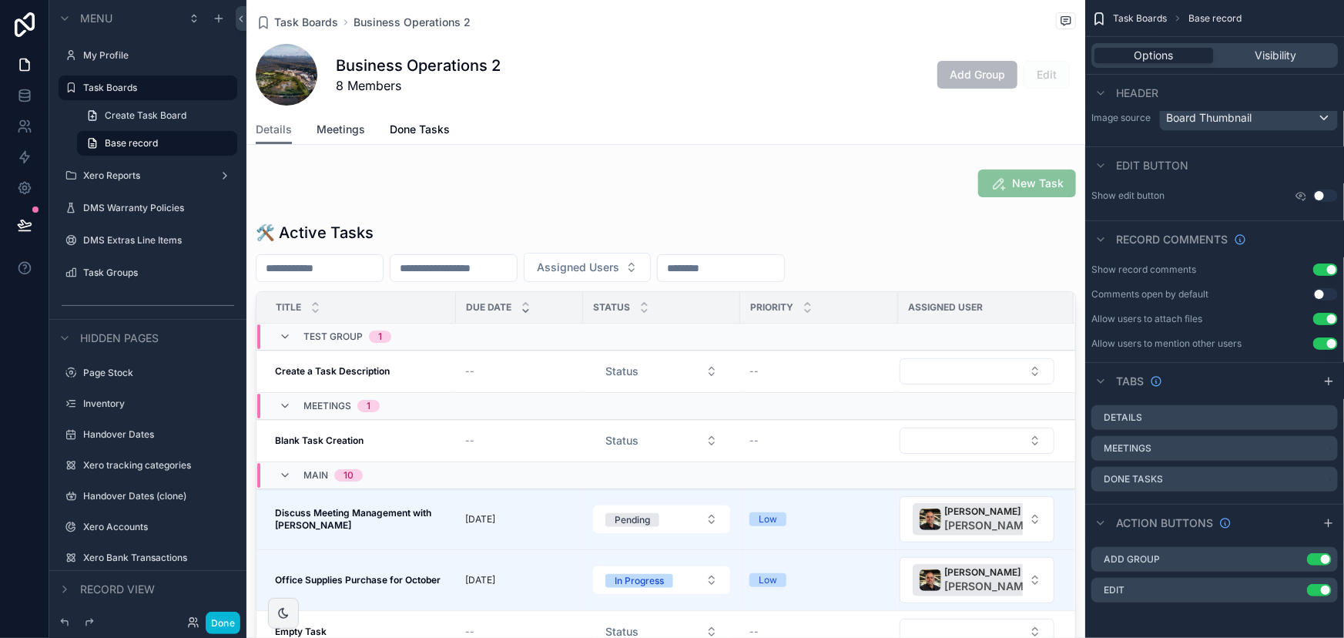
click at [326, 129] on span "Meetings" at bounding box center [341, 129] width 49 height 15
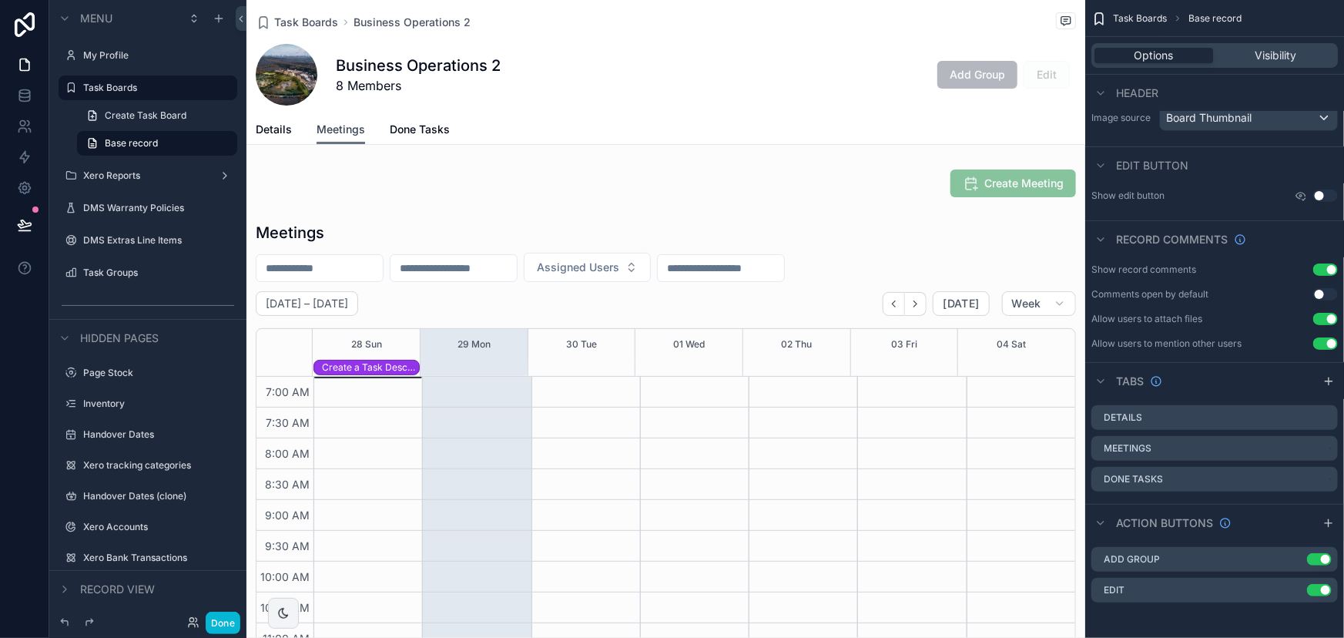
scroll to position [431, 0]
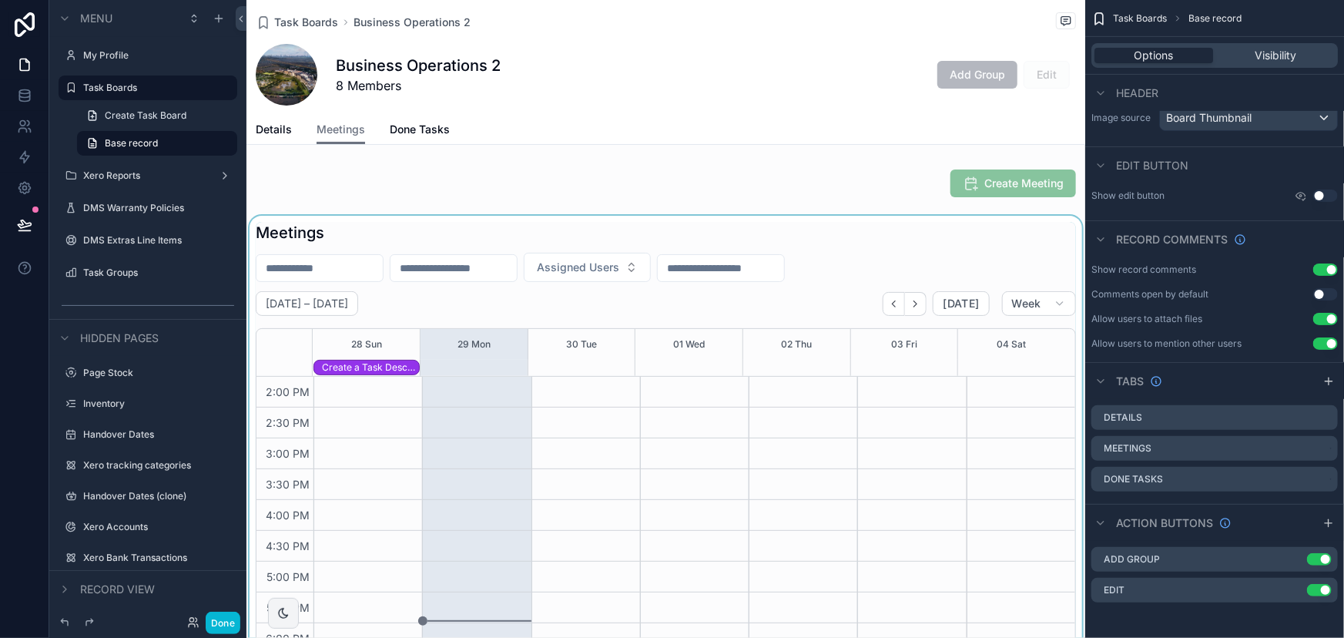
click at [294, 233] on div "scrollable content" at bounding box center [666, 461] width 839 height 491
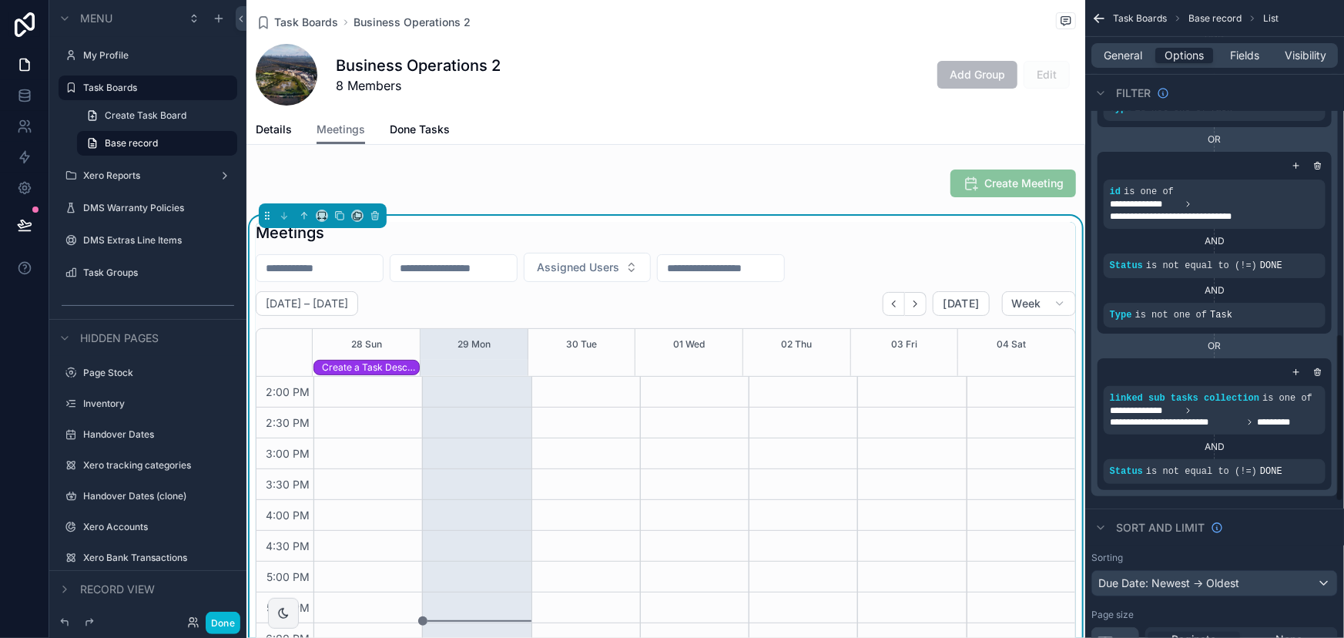
scroll to position [1260, 0]
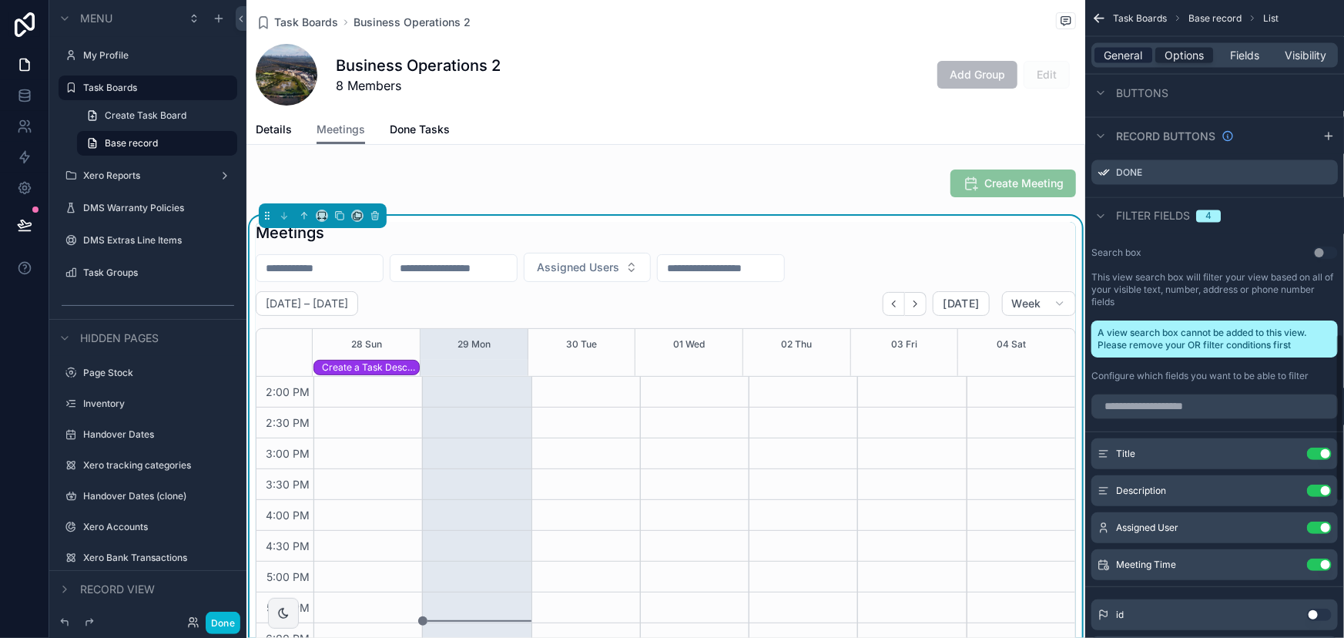
click at [1124, 60] on span "General" at bounding box center [1124, 55] width 39 height 15
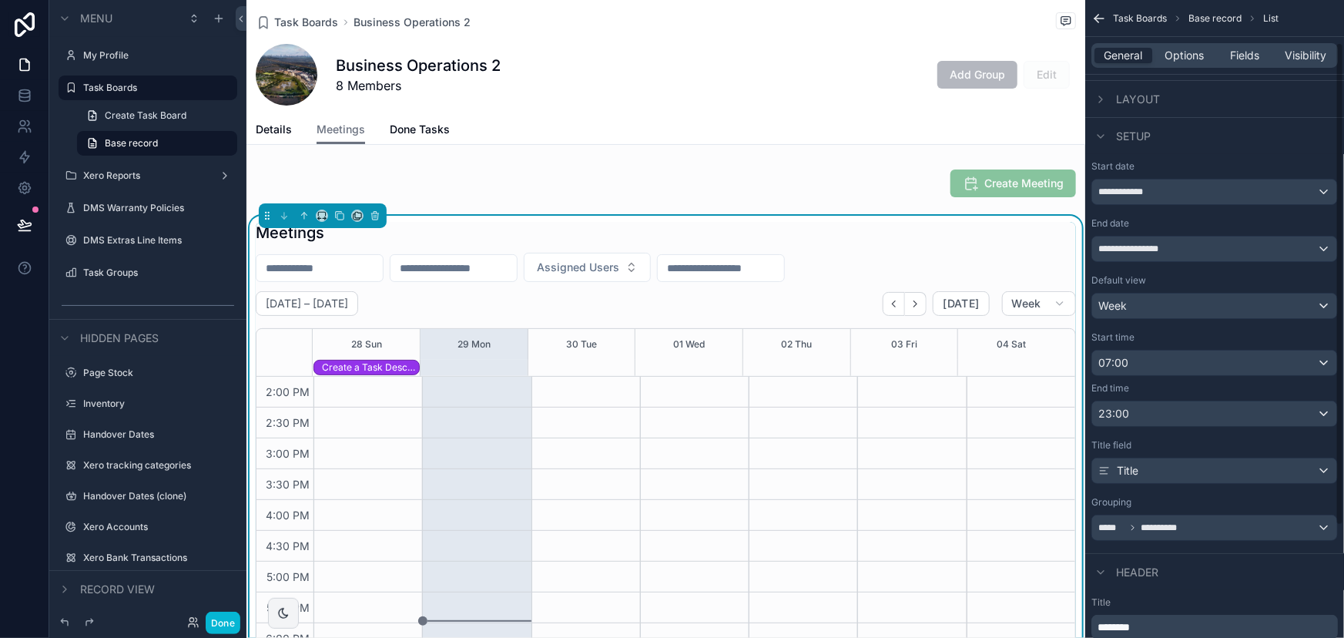
scroll to position [0, 0]
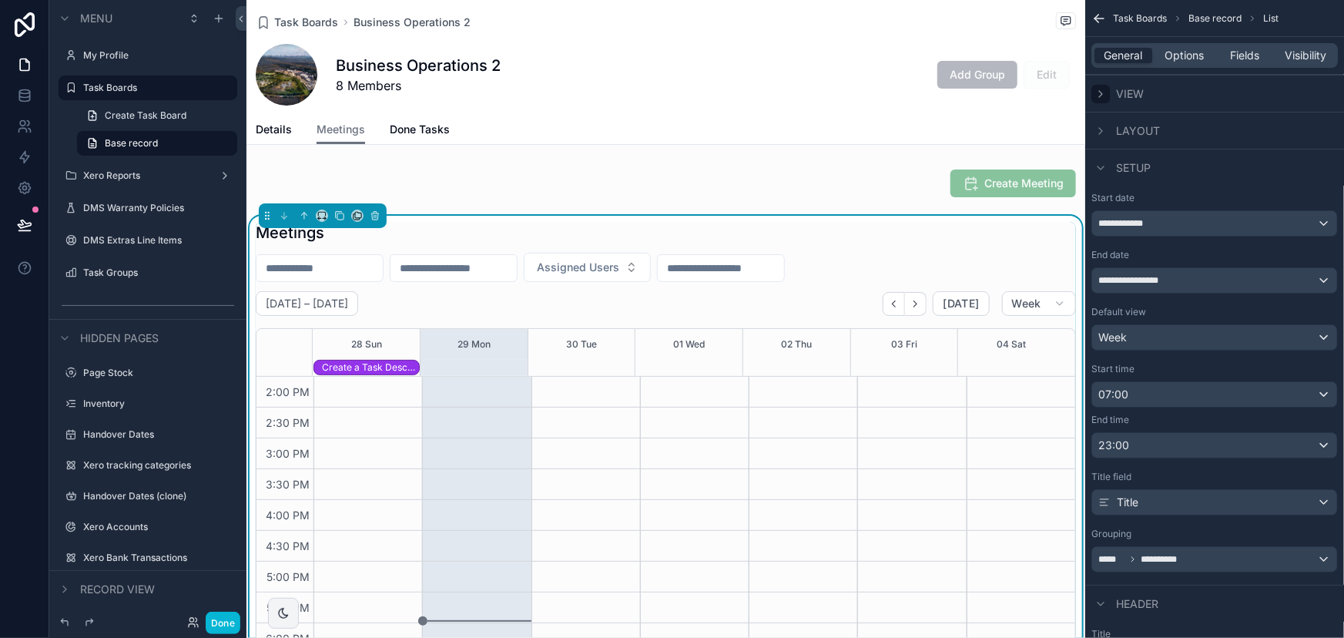
click at [1105, 92] on icon "scrollable content" at bounding box center [1101, 94] width 12 height 12
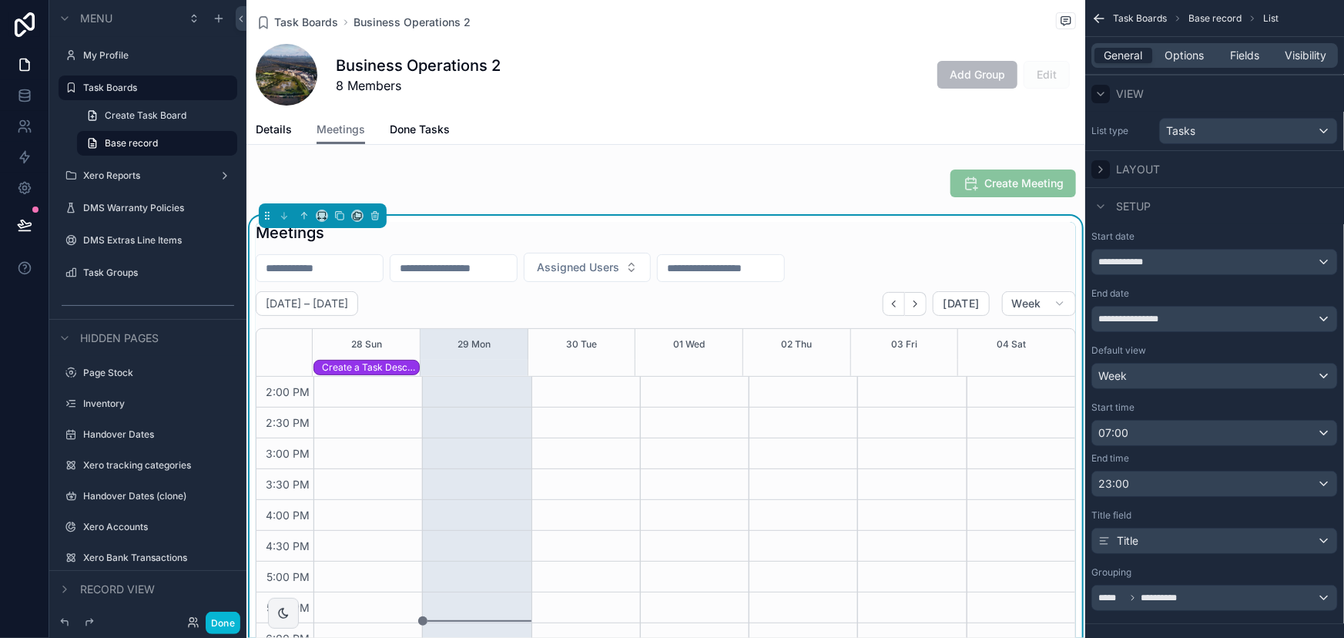
click at [1103, 169] on icon "scrollable content" at bounding box center [1100, 169] width 3 height 6
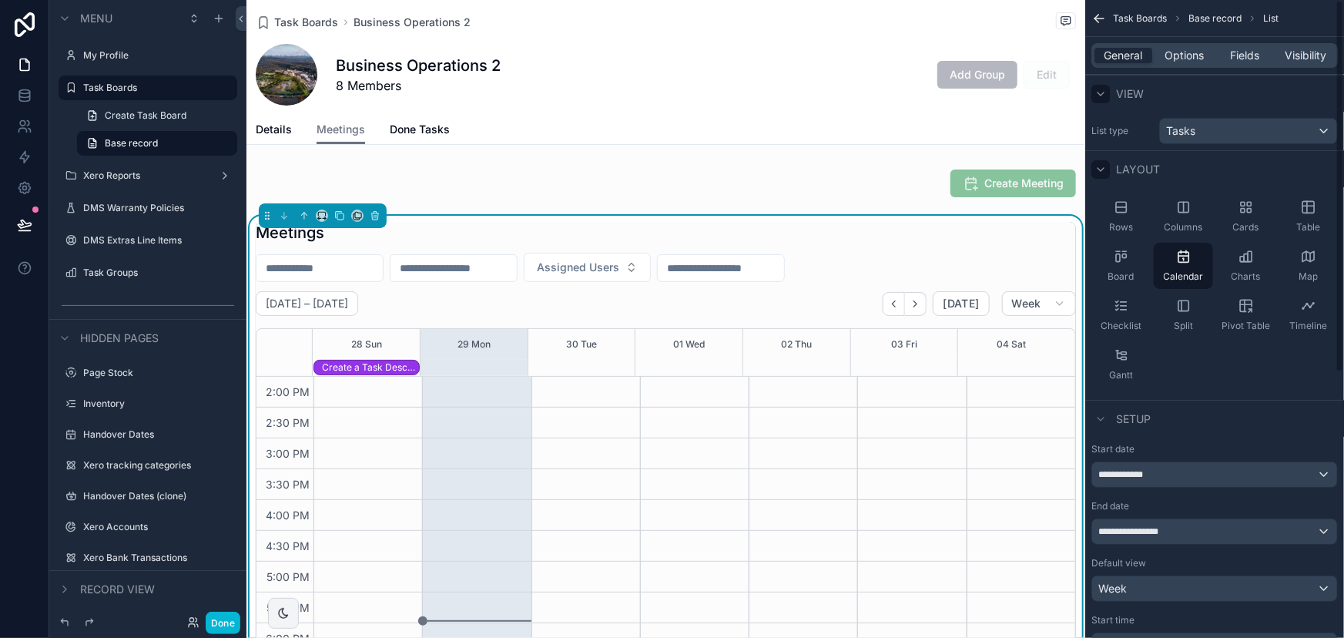
click at [693, 234] on div "Meetings" at bounding box center [666, 233] width 821 height 22
click at [321, 242] on h1 "Meetings" at bounding box center [290, 233] width 69 height 22
click at [314, 237] on h1 "Meetings" at bounding box center [290, 233] width 69 height 22
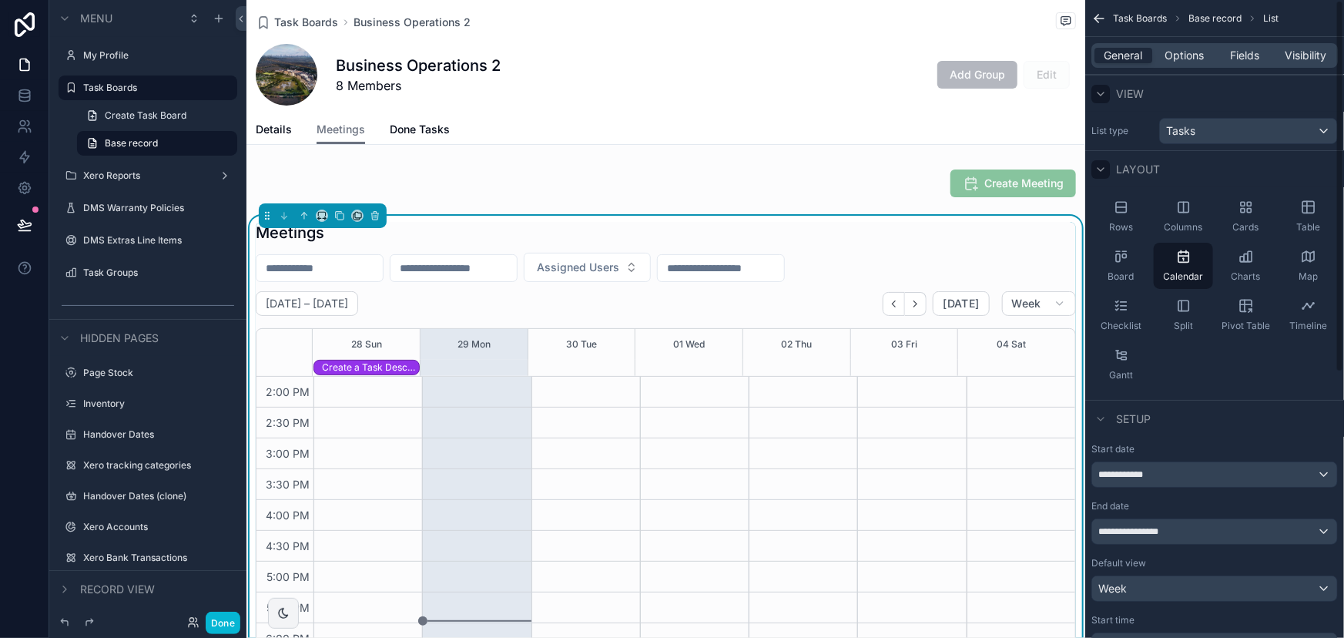
click at [1214, 59] on div "General Options Fields Visibility" at bounding box center [1215, 55] width 247 height 25
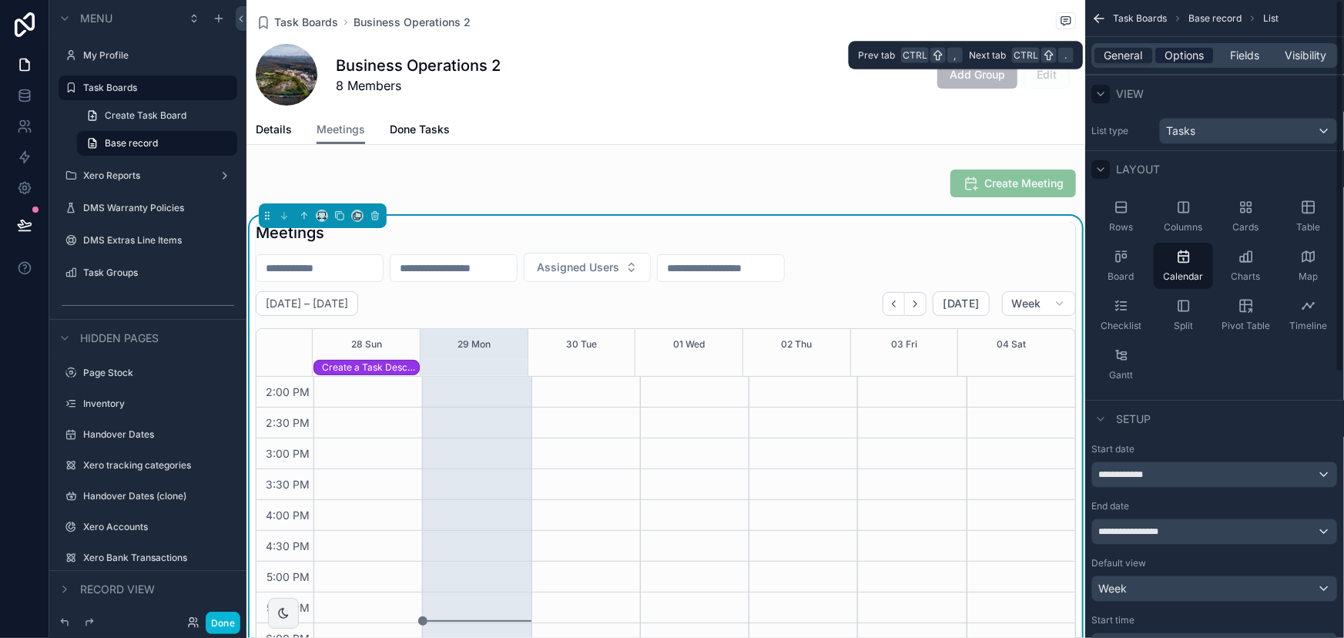
click at [1192, 55] on span "Options" at bounding box center [1184, 55] width 39 height 15
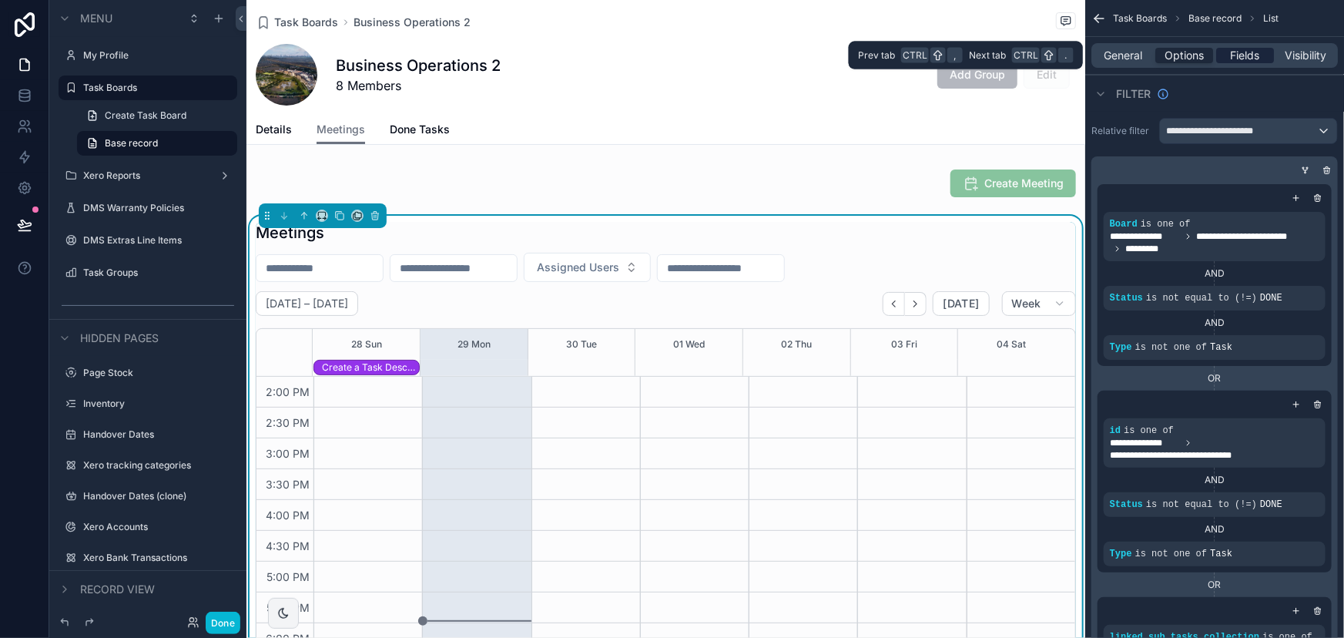
click at [1231, 51] on span "Fields" at bounding box center [1245, 55] width 29 height 15
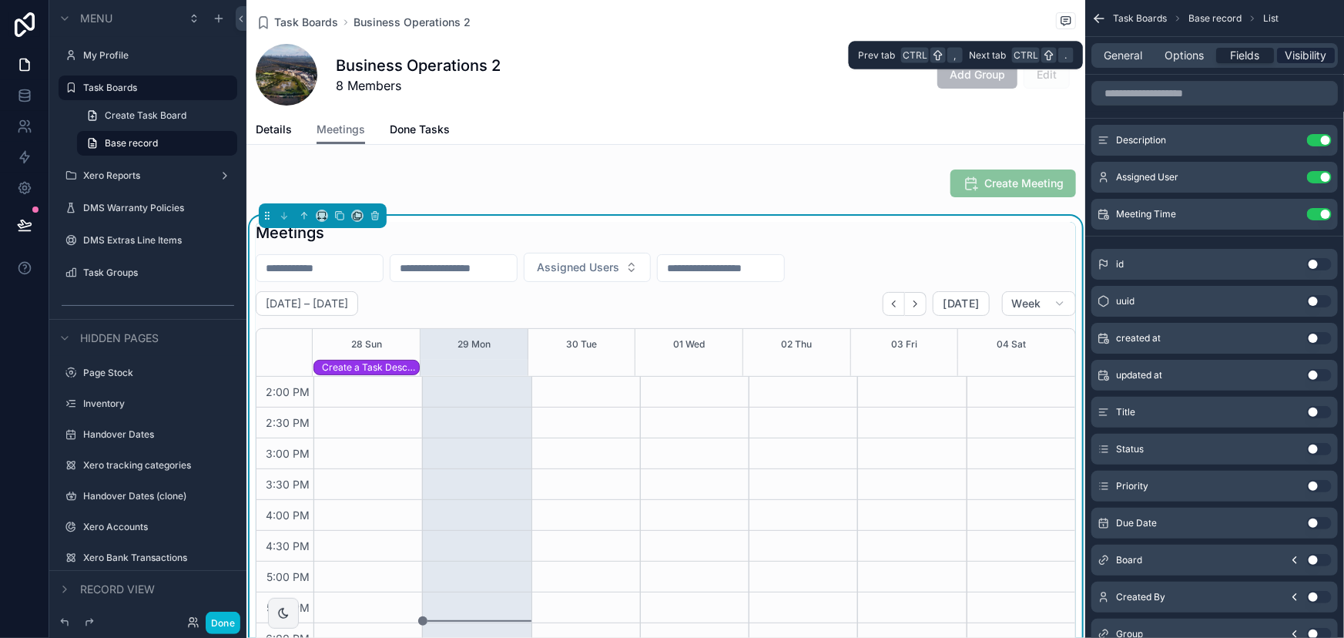
click at [1298, 50] on span "Visibility" at bounding box center [1307, 55] width 42 height 15
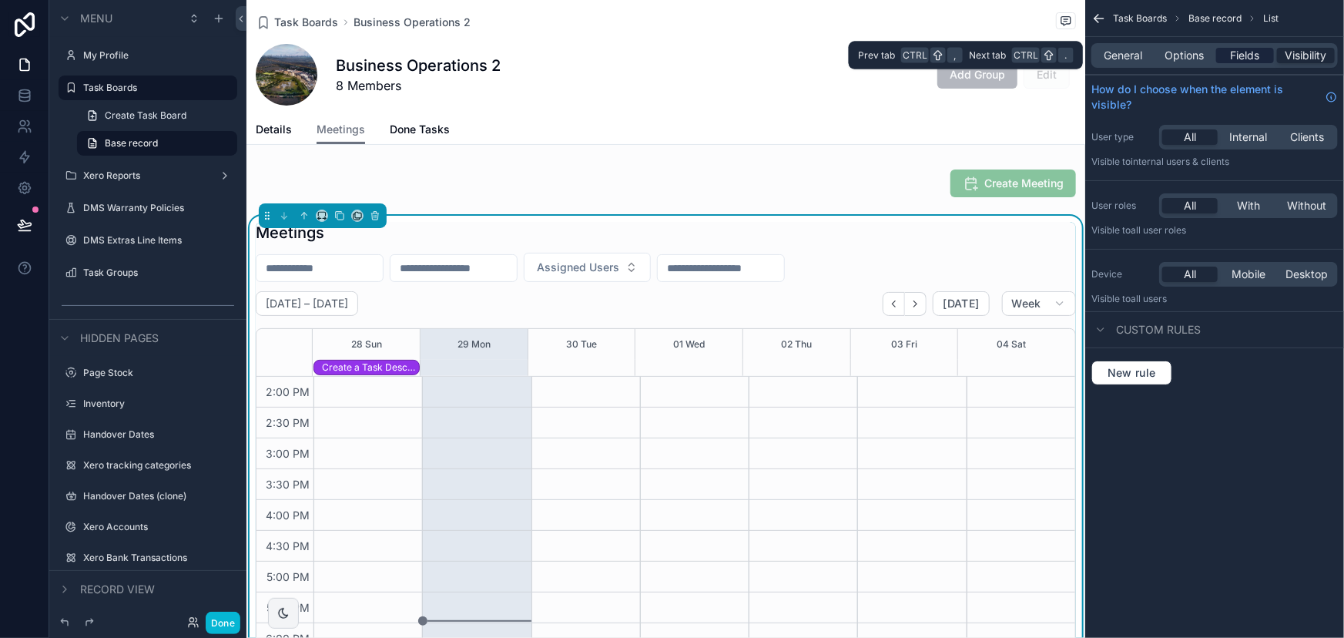
click at [1243, 55] on span "Fields" at bounding box center [1245, 55] width 29 height 15
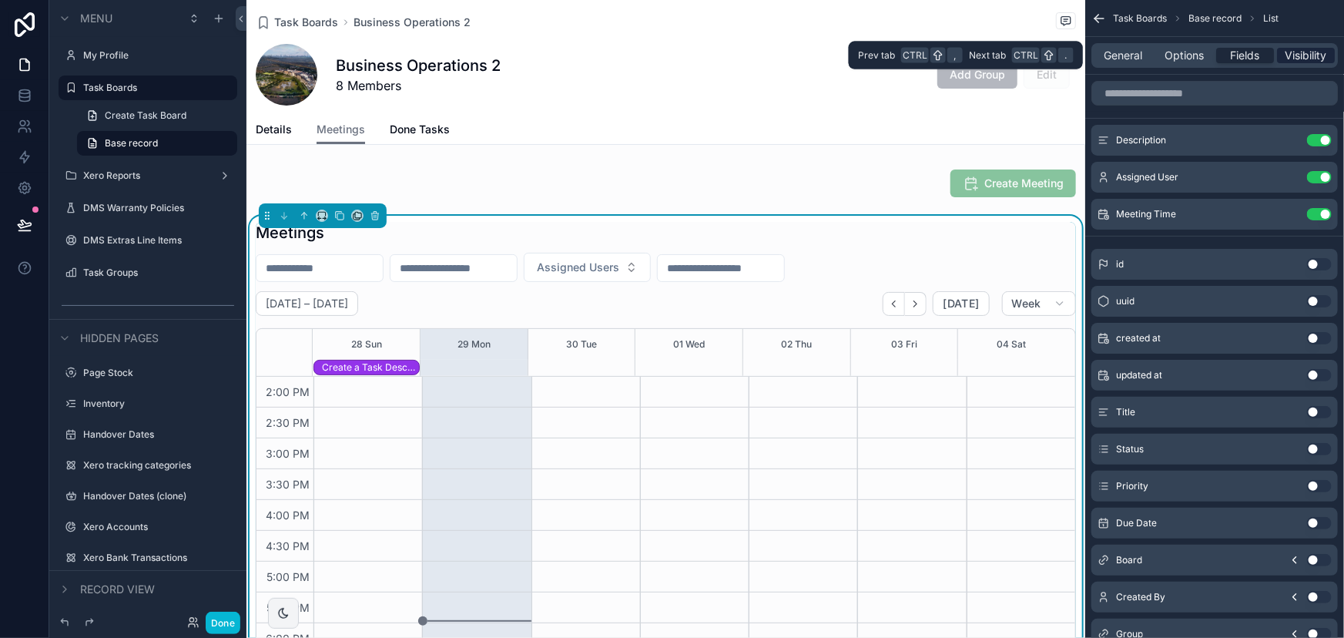
click at [1301, 55] on span "Visibility" at bounding box center [1307, 55] width 42 height 15
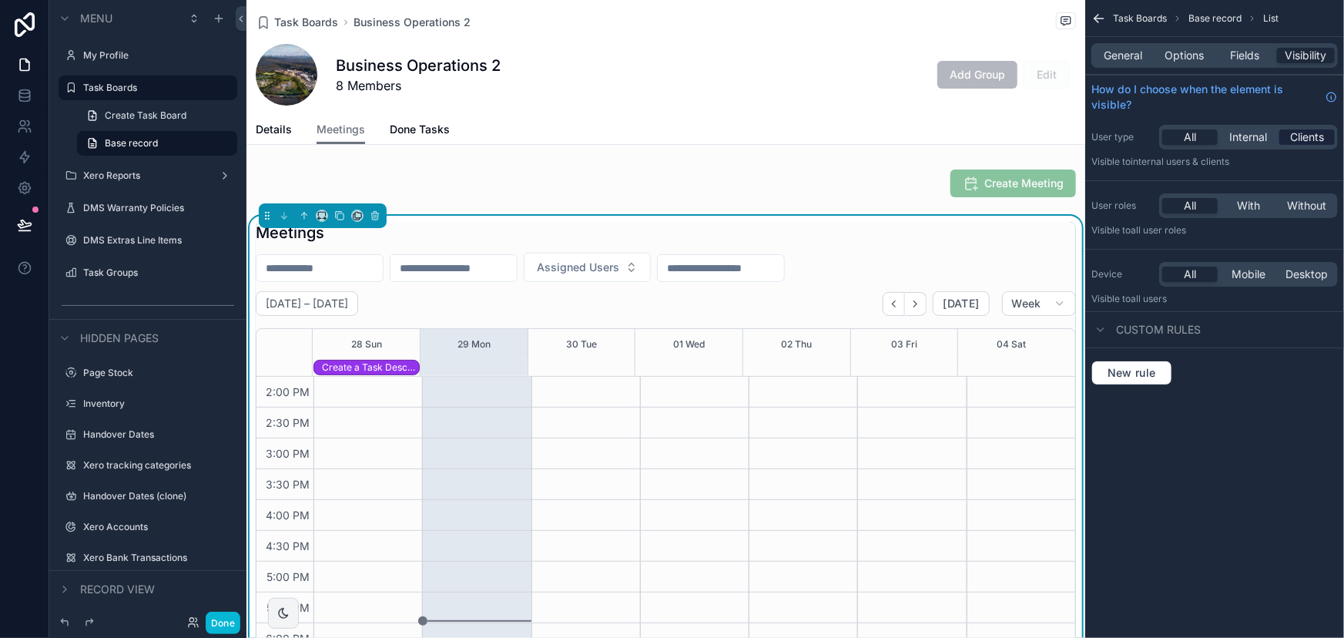
drag, startPoint x: 1234, startPoint y: 143, endPoint x: 1303, endPoint y: 140, distance: 69.4
click at [1234, 143] on span "Internal" at bounding box center [1249, 136] width 38 height 15
click at [1295, 140] on span "Clients" at bounding box center [1308, 136] width 34 height 15
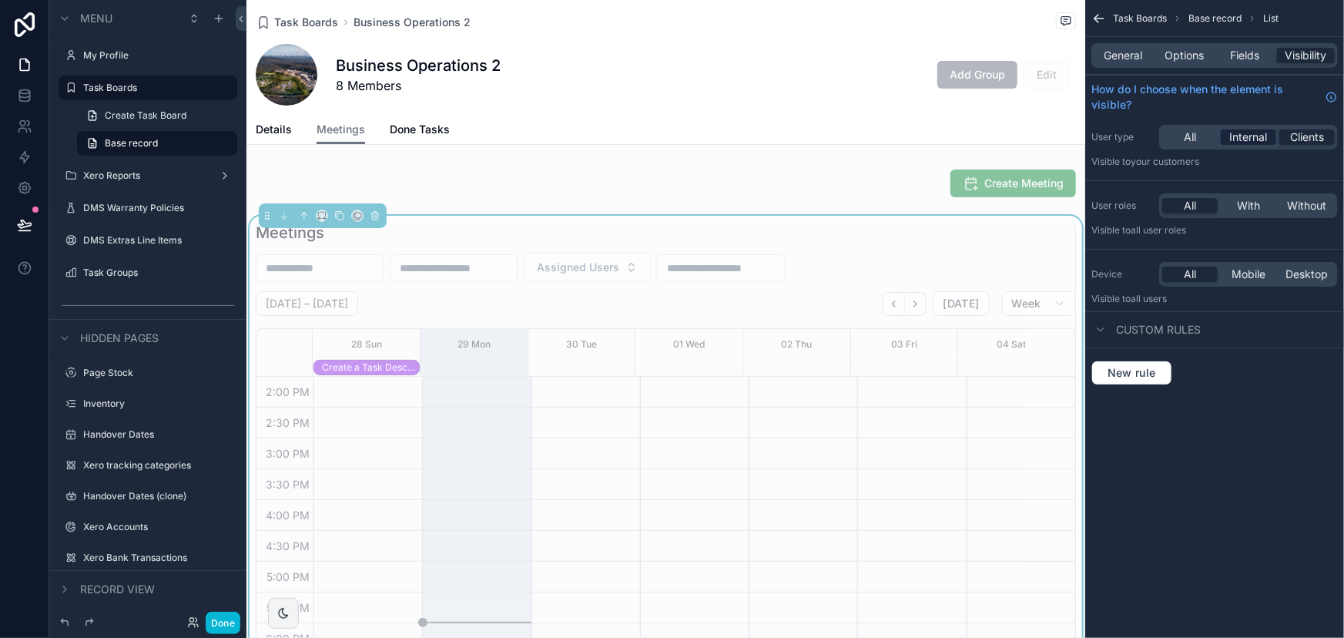
click at [1265, 139] on span "Internal" at bounding box center [1249, 136] width 38 height 15
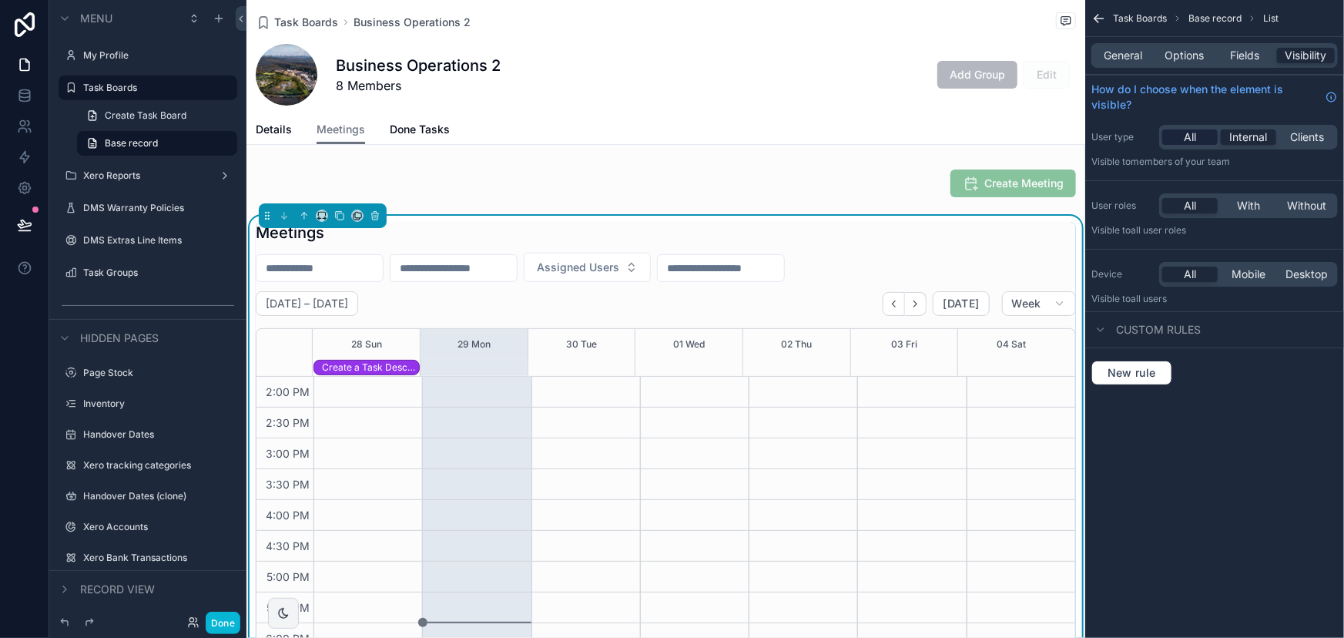
click at [1185, 138] on span "All" at bounding box center [1190, 136] width 12 height 15
click at [1143, 324] on span "Custom rules" at bounding box center [1158, 329] width 85 height 15
click at [1143, 323] on span "Custom rules" at bounding box center [1158, 329] width 85 height 15
click at [1146, 369] on span "New rule" at bounding box center [1132, 373] width 61 height 14
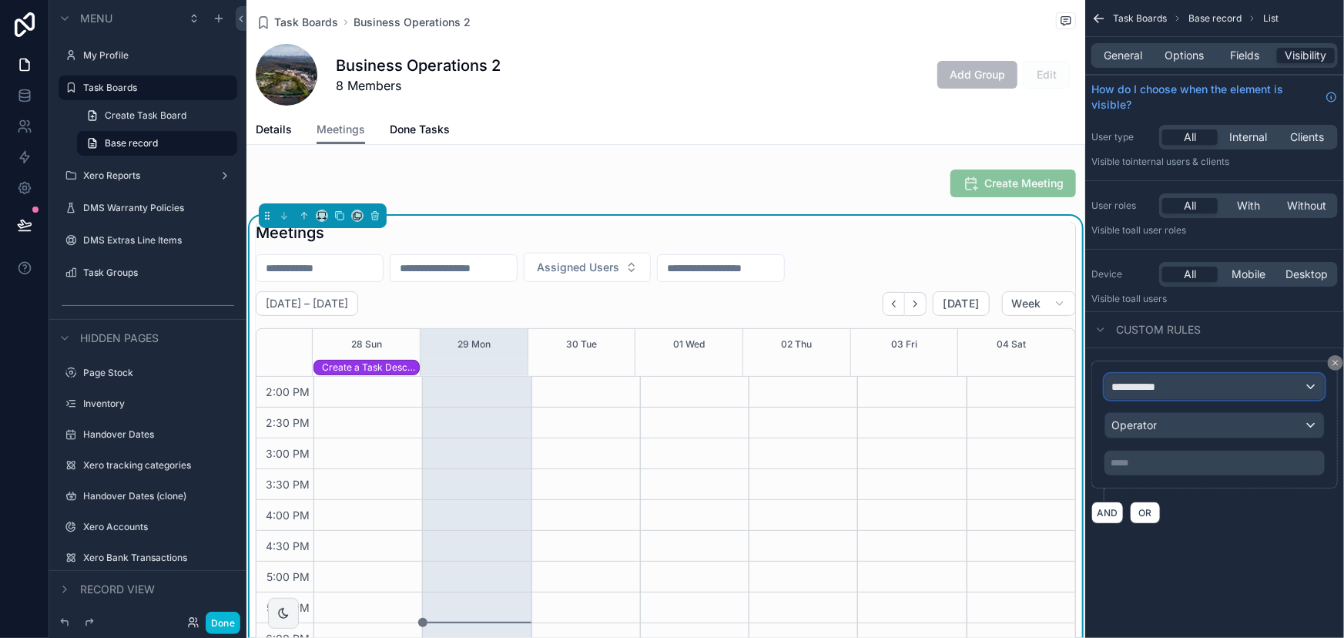
click at [1146, 381] on span "**********" at bounding box center [1140, 386] width 57 height 15
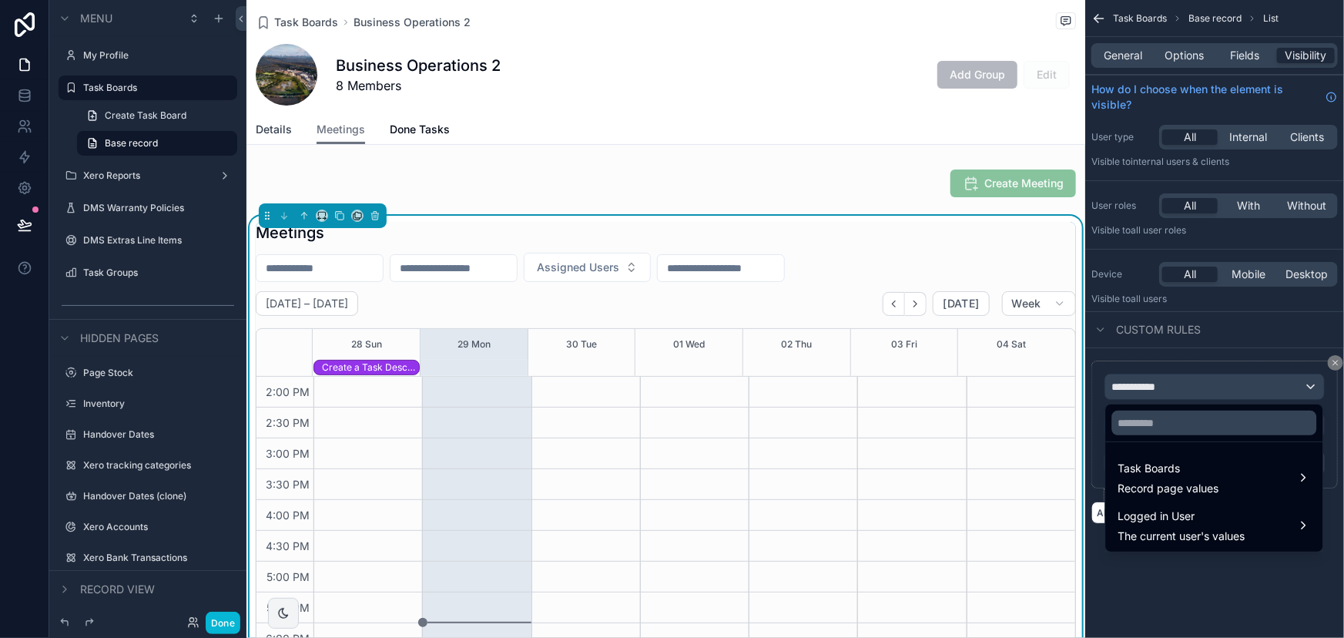
click at [270, 129] on span "Details" at bounding box center [274, 129] width 36 height 15
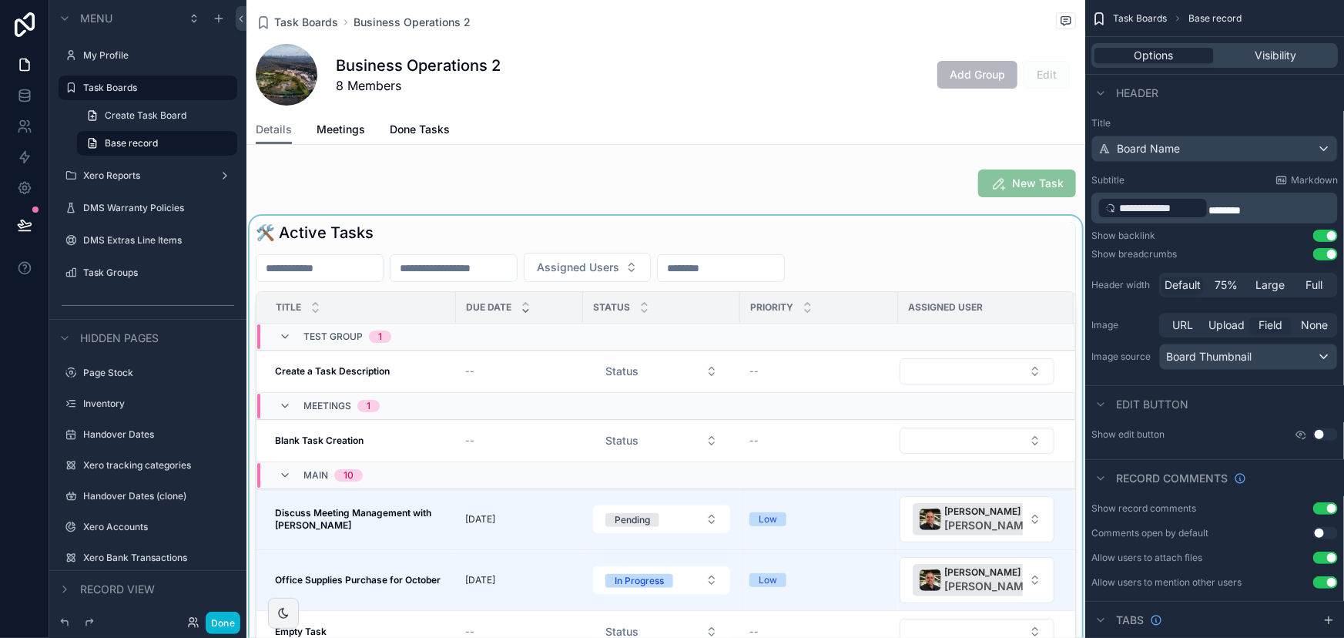
click at [425, 485] on div "MAIN 10" at bounding box center [498, 475] width 482 height 25
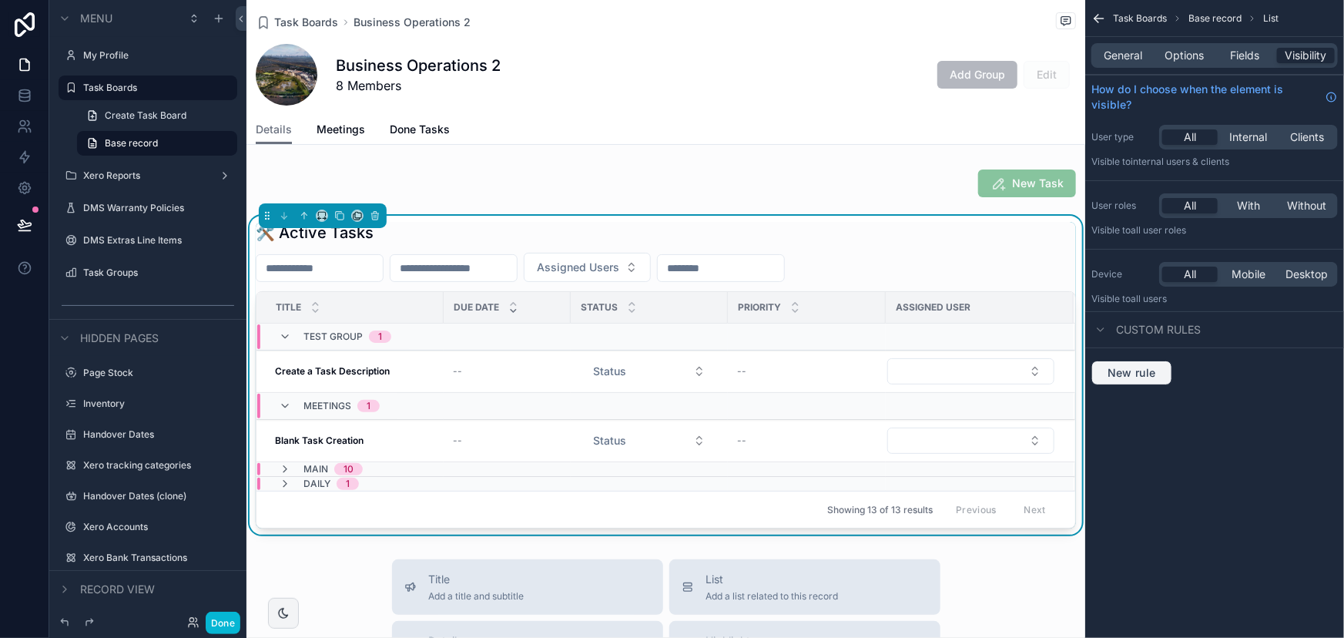
click at [1117, 369] on span "New rule" at bounding box center [1132, 373] width 61 height 14
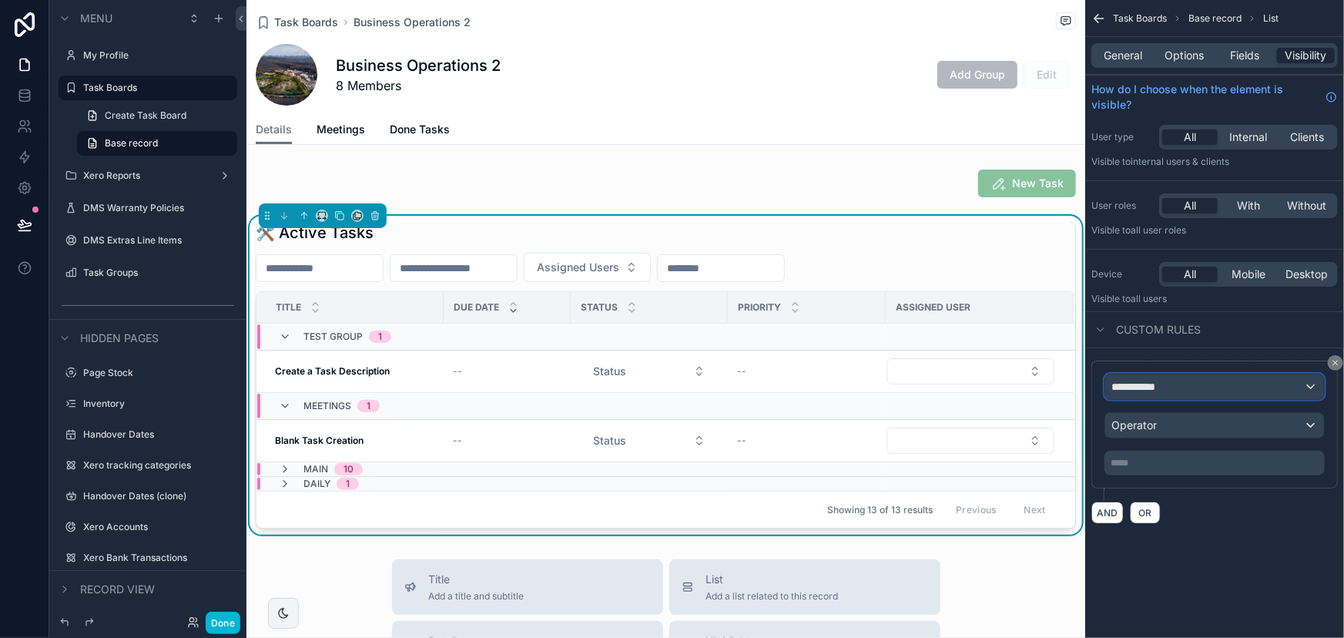
click at [1131, 381] on span "**********" at bounding box center [1140, 386] width 57 height 15
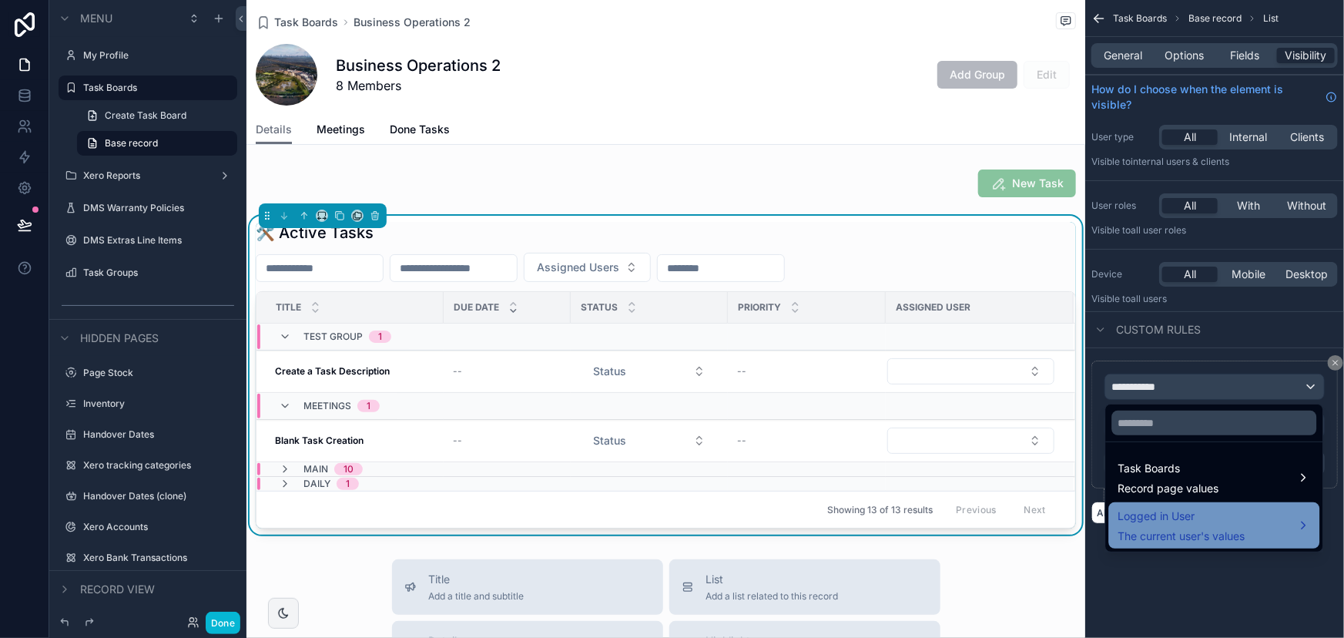
click at [1163, 507] on span "Logged in User" at bounding box center [1182, 516] width 127 height 18
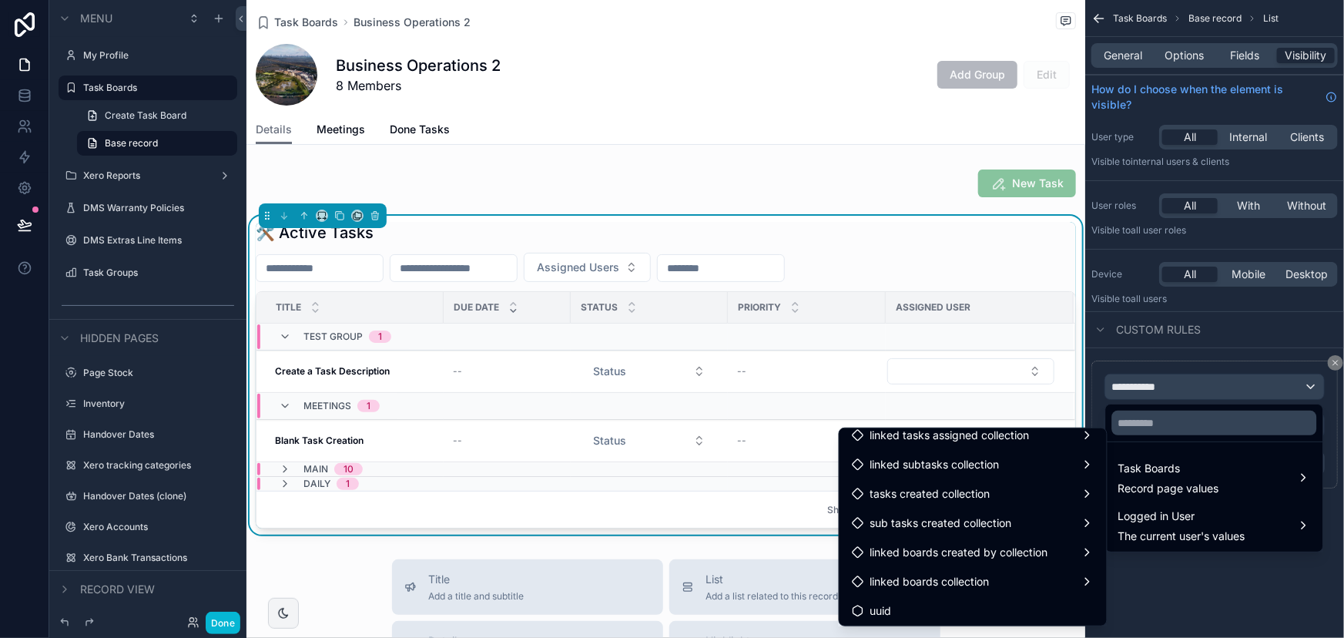
scroll to position [978, 0]
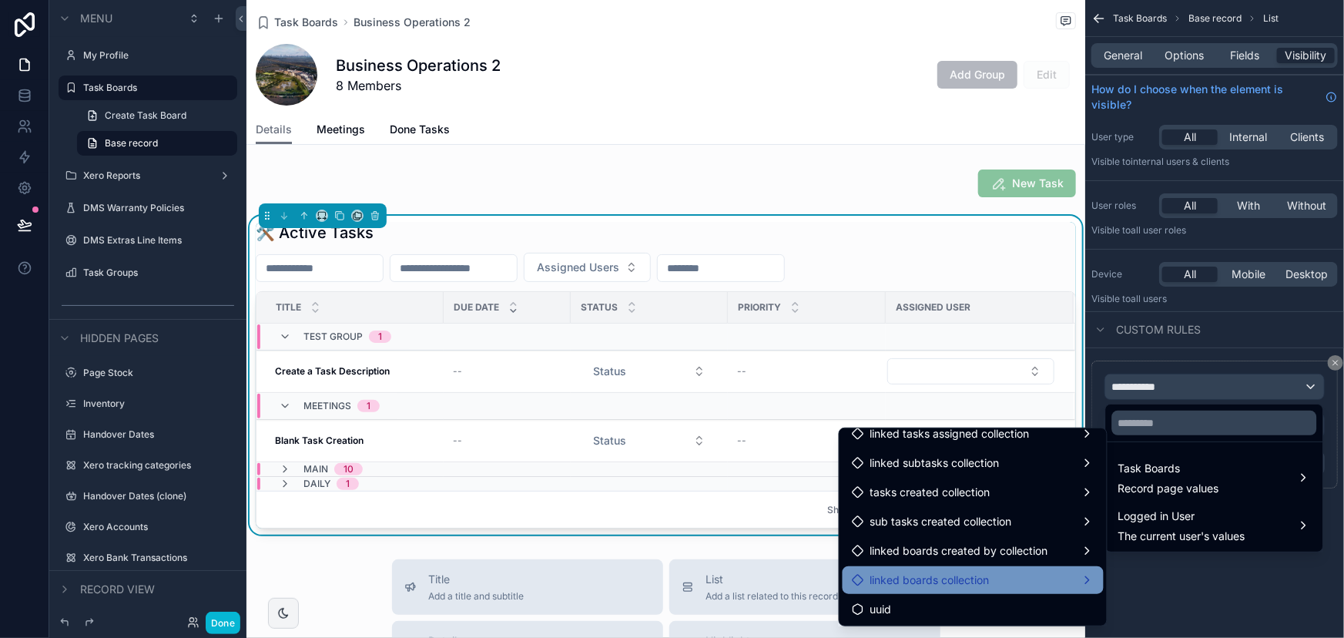
click at [955, 572] on span "linked boards collection" at bounding box center [930, 580] width 119 height 18
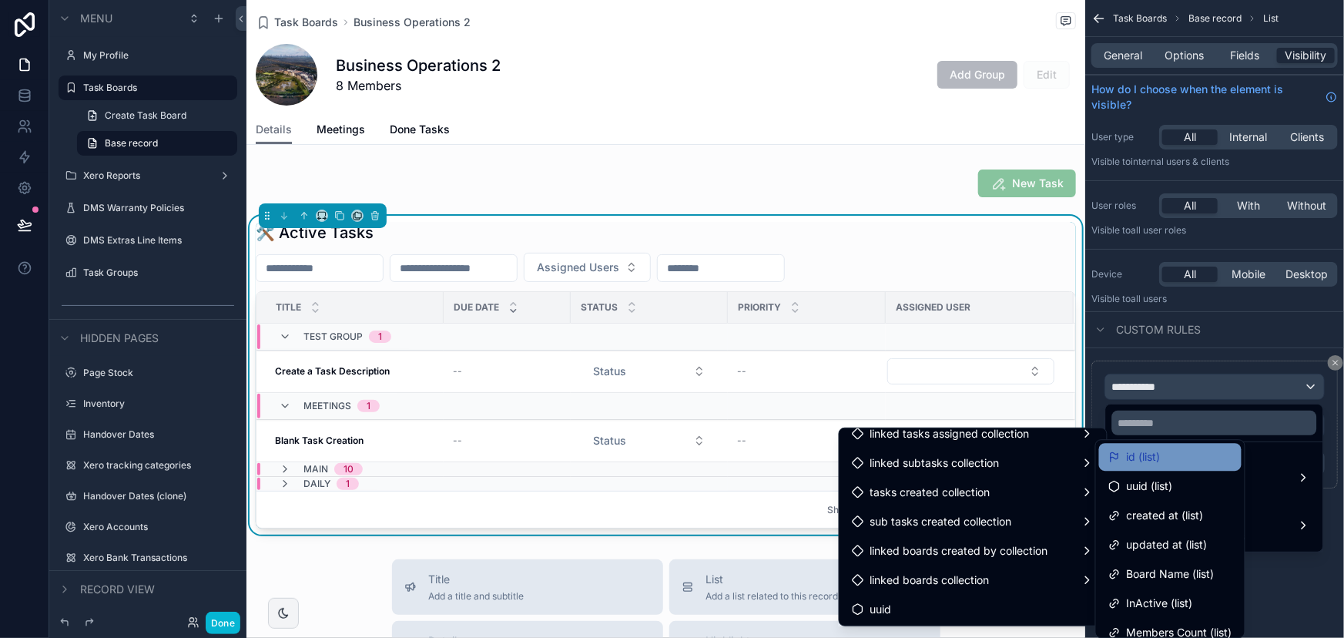
click at [1136, 465] on span "id (list)" at bounding box center [1144, 457] width 34 height 18
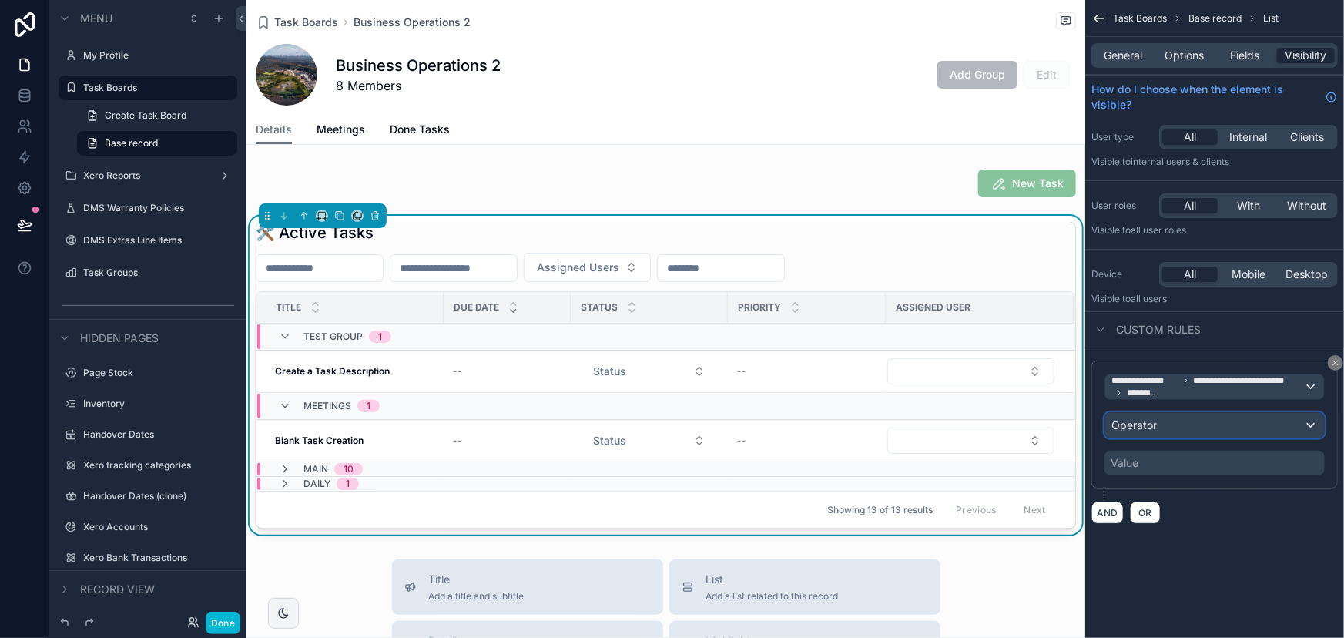
click at [1130, 423] on span "Operator" at bounding box center [1134, 424] width 45 height 13
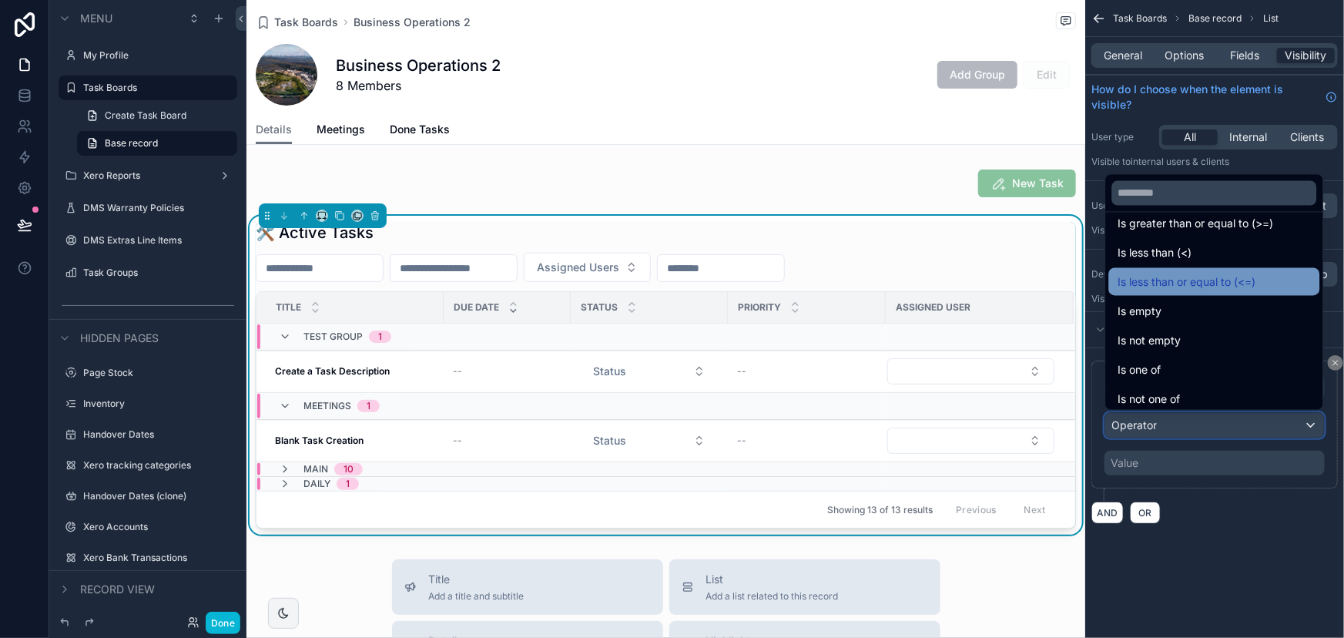
scroll to position [109, 0]
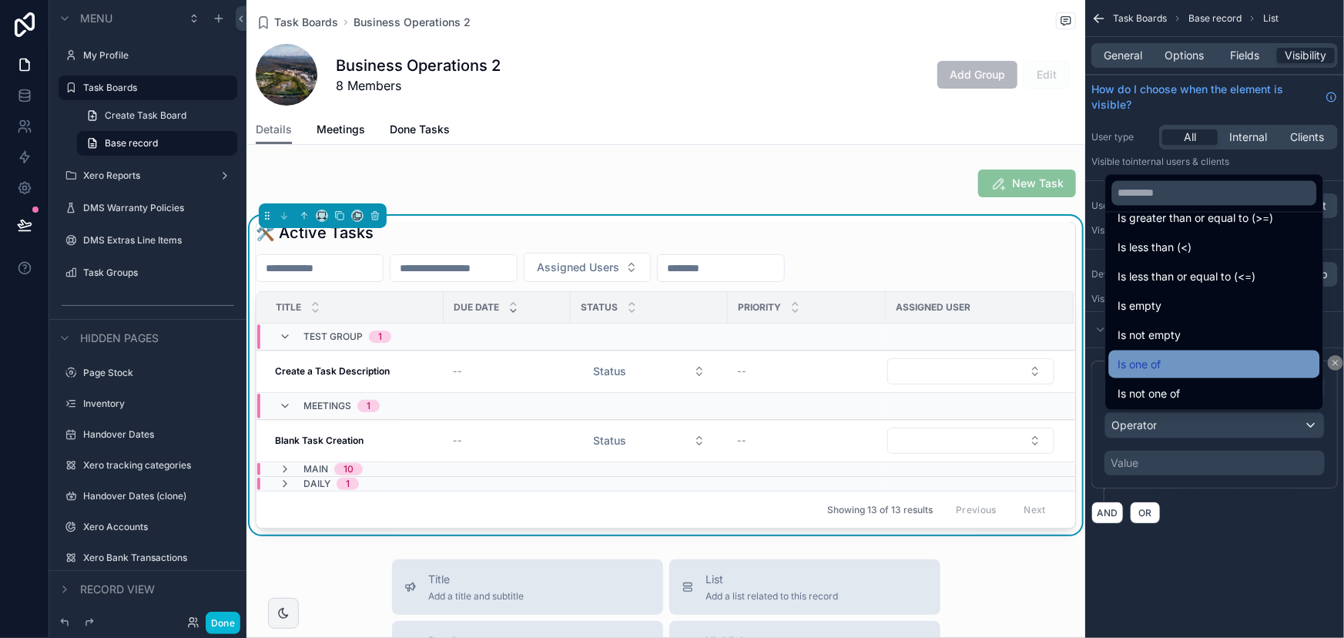
click at [1133, 365] on span "Is one of" at bounding box center [1140, 364] width 43 height 18
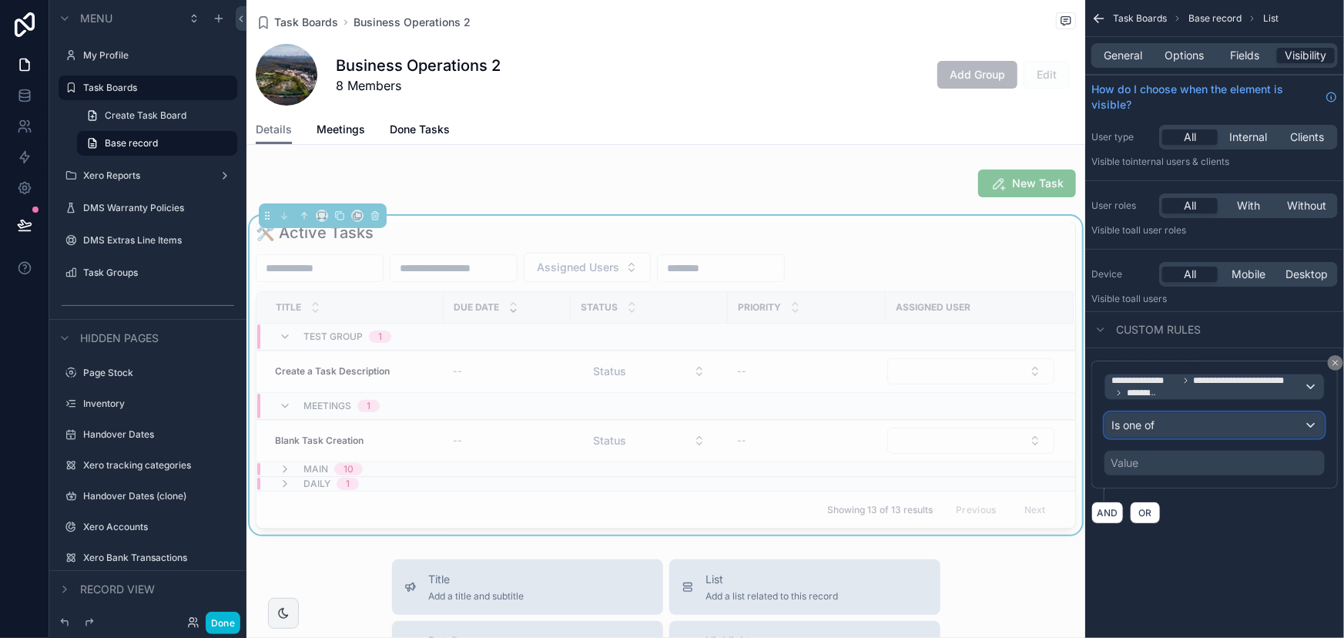
click at [1139, 418] on span "Is one of" at bounding box center [1133, 425] width 43 height 15
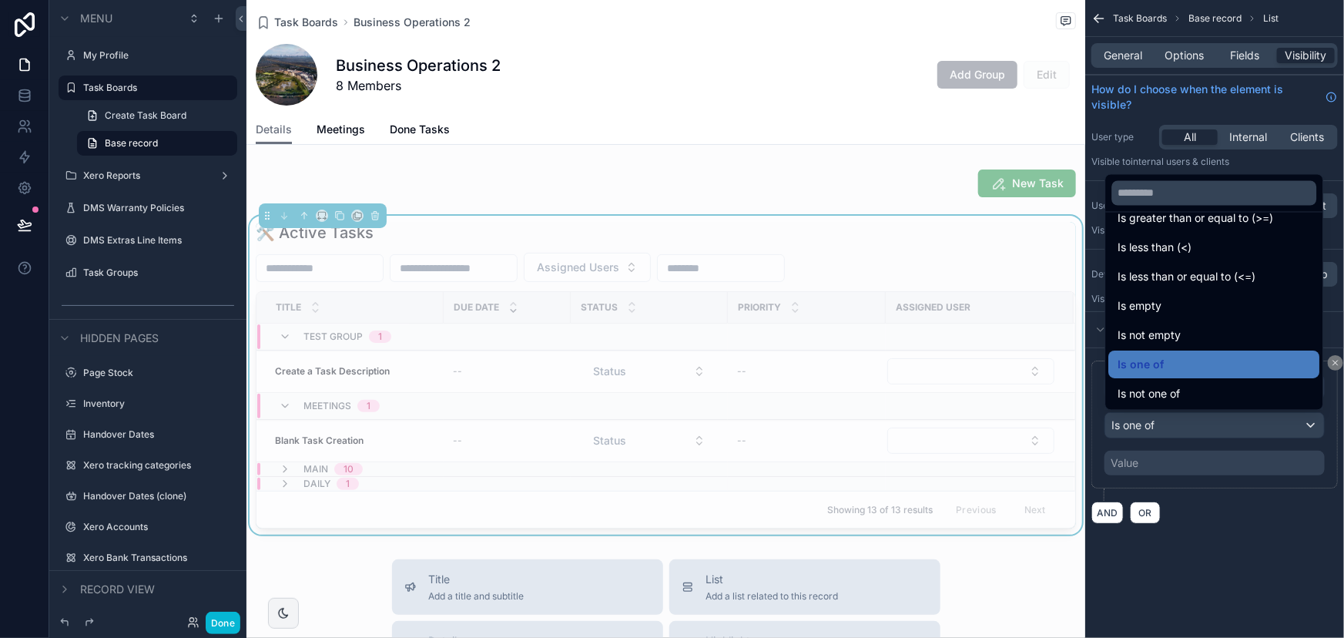
click at [1153, 458] on div "scrollable content" at bounding box center [672, 319] width 1344 height 638
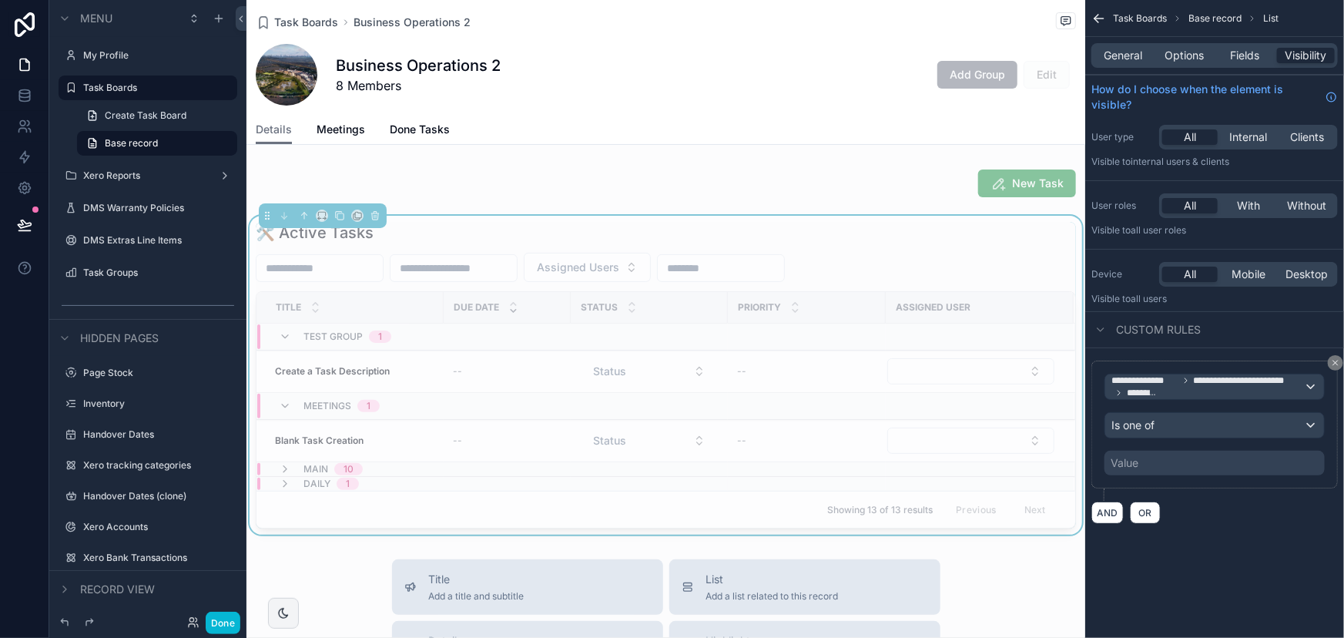
click at [1153, 458] on div "Value" at bounding box center [1215, 463] width 220 height 25
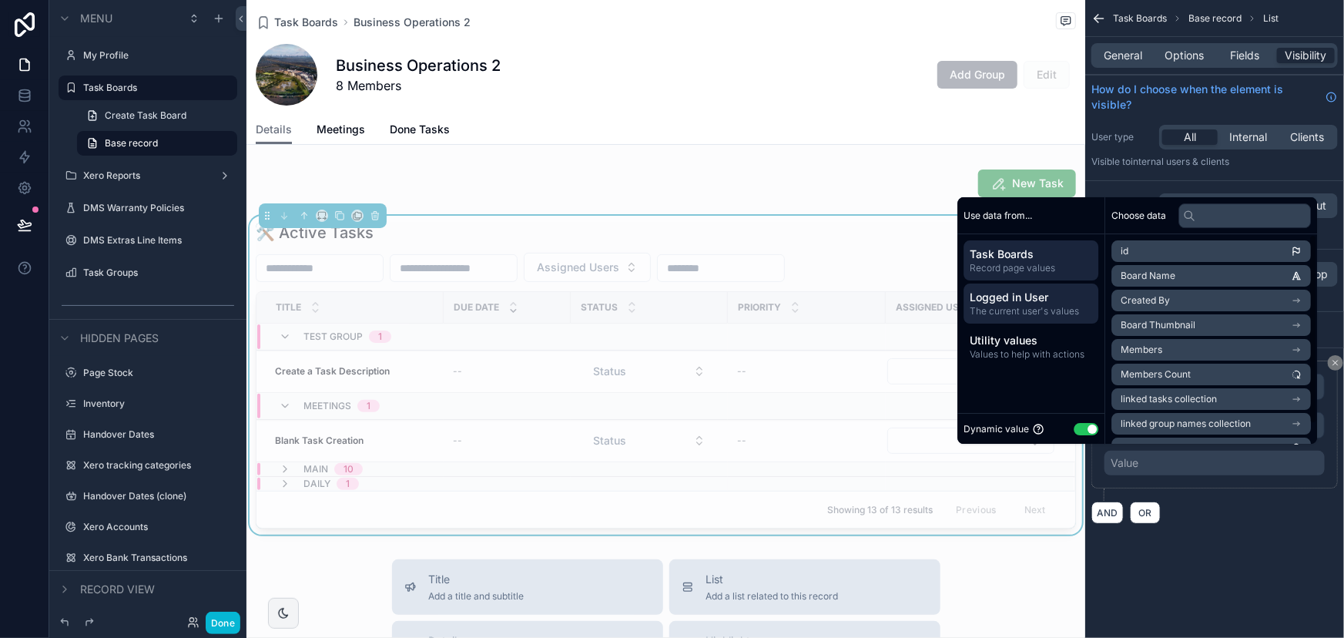
click at [1036, 316] on span "The current user's values" at bounding box center [1031, 311] width 123 height 12
click at [1120, 259] on li "id" at bounding box center [1212, 251] width 200 height 22
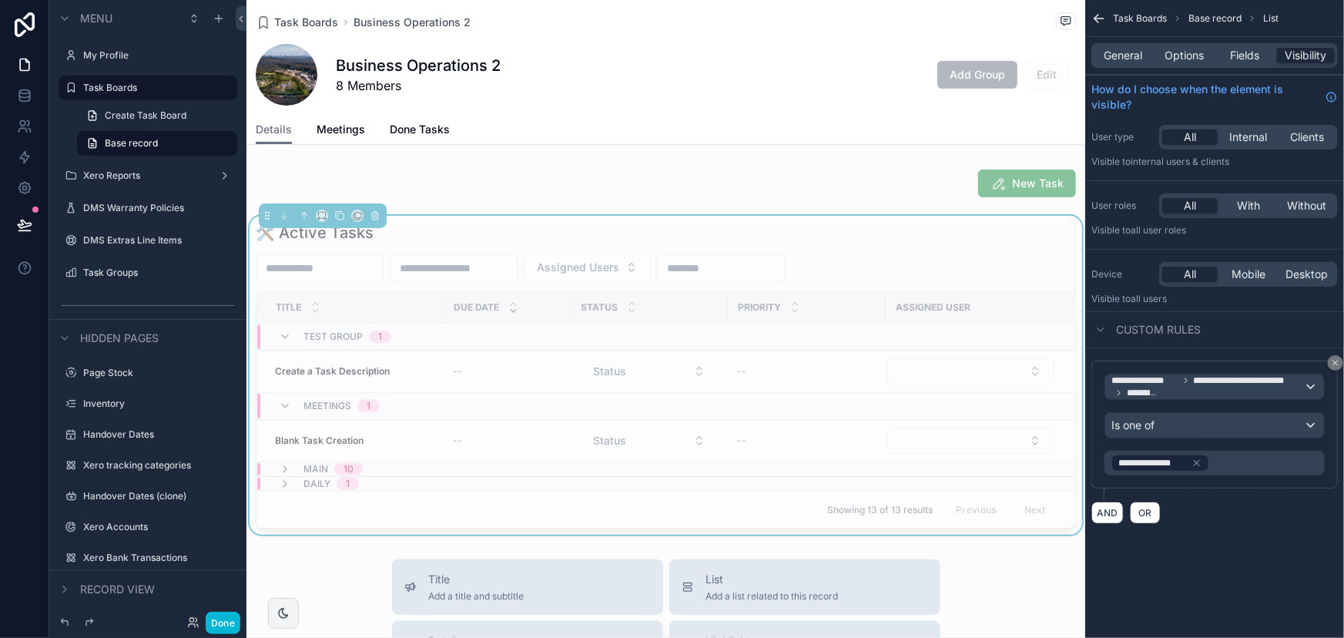
click at [1255, 568] on div "**********" at bounding box center [1215, 319] width 259 height 638
click at [1202, 391] on span "**********" at bounding box center [1208, 386] width 193 height 25
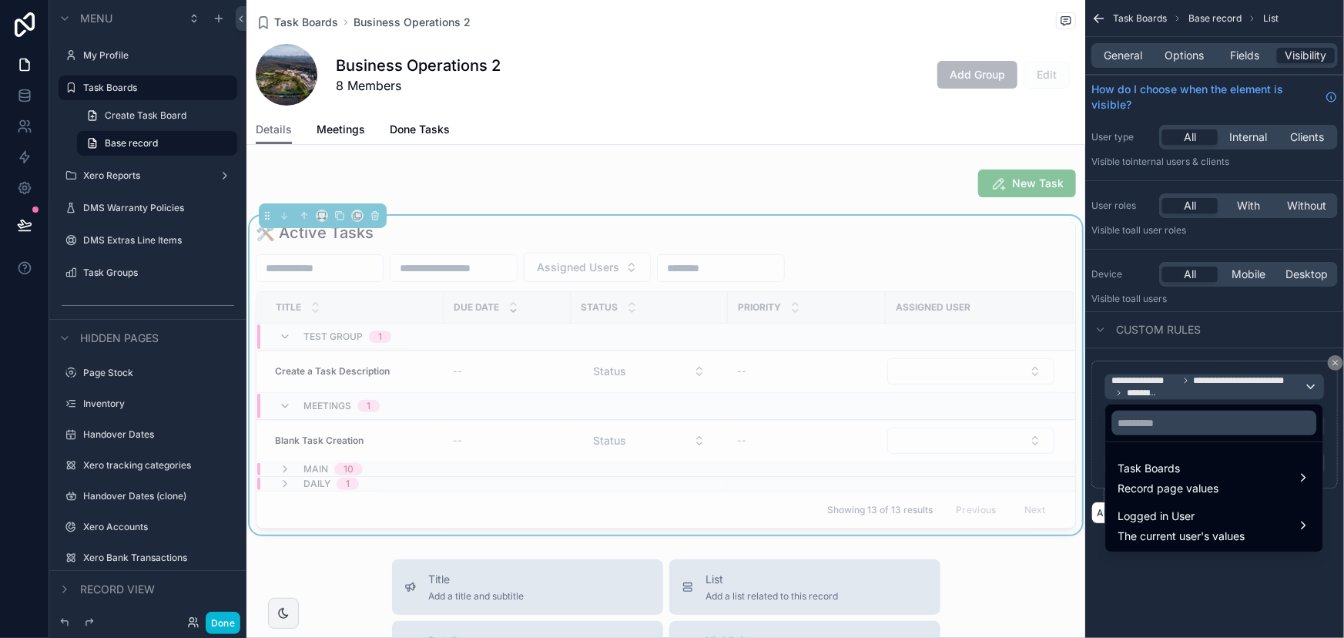
click at [1331, 361] on div "scrollable content" at bounding box center [672, 319] width 1344 height 638
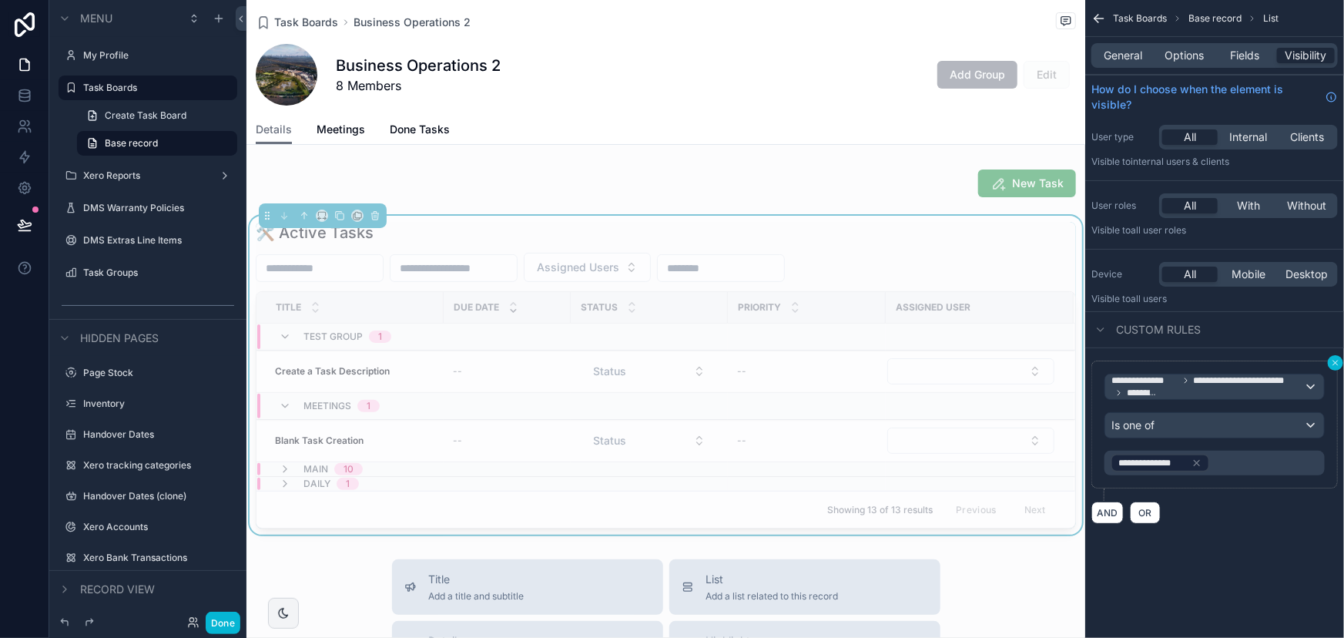
click at [1338, 358] on icon "scrollable content" at bounding box center [1335, 362] width 9 height 9
